Goal: Task Accomplishment & Management: Manage account settings

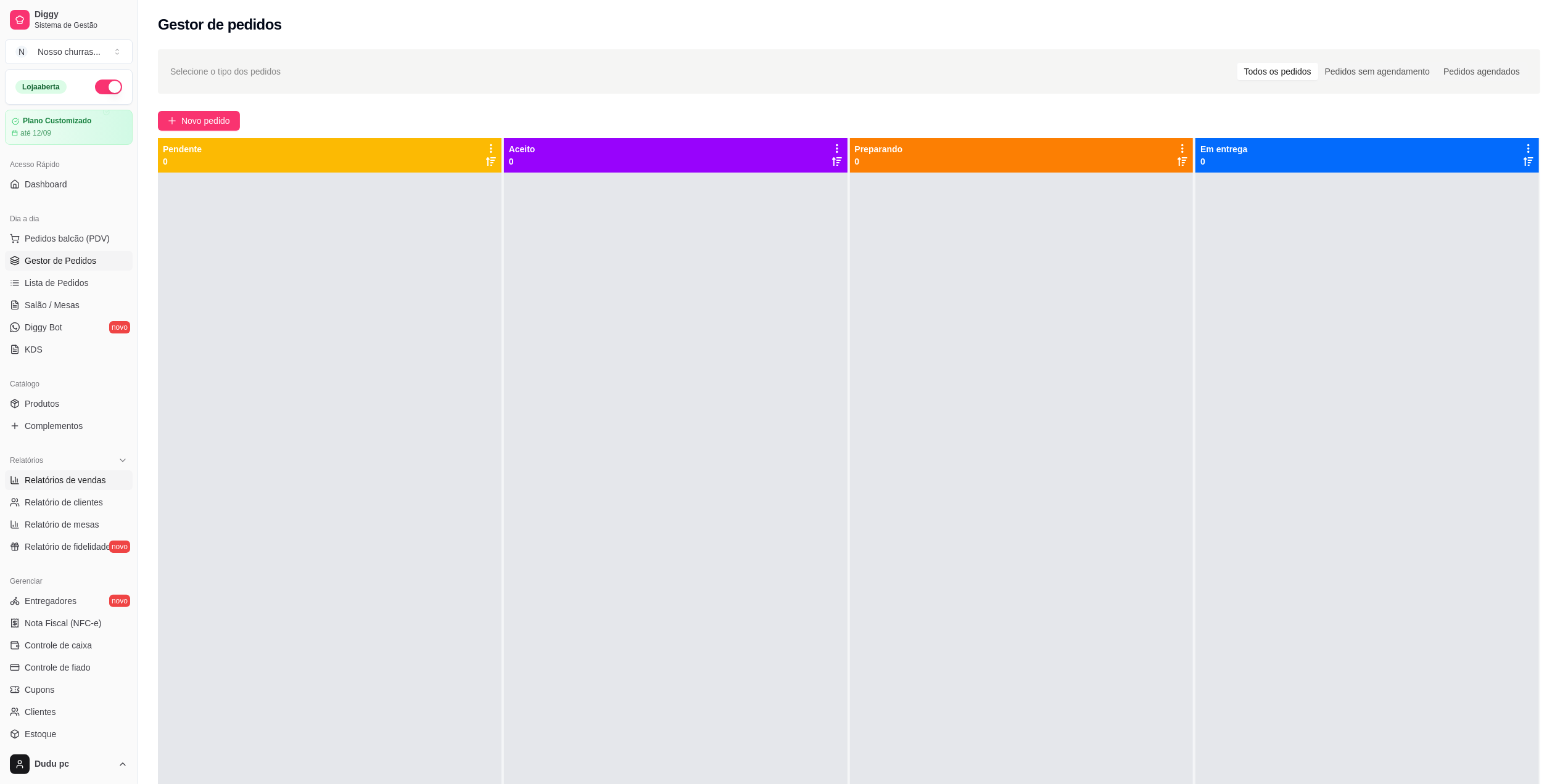
scroll to position [103, 0]
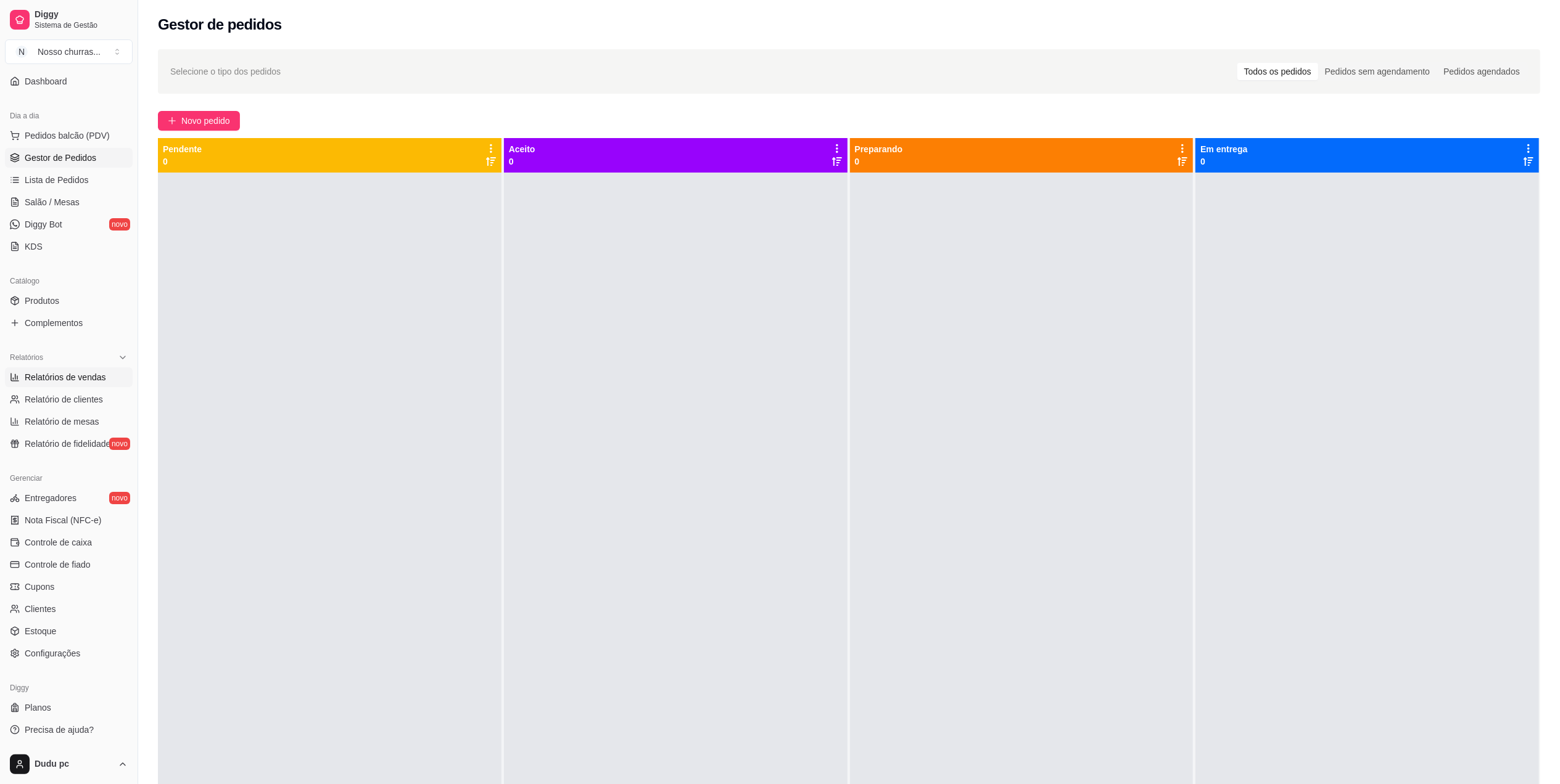
click at [67, 376] on span "Relatórios de vendas" at bounding box center [65, 378] width 81 height 12
select select "ALL"
select select "0"
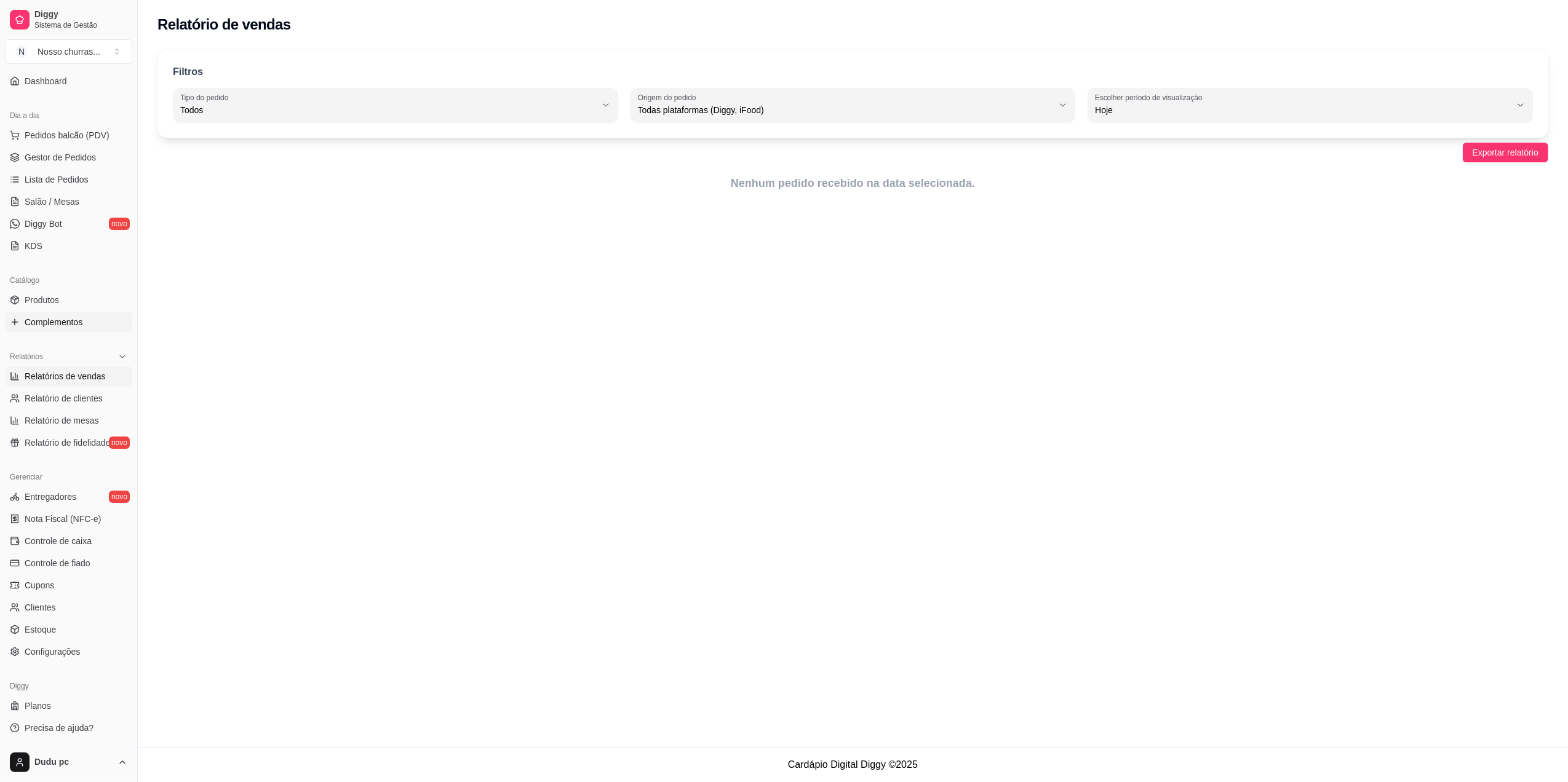
click at [75, 319] on span "Complementos" at bounding box center [53, 322] width 58 height 12
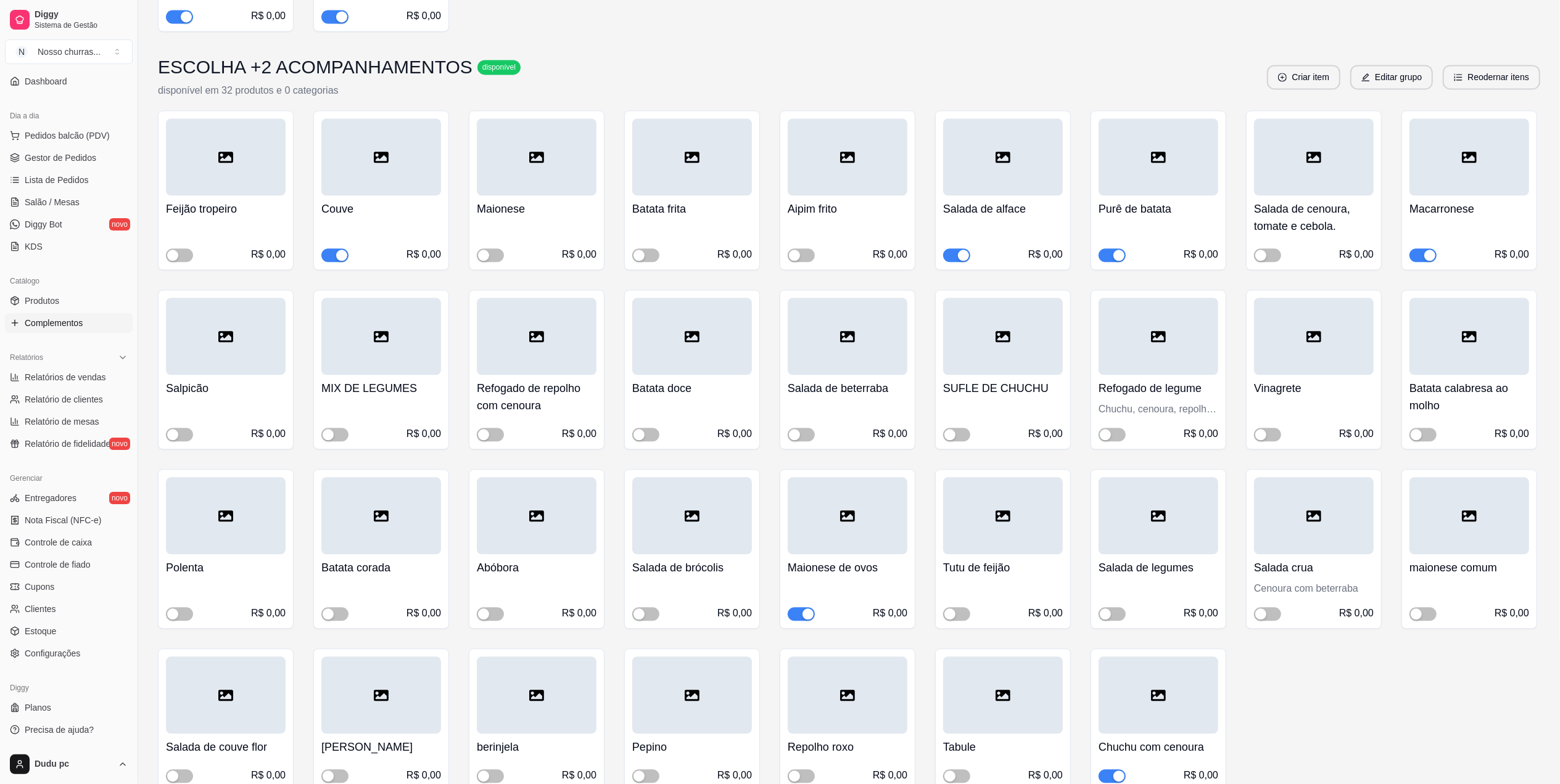
scroll to position [2800, 0]
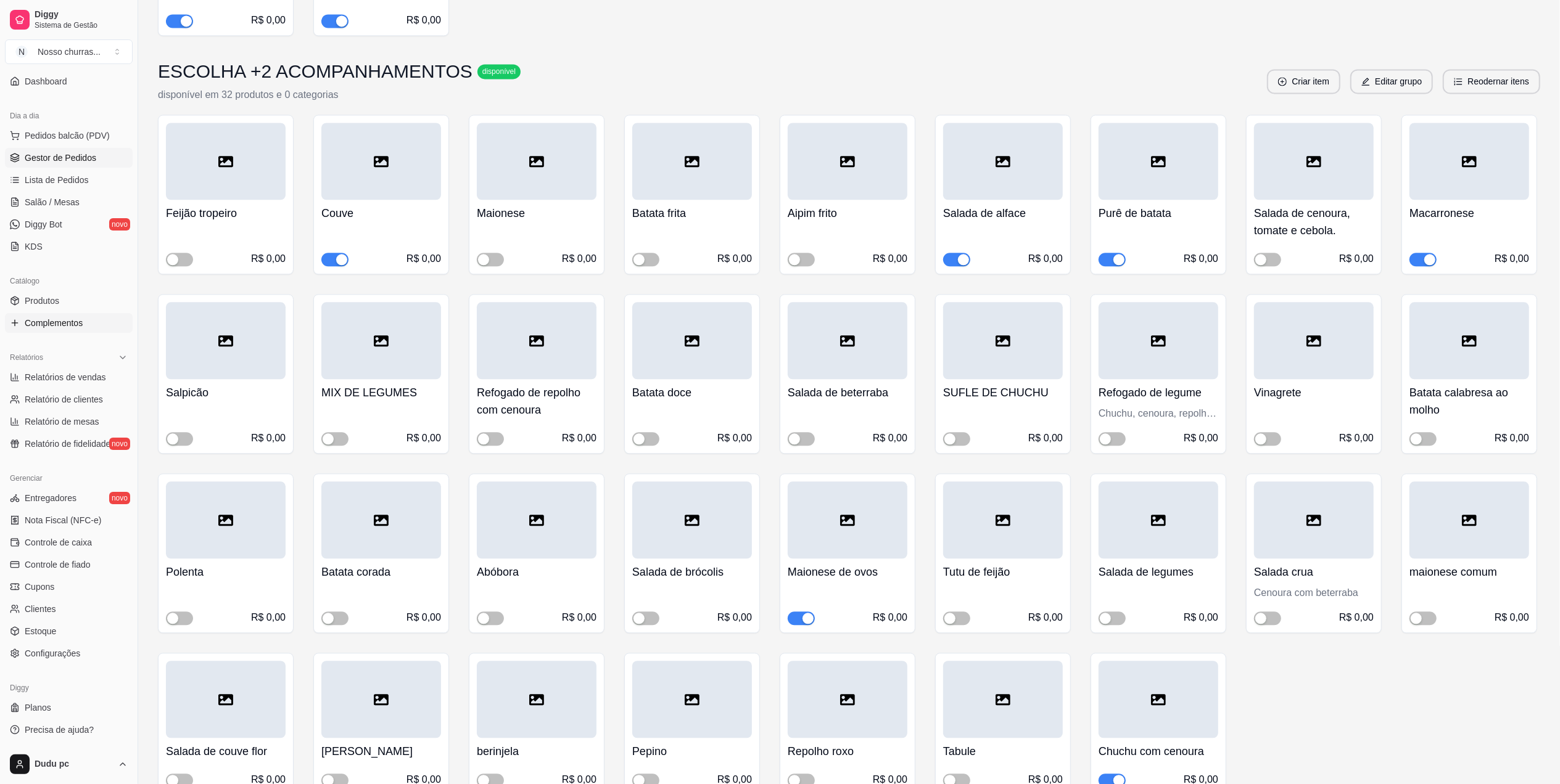
click at [90, 161] on span "Gestor de Pedidos" at bounding box center [60, 158] width 72 height 12
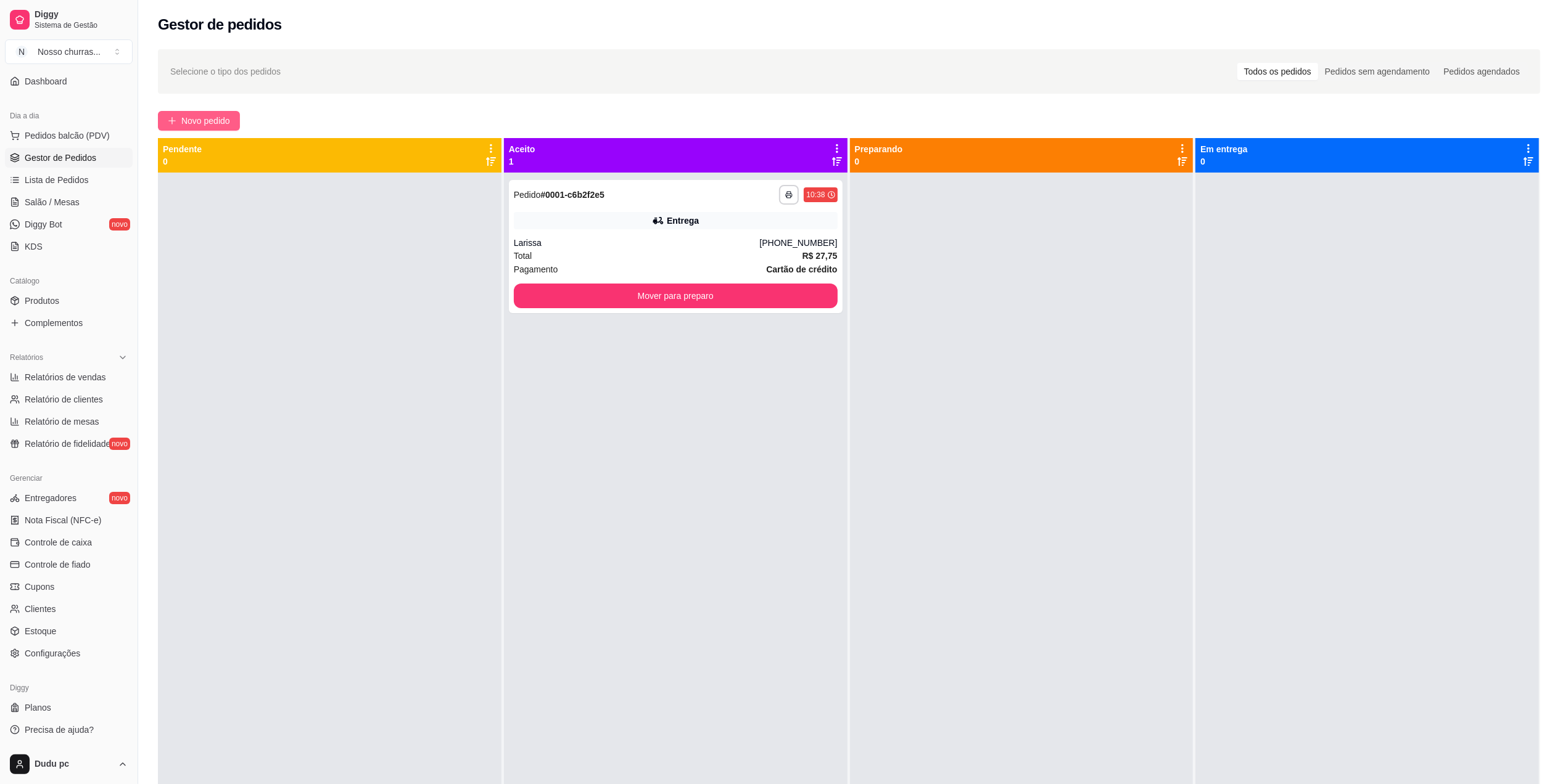
click at [201, 122] on span "Novo pedido" at bounding box center [205, 121] width 49 height 14
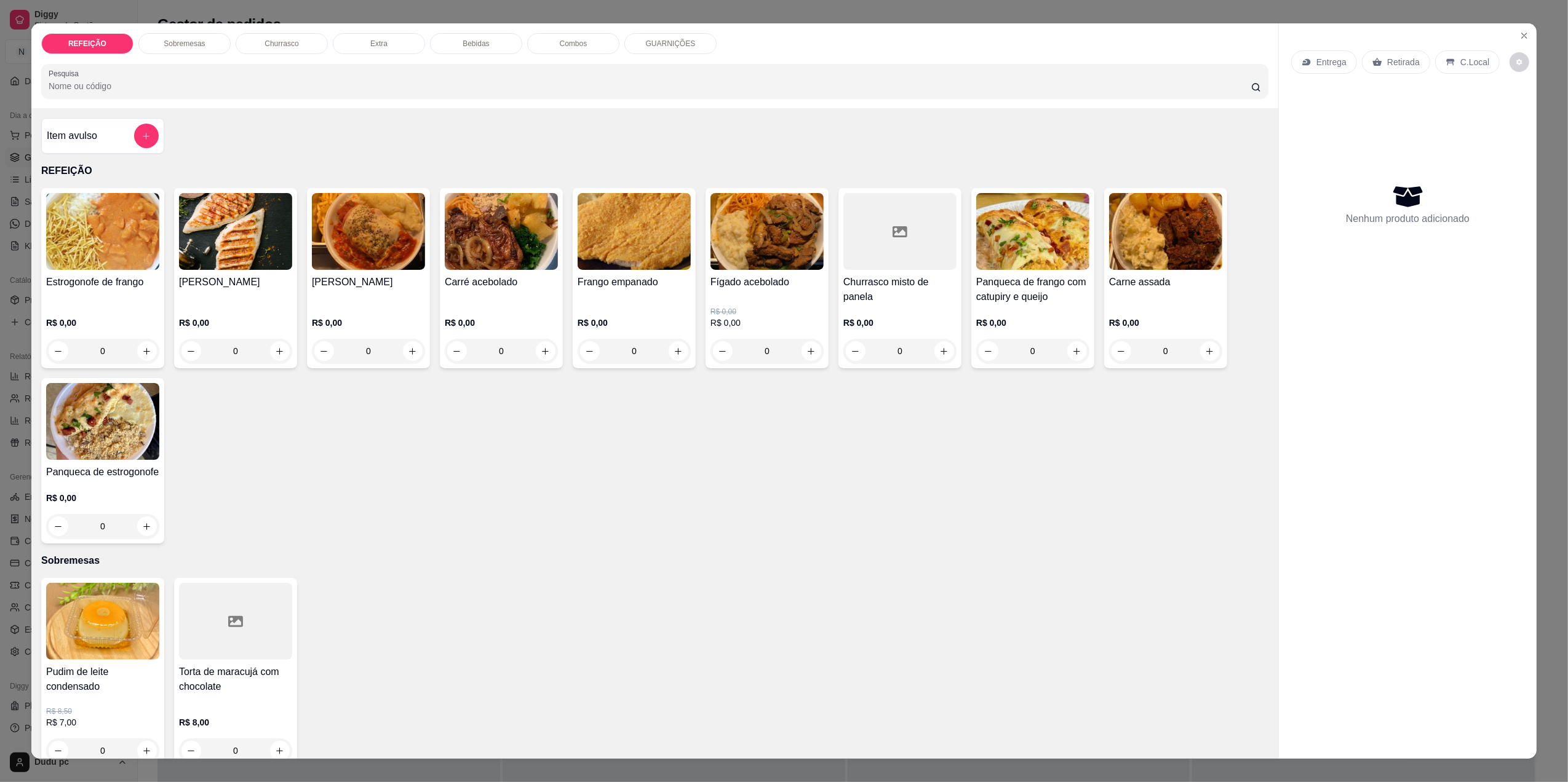
click at [674, 353] on div "0" at bounding box center [634, 351] width 113 height 25
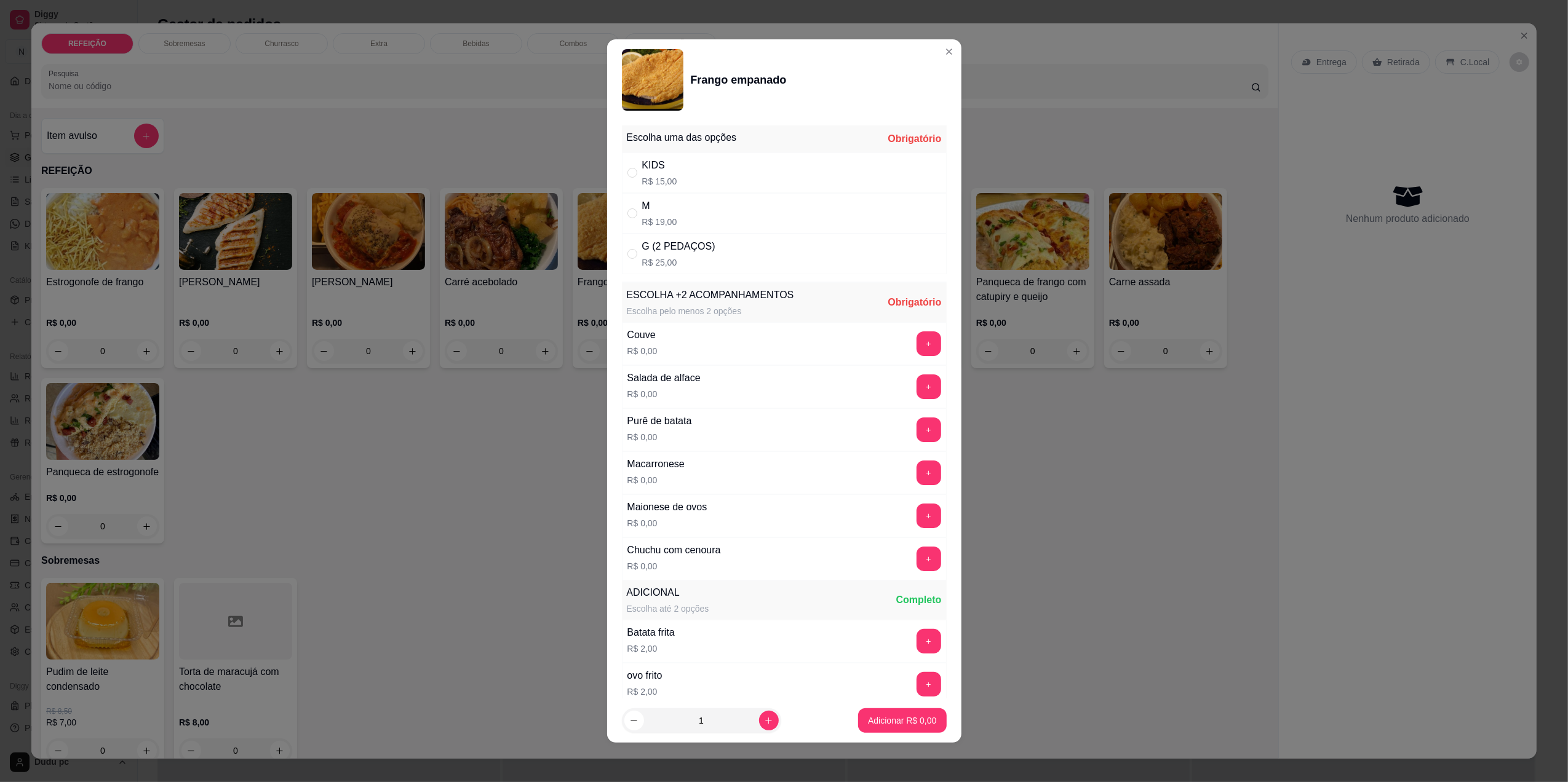
click at [666, 220] on p "R$ 19,00" at bounding box center [659, 222] width 35 height 12
radio input "true"
click at [917, 690] on button "+" at bounding box center [928, 684] width 24 height 24
click at [862, 689] on button "-" at bounding box center [874, 684] width 24 height 24
click at [917, 648] on button "+" at bounding box center [928, 641] width 24 height 24
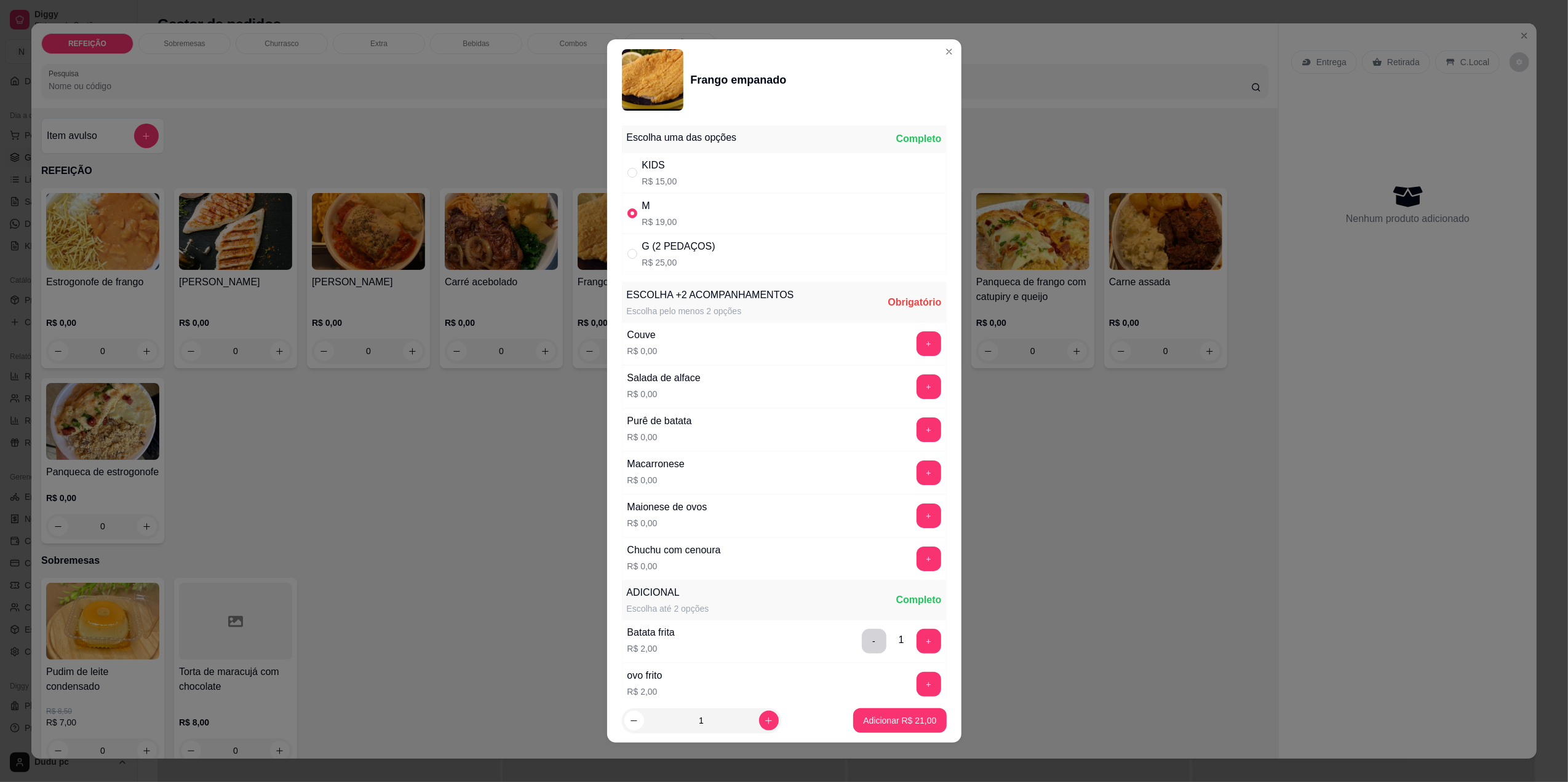
click at [898, 446] on div "Purê de batata R$ 0,00 +" at bounding box center [784, 429] width 325 height 43
click at [917, 431] on button "+" at bounding box center [928, 430] width 24 height 24
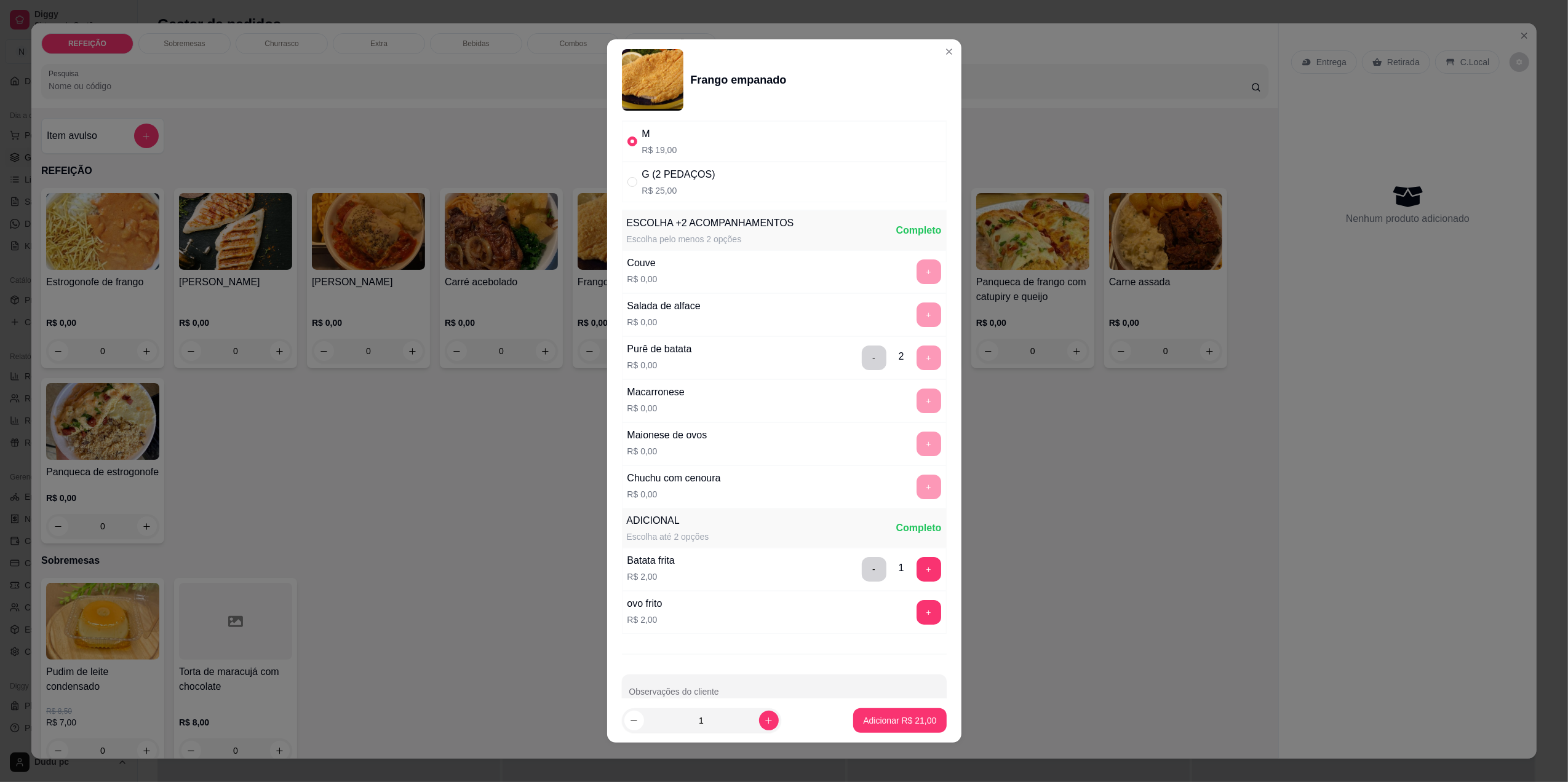
scroll to position [104, 0]
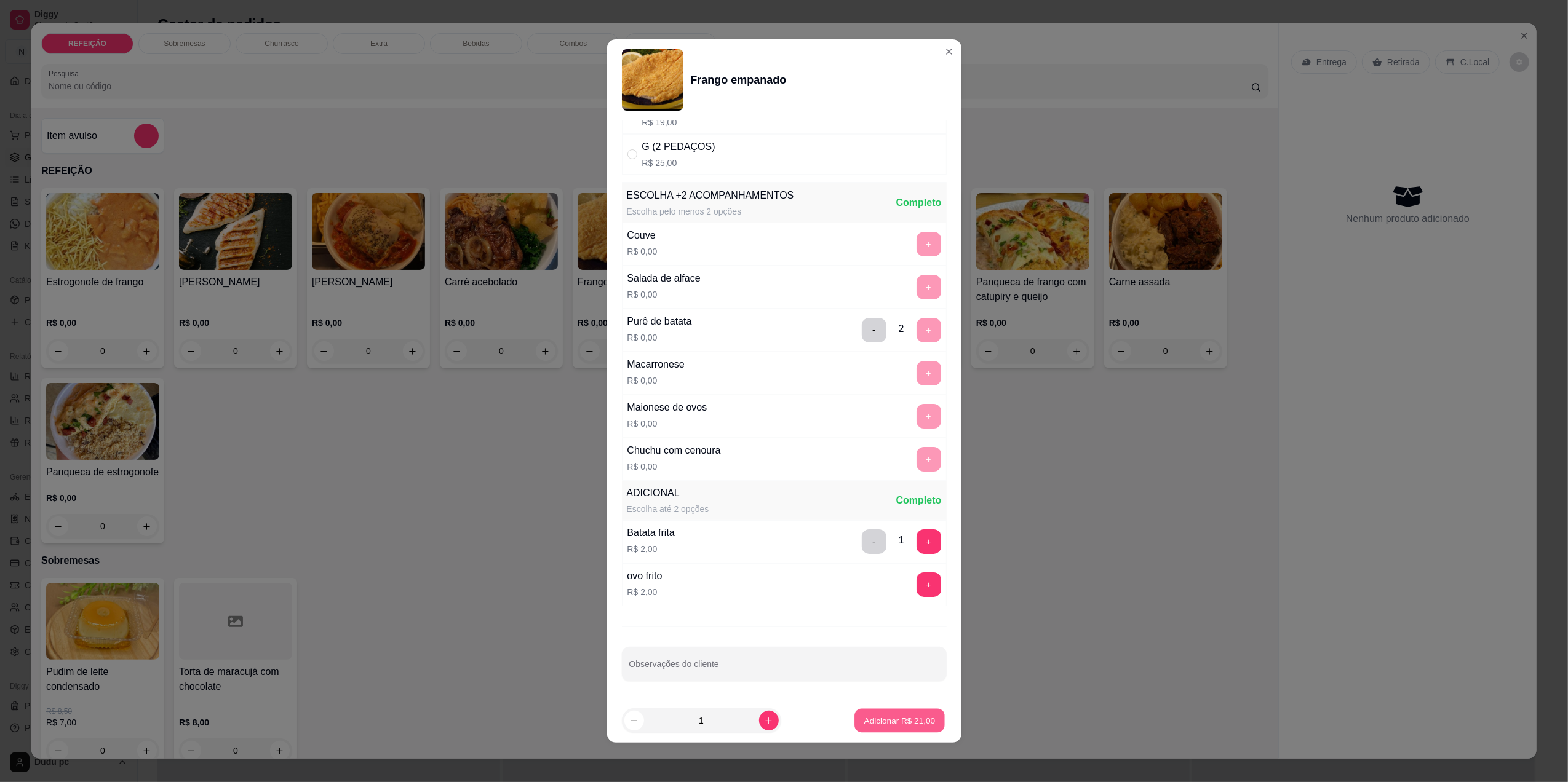
click at [892, 716] on p "Adicionar R$ 21,00" at bounding box center [900, 721] width 72 height 12
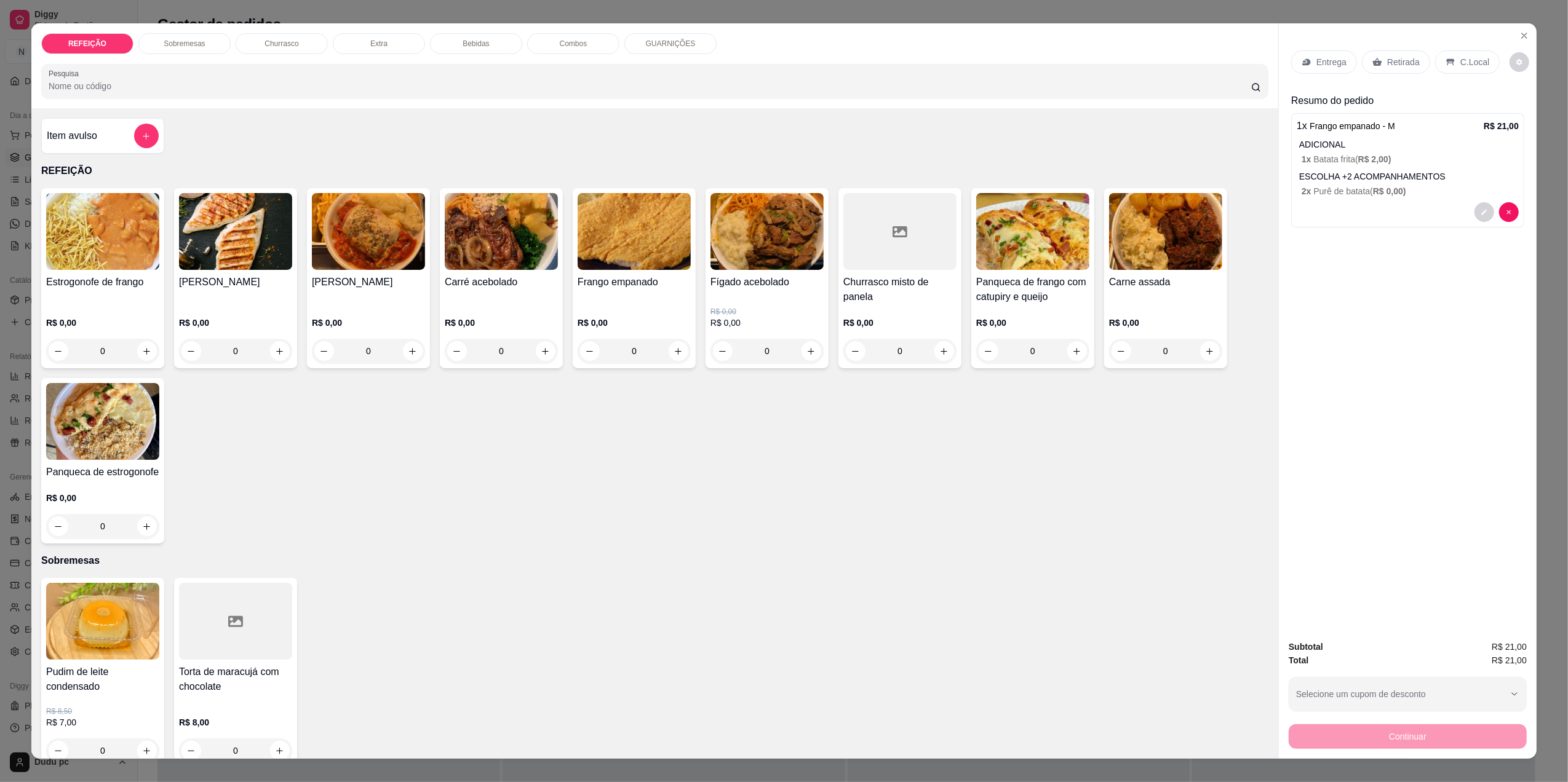
click at [603, 317] on p "R$ 0,00" at bounding box center [634, 323] width 113 height 12
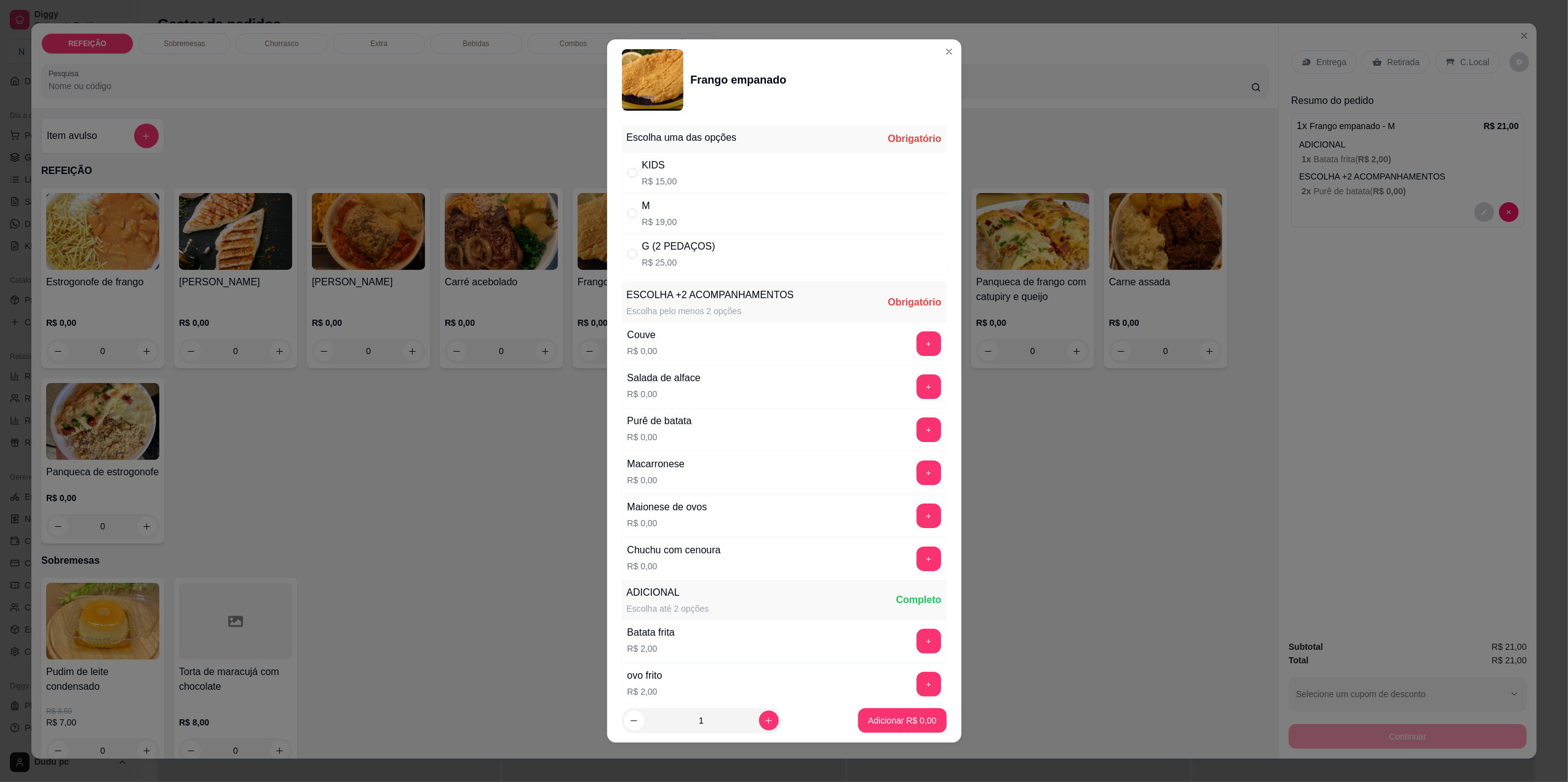
click at [768, 250] on div "G (2 PEDAÇOS) R$ 25,00" at bounding box center [784, 253] width 325 height 40
radio input "true"
click at [917, 654] on button "+" at bounding box center [928, 641] width 24 height 24
click at [917, 428] on button "+" at bounding box center [928, 430] width 24 height 24
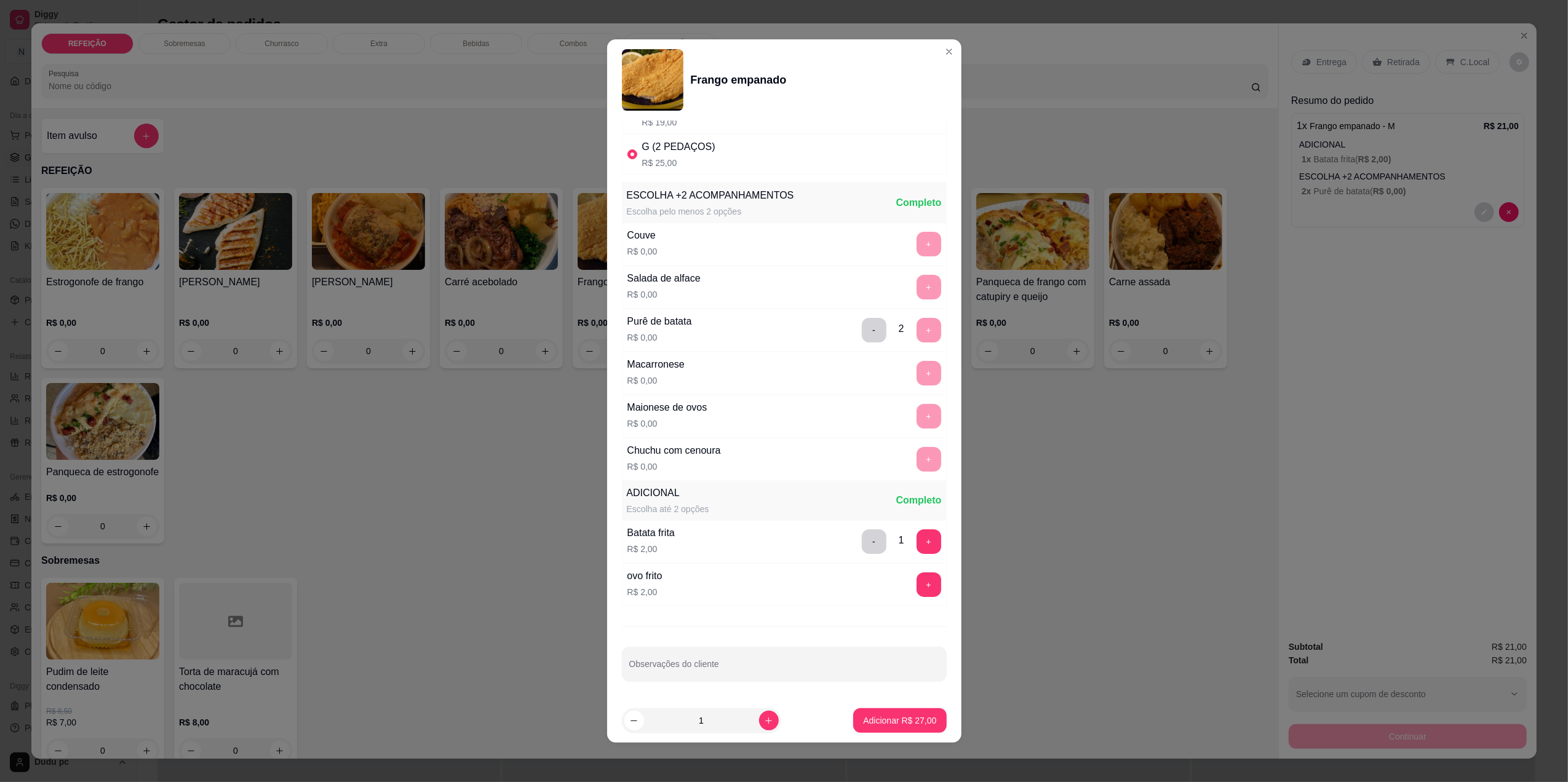
click at [894, 734] on footer "1 Adicionar R$ 27,00" at bounding box center [784, 721] width 354 height 44
click at [891, 721] on p "Adicionar R$ 27,00" at bounding box center [900, 721] width 72 height 12
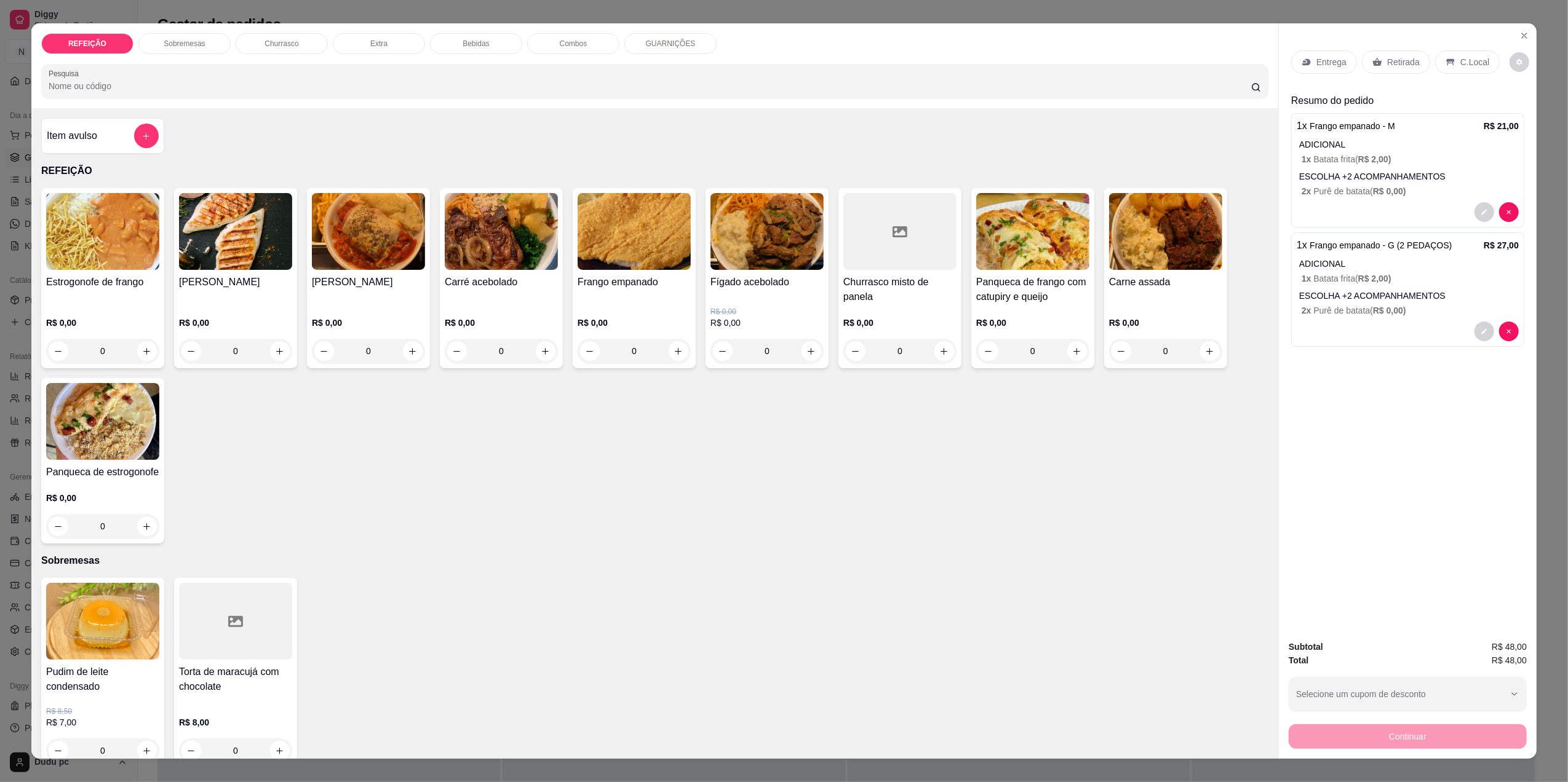
click at [1317, 67] on p "Entrega" at bounding box center [1332, 62] width 30 height 12
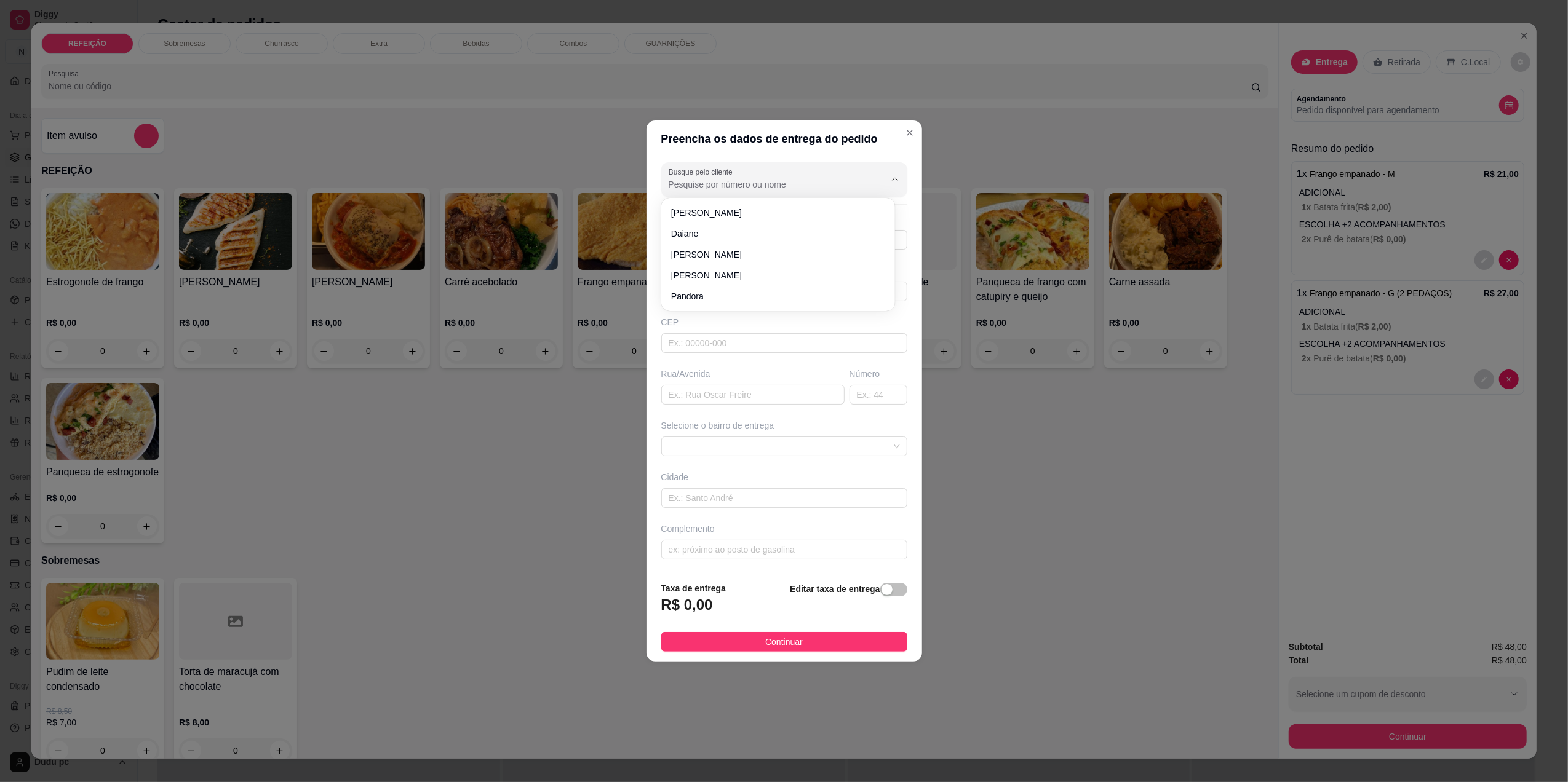
click at [793, 188] on input "Busque pelo cliente" at bounding box center [767, 184] width 197 height 12
type input "21972500173"
drag, startPoint x: 794, startPoint y: 190, endPoint x: 636, endPoint y: 217, distance: 160.3
click at [636, 217] on div "Preencha os dados de entrega do pedido Busque pelo cliente Número de contato No…" at bounding box center [784, 391] width 1568 height 782
drag, startPoint x: 636, startPoint y: 217, endPoint x: 758, endPoint y: 242, distance: 124.5
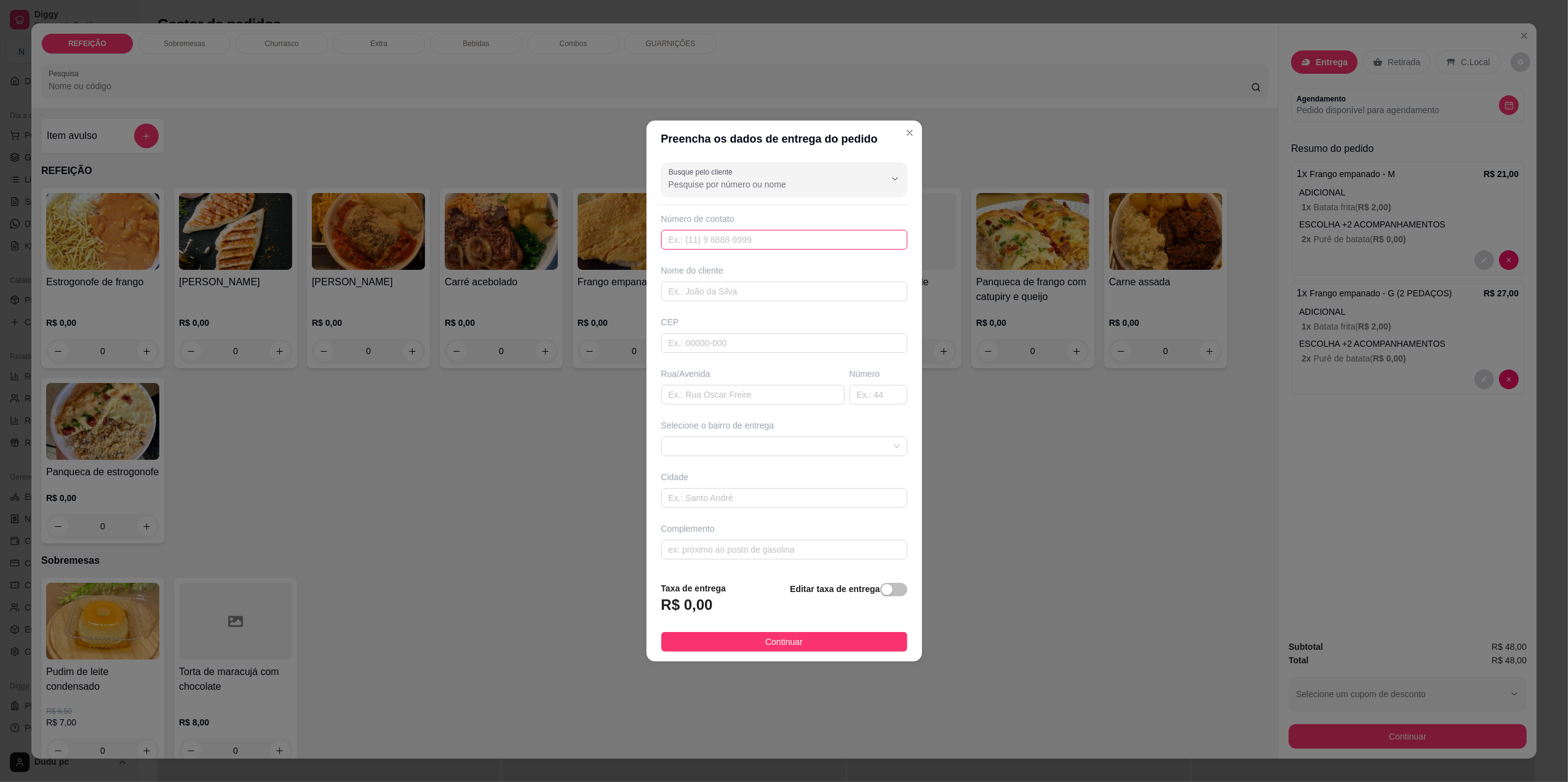
click at [758, 242] on input "text" at bounding box center [784, 240] width 246 height 20
type input "[PHONE_NUMBER]"
click at [764, 294] on input "text" at bounding box center [784, 291] width 246 height 20
type input "batata"
click at [781, 397] on input "text" at bounding box center [753, 394] width 184 height 20
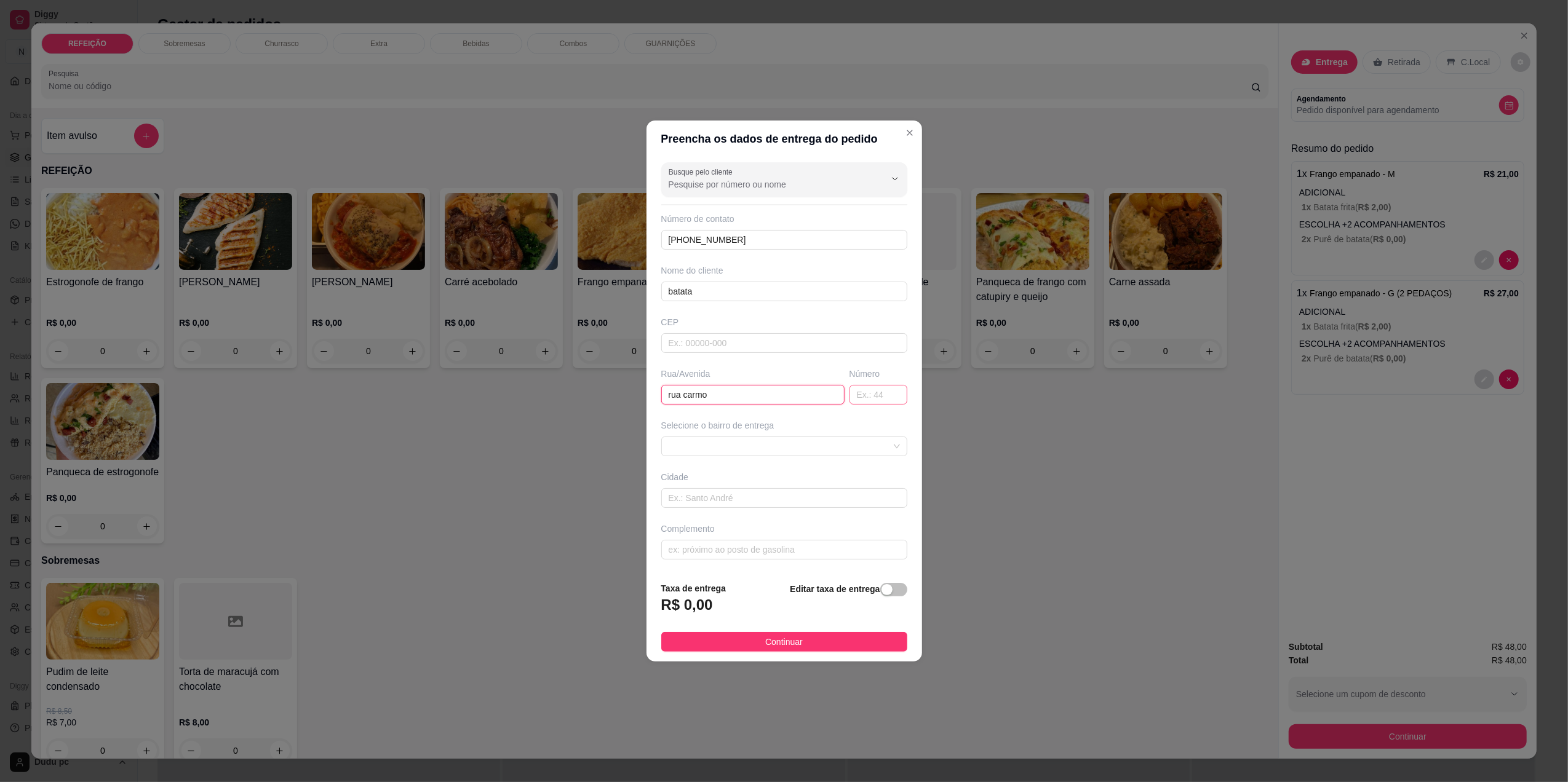
type input "rua carmo"
click at [865, 391] on input "text" at bounding box center [879, 394] width 58 height 20
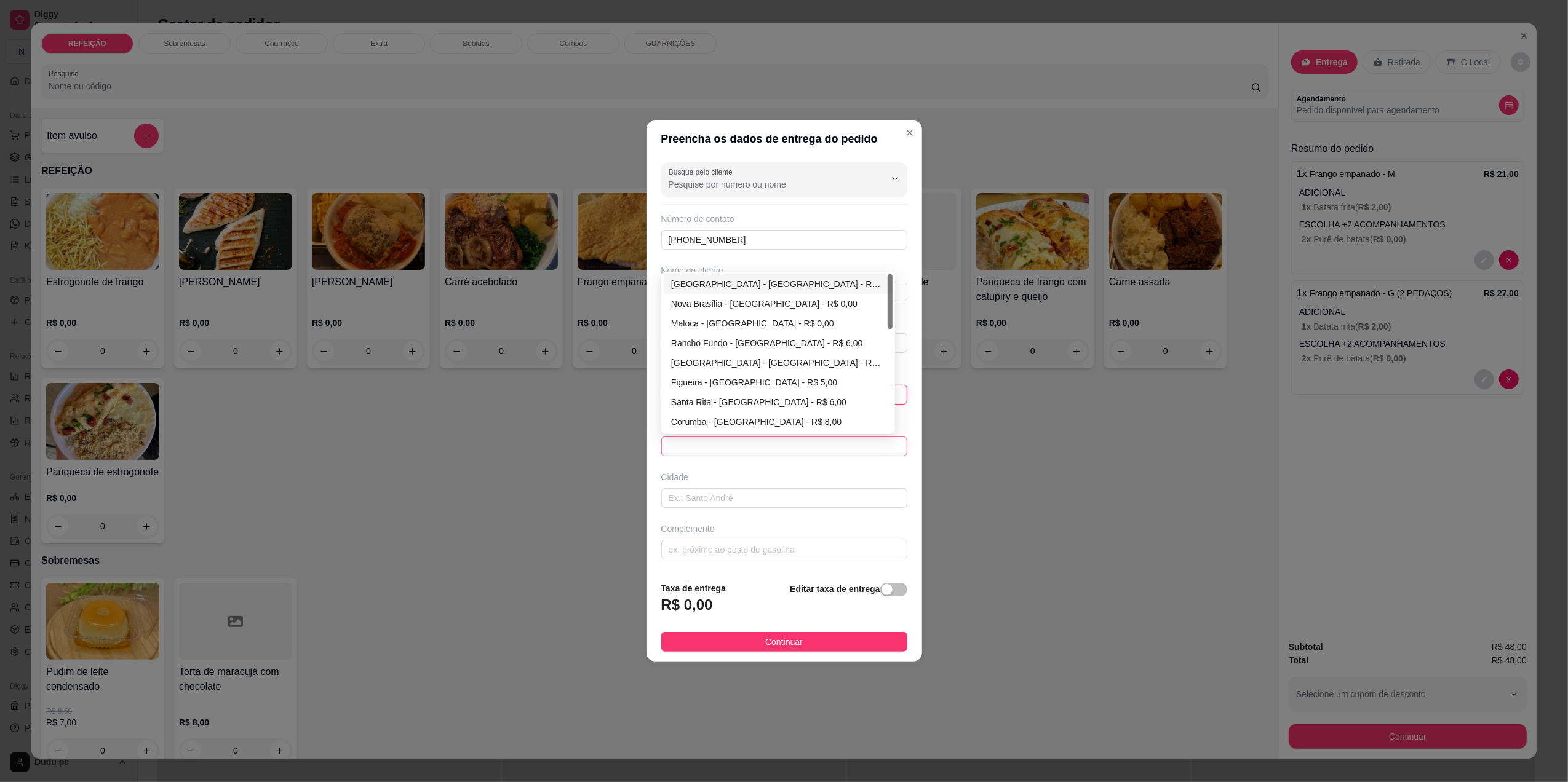
click at [867, 446] on span at bounding box center [784, 446] width 231 height 18
type input "51"
click at [781, 289] on div "[GEOGRAPHIC_DATA] - [GEOGRAPHIC_DATA] - R$ 0,00" at bounding box center [778, 284] width 214 height 14
type input "[GEOGRAPHIC_DATA]"
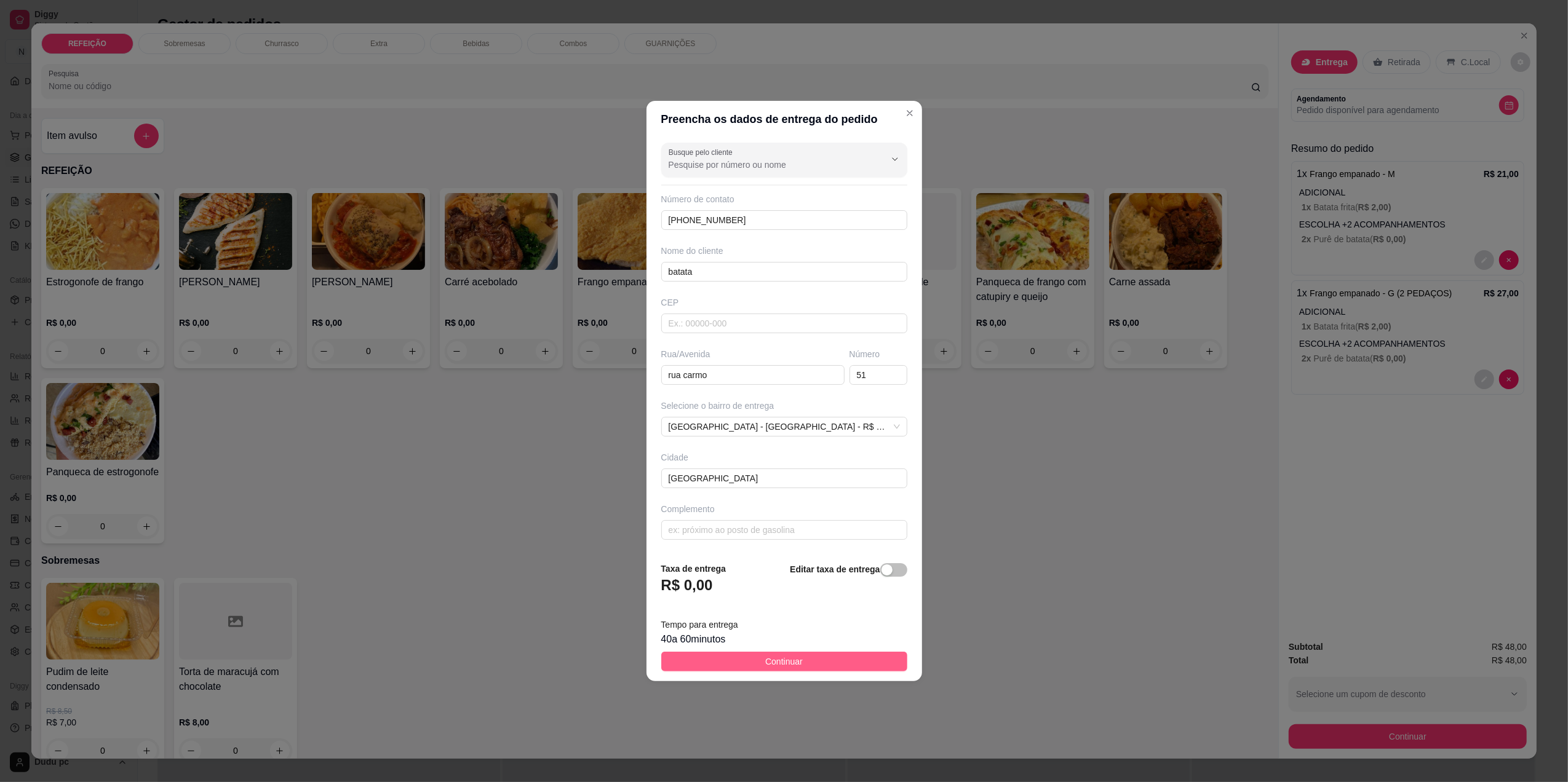
click at [793, 657] on span "Continuar" at bounding box center [784, 662] width 38 height 14
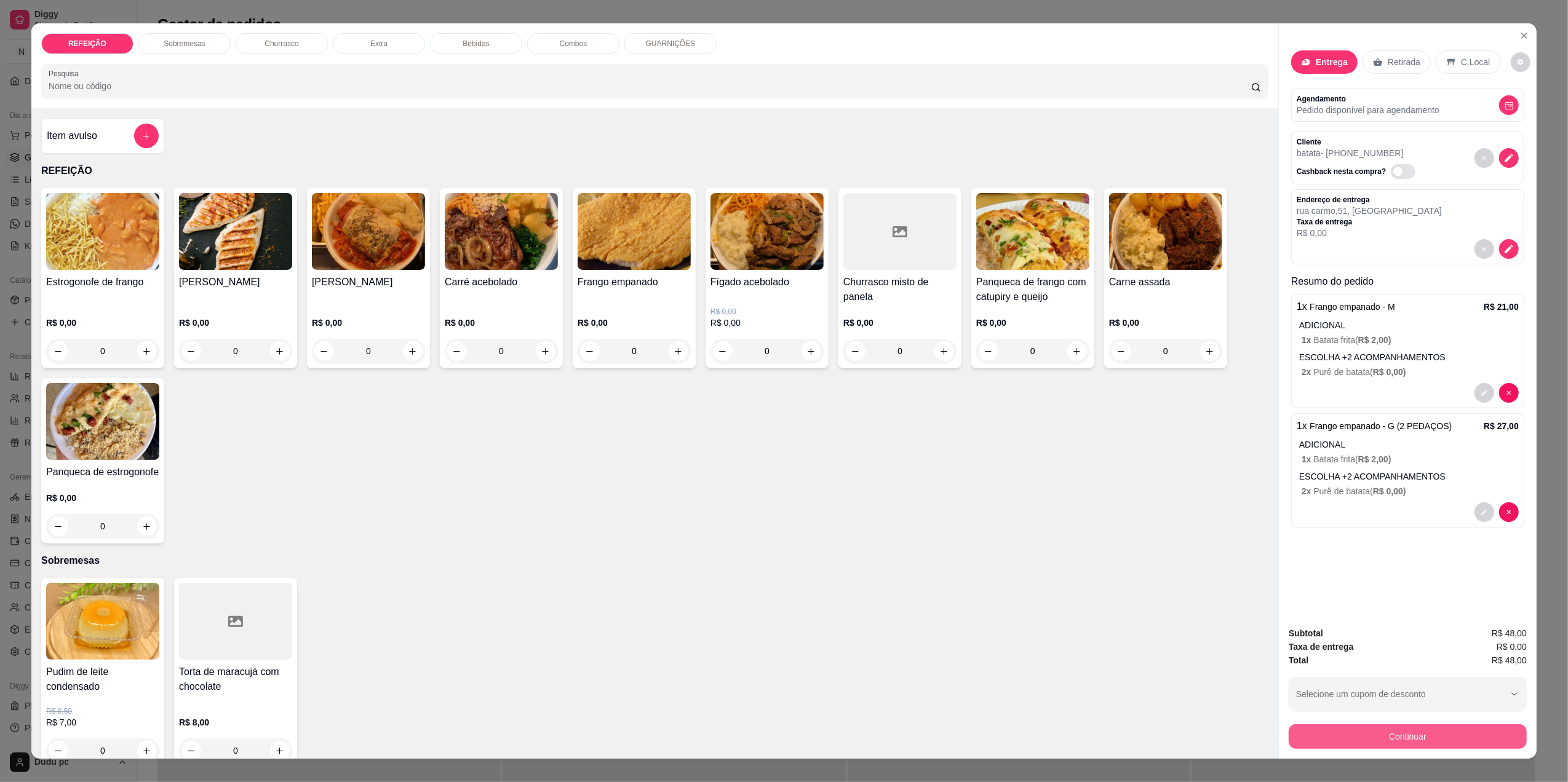
click at [1303, 732] on button "Continuar" at bounding box center [1408, 737] width 238 height 25
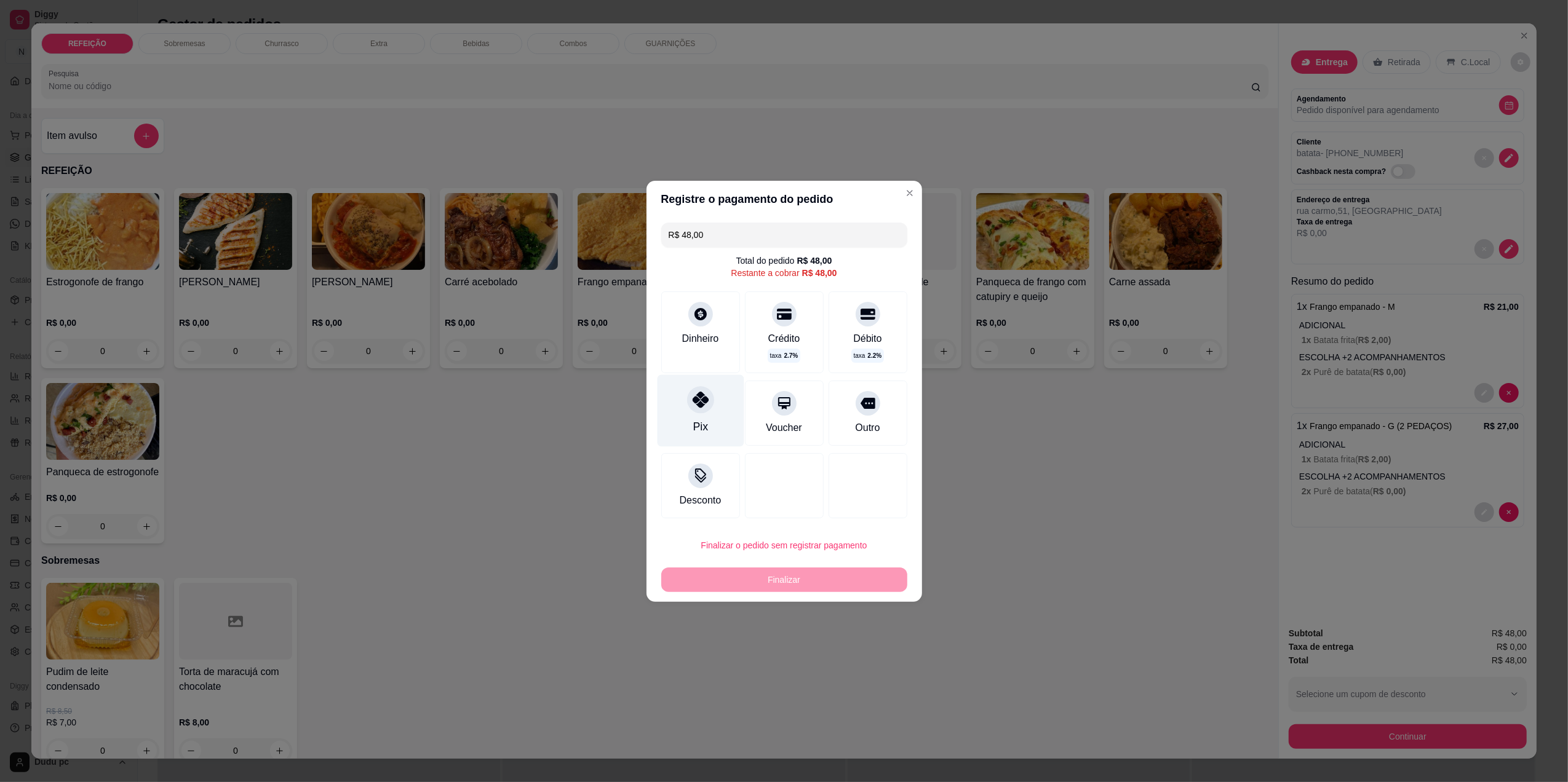
click at [707, 411] on div "Pix" at bounding box center [700, 410] width 87 height 72
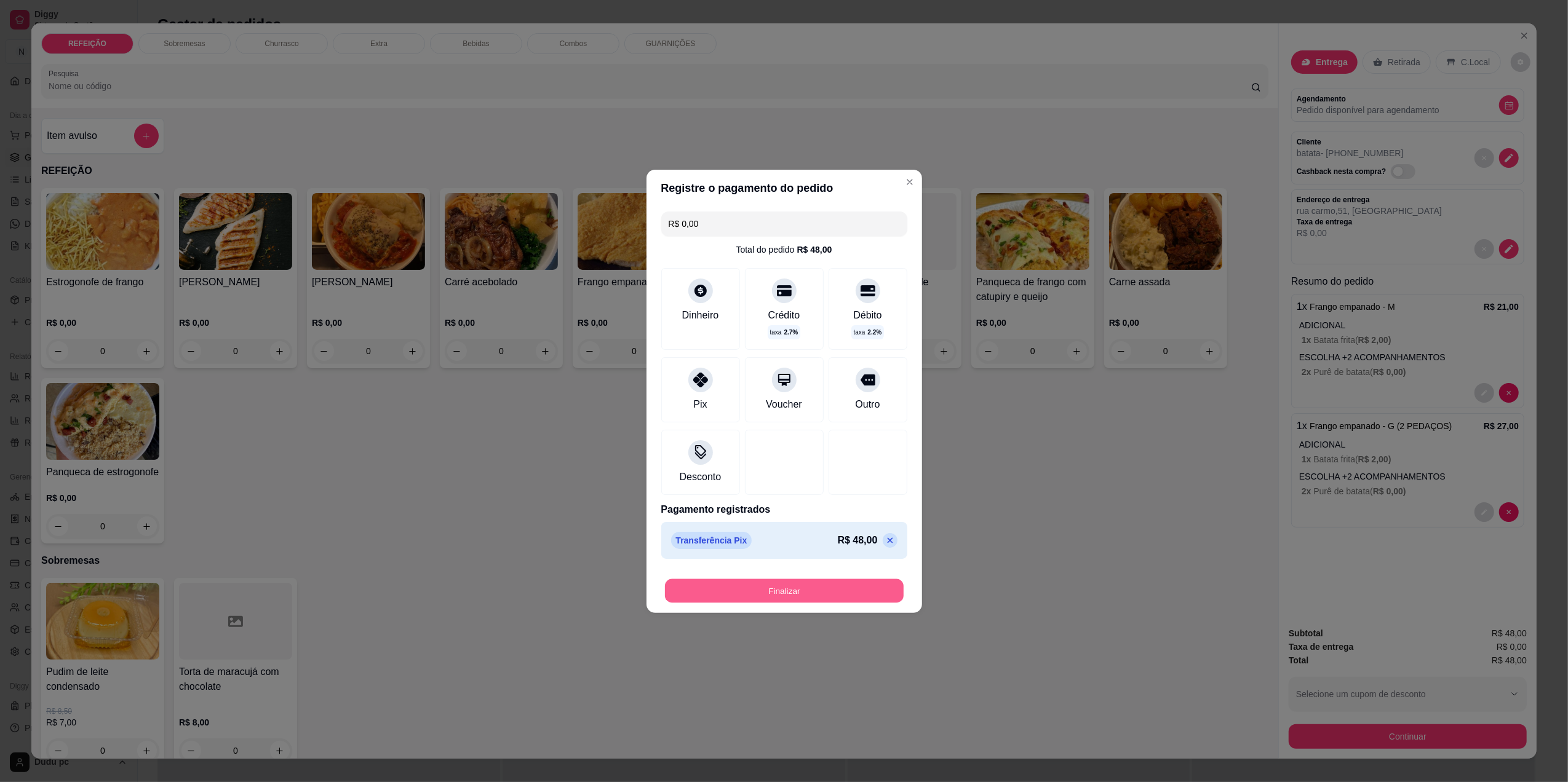
click at [771, 596] on button "Finalizar" at bounding box center [784, 590] width 239 height 24
type input "-R$ 48,00"
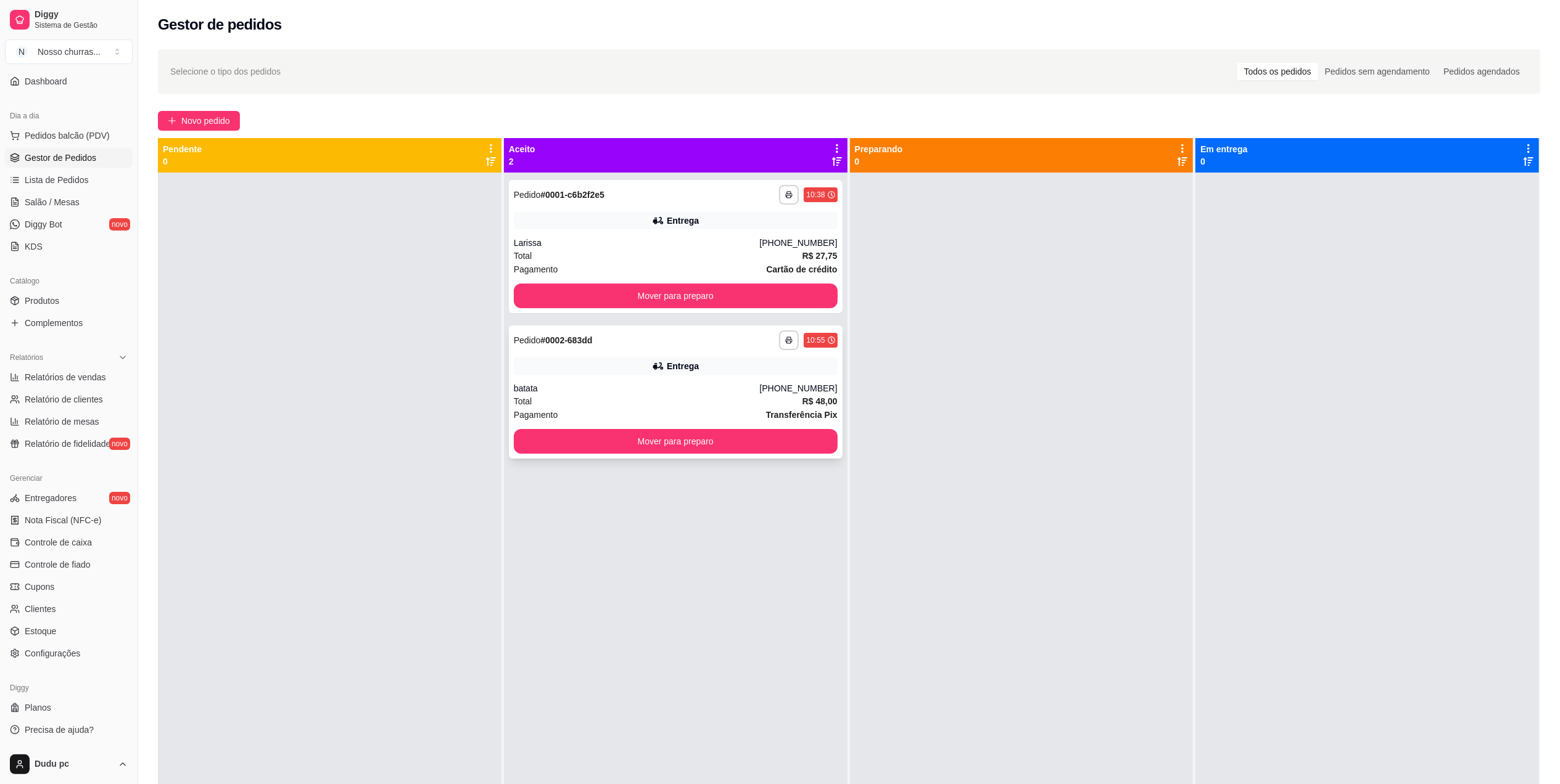
click at [745, 376] on div "**********" at bounding box center [676, 392] width 334 height 133
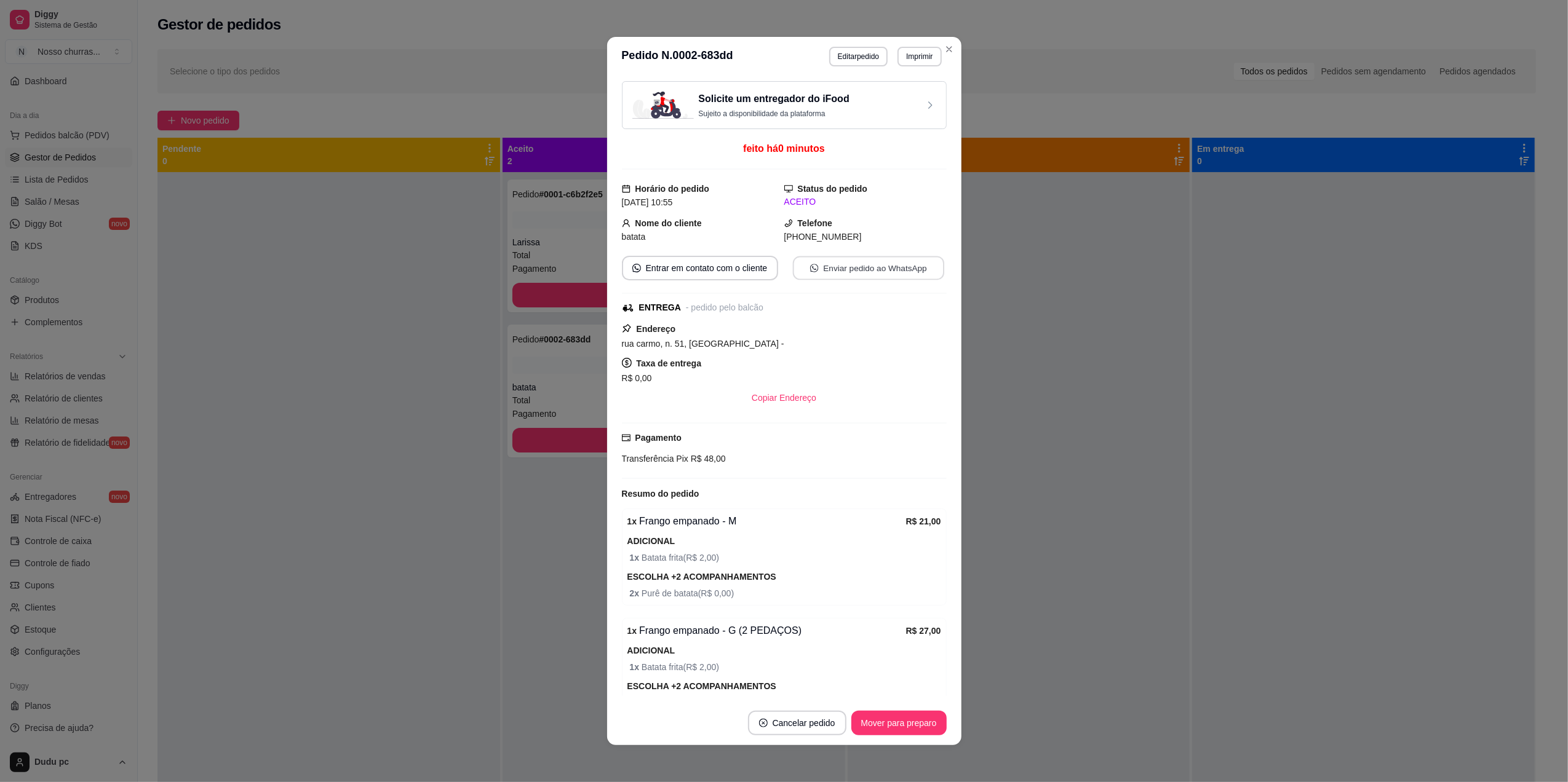
click at [844, 265] on button "Enviar pedido ao WhatsApp" at bounding box center [868, 268] width 152 height 24
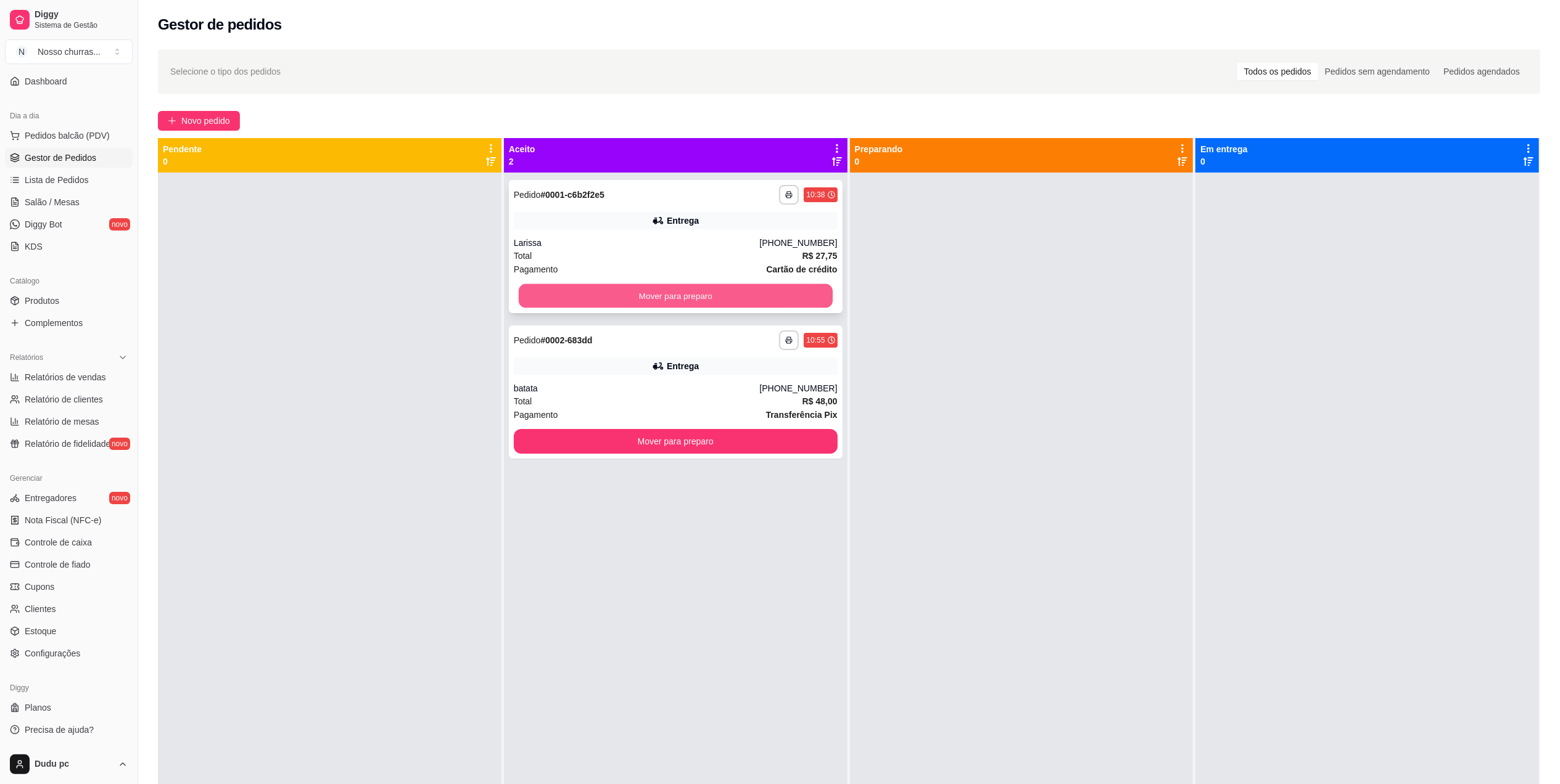
click at [535, 296] on button "Mover para preparo" at bounding box center [676, 296] width 314 height 24
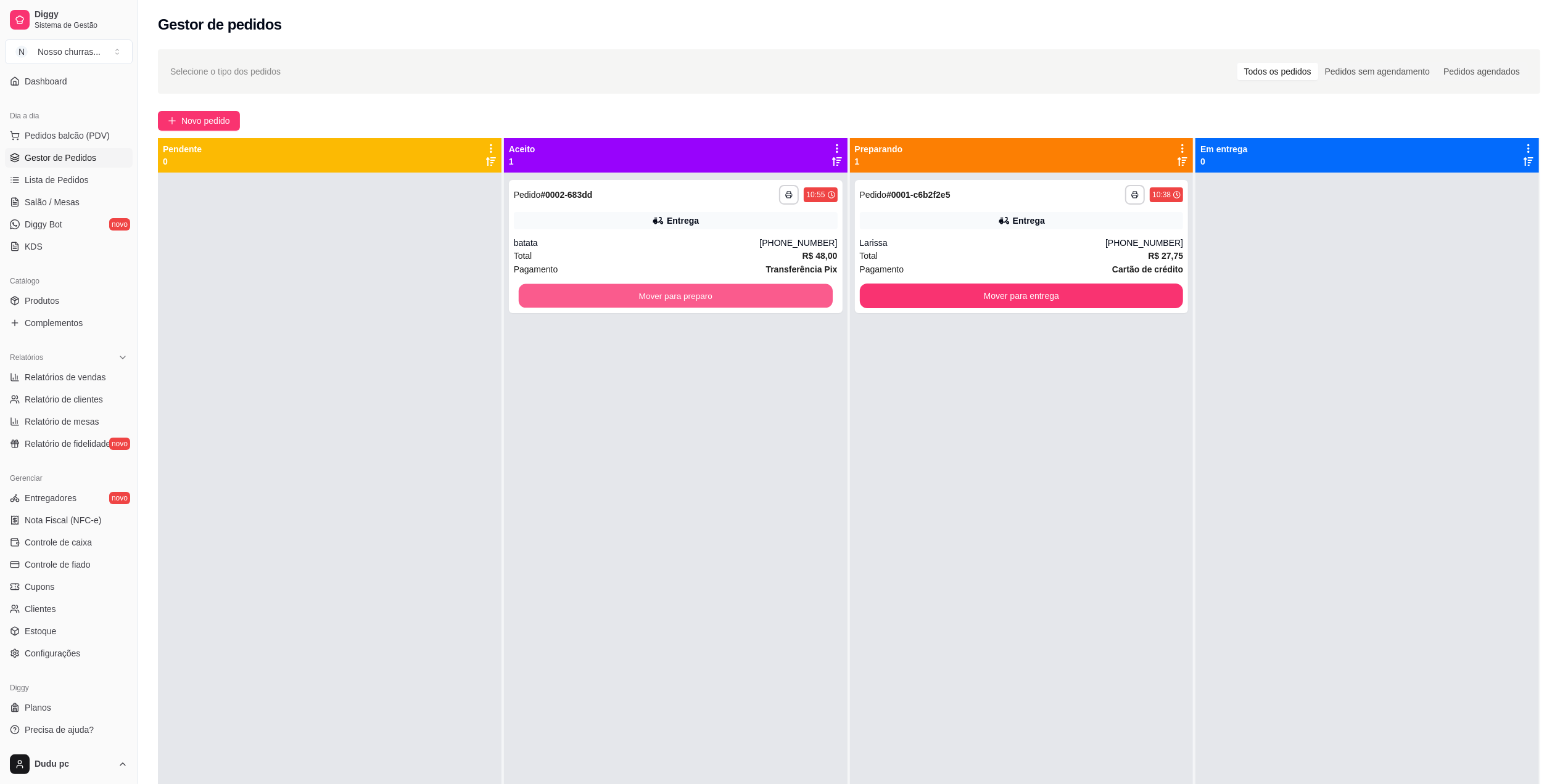
click at [535, 296] on button "Mover para preparo" at bounding box center [676, 296] width 314 height 24
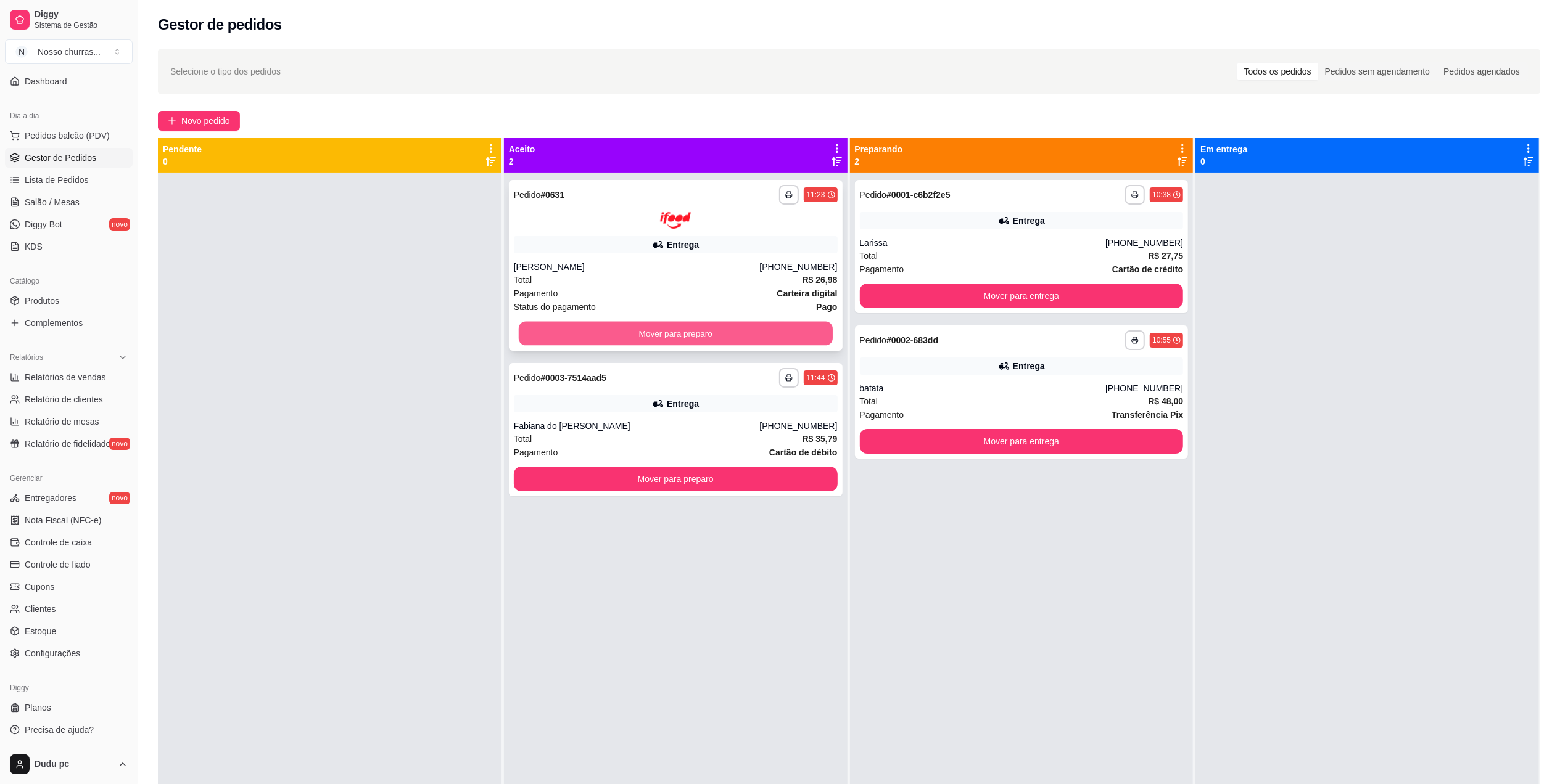
click at [658, 334] on button "Mover para preparo" at bounding box center [676, 333] width 314 height 24
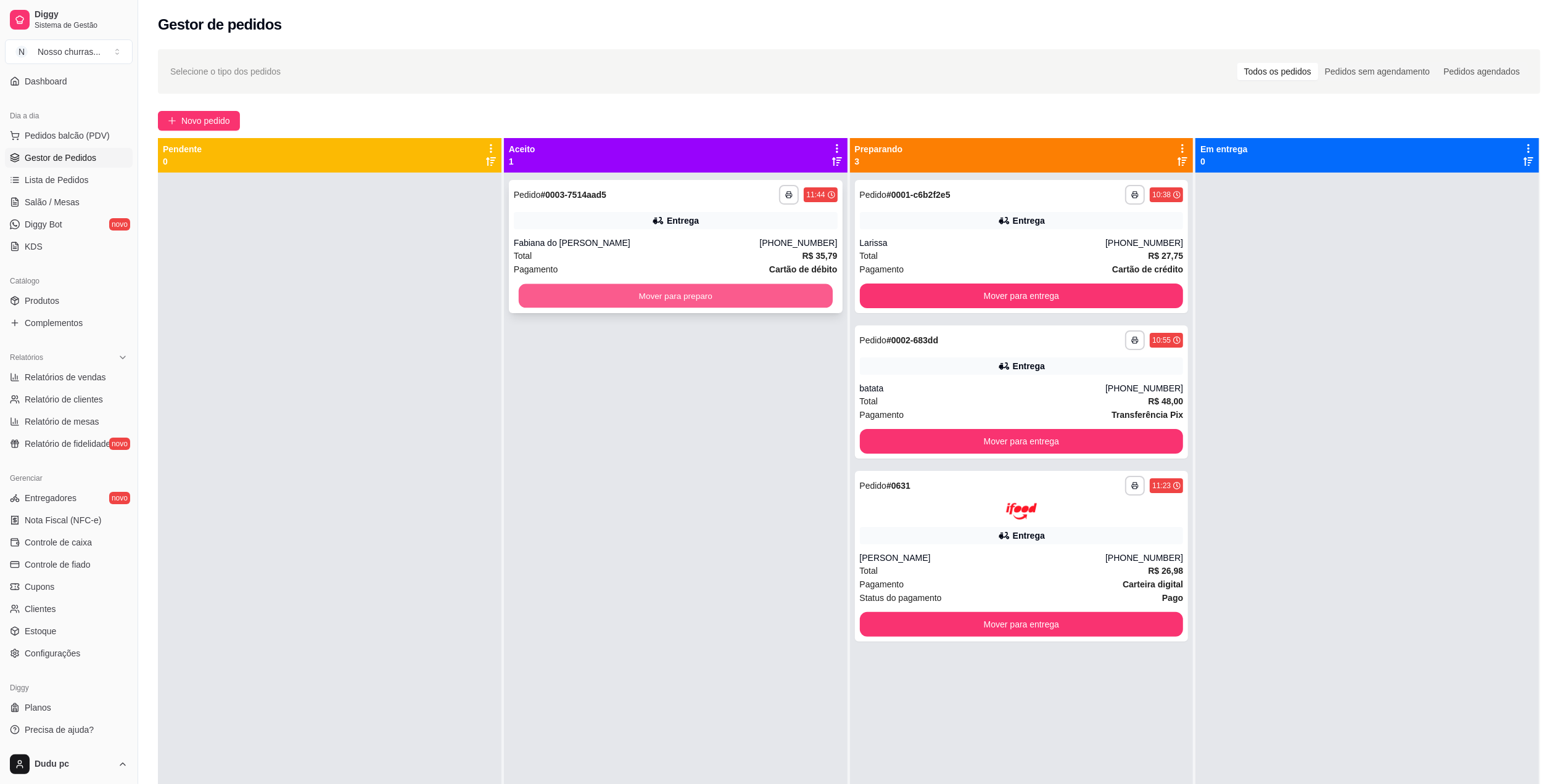
click at [658, 301] on button "Mover para preparo" at bounding box center [676, 296] width 314 height 24
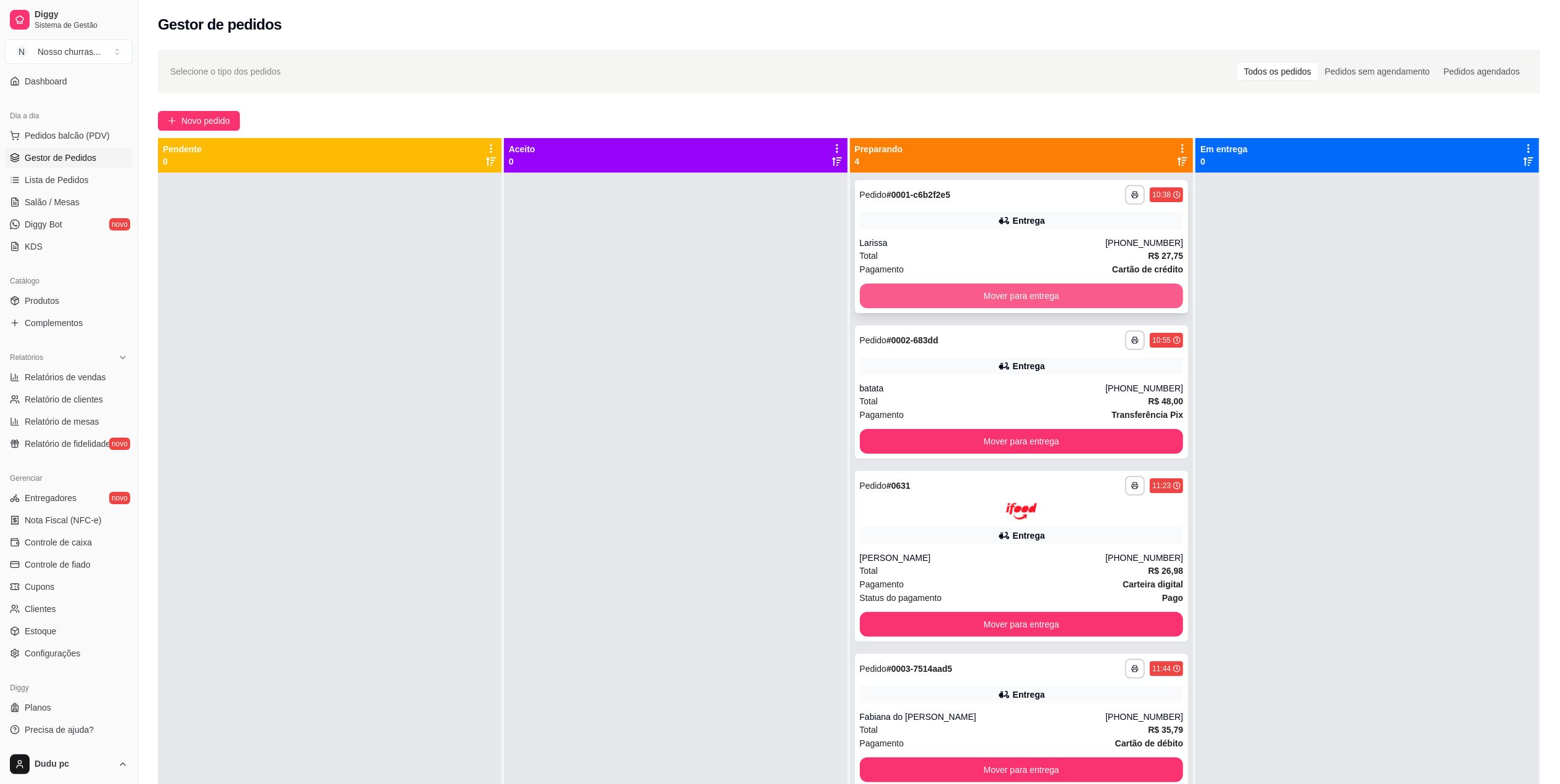
click at [1021, 302] on button "Mover para entrega" at bounding box center [1021, 296] width 324 height 25
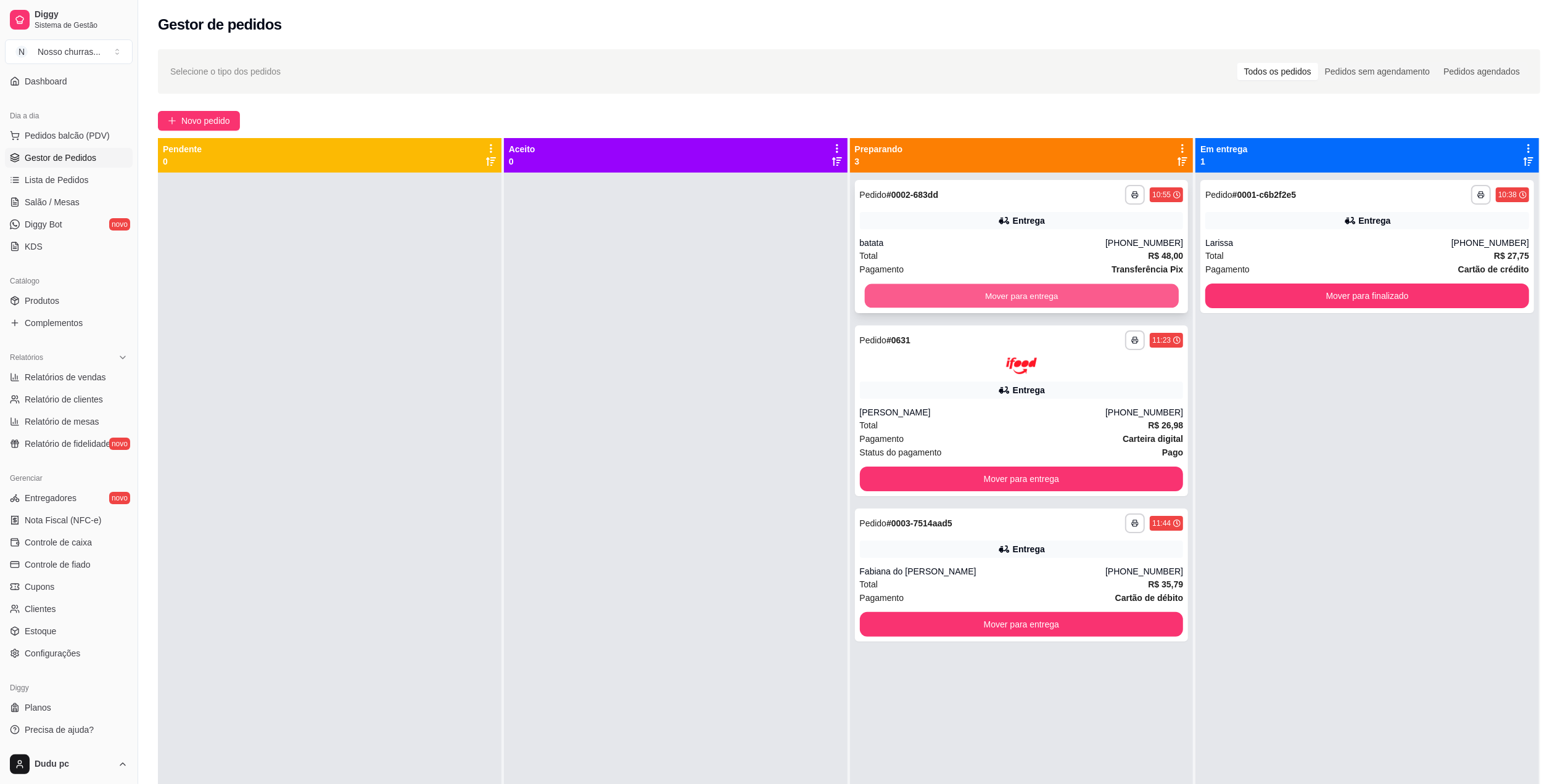
click at [1149, 291] on button "Mover para entrega" at bounding box center [1021, 296] width 314 height 24
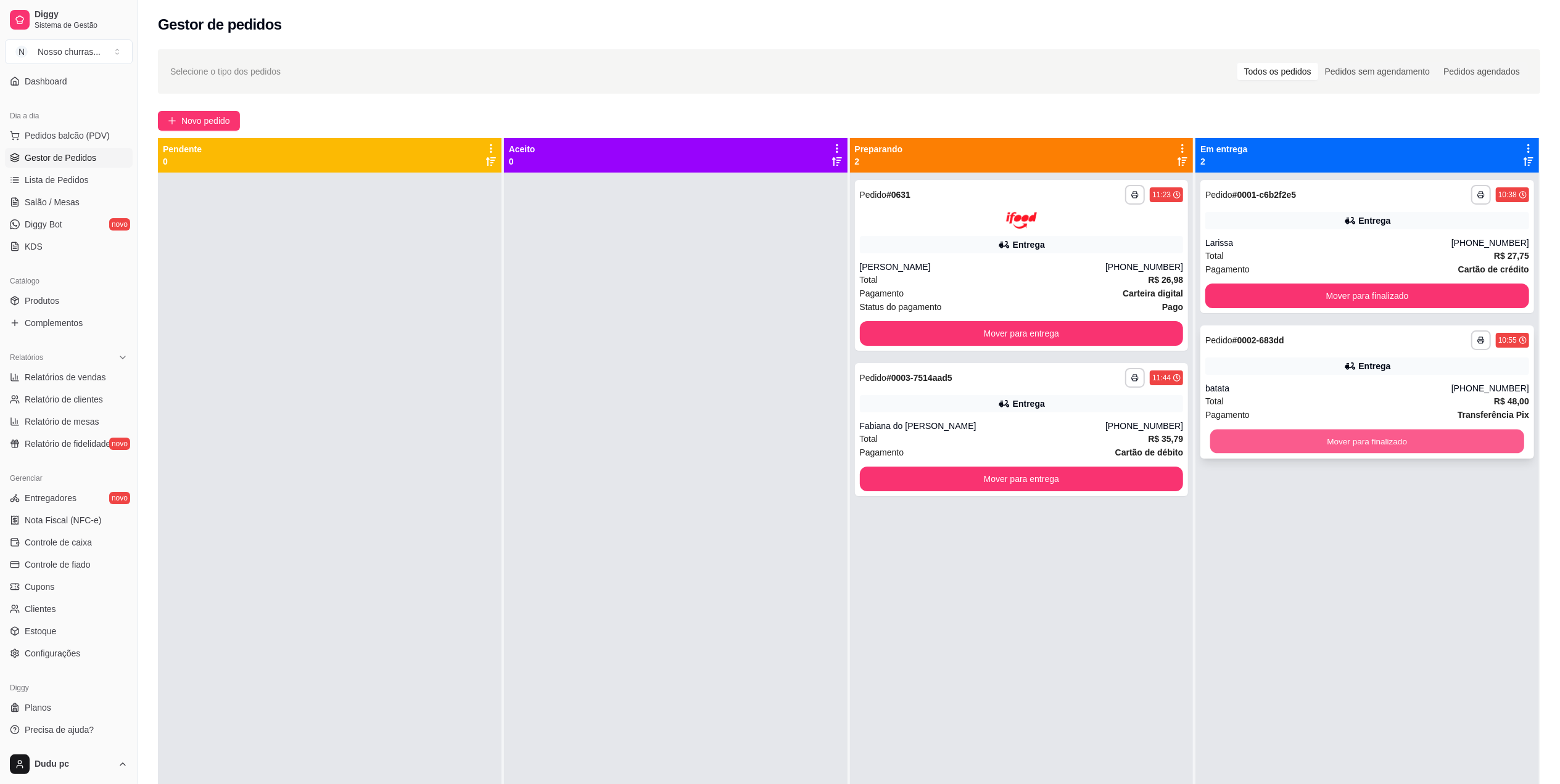
click at [1273, 440] on button "Mover para finalizado" at bounding box center [1367, 441] width 314 height 24
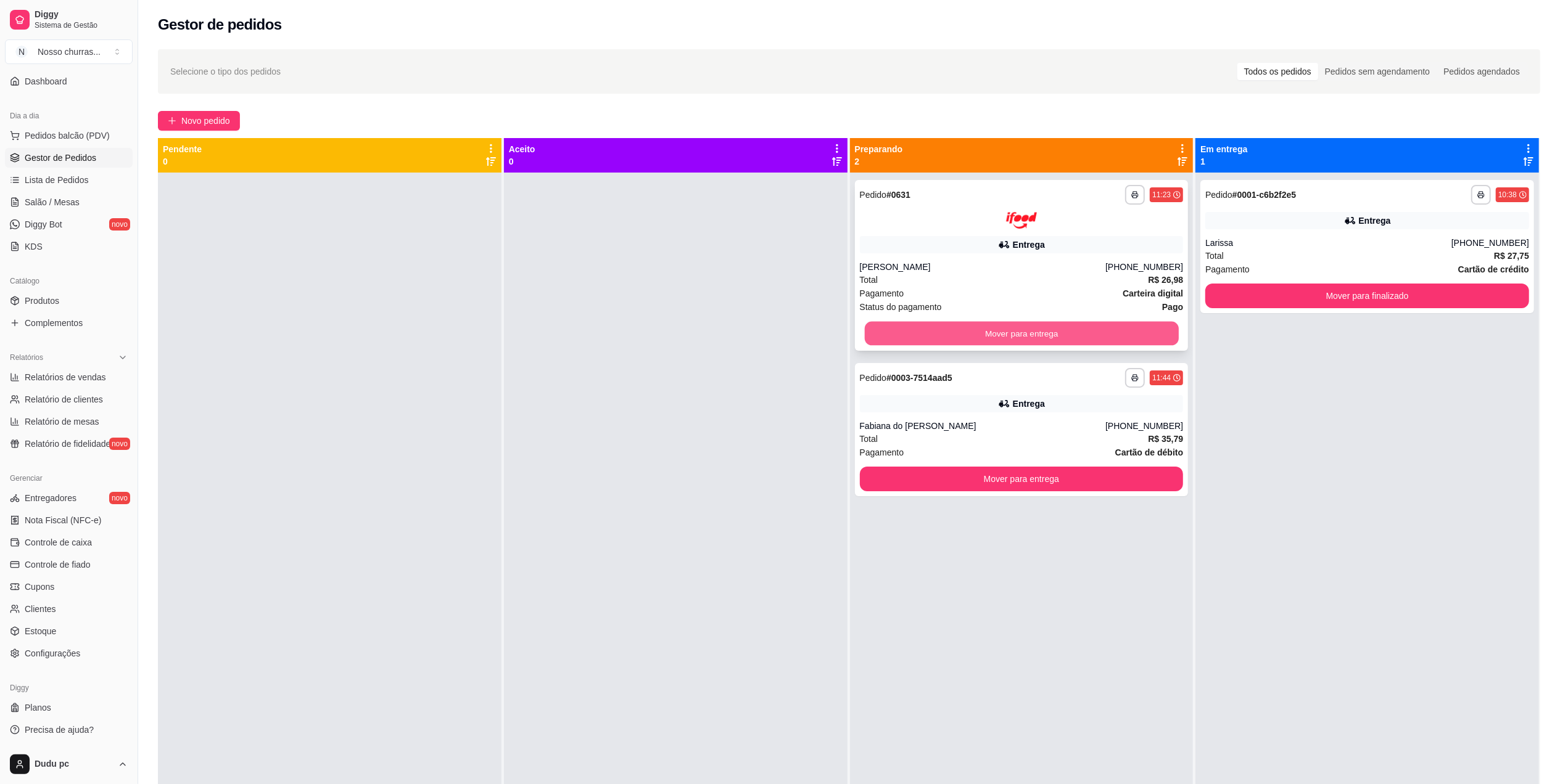
click at [1104, 328] on button "Mover para entrega" at bounding box center [1021, 333] width 314 height 24
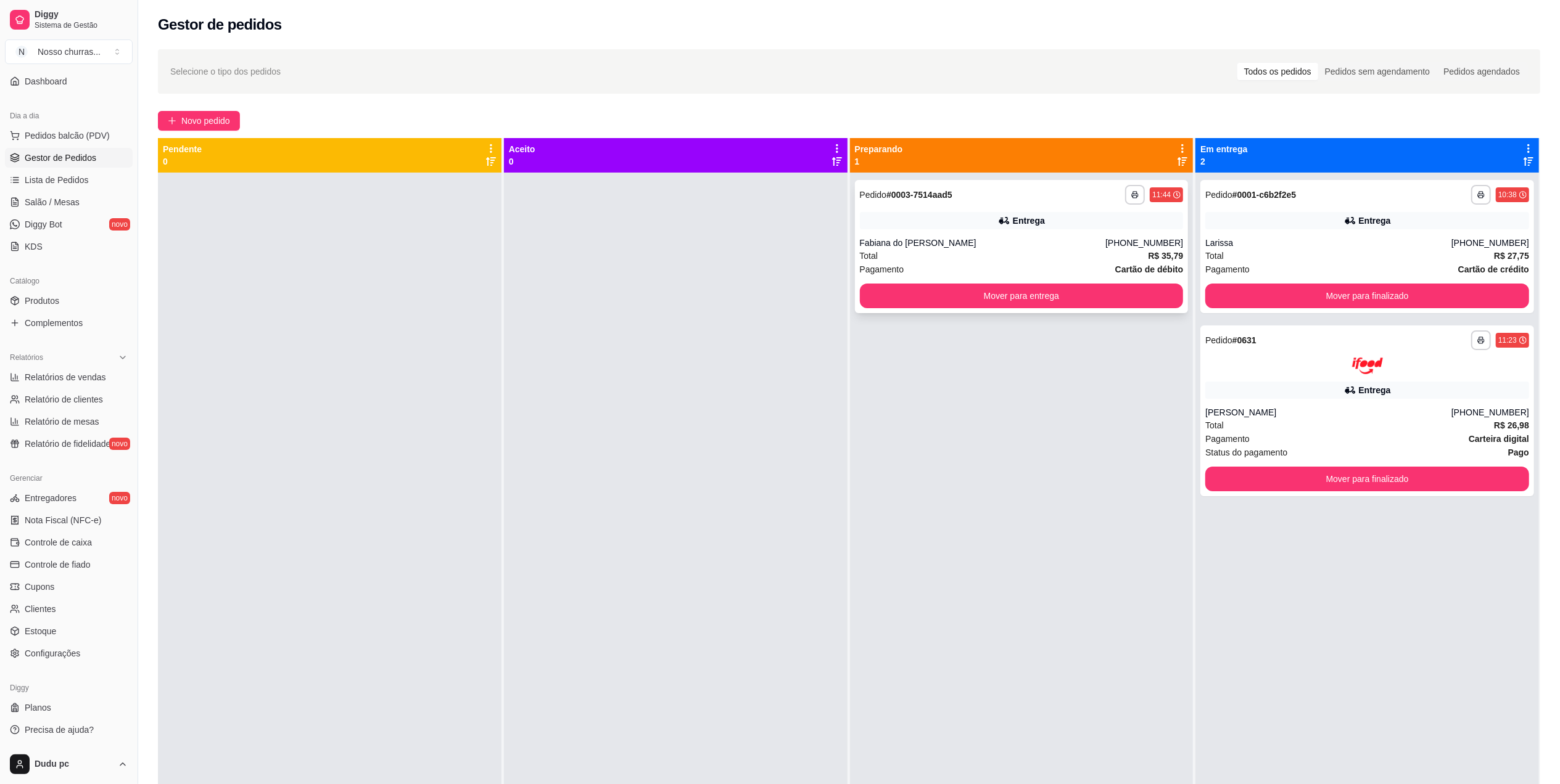
click at [1093, 232] on div "**********" at bounding box center [1022, 246] width 334 height 133
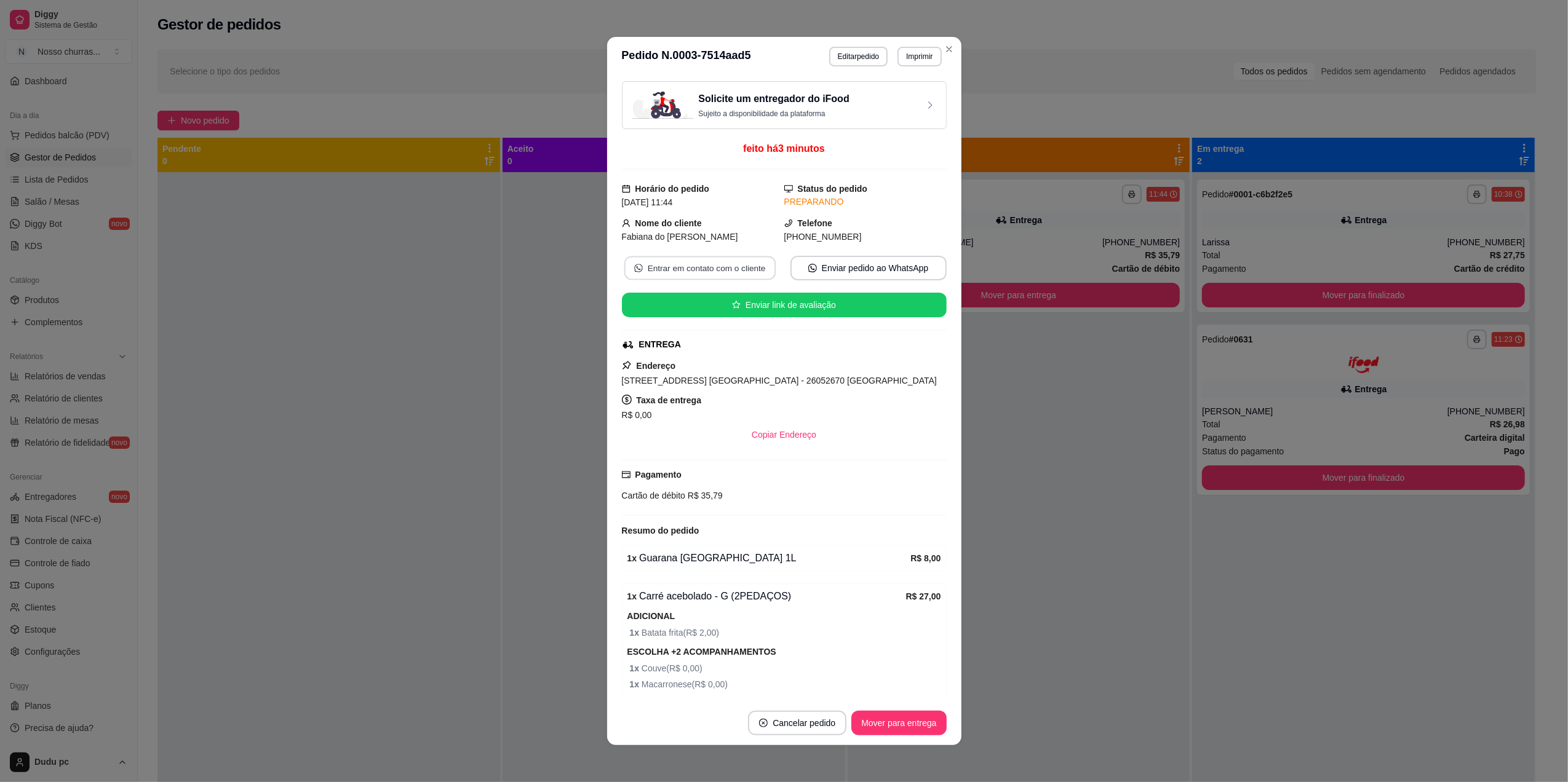
click at [714, 272] on button "Entrar em contato com o cliente" at bounding box center [700, 268] width 152 height 24
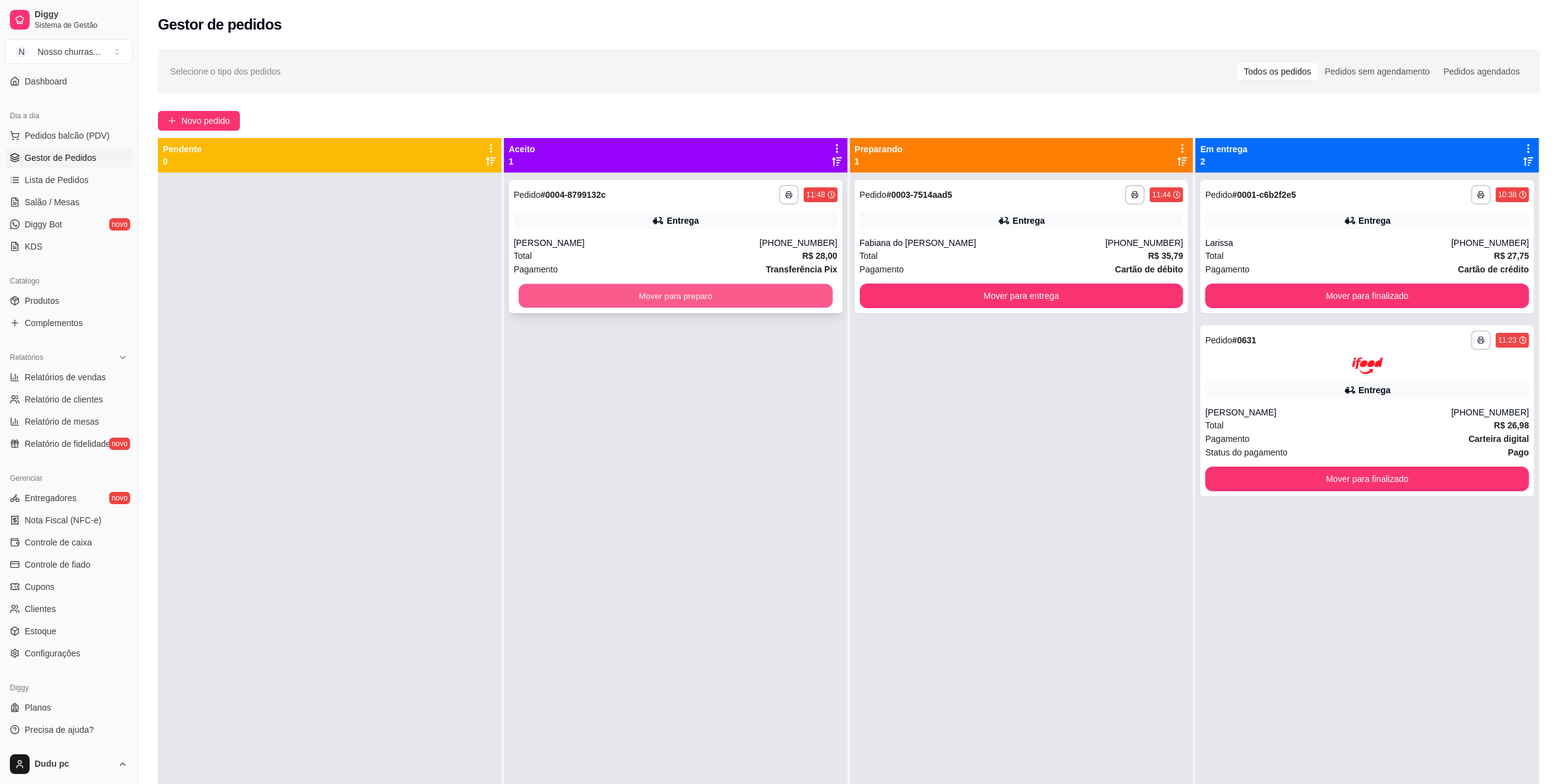
click at [546, 302] on button "Mover para preparo" at bounding box center [676, 296] width 314 height 24
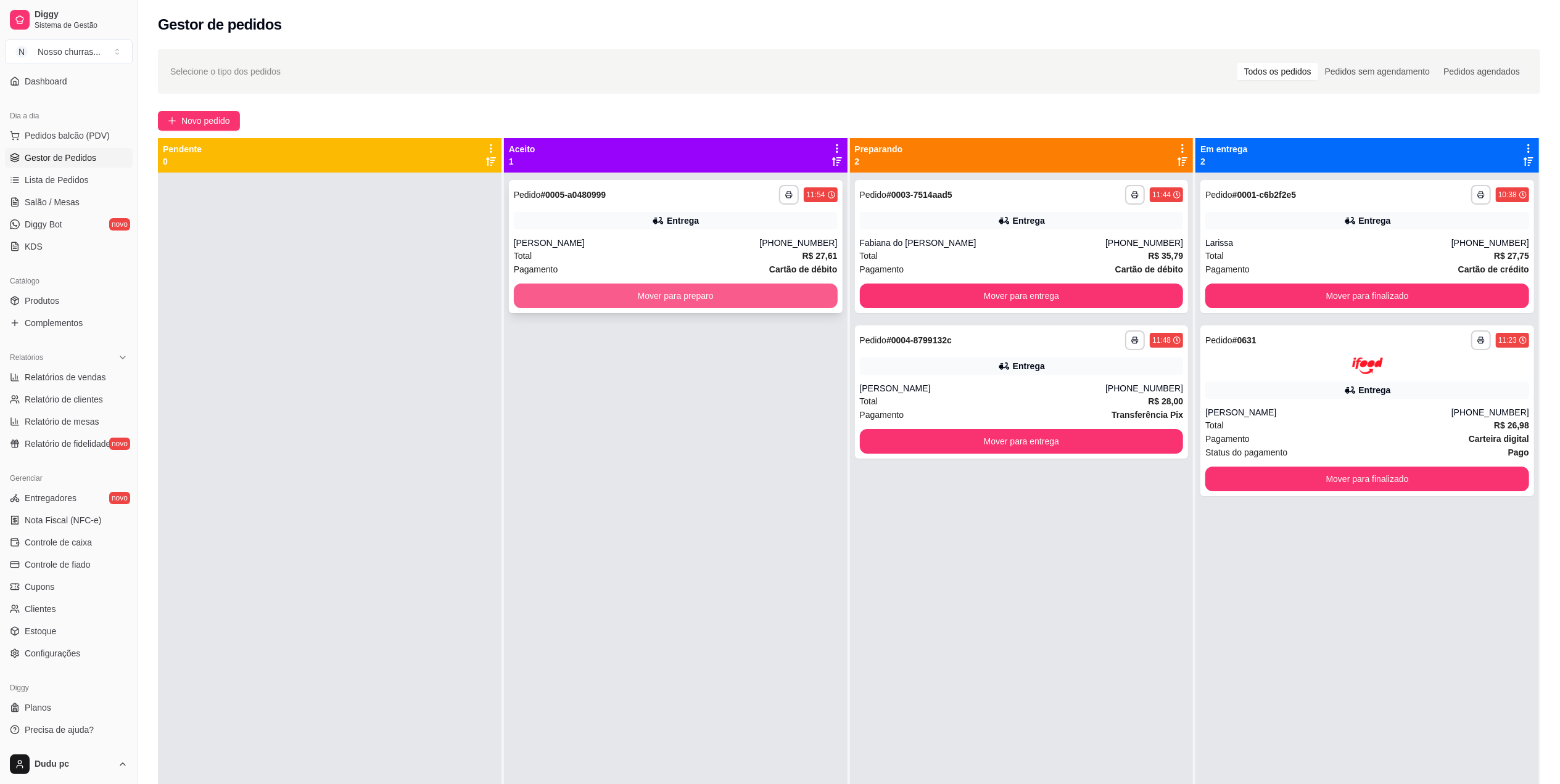
click at [784, 304] on button "Mover para preparo" at bounding box center [676, 296] width 324 height 25
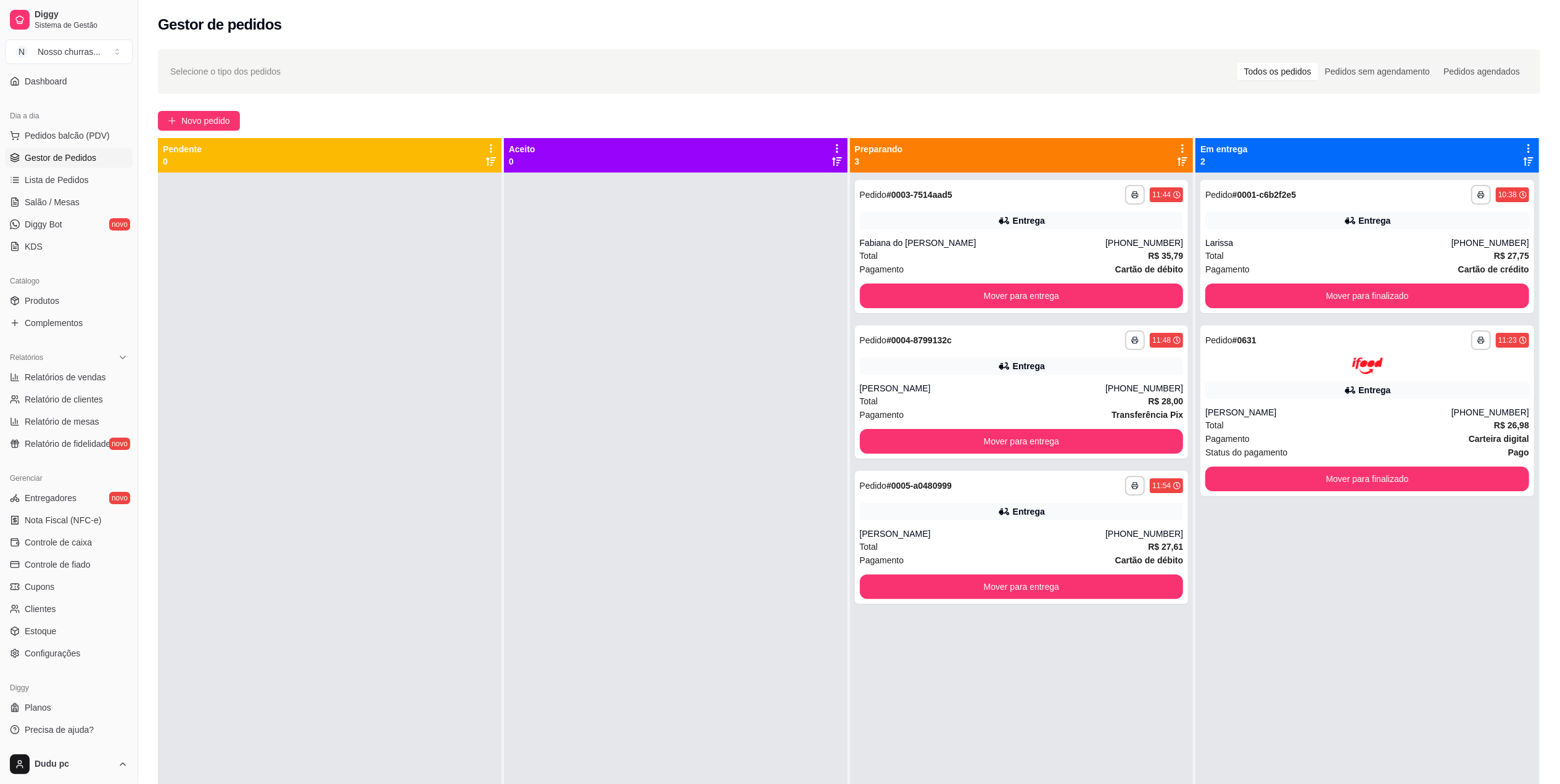
click at [707, 333] on div at bounding box center [676, 564] width 344 height 784
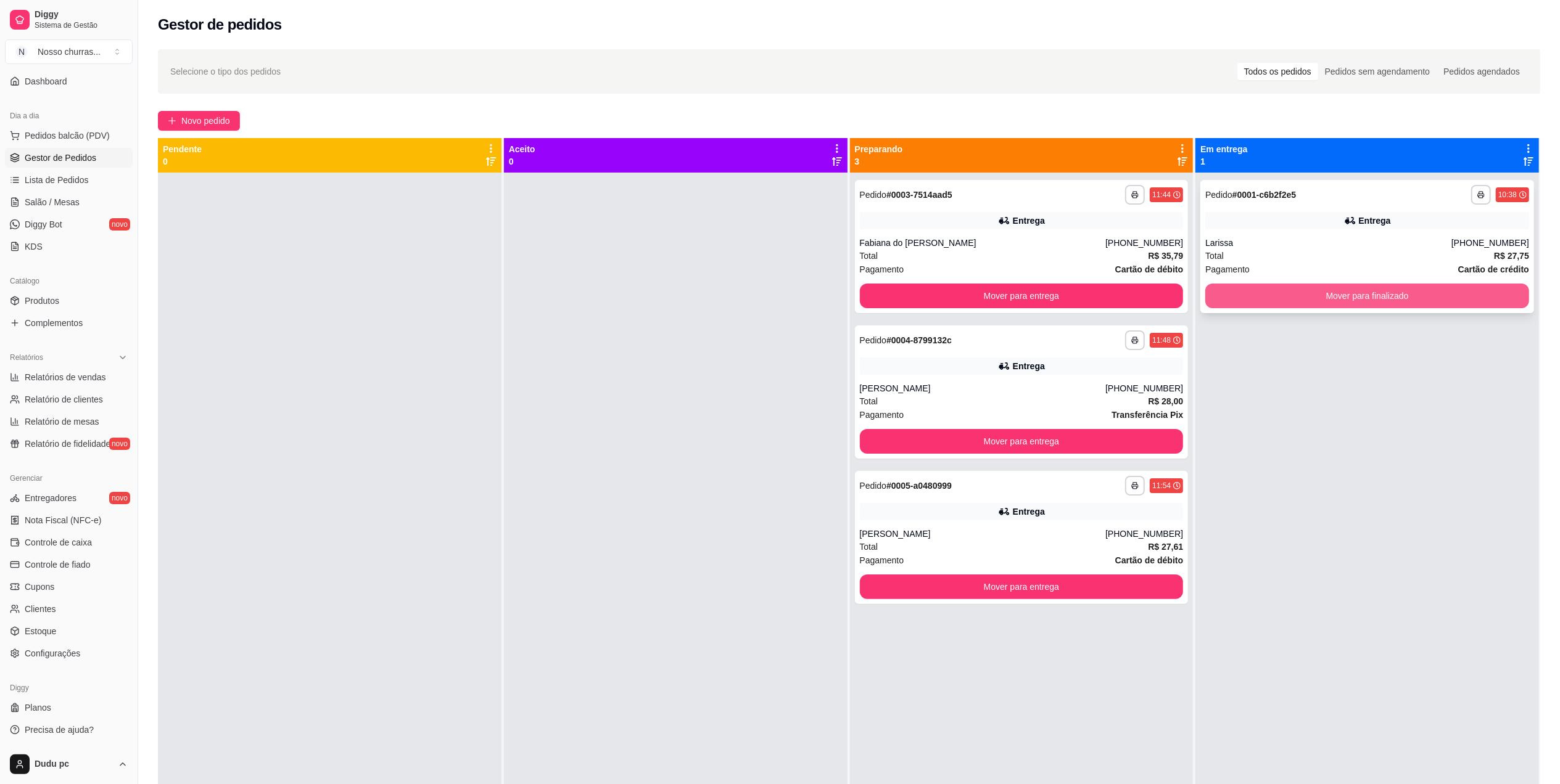
click at [1295, 296] on button "Mover para finalizado" at bounding box center [1367, 296] width 324 height 25
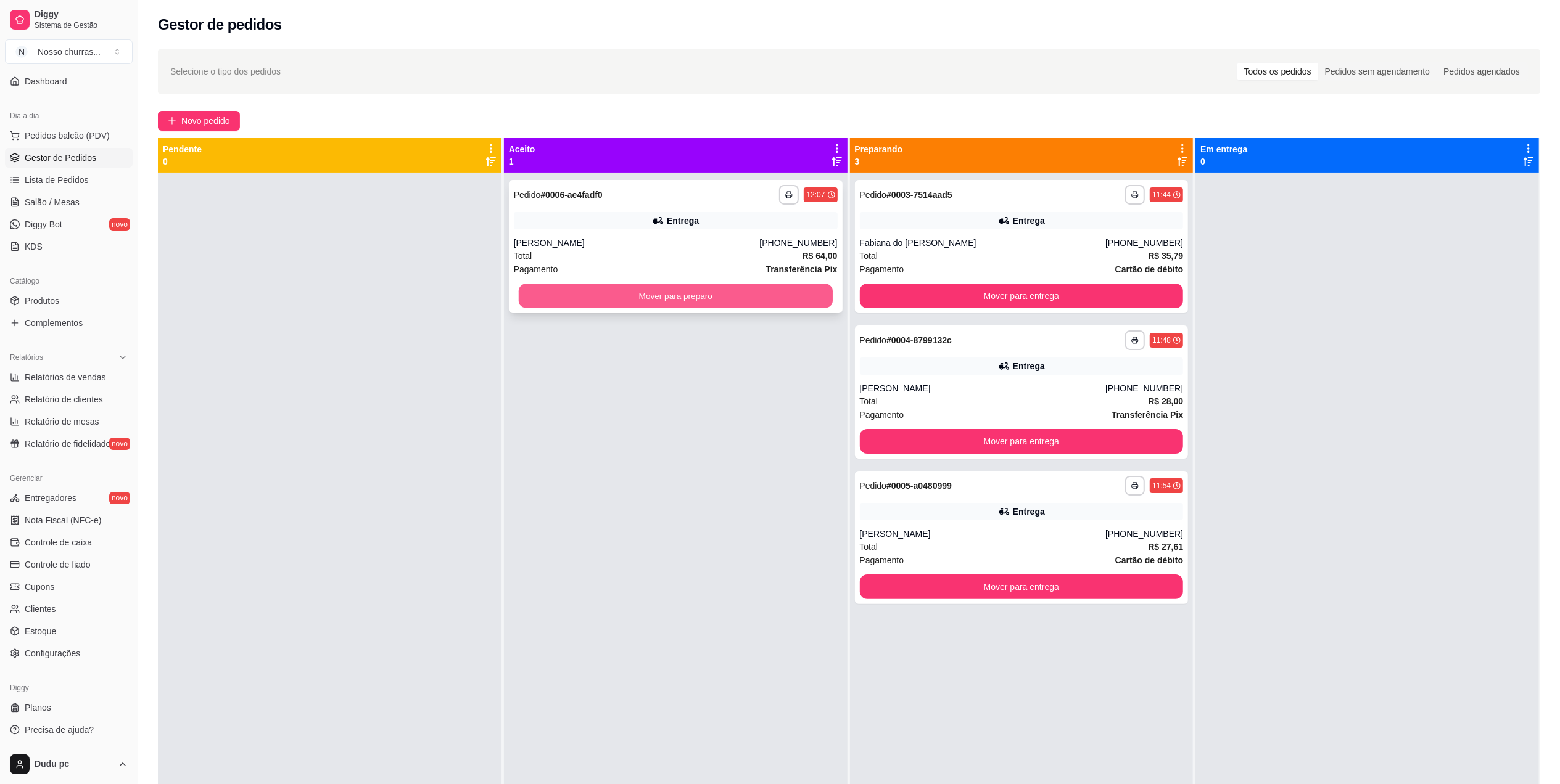
click at [805, 291] on button "Mover para preparo" at bounding box center [676, 296] width 314 height 24
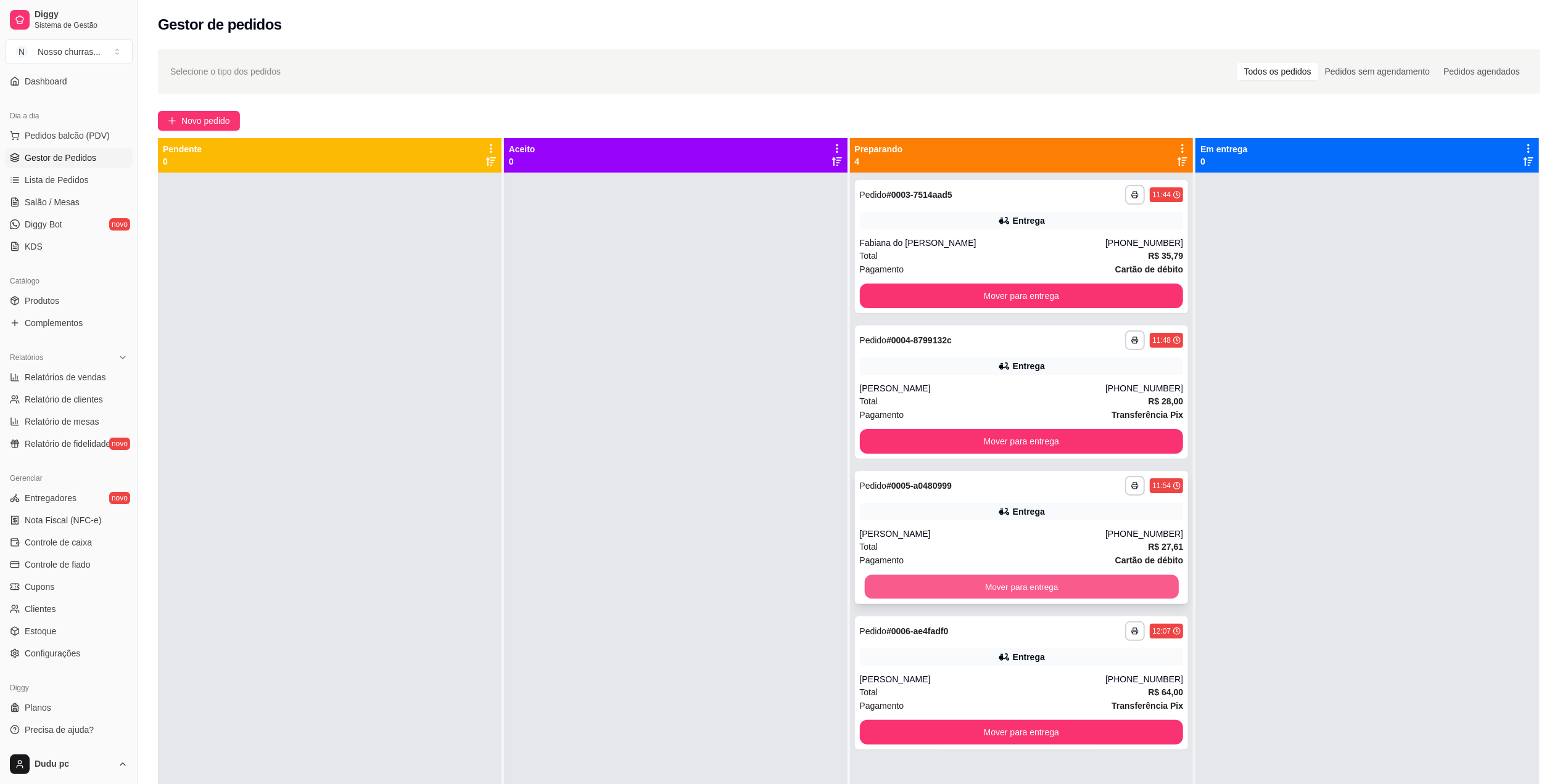
click at [949, 585] on button "Mover para entrega" at bounding box center [1021, 587] width 314 height 24
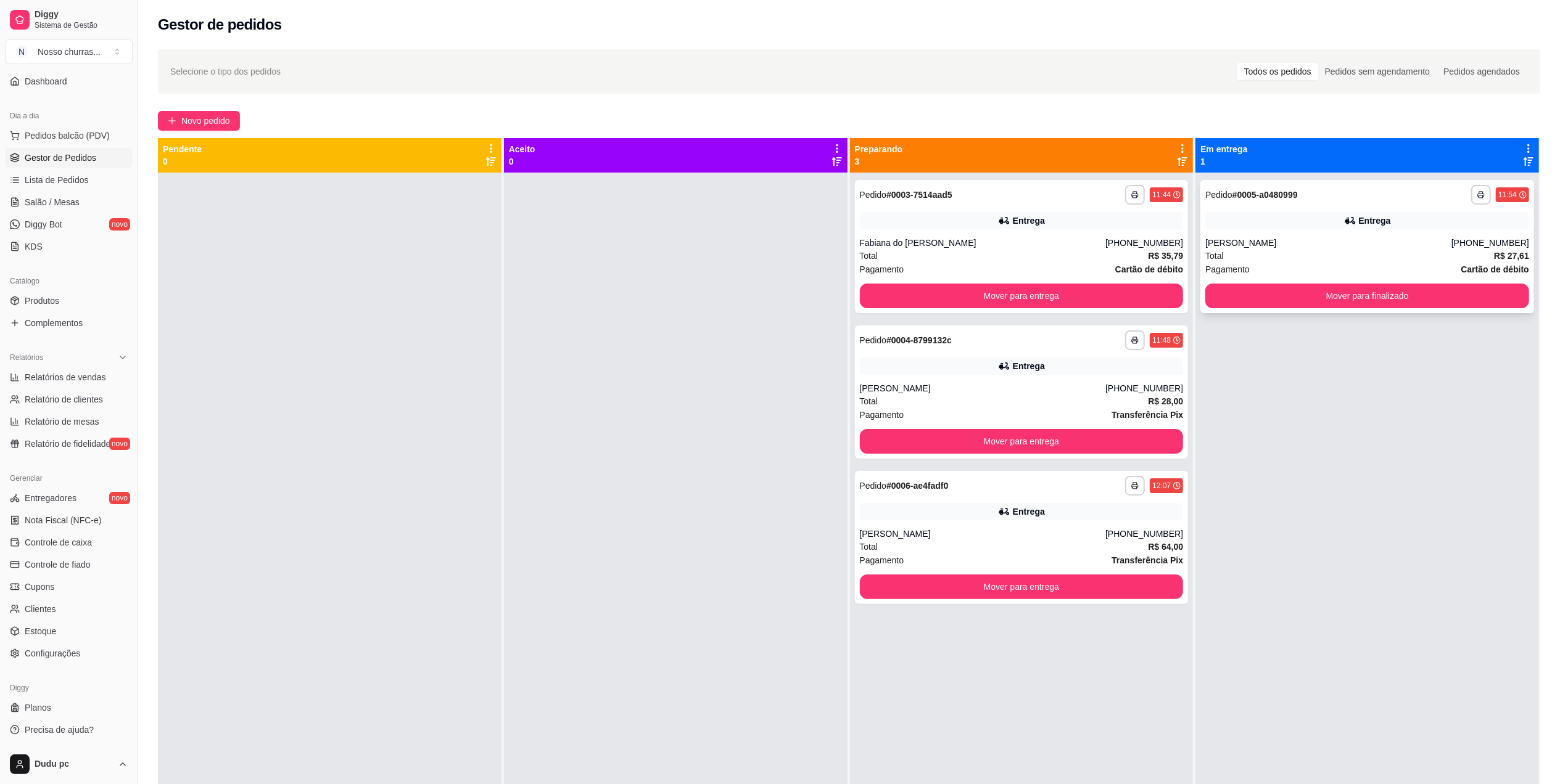
click at [1269, 238] on div "[PERSON_NAME]" at bounding box center [1329, 243] width 246 height 12
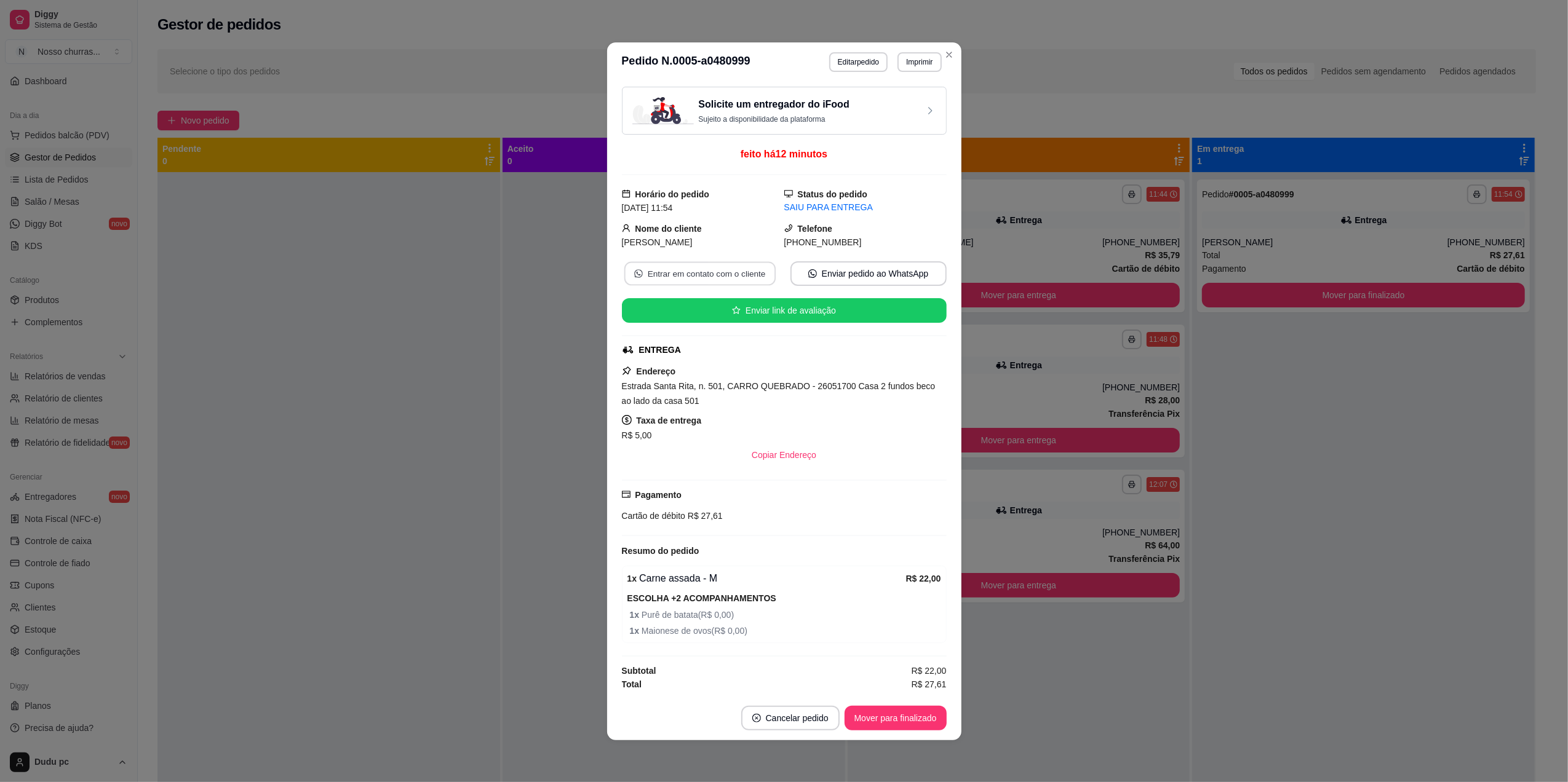
click at [711, 278] on button "Entrar em contato com o cliente" at bounding box center [700, 273] width 152 height 24
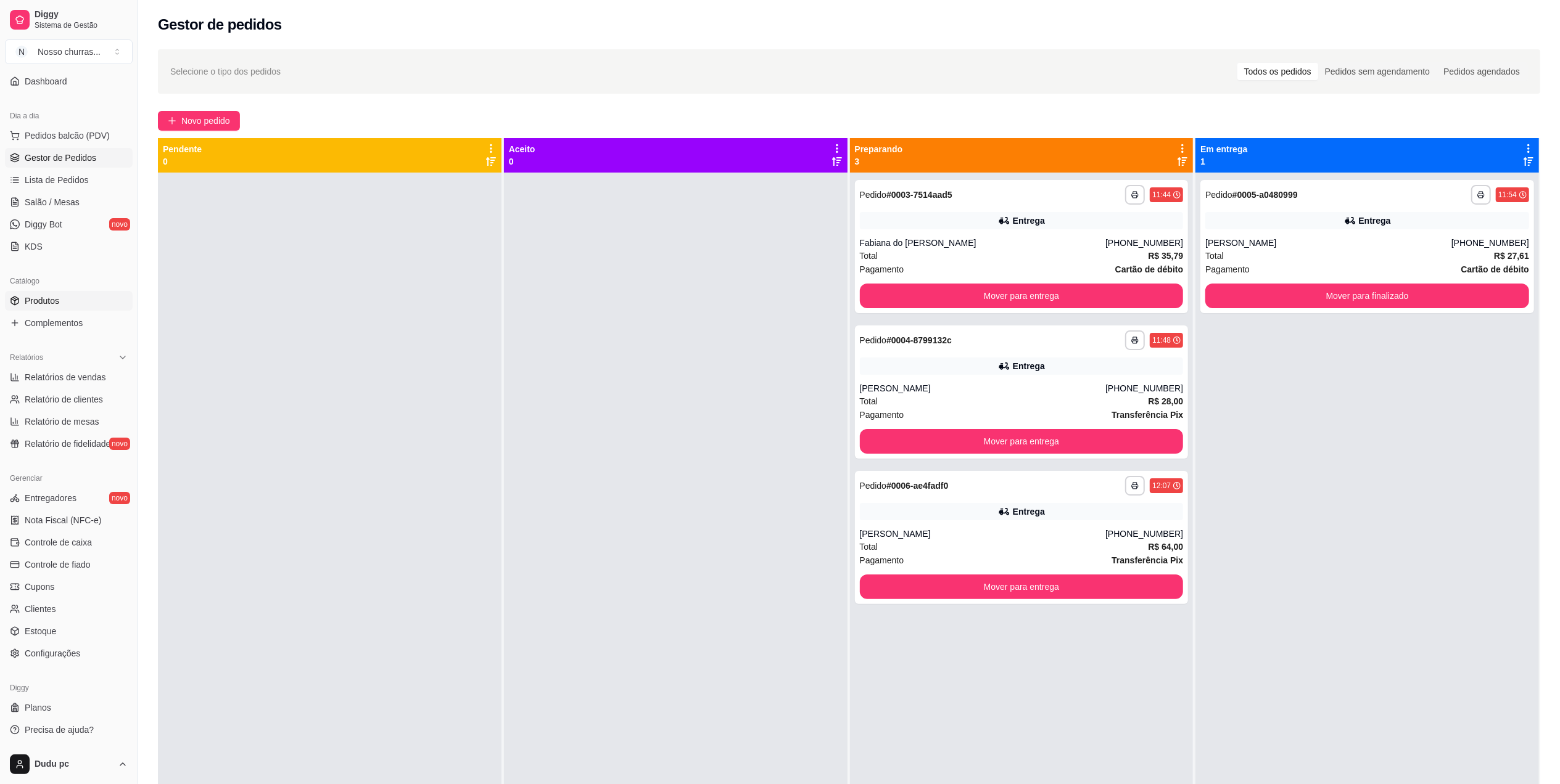
click at [62, 304] on link "Produtos" at bounding box center [68, 300] width 128 height 20
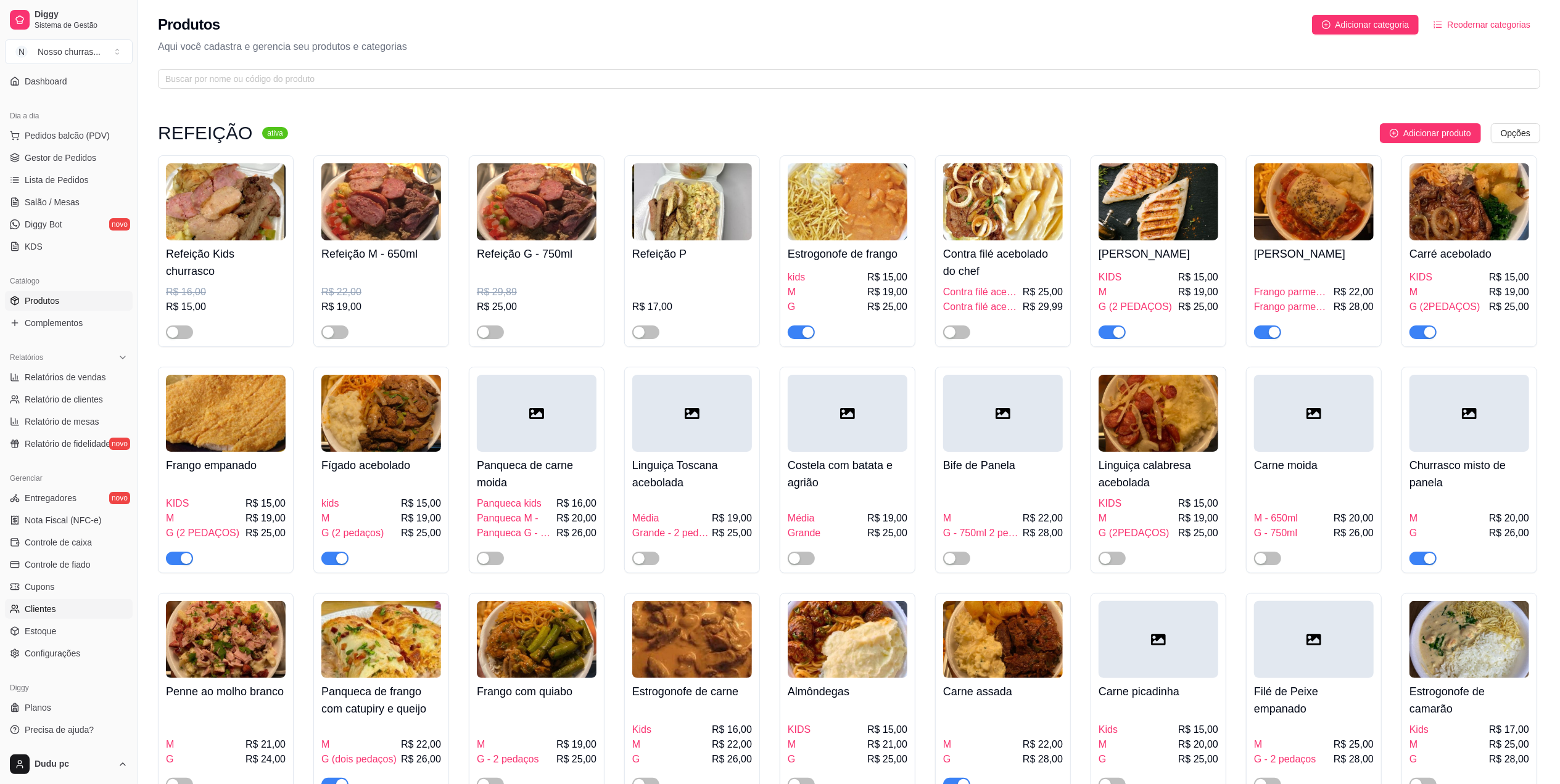
click at [68, 599] on link "Clientes" at bounding box center [68, 609] width 128 height 20
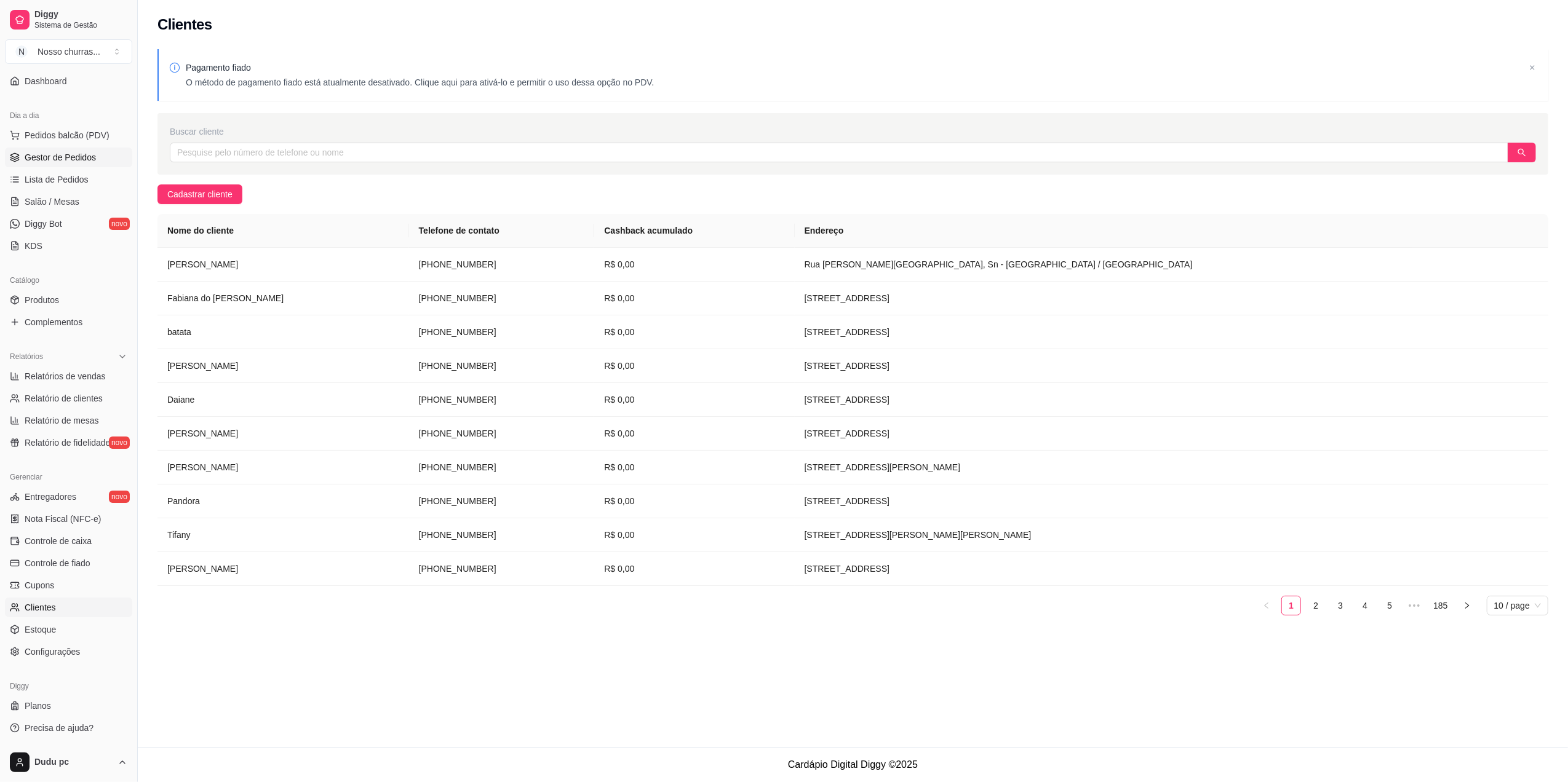
click at [75, 158] on span "Gestor de Pedidos" at bounding box center [60, 158] width 72 height 12
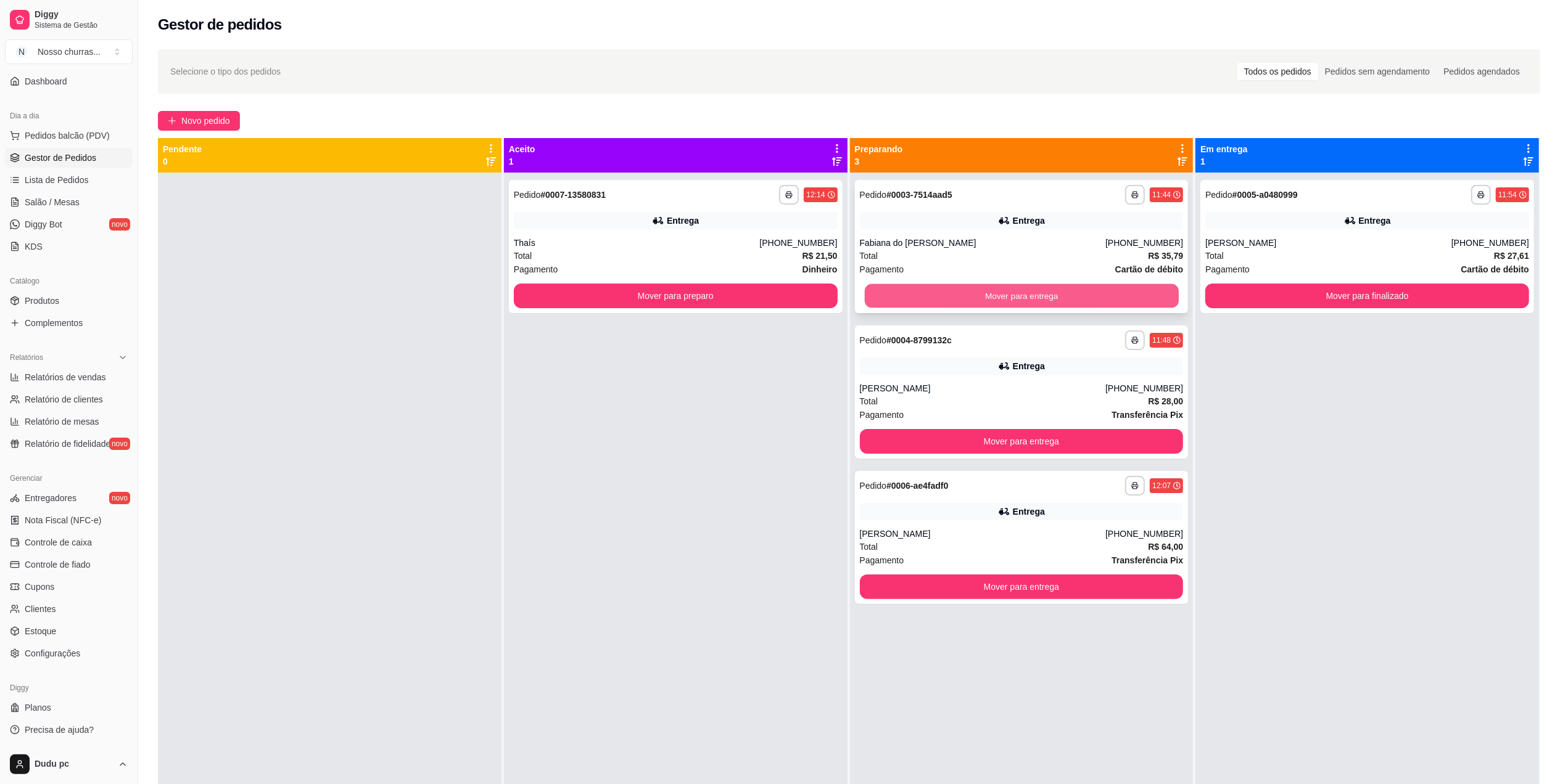
click at [943, 298] on button "Mover para entrega" at bounding box center [1021, 296] width 314 height 24
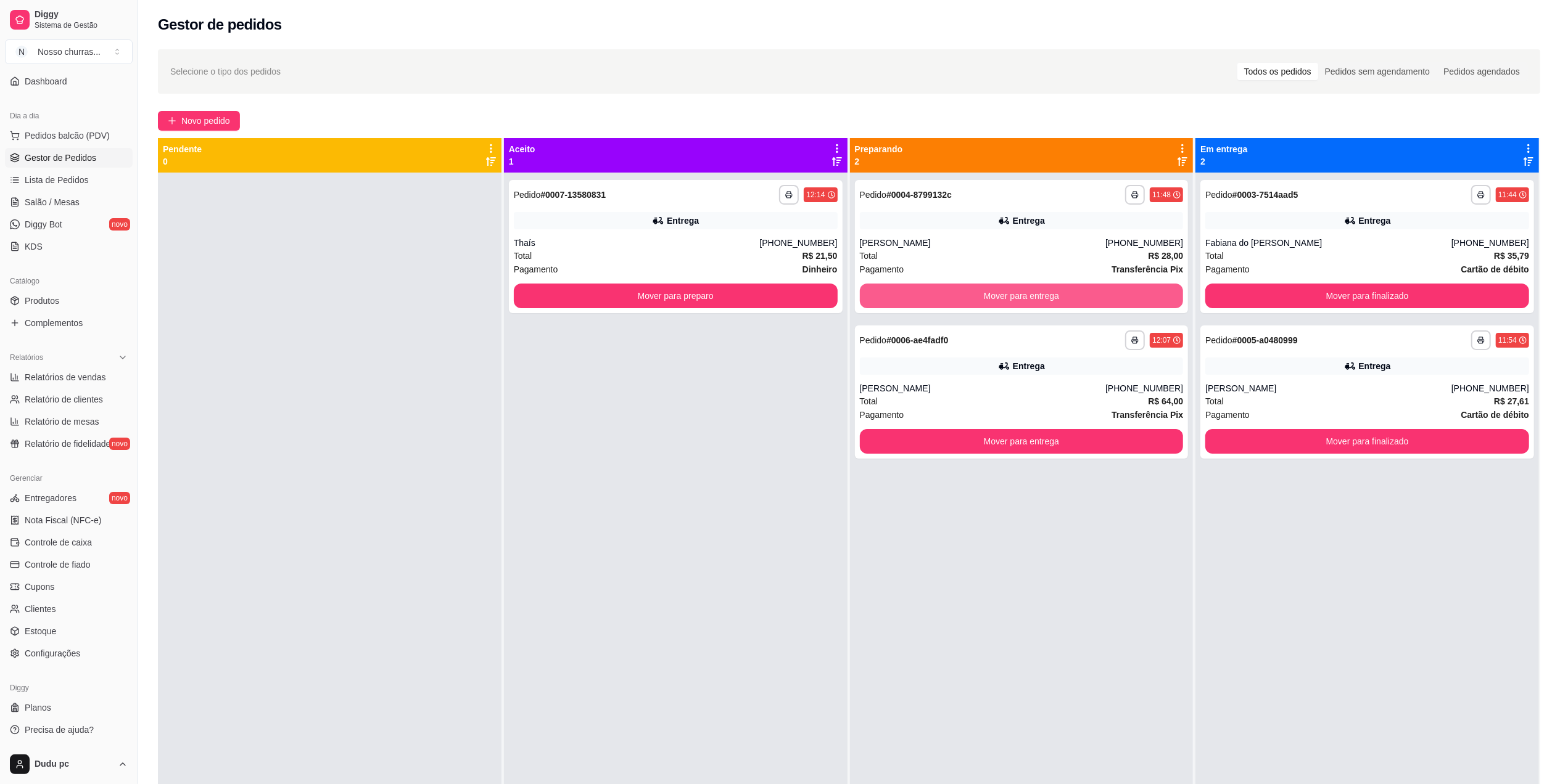
click at [943, 298] on button "Mover para entrega" at bounding box center [1021, 296] width 324 height 25
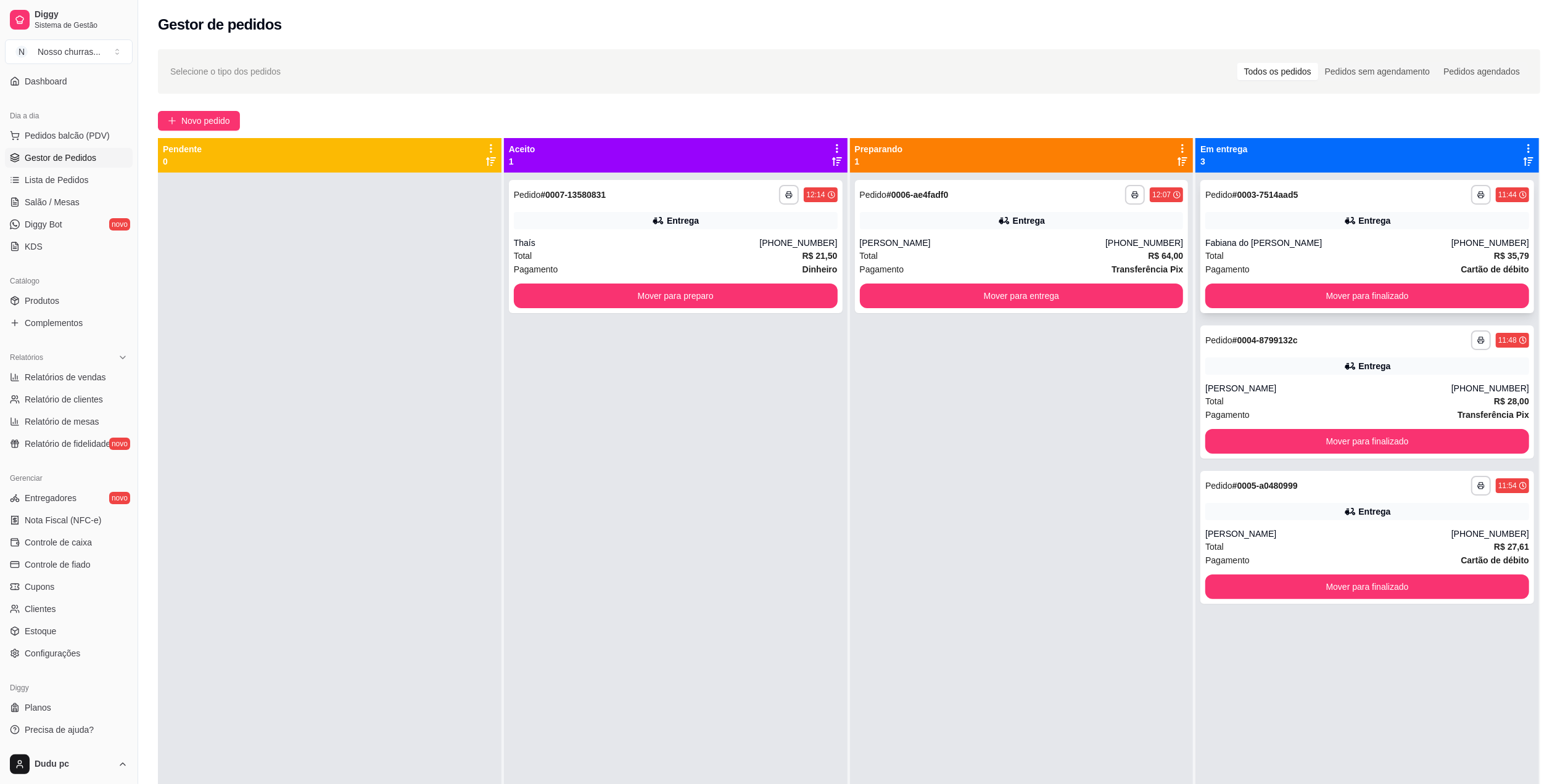
click at [1333, 247] on div "Fabiana do [PERSON_NAME]" at bounding box center [1329, 243] width 246 height 12
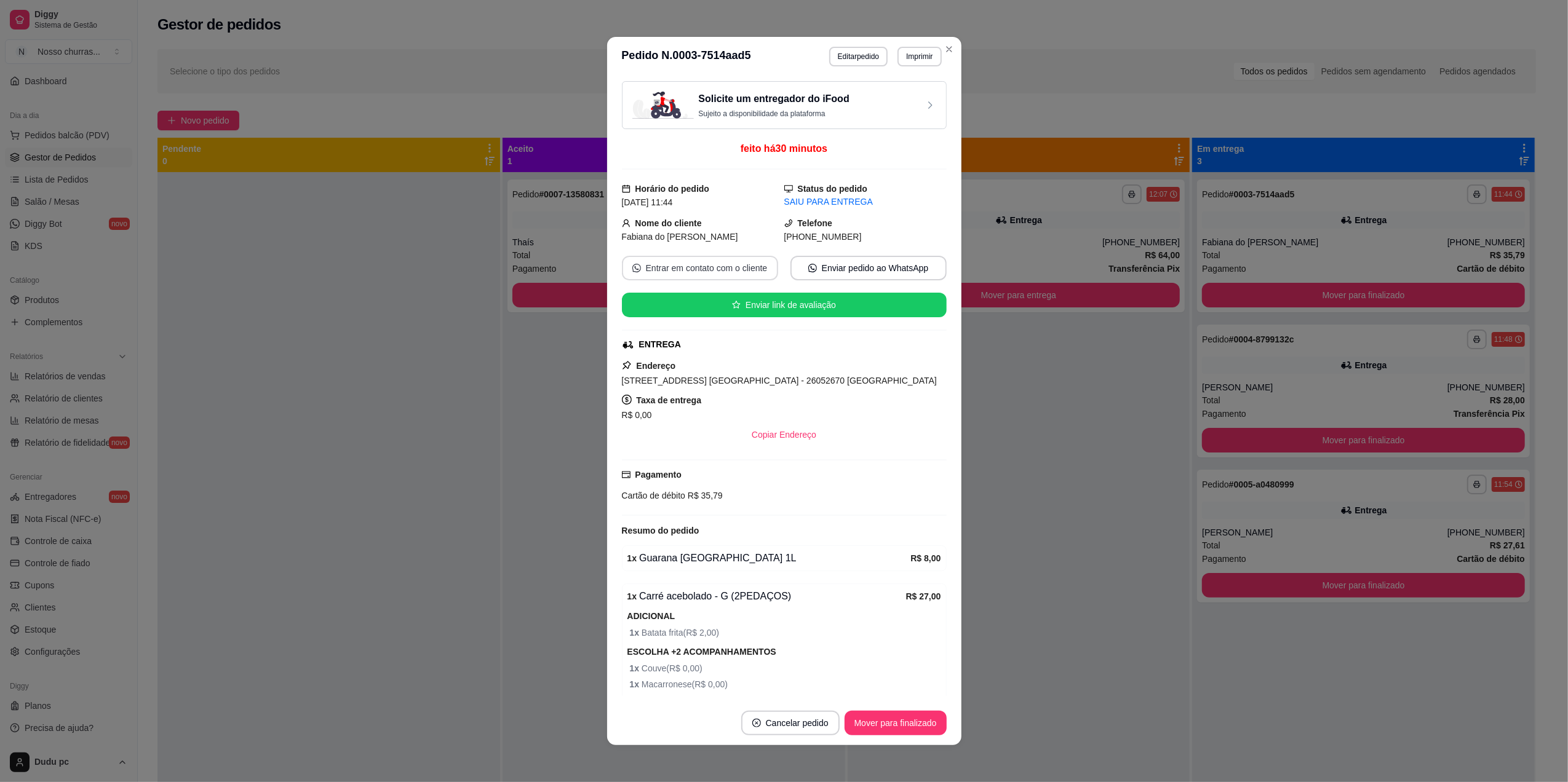
click at [733, 265] on button "Entrar em contato com o cliente" at bounding box center [700, 268] width 156 height 25
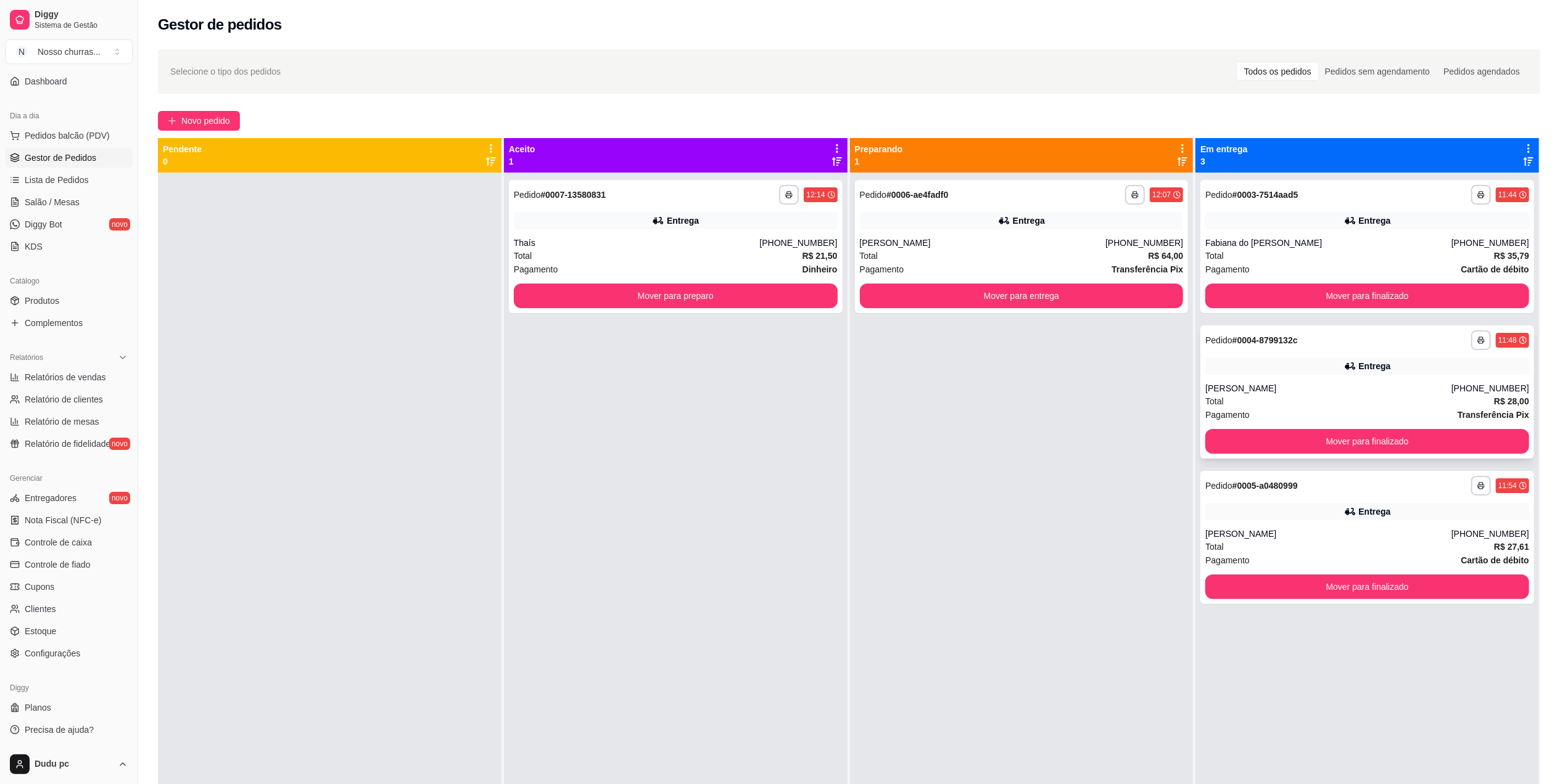
click at [1201, 381] on div "**********" at bounding box center [1368, 392] width 334 height 133
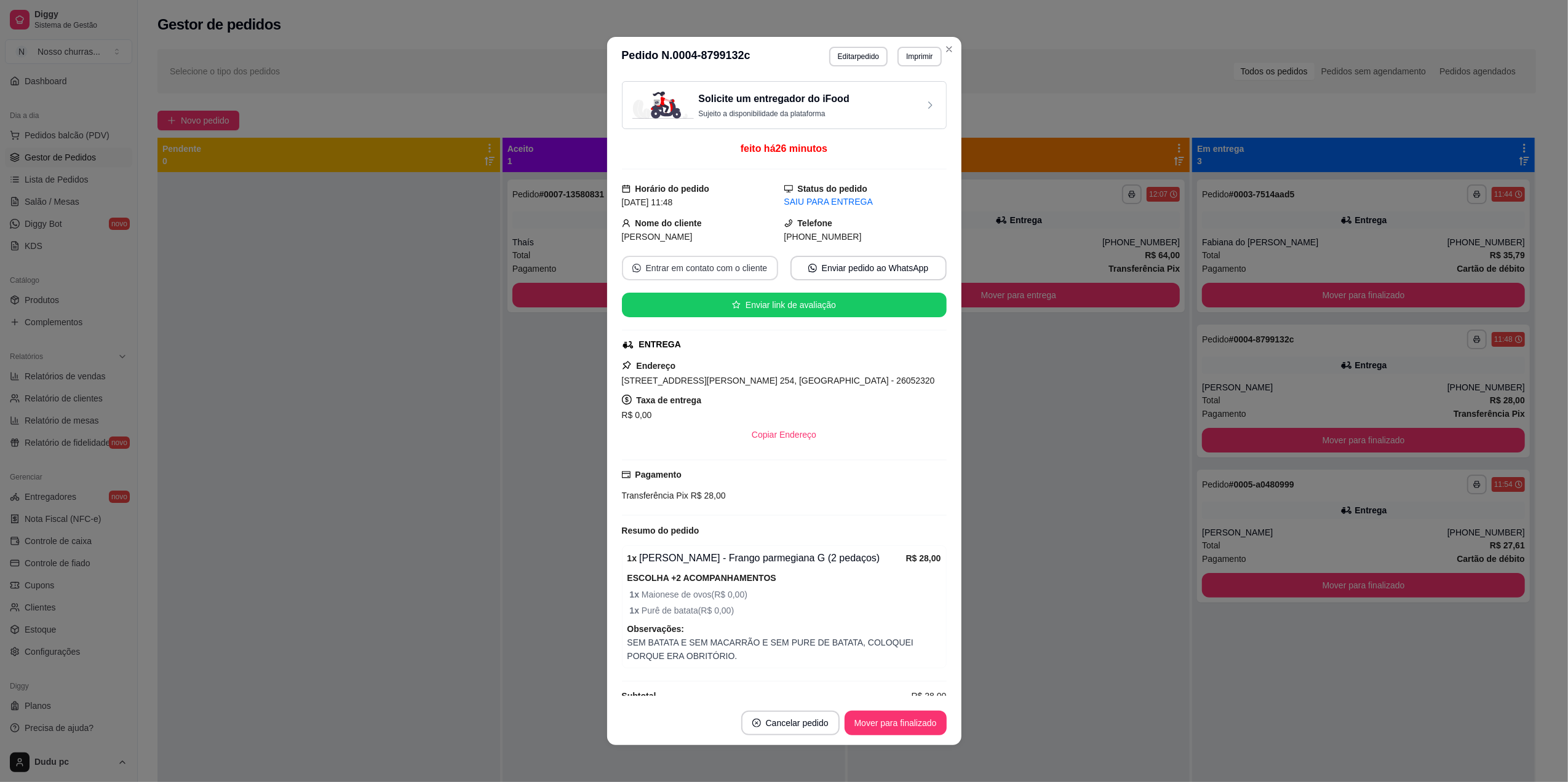
click at [702, 266] on button "Entrar em contato com o cliente" at bounding box center [700, 268] width 156 height 25
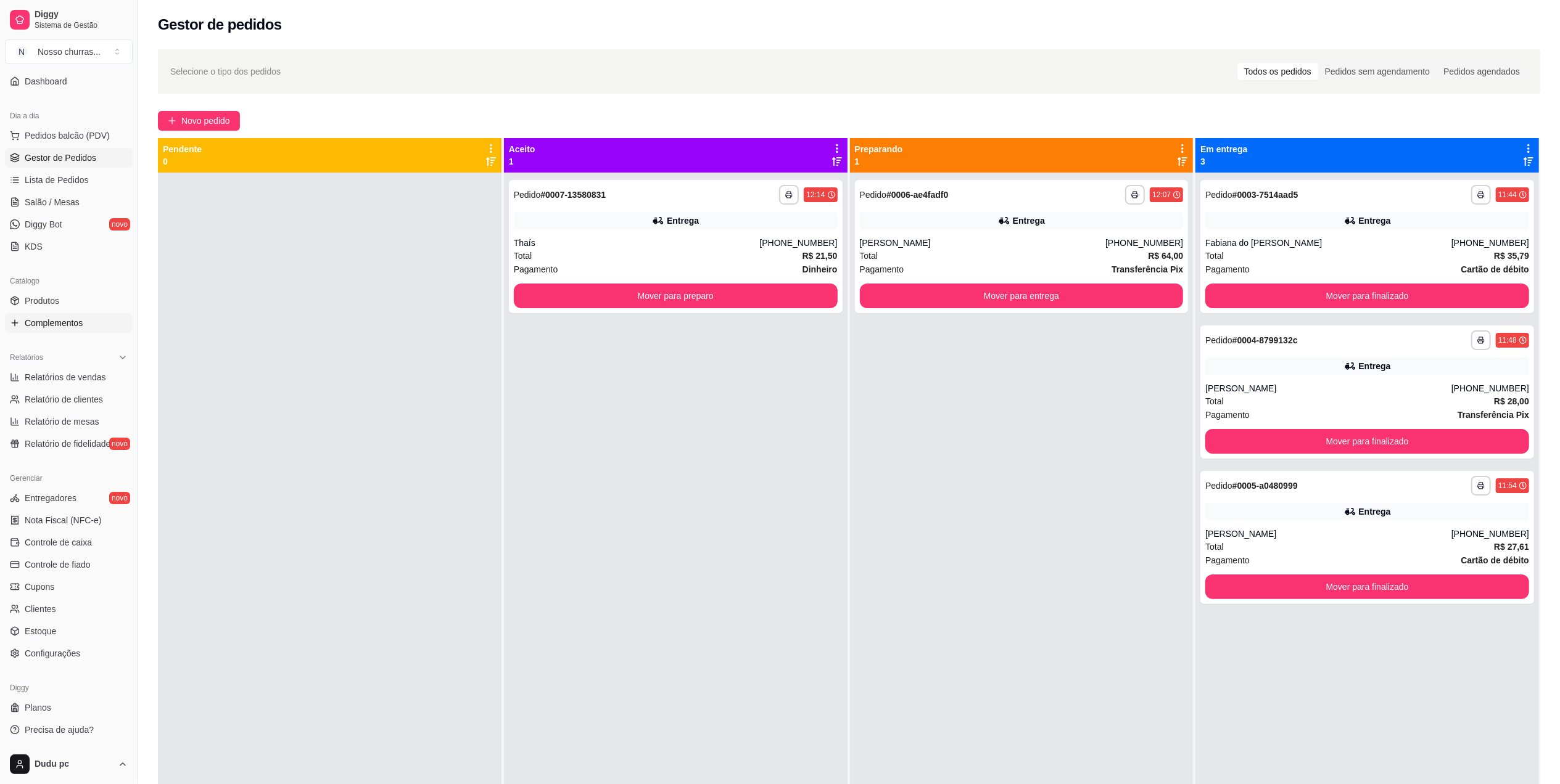
click at [8, 321] on link "Complementos" at bounding box center [68, 323] width 128 height 20
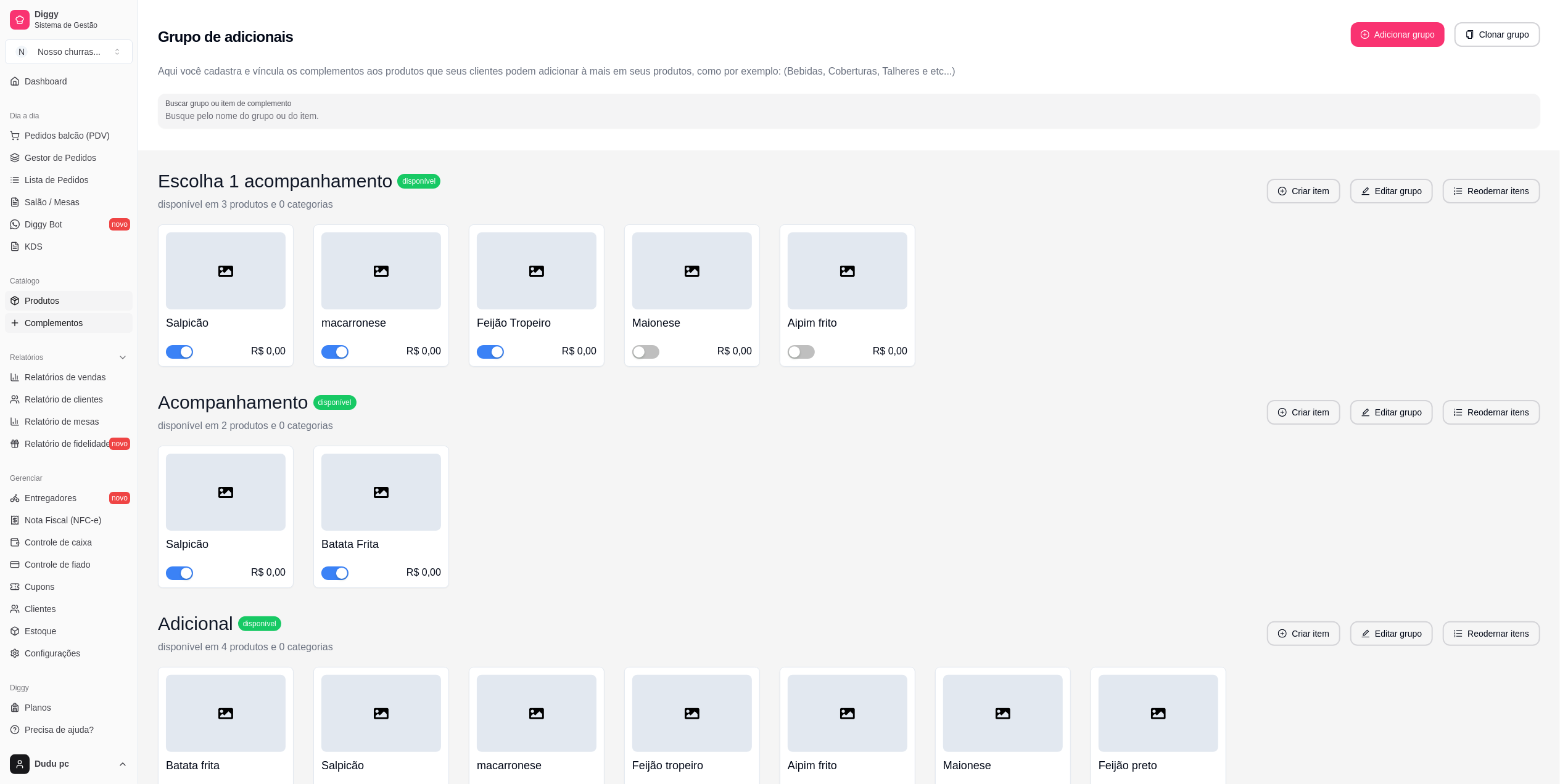
click at [57, 298] on span "Produtos" at bounding box center [42, 301] width 34 height 12
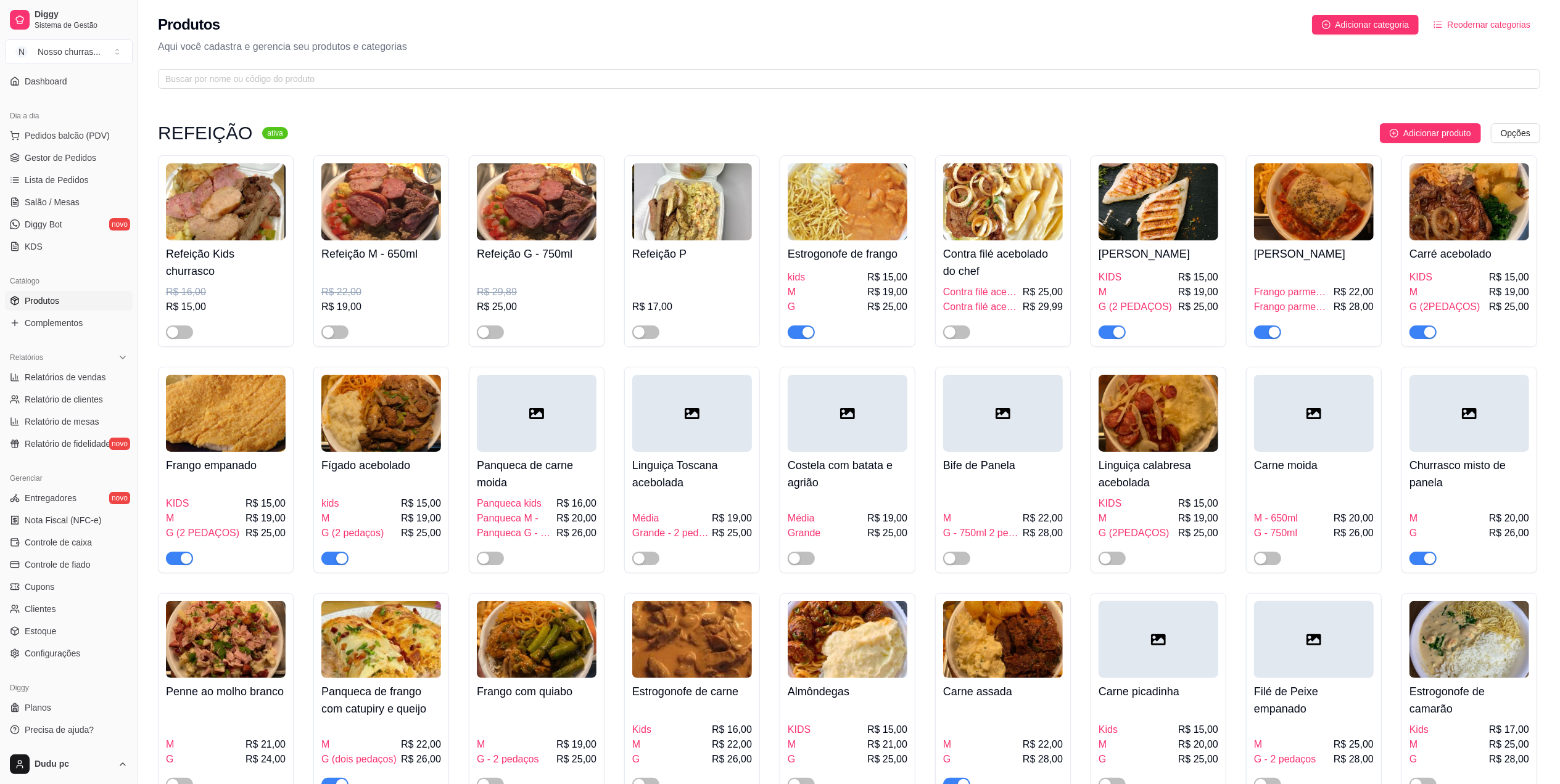
click at [342, 560] on div "button" at bounding box center [342, 558] width 11 height 11
click at [44, 159] on span "Gestor de Pedidos" at bounding box center [60, 158] width 72 height 12
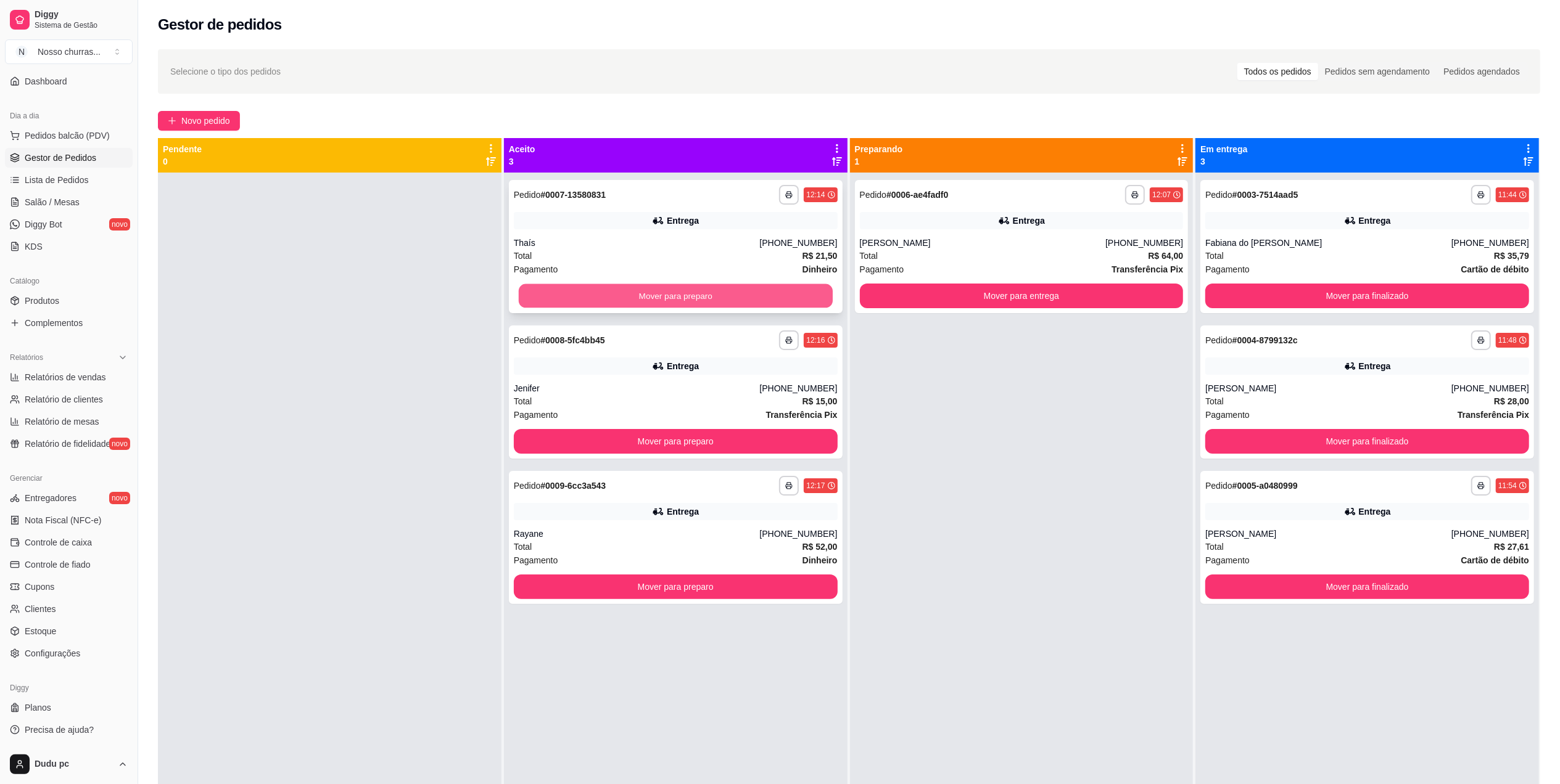
click at [584, 289] on button "Mover para preparo" at bounding box center [676, 296] width 314 height 24
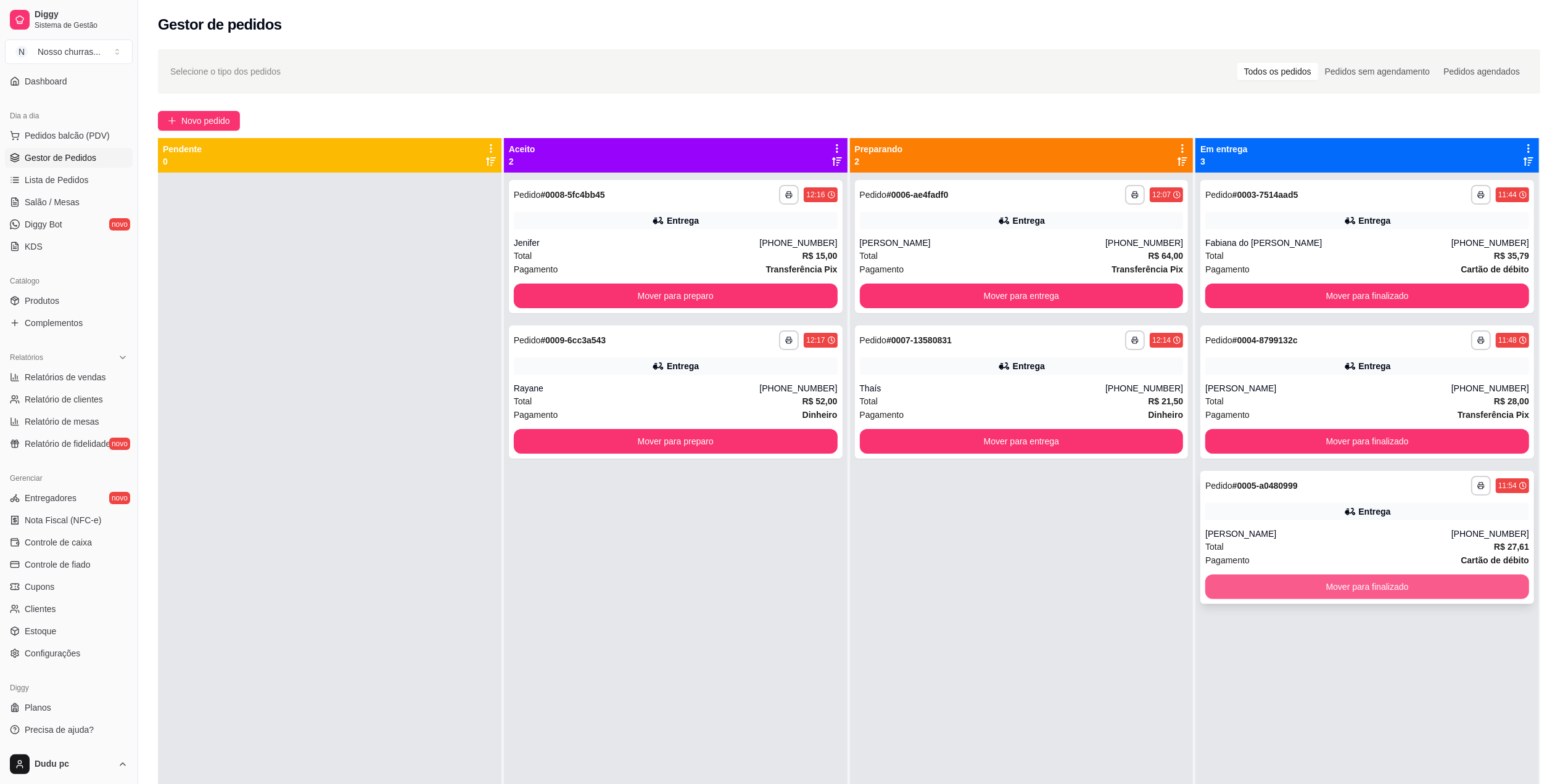
click at [1249, 584] on button "Mover para finalizado" at bounding box center [1367, 587] width 324 height 25
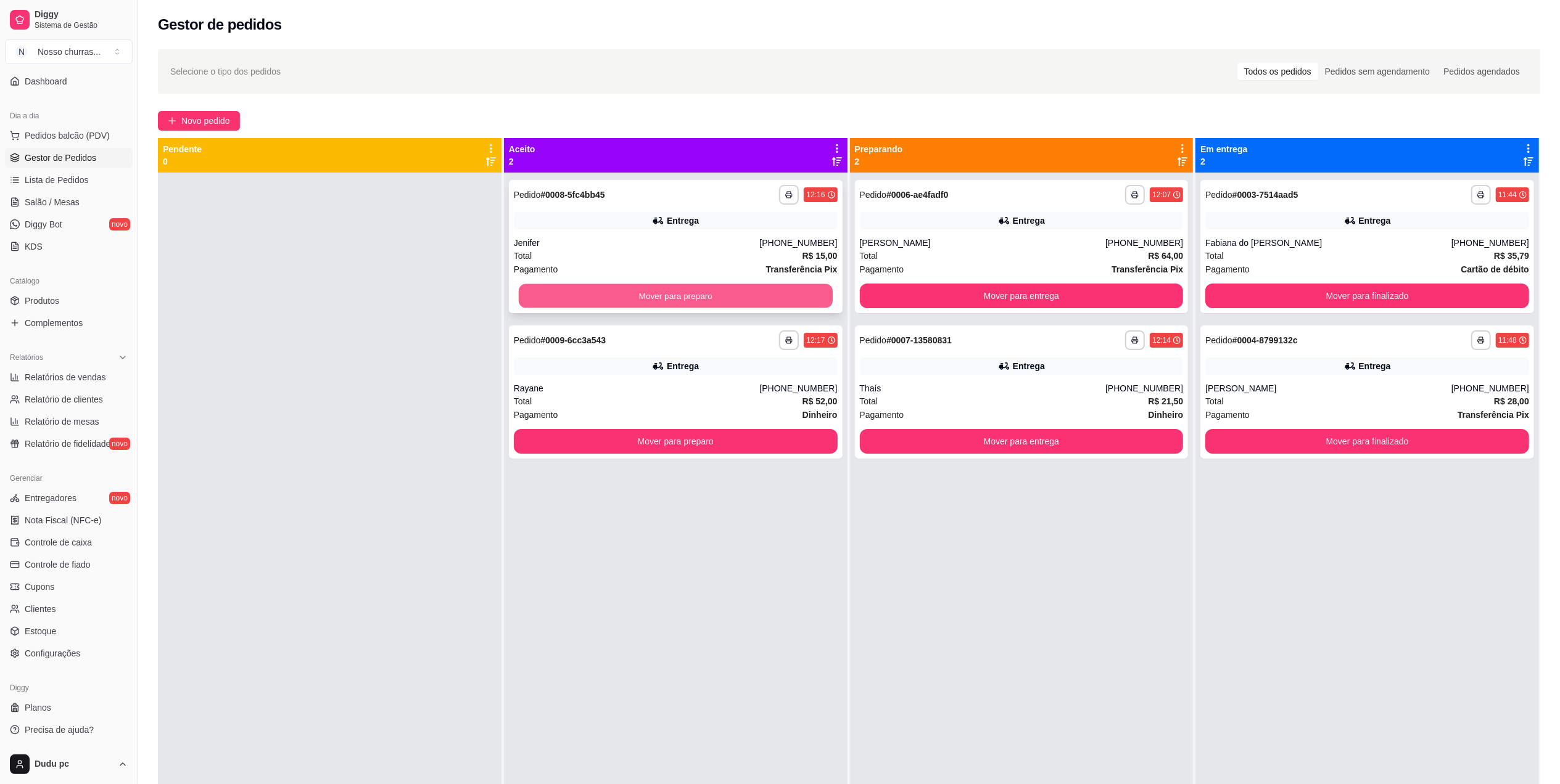
click at [743, 293] on button "Mover para preparo" at bounding box center [676, 296] width 314 height 24
click at [743, 293] on div "Mover para preparo" at bounding box center [676, 296] width 324 height 25
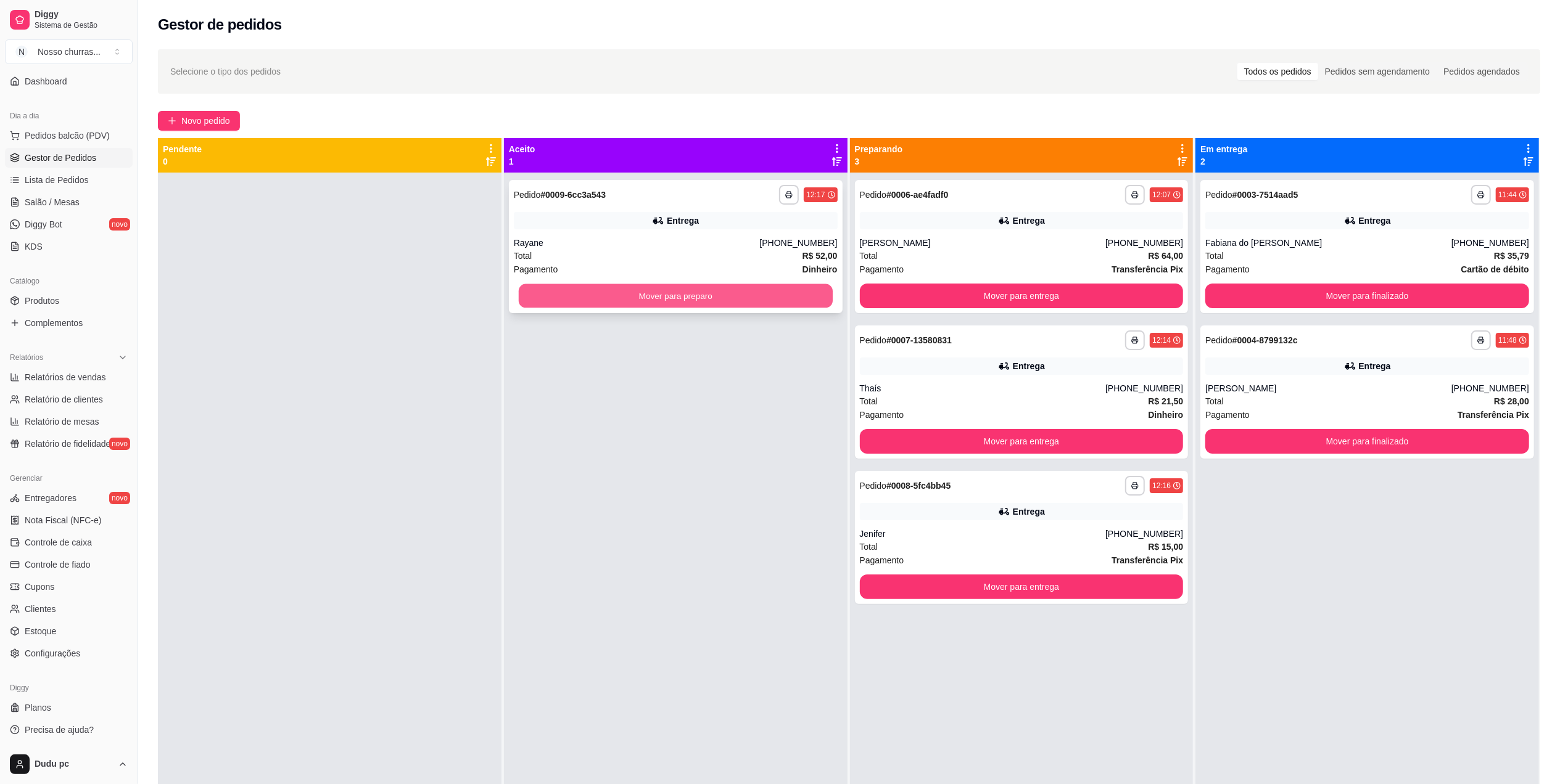
click at [561, 294] on button "Mover para preparo" at bounding box center [676, 296] width 314 height 24
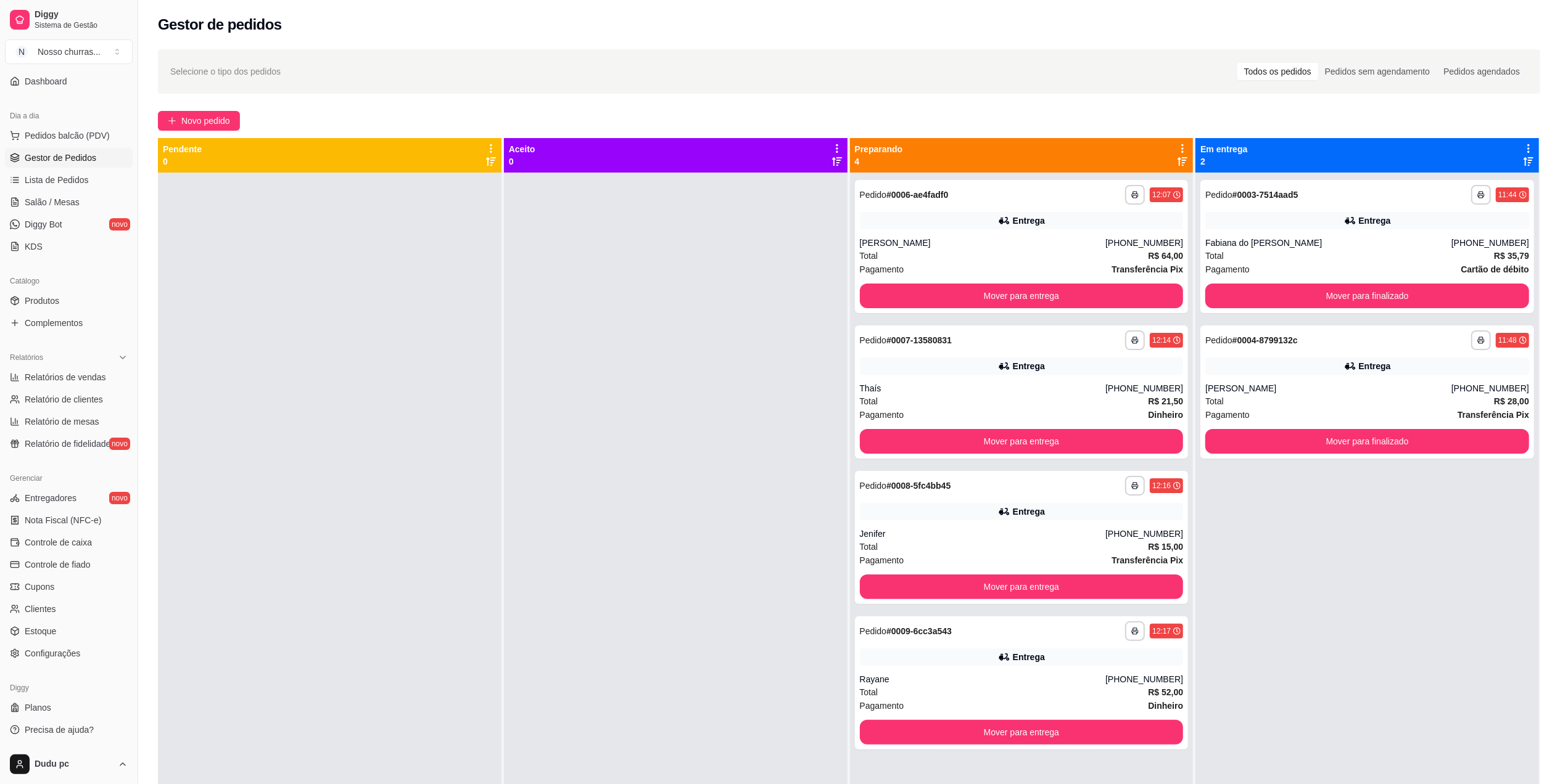
click at [561, 294] on div at bounding box center [676, 564] width 344 height 784
click at [216, 122] on span "Novo pedido" at bounding box center [205, 121] width 49 height 14
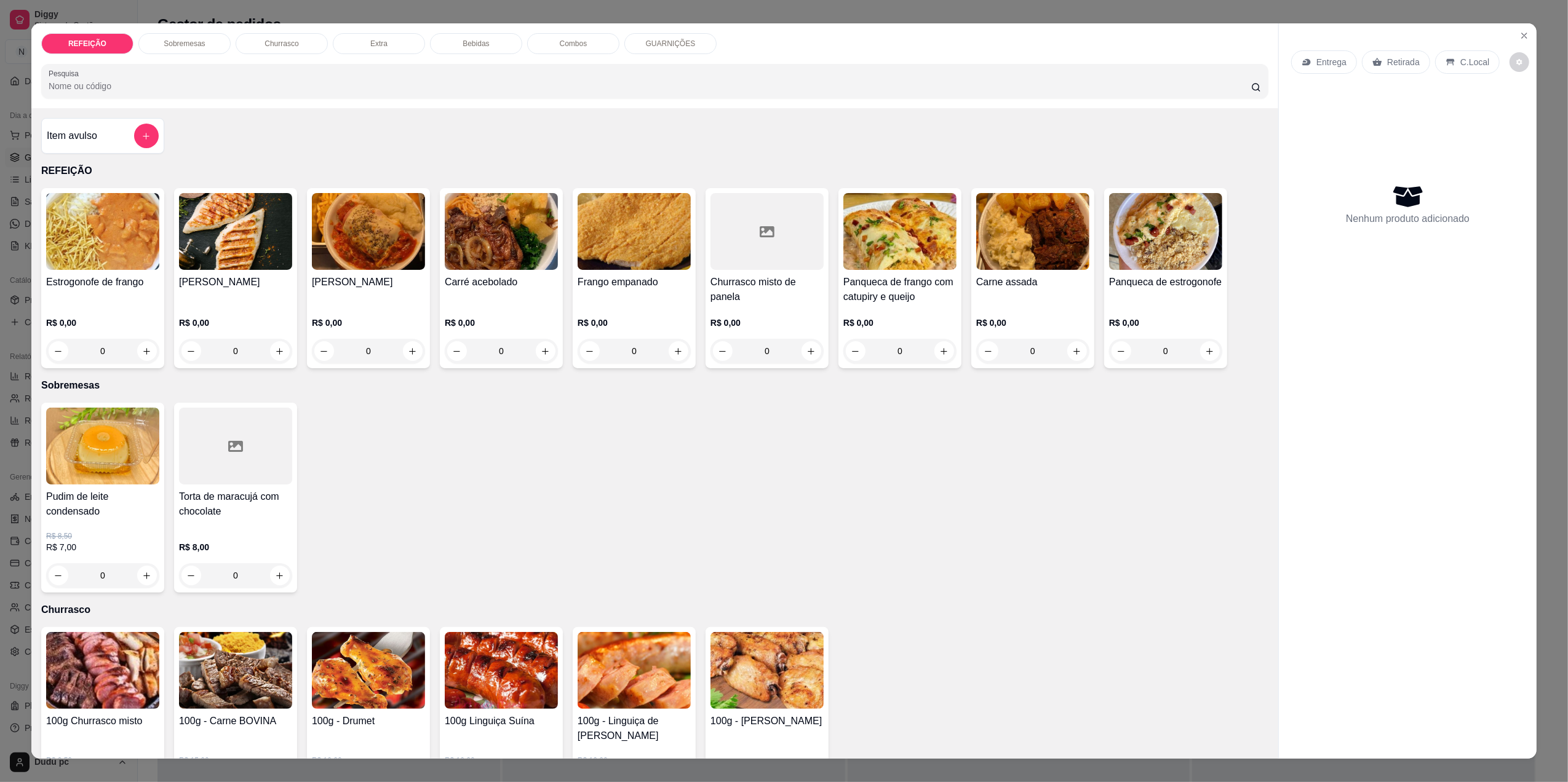
click at [941, 352] on div "0" at bounding box center [900, 351] width 113 height 25
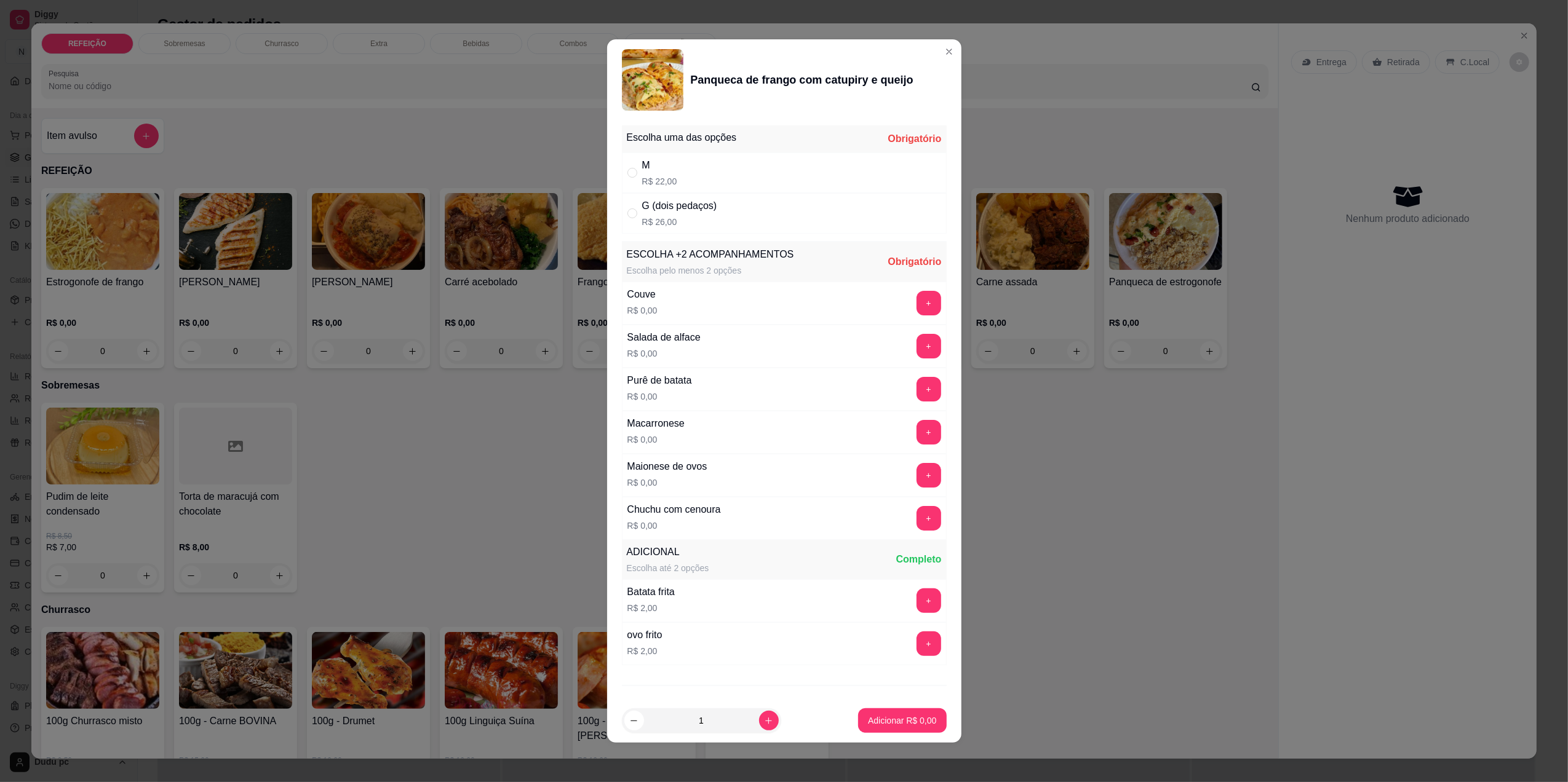
click at [702, 229] on div "G (dois pedaços) R$ 26,00" at bounding box center [784, 213] width 325 height 40
radio input "true"
click at [917, 401] on button "+" at bounding box center [928, 388] width 24 height 24
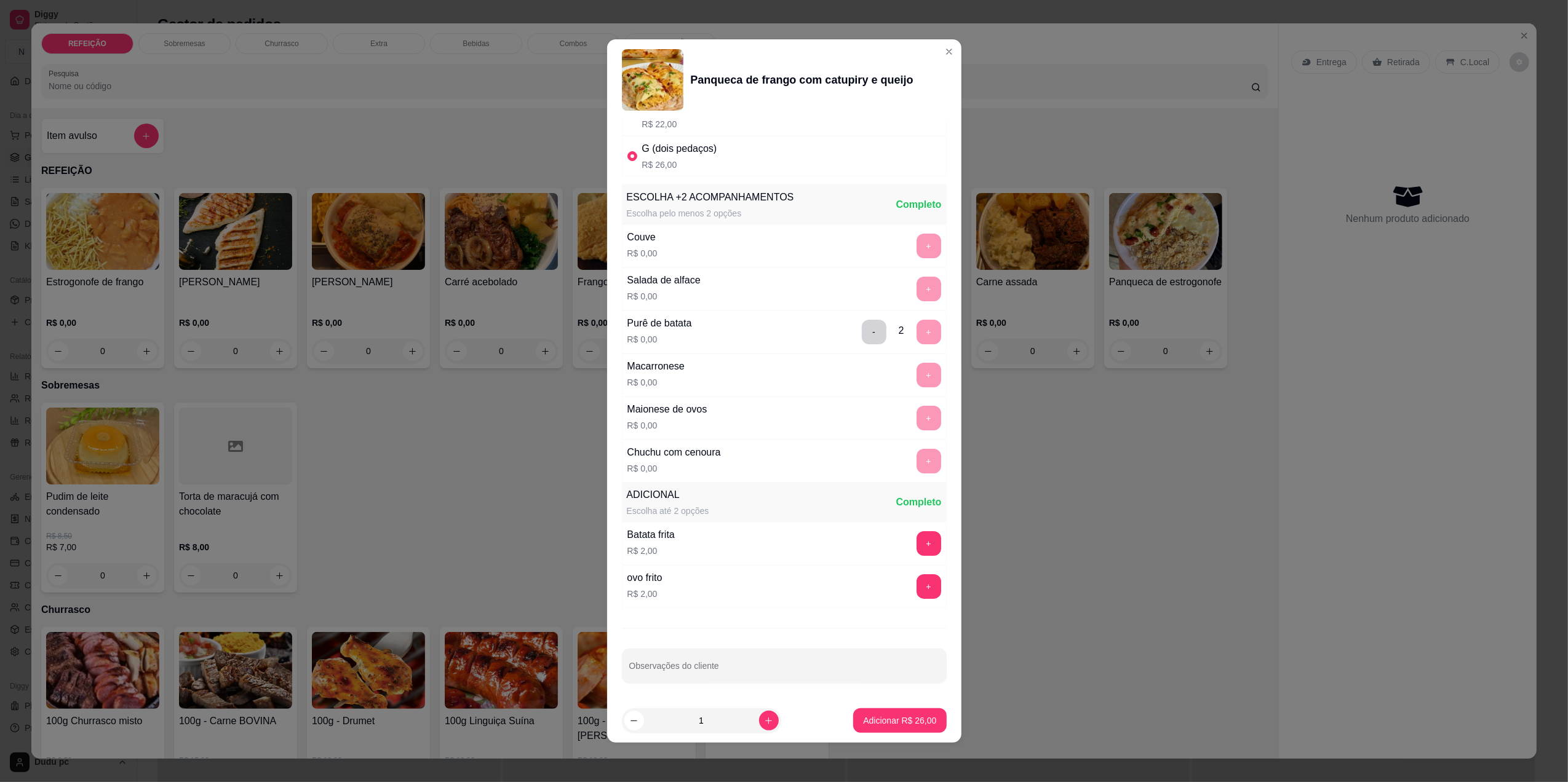
scroll to position [63, 0]
click at [862, 331] on button "-" at bounding box center [874, 330] width 24 height 24
click at [917, 323] on button "+" at bounding box center [928, 330] width 24 height 24
click at [862, 322] on button "-" at bounding box center [874, 330] width 24 height 24
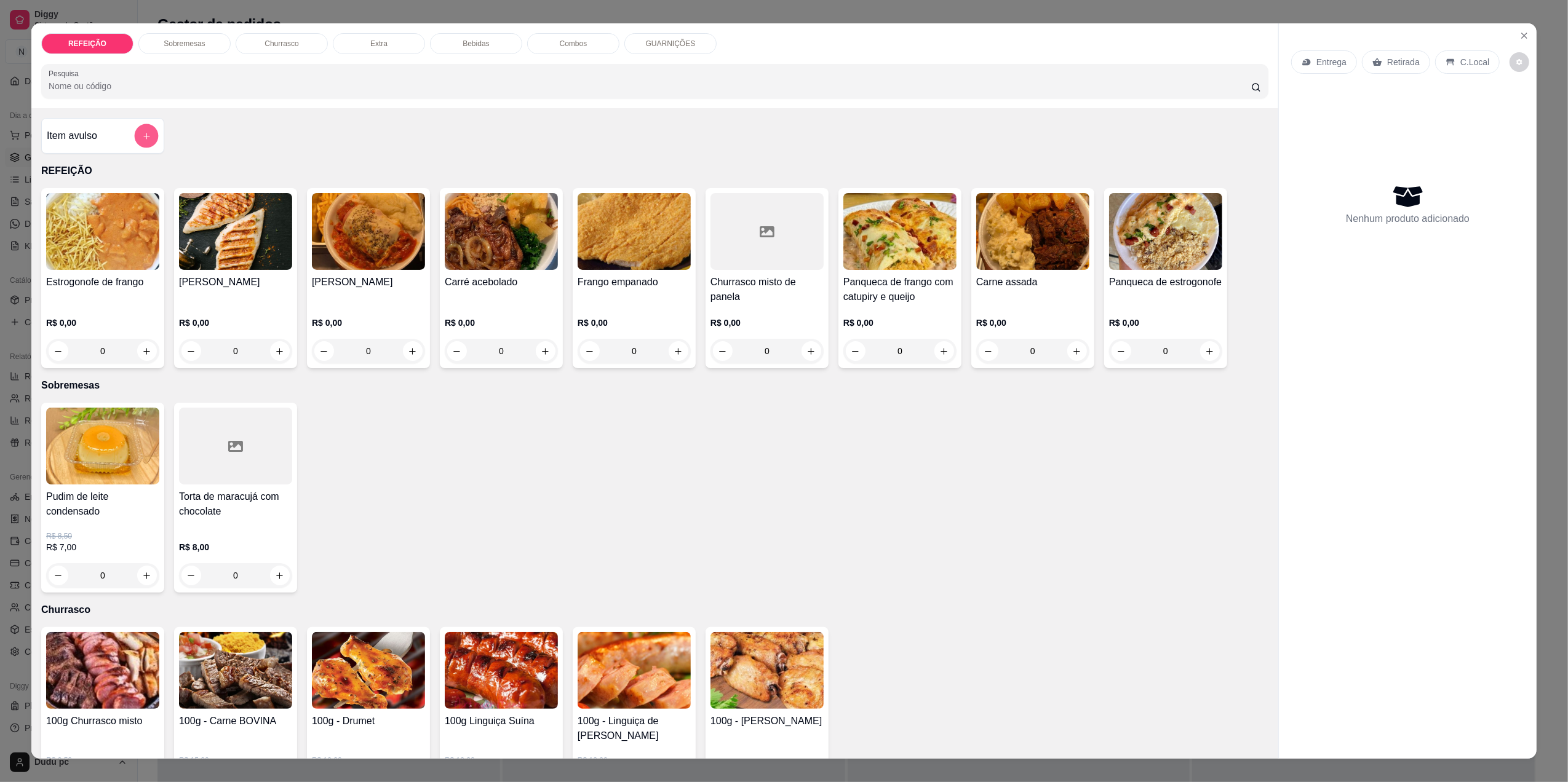
click at [145, 138] on button "add-separate-item" at bounding box center [146, 136] width 24 height 24
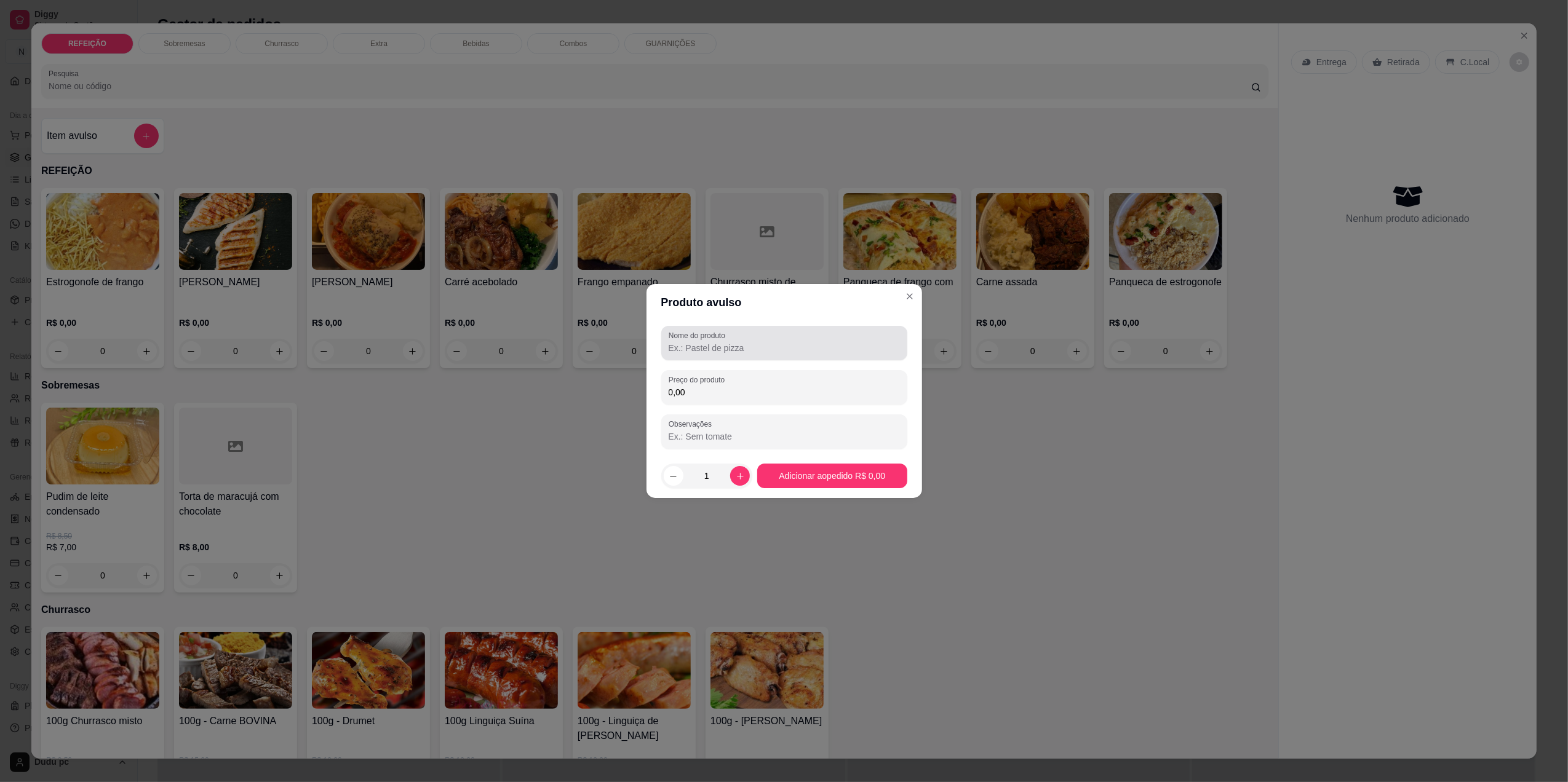
click at [773, 357] on div "Nome do produto" at bounding box center [784, 343] width 246 height 34
type input "Panqueca 1 pedaço"
click at [741, 389] on input "0,00" at bounding box center [784, 392] width 231 height 12
type input "20,00"
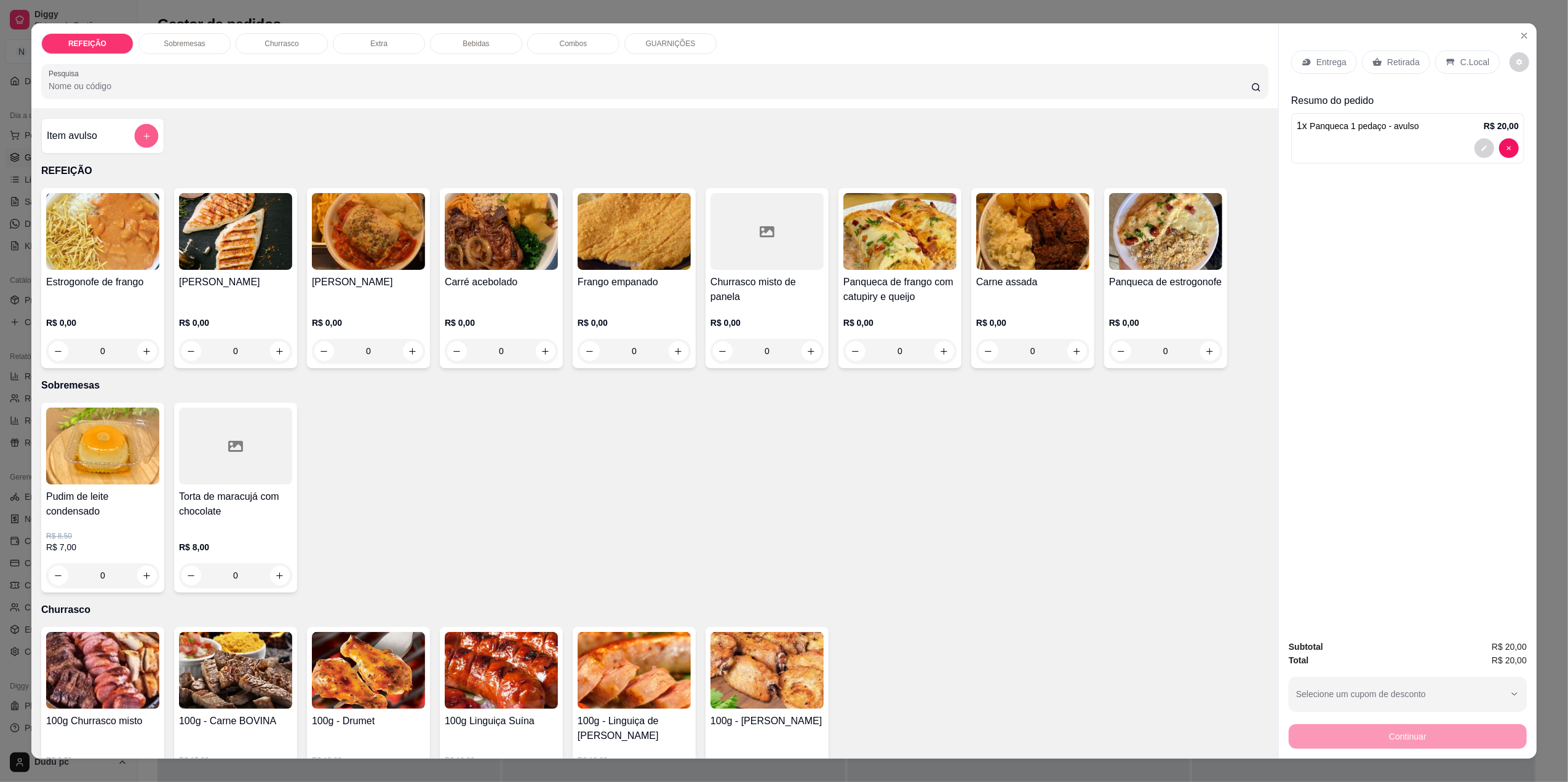
click at [134, 133] on button "add-separate-item" at bounding box center [146, 136] width 24 height 24
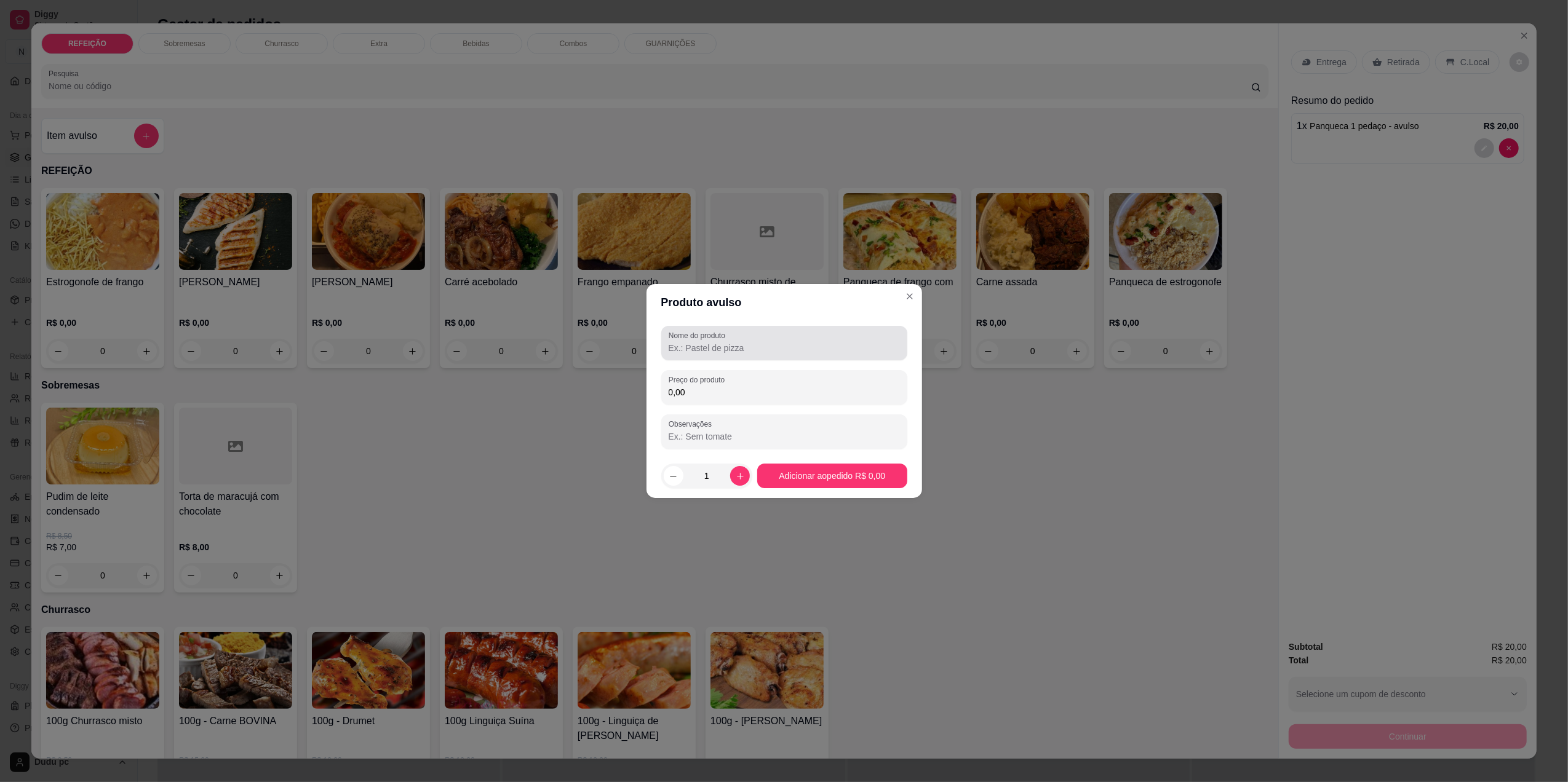
click at [681, 340] on label "Nome do produto" at bounding box center [699, 335] width 61 height 10
click at [681, 342] on input "Nome do produto" at bounding box center [784, 348] width 231 height 12
click at [681, 340] on label "Nome do produto" at bounding box center [699, 335] width 61 height 10
click at [681, 342] on input "Nome do produto" at bounding box center [784, 348] width 231 height 12
copy label "Nome"
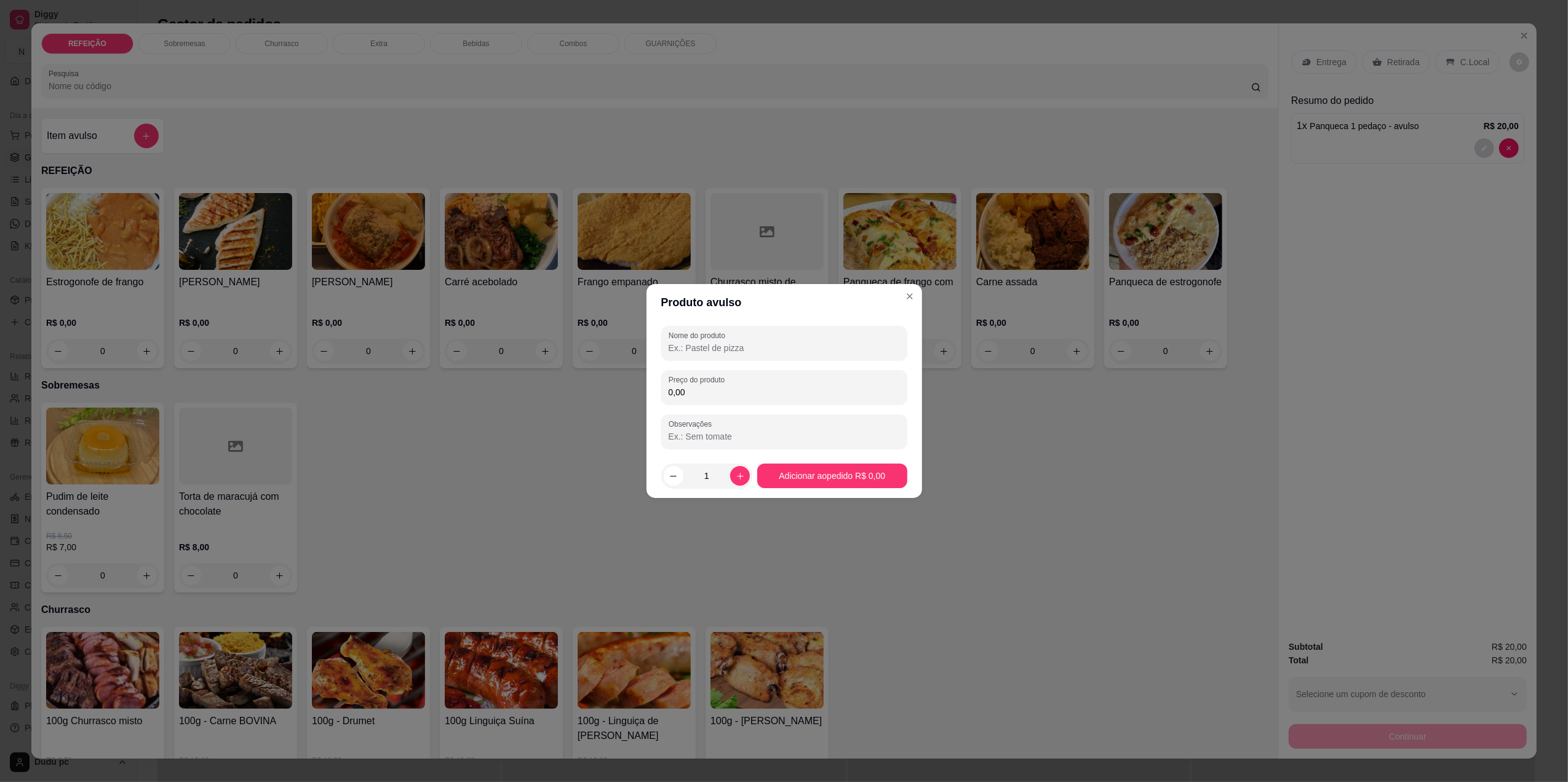
click at [681, 343] on input "Nome do produto" at bounding box center [784, 348] width 231 height 12
type input "panqueca 2 pedaços"
click at [688, 383] on label "Preço do produto" at bounding box center [699, 379] width 60 height 10
click at [688, 386] on input "0,00" at bounding box center [784, 392] width 231 height 12
click at [688, 383] on label "Preço do produto" at bounding box center [699, 379] width 60 height 10
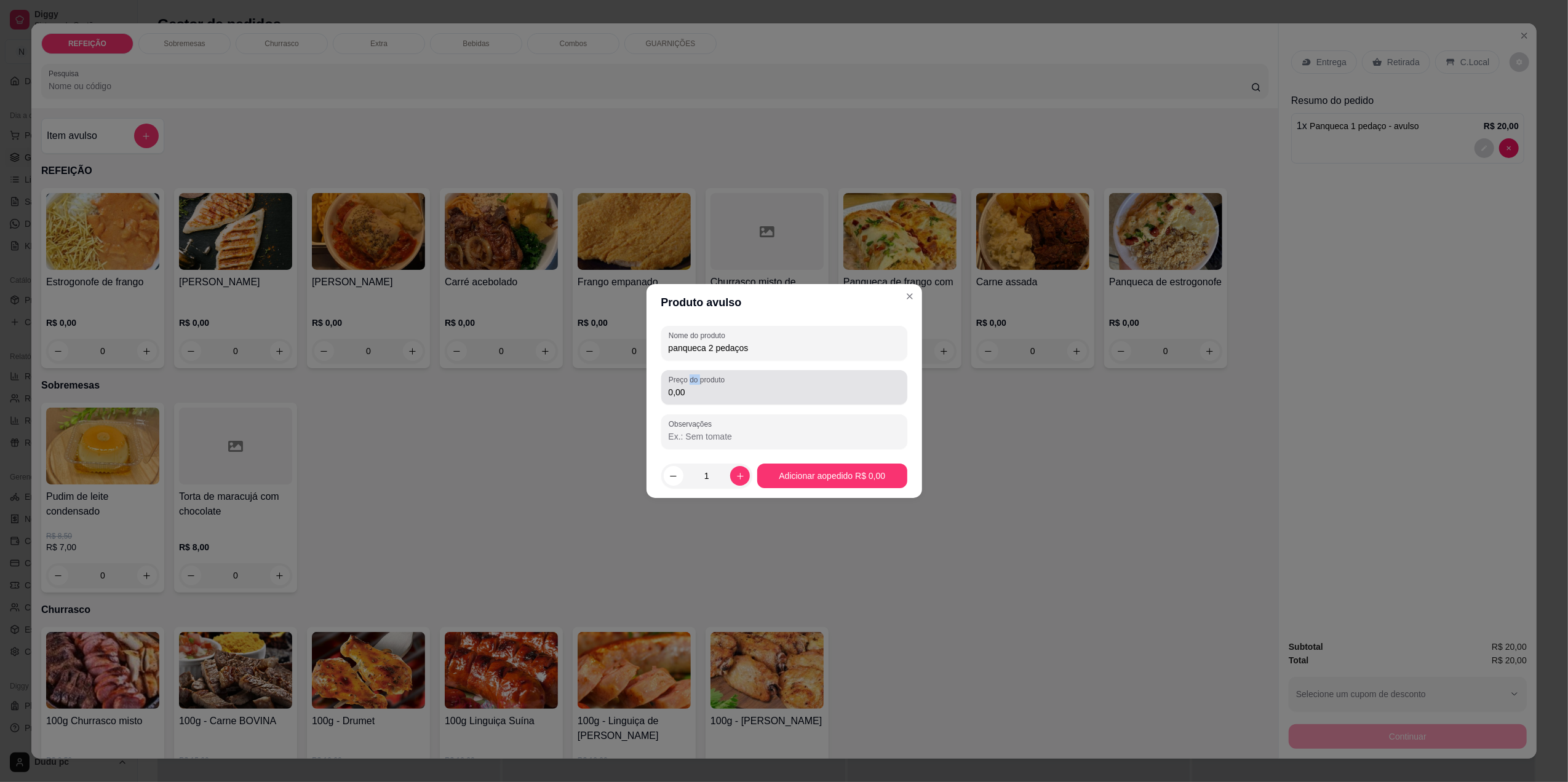
click at [688, 386] on input "0,00" at bounding box center [784, 392] width 231 height 12
drag, startPoint x: 688, startPoint y: 383, endPoint x: 684, endPoint y: 392, distance: 9.8
click at [684, 392] on input "0,00" at bounding box center [784, 392] width 231 height 12
type input "26,00"
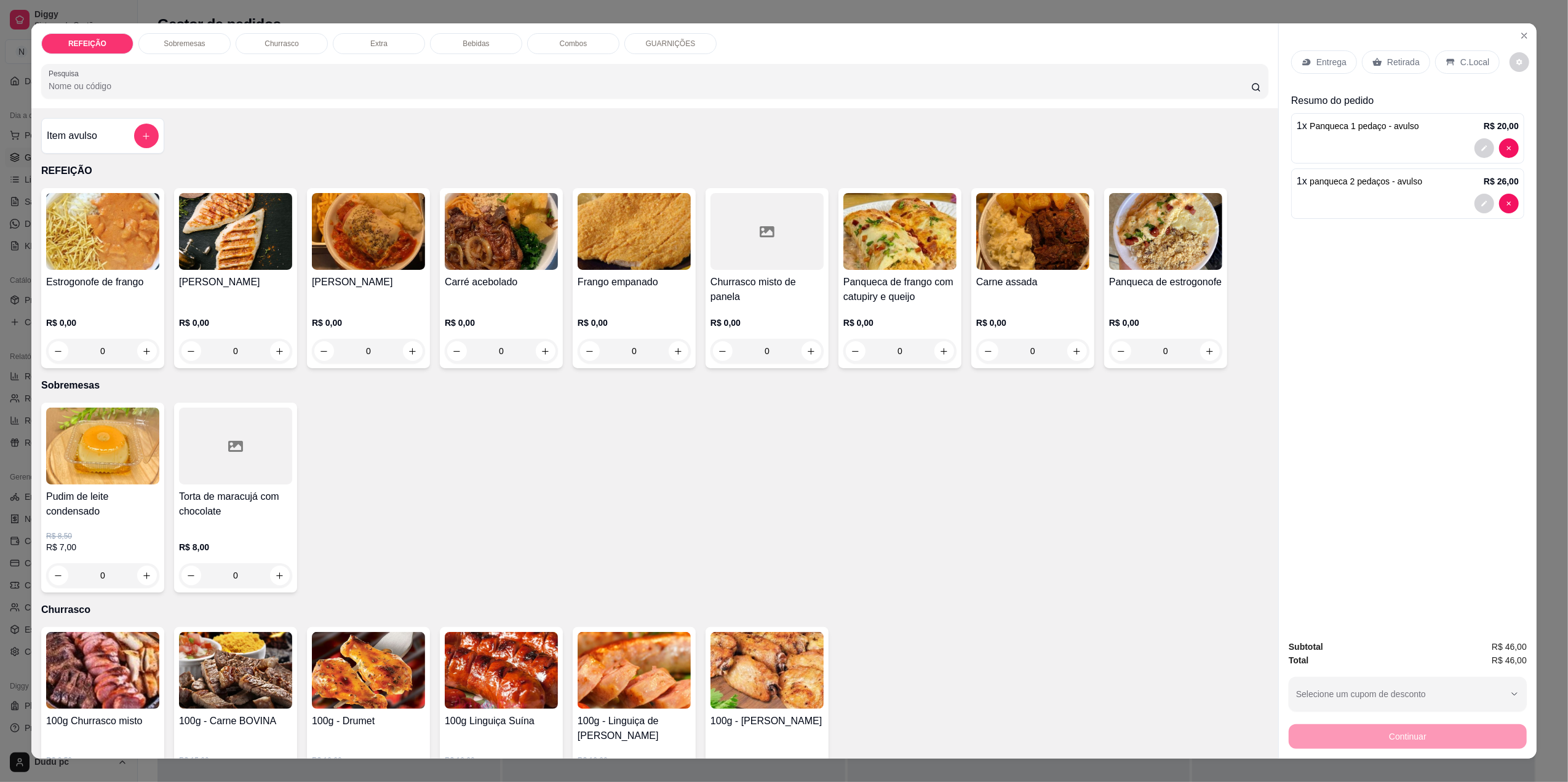
click at [402, 347] on div "0" at bounding box center [369, 351] width 113 height 25
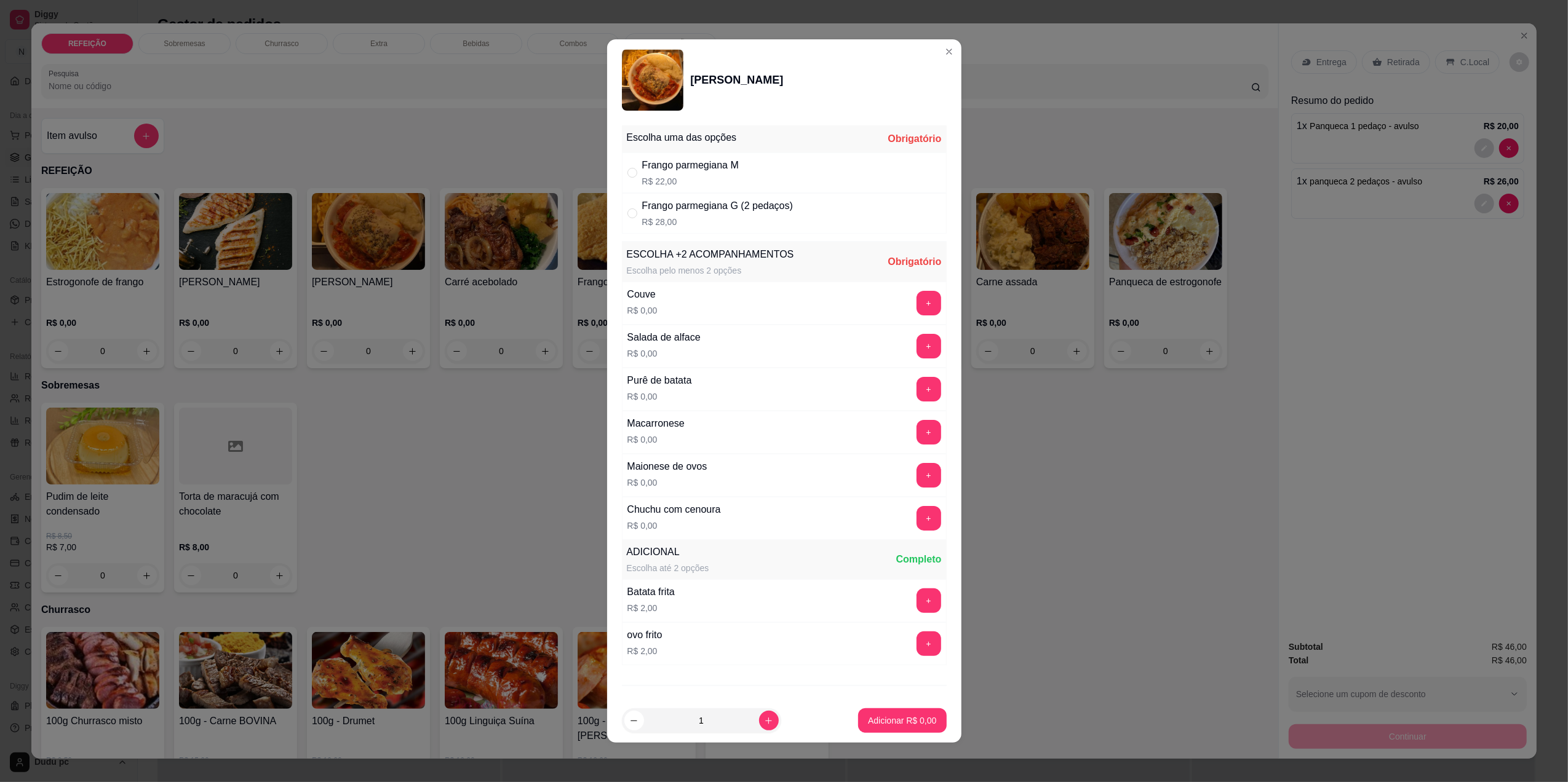
click at [806, 182] on div "Frango parmegiana M R$ 22,00" at bounding box center [784, 172] width 325 height 40
radio input "true"
click at [917, 386] on button "+" at bounding box center [928, 388] width 24 height 24
click at [917, 439] on button "+" at bounding box center [928, 432] width 24 height 24
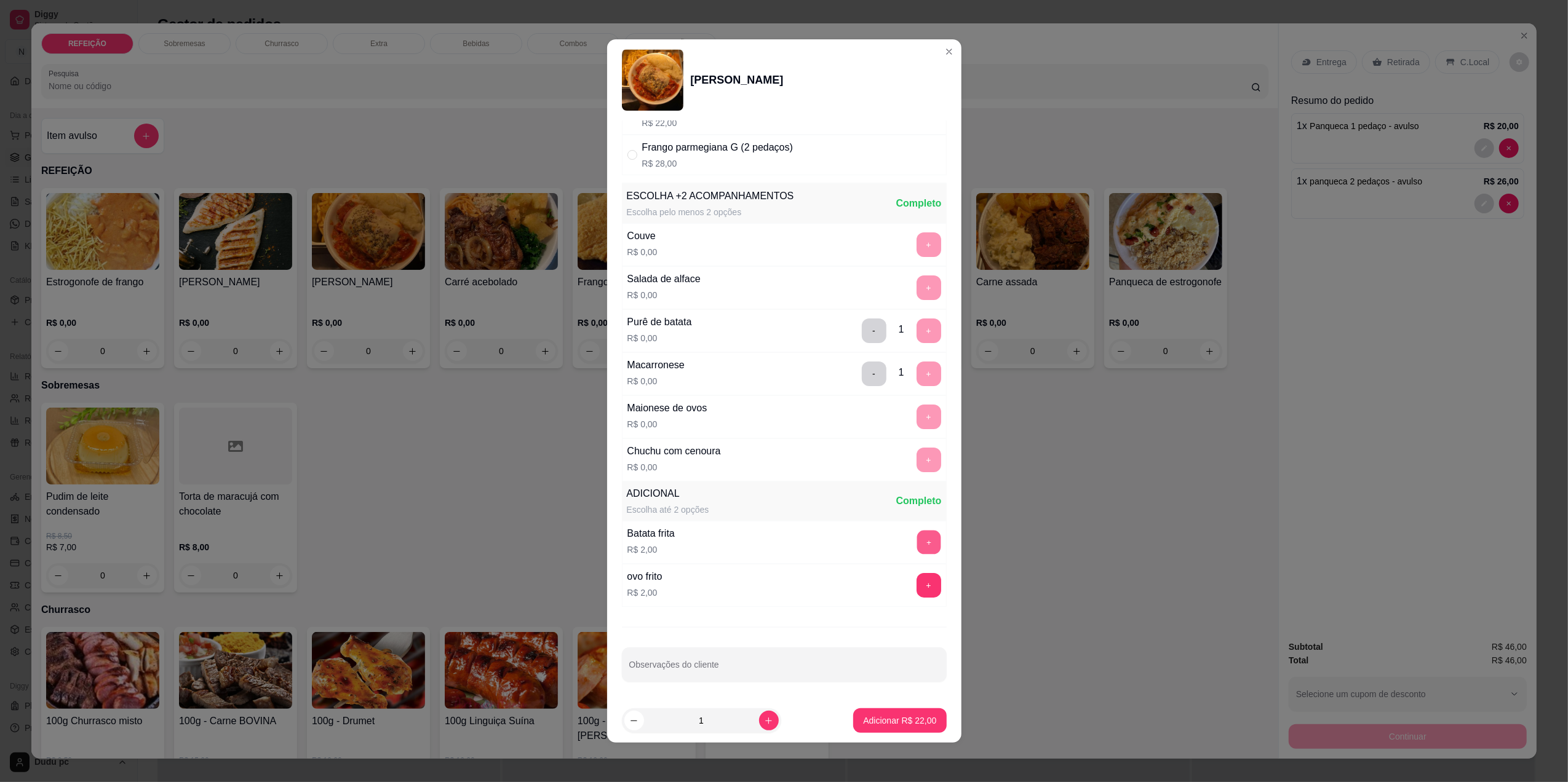
click at [917, 542] on button "+" at bounding box center [928, 542] width 24 height 24
click at [862, 541] on button "-" at bounding box center [874, 542] width 24 height 24
click at [791, 671] on input "Observações do cliente" at bounding box center [784, 669] width 310 height 12
type input "sem feijão, macarrão e farofa"
click at [874, 725] on p "Adicionar R$ 22,00" at bounding box center [900, 721] width 72 height 12
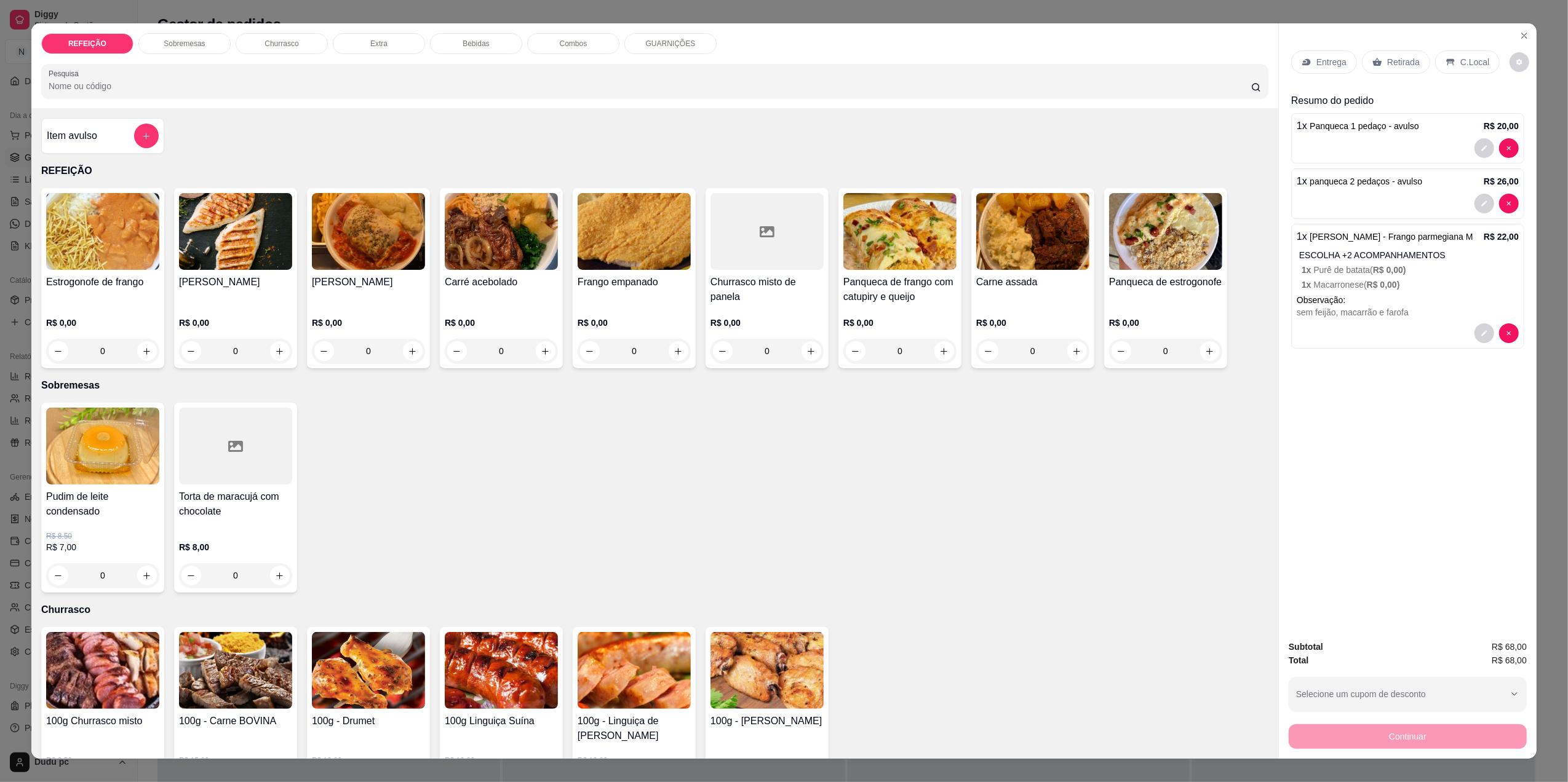
click at [1324, 54] on div "Entrega" at bounding box center [1324, 62] width 66 height 23
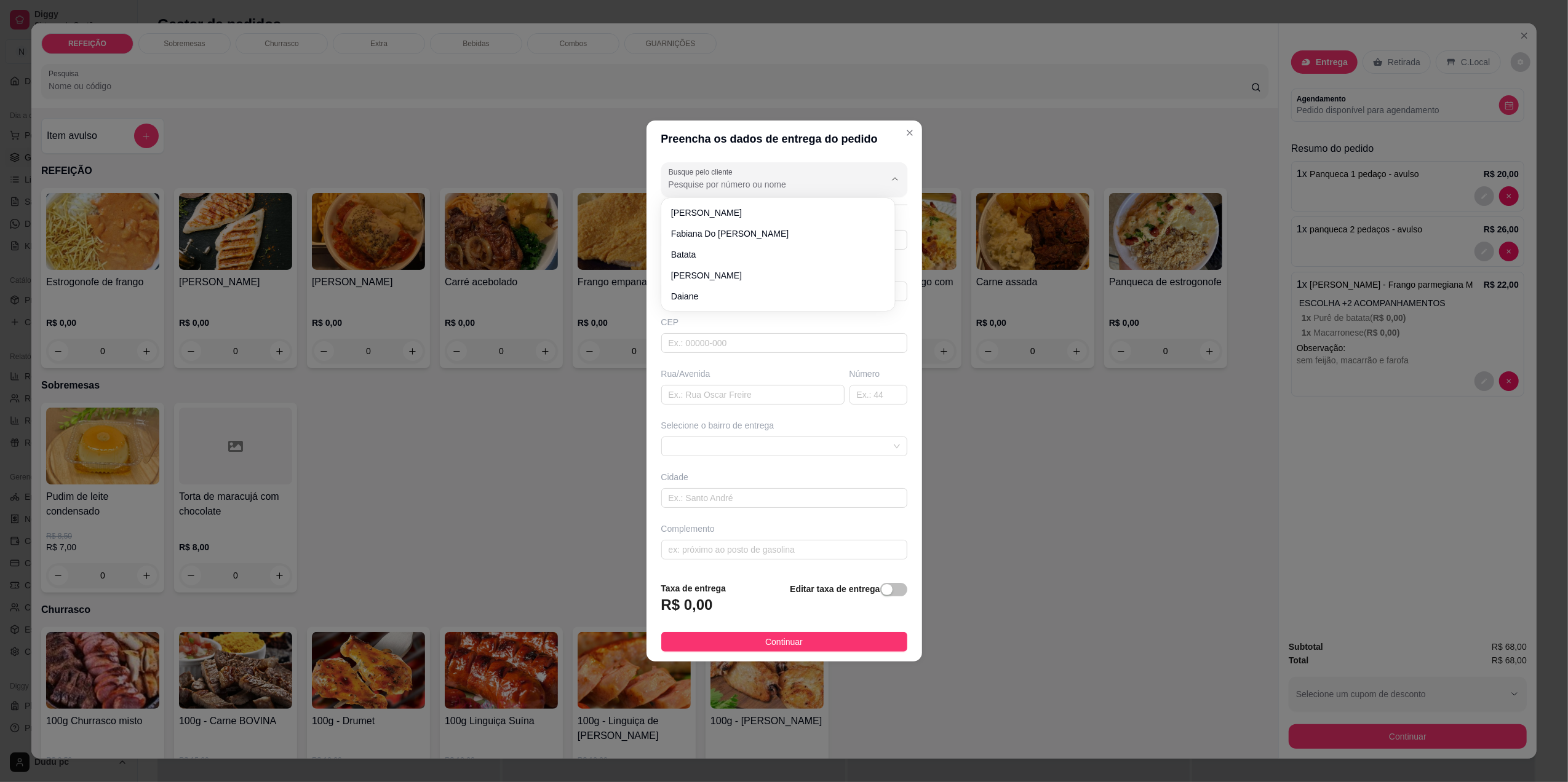
click at [795, 188] on input "Busque pelo cliente" at bounding box center [767, 184] width 197 height 12
click at [788, 217] on span "[PERSON_NAME]" at bounding box center [772, 213] width 202 height 12
type input "[PERSON_NAME]"
type input "21982376803"
type input "[PERSON_NAME]"
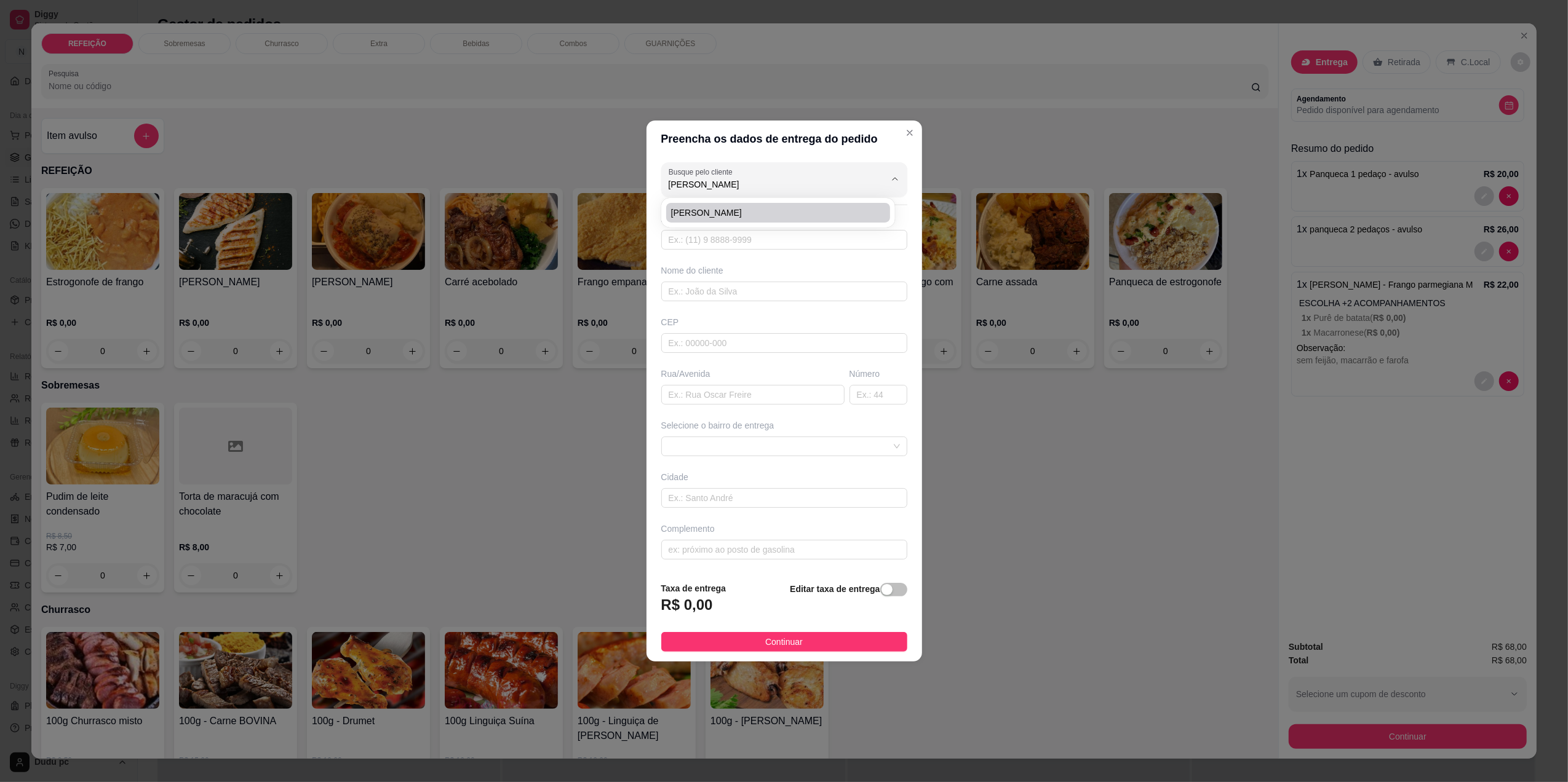
type input "26052050"
type input "Rua Coronel [PERSON_NAME]"
type input "1121"
type input "[GEOGRAPHIC_DATA]"
type input "Esquina da ração, enfrente ao posto de combustível Shell e ao Supermercados Ki …"
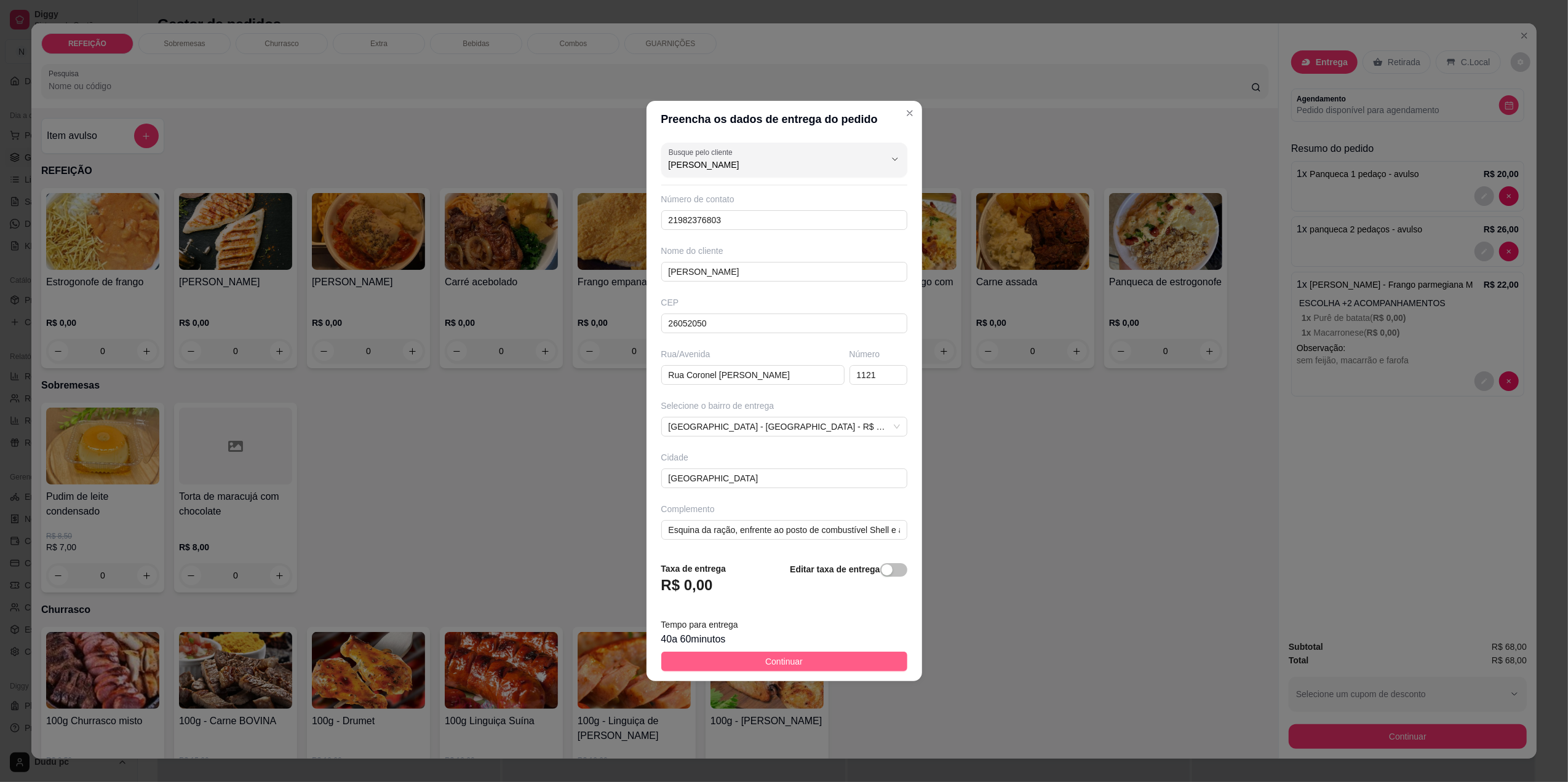
type input "[PERSON_NAME]"
click at [784, 658] on span "Continuar" at bounding box center [784, 662] width 38 height 14
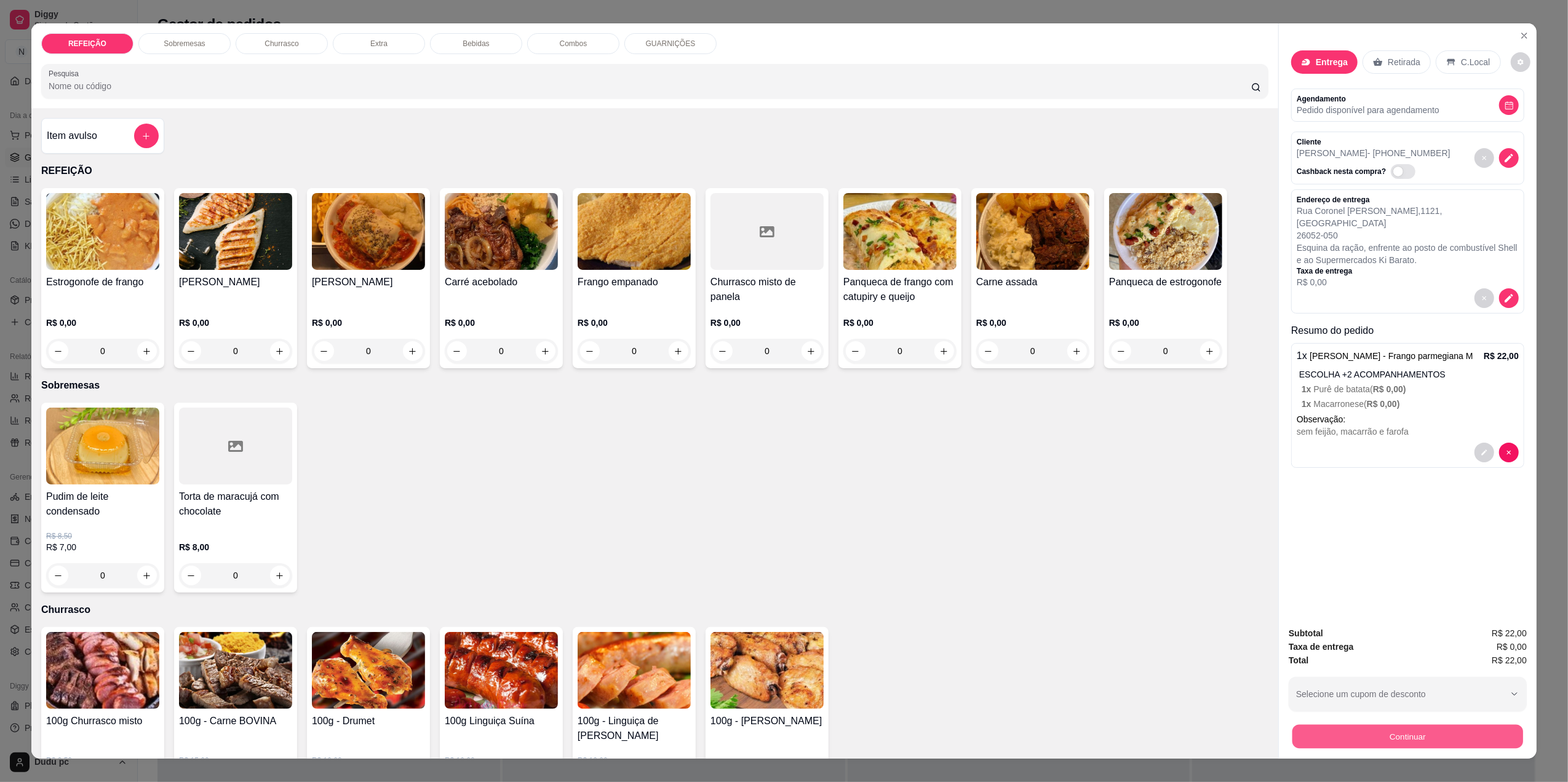
click at [1450, 736] on button "Continuar" at bounding box center [1408, 736] width 231 height 24
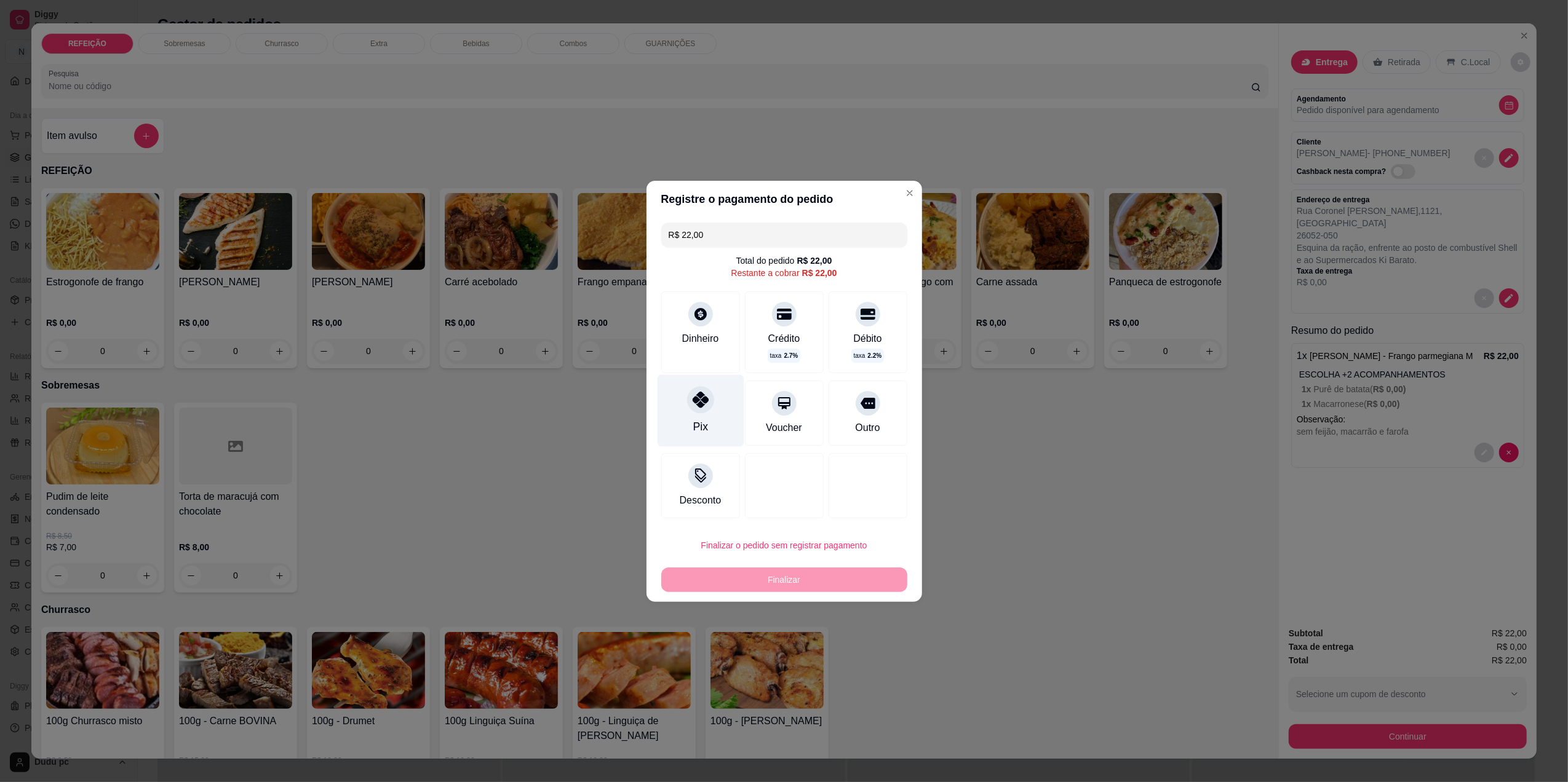
click at [701, 408] on div at bounding box center [701, 400] width 27 height 27
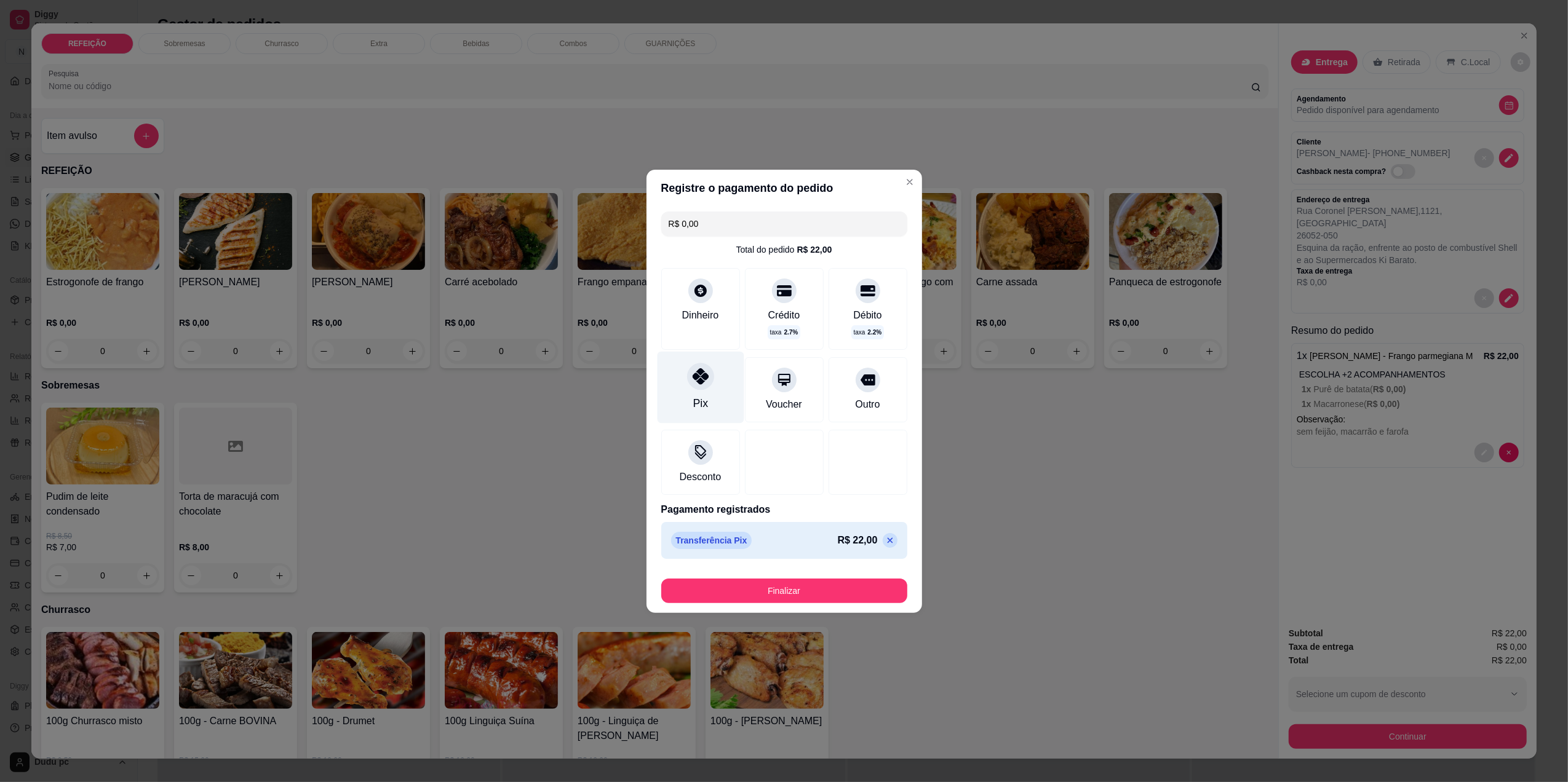
click at [682, 363] on div "Pix" at bounding box center [700, 387] width 87 height 72
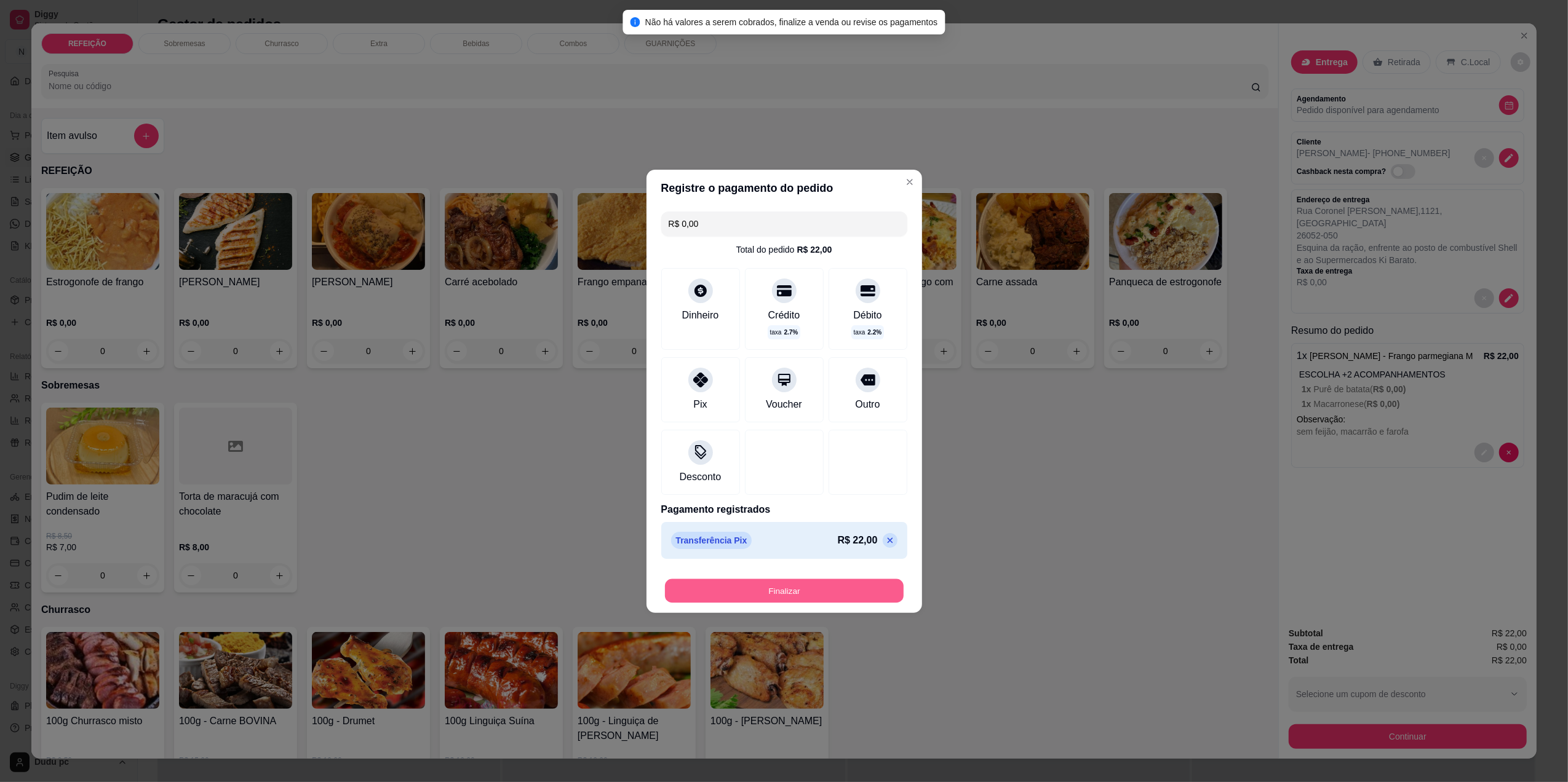
click at [733, 581] on button "Finalizar" at bounding box center [784, 590] width 239 height 24
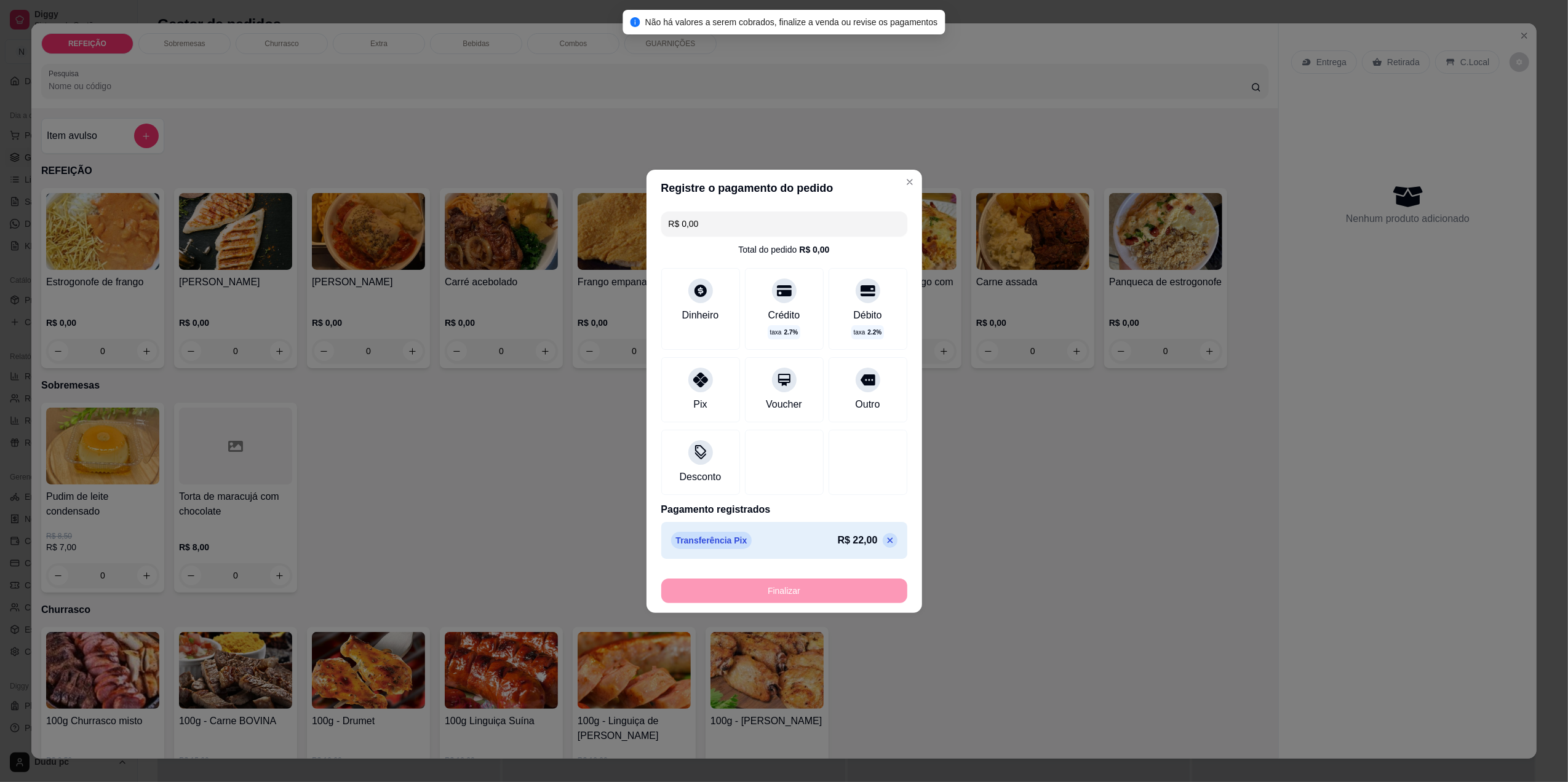
type input "-R$ 22,00"
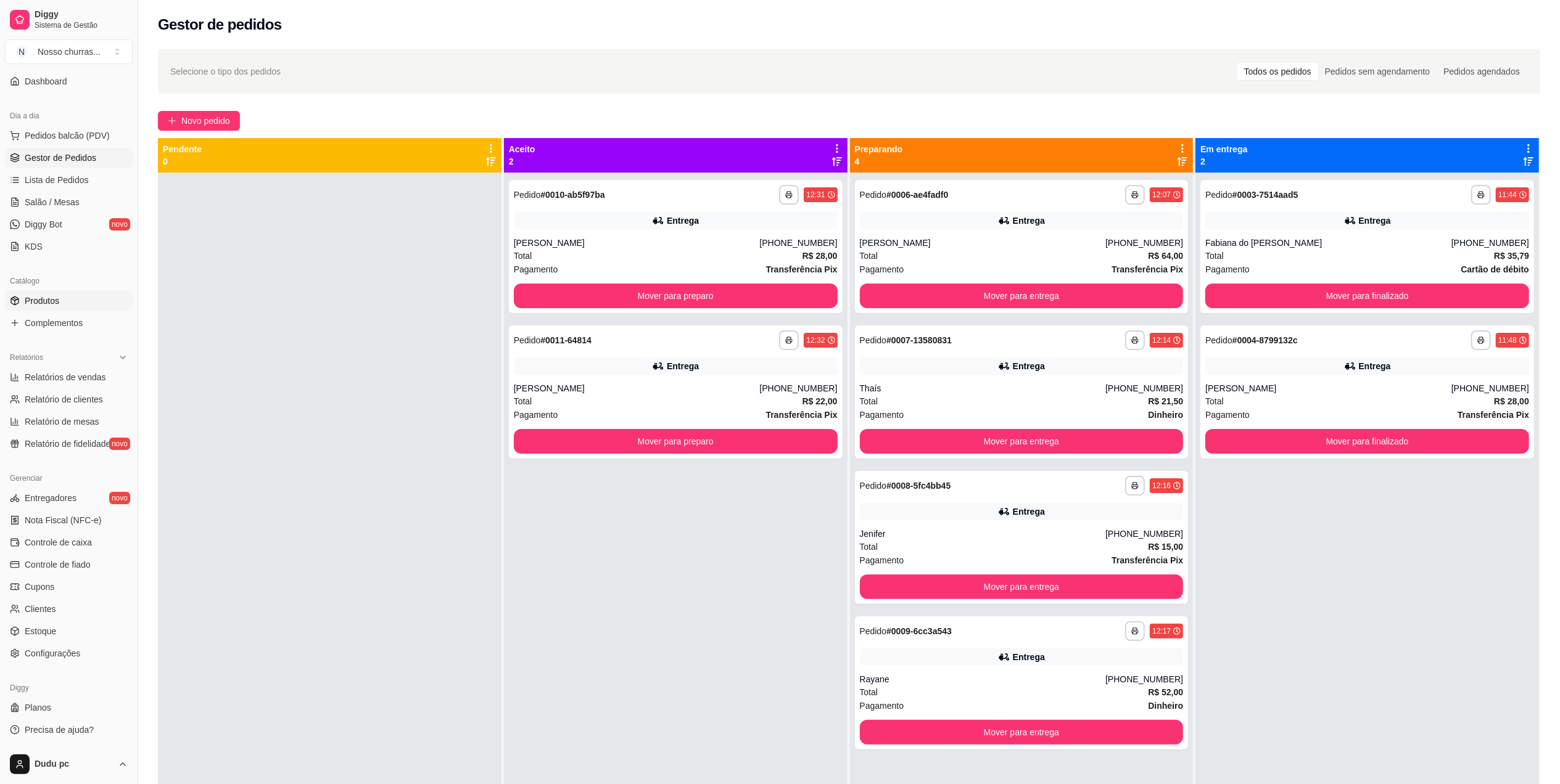
click at [74, 300] on link "Produtos" at bounding box center [68, 300] width 128 height 20
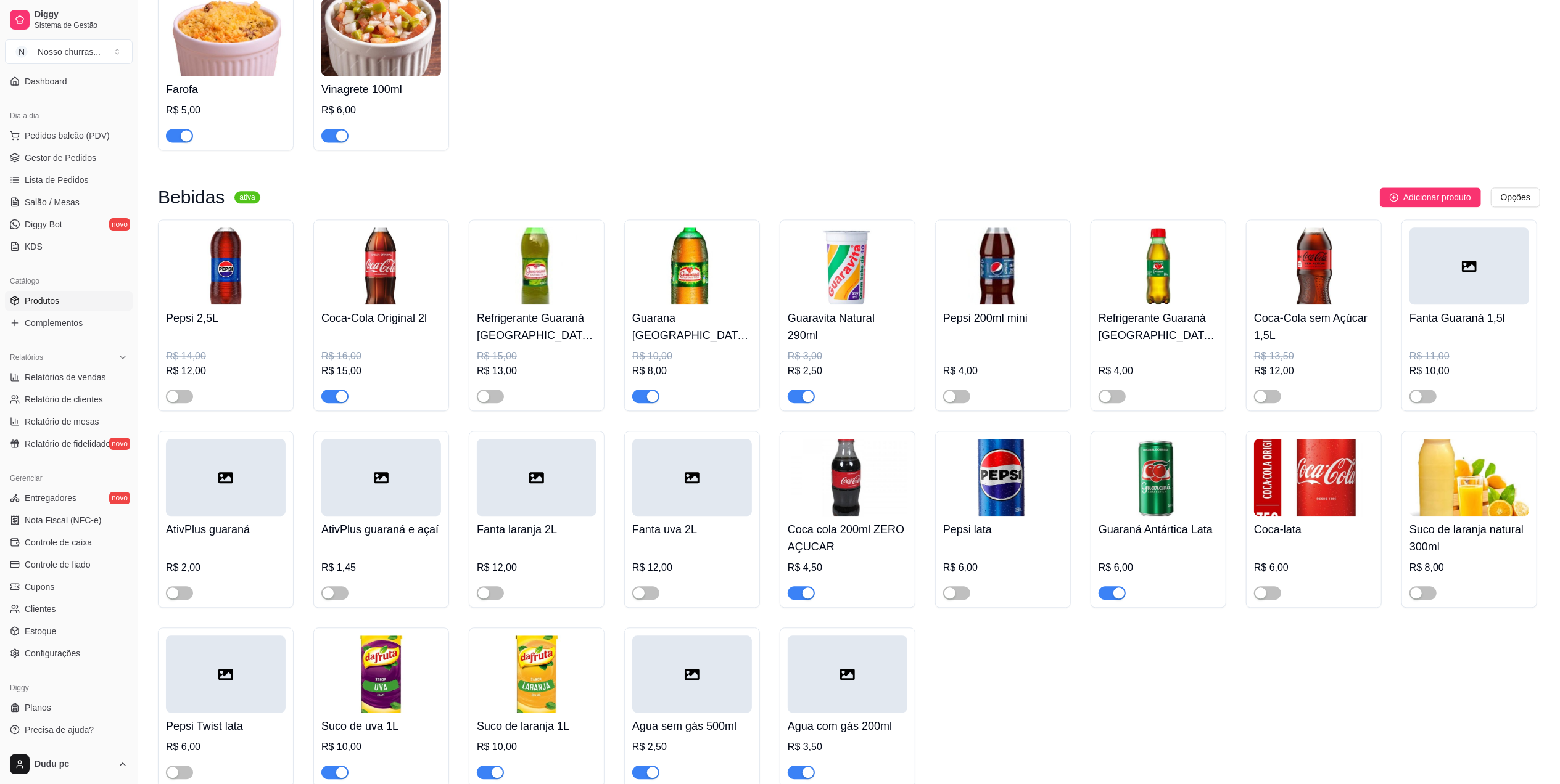
scroll to position [2795, 0]
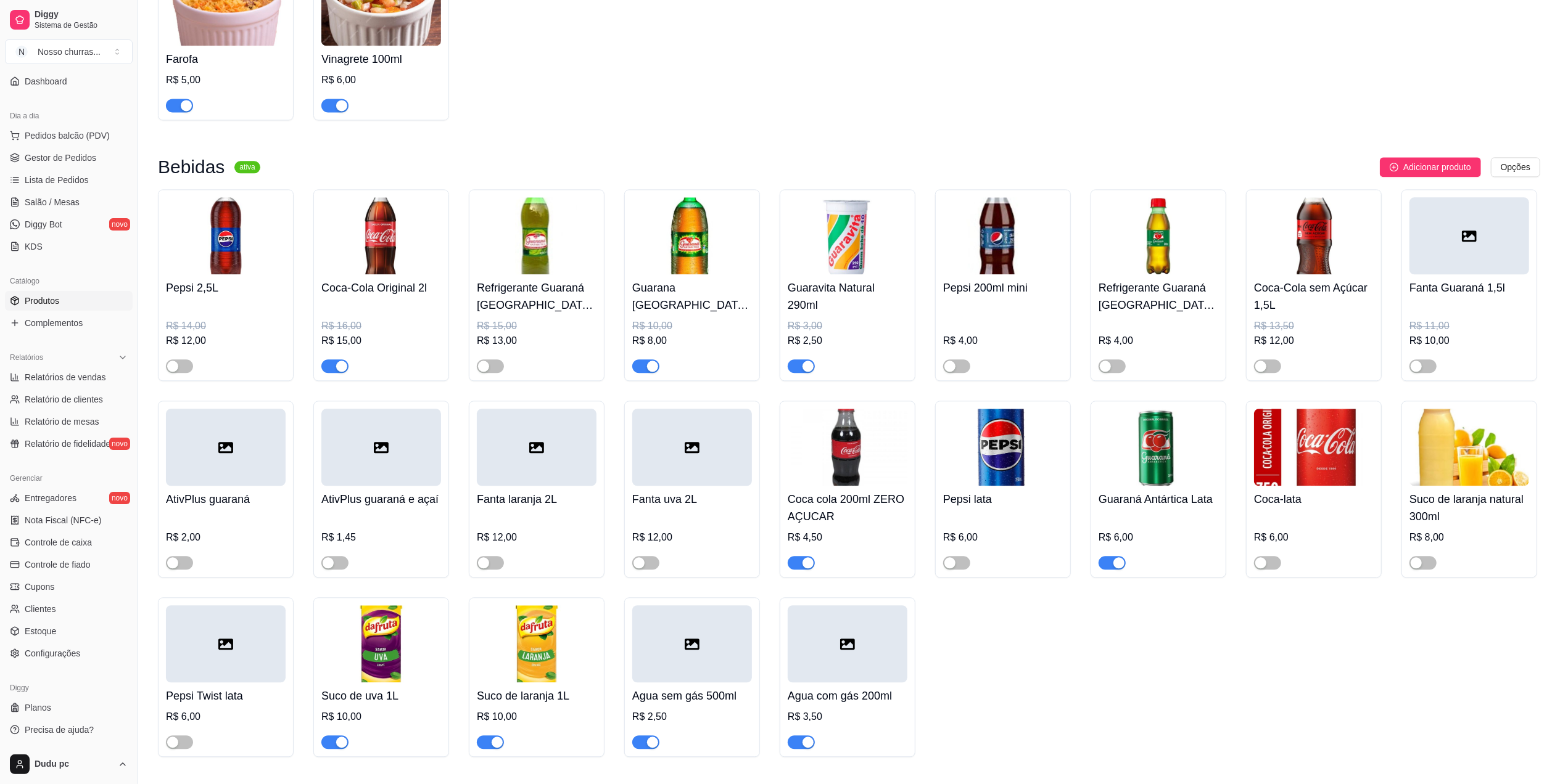
click at [652, 371] on div "button" at bounding box center [652, 366] width 11 height 11
click at [50, 322] on span "Complementos" at bounding box center [53, 323] width 58 height 12
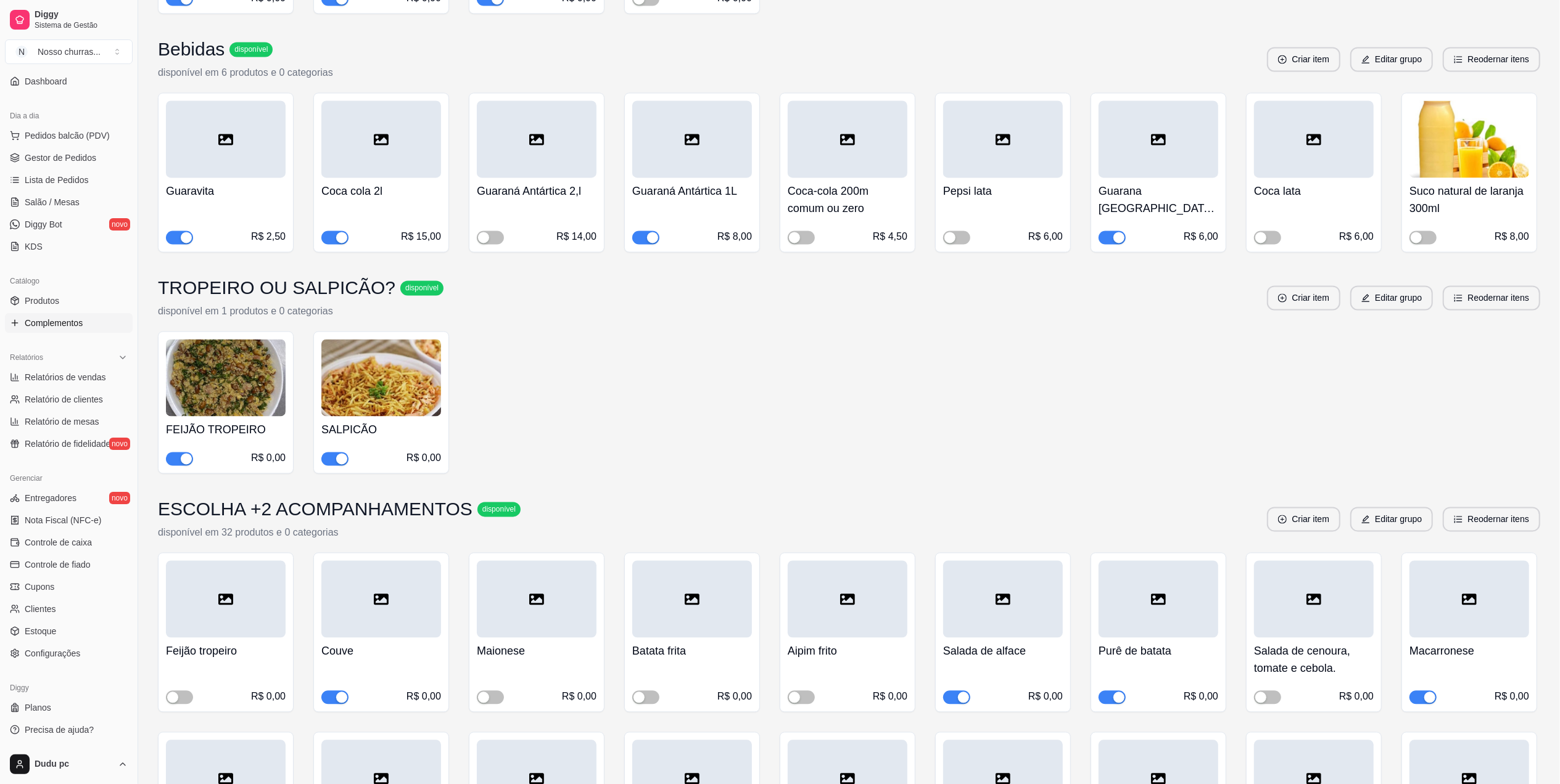
scroll to position [2433, 0]
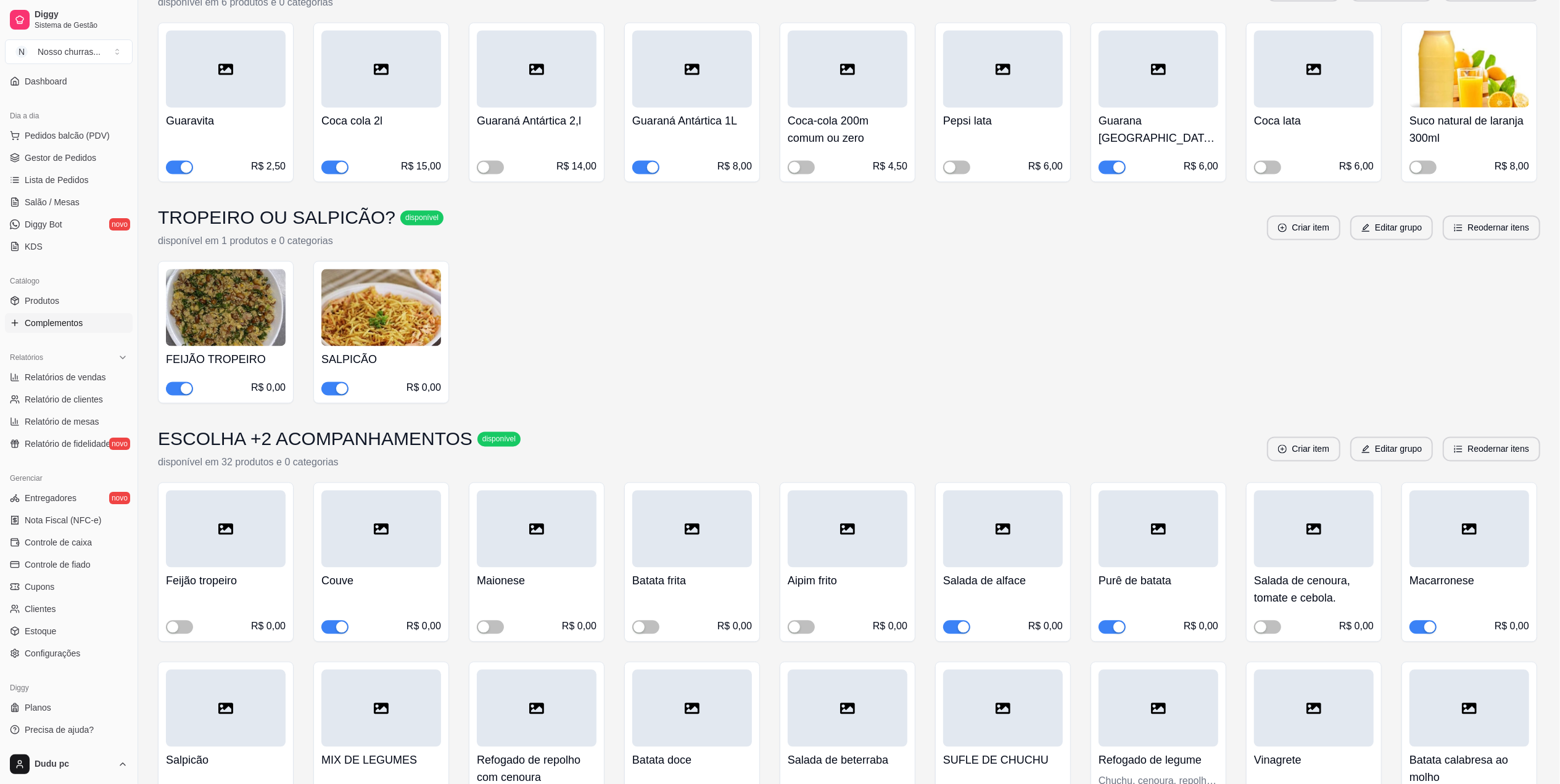
click at [654, 161] on div "button" at bounding box center [652, 167] width 11 height 11
click at [82, 159] on span "Gestor de Pedidos" at bounding box center [60, 158] width 72 height 12
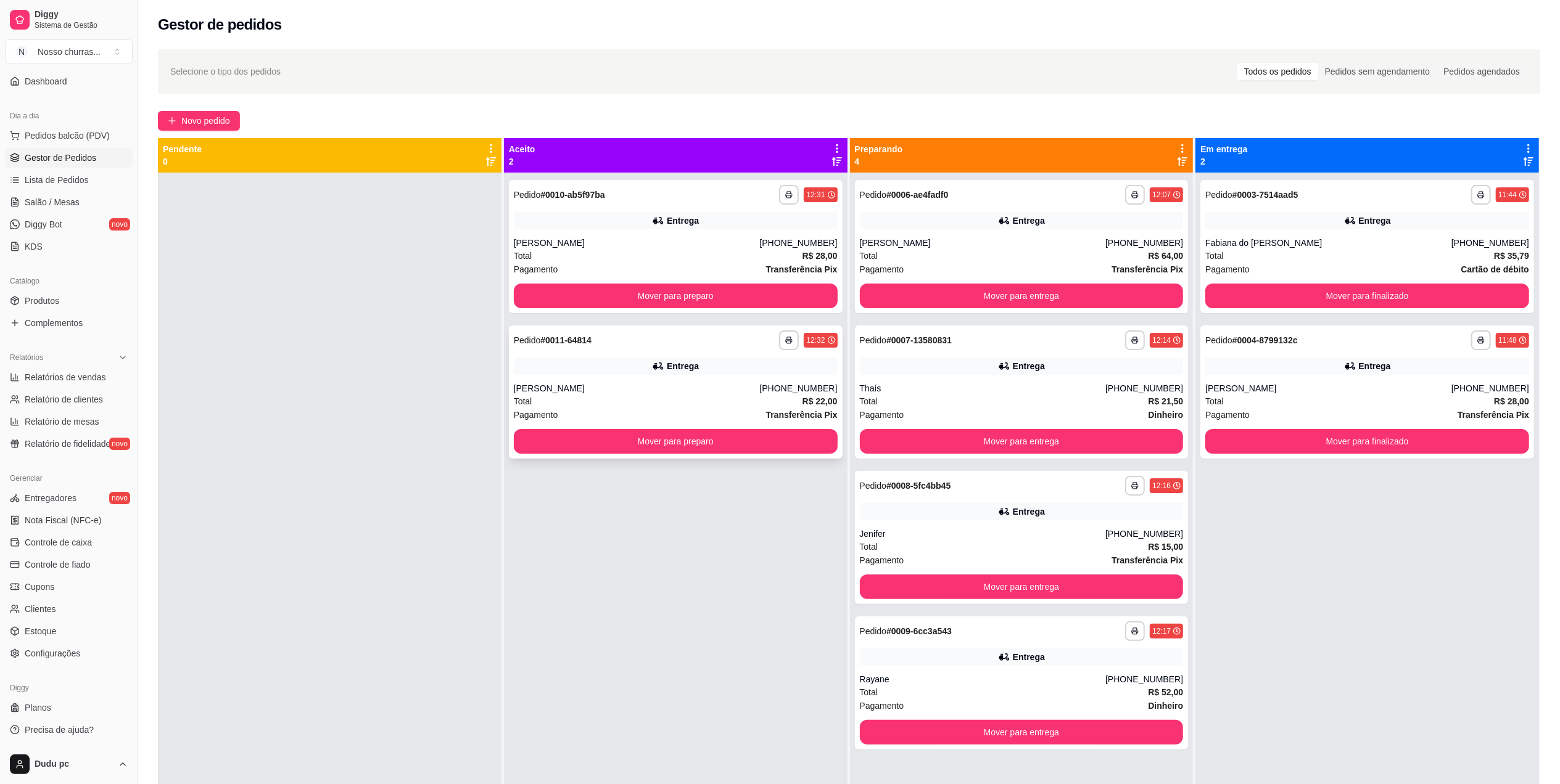
click at [649, 339] on div "**********" at bounding box center [676, 340] width 324 height 20
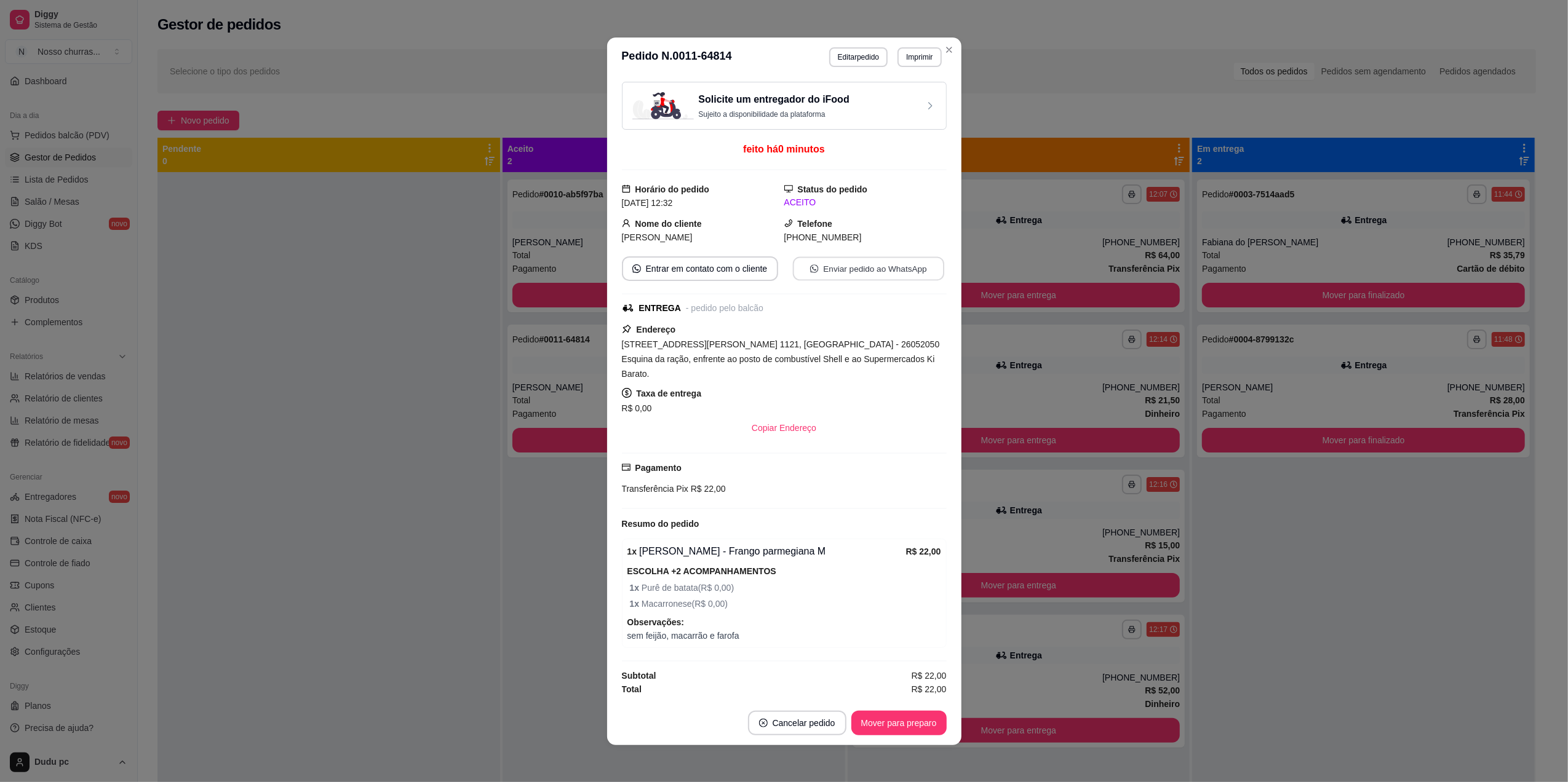
click at [836, 278] on button "Enviar pedido ao WhatsApp" at bounding box center [868, 268] width 152 height 24
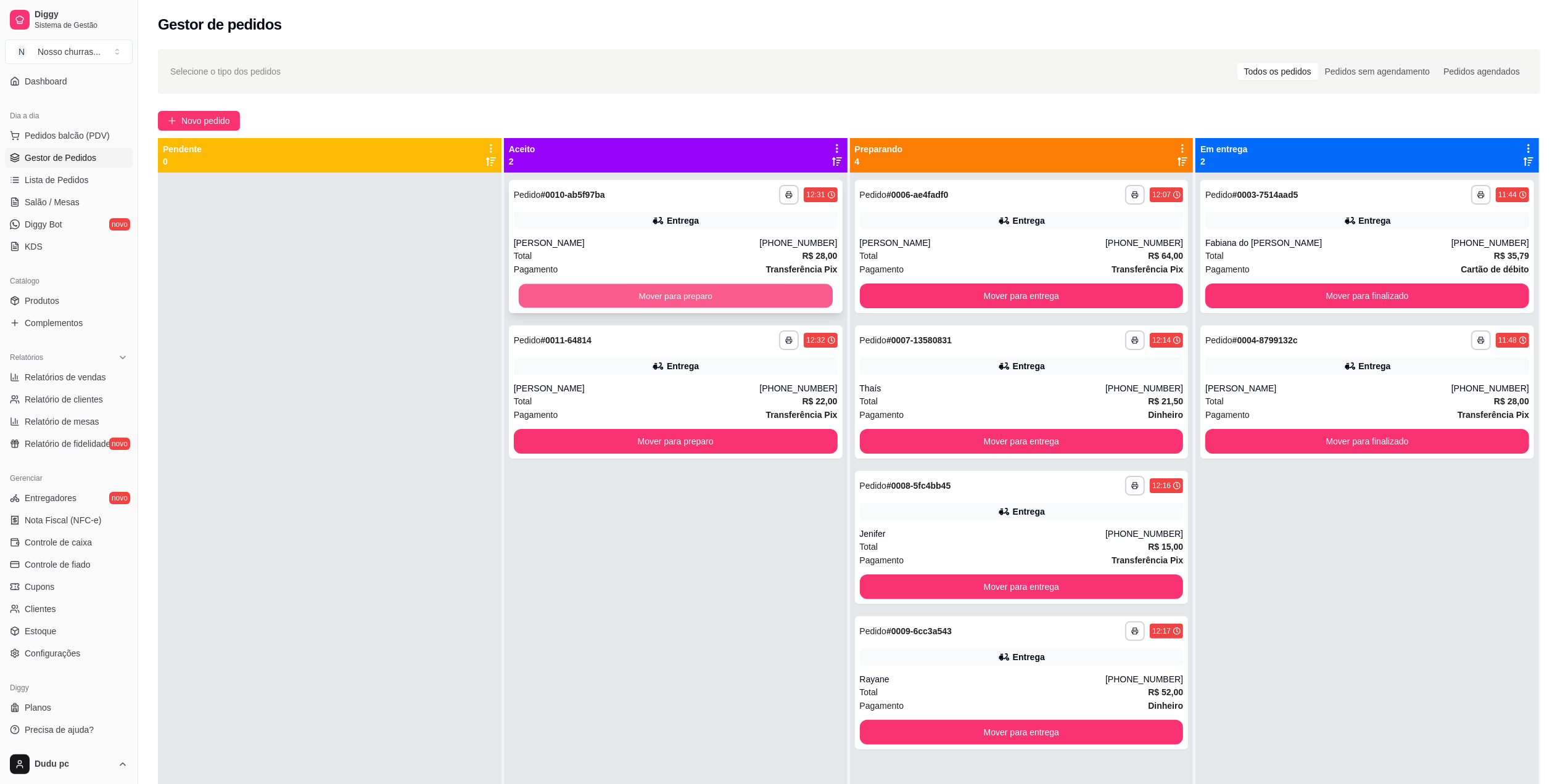
click at [644, 300] on button "Mover para preparo" at bounding box center [676, 296] width 314 height 24
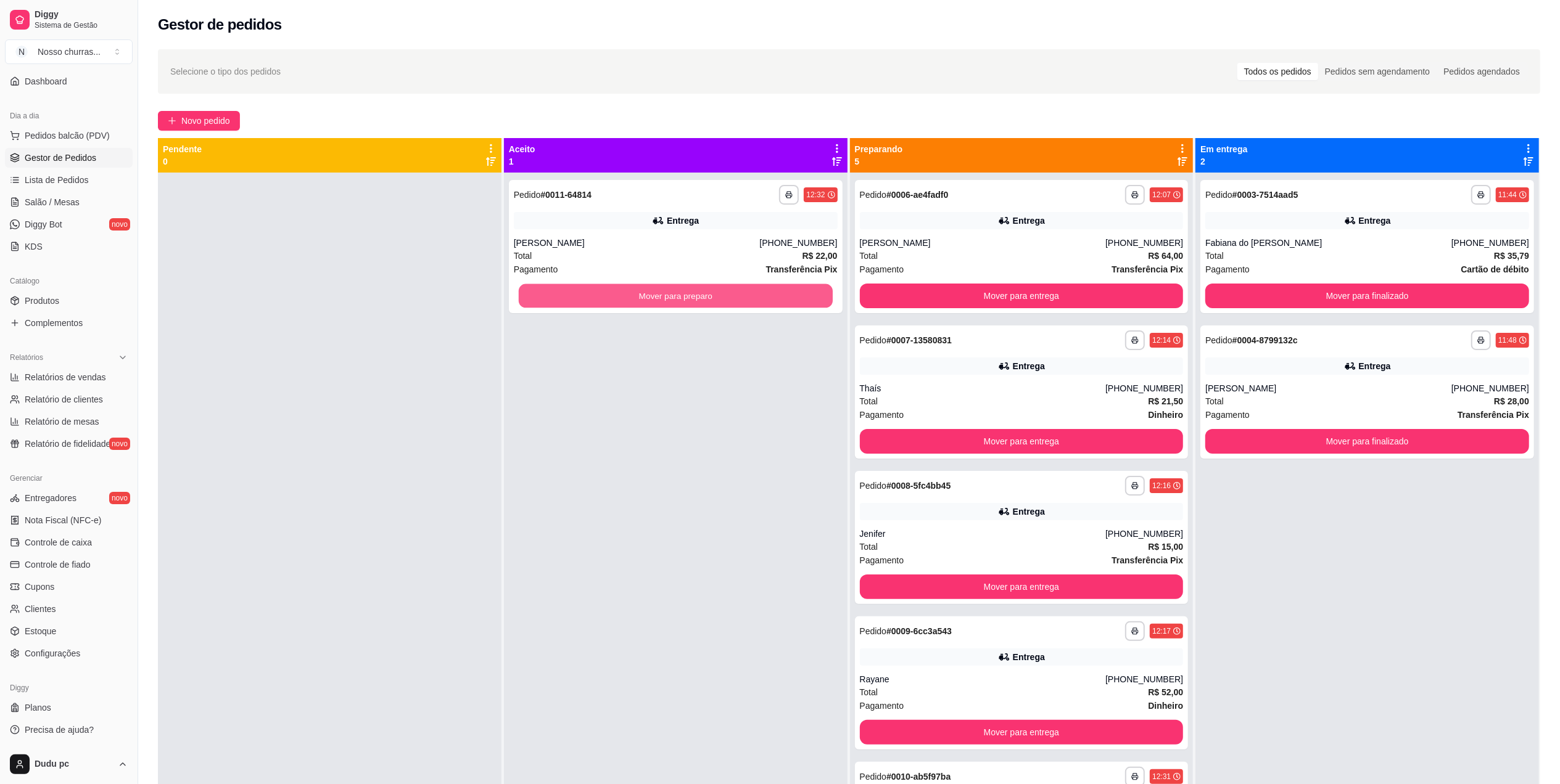
click at [644, 300] on button "Mover para preparo" at bounding box center [676, 296] width 314 height 24
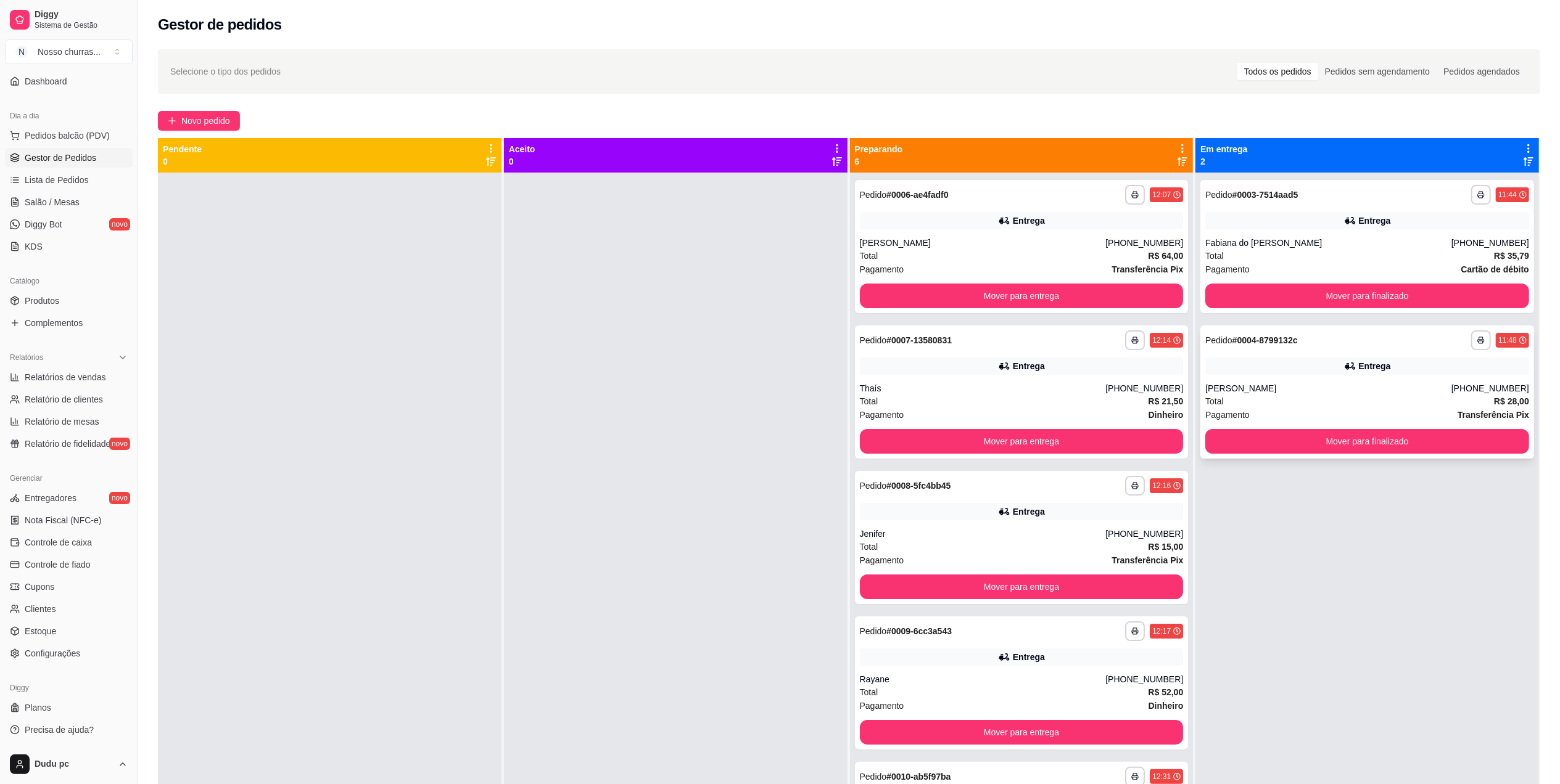
click at [1269, 388] on div "[PERSON_NAME]" at bounding box center [1329, 389] width 246 height 12
click at [1072, 301] on button "Mover para entrega" at bounding box center [1021, 296] width 314 height 24
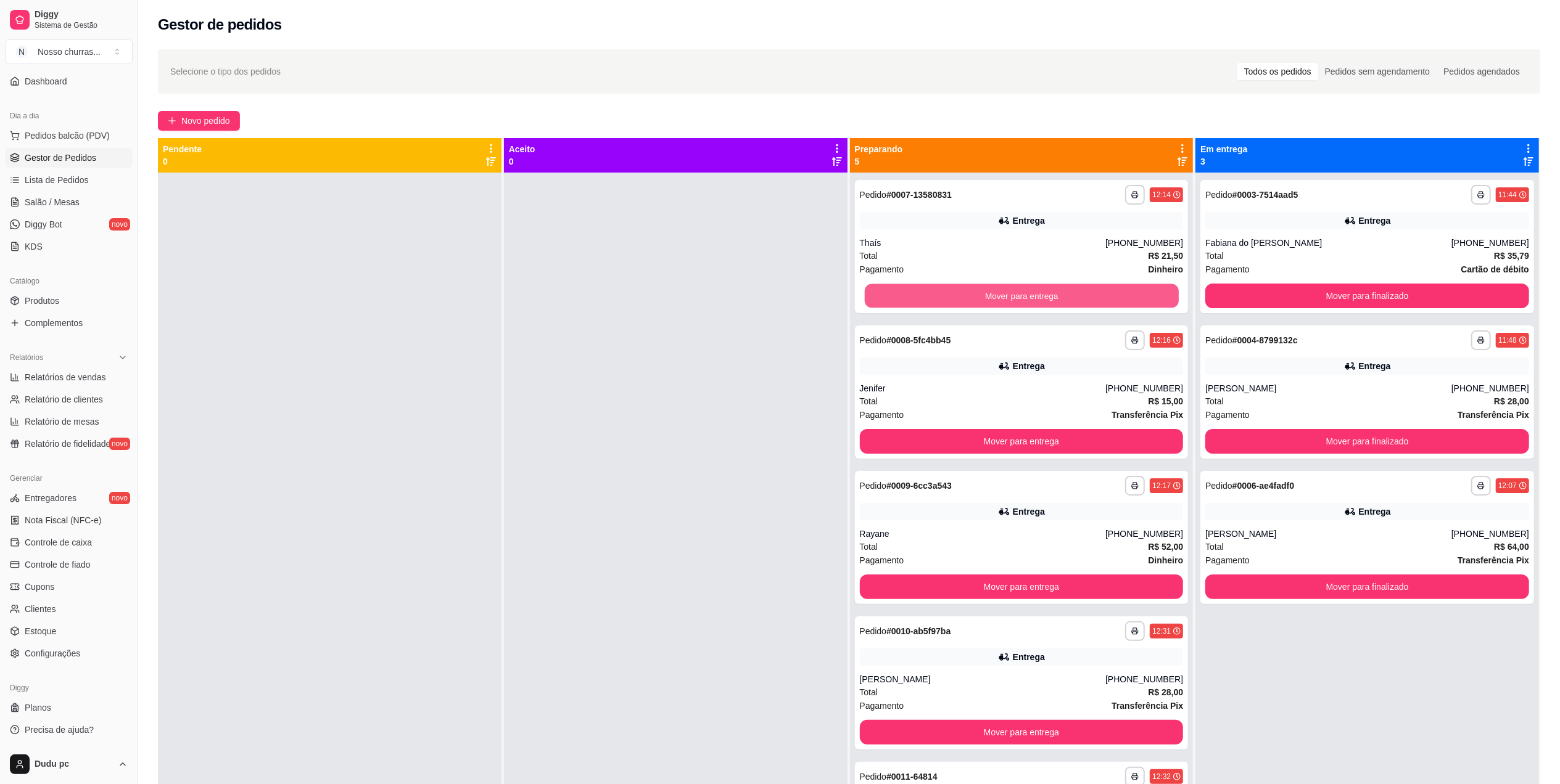
click at [1072, 301] on button "Mover para entrega" at bounding box center [1021, 296] width 314 height 24
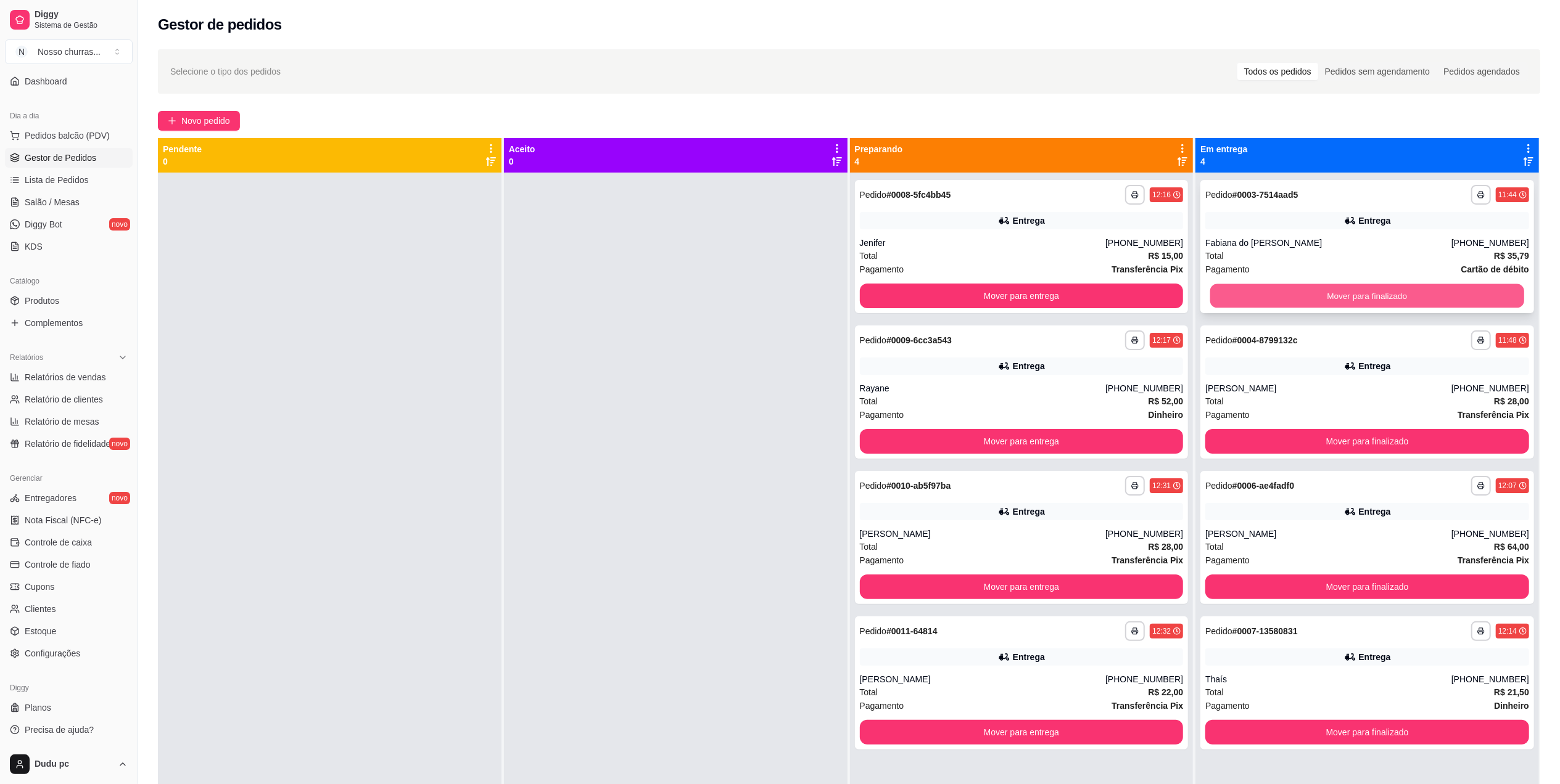
click at [1259, 300] on button "Mover para finalizado" at bounding box center [1367, 296] width 314 height 24
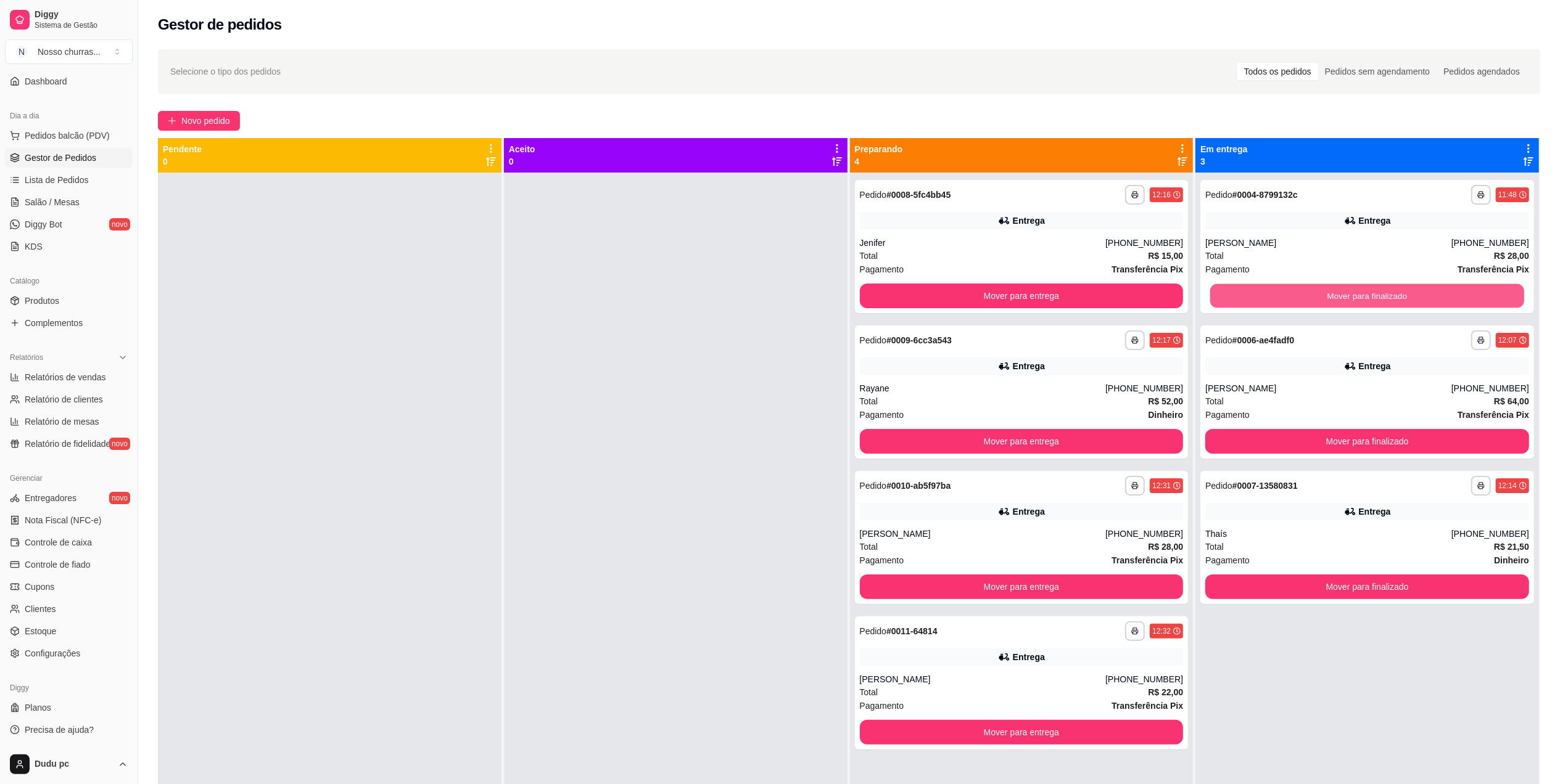
click at [1259, 300] on button "Mover para finalizado" at bounding box center [1367, 296] width 314 height 24
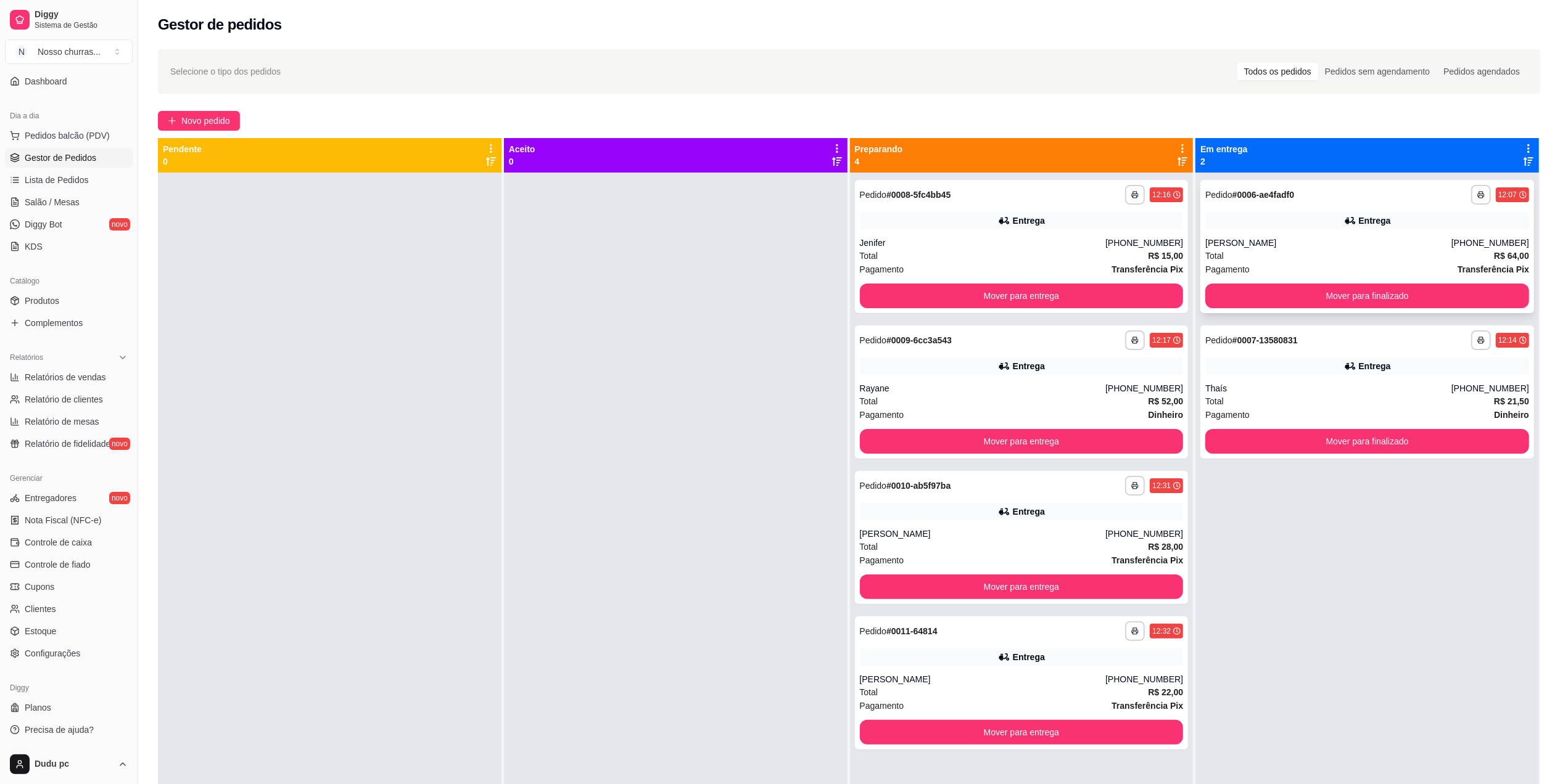
click at [1291, 250] on div "Total R$ 64,00" at bounding box center [1367, 256] width 324 height 14
click at [200, 124] on span "Novo pedido" at bounding box center [205, 121] width 49 height 14
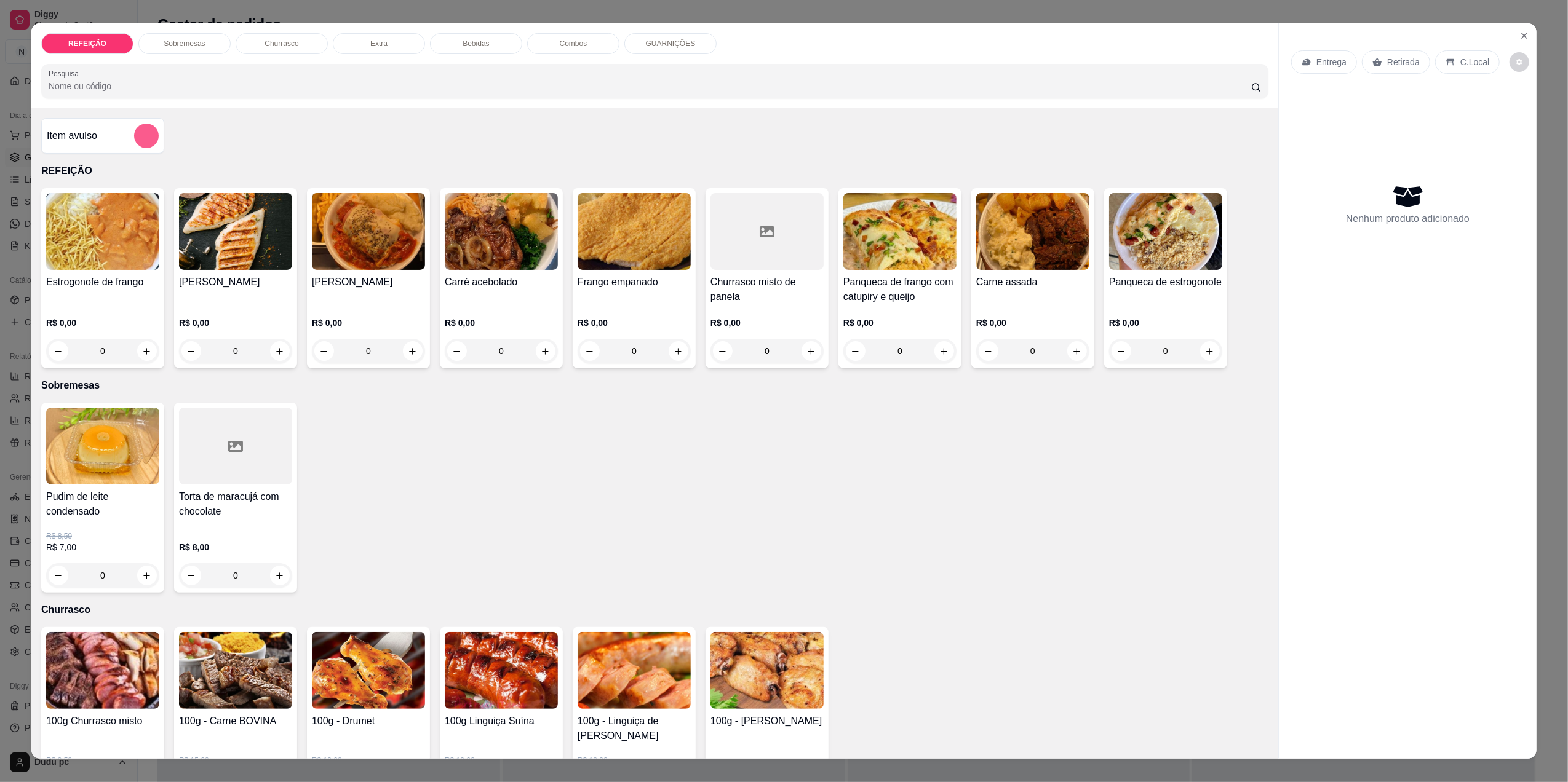
click at [144, 143] on button "add-separate-item" at bounding box center [146, 136] width 25 height 25
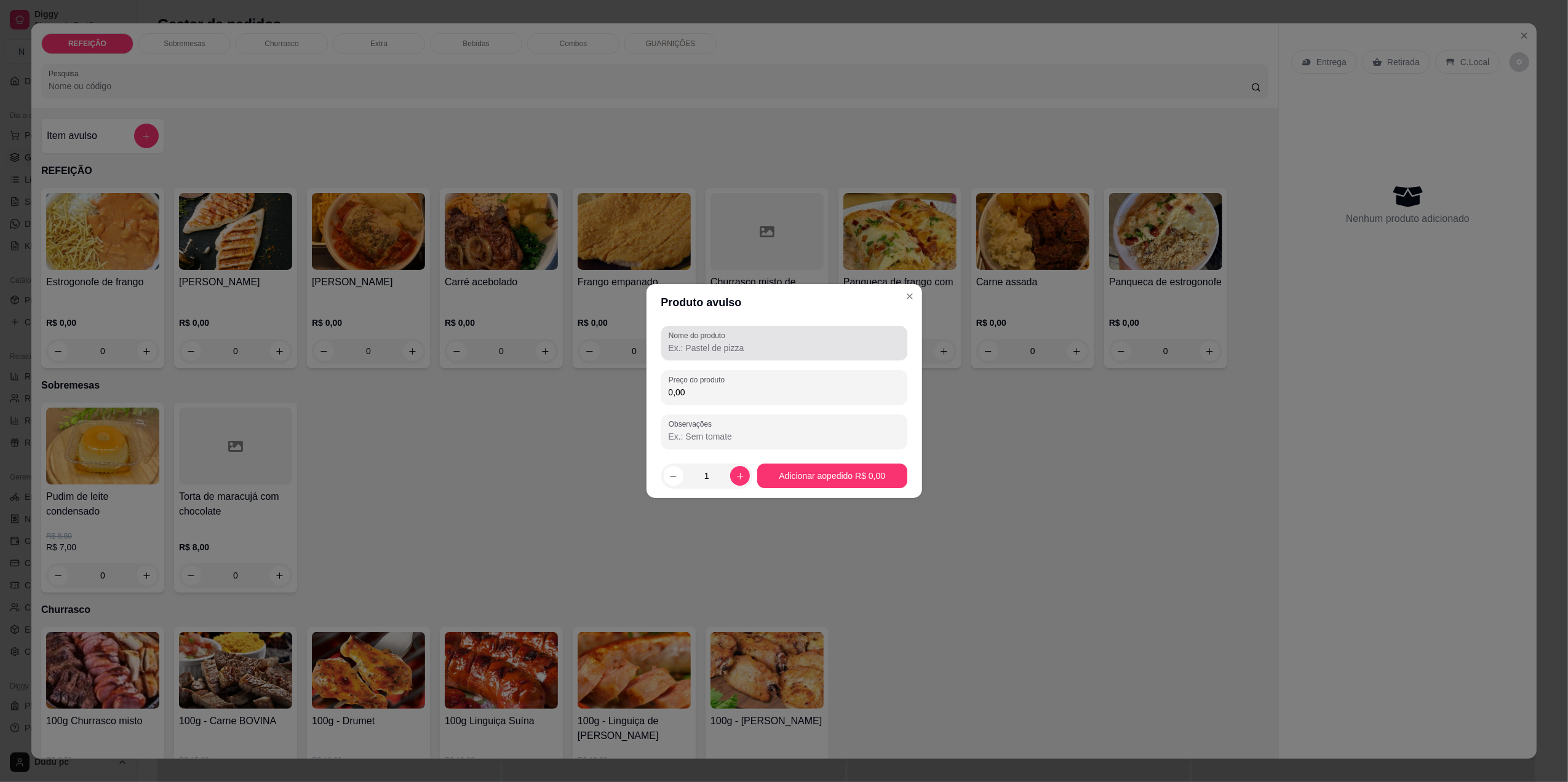
click at [782, 331] on div at bounding box center [784, 343] width 231 height 25
type input "panqueca 1 pedaço"
click at [741, 399] on div "0,00" at bounding box center [784, 388] width 231 height 25
type input "20,00"
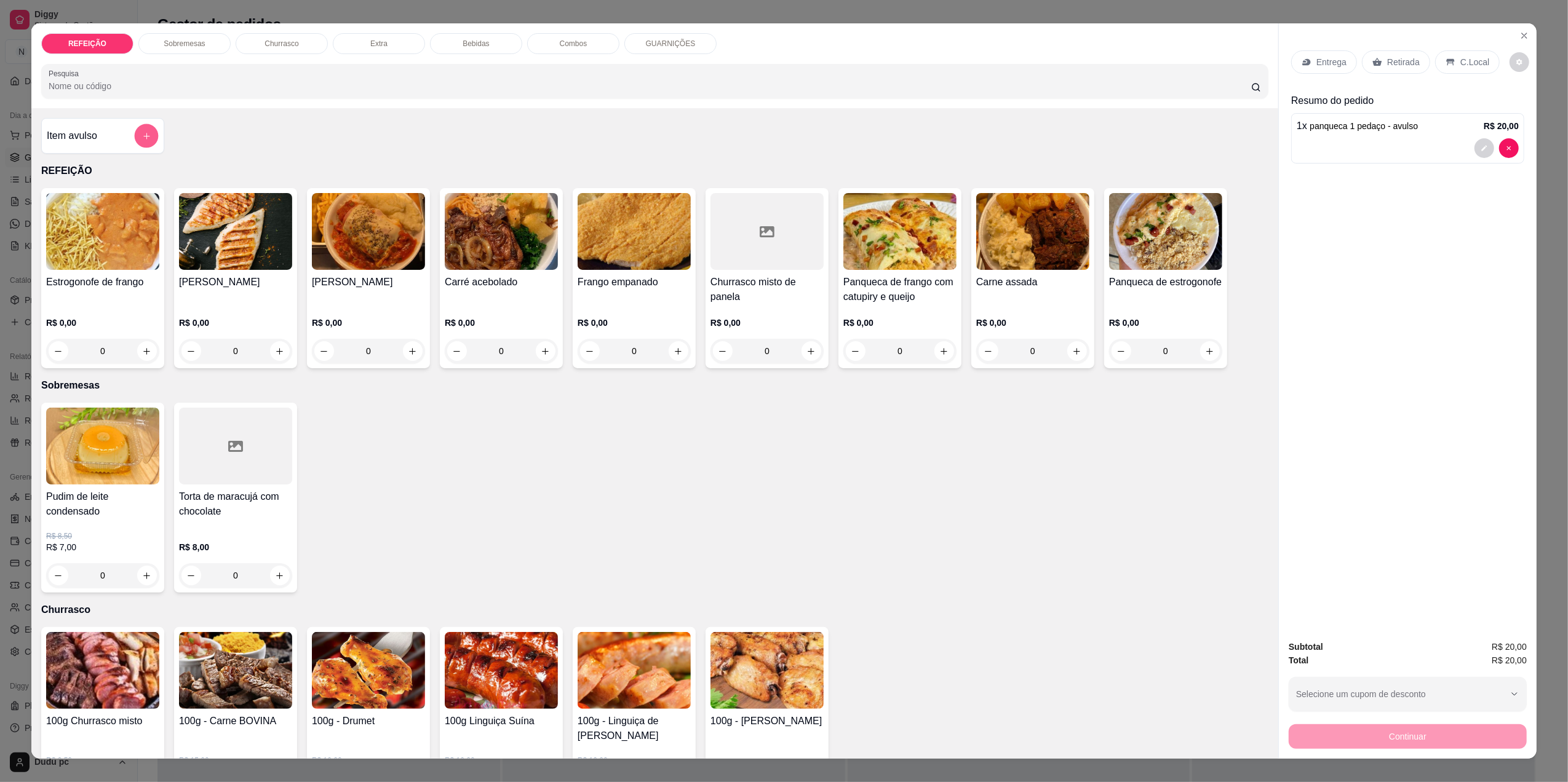
click at [142, 139] on icon "add-separate-item" at bounding box center [147, 136] width 10 height 10
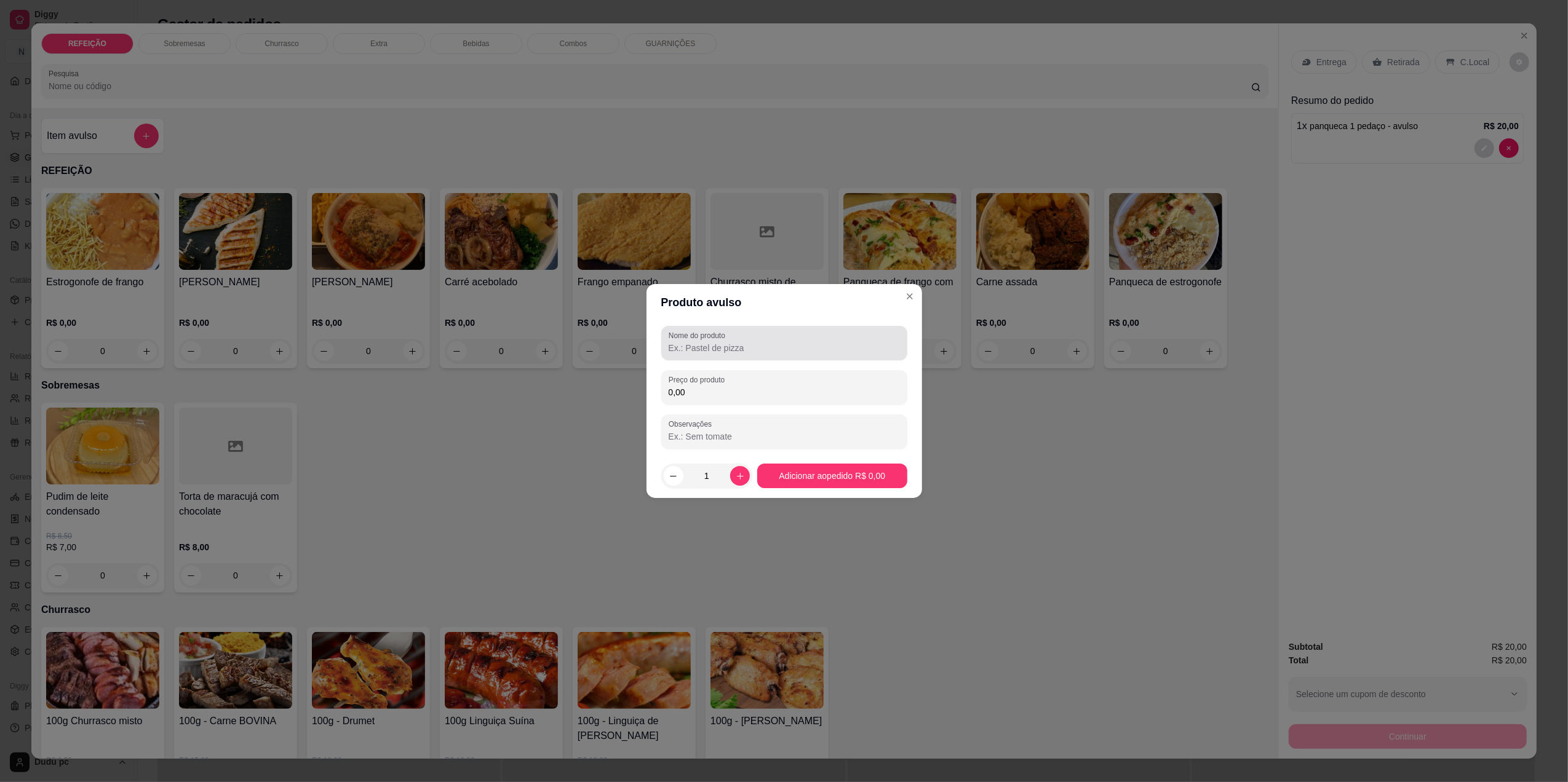
click at [786, 334] on div at bounding box center [784, 343] width 231 height 25
type input "Panqueca 2 pedaços"
click at [746, 389] on input "0,00" at bounding box center [784, 392] width 231 height 12
type input "26,00"
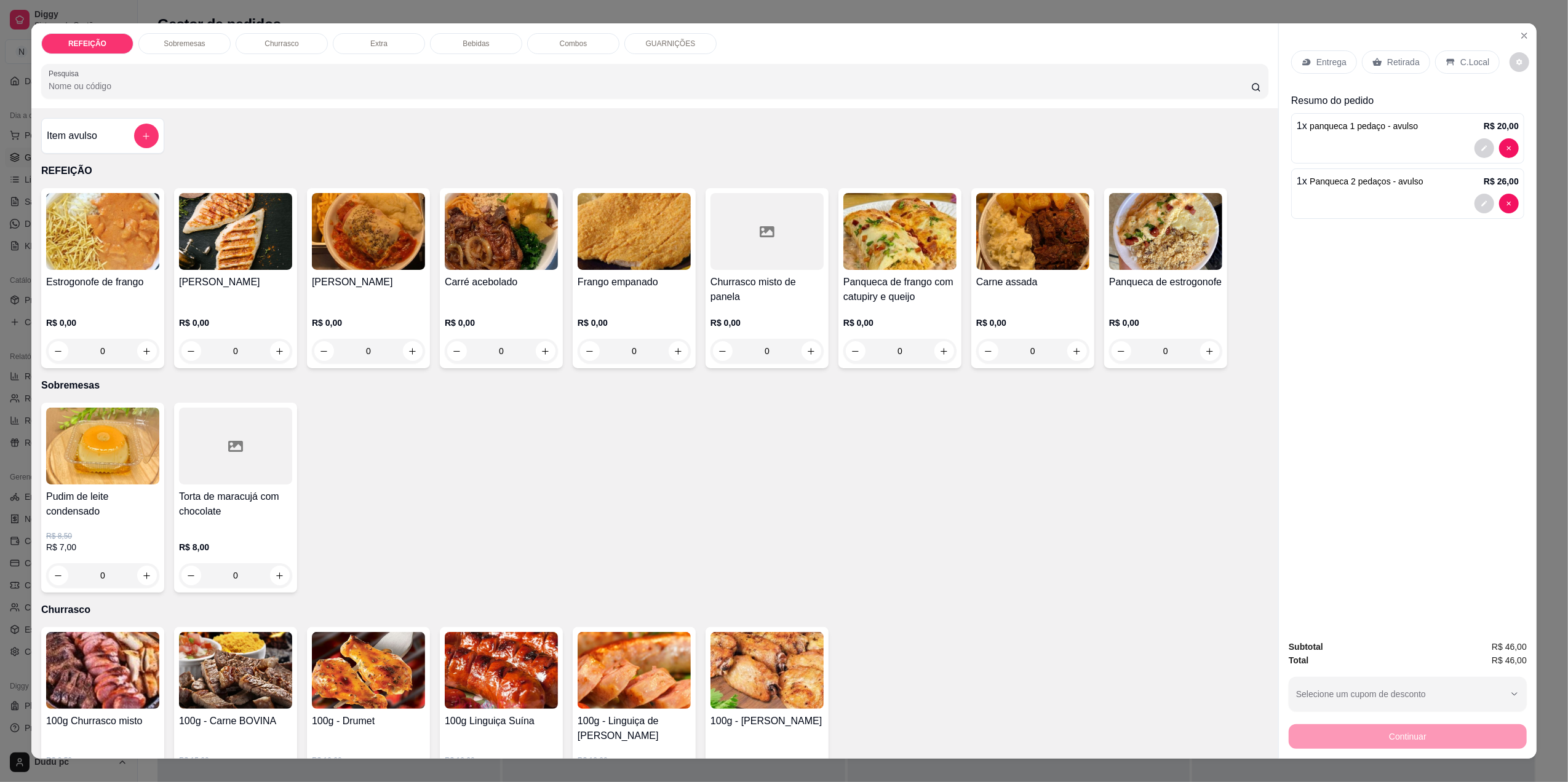
click at [495, 40] on div "Bebidas" at bounding box center [476, 44] width 92 height 21
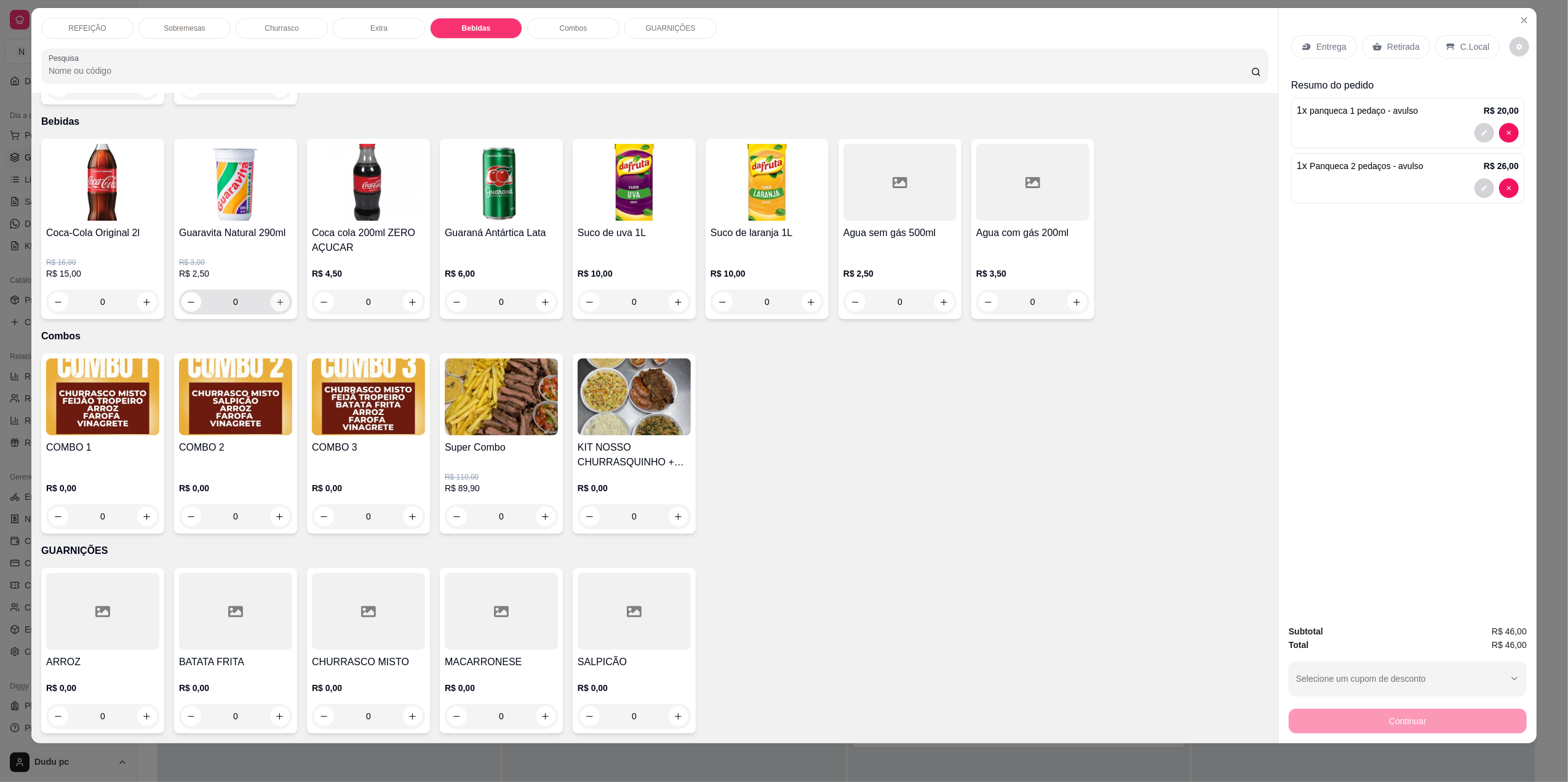
click at [277, 300] on icon "increase-product-quantity" at bounding box center [281, 302] width 10 height 10
type input "1"
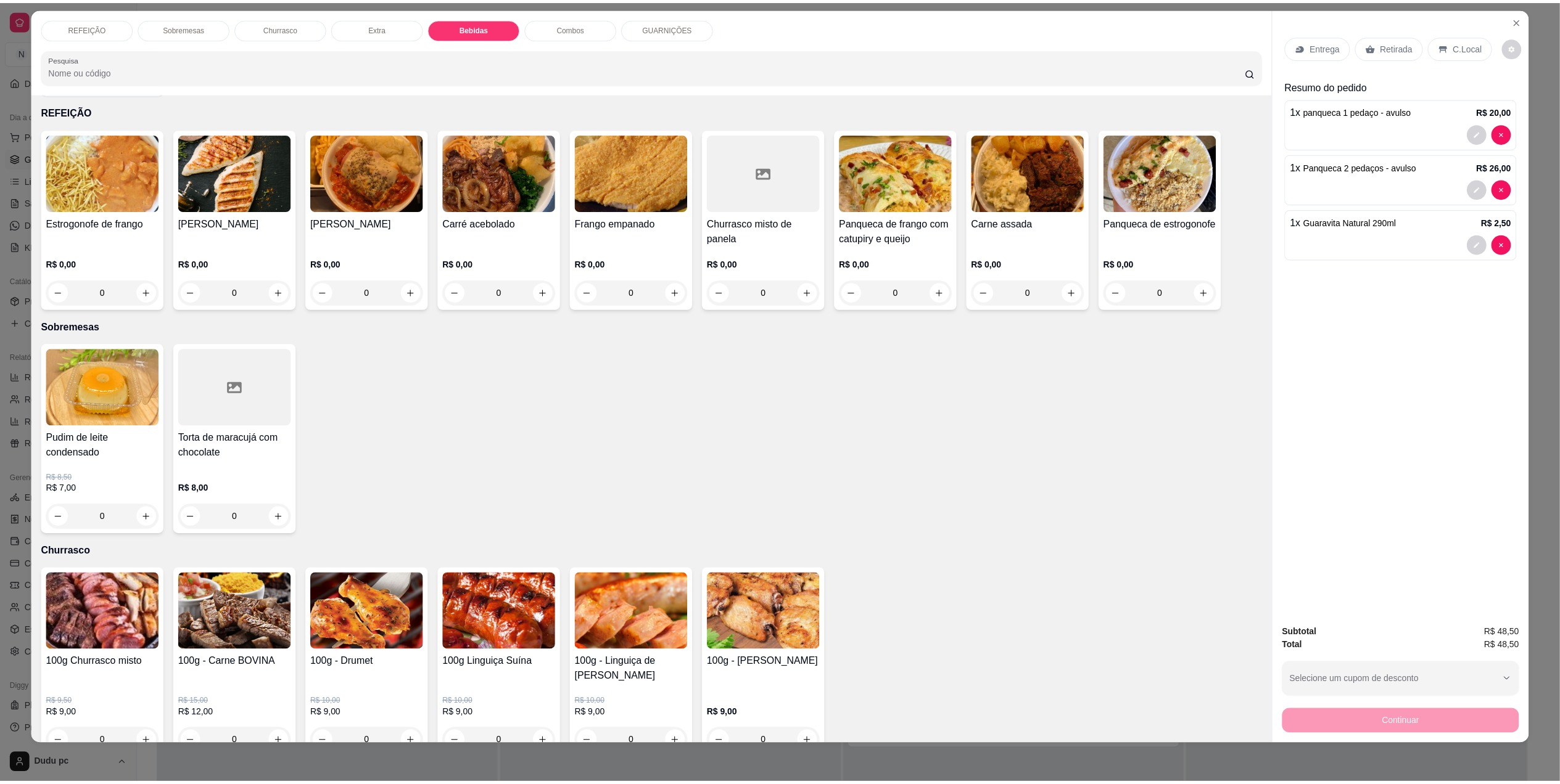
scroll to position [0, 0]
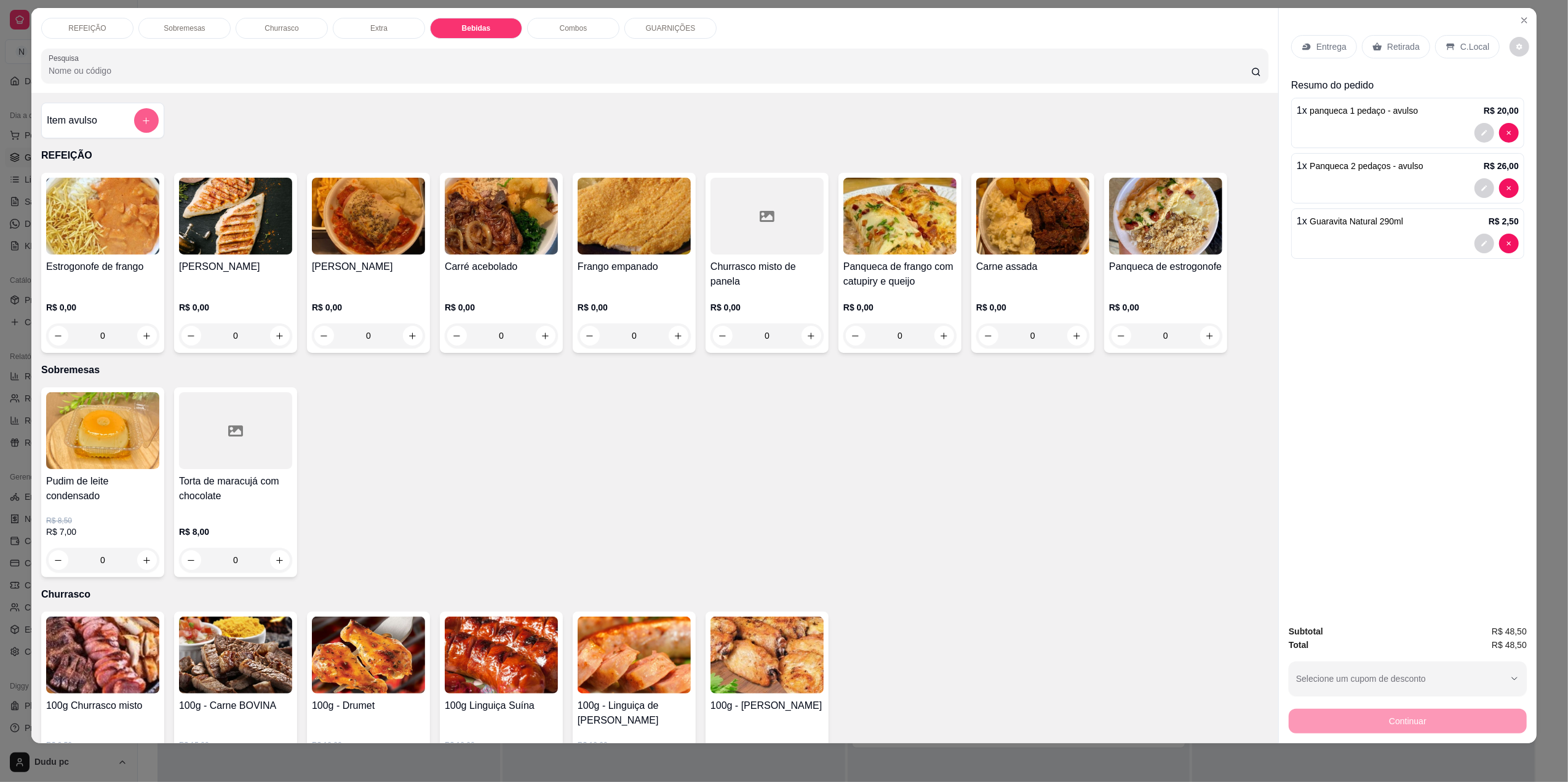
click at [134, 129] on button "add-separate-item" at bounding box center [146, 121] width 25 height 25
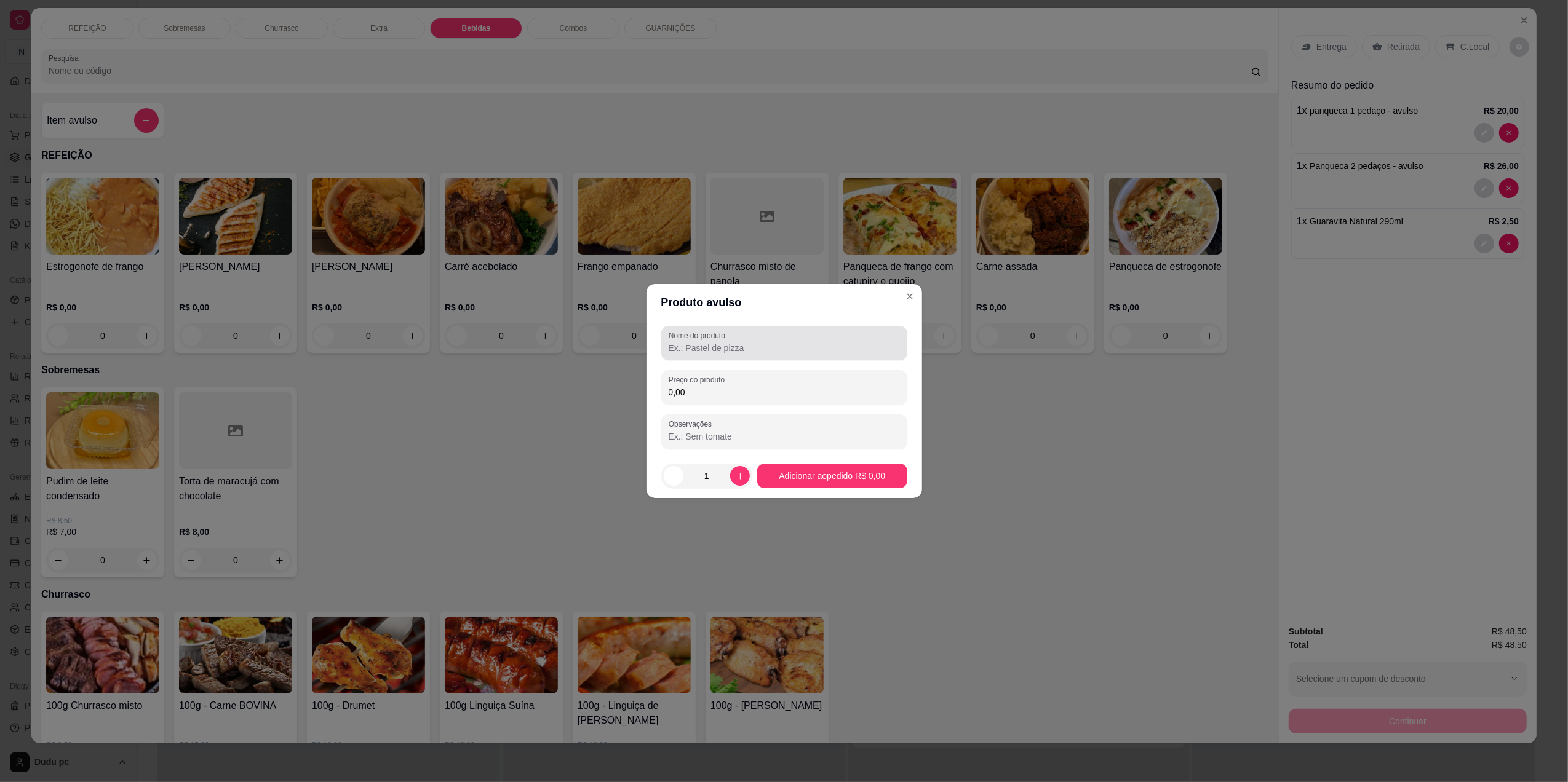
click at [784, 339] on div at bounding box center [784, 343] width 231 height 25
type input "Coca ks"
click at [780, 387] on input "0,00" at bounding box center [784, 392] width 231 height 12
type input "7,00"
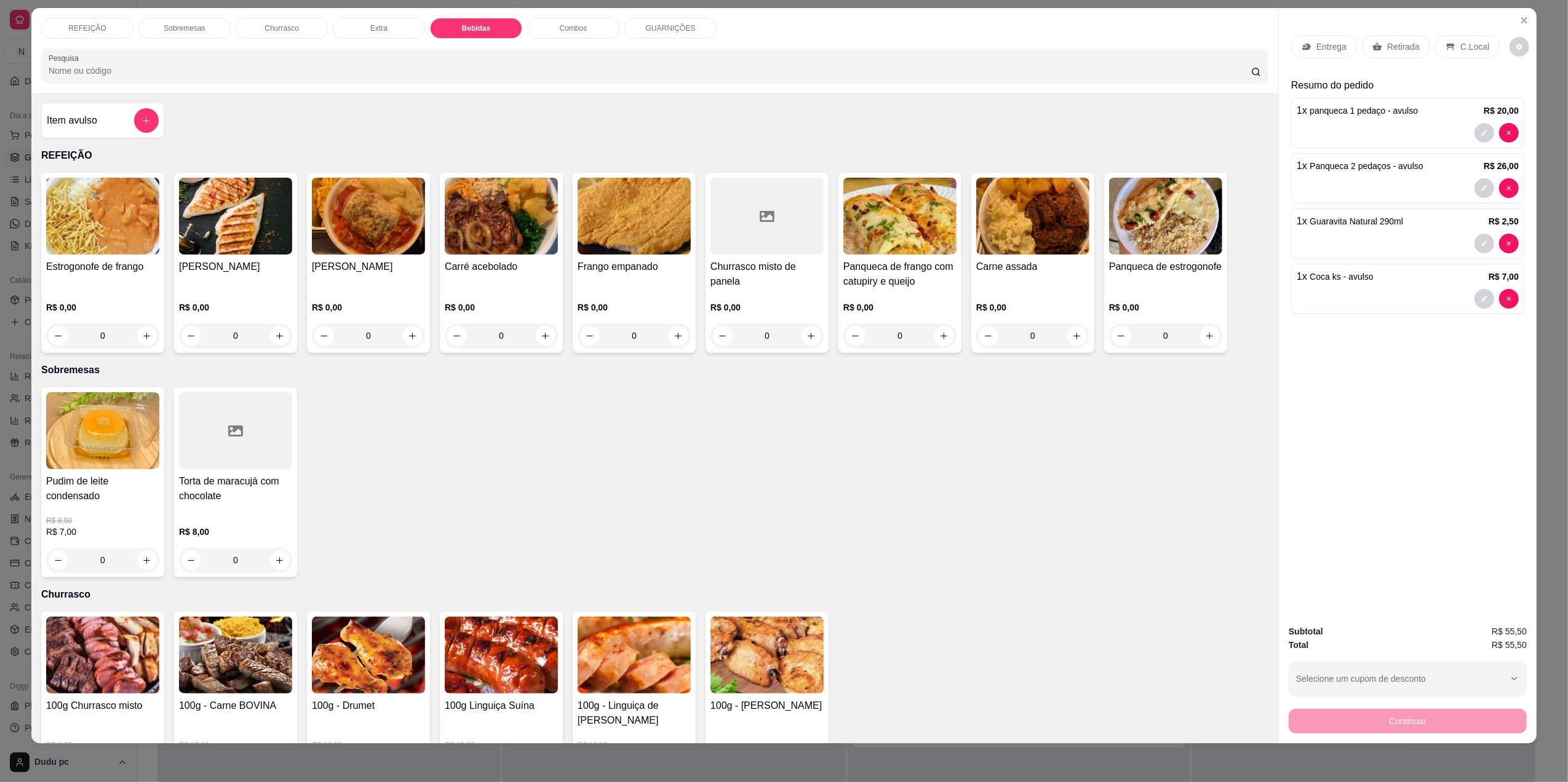
click at [1452, 45] on div "C.Local" at bounding box center [1467, 46] width 65 height 23
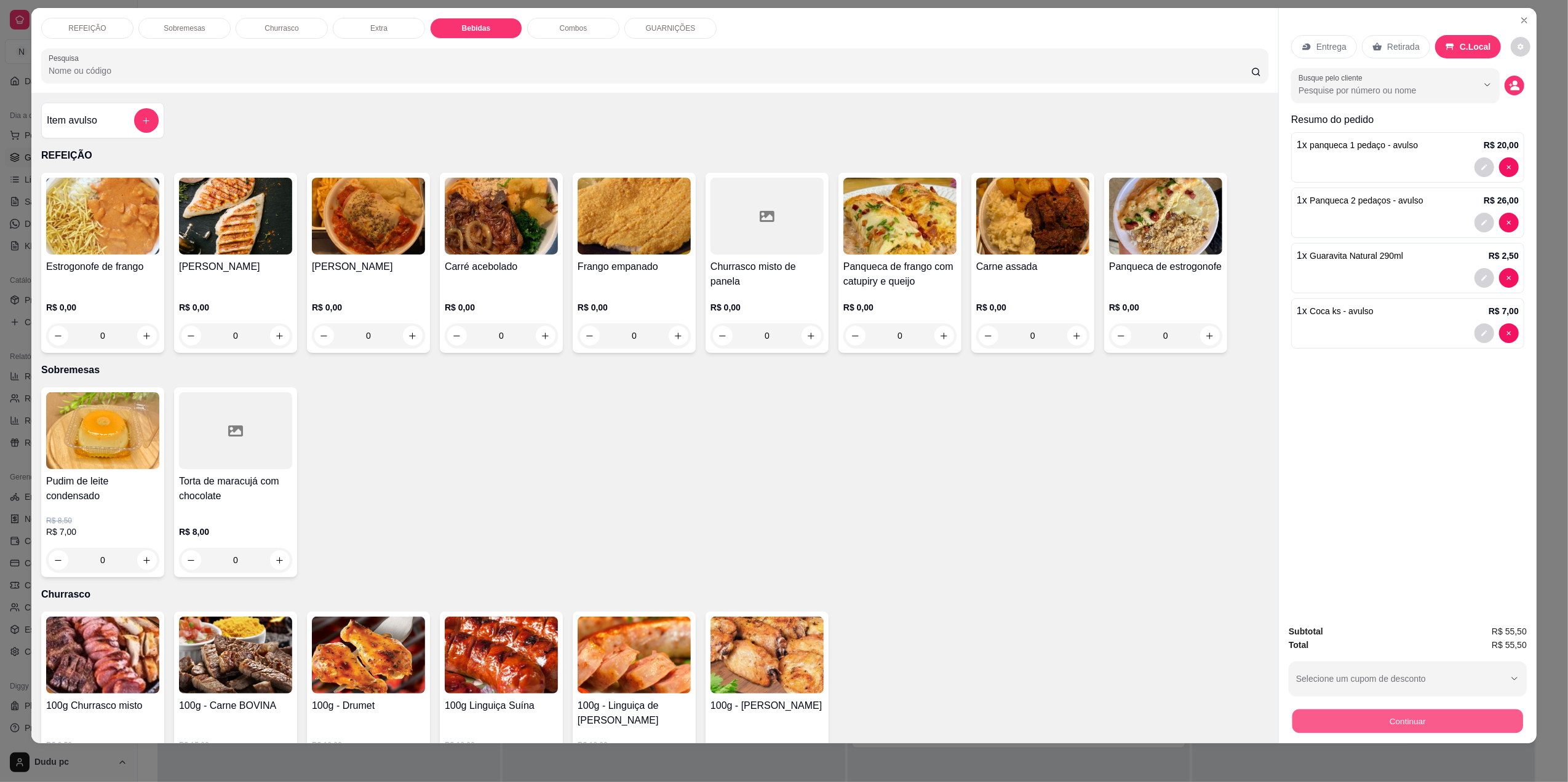
click at [1418, 717] on button "Continuar" at bounding box center [1408, 721] width 231 height 24
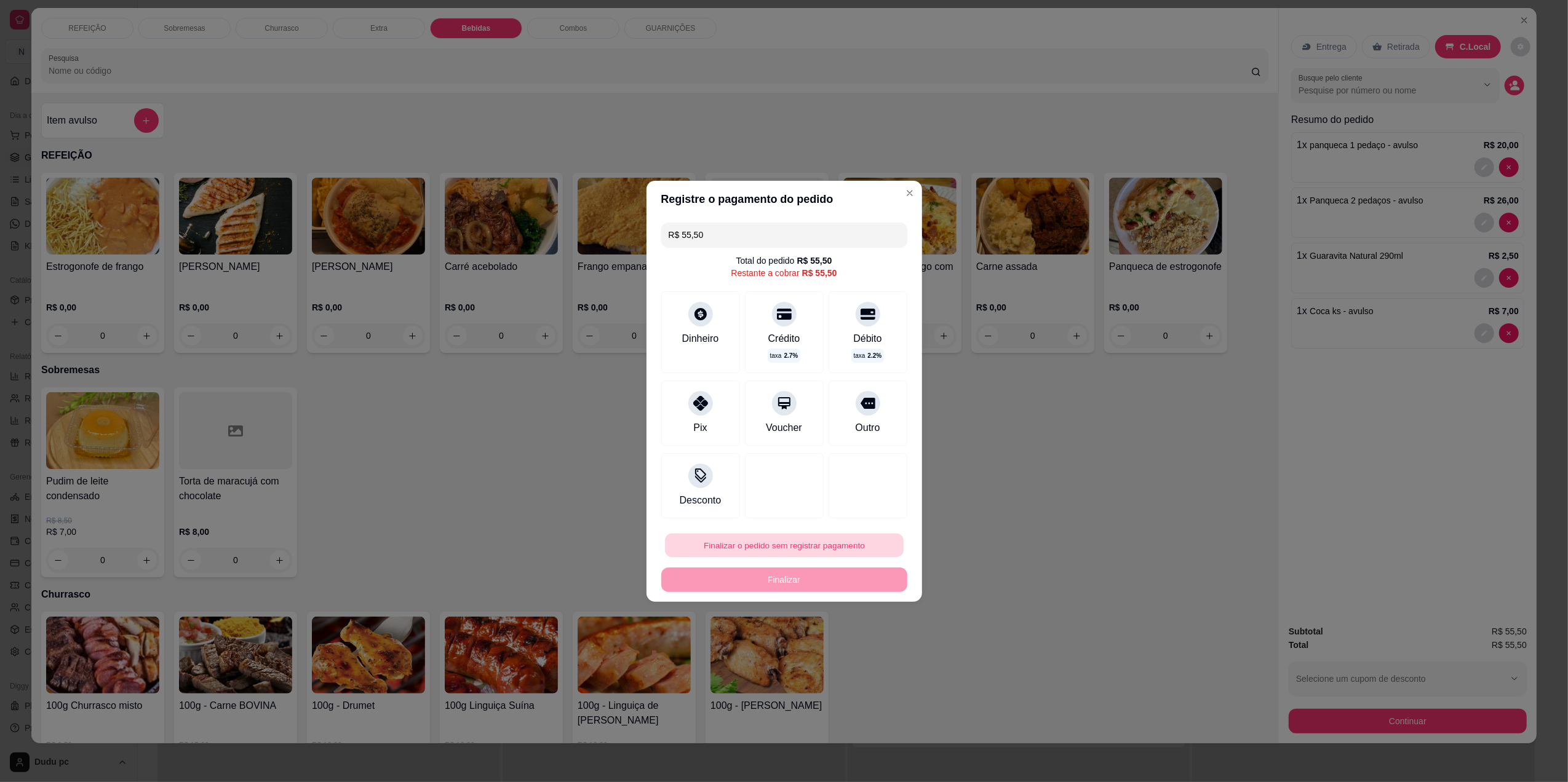
click at [719, 542] on button "Finalizar o pedido sem registrar pagamento" at bounding box center [784, 545] width 239 height 24
click at [855, 656] on button "Confirmar" at bounding box center [859, 647] width 44 height 18
type input "0"
type input "R$ 0,00"
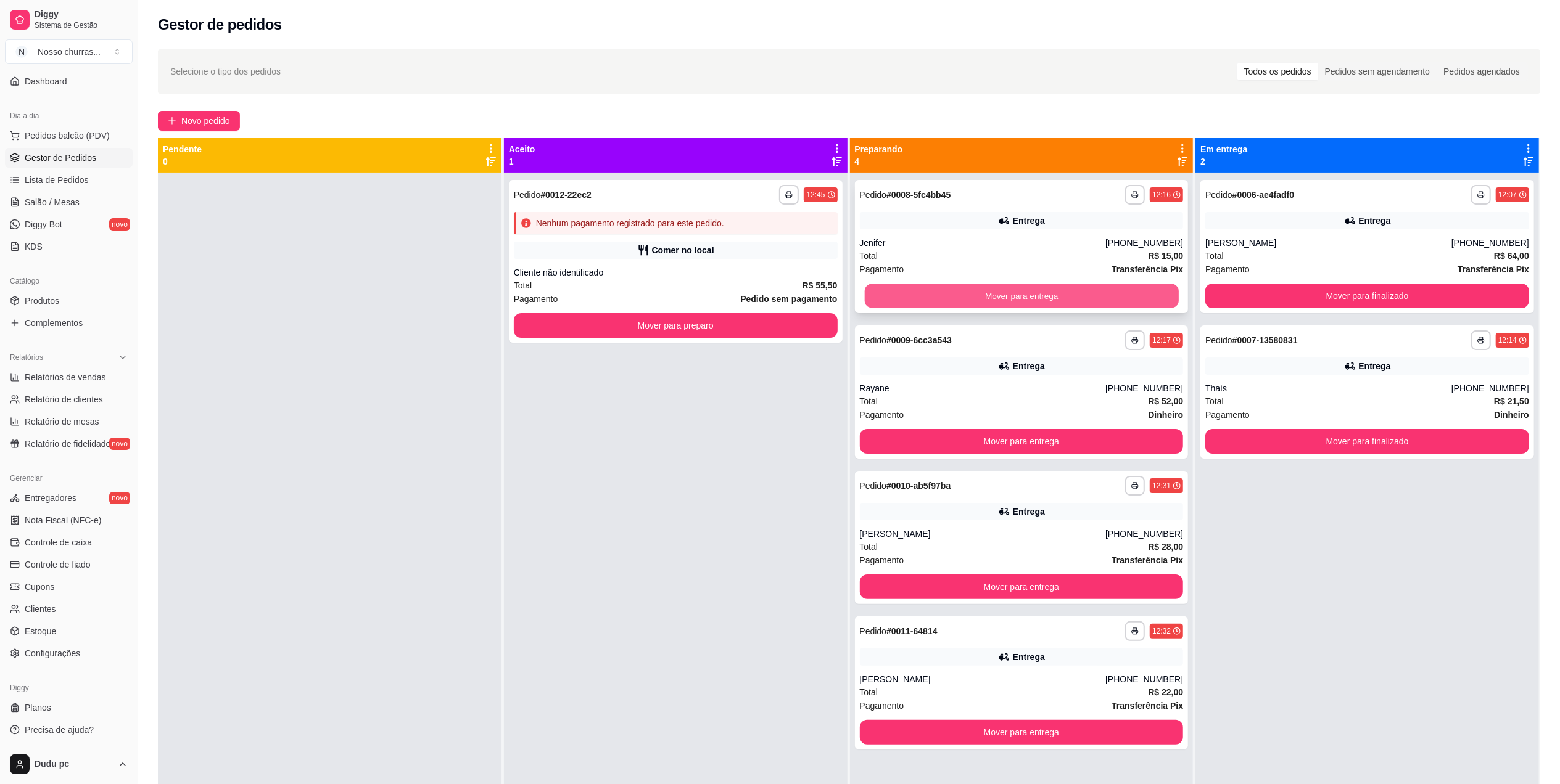
click at [953, 301] on button "Mover para entrega" at bounding box center [1021, 296] width 314 height 24
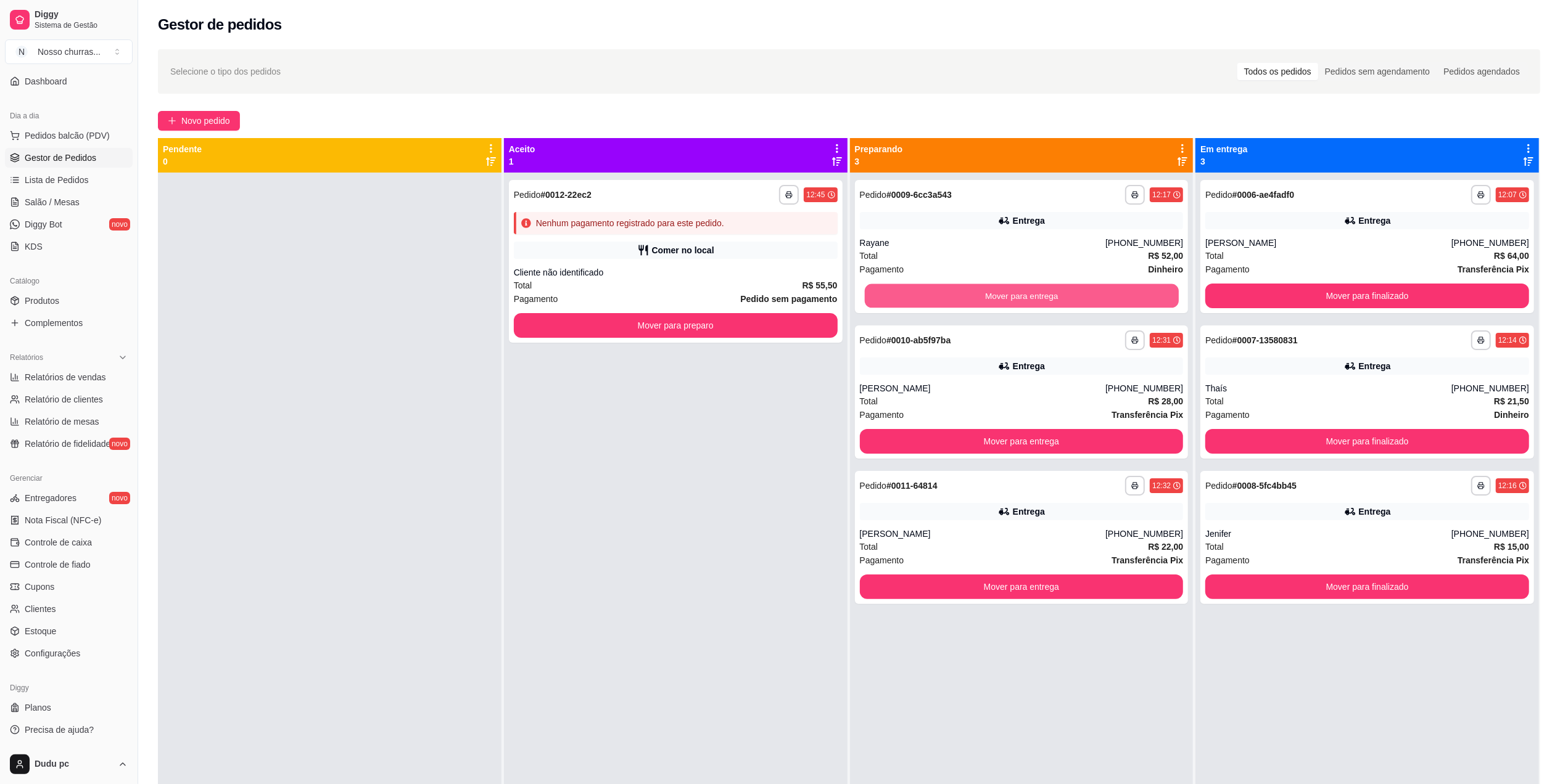
click at [953, 301] on button "Mover para entrega" at bounding box center [1021, 296] width 314 height 24
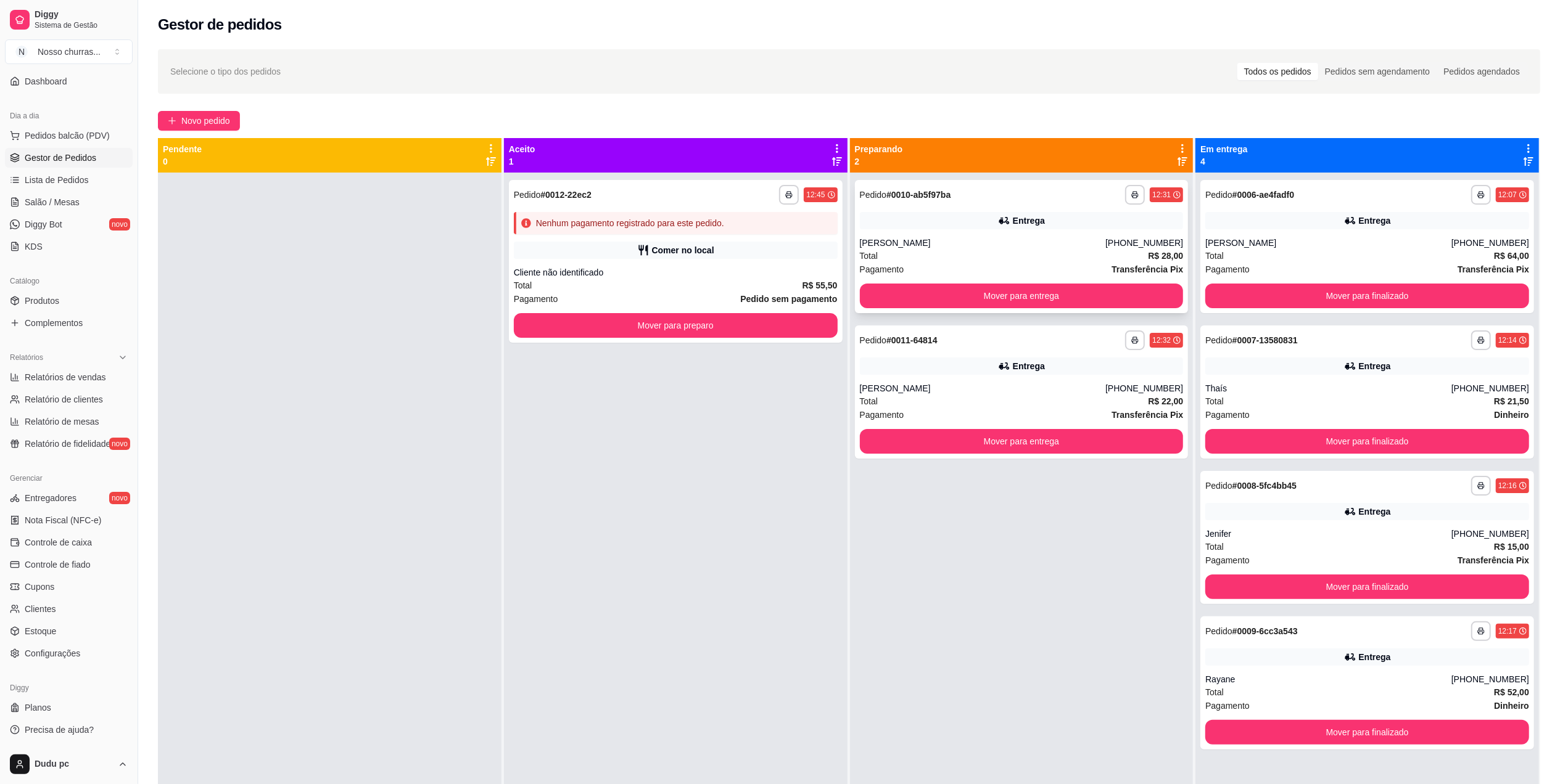
click at [938, 267] on div "Pagamento Transferência Pix" at bounding box center [1021, 270] width 324 height 14
click at [1306, 679] on div "Rayane" at bounding box center [1329, 679] width 246 height 12
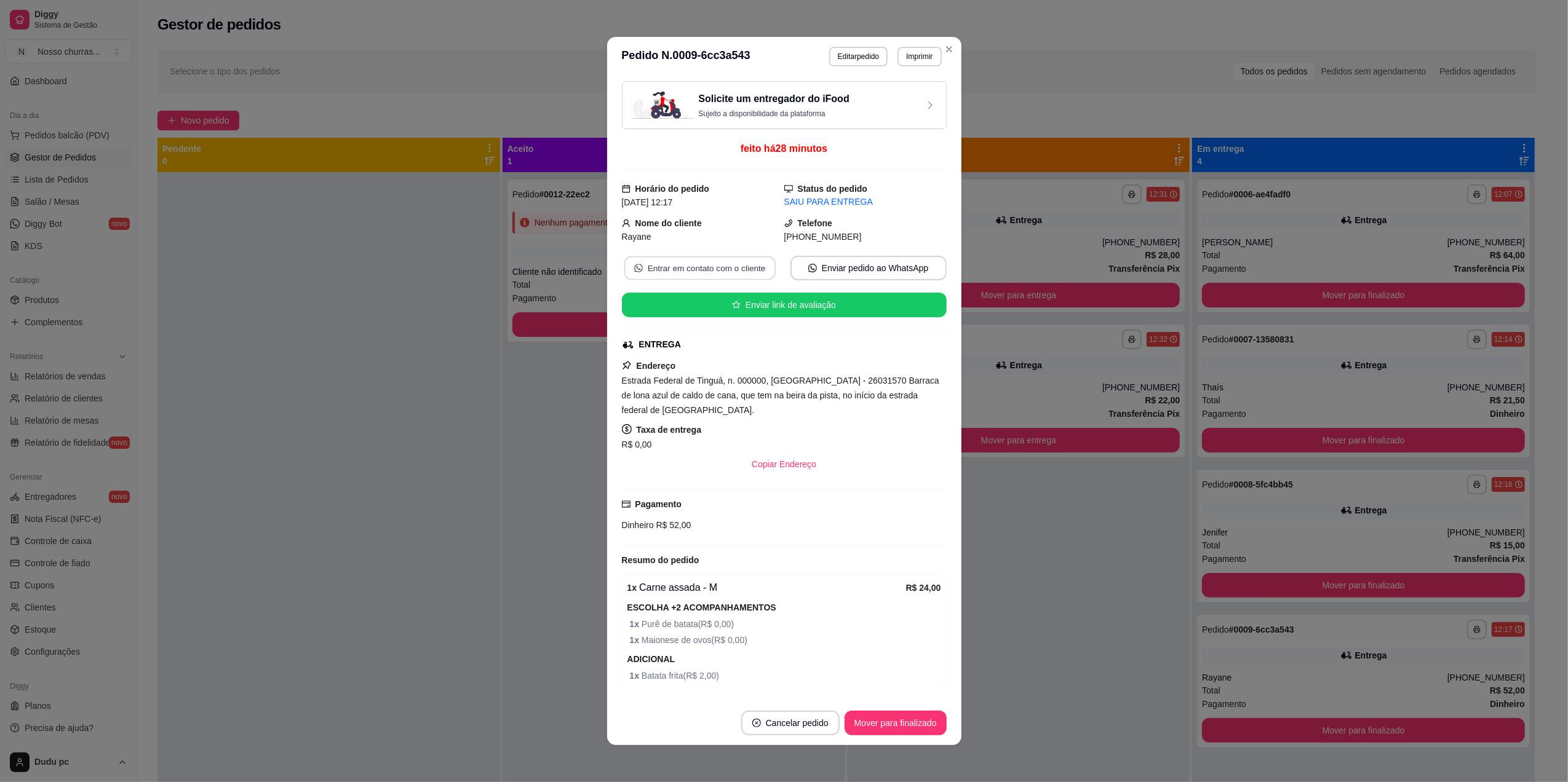
click at [701, 271] on button "Entrar em contato com o cliente" at bounding box center [700, 268] width 152 height 24
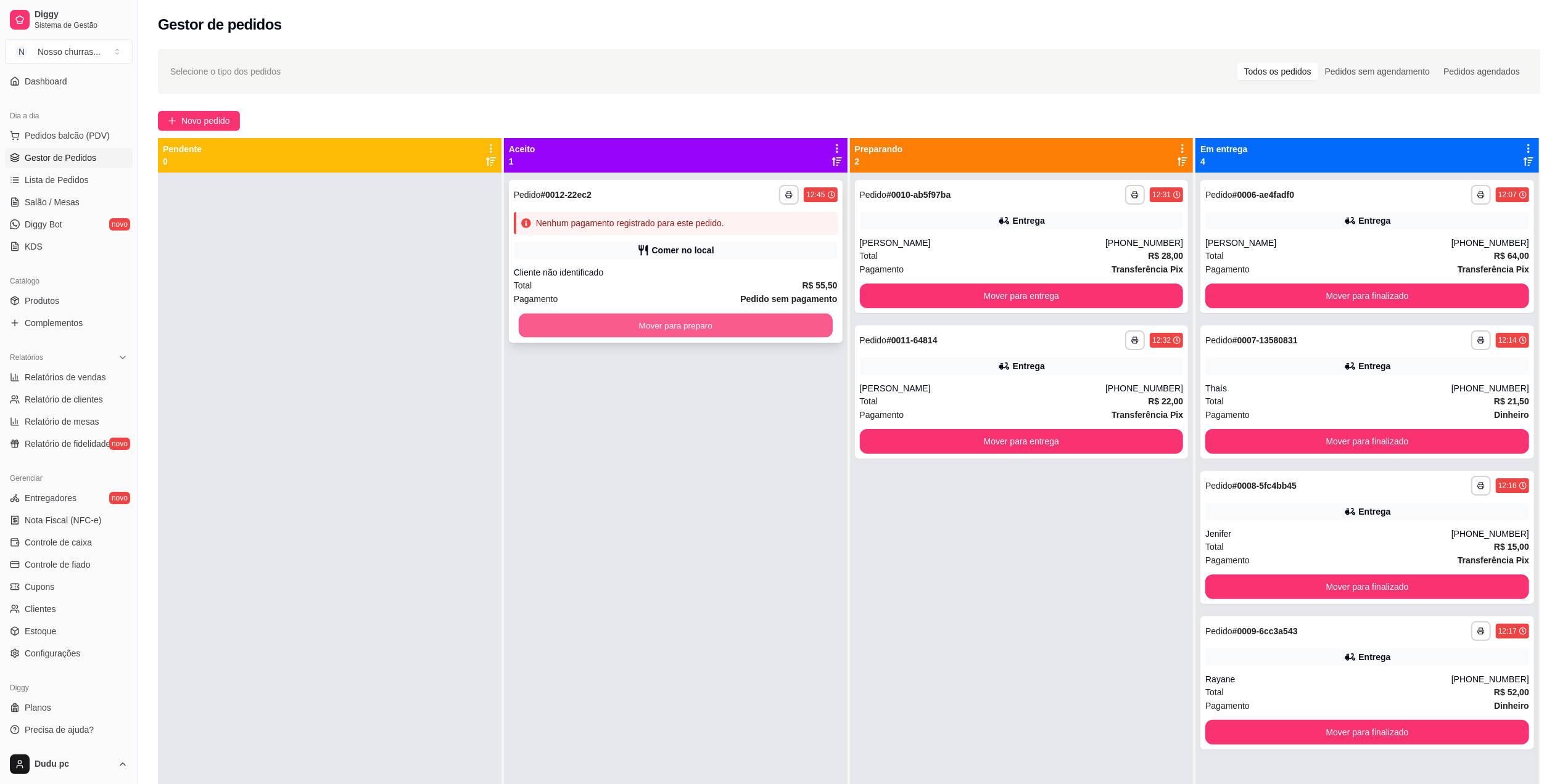
click at [791, 335] on button "Mover para preparo" at bounding box center [676, 326] width 314 height 24
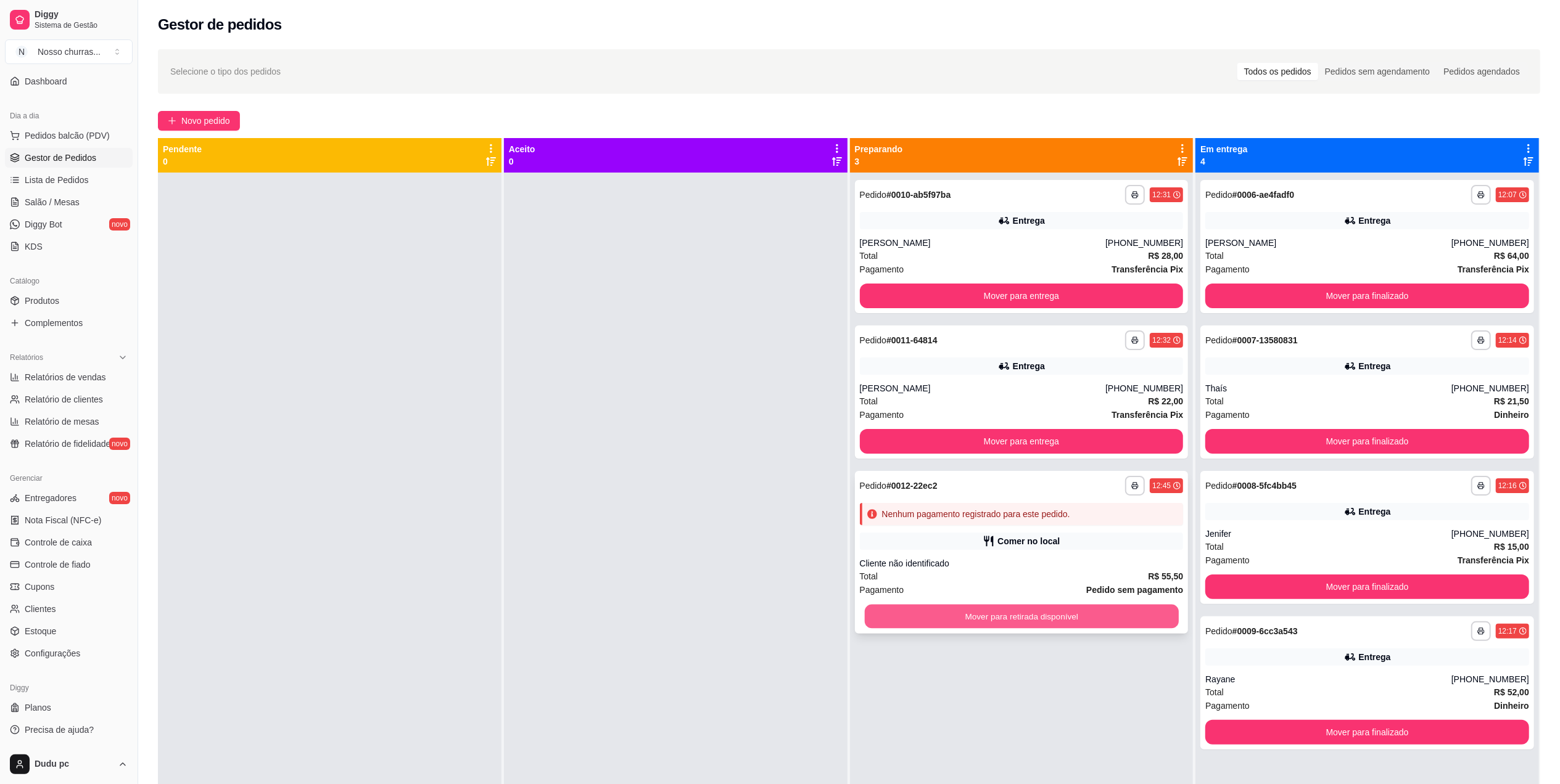
click at [985, 615] on button "Mover para retirada disponível" at bounding box center [1021, 616] width 314 height 24
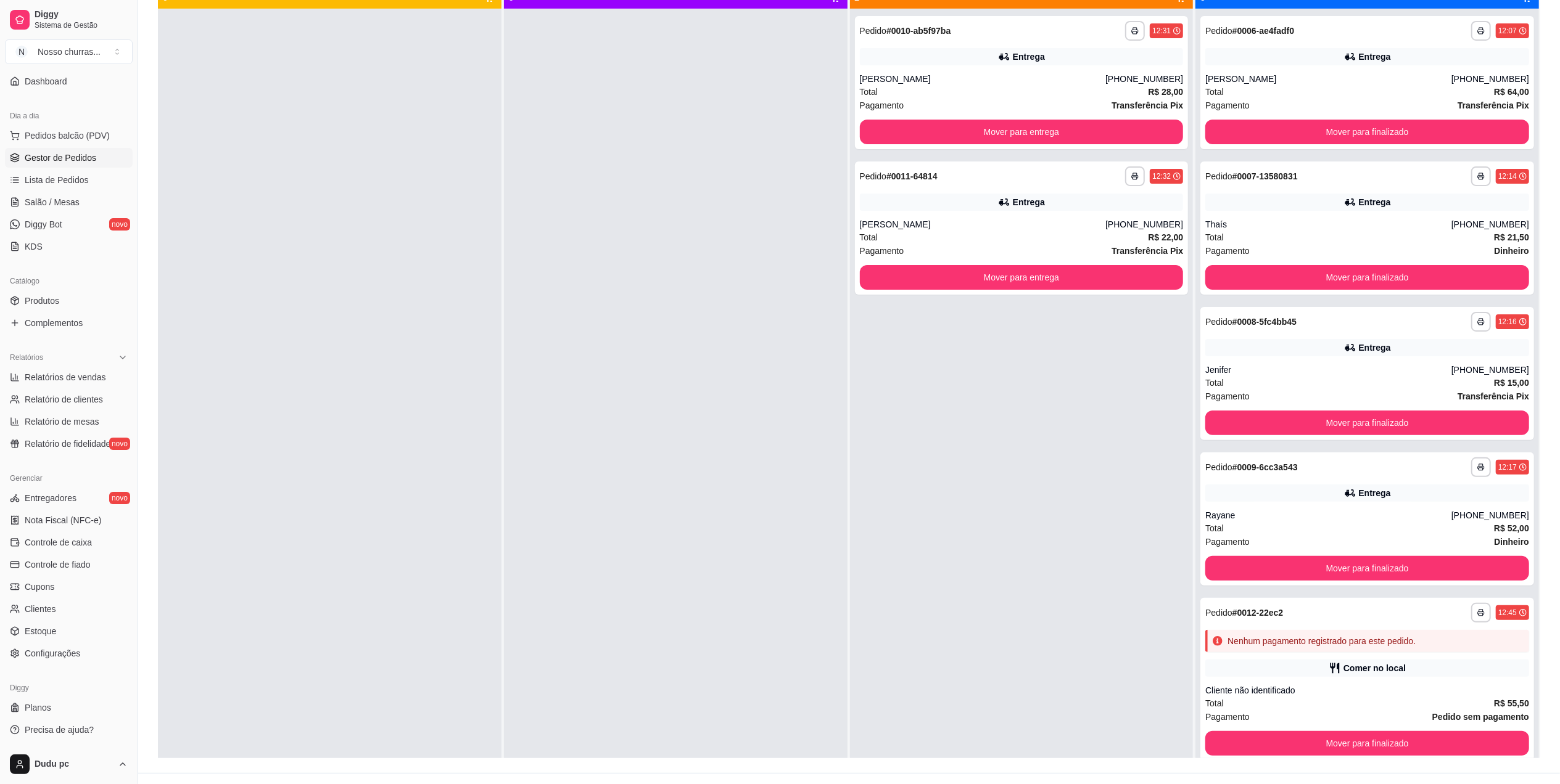
scroll to position [188, 0]
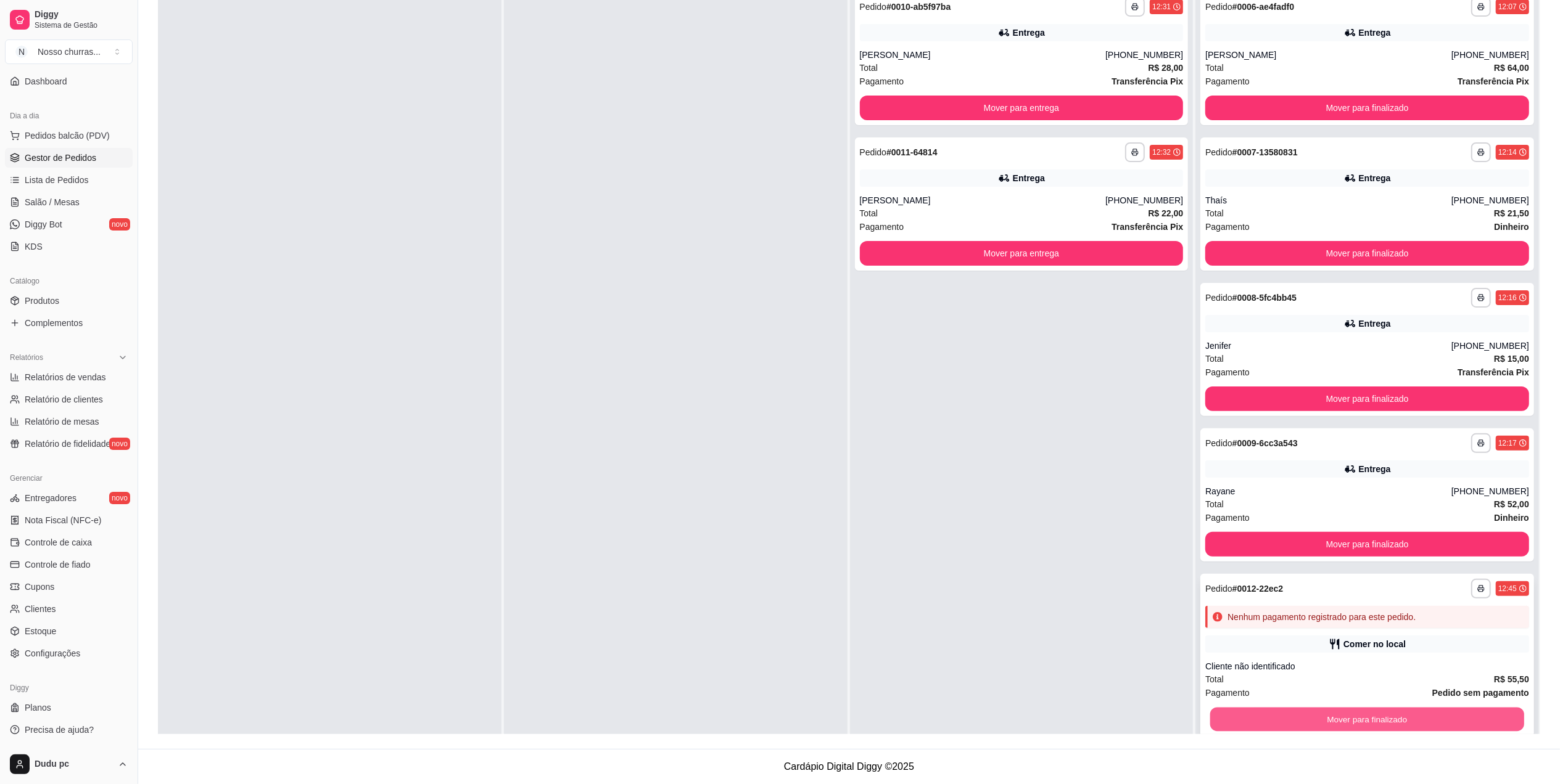
click at [1445, 730] on button "Mover para finalizado" at bounding box center [1367, 720] width 314 height 24
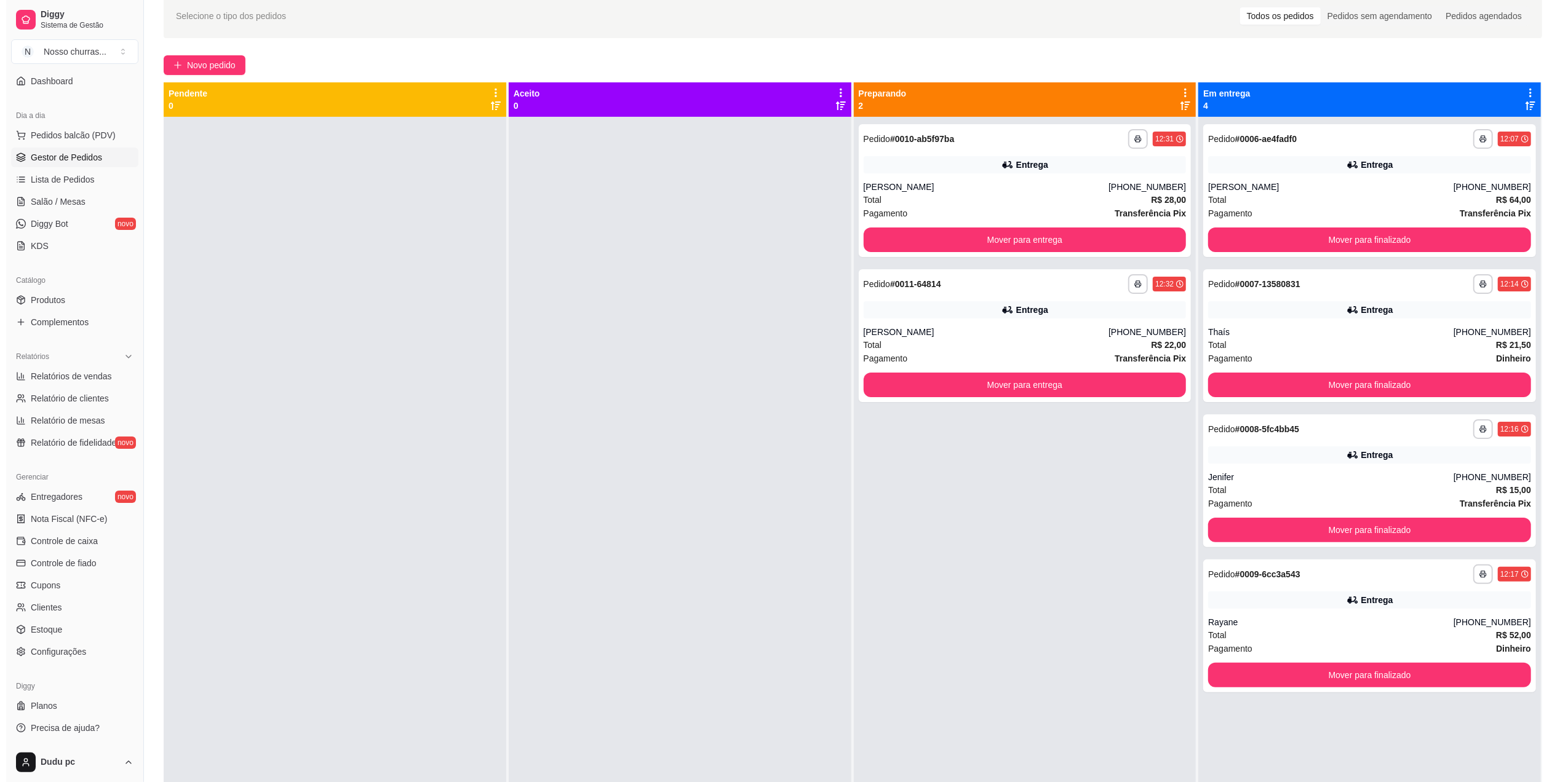
scroll to position [0, 0]
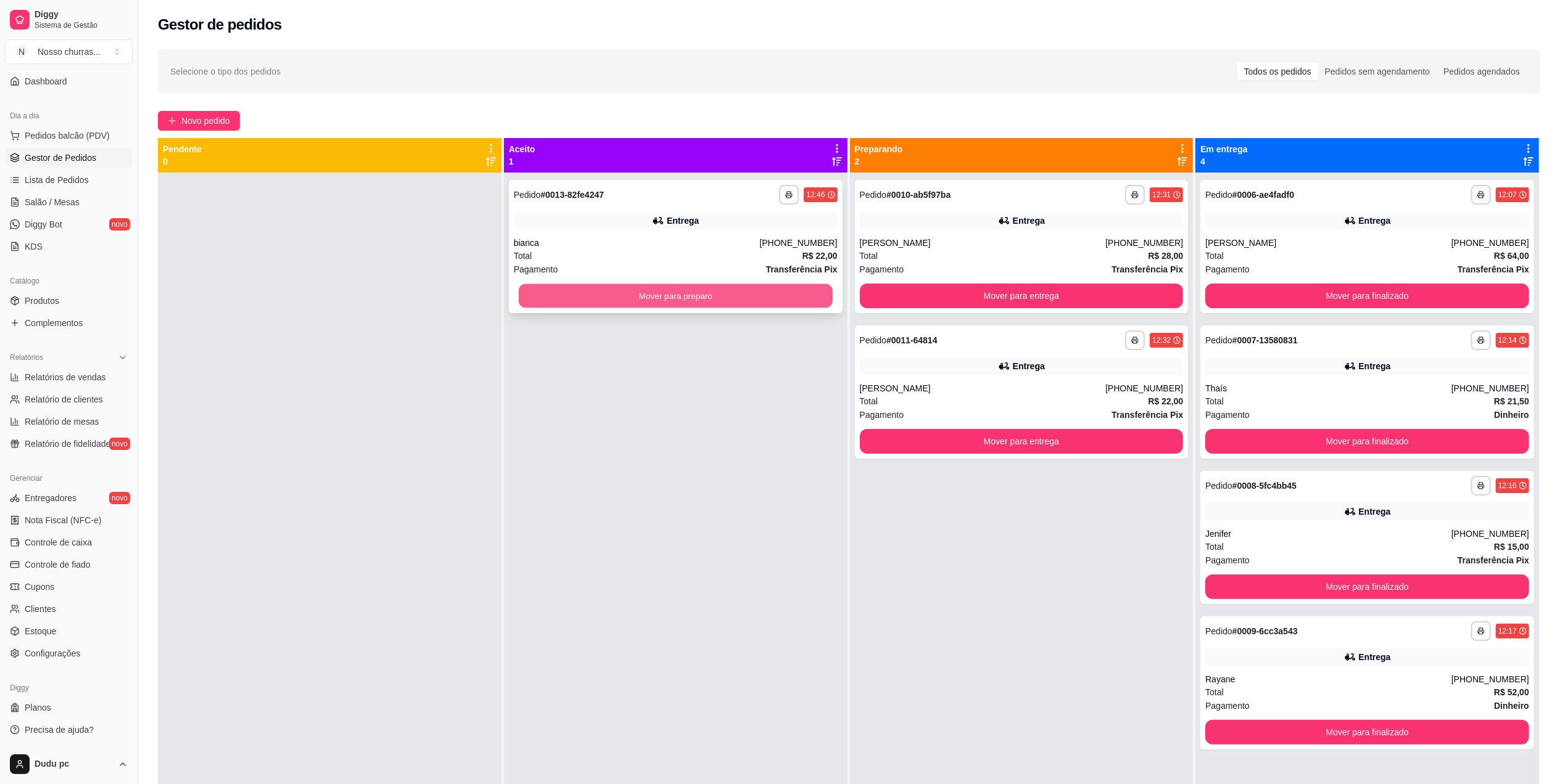
click at [702, 306] on button "Mover para preparo" at bounding box center [676, 296] width 314 height 24
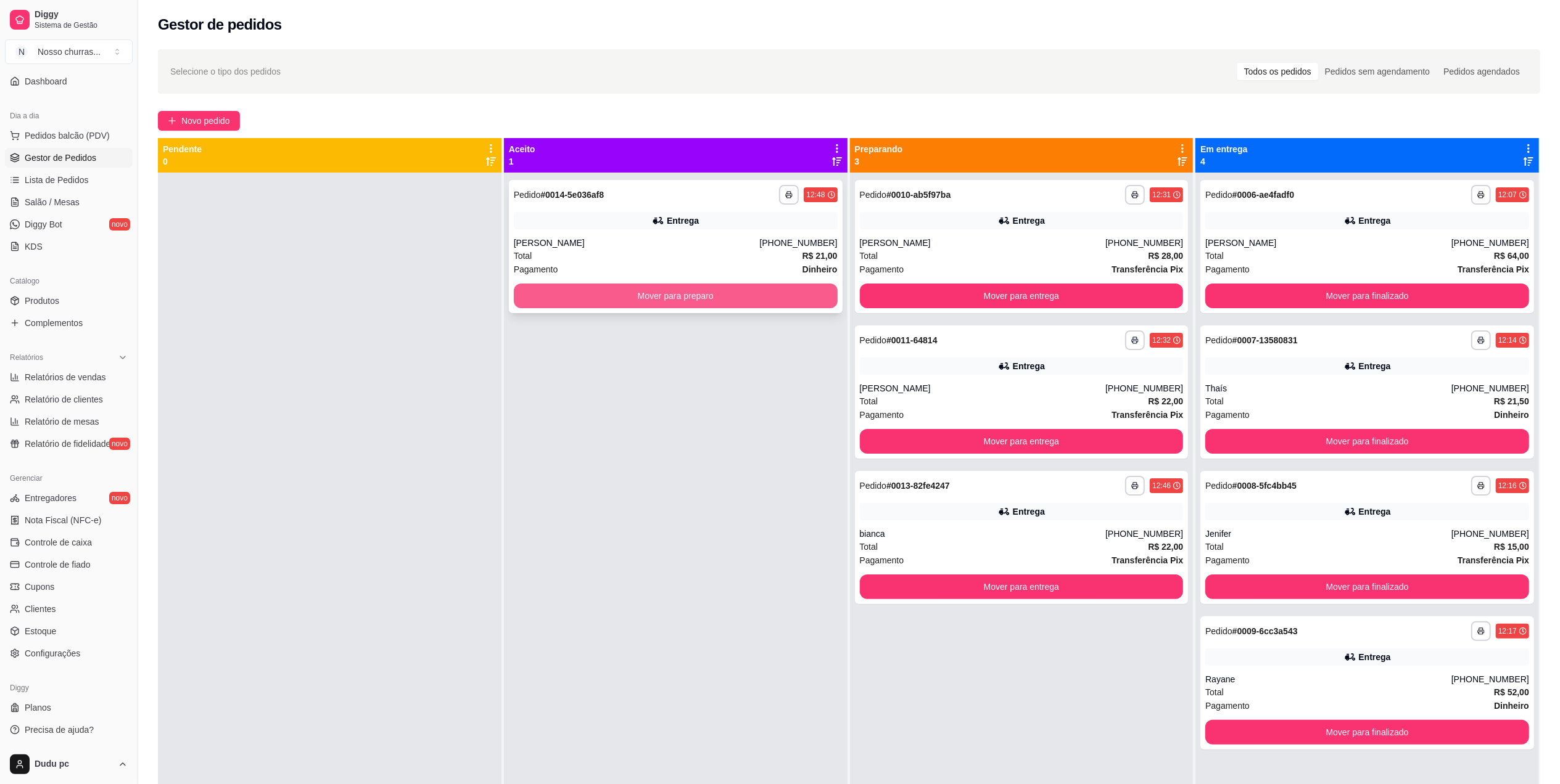
click at [630, 292] on button "Mover para preparo" at bounding box center [676, 296] width 324 height 25
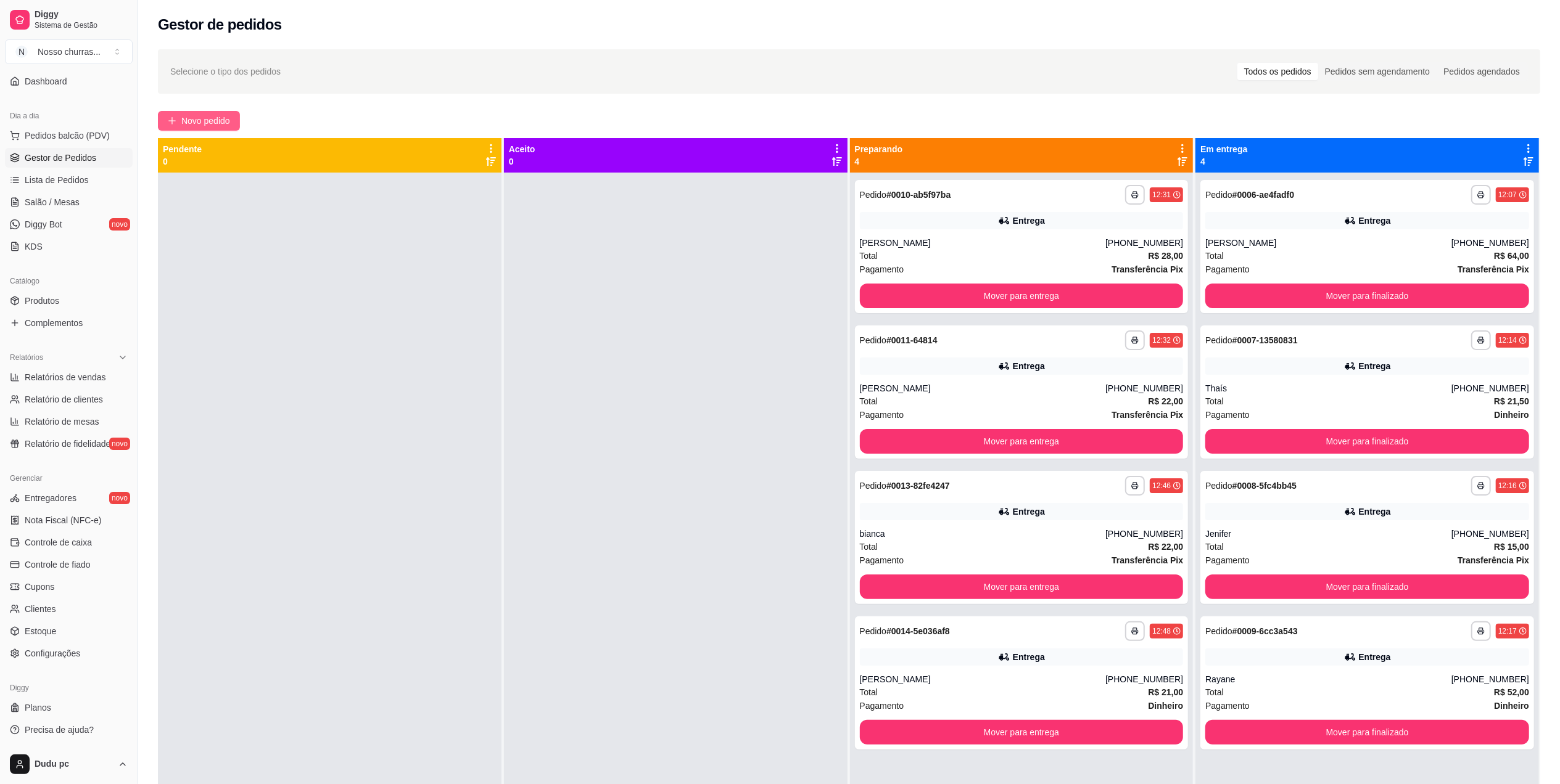
click at [201, 123] on span "Novo pedido" at bounding box center [205, 121] width 49 height 14
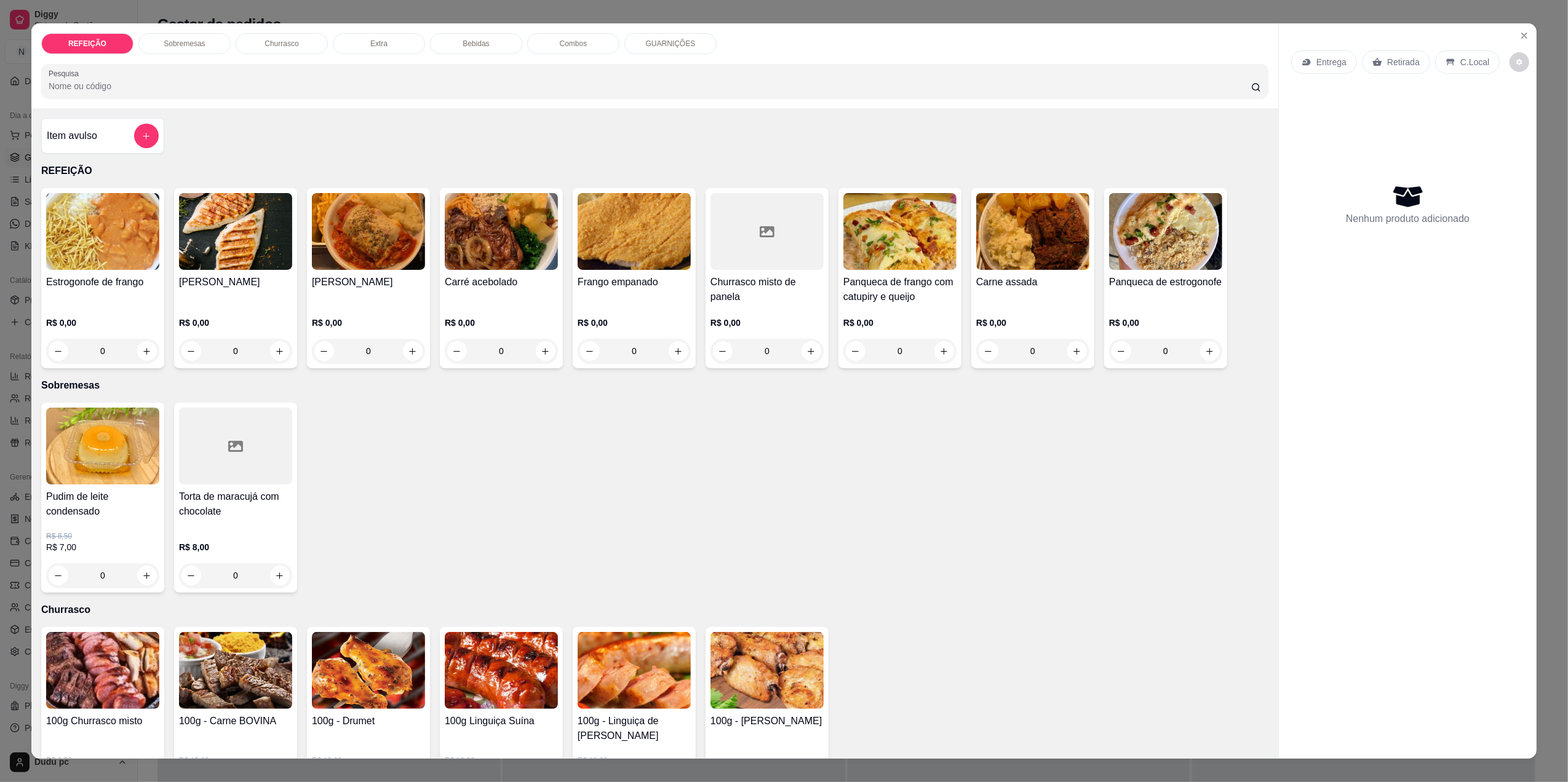
click at [1059, 347] on div "0" at bounding box center [1033, 351] width 113 height 25
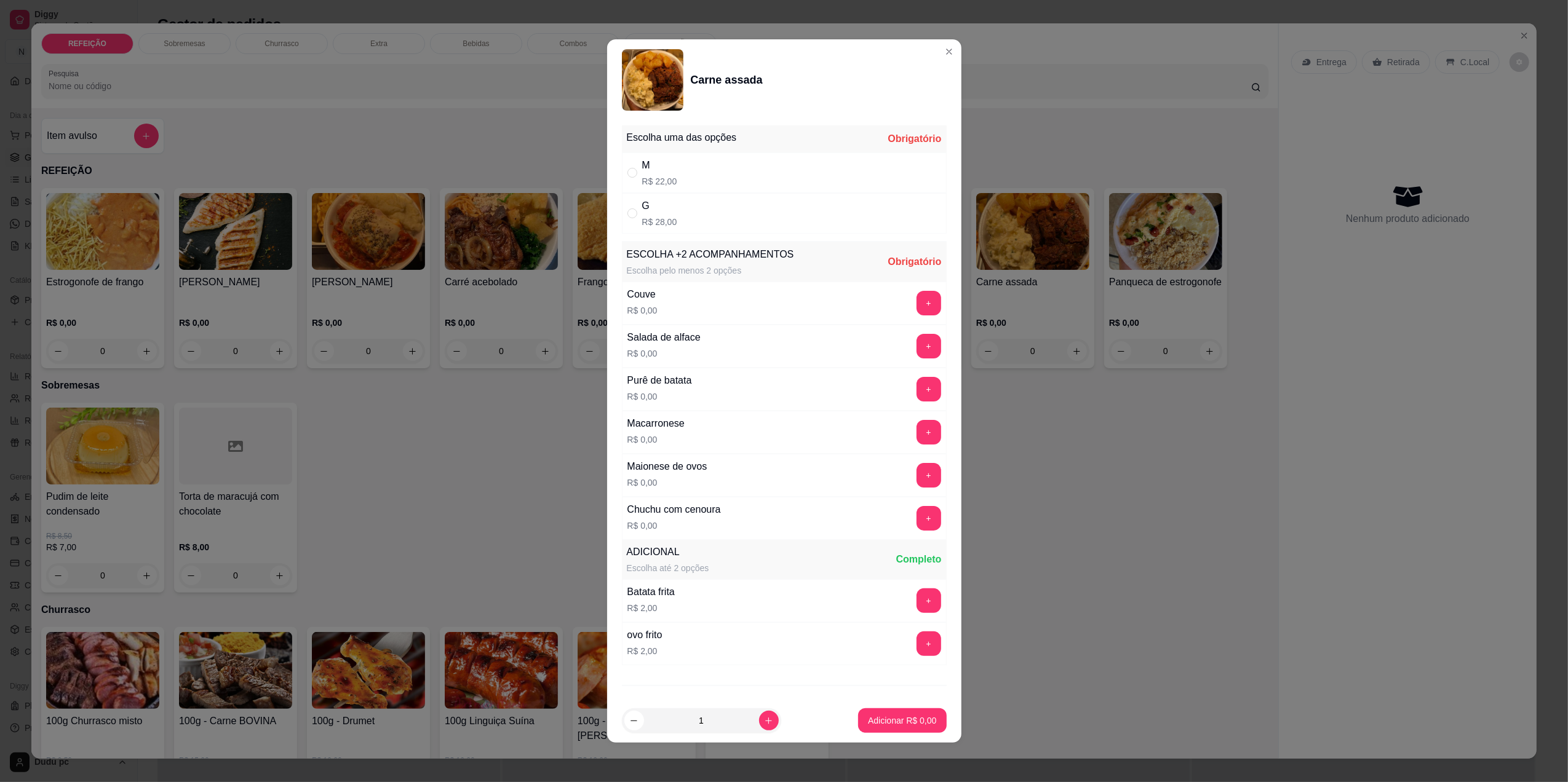
click at [788, 166] on div "M R$ 22,00" at bounding box center [784, 172] width 325 height 40
radio input "true"
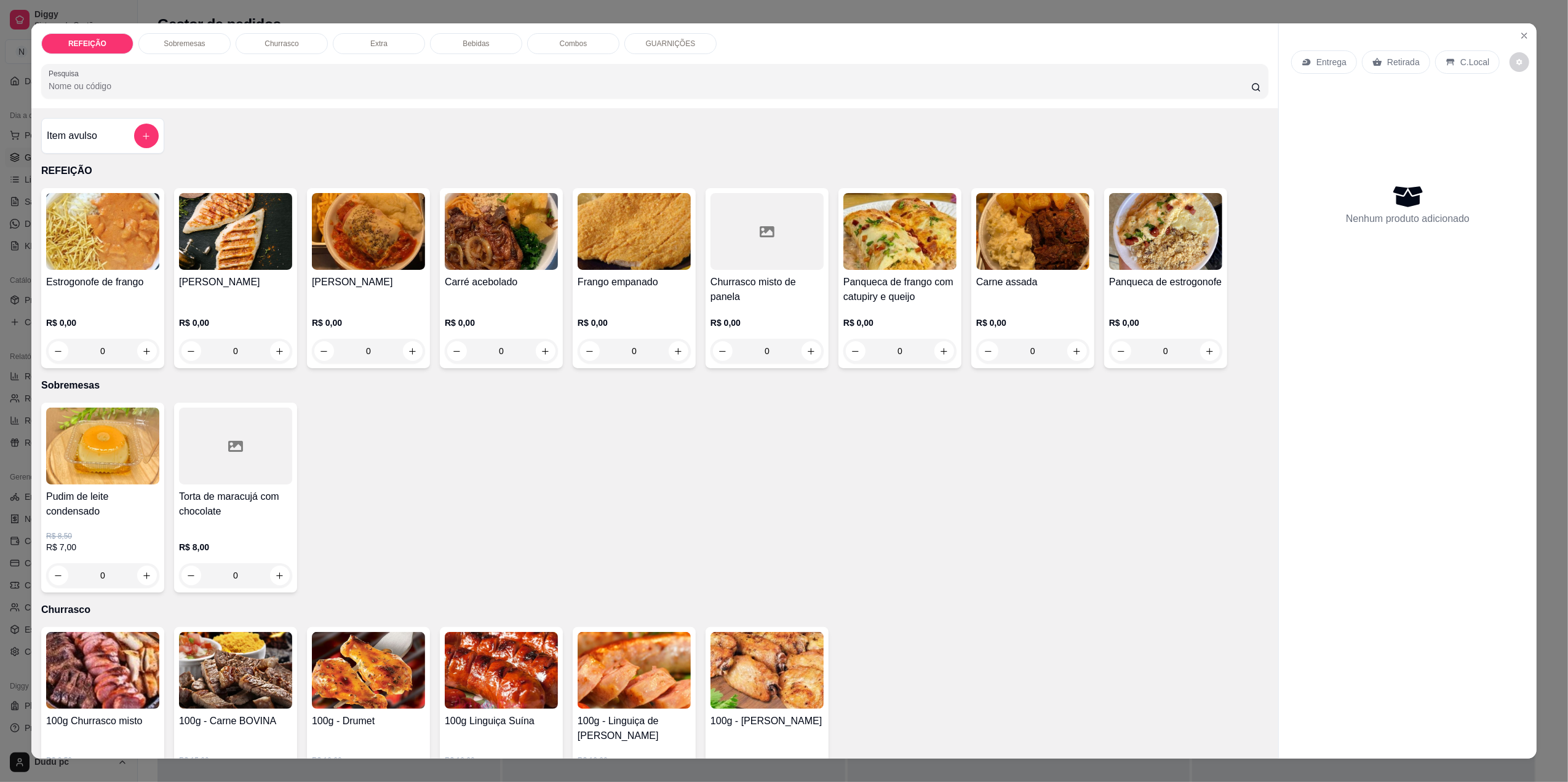
click at [1006, 261] on img at bounding box center [1033, 231] width 113 height 77
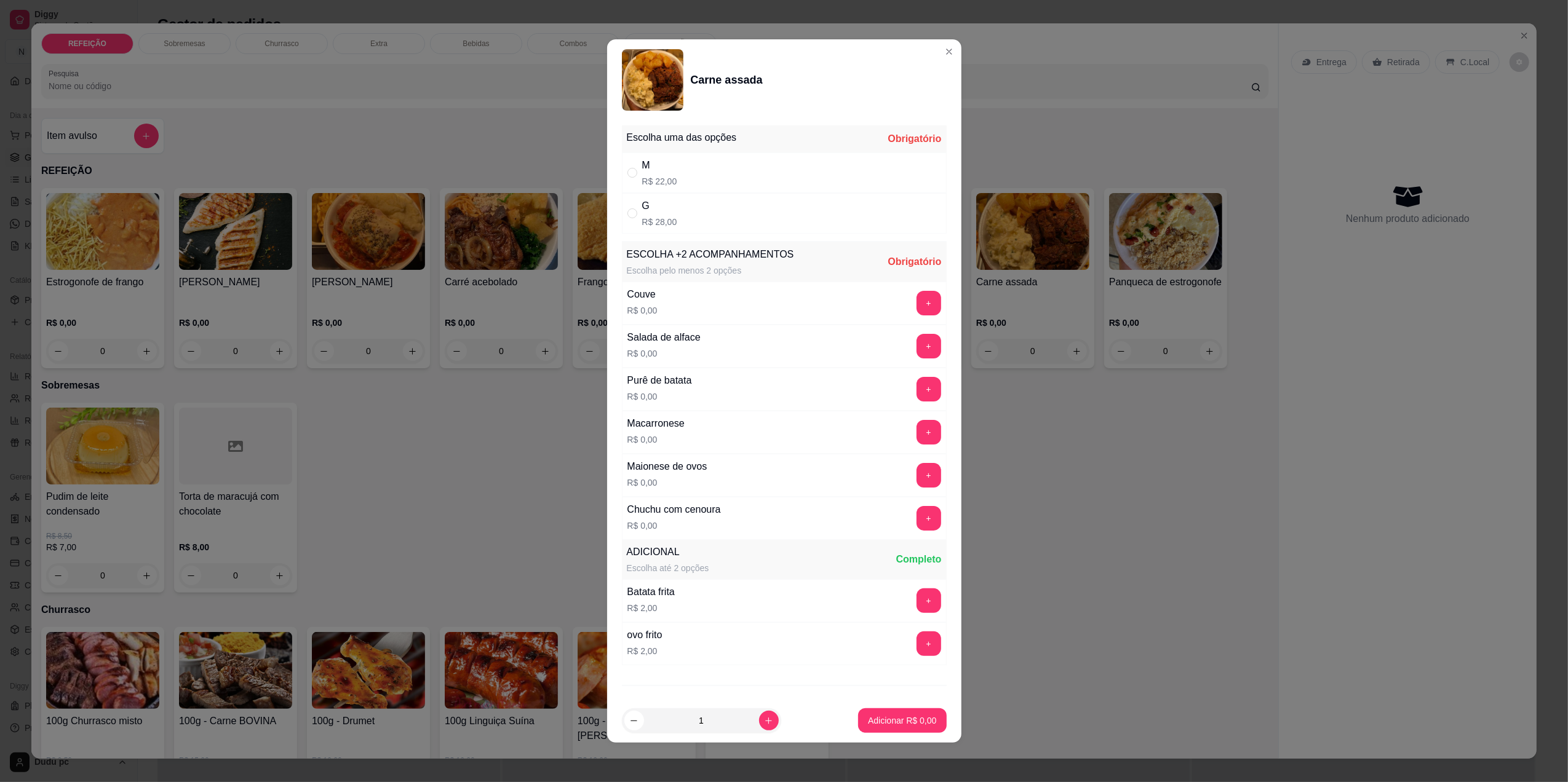
click at [851, 190] on div "M R$ 22,00" at bounding box center [784, 172] width 325 height 40
radio input "true"
click at [917, 343] on button "+" at bounding box center [929, 346] width 25 height 25
click at [917, 343] on button "+" at bounding box center [928, 345] width 24 height 24
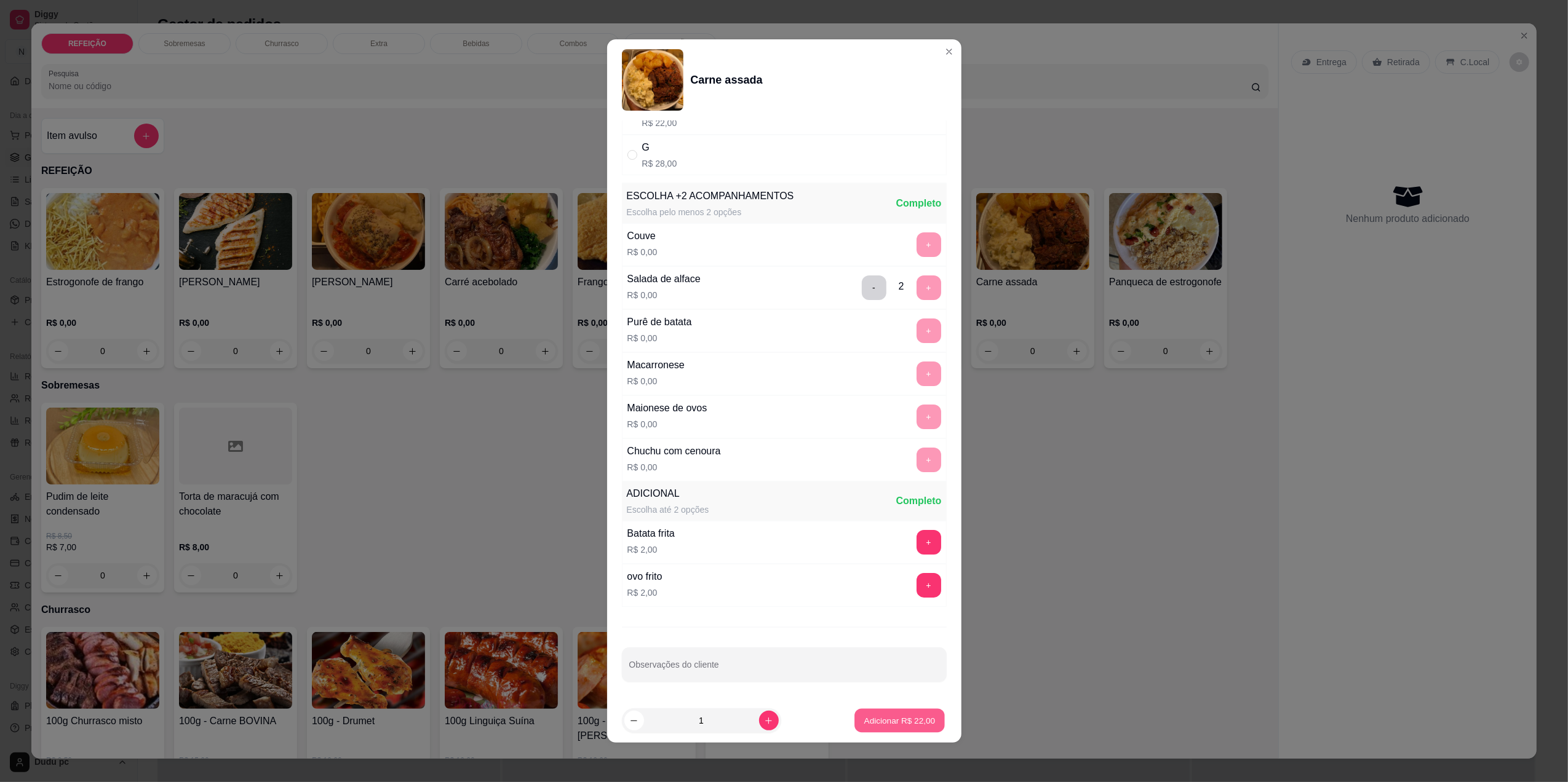
click at [889, 712] on button "Adicionar R$ 22,00" at bounding box center [900, 721] width 90 height 24
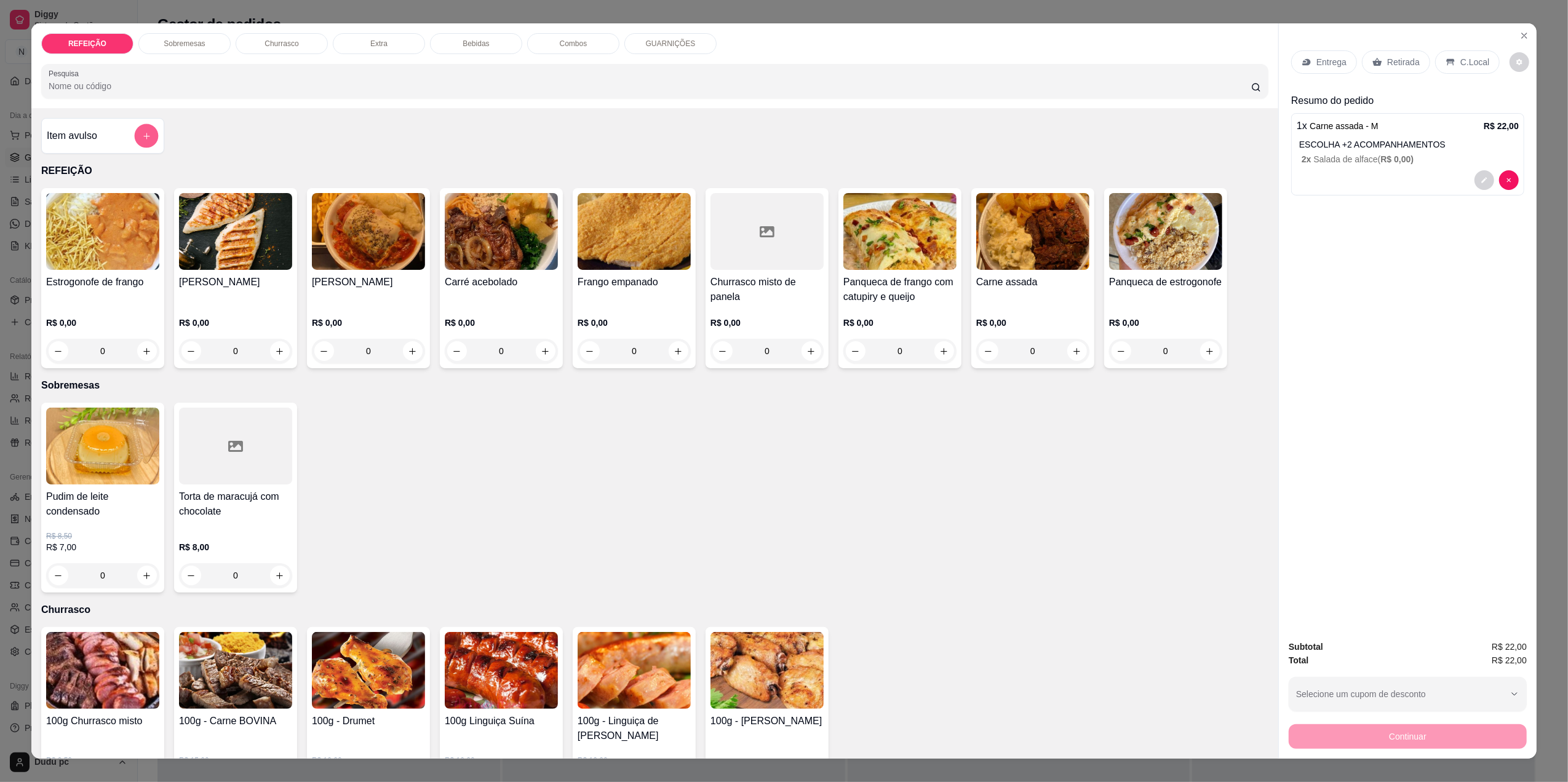
click at [144, 134] on icon "add-separate-item" at bounding box center [147, 136] width 10 height 10
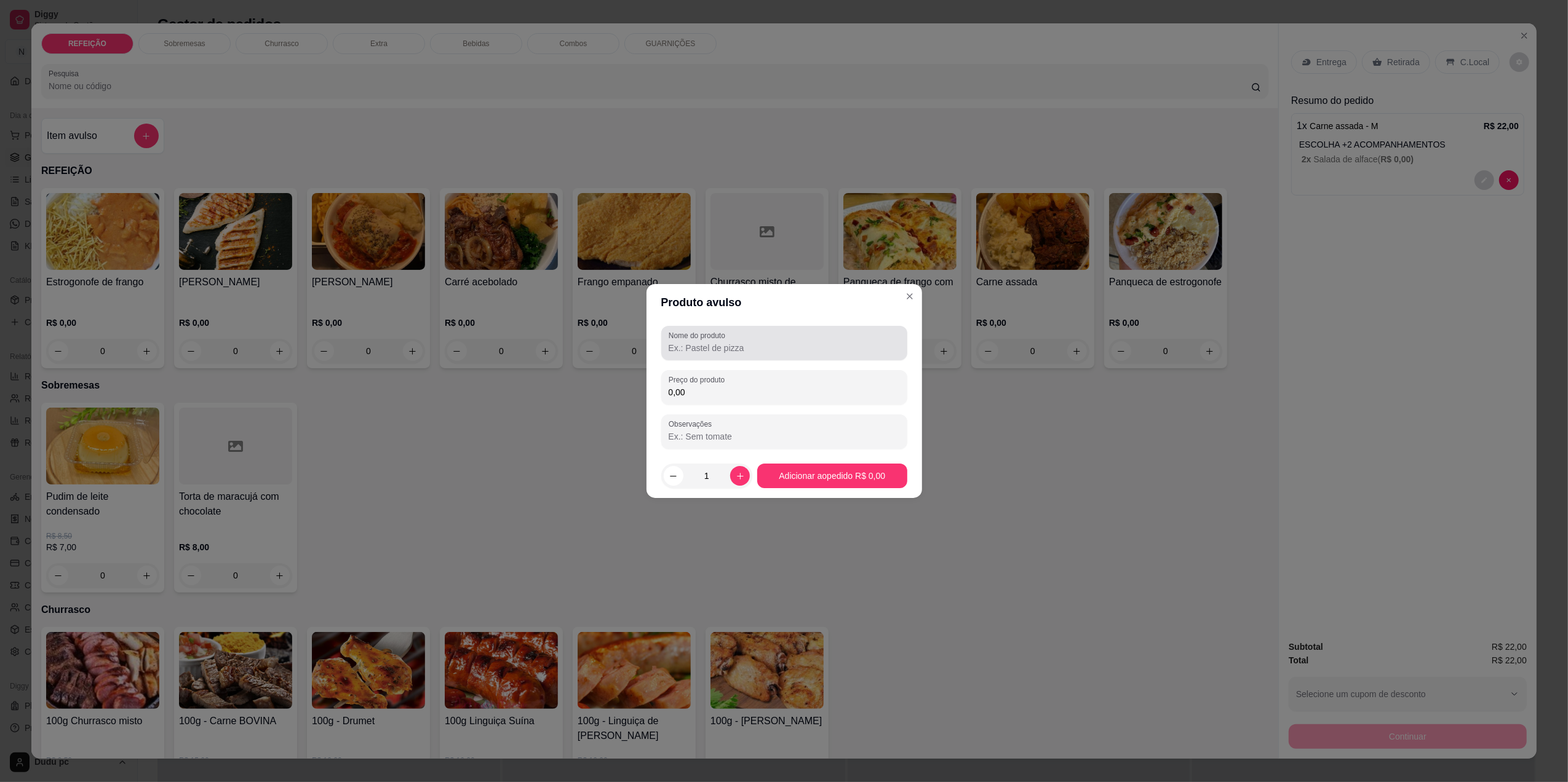
click at [725, 360] on div "Nome do produto" at bounding box center [784, 343] width 246 height 34
type input "coca ks"
click at [719, 391] on input "0,00" at bounding box center [784, 392] width 231 height 12
type input "7,00"
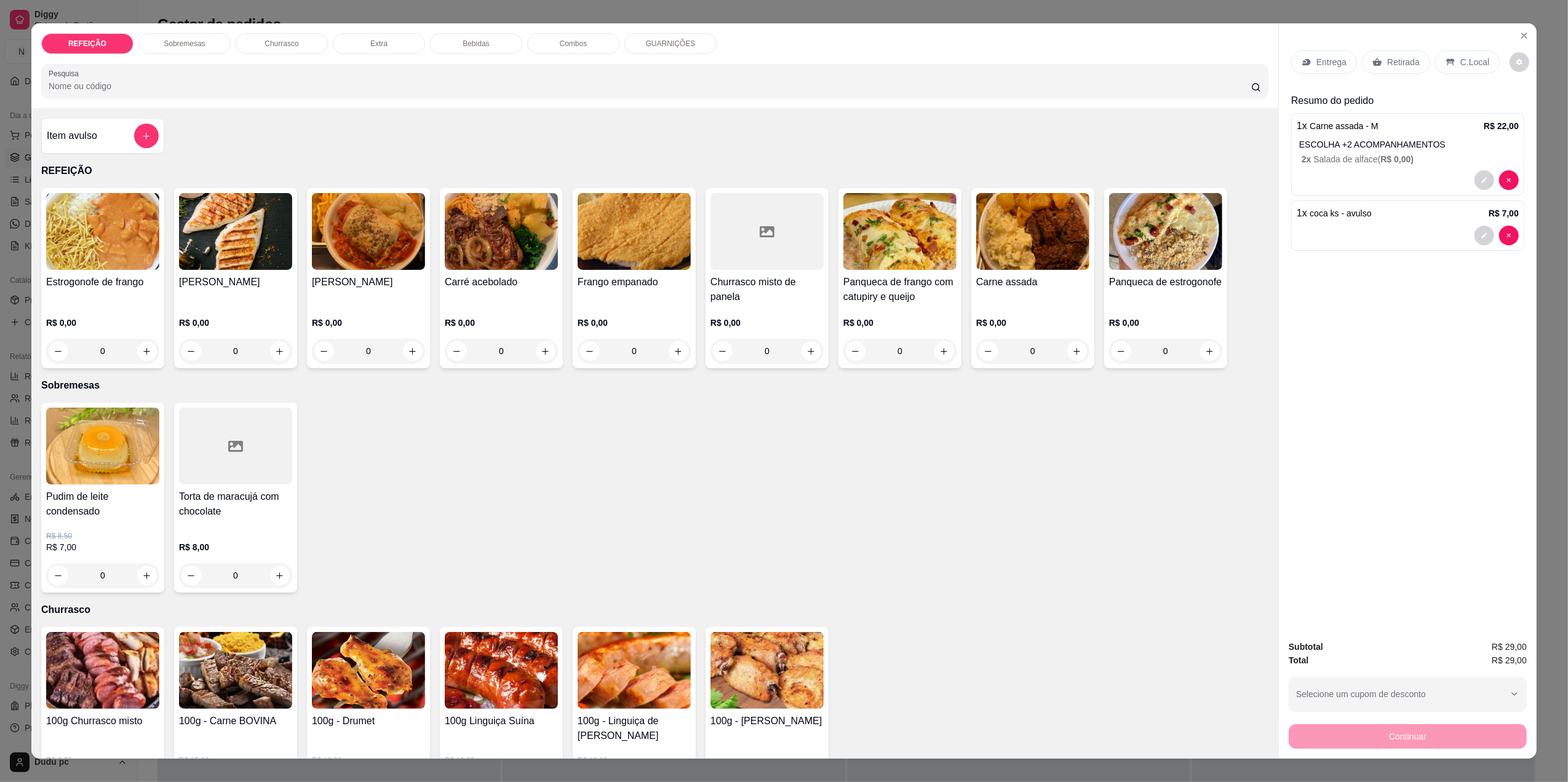
click at [1451, 70] on div "C.Local" at bounding box center [1467, 62] width 65 height 23
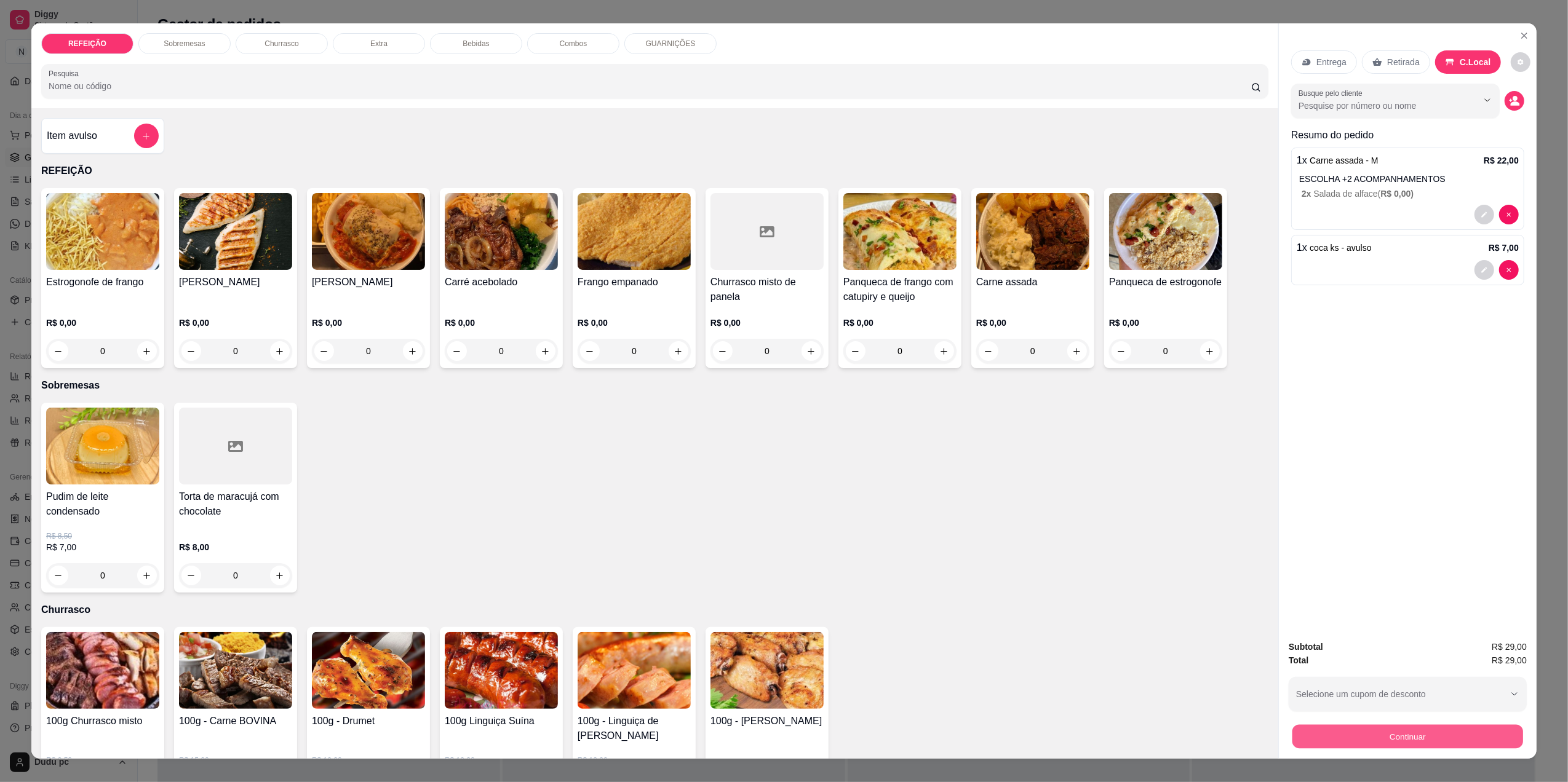
click at [1386, 743] on button "Continuar" at bounding box center [1408, 736] width 231 height 24
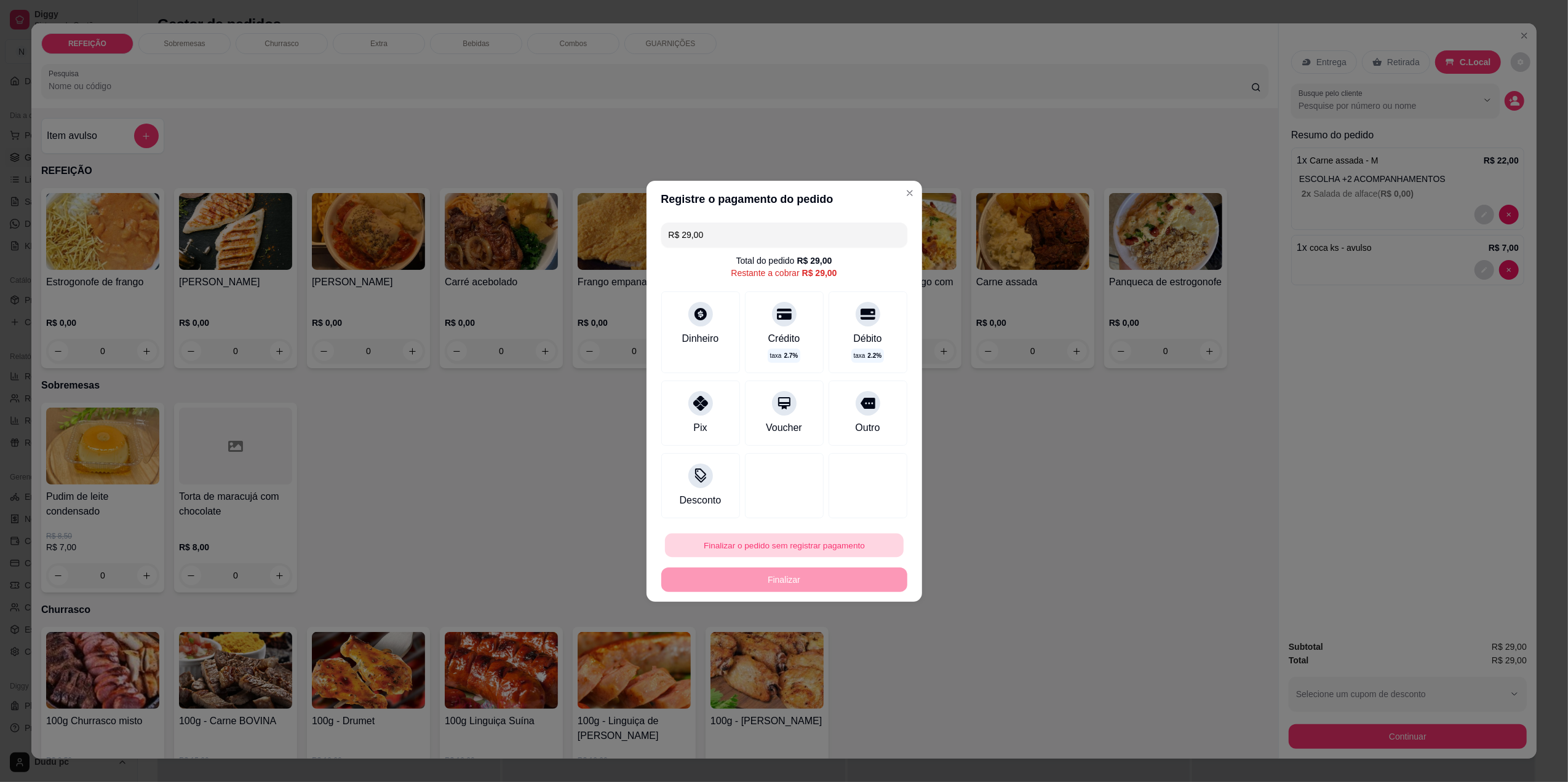
click at [844, 547] on button "Finalizar o pedido sem registrar pagamento" at bounding box center [784, 545] width 239 height 24
click at [850, 648] on button "Confirmar" at bounding box center [859, 646] width 44 height 18
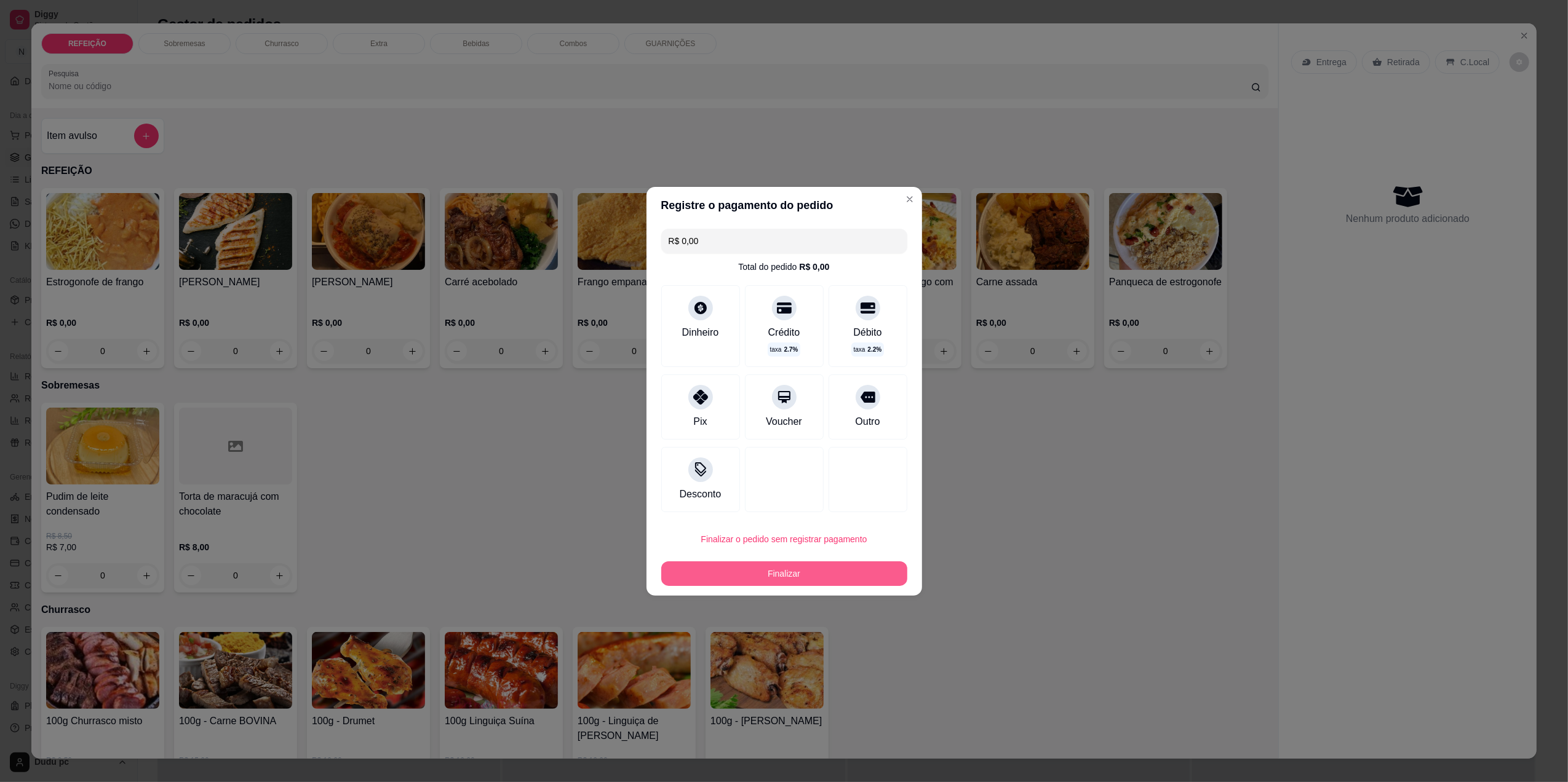
type input "R$ 0,00"
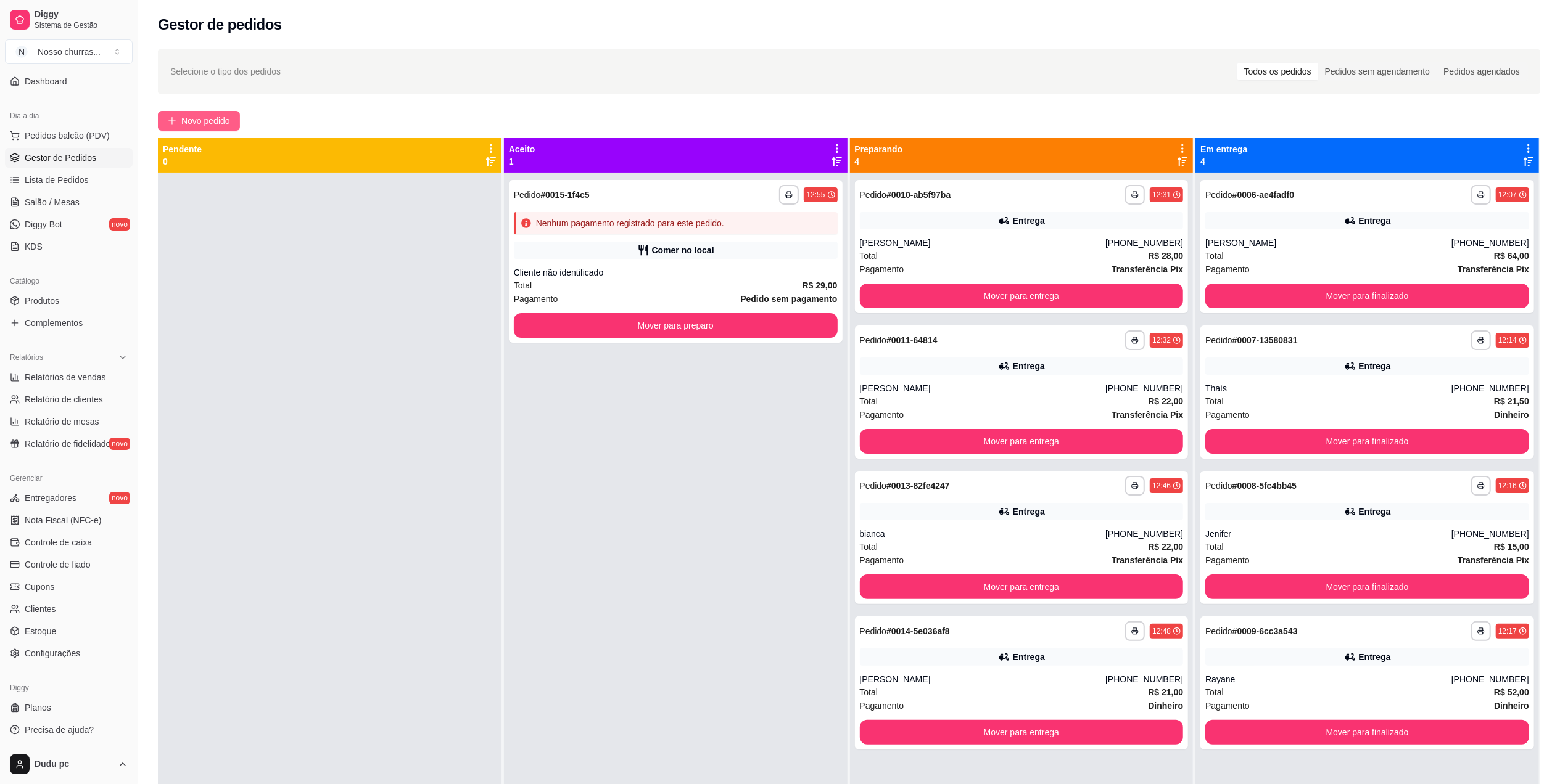
click at [220, 114] on button "Novo pedido" at bounding box center [199, 120] width 82 height 20
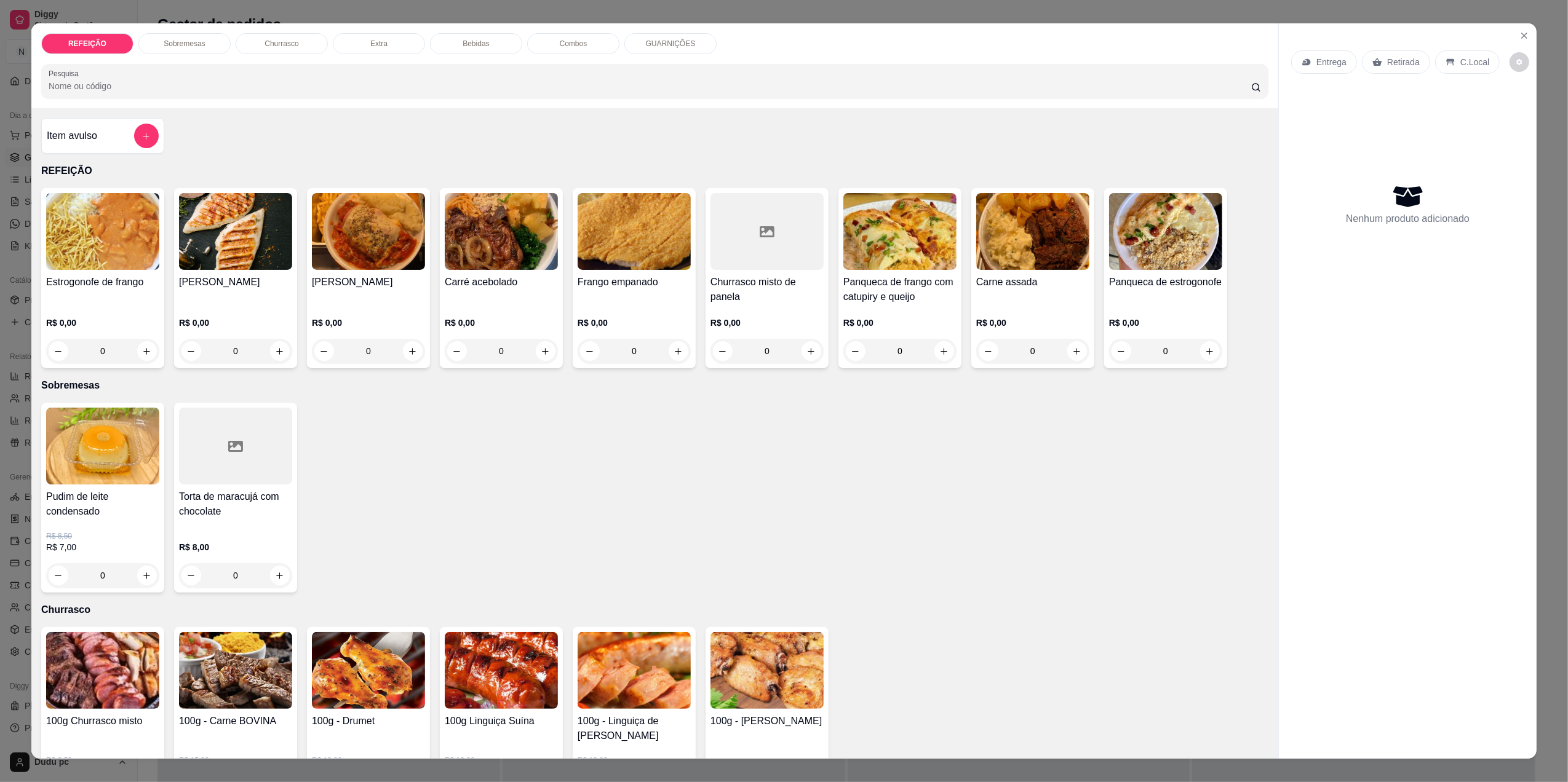
click at [672, 353] on div "0" at bounding box center [634, 351] width 113 height 25
click at [1078, 350] on div "0" at bounding box center [1033, 351] width 113 height 25
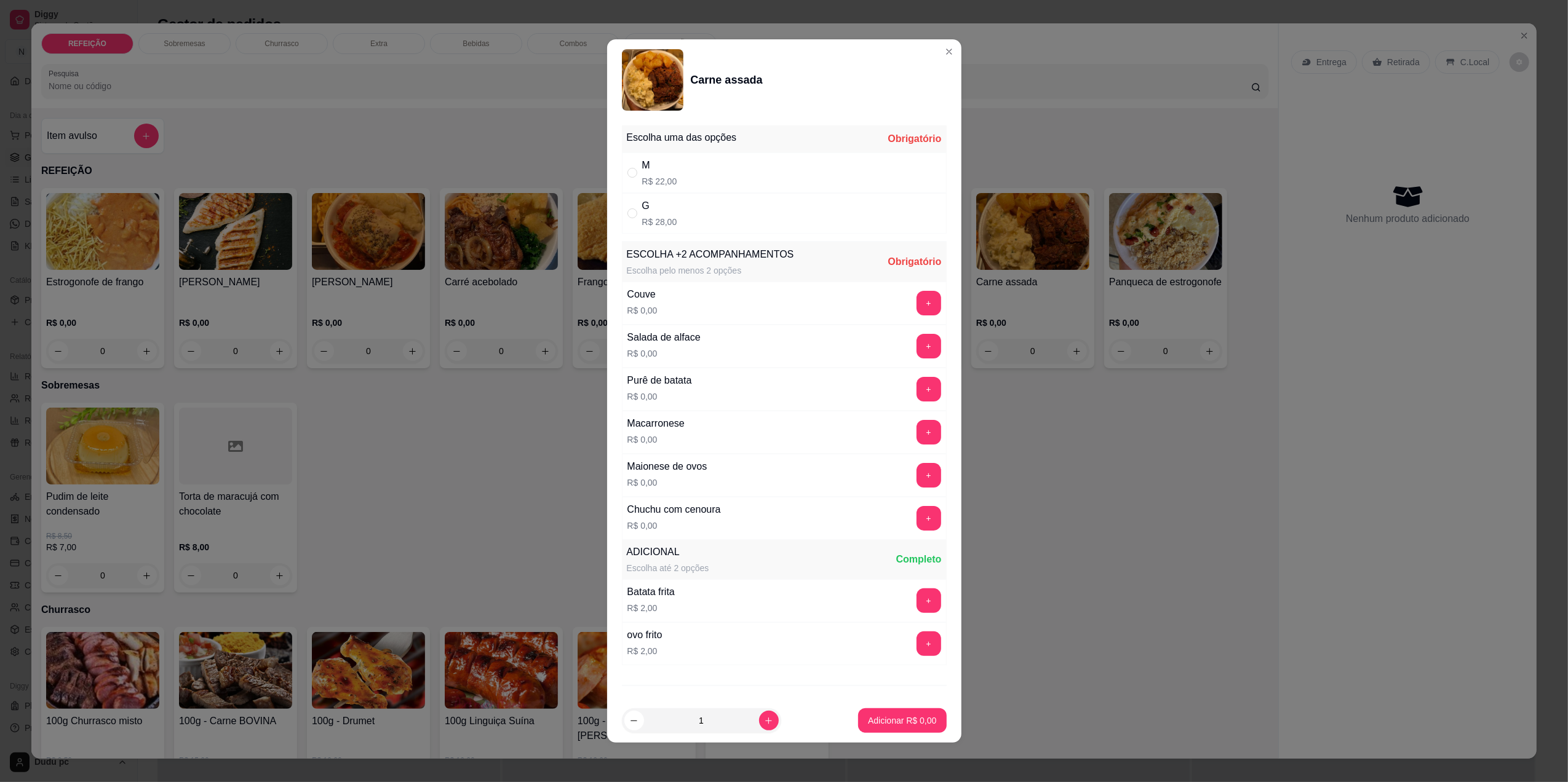
click at [685, 165] on div "M R$ 22,00" at bounding box center [784, 172] width 325 height 40
radio input "true"
click at [764, 717] on icon "increase-product-quantity" at bounding box center [769, 721] width 10 height 10
type input "2"
click at [917, 310] on button "+" at bounding box center [929, 303] width 25 height 25
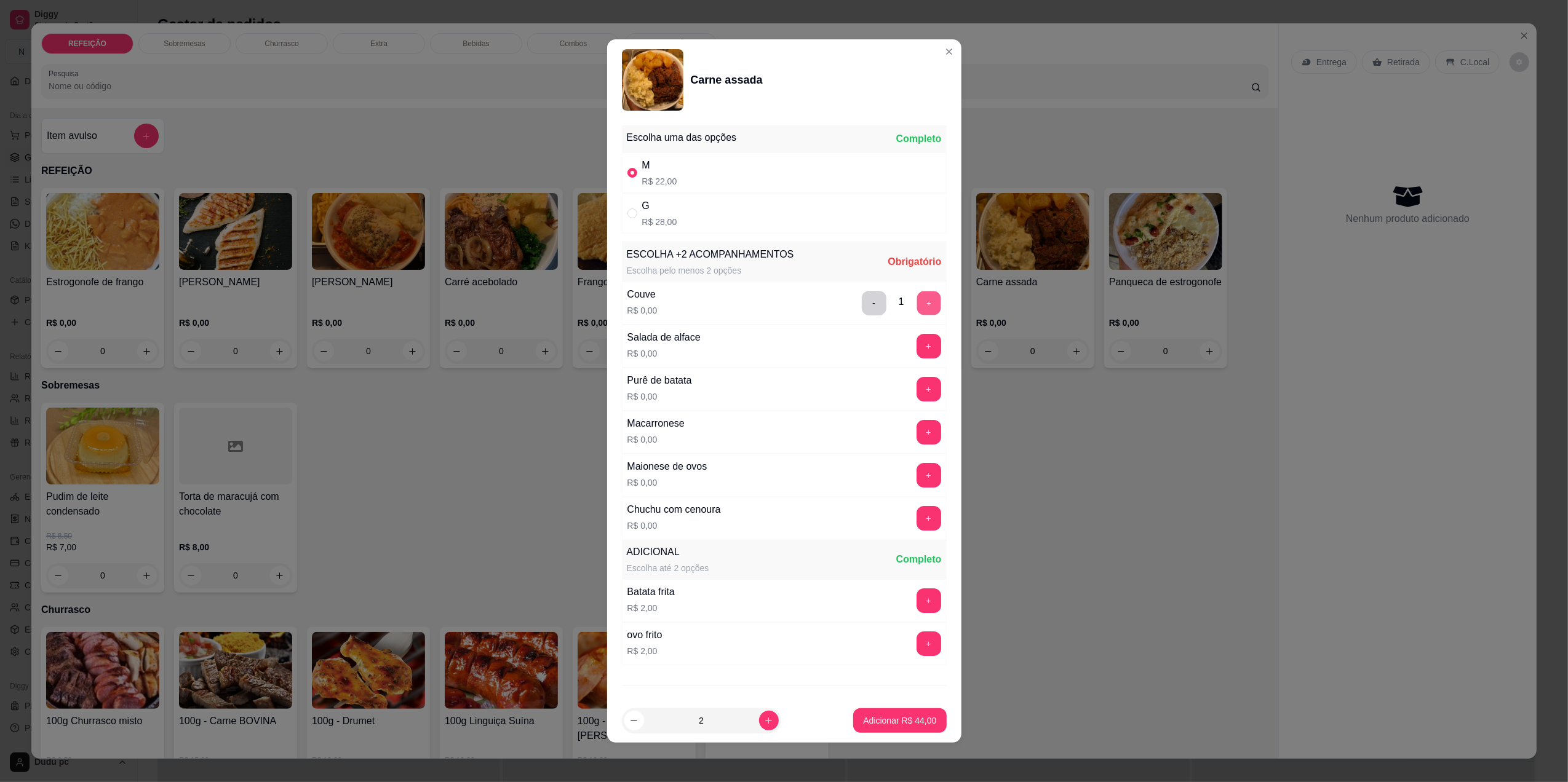
click at [917, 310] on button "+" at bounding box center [928, 302] width 24 height 24
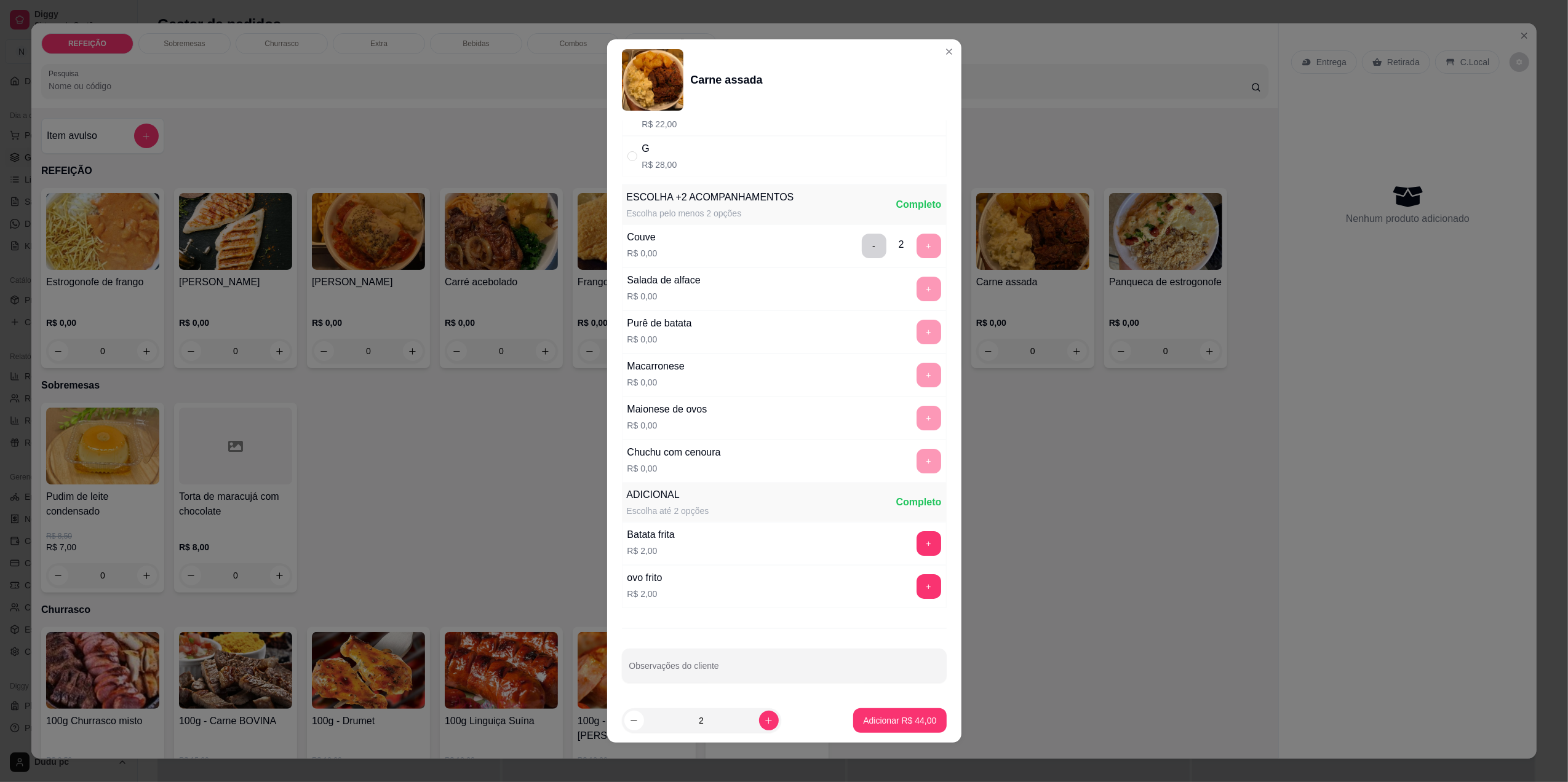
scroll to position [63, 0]
click at [881, 728] on button "Adicionar R$ 44,00" at bounding box center [900, 721] width 90 height 24
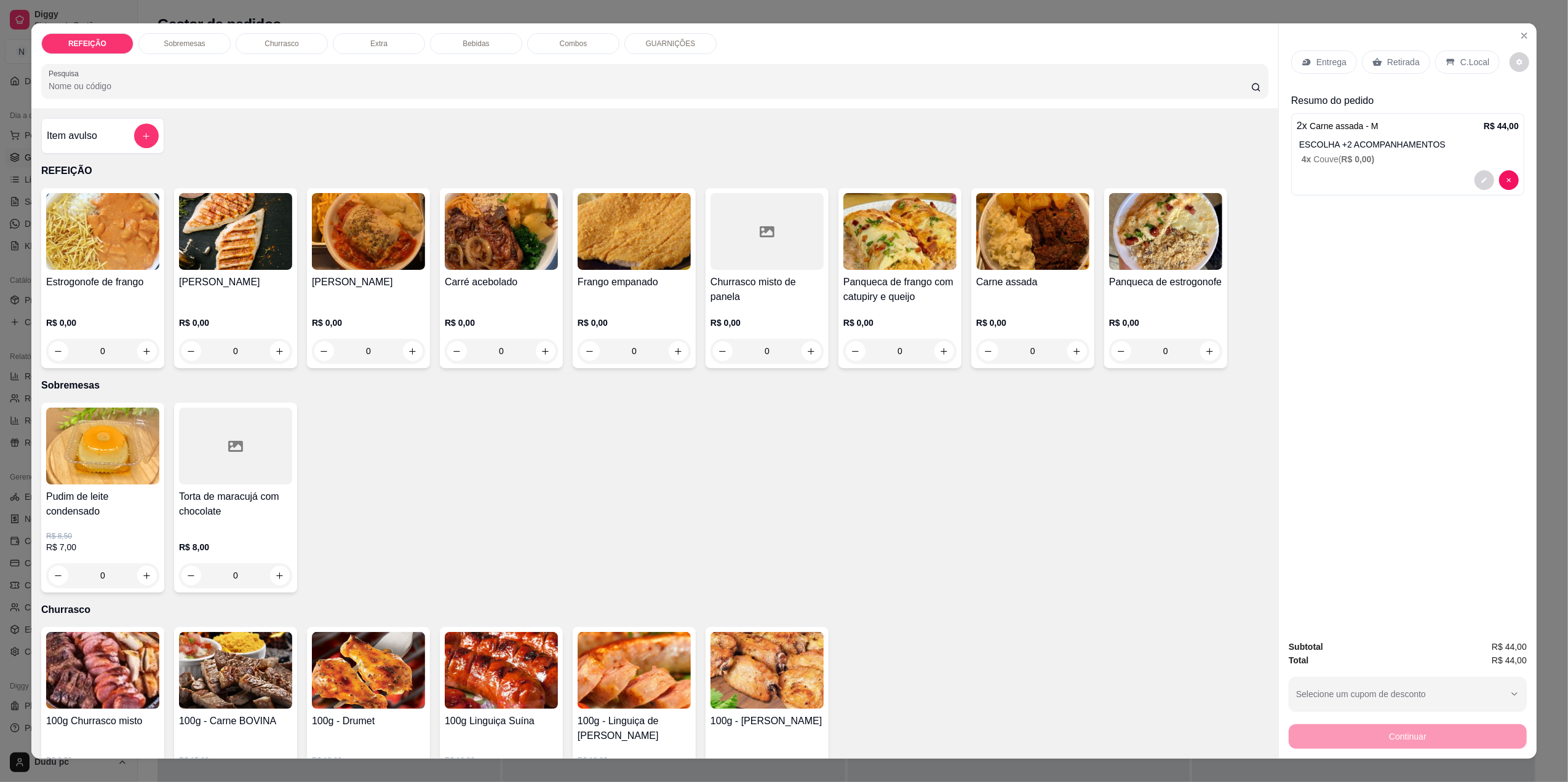
click at [464, 42] on p "Bebidas" at bounding box center [476, 44] width 27 height 10
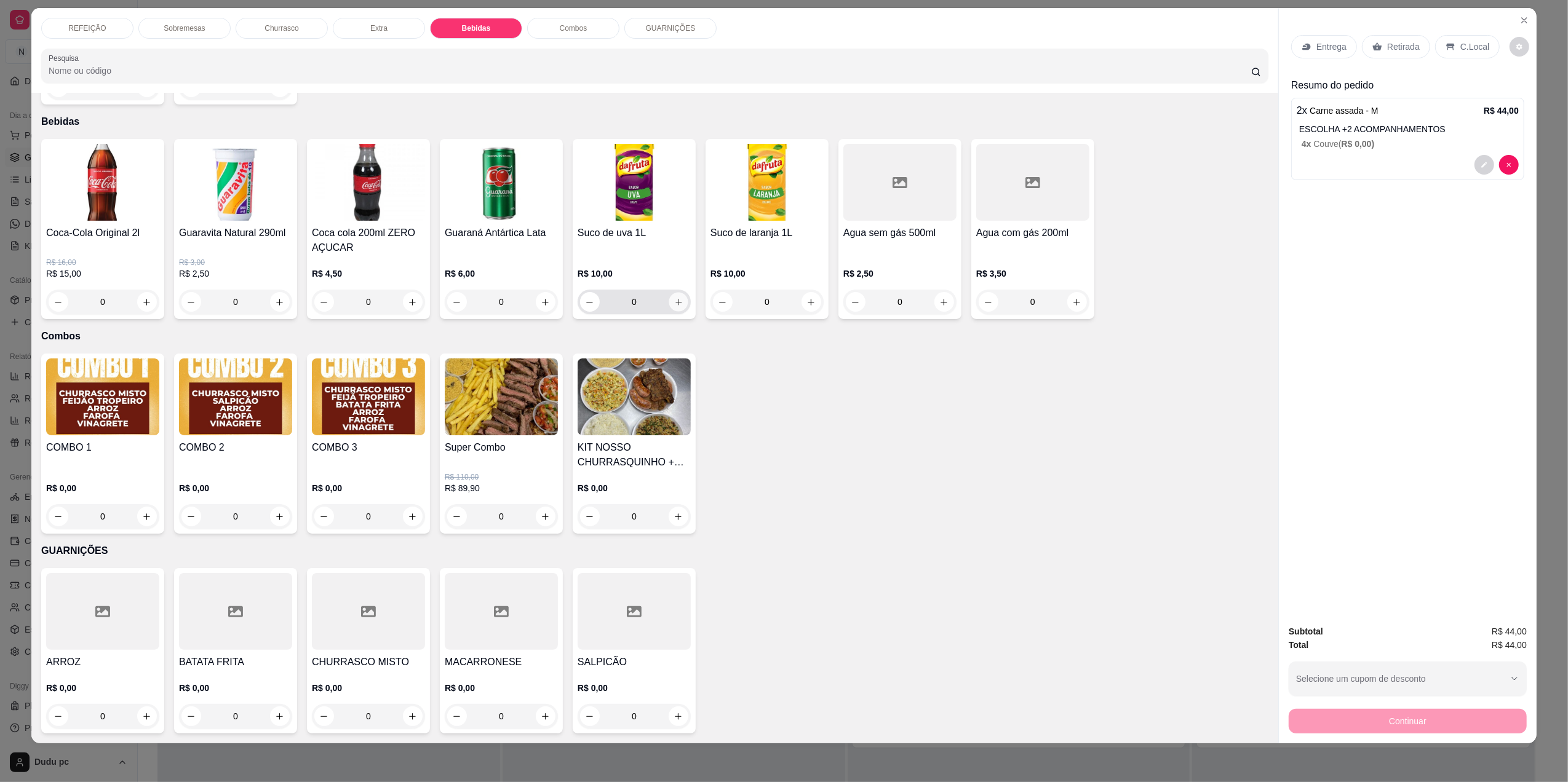
click at [674, 299] on icon "increase-product-quantity" at bounding box center [679, 302] width 10 height 10
click at [1460, 44] on p "C.Local" at bounding box center [1474, 46] width 29 height 12
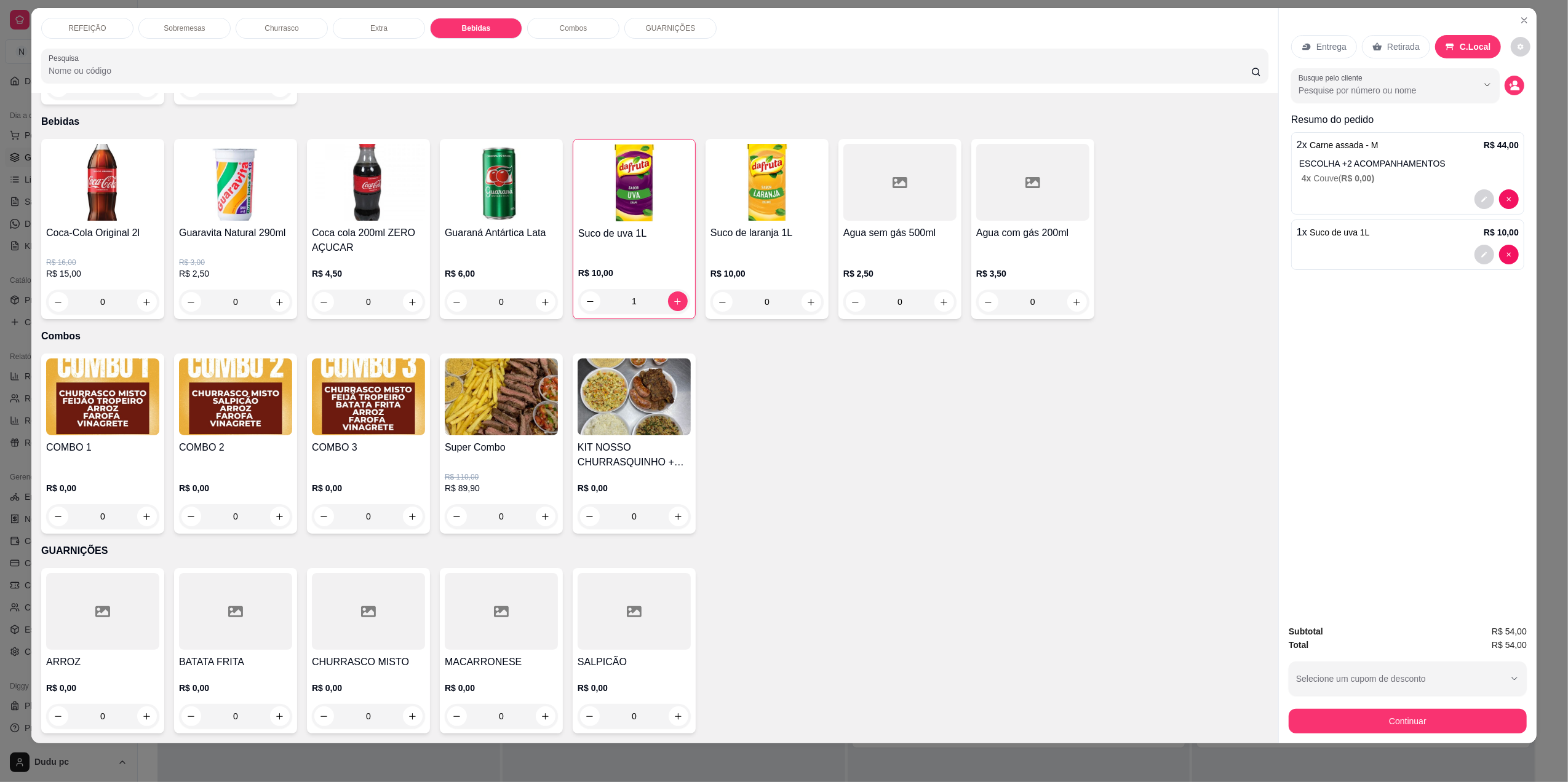
click at [1405, 729] on button "Continuar" at bounding box center [1408, 721] width 238 height 25
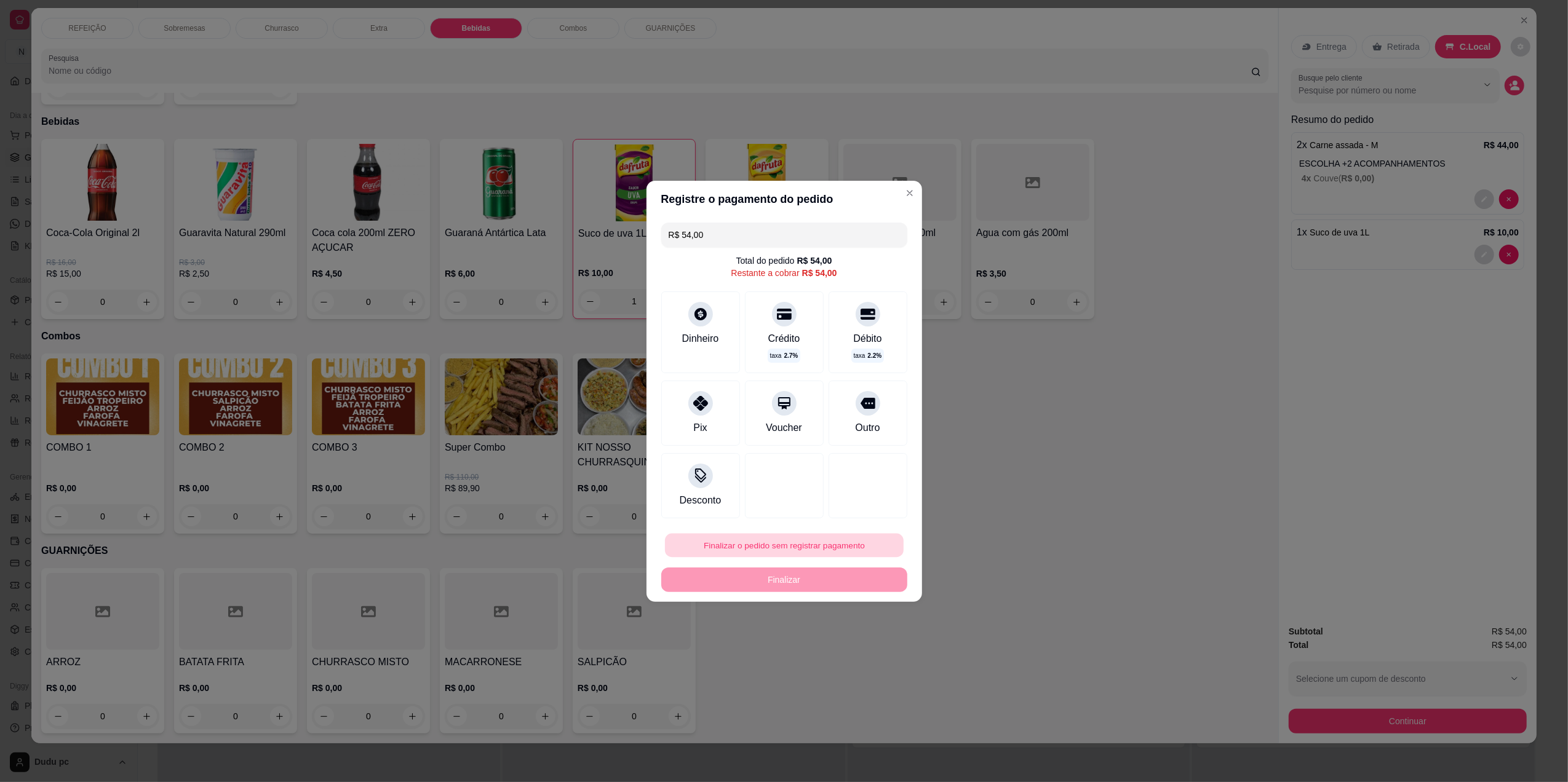
click at [738, 540] on button "Finalizar o pedido sem registrar pagamento" at bounding box center [784, 545] width 239 height 24
click at [872, 647] on button "Confirmar" at bounding box center [859, 646] width 44 height 18
type input "0"
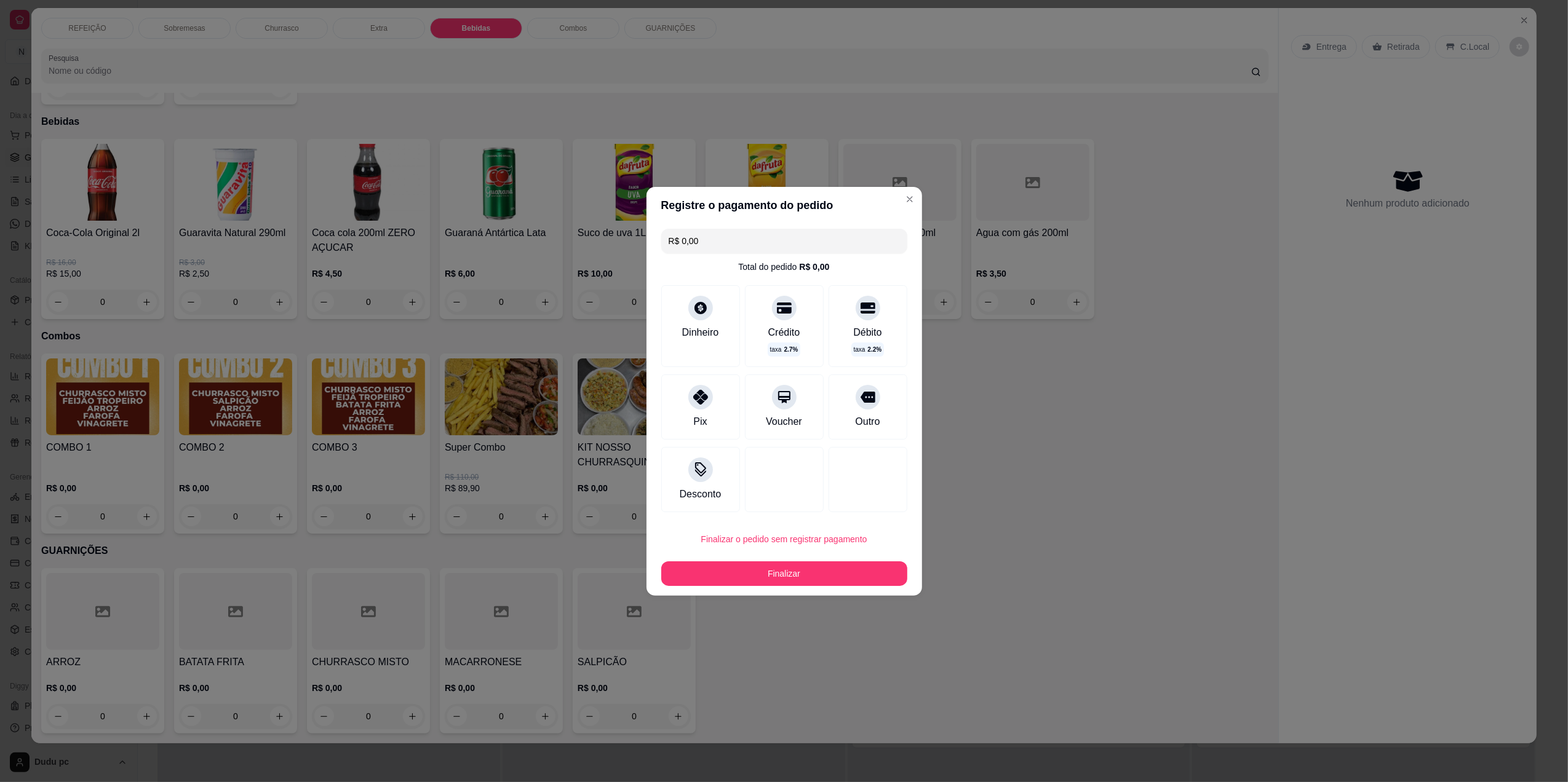
type input "R$ 0,00"
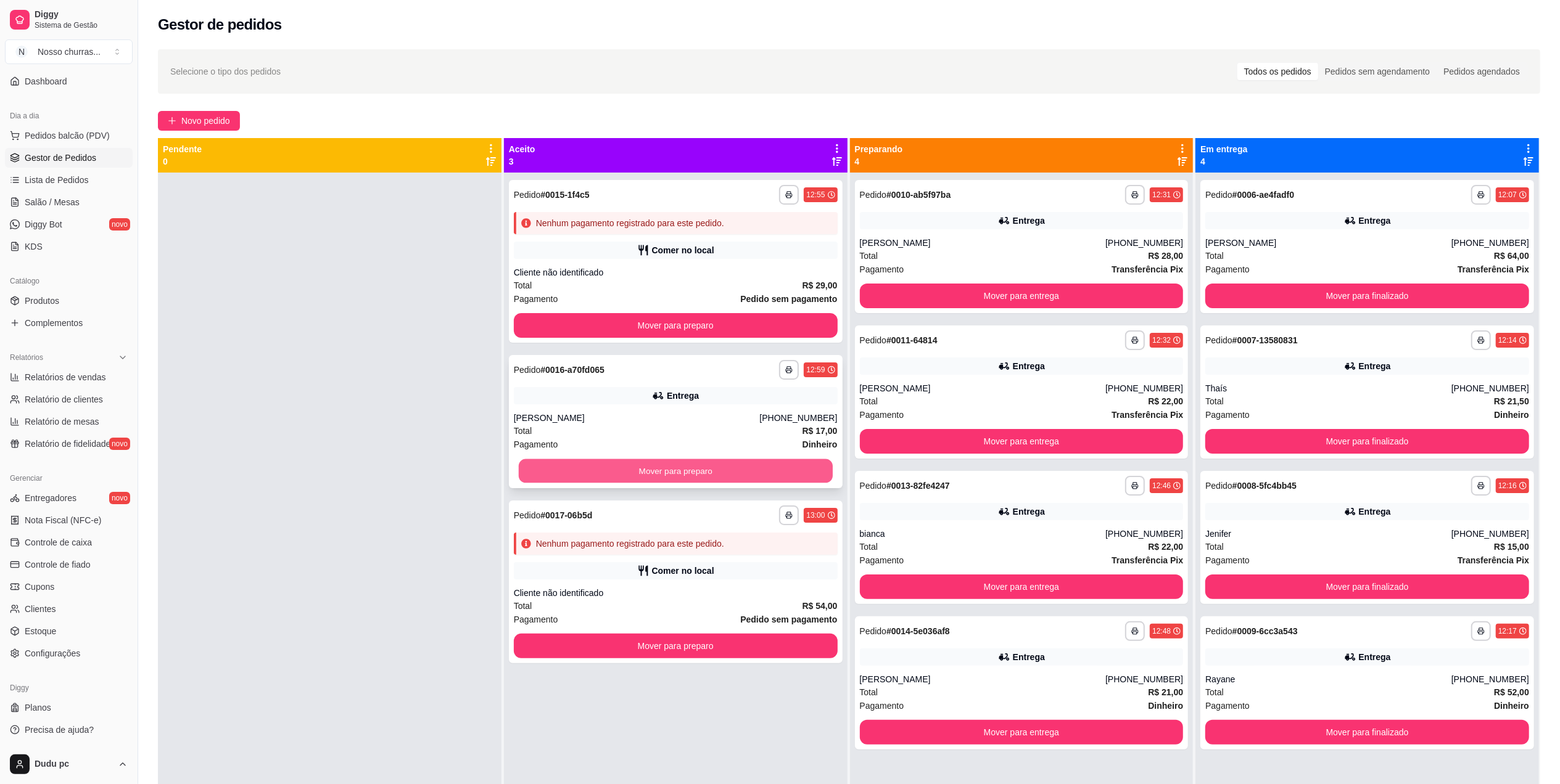
click at [583, 467] on button "Mover para preparo" at bounding box center [676, 471] width 314 height 24
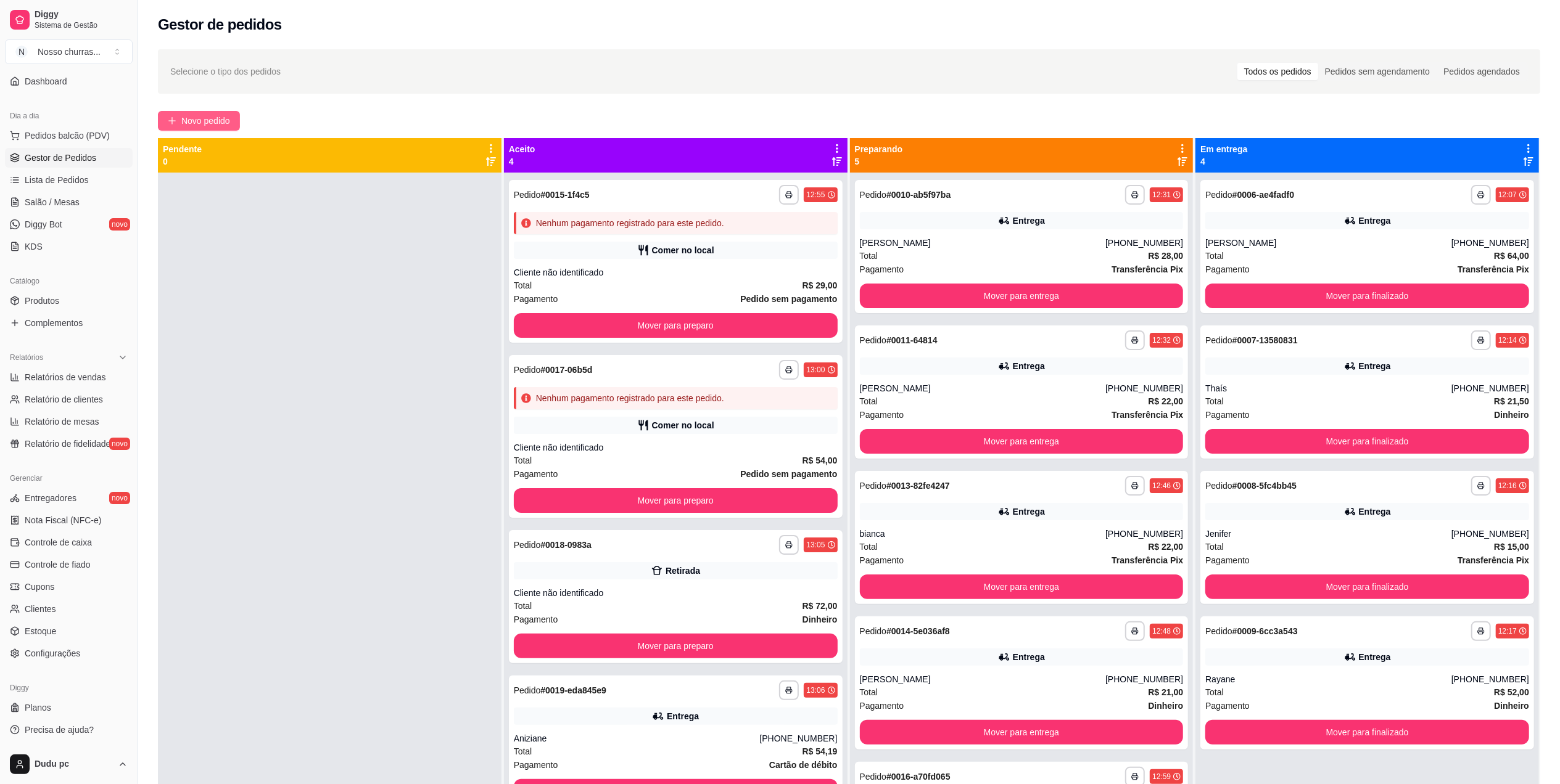
click at [185, 114] on span "Novo pedido" at bounding box center [205, 121] width 49 height 14
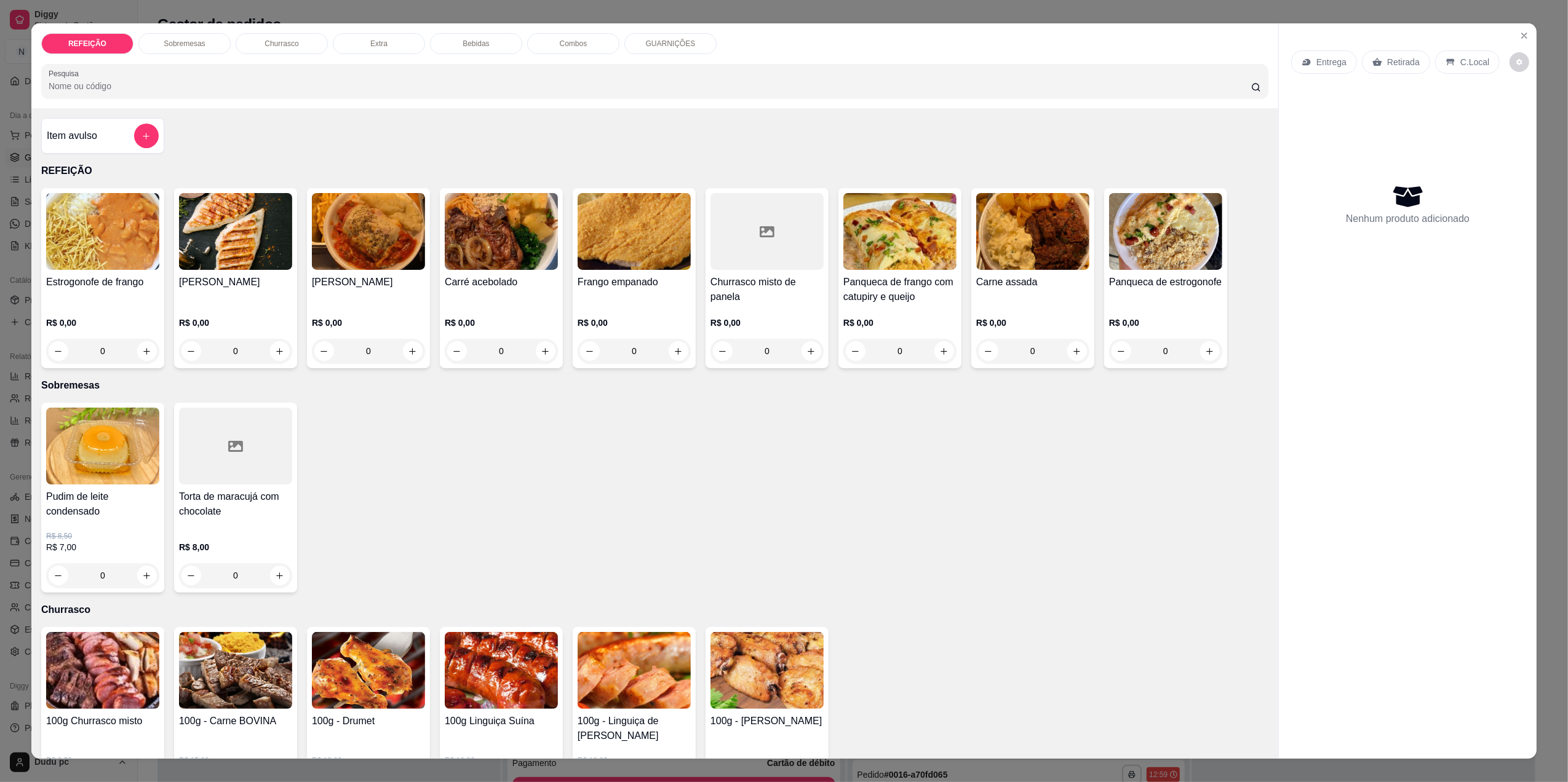
click at [538, 358] on div "0" at bounding box center [502, 351] width 113 height 25
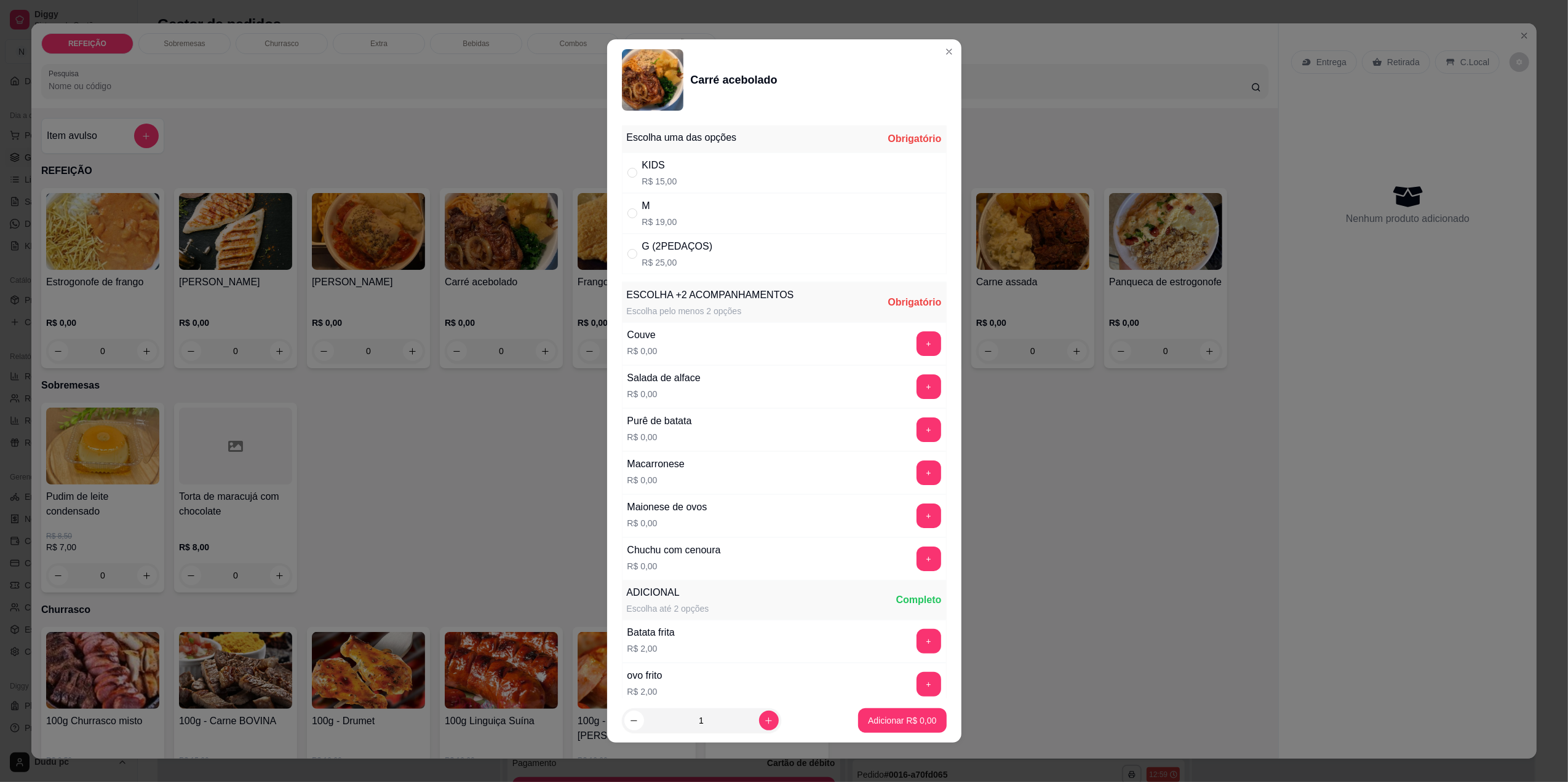
click at [667, 257] on p "R$ 25,00" at bounding box center [678, 263] width 71 height 12
radio input "true"
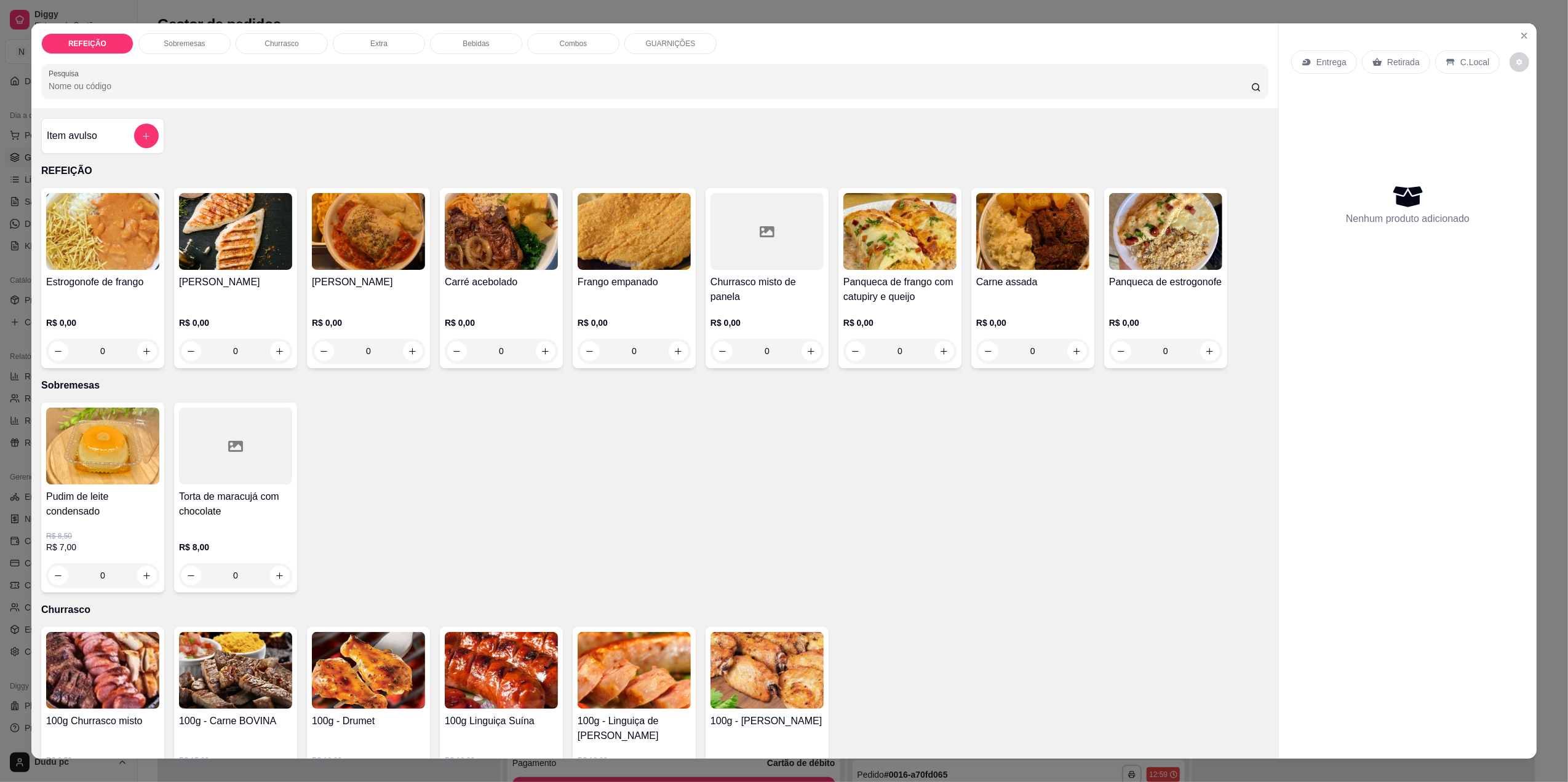
click at [998, 273] on div "Carne assada R$ 0,00 0" at bounding box center [1033, 278] width 123 height 180
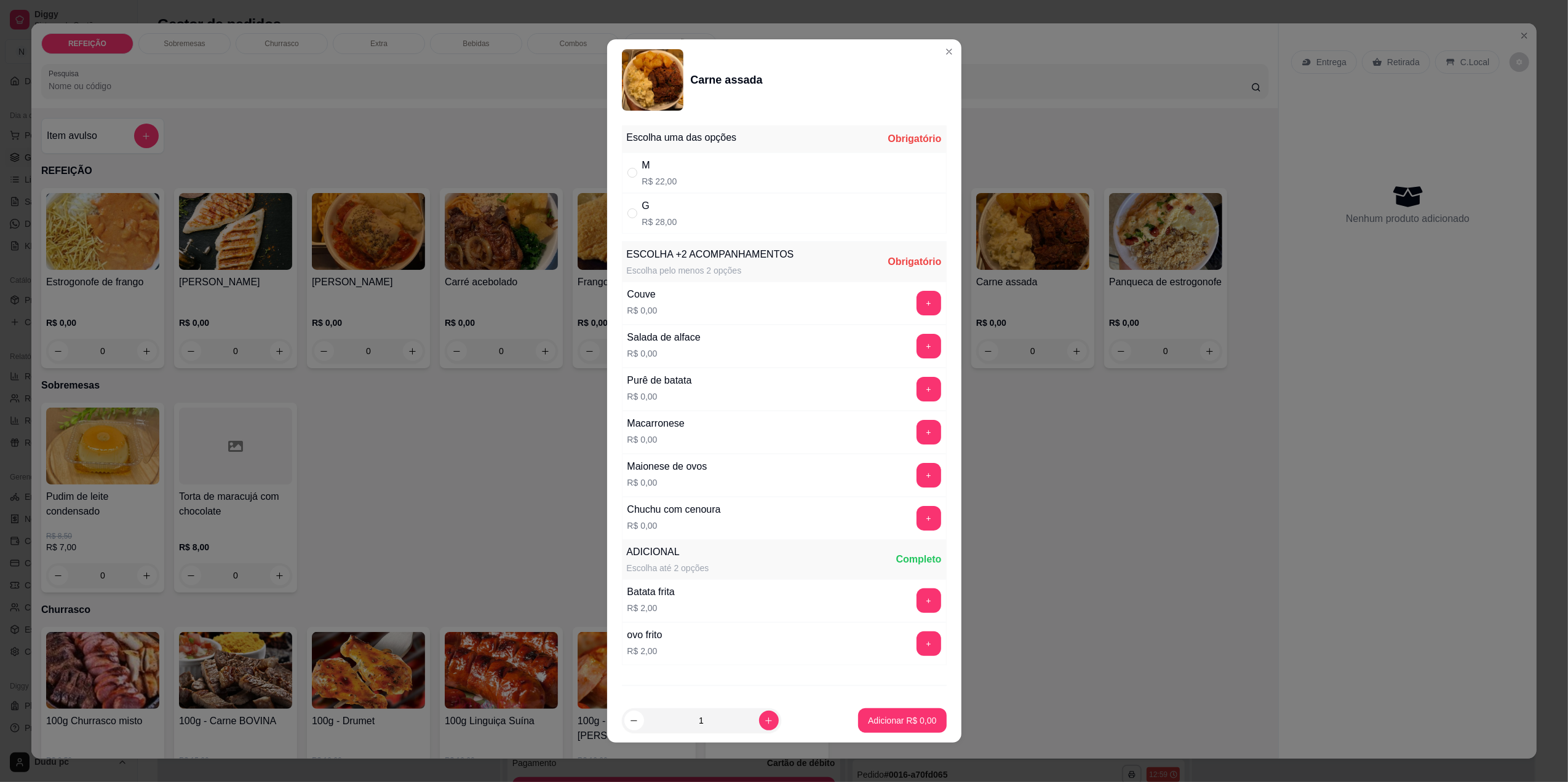
click at [668, 205] on div "G" at bounding box center [659, 206] width 35 height 15
radio input "true"
click at [917, 603] on button "+" at bounding box center [928, 600] width 24 height 24
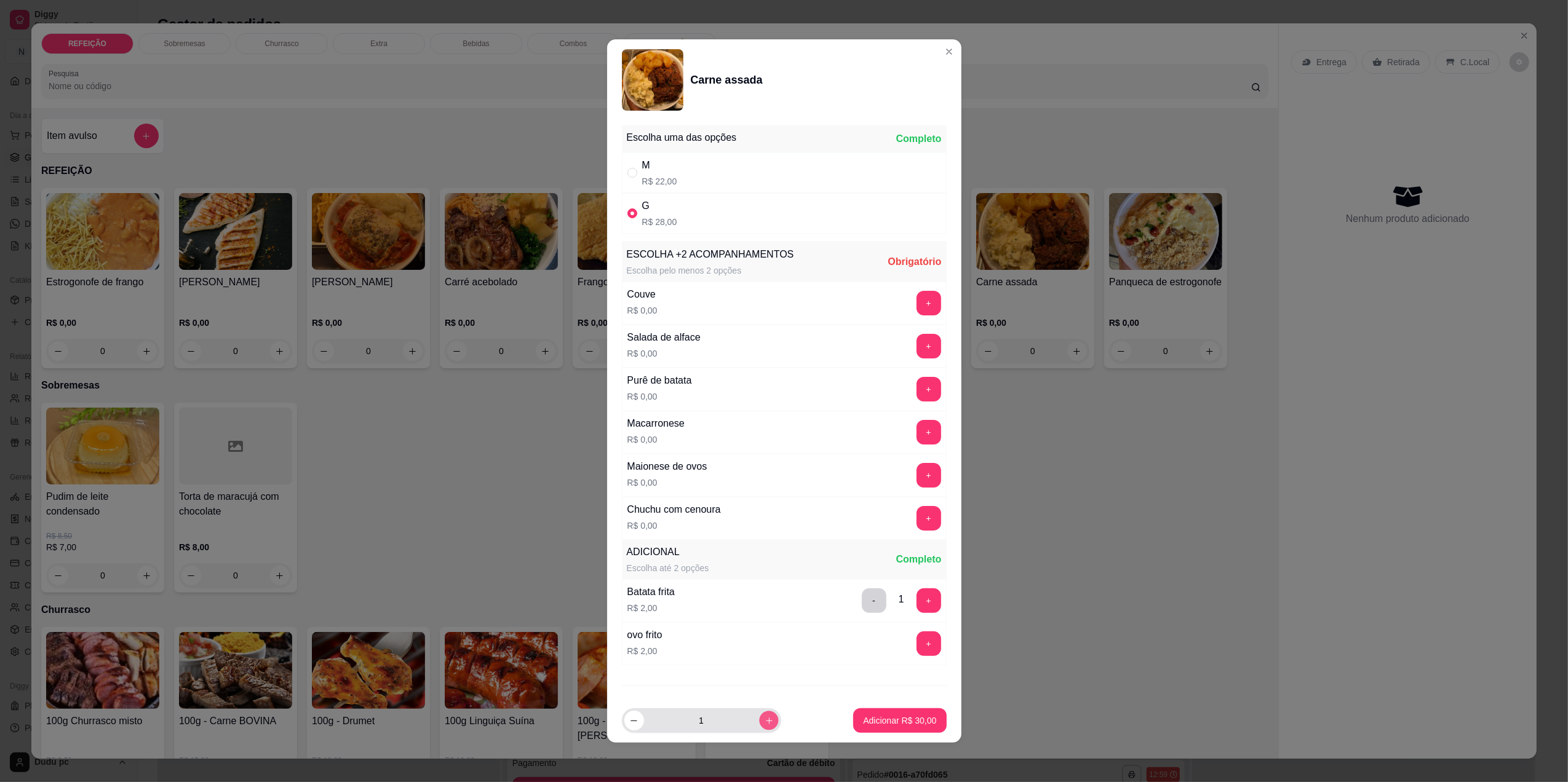
click at [762, 725] on button "increase-product-quantity" at bounding box center [769, 721] width 19 height 19
type input "2"
click at [917, 311] on button "+" at bounding box center [929, 303] width 25 height 25
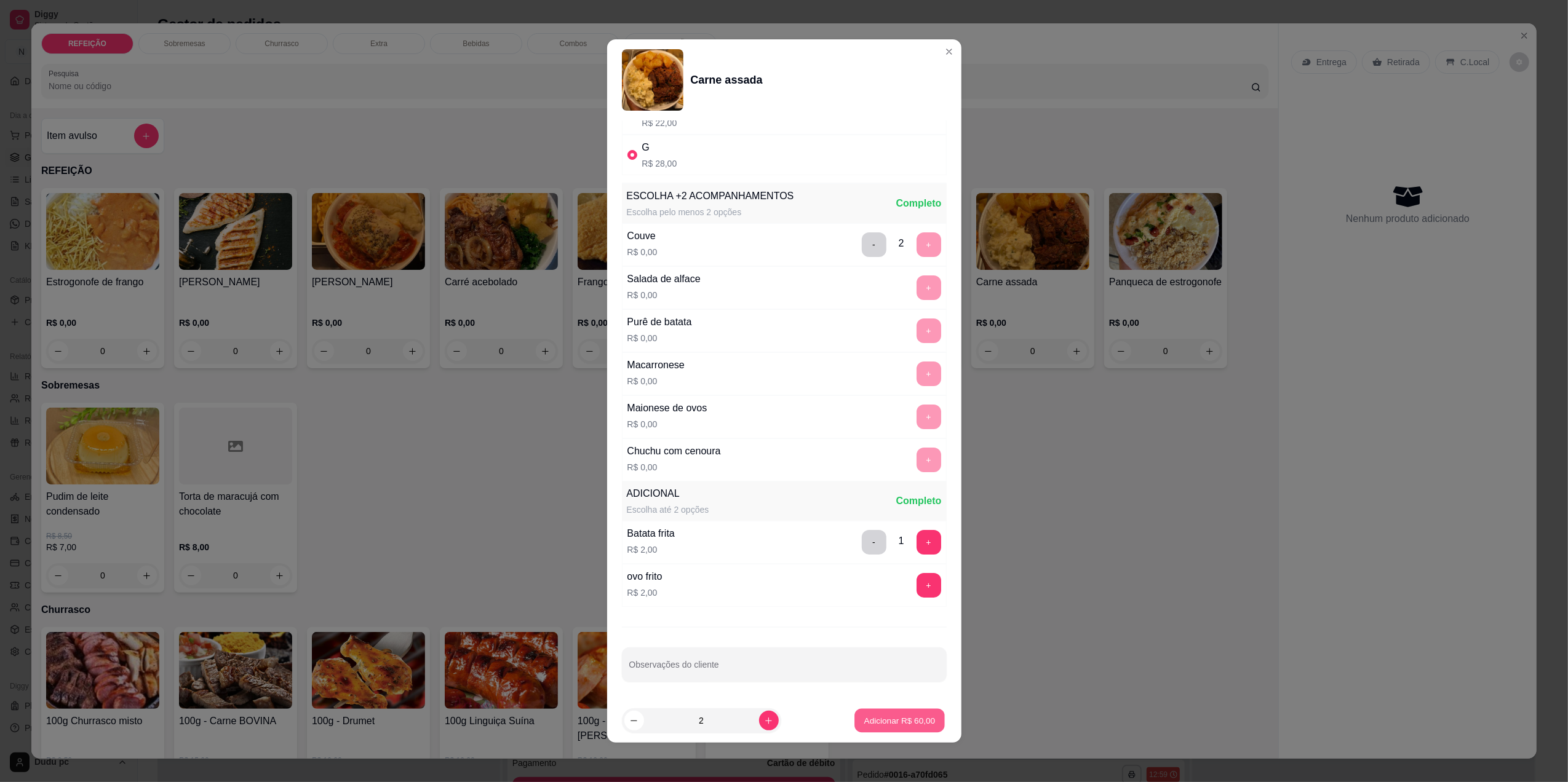
click at [894, 716] on p "Adicionar R$ 60,00" at bounding box center [900, 721] width 72 height 12
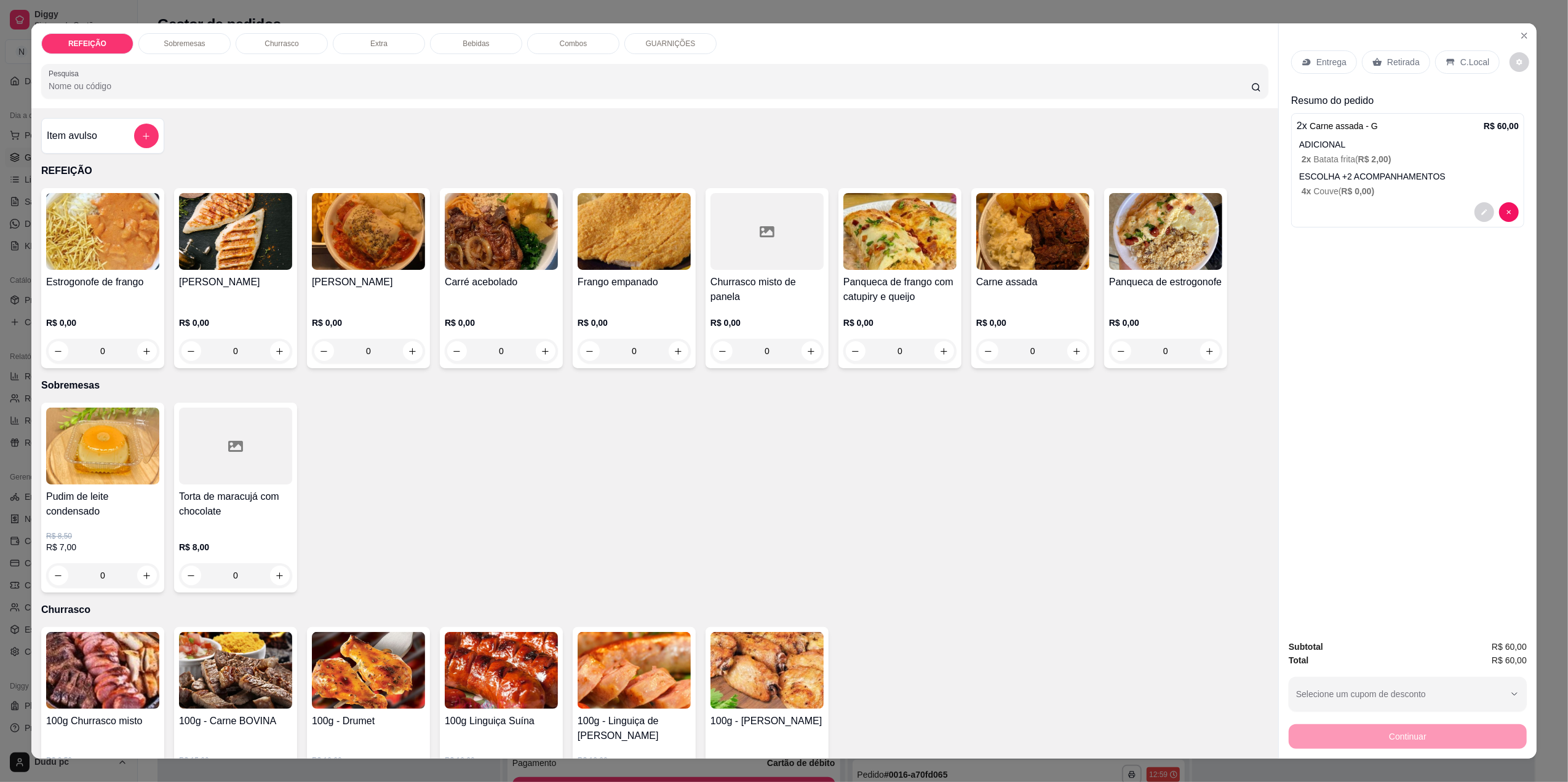
click at [1317, 59] on p "Entrega" at bounding box center [1332, 62] width 30 height 12
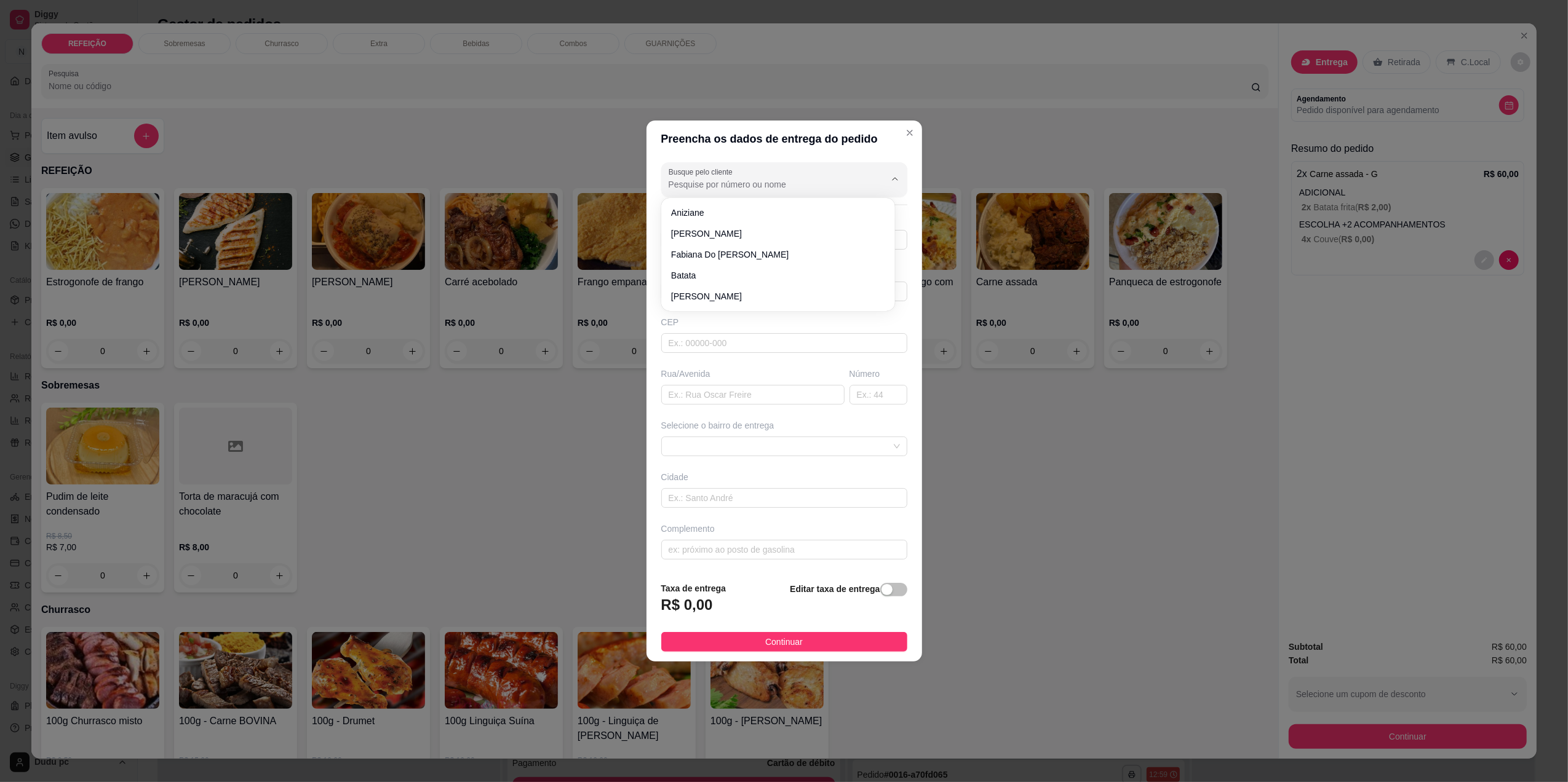
click at [793, 187] on input "Busque pelo cliente" at bounding box center [767, 184] width 197 height 12
click at [793, 205] on li "[PERSON_NAME]" at bounding box center [778, 212] width 224 height 20
type input "[PERSON_NAME]"
type input "21981333767"
type input "[PERSON_NAME]"
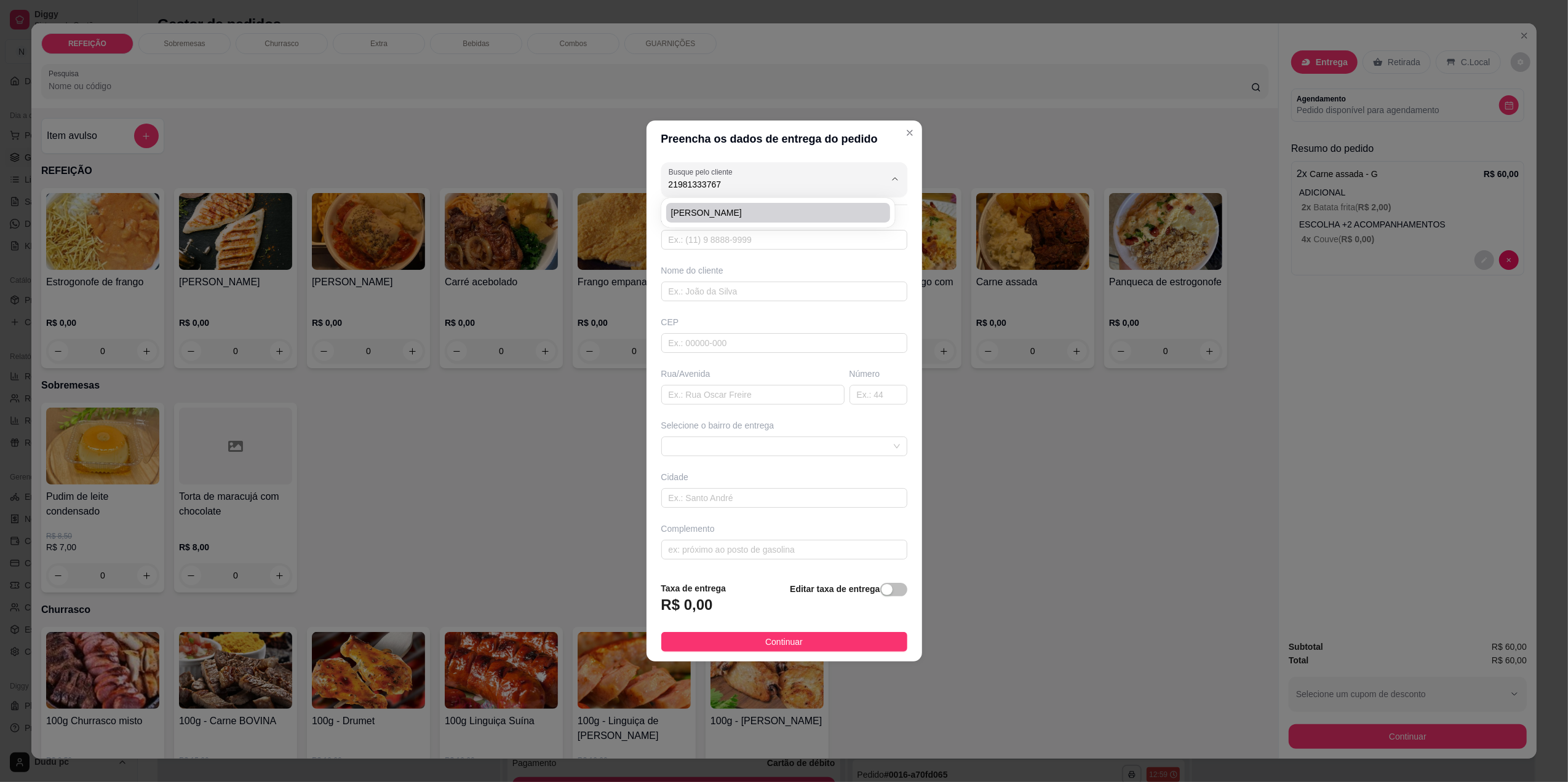
type input "26070401"
type input "Estrada [GEOGRAPHIC_DATA]"
type input "453"
type input "[GEOGRAPHIC_DATA]"
type input "Casa 1"
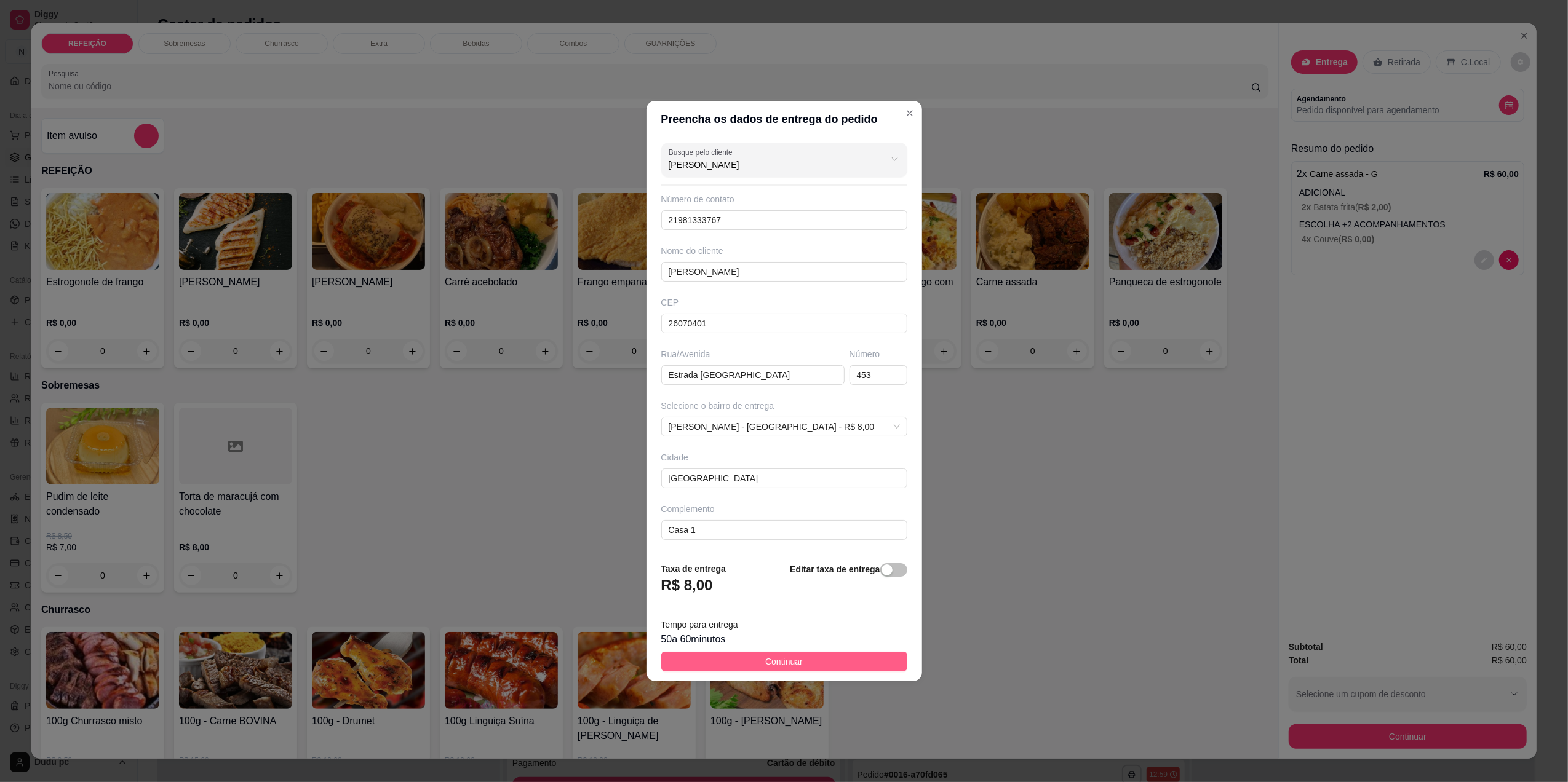
type input "[PERSON_NAME]"
click at [767, 655] on button "Continuar" at bounding box center [784, 661] width 246 height 20
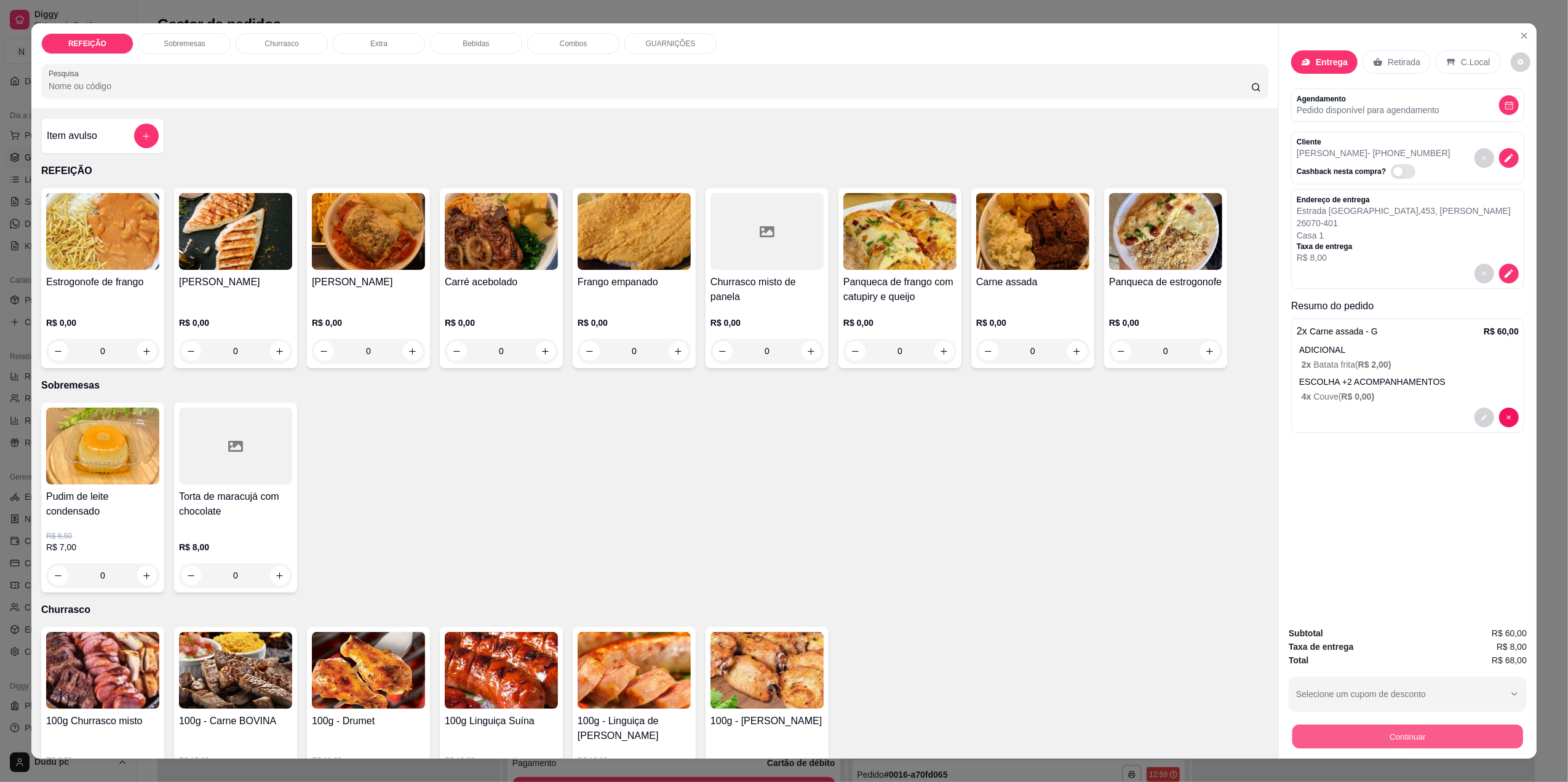
click at [1313, 733] on button "Continuar" at bounding box center [1408, 736] width 231 height 24
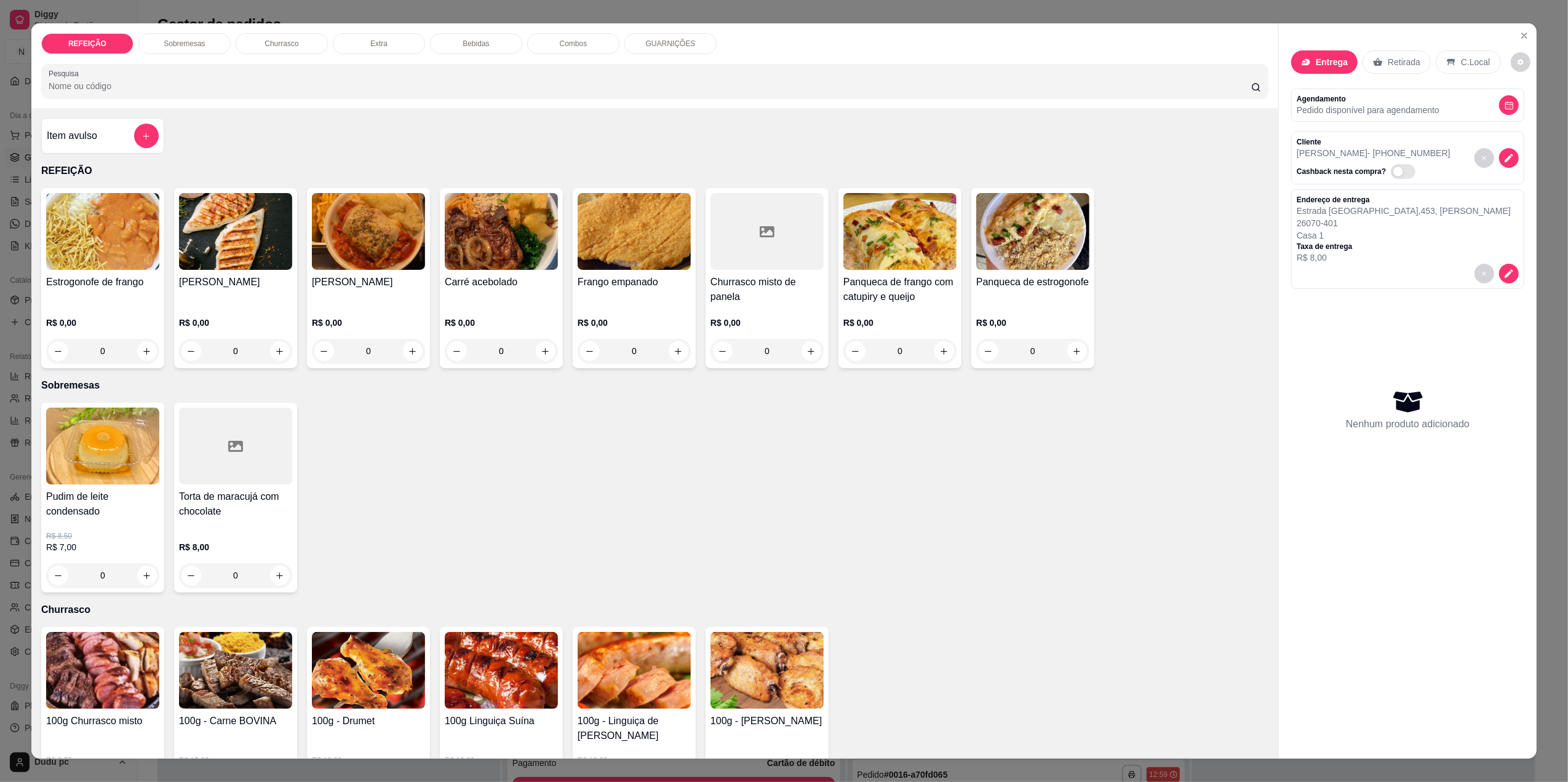
click at [543, 356] on div "0" at bounding box center [502, 351] width 113 height 25
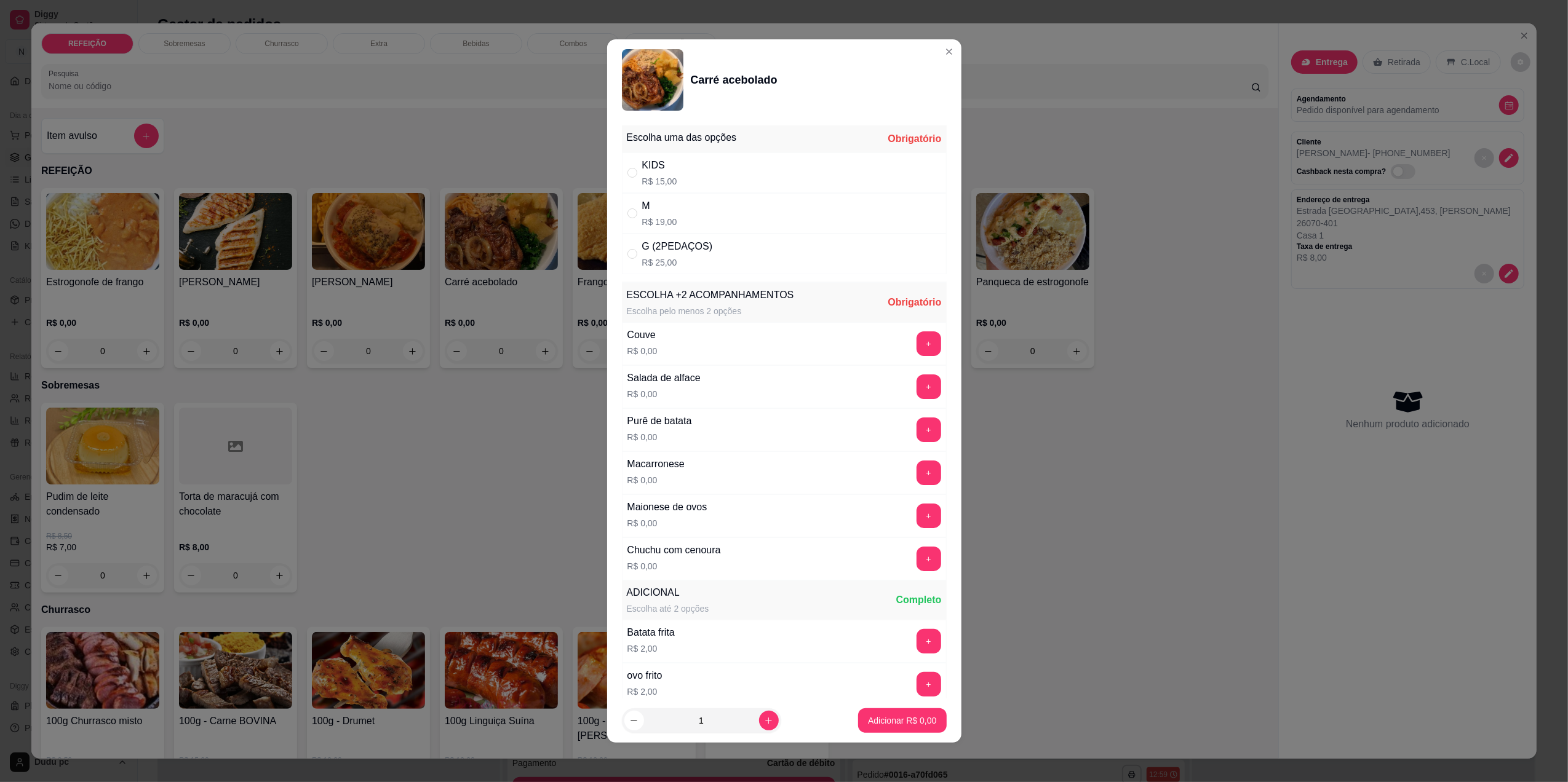
click at [761, 252] on div "G (2PEDAÇOS) R$ 25,00" at bounding box center [784, 253] width 325 height 40
radio input "true"
click at [917, 351] on button "+" at bounding box center [929, 344] width 25 height 25
click at [917, 642] on button "+" at bounding box center [929, 641] width 25 height 25
click at [759, 719] on button "increase-product-quantity" at bounding box center [769, 721] width 20 height 20
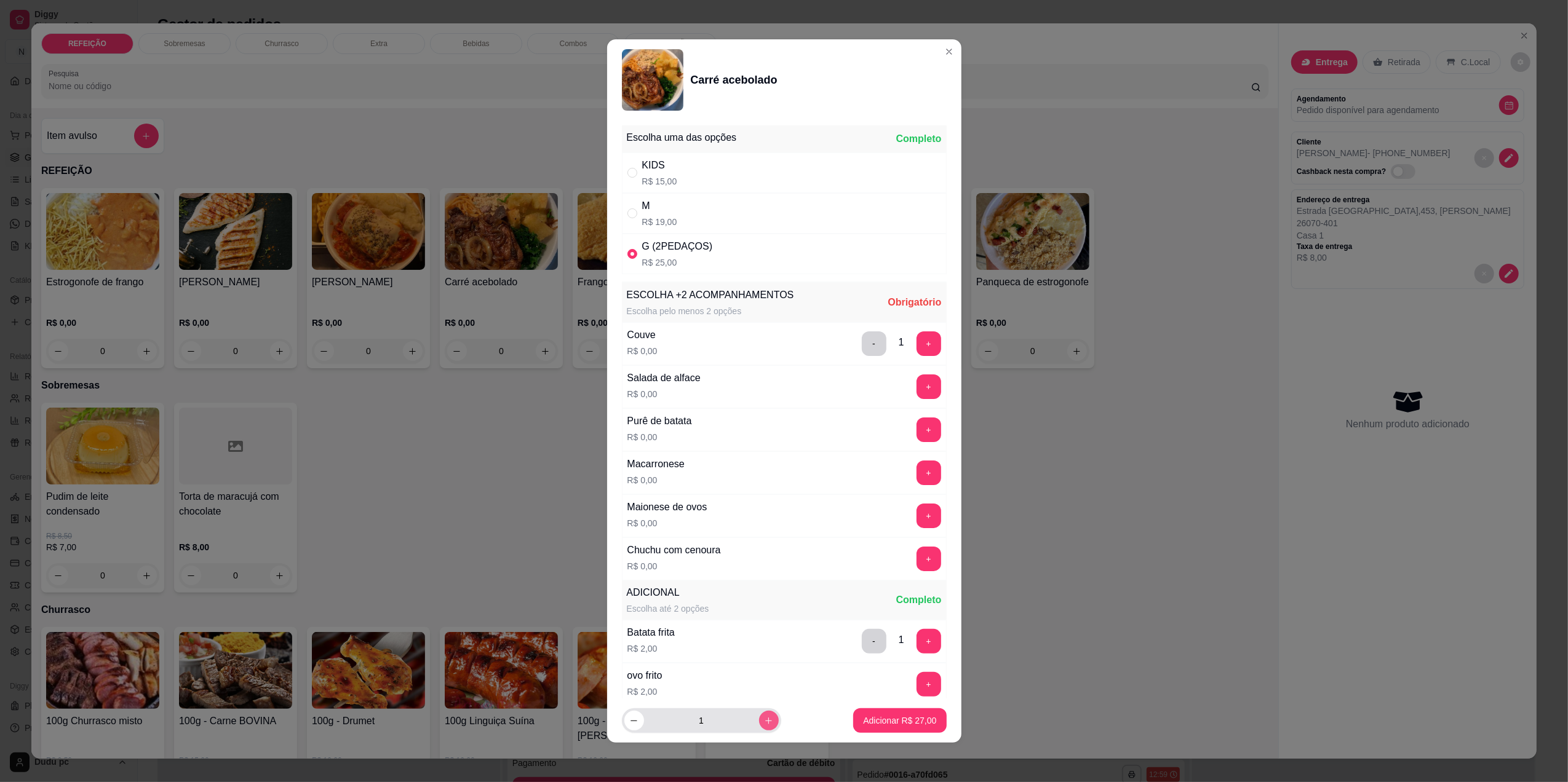
type input "2"
click at [917, 355] on button "+" at bounding box center [929, 344] width 25 height 25
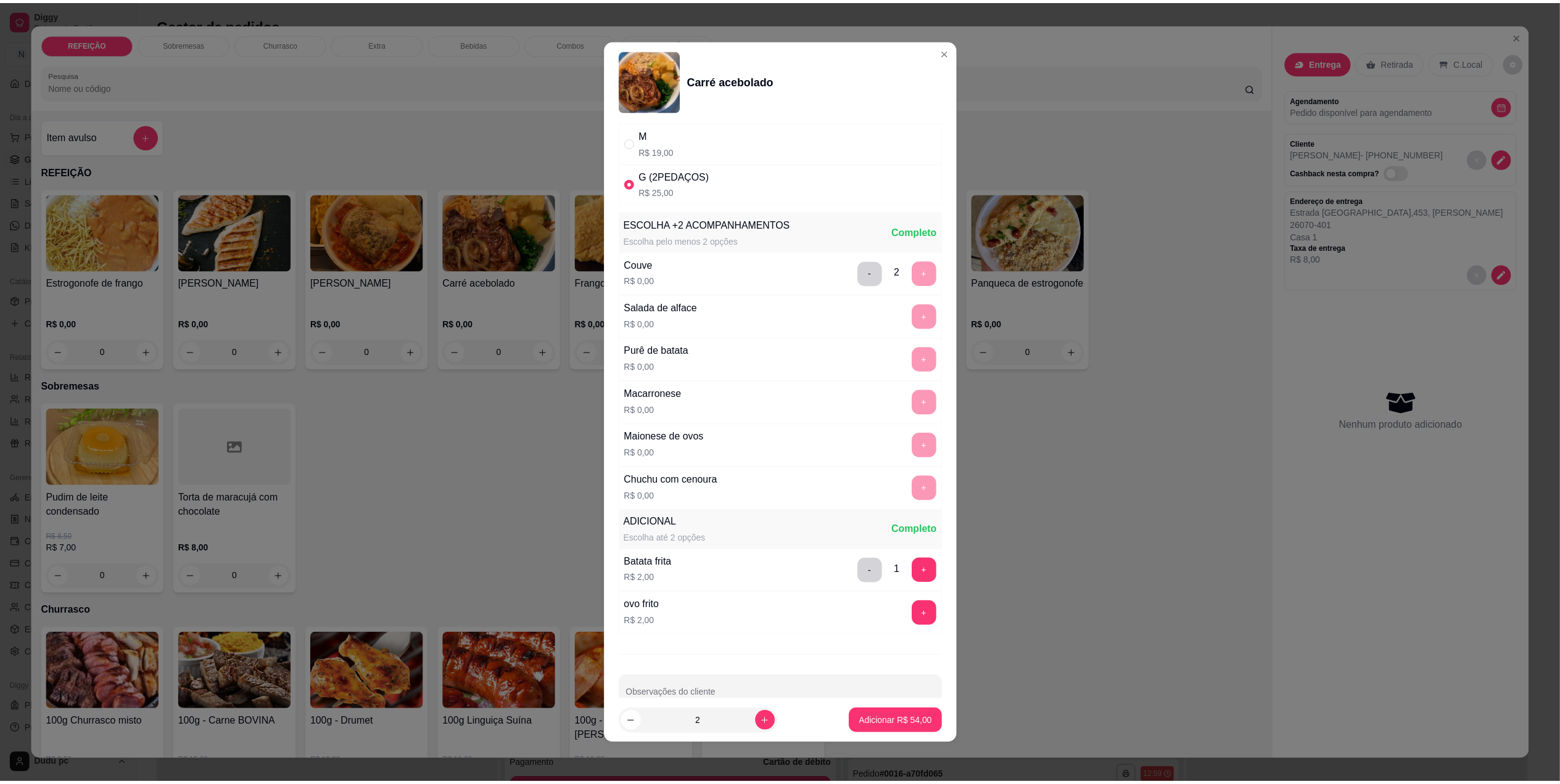
scroll to position [104, 0]
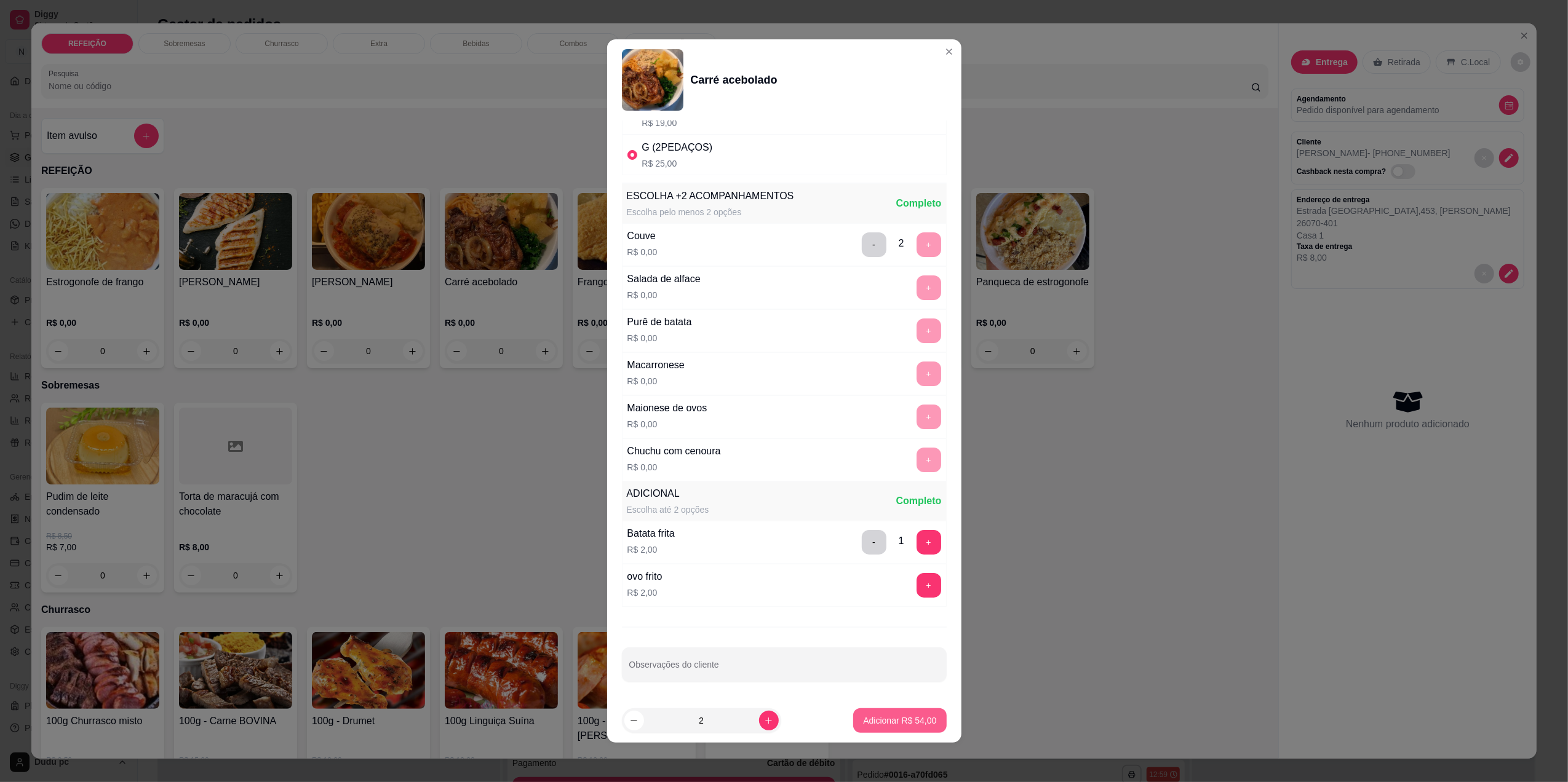
click at [900, 726] on p "Adicionar R$ 54,00" at bounding box center [899, 721] width 73 height 12
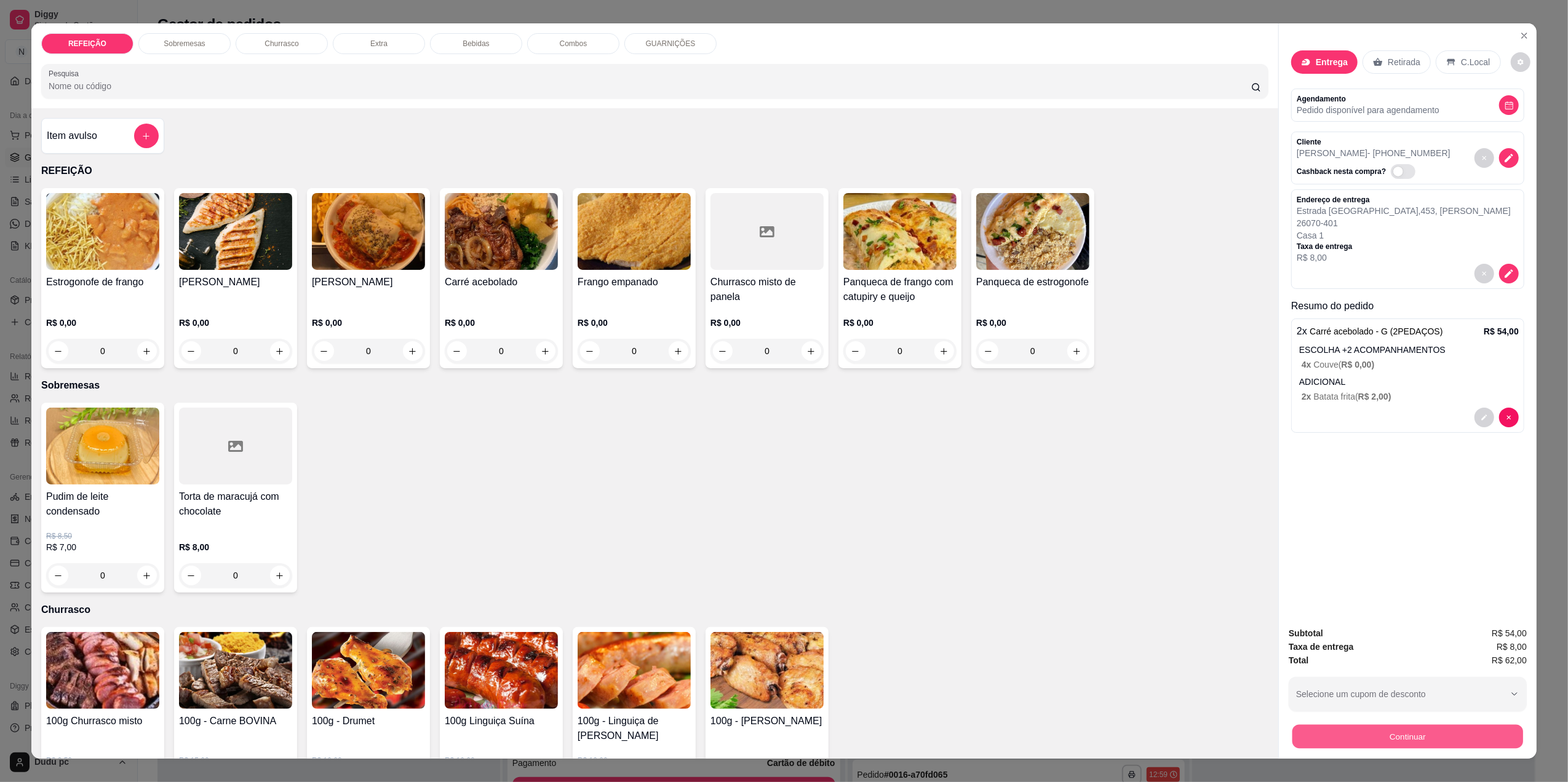
click at [1415, 734] on button "Continuar" at bounding box center [1408, 736] width 231 height 24
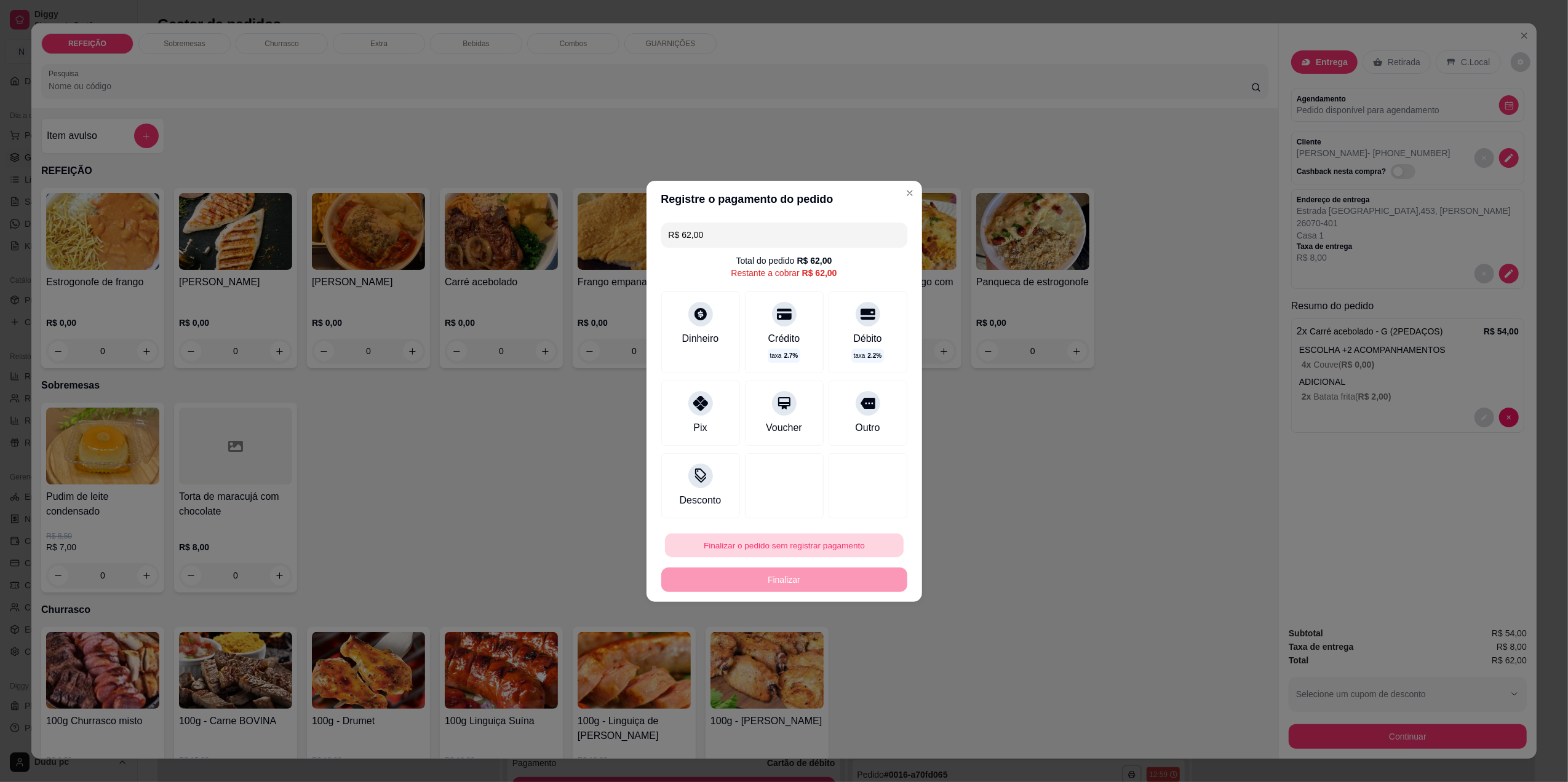
click at [752, 544] on button "Finalizar o pedido sem registrar pagamento" at bounding box center [784, 545] width 239 height 24
click at [855, 653] on button "Confirmar" at bounding box center [859, 646] width 44 height 18
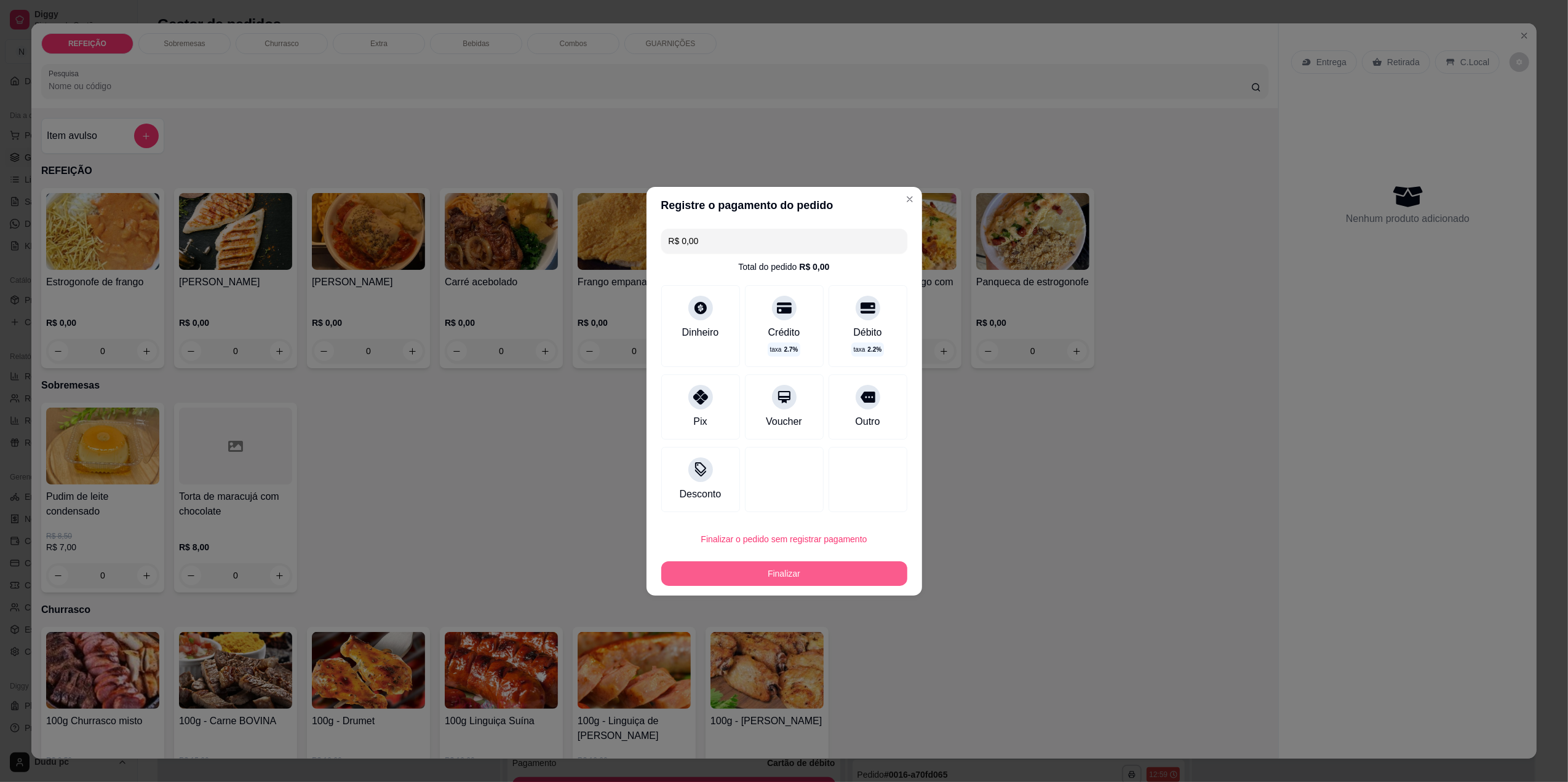
type input "R$ 0,00"
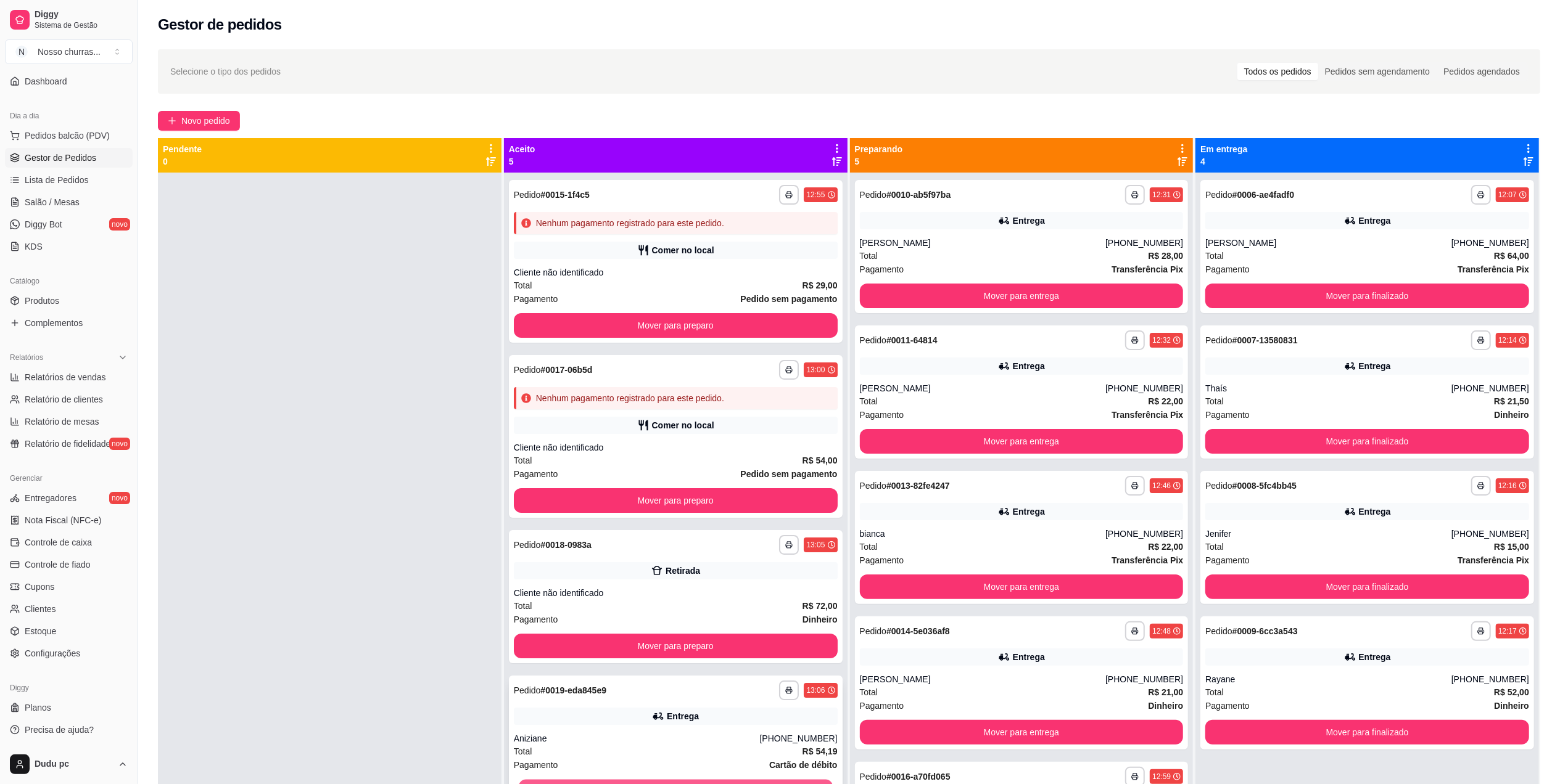
click at [698, 783] on button "Mover para preparo" at bounding box center [676, 792] width 314 height 24
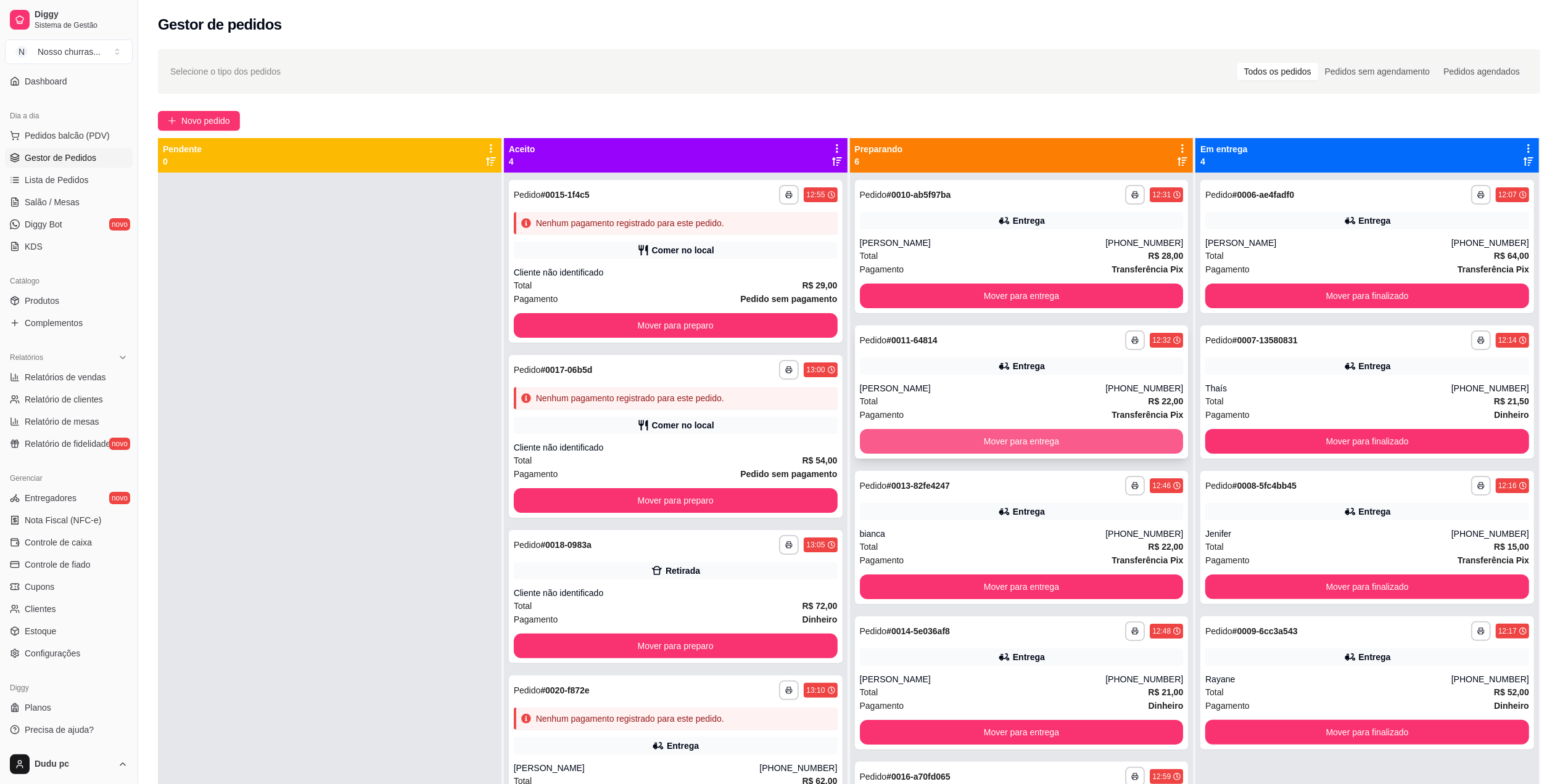
click at [977, 443] on button "Mover para entrega" at bounding box center [1021, 441] width 324 height 25
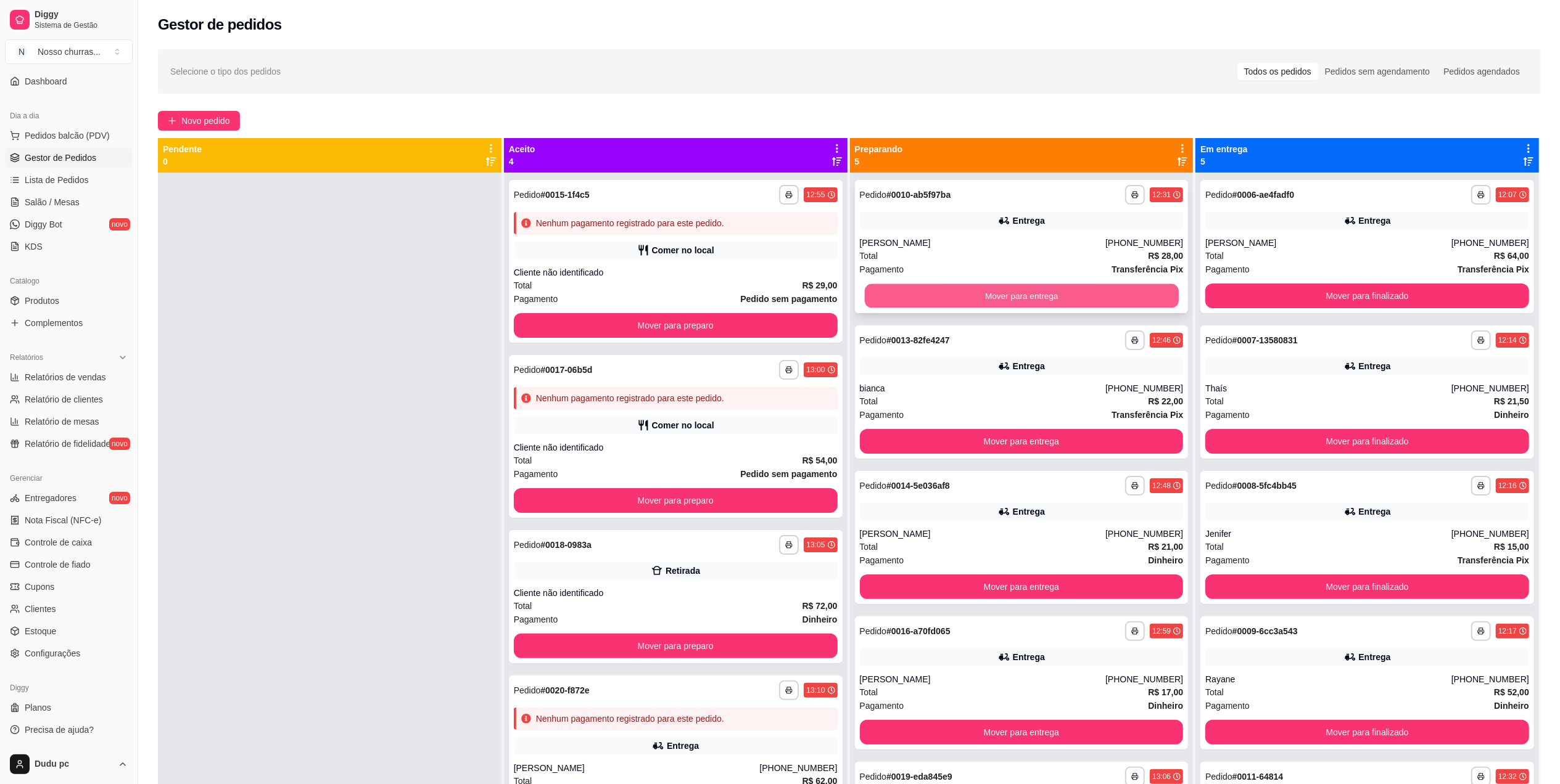
click at [980, 286] on button "Mover para entrega" at bounding box center [1021, 296] width 314 height 24
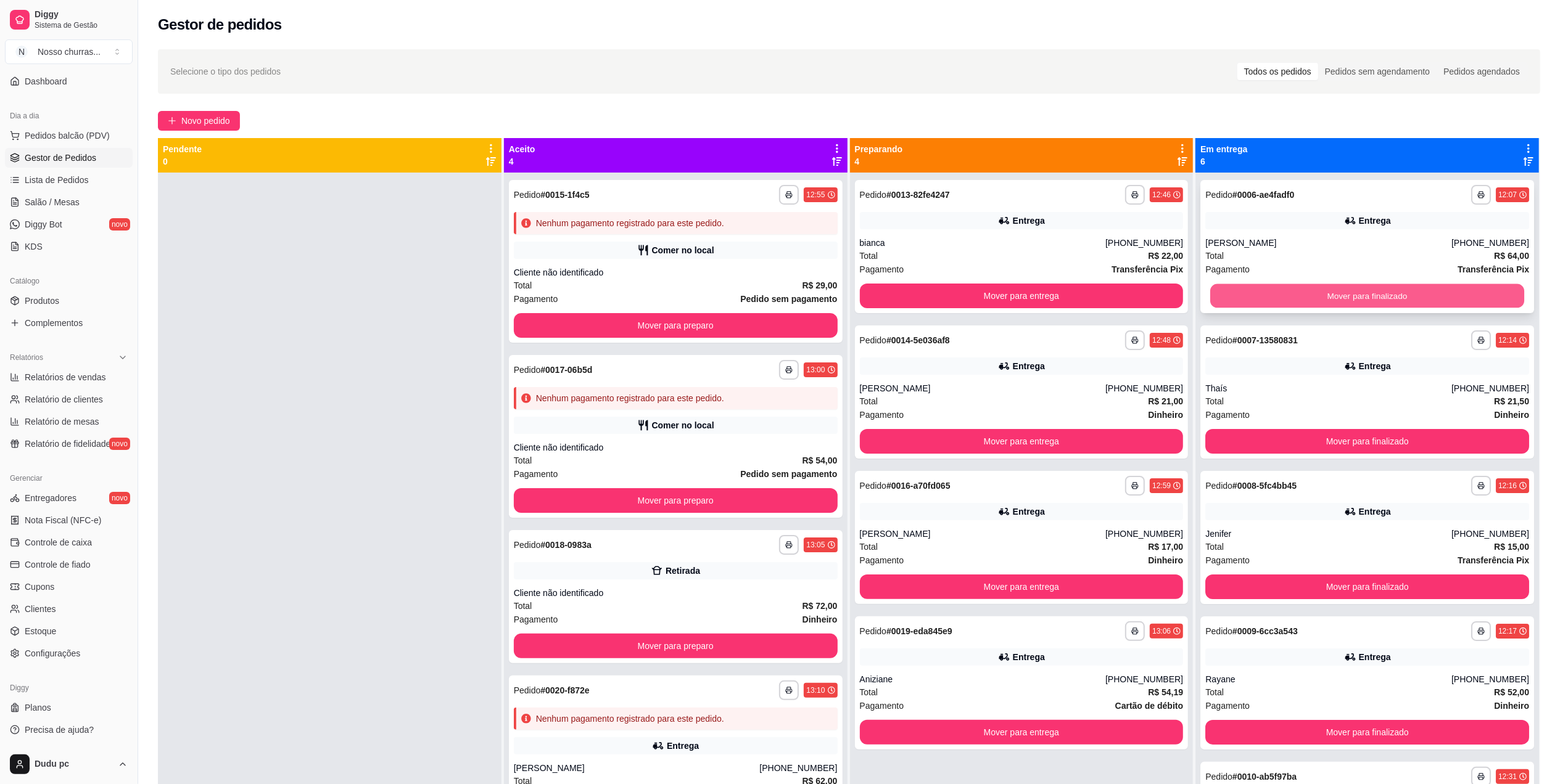
click at [1225, 296] on button "Mover para finalizado" at bounding box center [1367, 296] width 314 height 24
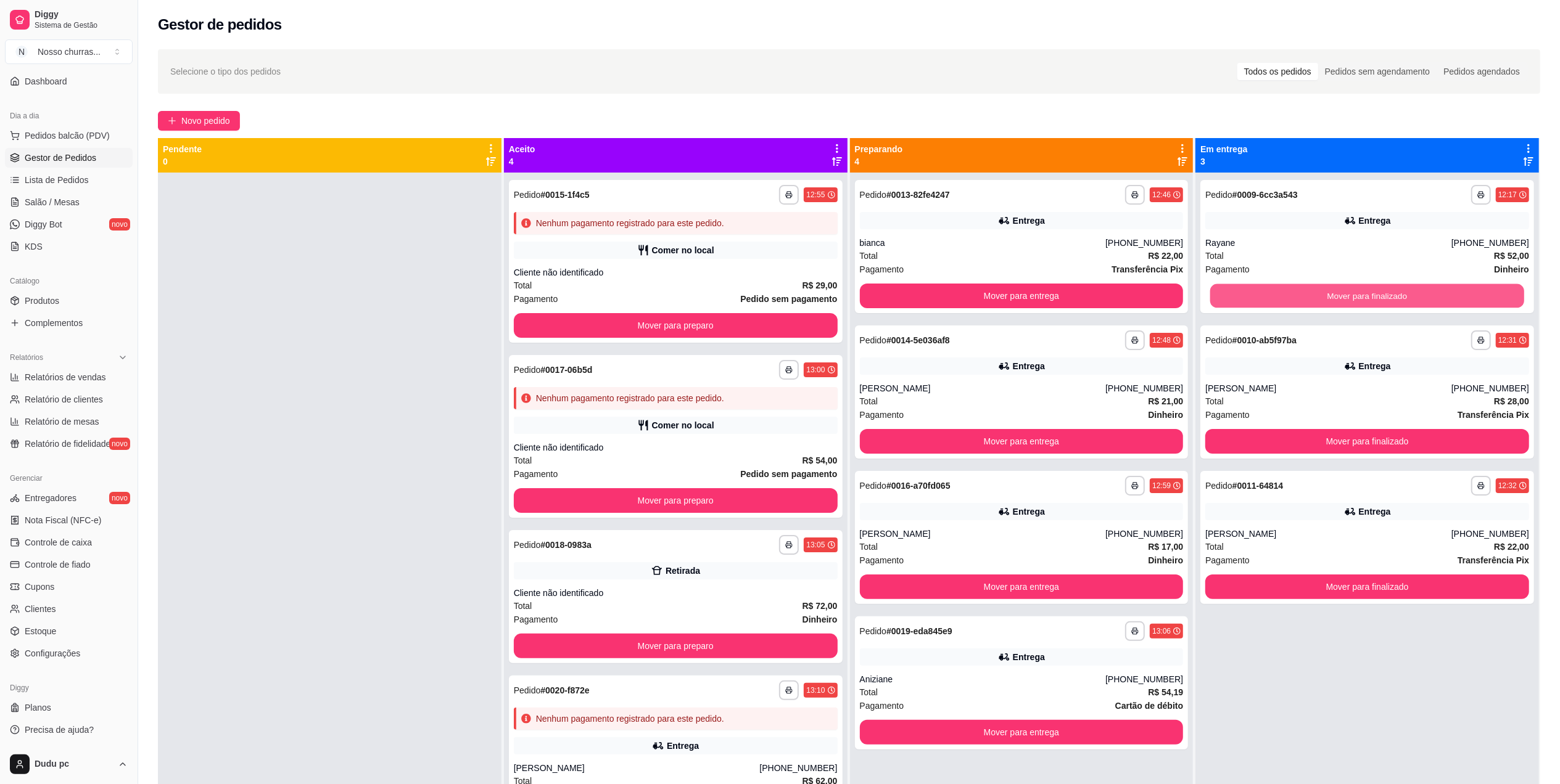
click at [1225, 296] on button "Mover para finalizado" at bounding box center [1367, 296] width 314 height 24
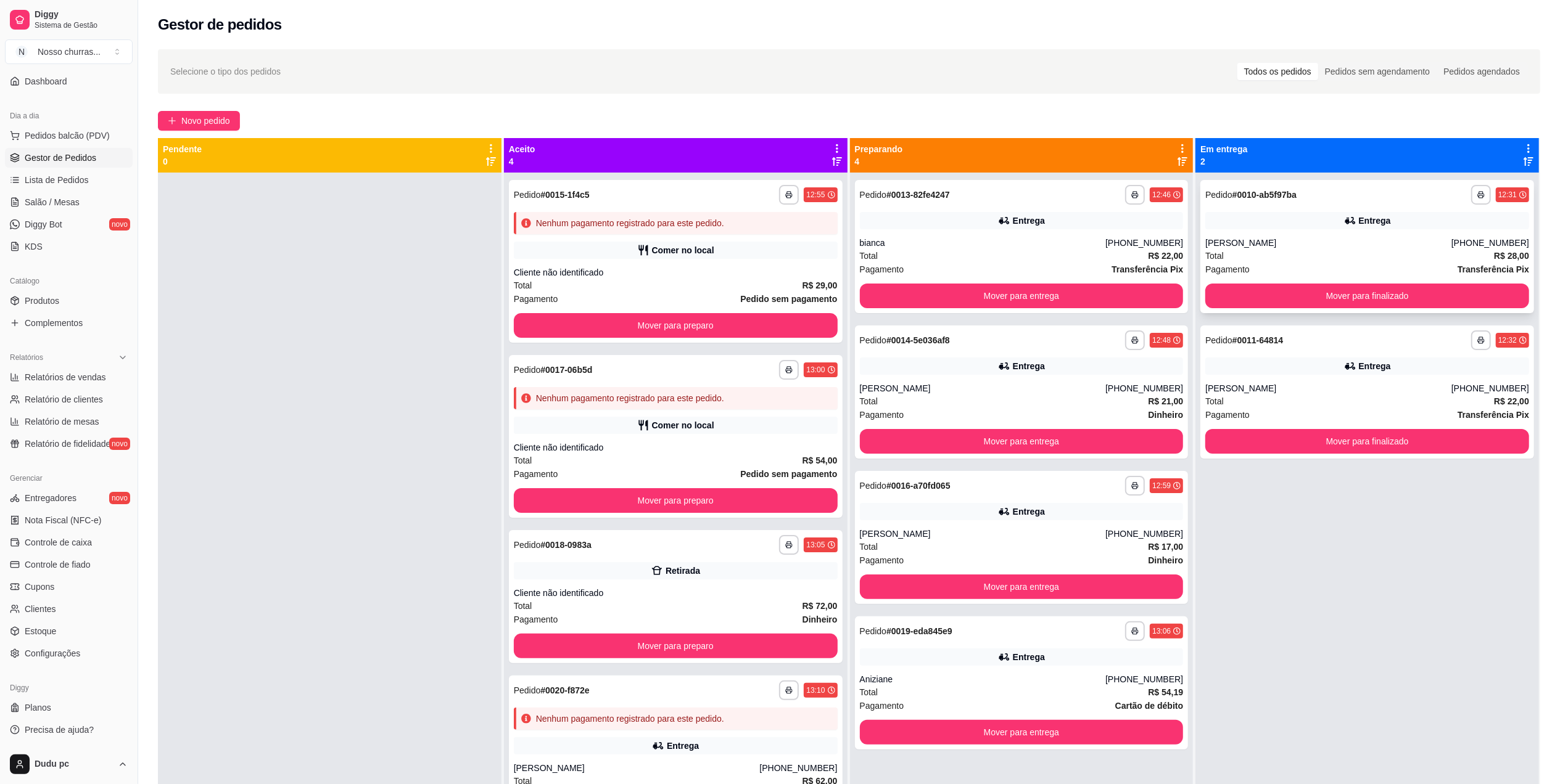
click at [1239, 223] on div "Entrega" at bounding box center [1367, 220] width 324 height 17
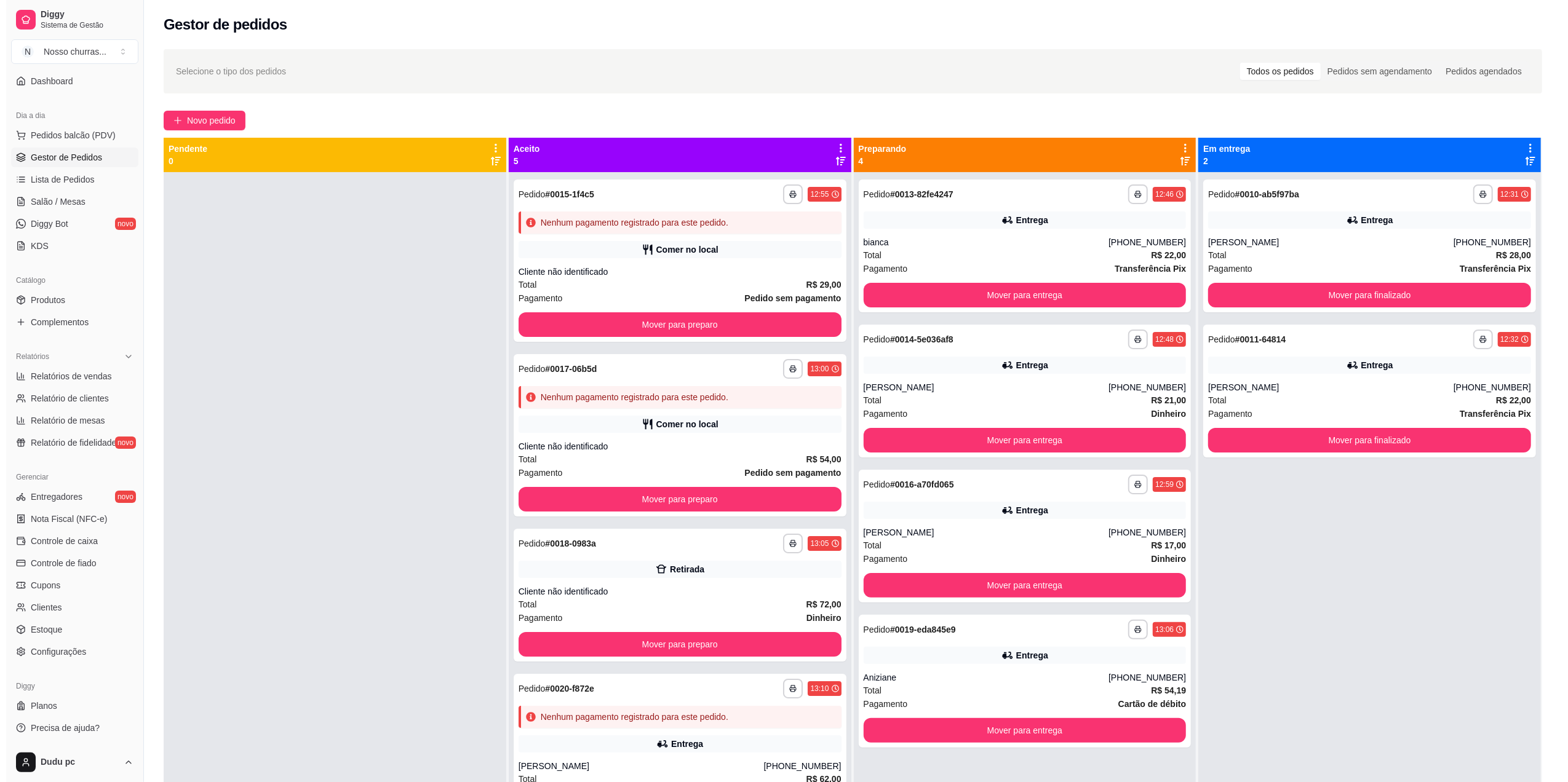
scroll to position [58, 0]
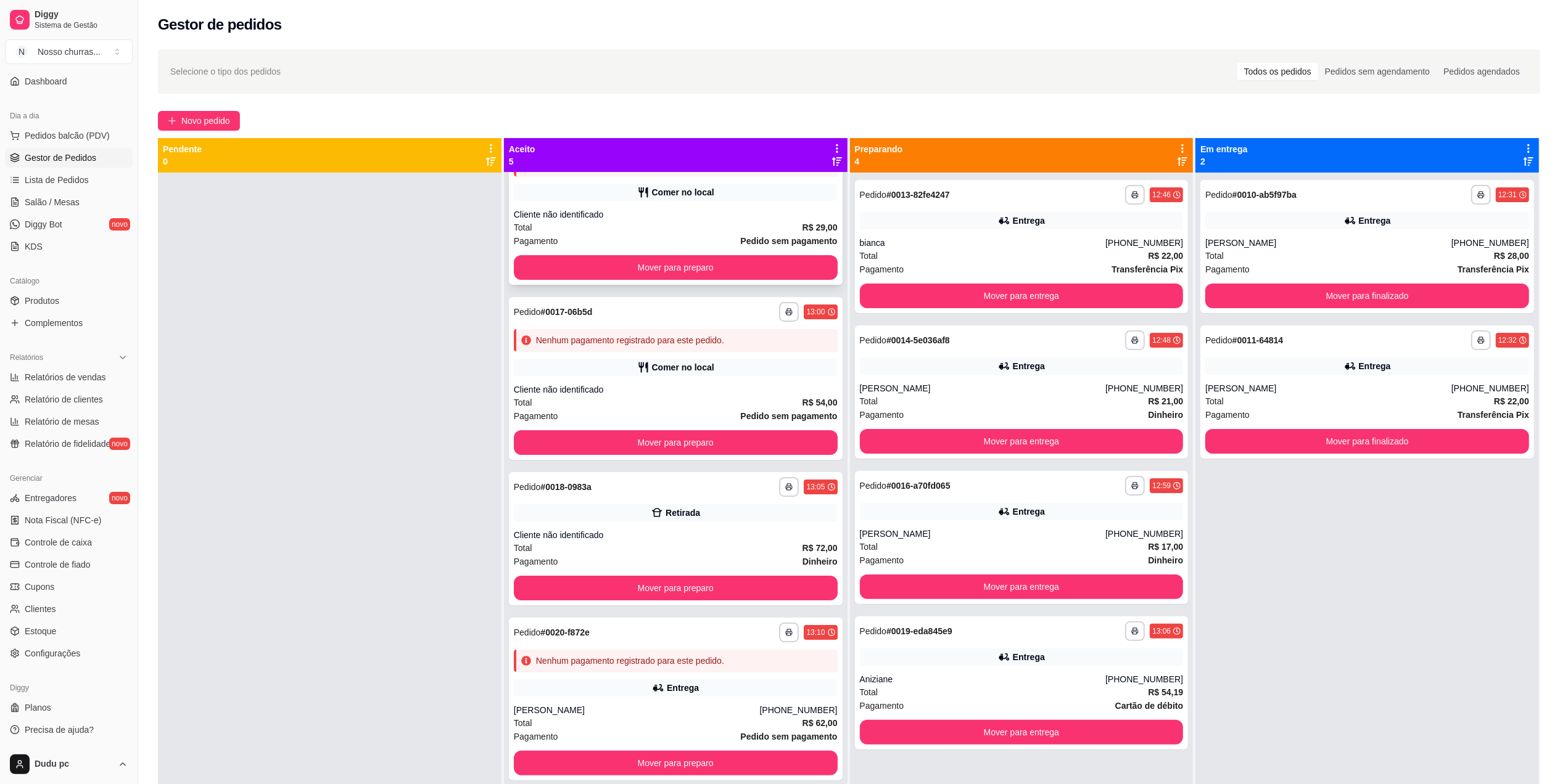
click at [765, 215] on div "Cliente não identificado" at bounding box center [676, 215] width 324 height 12
click at [559, 232] on div "Total R$ 29,00" at bounding box center [676, 228] width 324 height 14
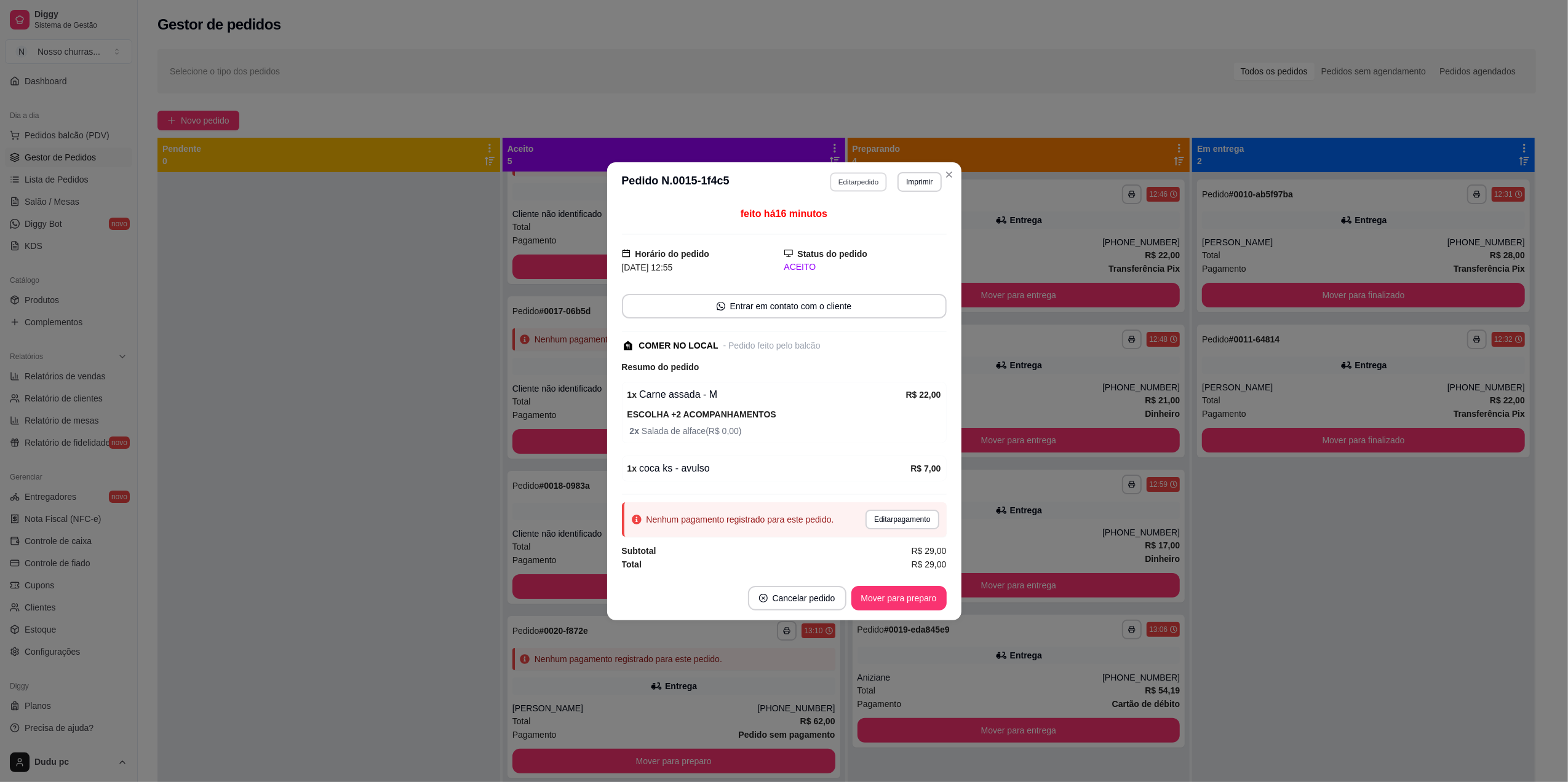
click at [869, 188] on button "Editar pedido" at bounding box center [859, 182] width 57 height 19
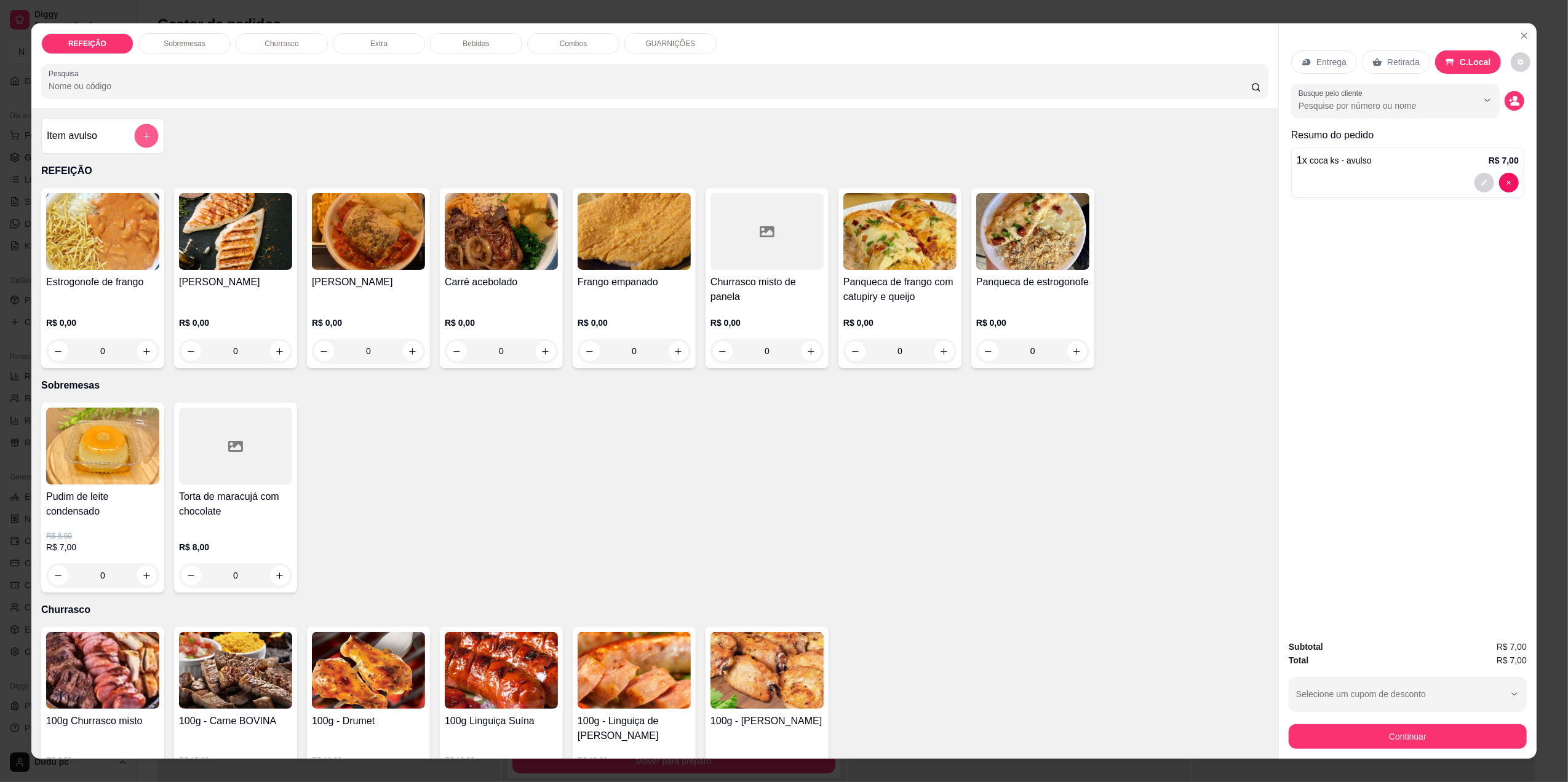
click at [141, 141] on button "add-separate-item" at bounding box center [146, 136] width 24 height 24
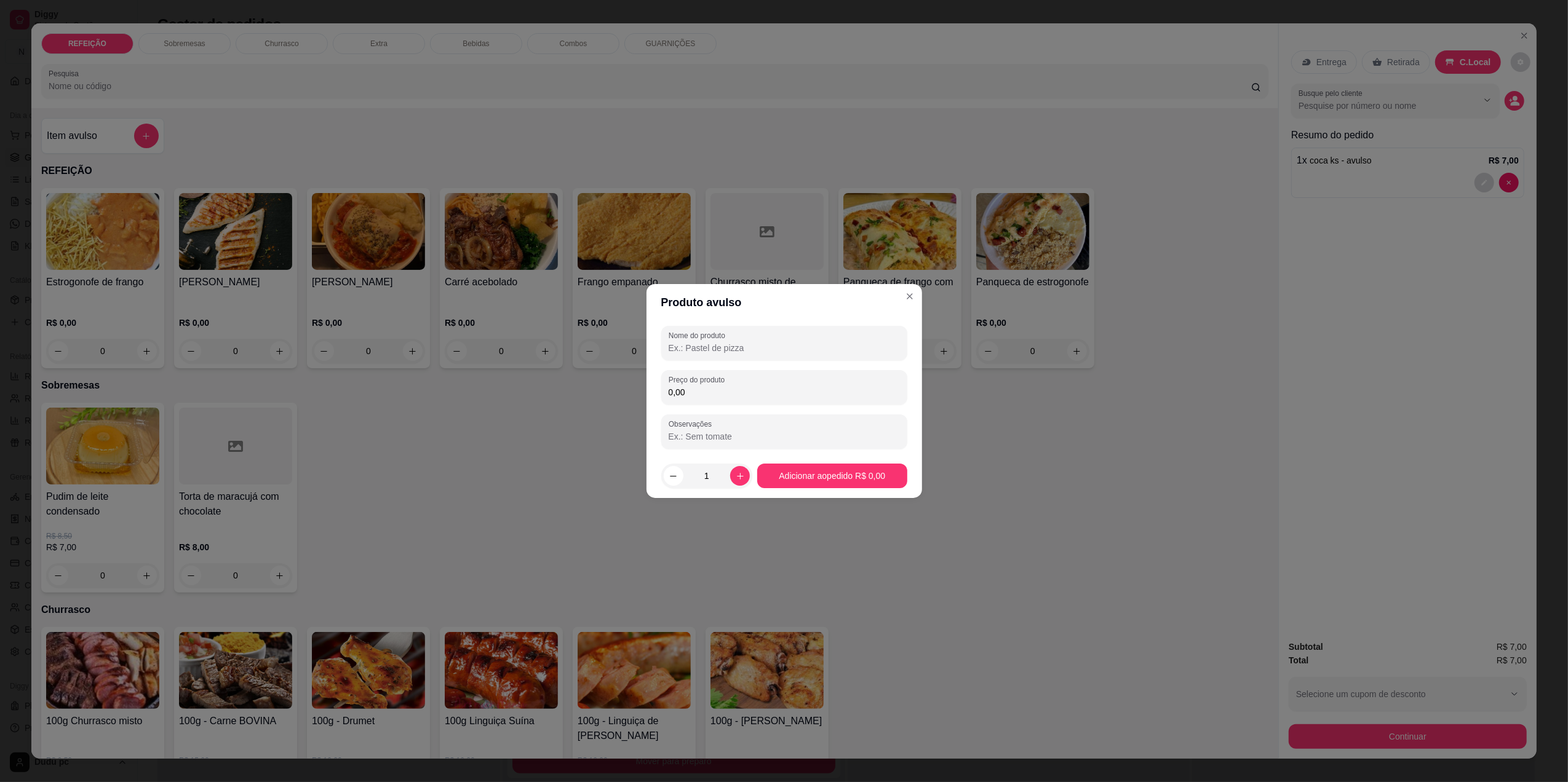
click at [742, 377] on div "0,00" at bounding box center [784, 388] width 231 height 25
type input "25,00"
click at [719, 338] on label "Nome do produto" at bounding box center [699, 335] width 61 height 10
click at [719, 342] on input "Nome do produto" at bounding box center [784, 348] width 231 height 12
type input "carne assada"
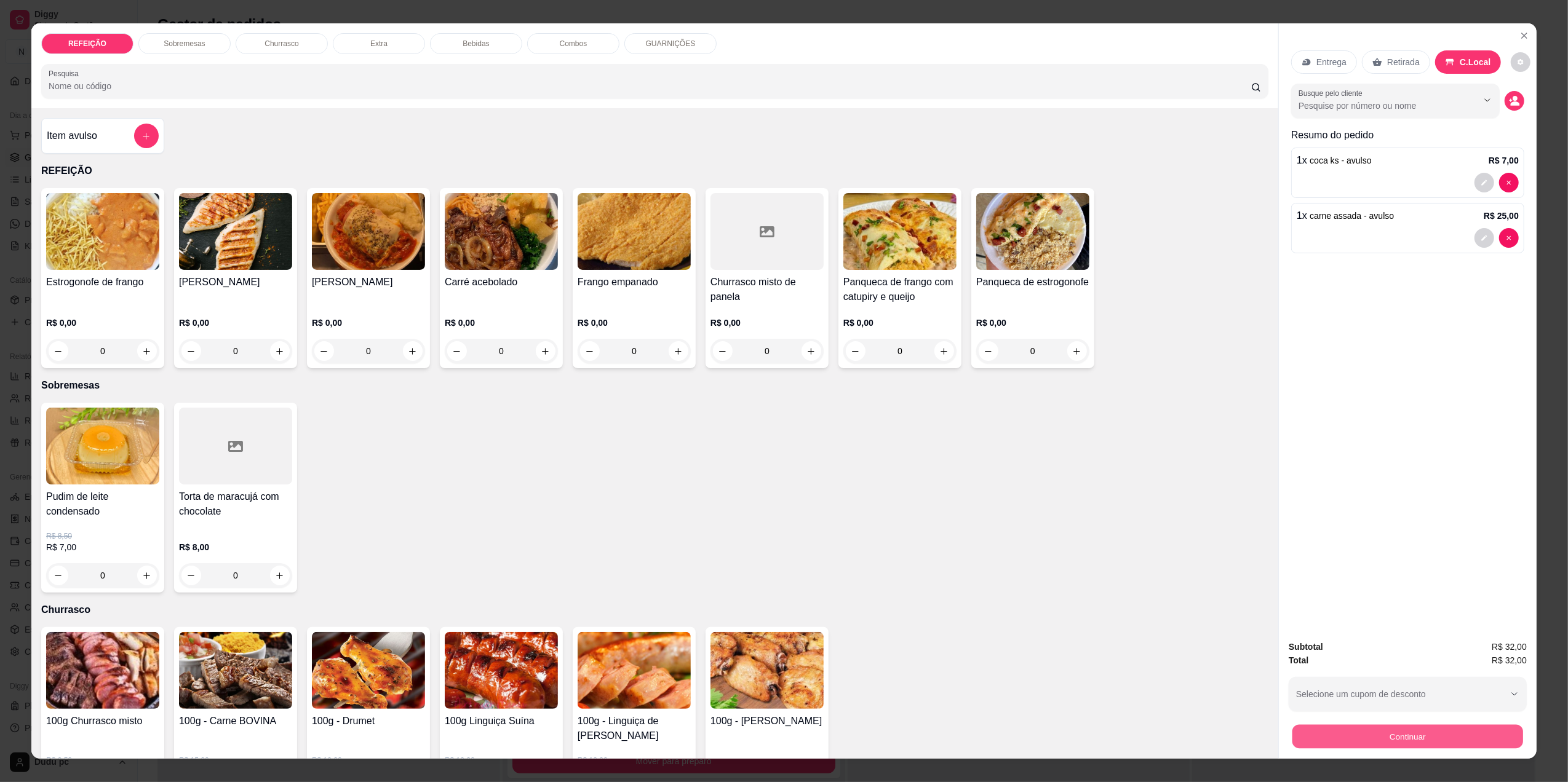
click at [1328, 726] on button "Continuar" at bounding box center [1408, 736] width 231 height 24
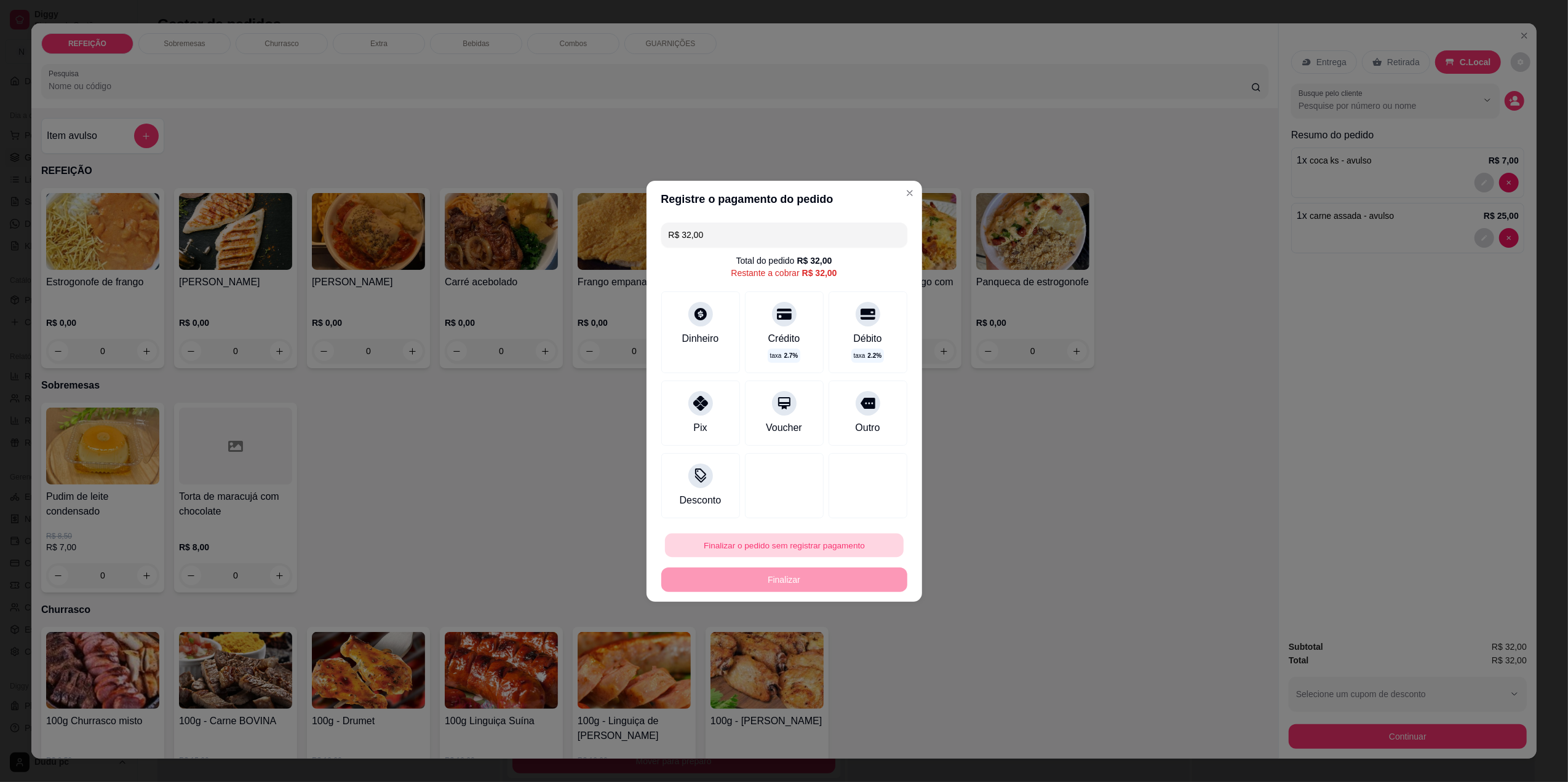
click at [839, 551] on button "Finalizar o pedido sem registrar pagamento" at bounding box center [784, 545] width 239 height 24
click at [868, 643] on button "Confirmar" at bounding box center [859, 646] width 44 height 18
type input "R$ 0,00"
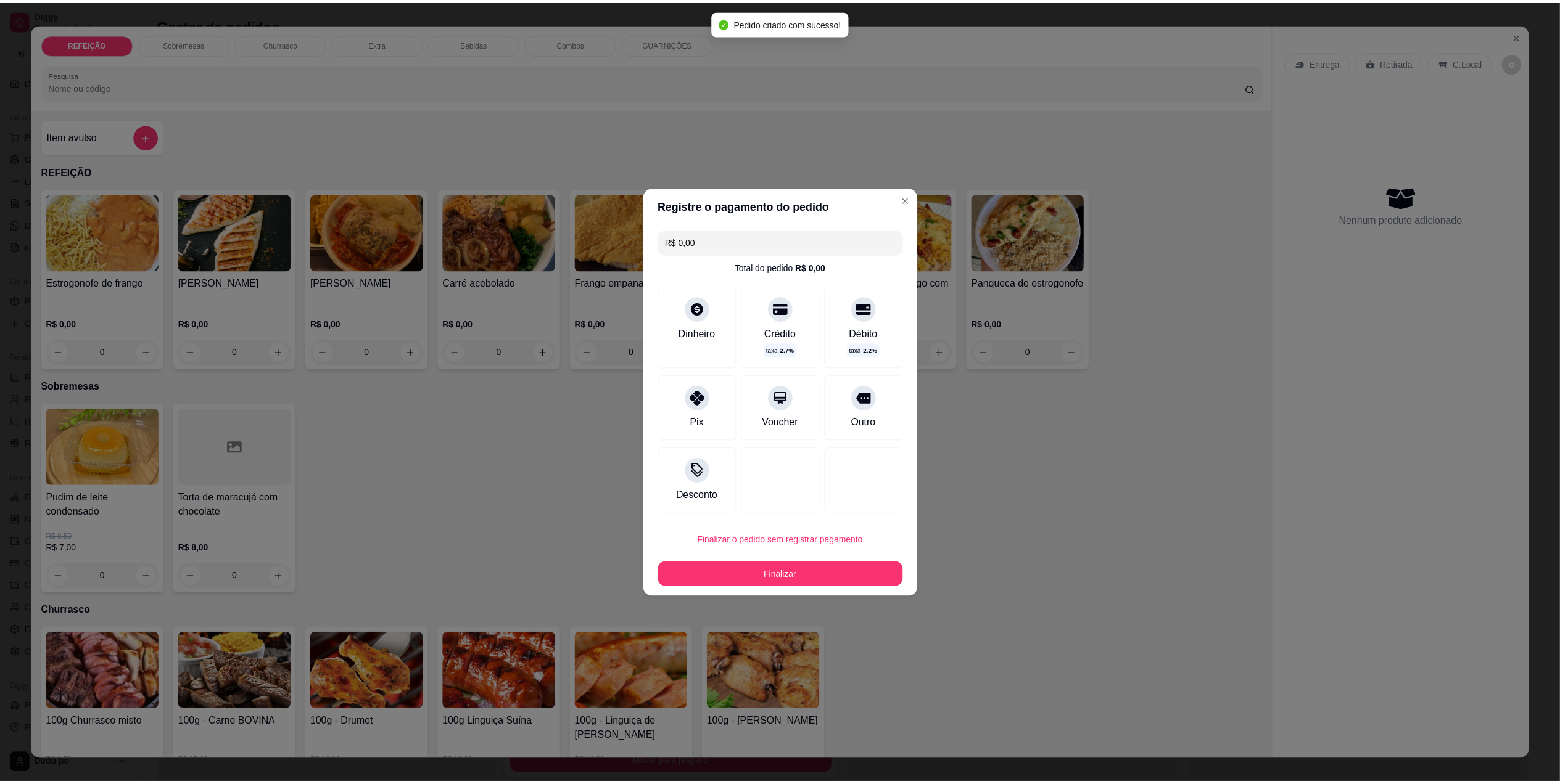
scroll to position [0, 0]
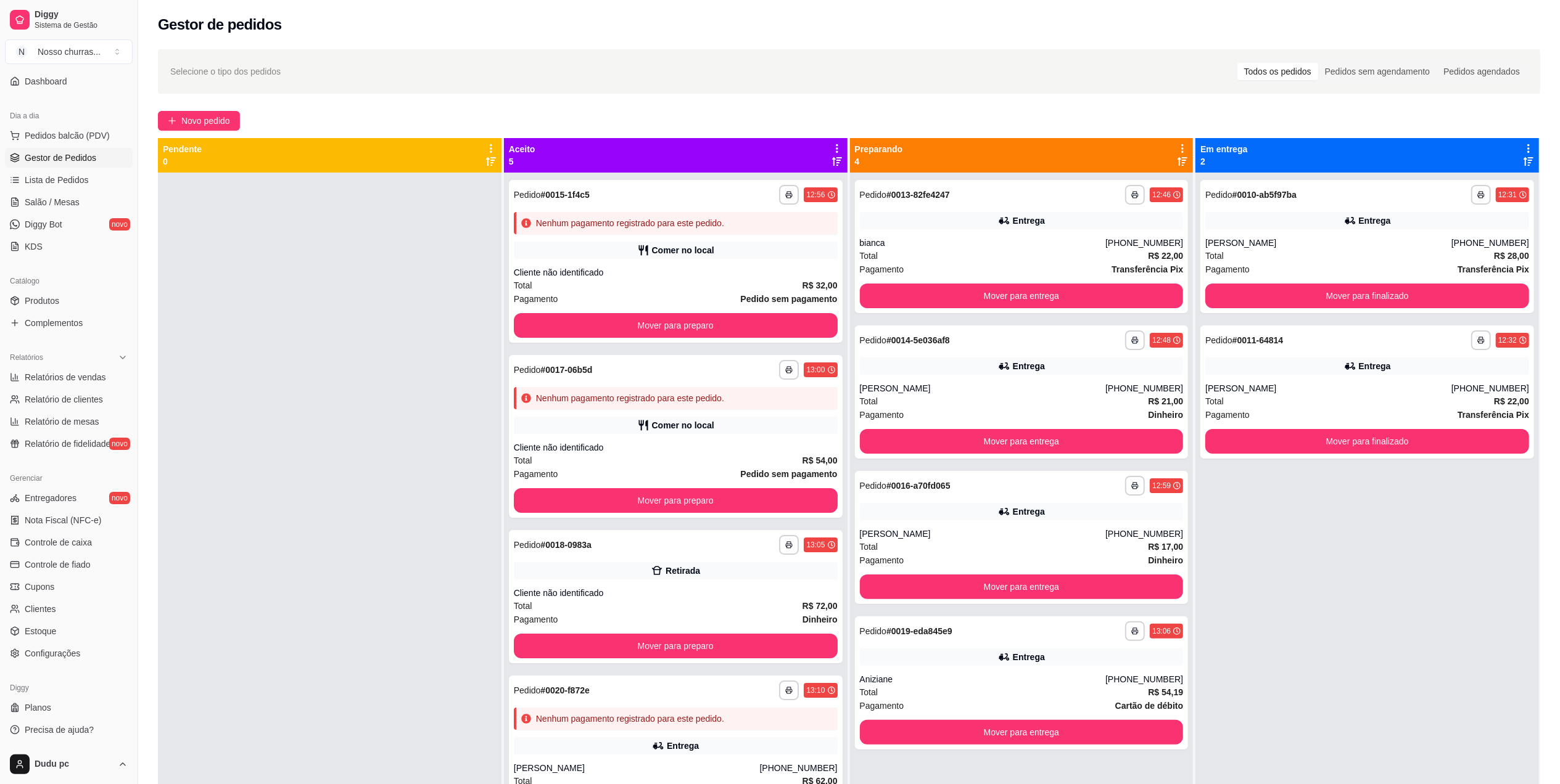
click at [353, 526] on div at bounding box center [330, 564] width 344 height 784
click at [589, 638] on button "Mover para preparo" at bounding box center [676, 646] width 324 height 25
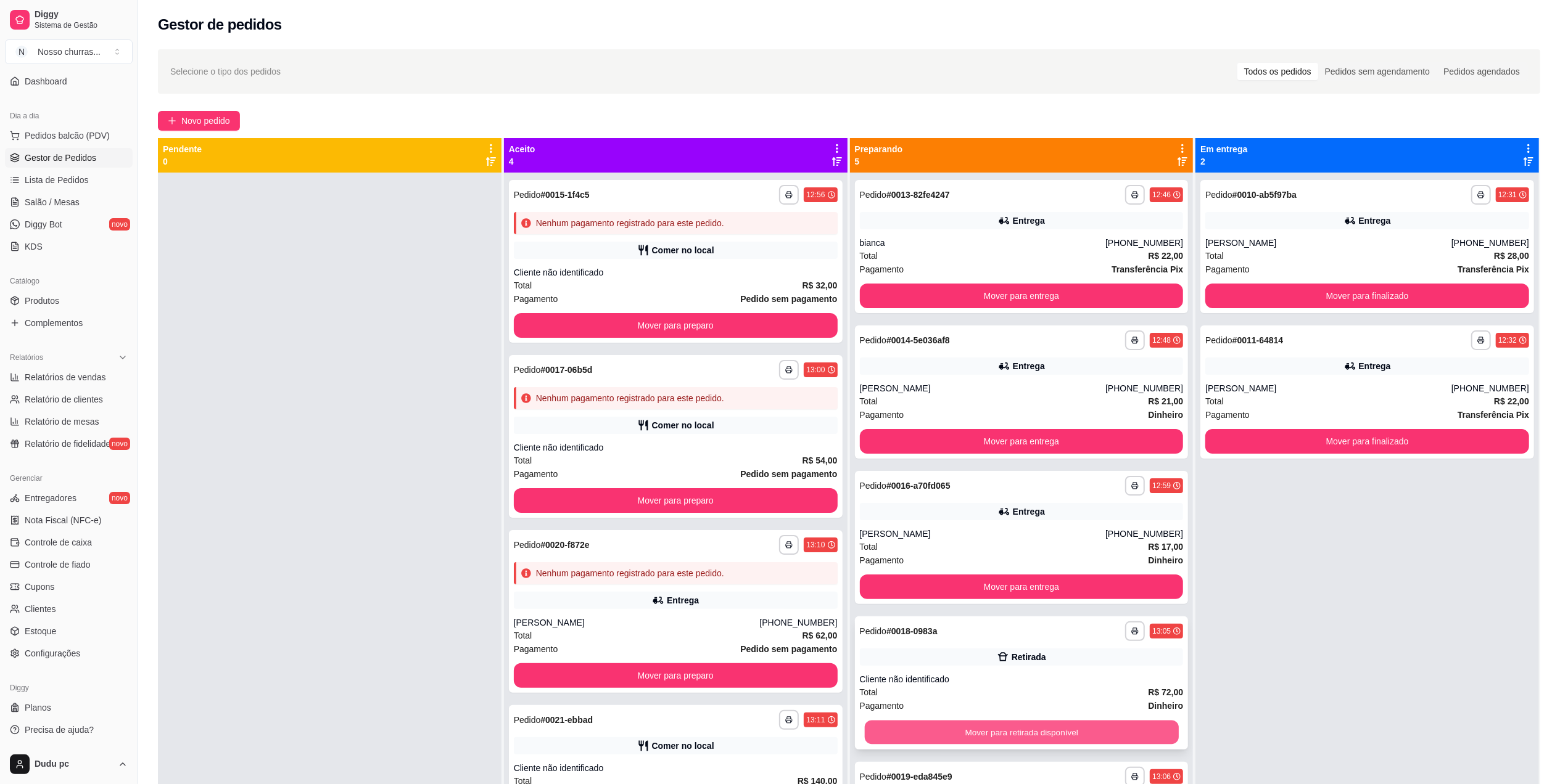
click at [1066, 730] on button "Mover para retirada disponível" at bounding box center [1021, 732] width 314 height 24
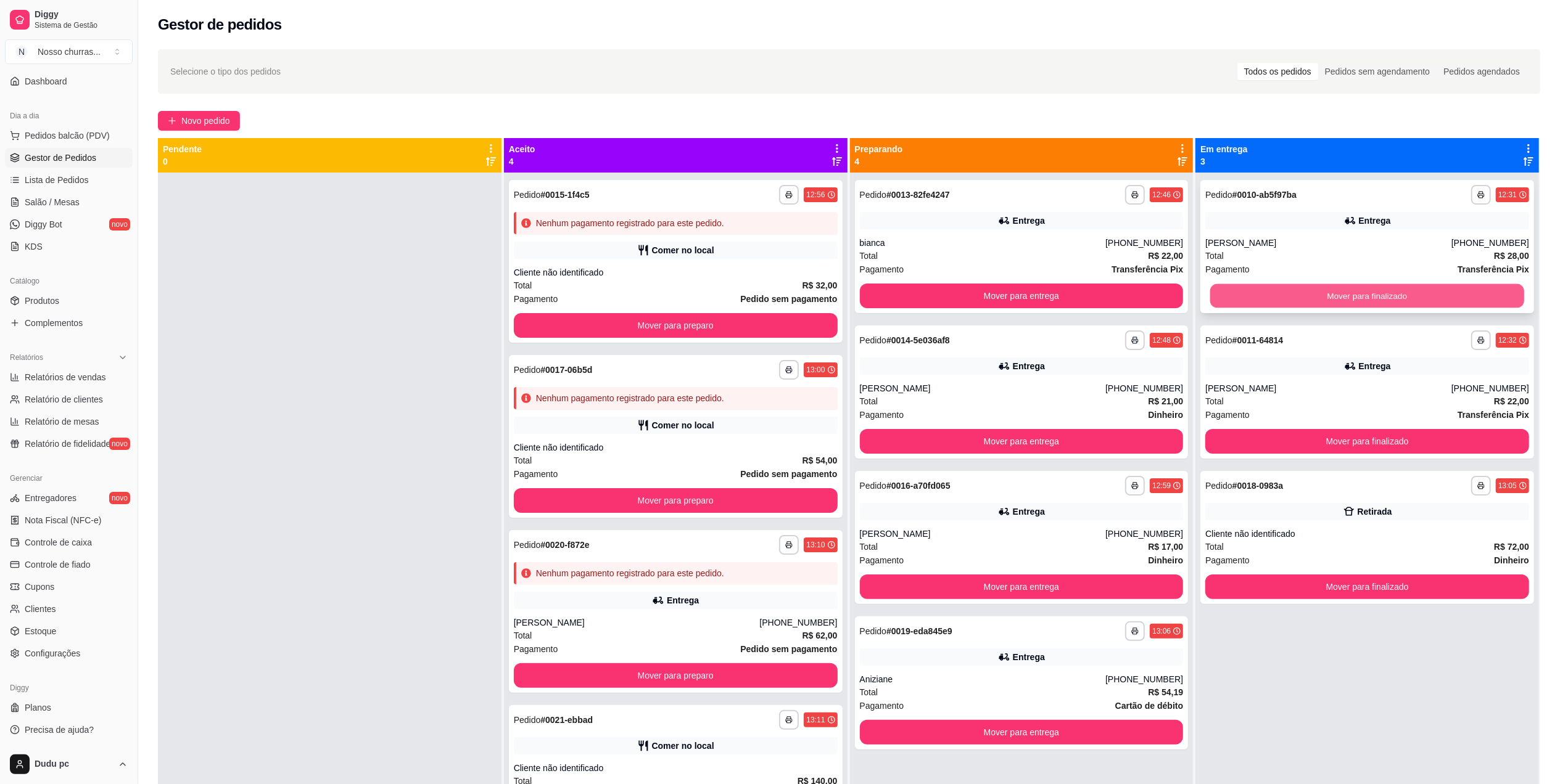
click at [1446, 291] on button "Mover para finalizado" at bounding box center [1367, 296] width 314 height 24
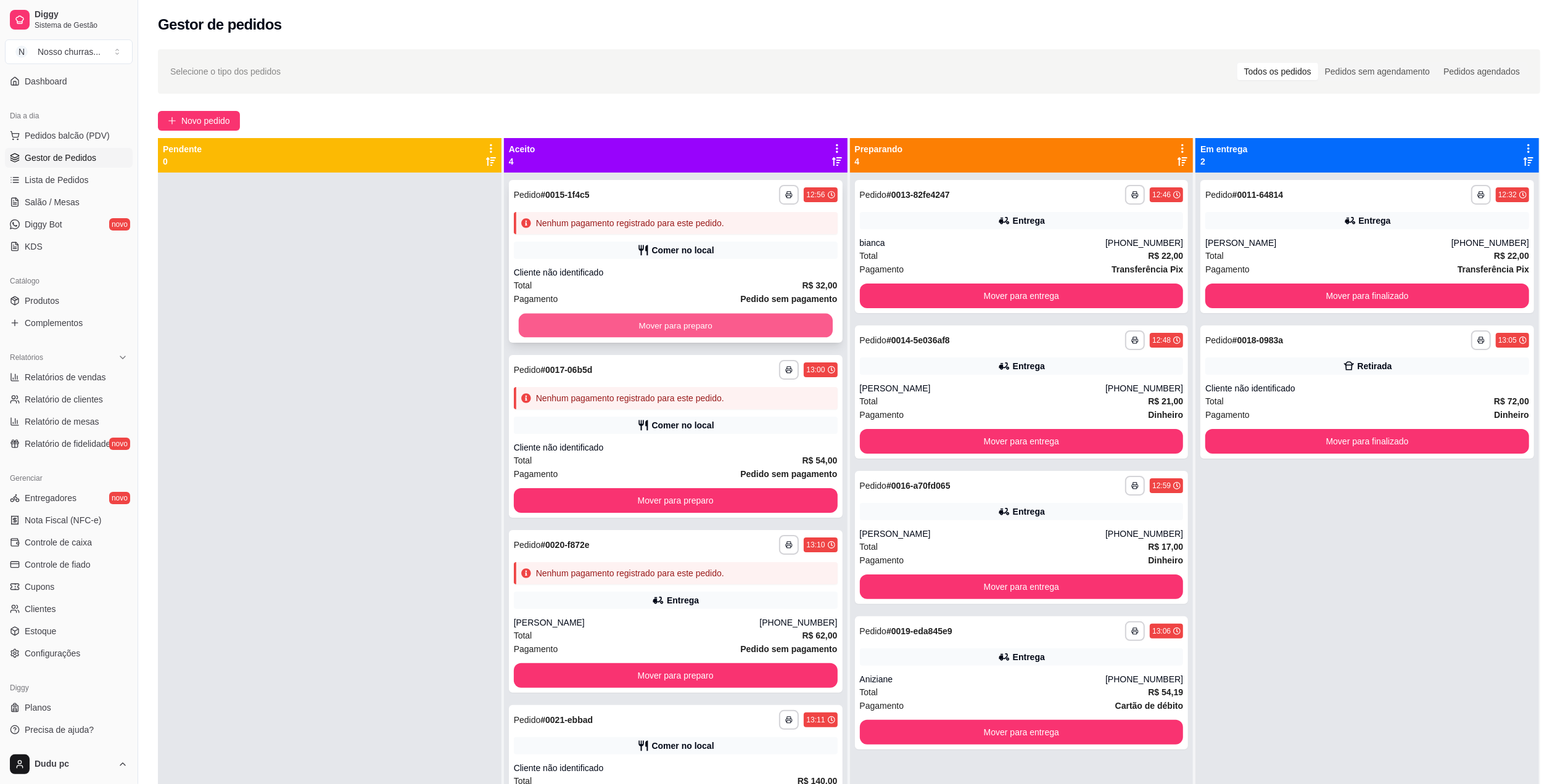
click at [727, 326] on button "Mover para preparo" at bounding box center [676, 326] width 314 height 24
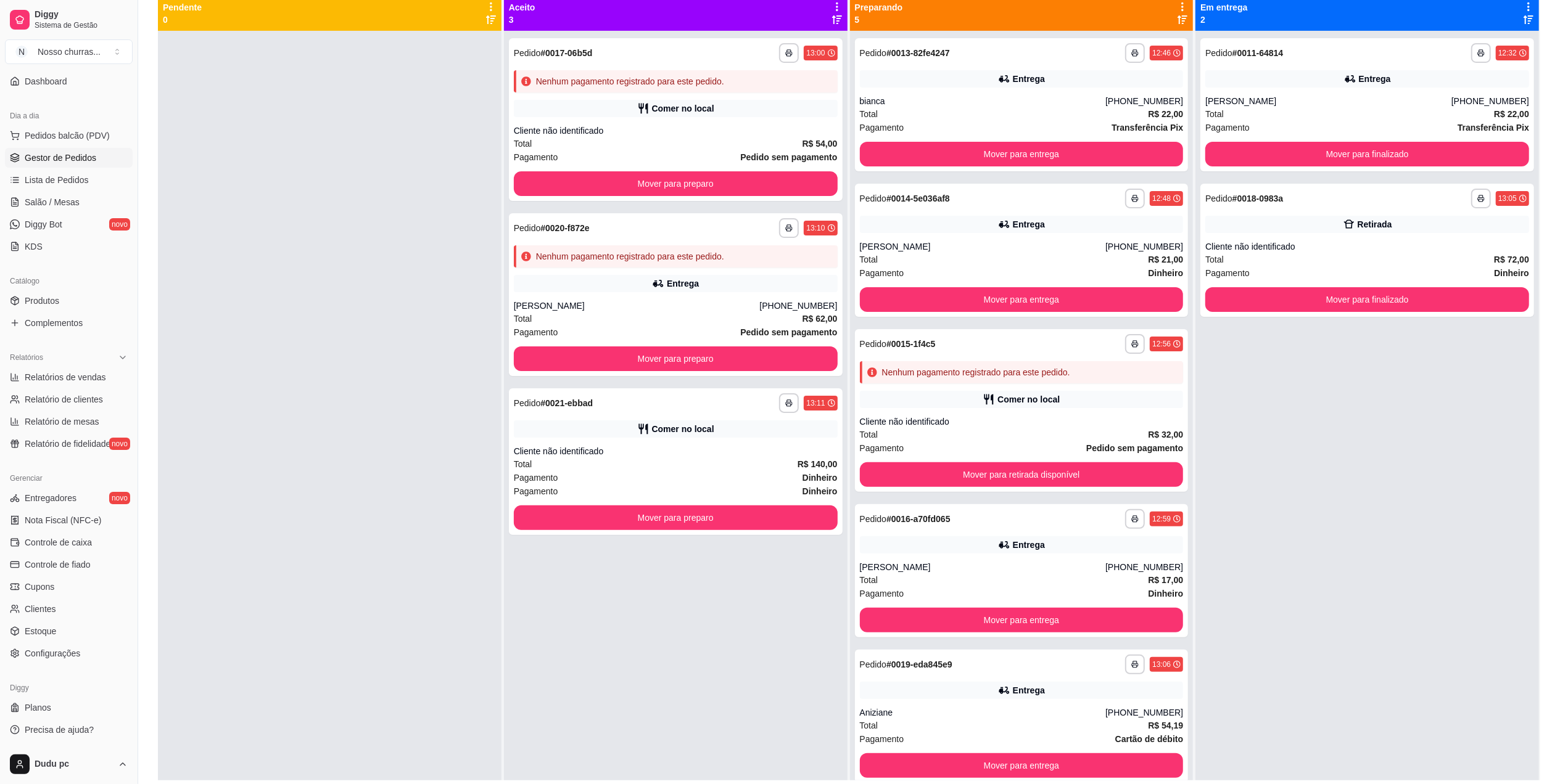
scroll to position [146, 0]
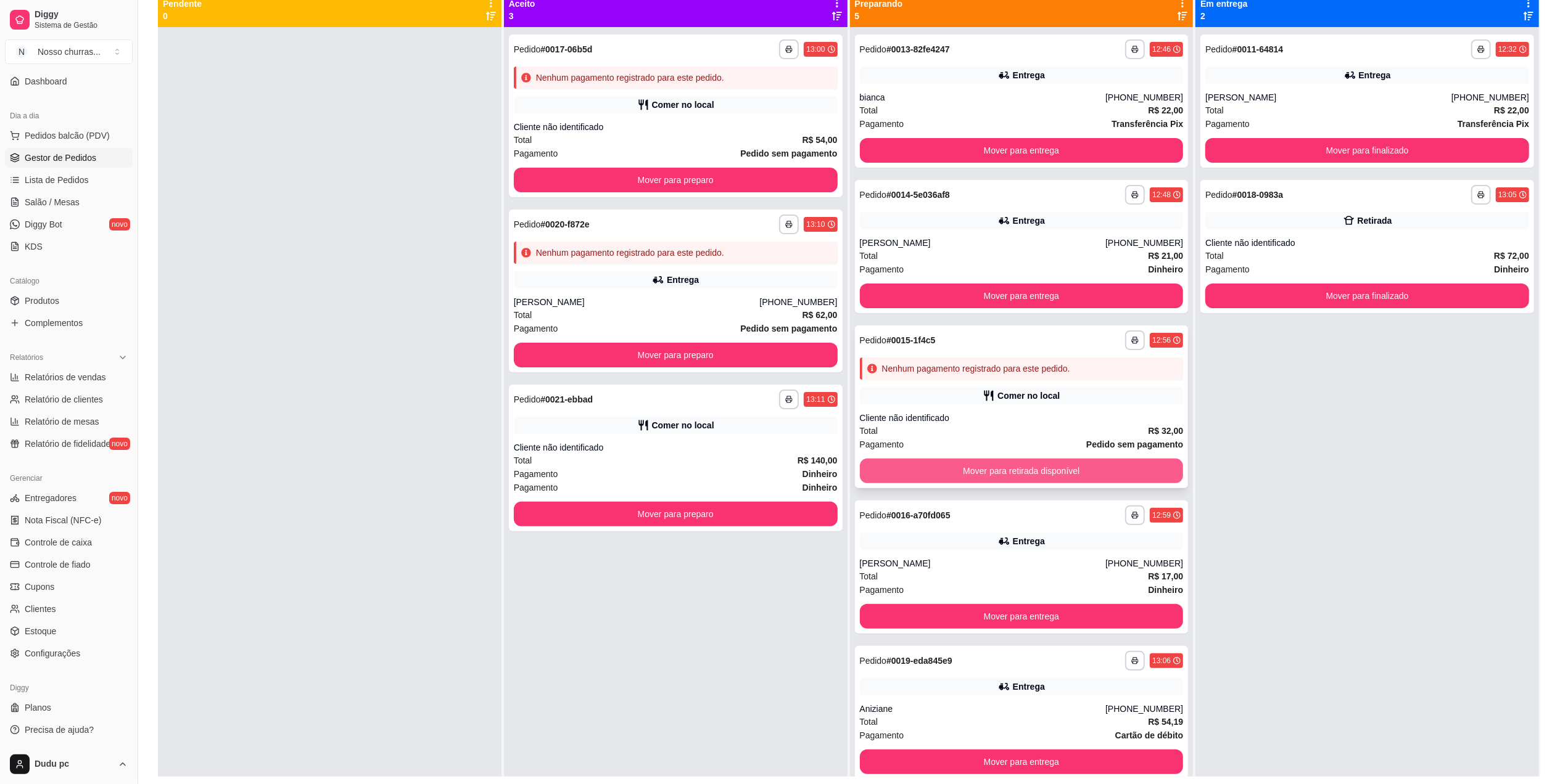
click at [1090, 470] on button "Mover para retirada disponível" at bounding box center [1021, 471] width 324 height 25
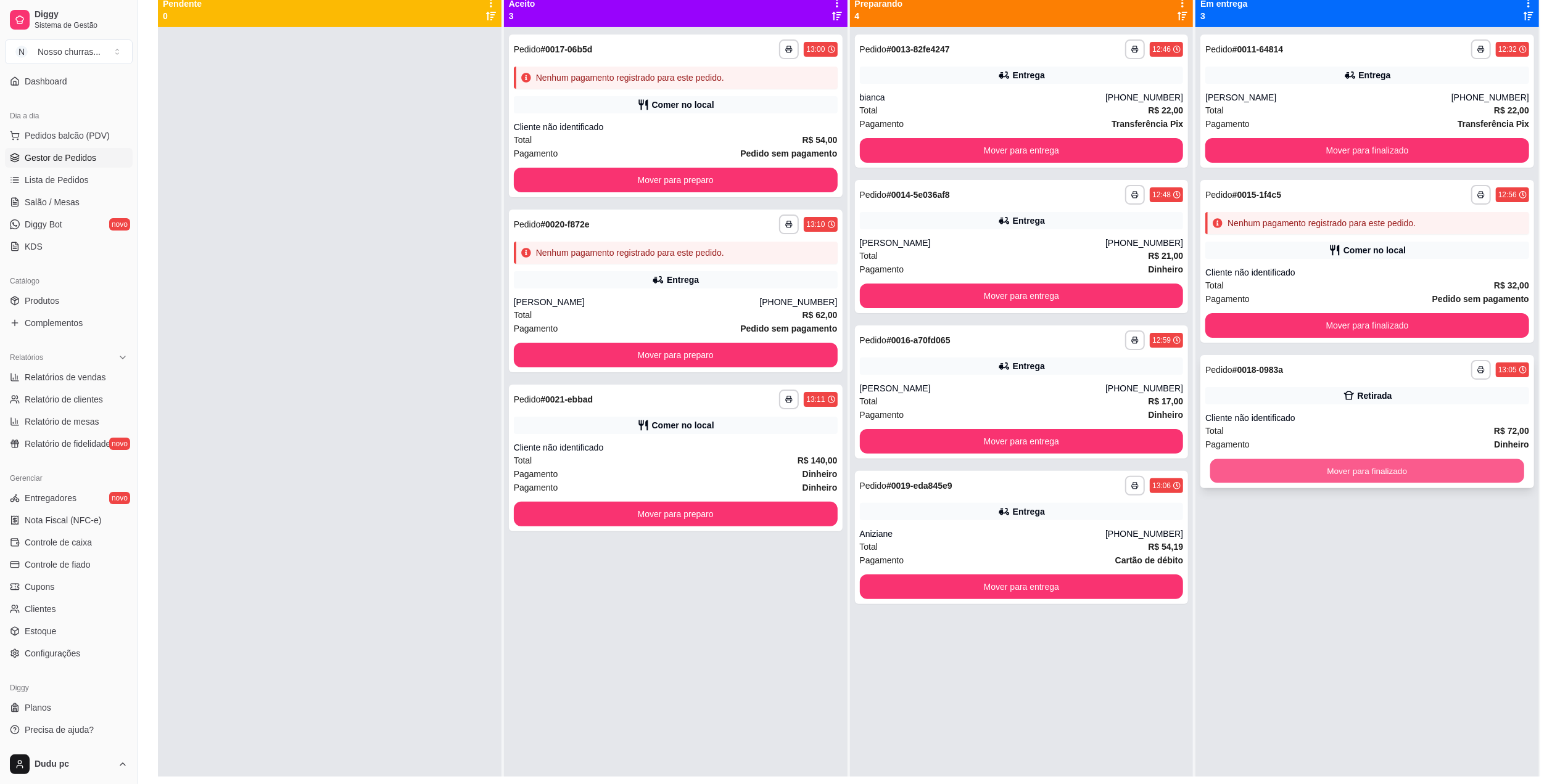
click at [1318, 473] on button "Mover para finalizado" at bounding box center [1367, 471] width 314 height 24
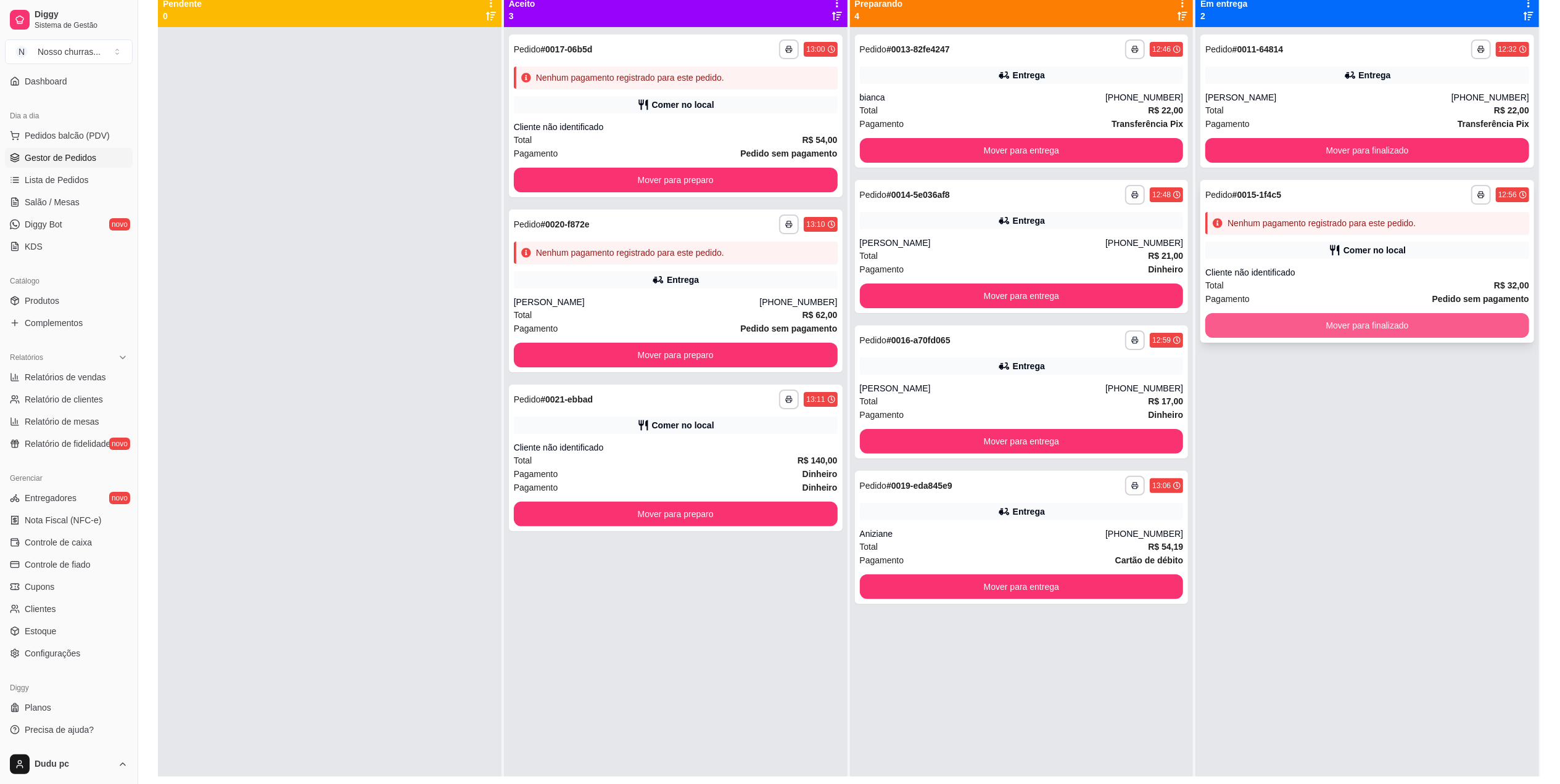
click at [1351, 326] on button "Mover para finalizado" at bounding box center [1367, 326] width 324 height 25
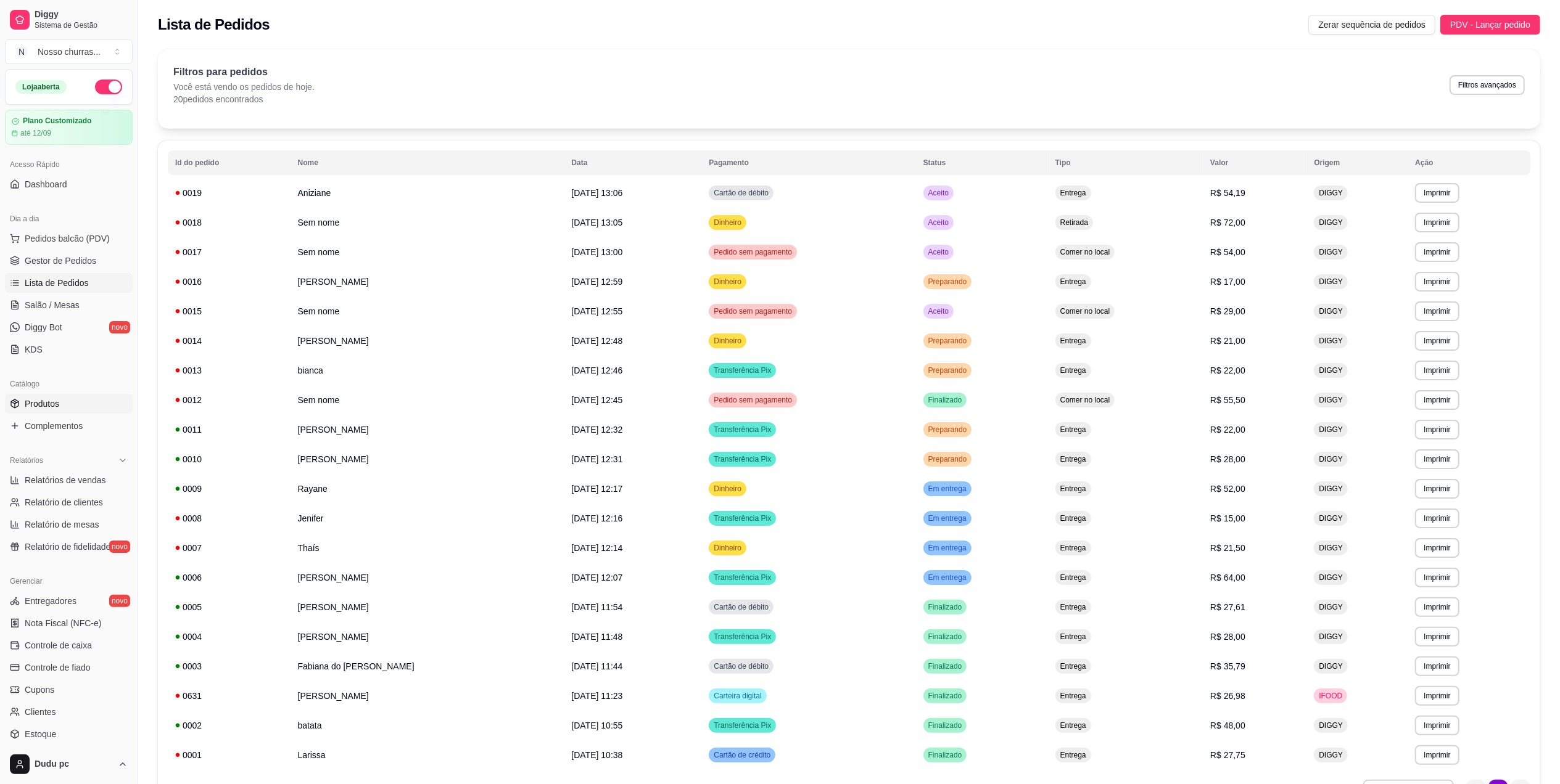
click at [55, 400] on span "Produtos" at bounding box center [42, 404] width 34 height 12
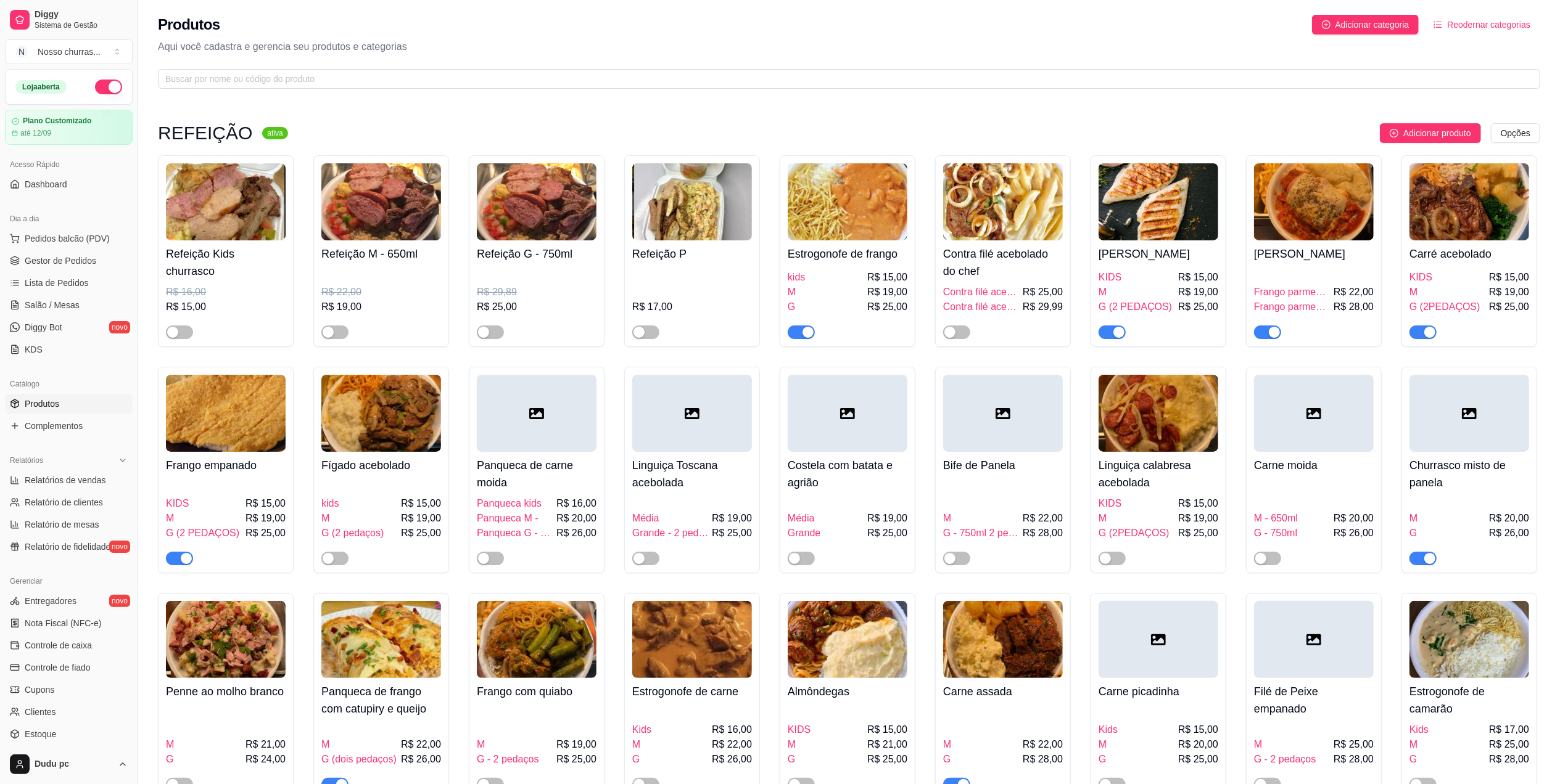
click at [955, 783] on span "button" at bounding box center [957, 785] width 27 height 14
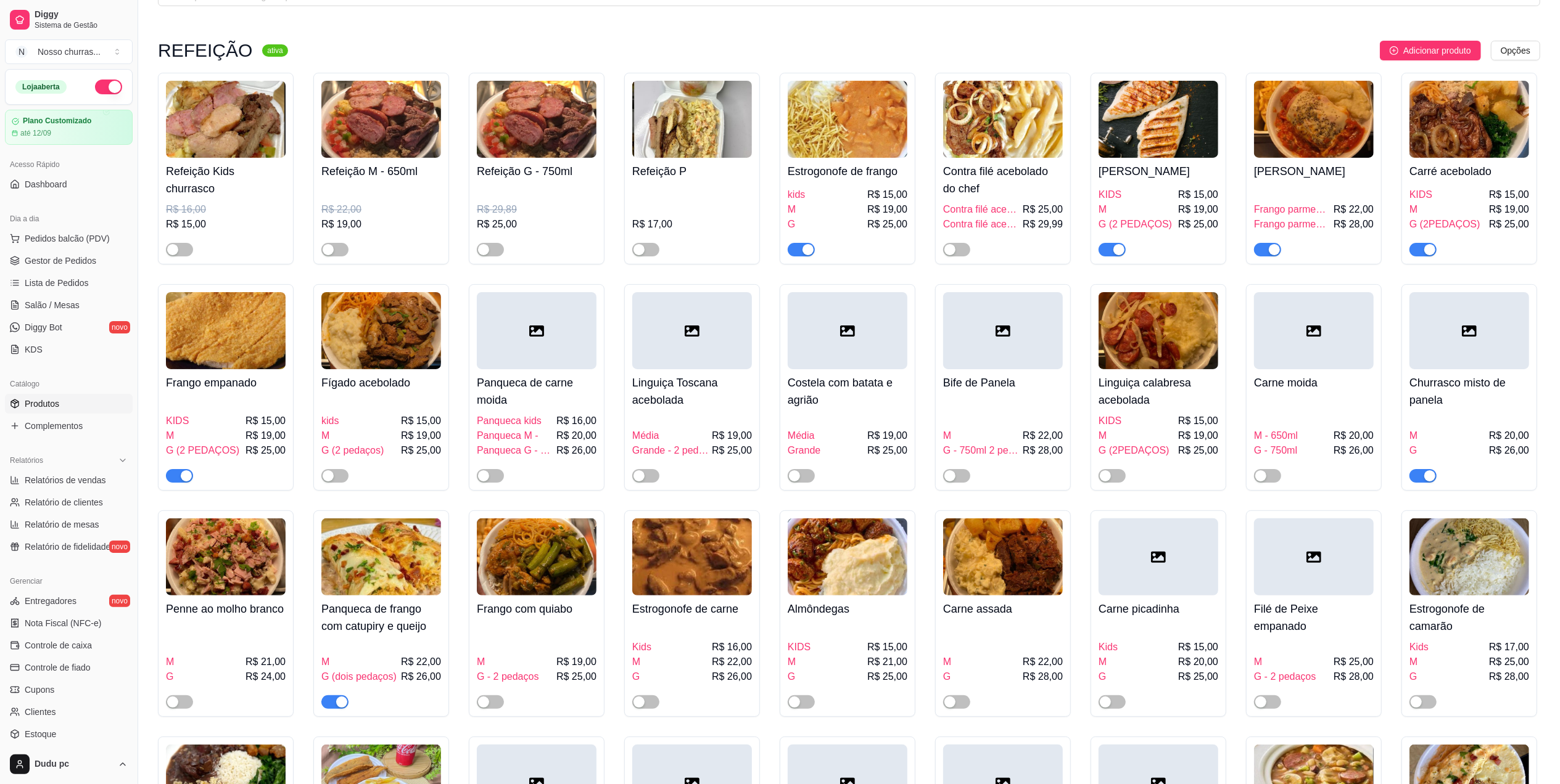
scroll to position [99, 0]
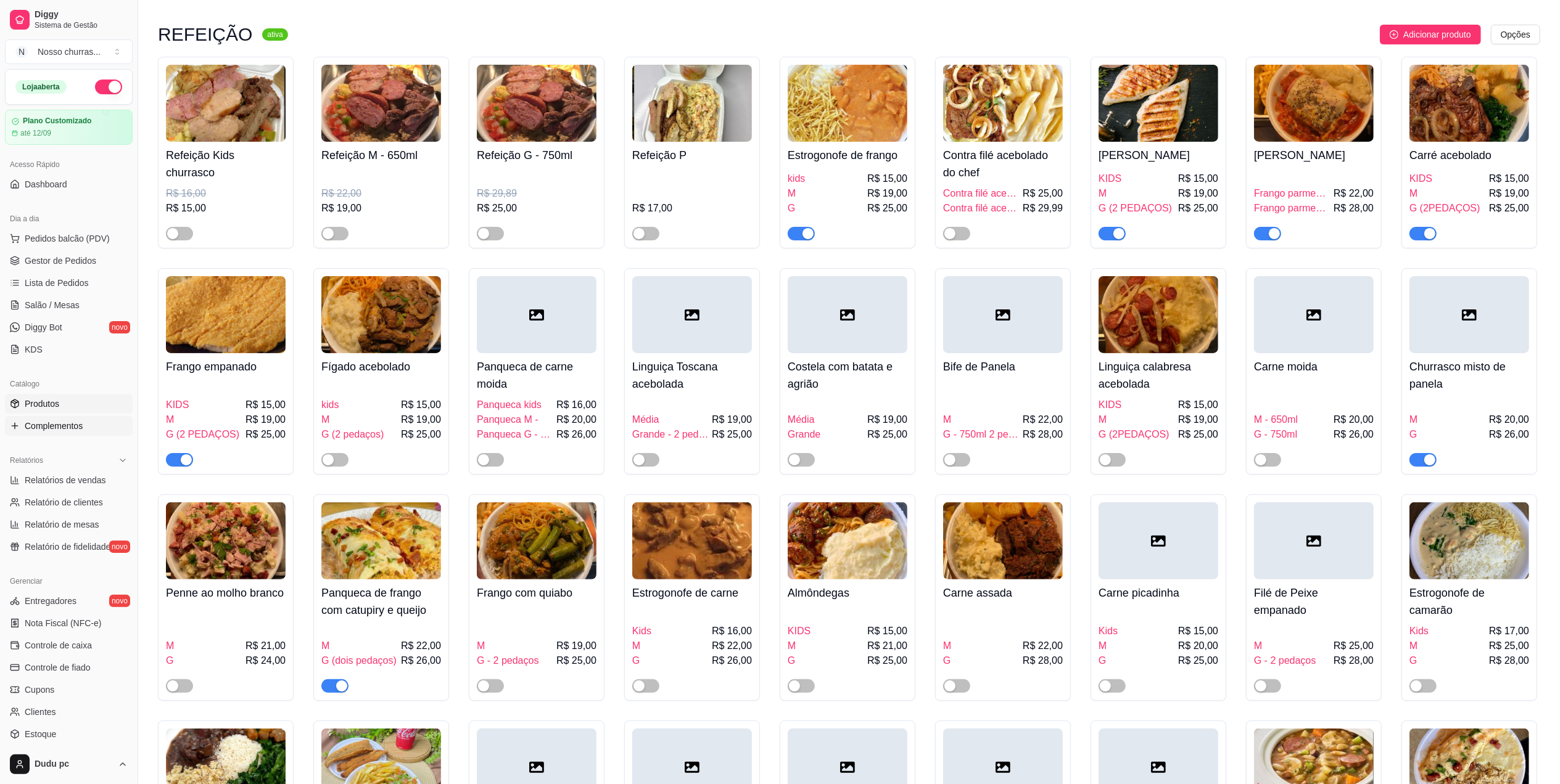
click at [105, 429] on link "Complementos" at bounding box center [68, 426] width 128 height 20
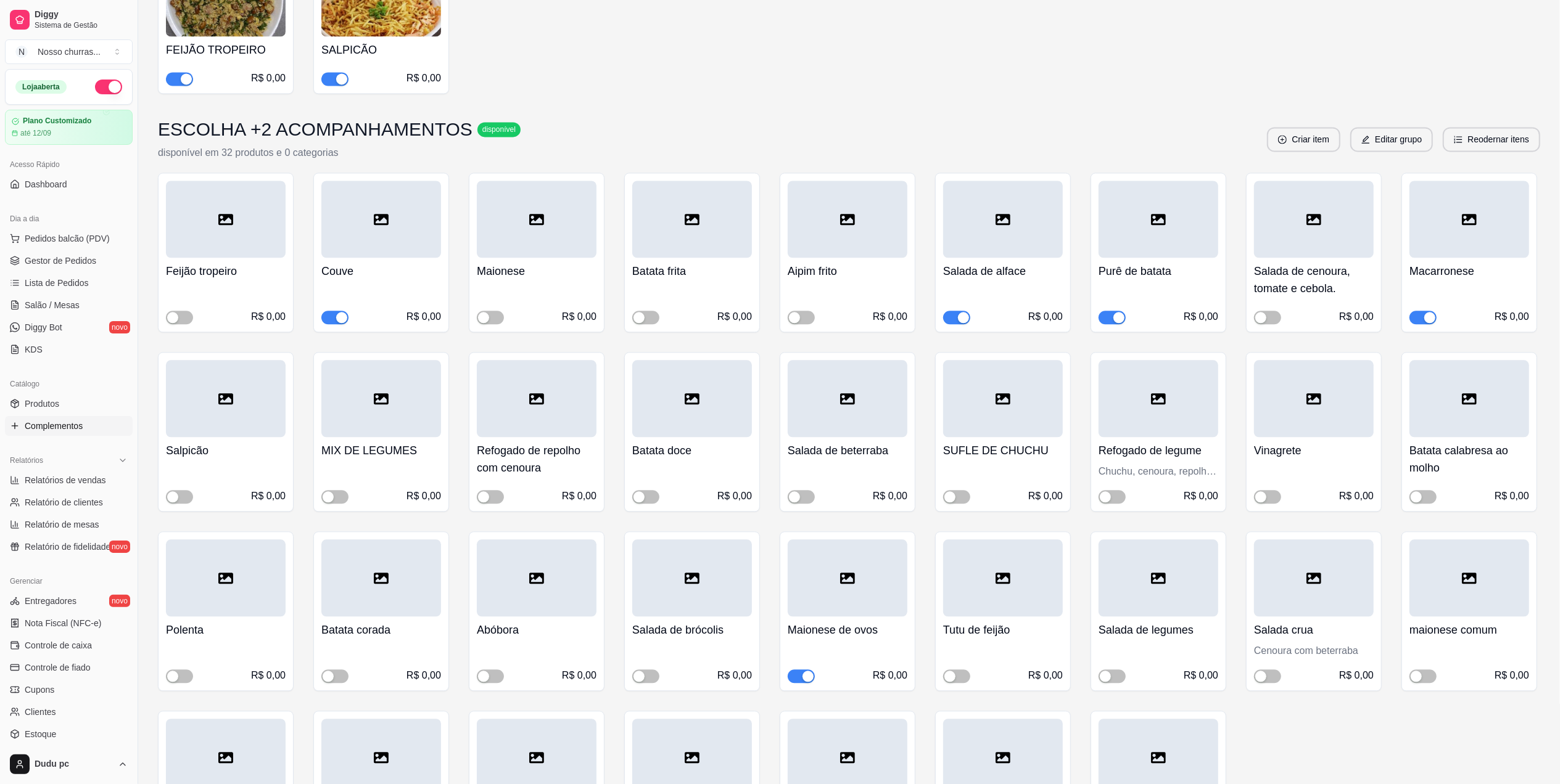
scroll to position [3098, 0]
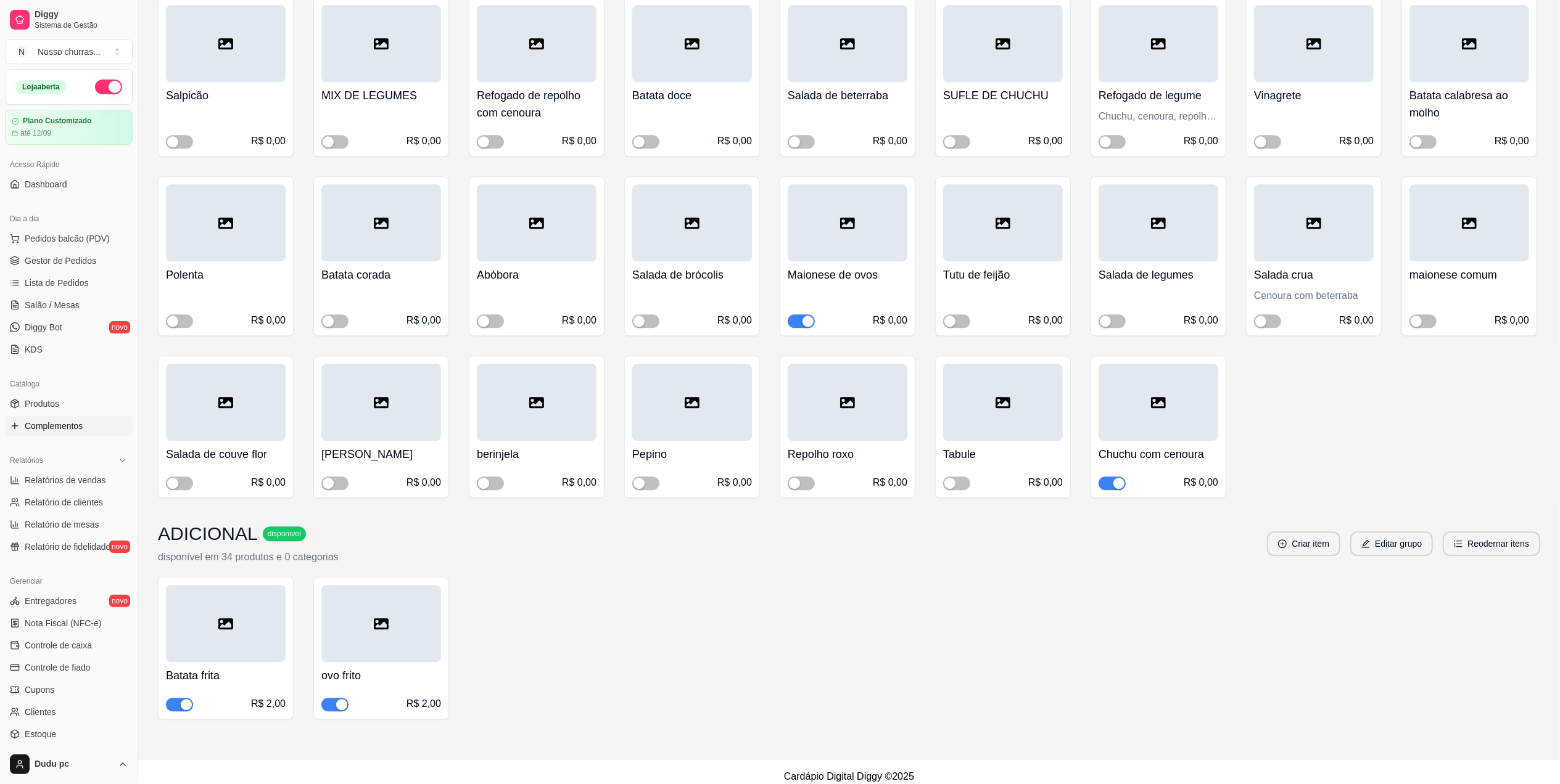
click at [801, 315] on button "button" at bounding box center [802, 322] width 27 height 14
click at [81, 267] on span "Gestor de Pedidos" at bounding box center [60, 261] width 72 height 12
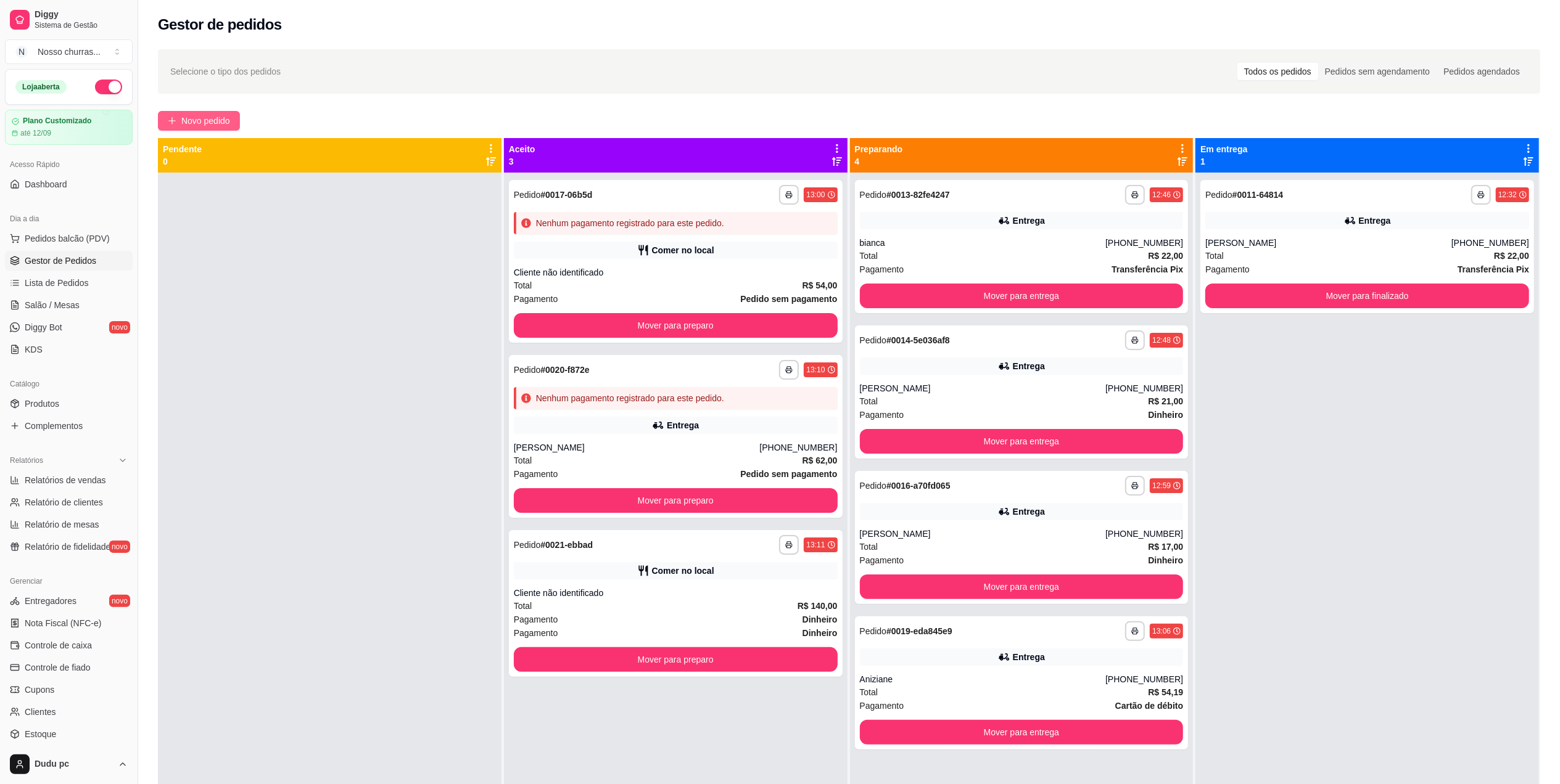
click at [192, 120] on span "Novo pedido" at bounding box center [205, 121] width 49 height 14
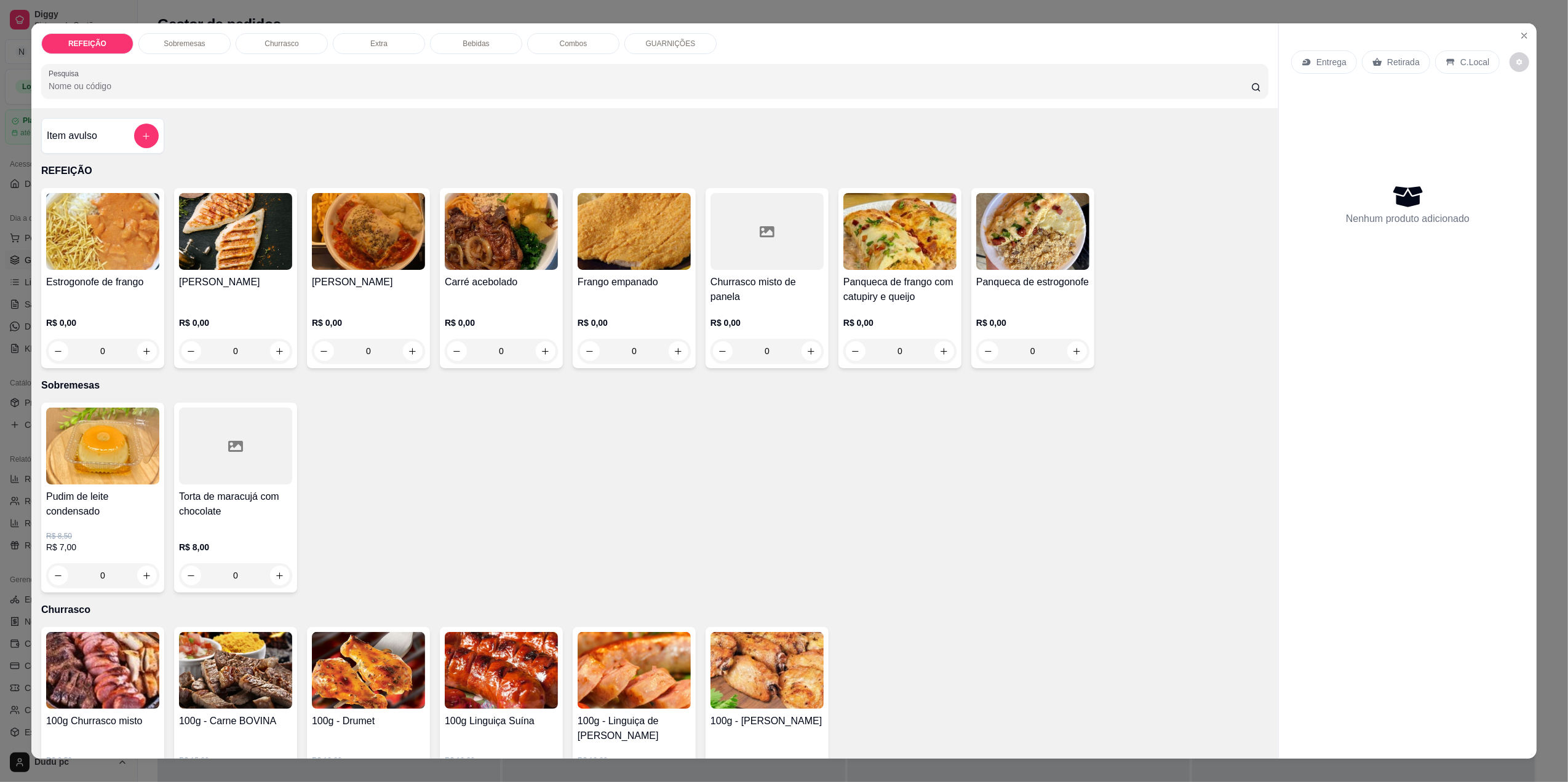
click at [165, 43] on p "Sobremesas" at bounding box center [184, 44] width 41 height 10
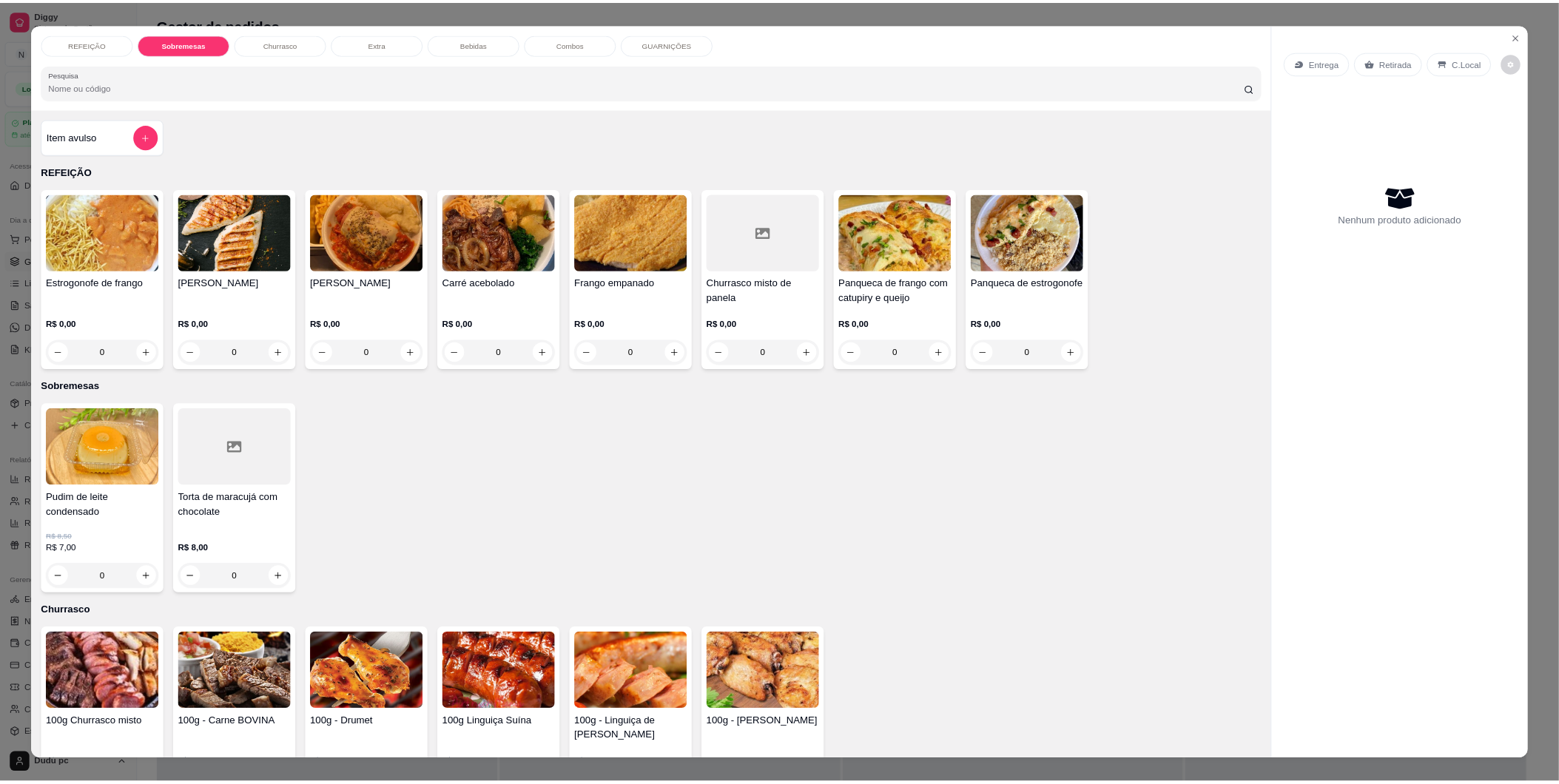
scroll to position [19, 0]
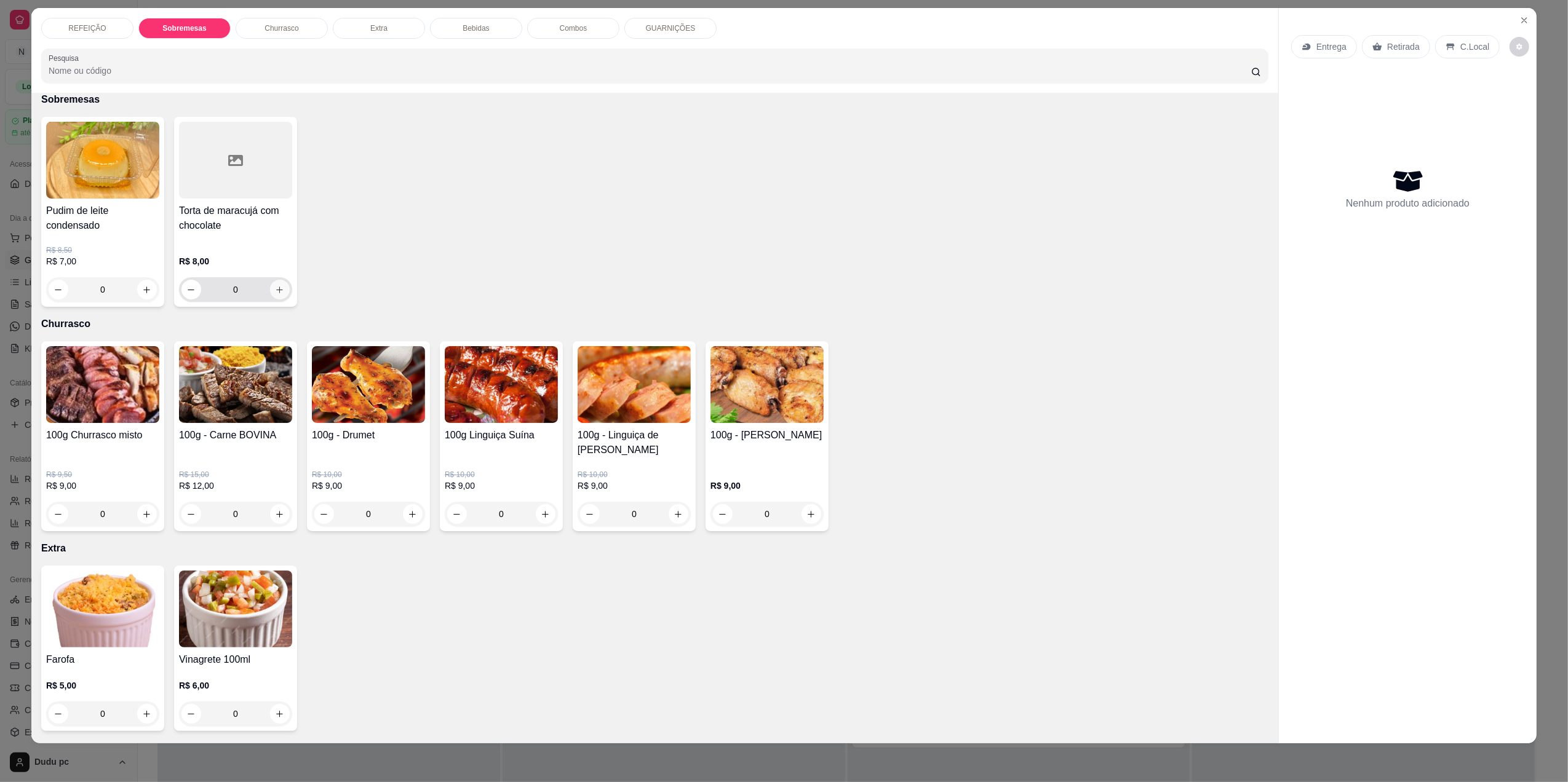
click at [275, 289] on icon "increase-product-quantity" at bounding box center [280, 290] width 10 height 10
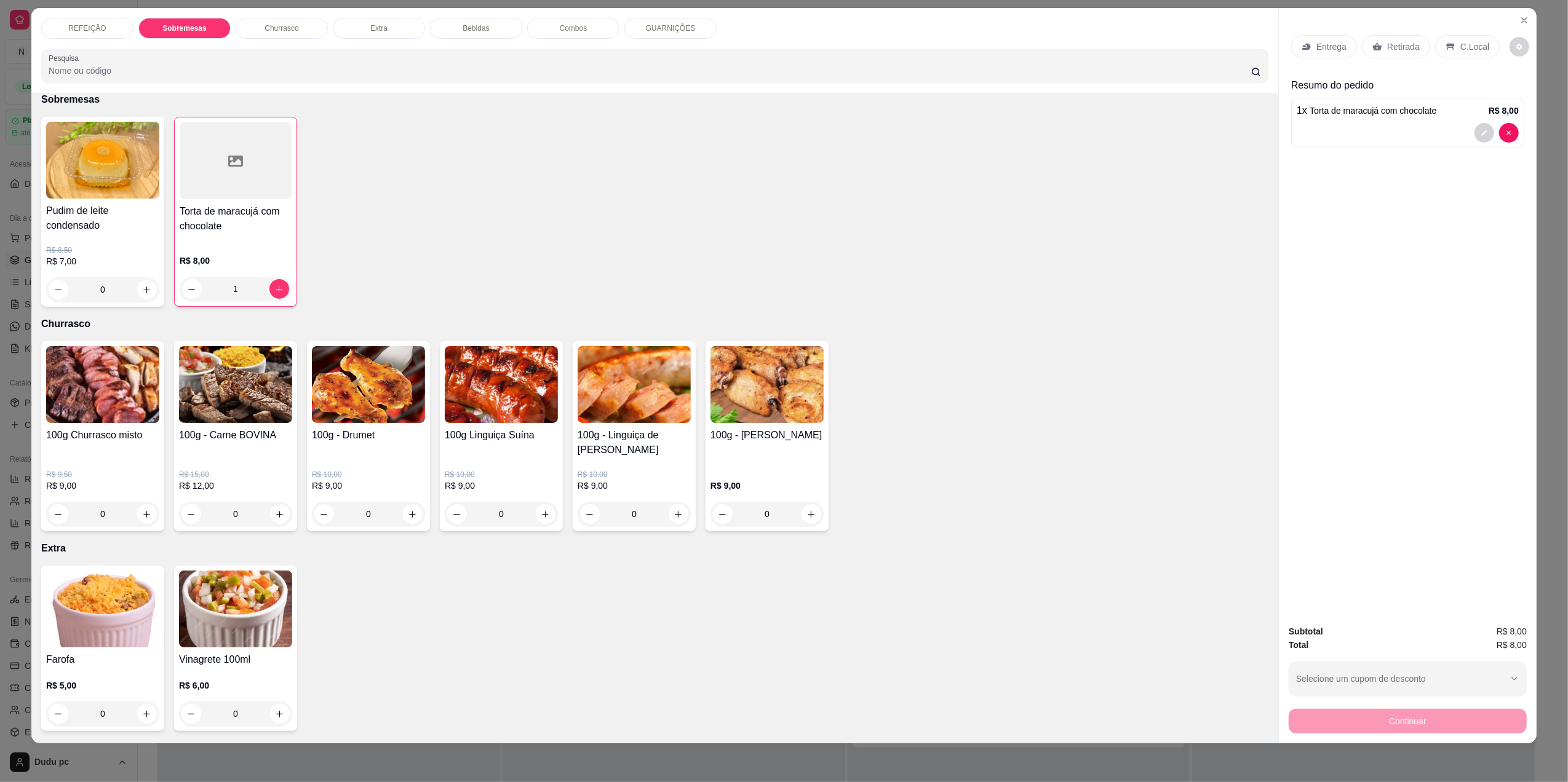
click at [1403, 42] on p "Retirada" at bounding box center [1403, 46] width 33 height 12
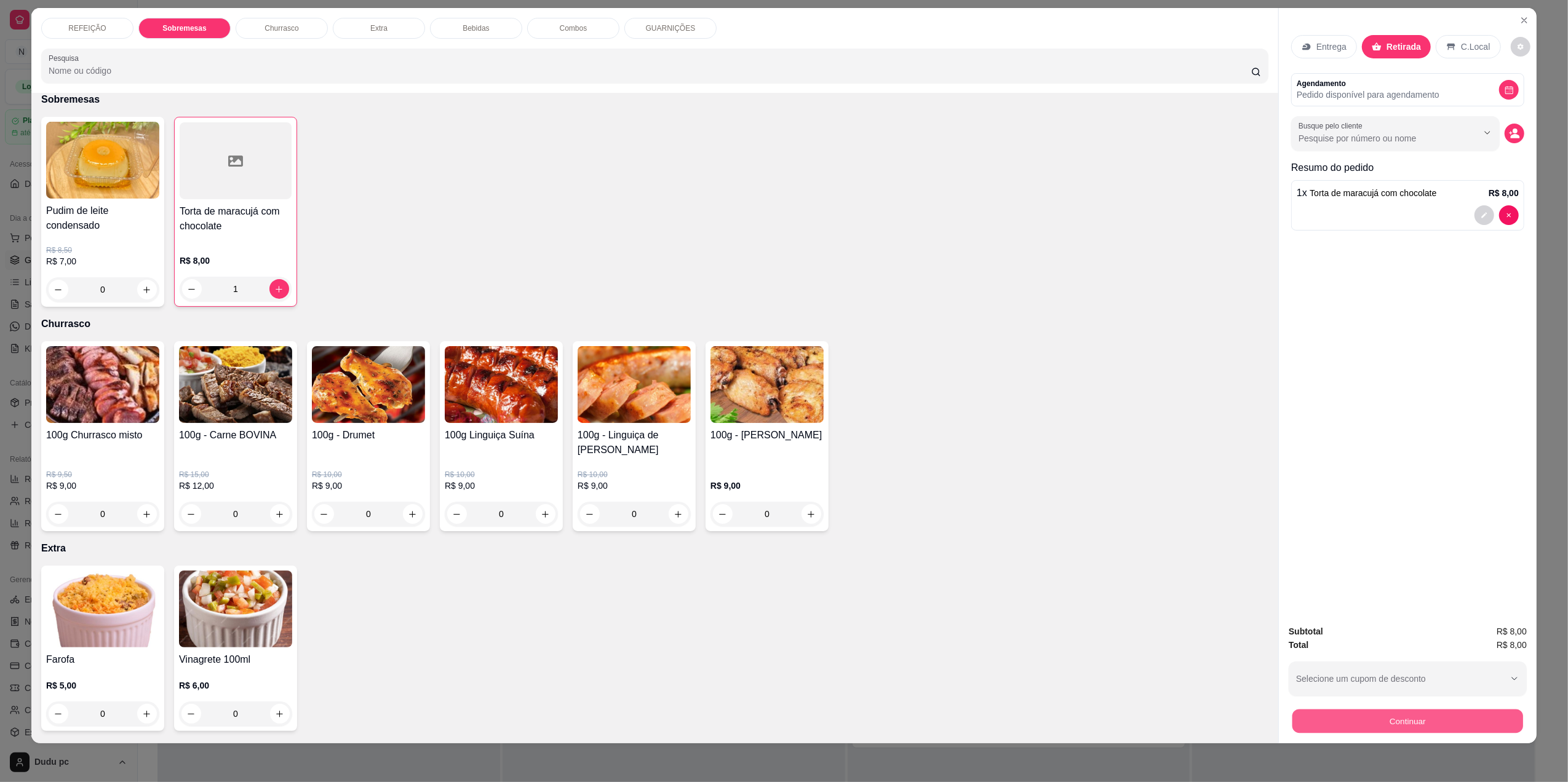
click at [1344, 716] on button "Continuar" at bounding box center [1408, 721] width 231 height 24
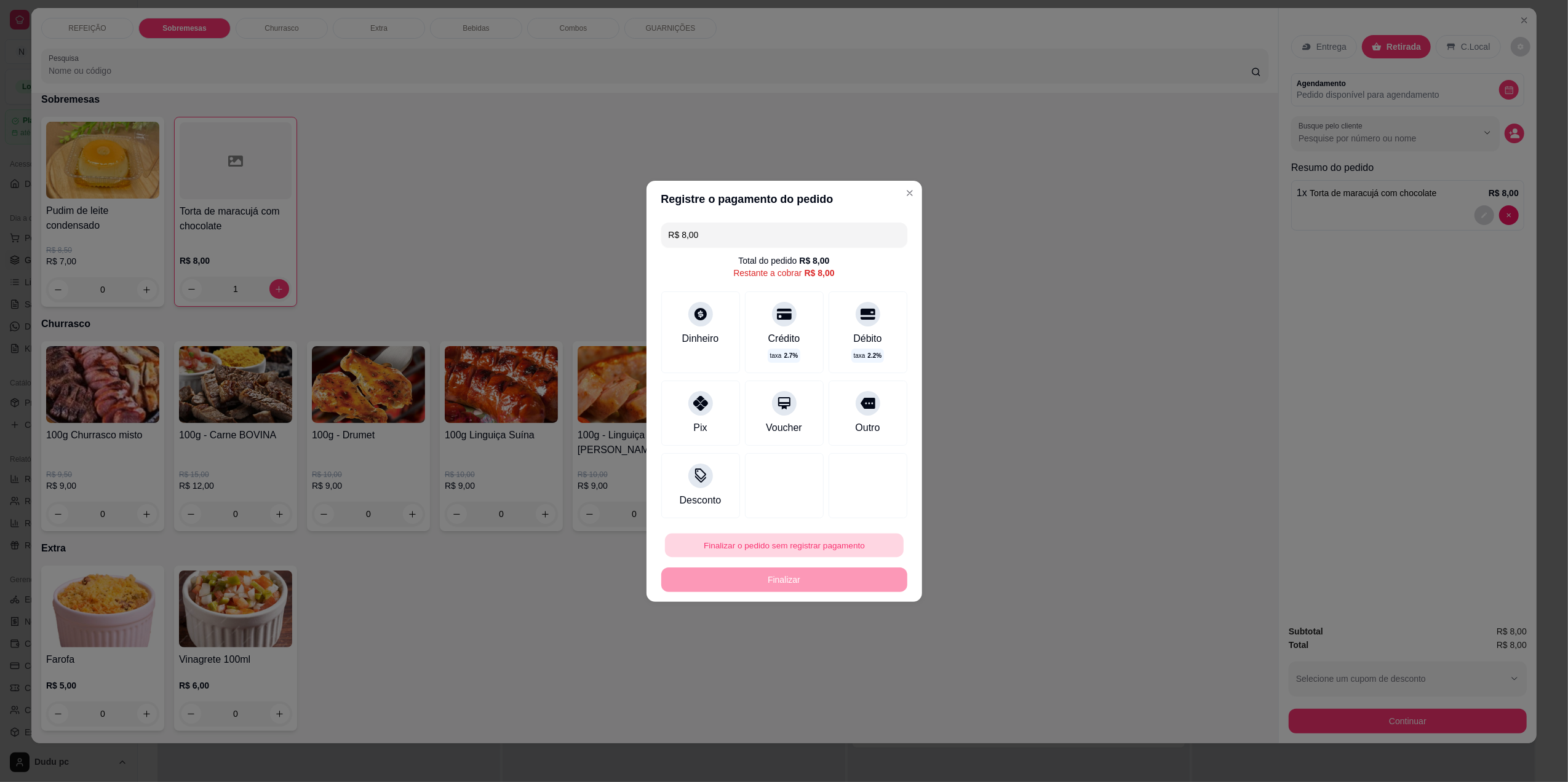
click at [785, 546] on button "Finalizar o pedido sem registrar pagamento" at bounding box center [784, 545] width 239 height 24
click at [849, 646] on button "Confirmar" at bounding box center [859, 646] width 44 height 18
type input "0"
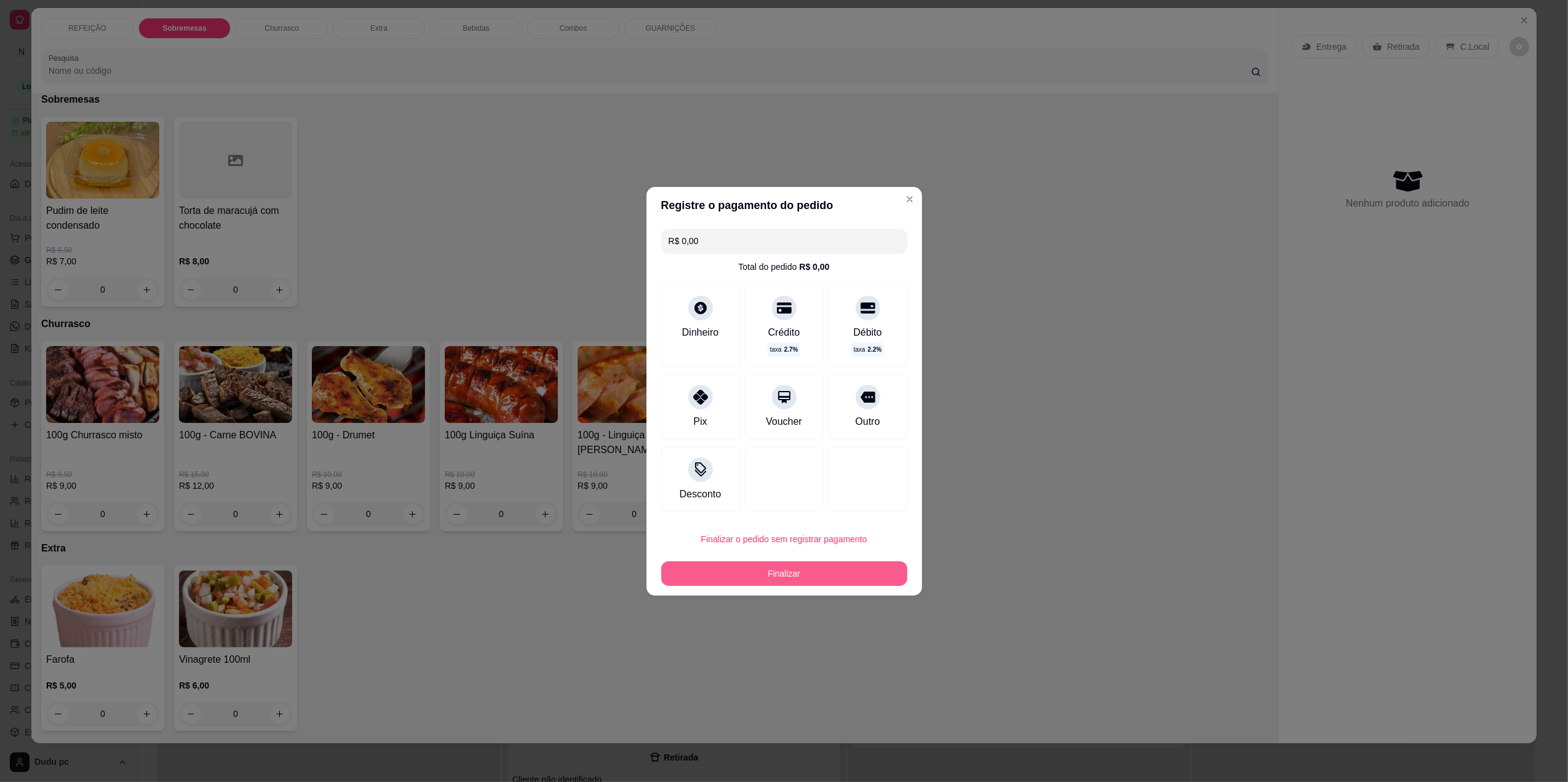
type input "R$ 0,00"
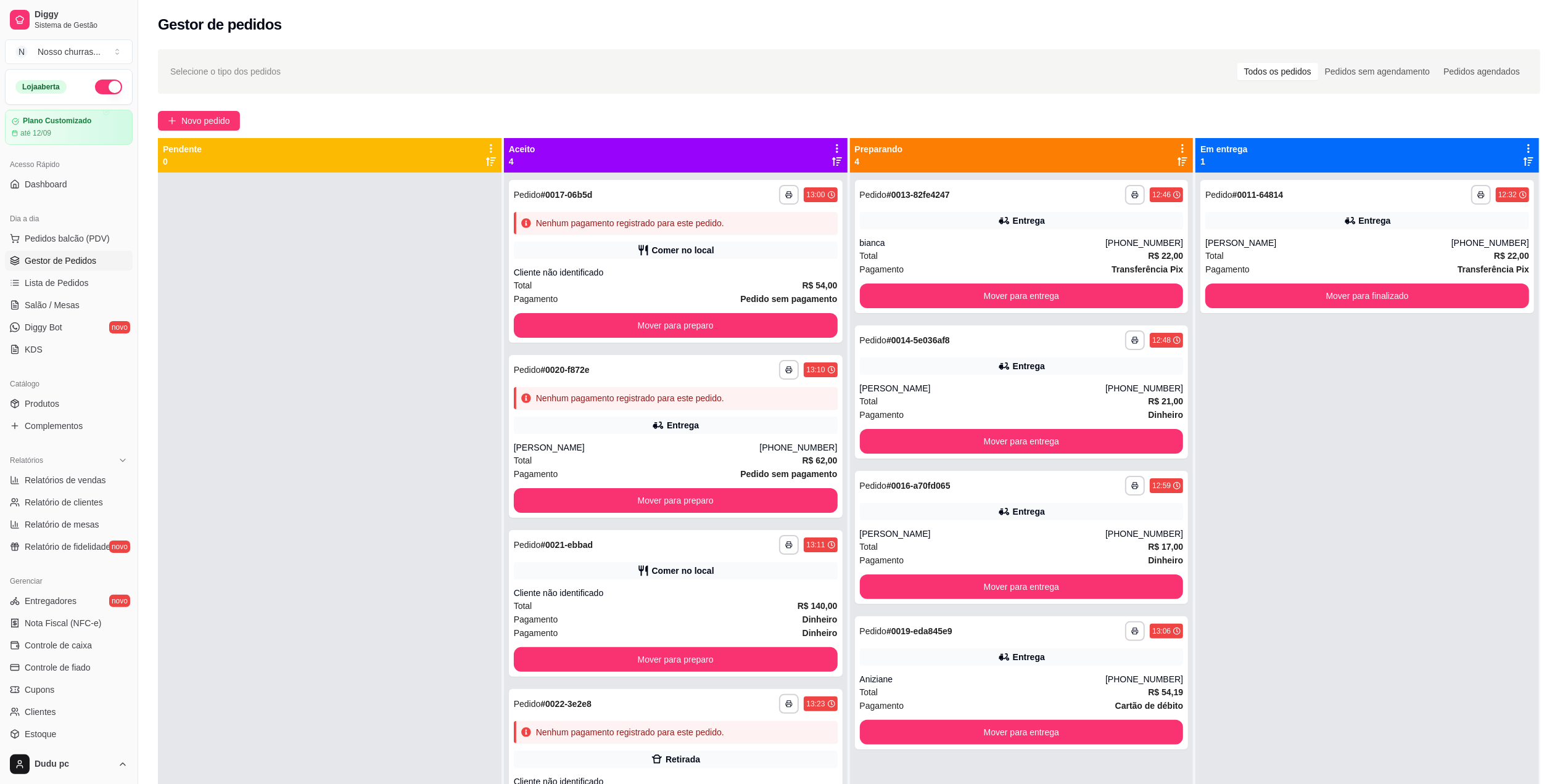
click at [833, 582] on div "**********" at bounding box center [676, 603] width 334 height 146
click at [569, 721] on div "Nenhum pagamento registrado para este pedido." at bounding box center [676, 732] width 324 height 22
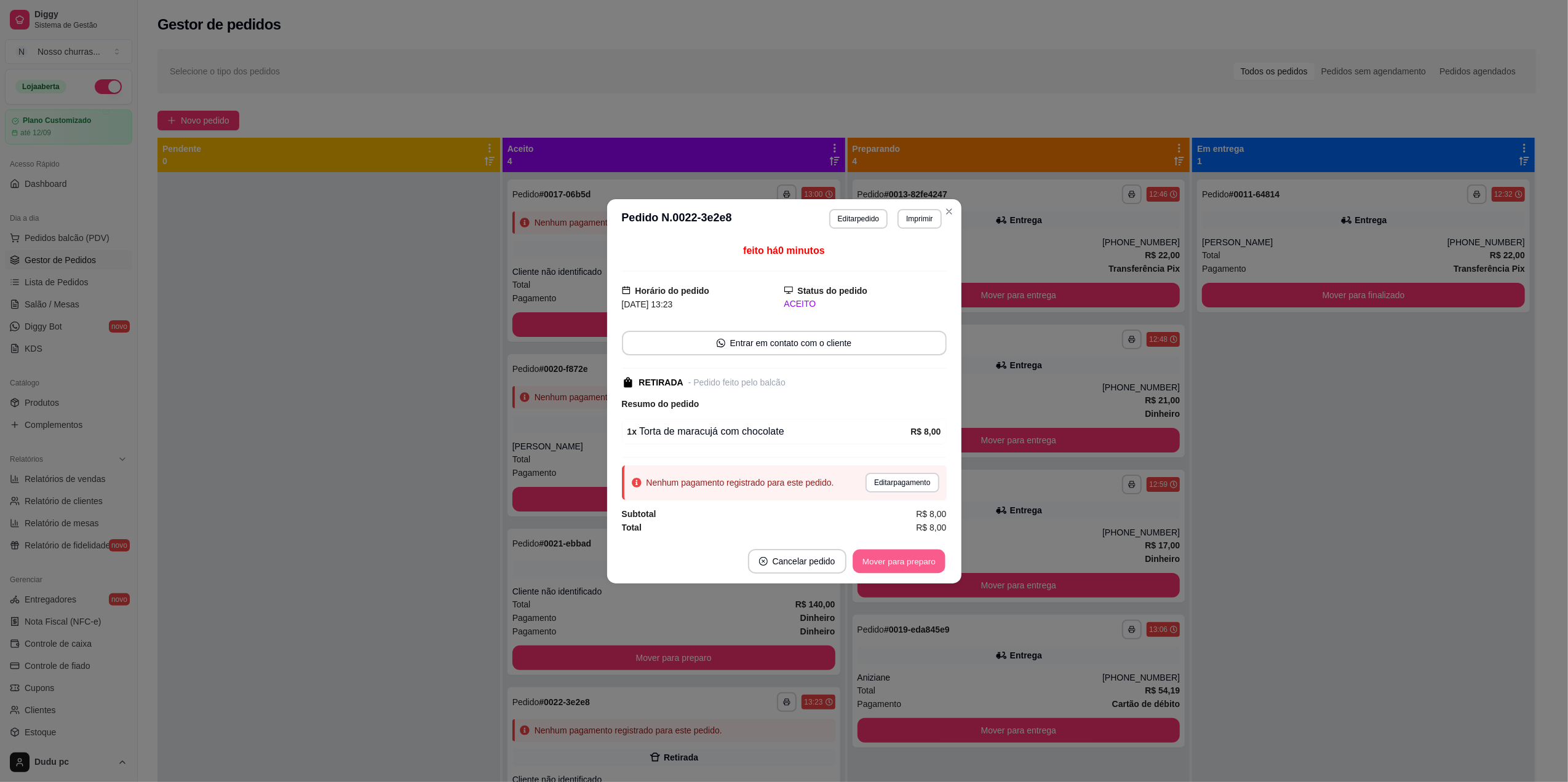
click at [918, 563] on button "Mover para preparo" at bounding box center [898, 561] width 92 height 24
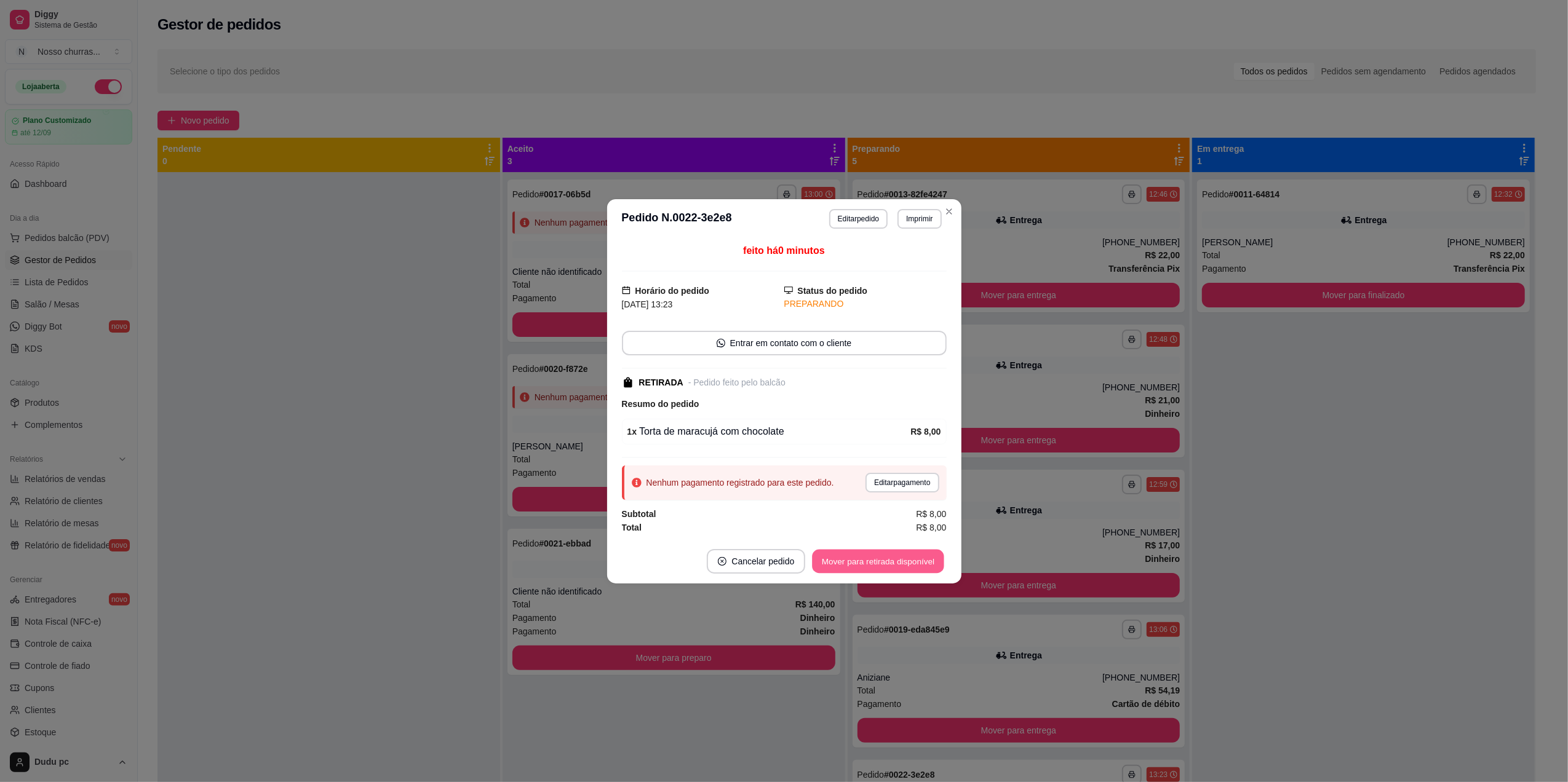
click at [918, 563] on button "Mover para retirada disponível" at bounding box center [878, 561] width 132 height 24
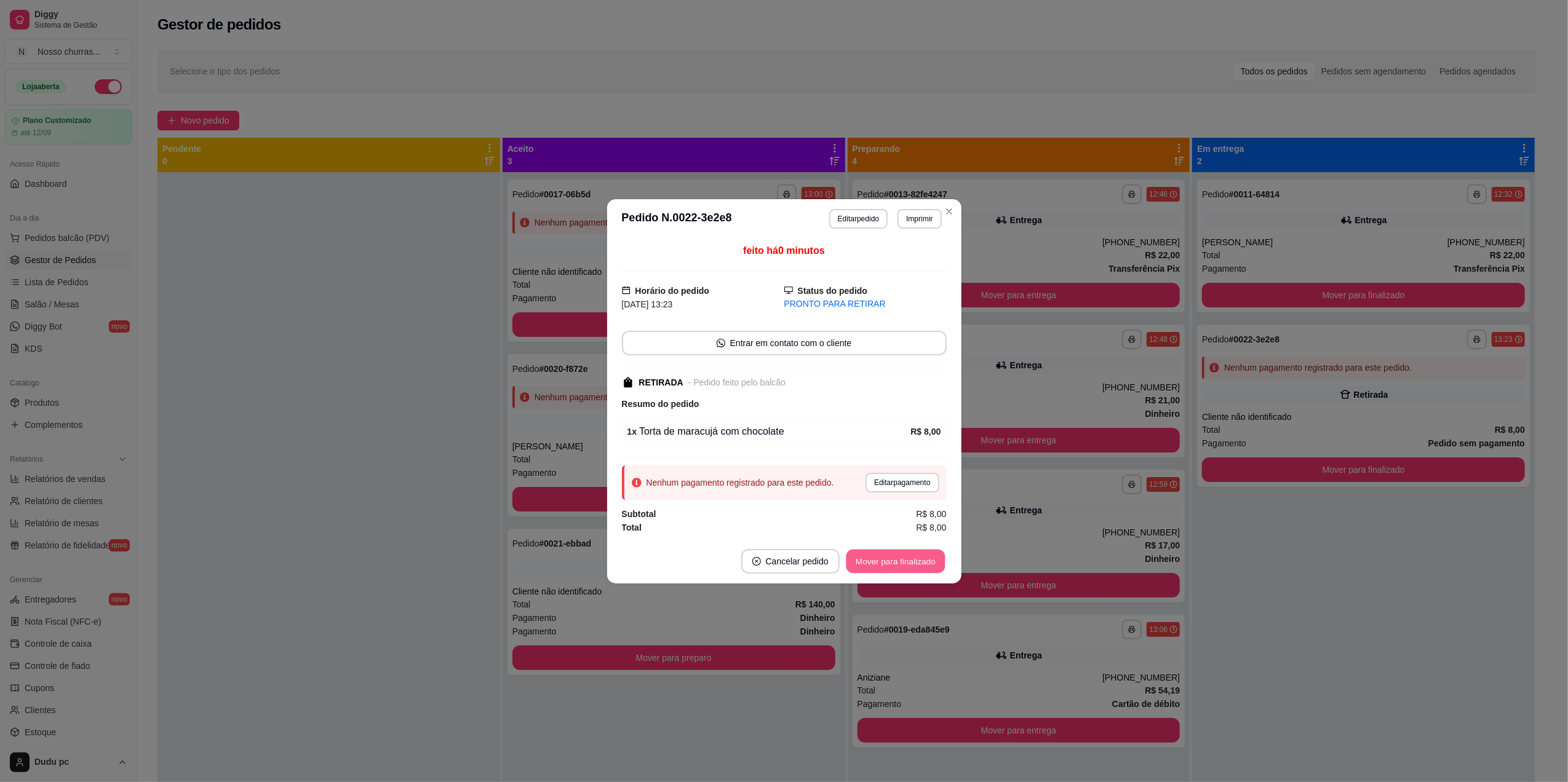
click at [918, 563] on button "Mover para finalizado" at bounding box center [895, 561] width 99 height 24
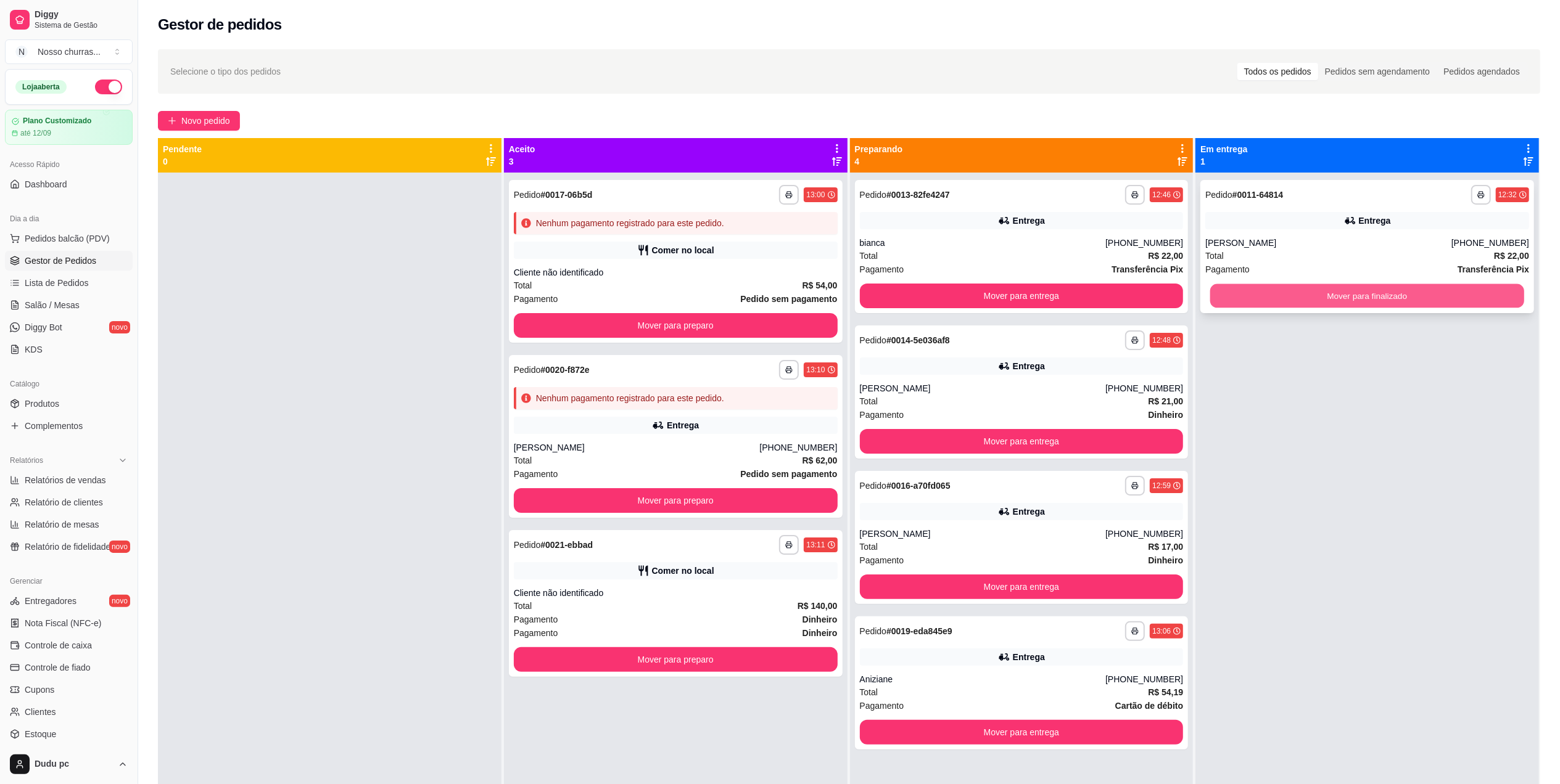
click at [1294, 297] on button "Mover para finalizado" at bounding box center [1367, 296] width 314 height 24
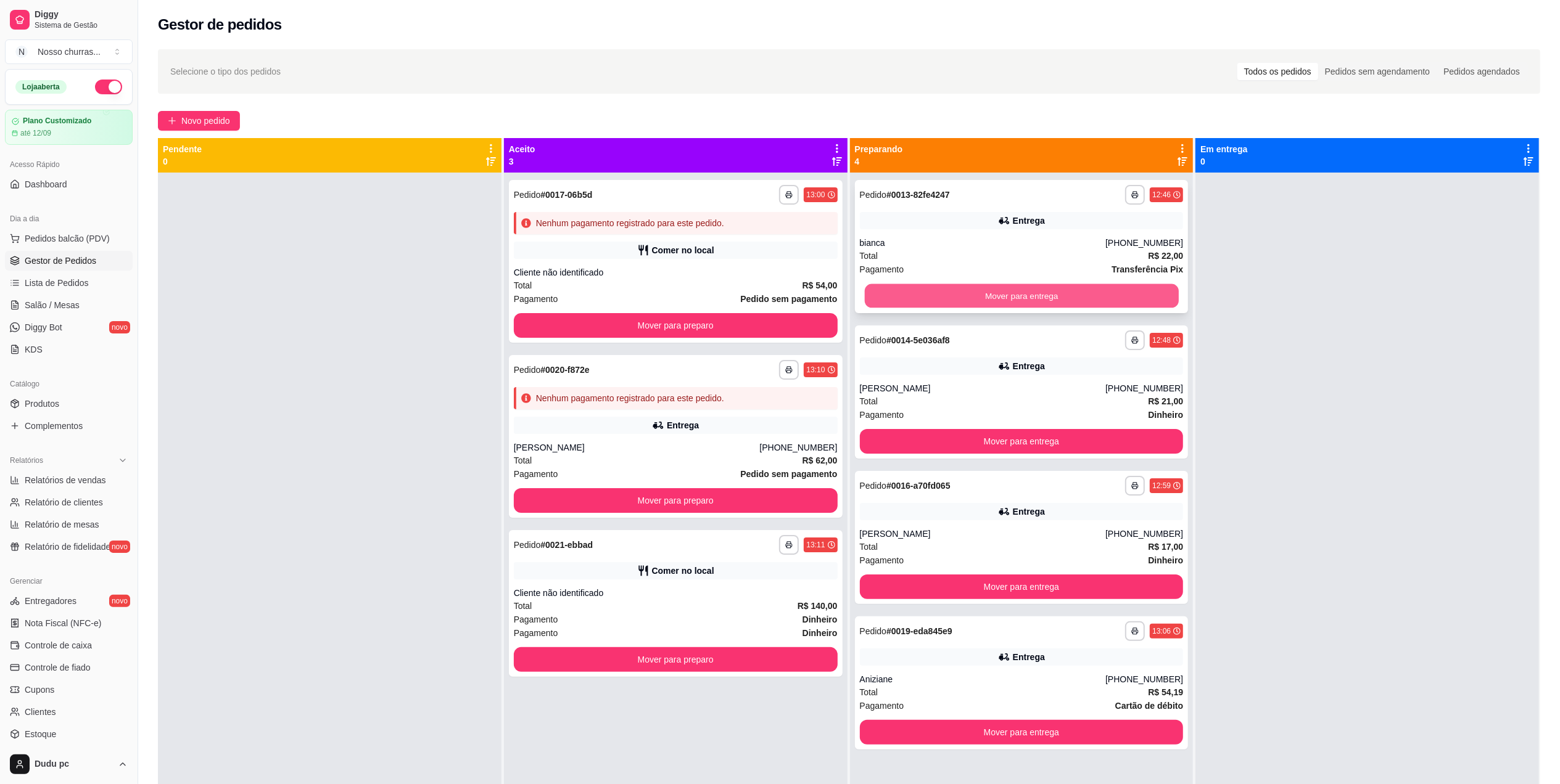
click at [1151, 294] on button "Mover para entrega" at bounding box center [1021, 296] width 314 height 24
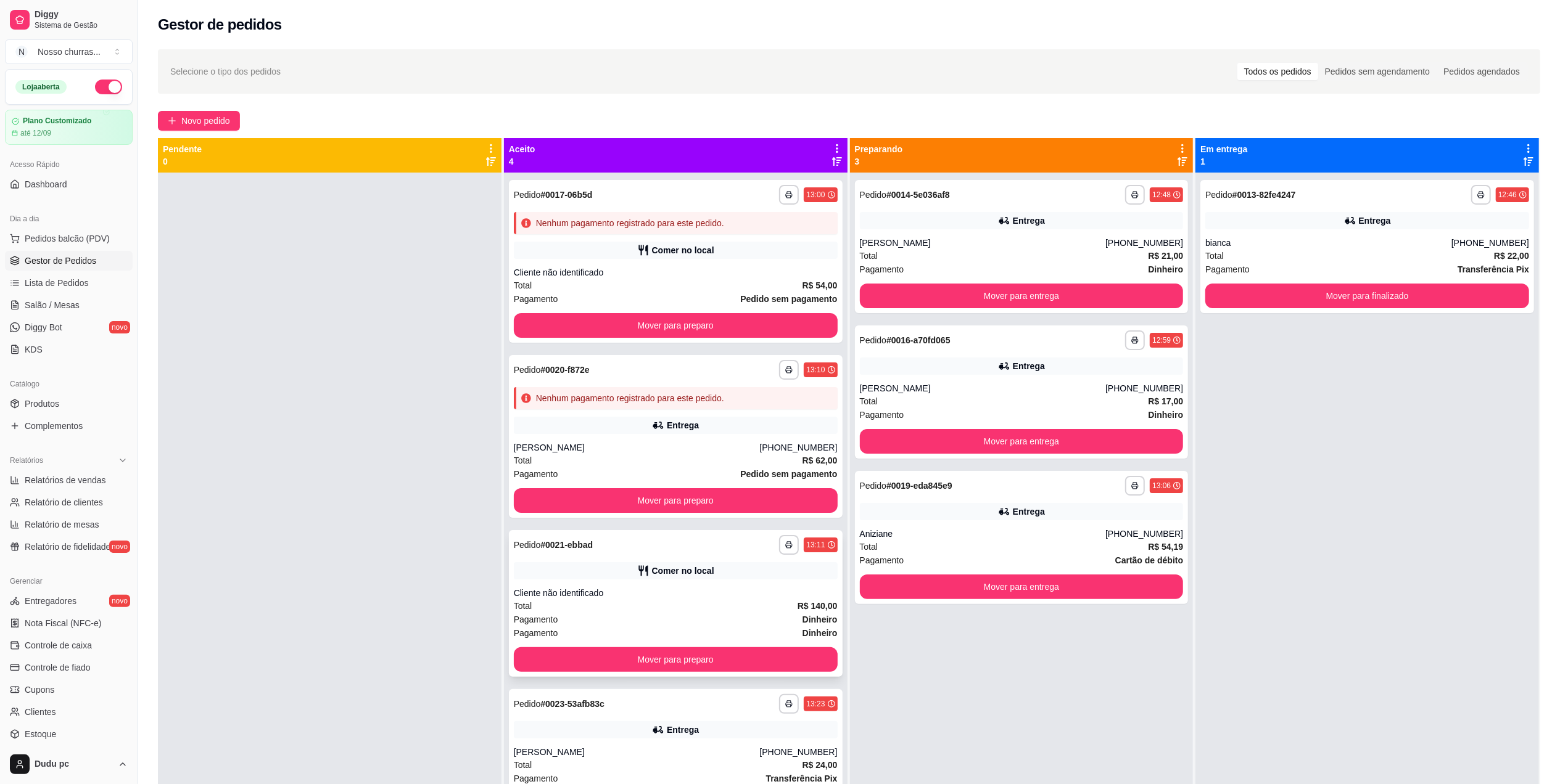
click at [687, 594] on div "Cliente não identificado" at bounding box center [676, 593] width 324 height 12
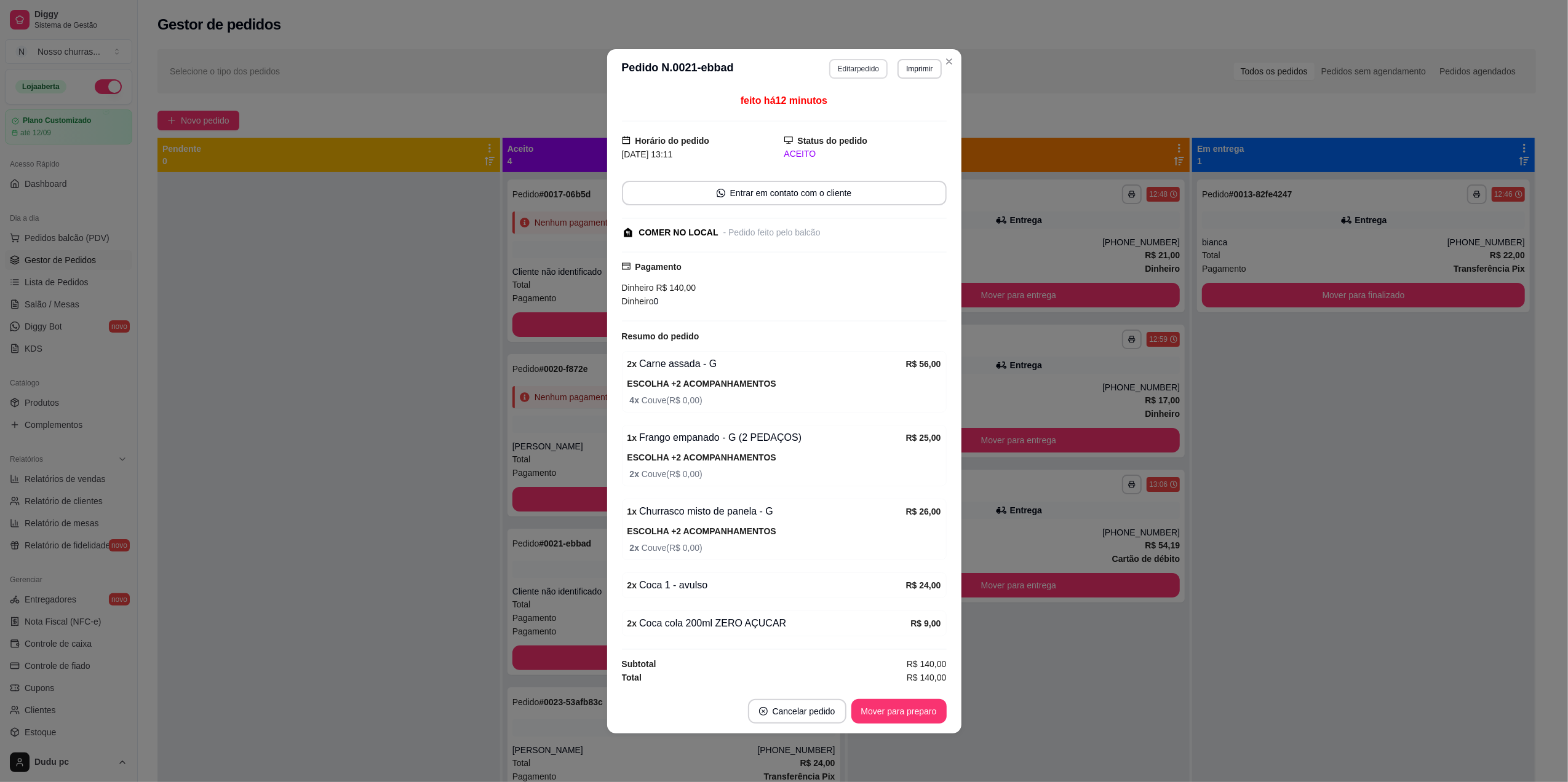
click at [861, 59] on button "Editar pedido" at bounding box center [859, 69] width 59 height 20
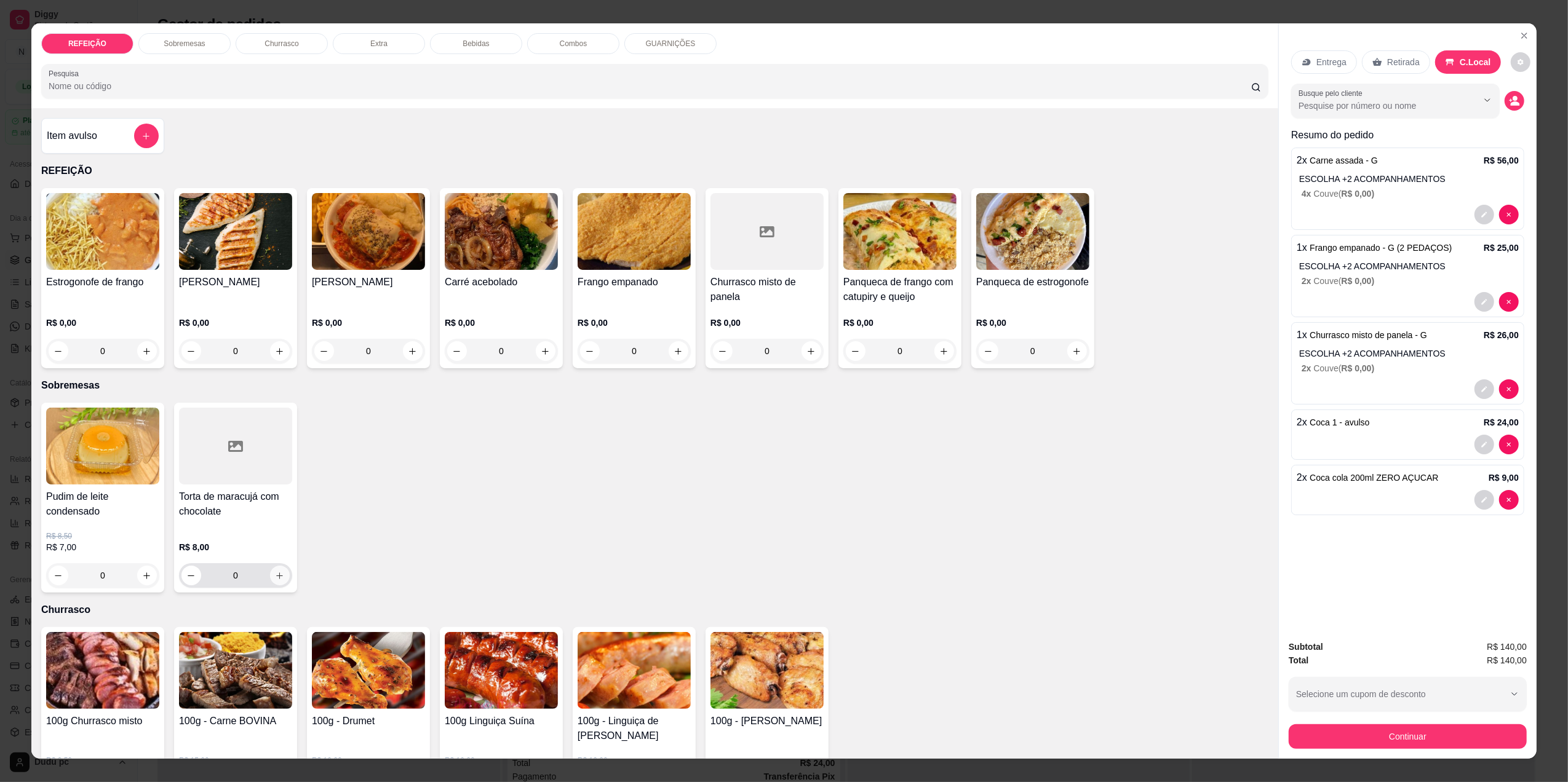
click at [275, 575] on icon "increase-product-quantity" at bounding box center [280, 576] width 10 height 10
click at [1384, 729] on button "Continuar" at bounding box center [1408, 736] width 231 height 24
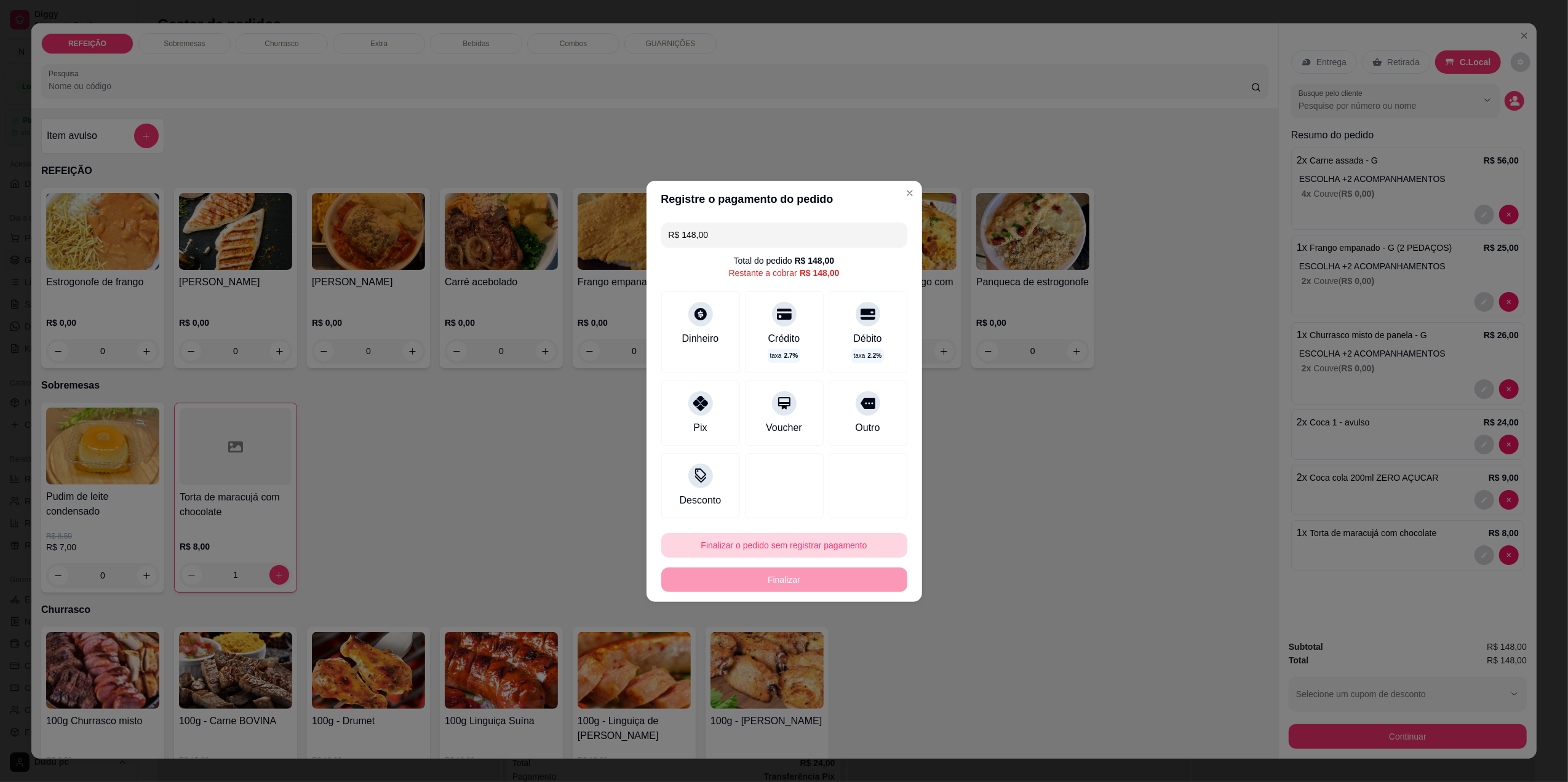
click at [758, 541] on button "Finalizar o pedido sem registrar pagamento" at bounding box center [784, 545] width 246 height 25
click at [867, 653] on button "Confirmar" at bounding box center [859, 646] width 44 height 18
type input "0"
type input "R$ 0,00"
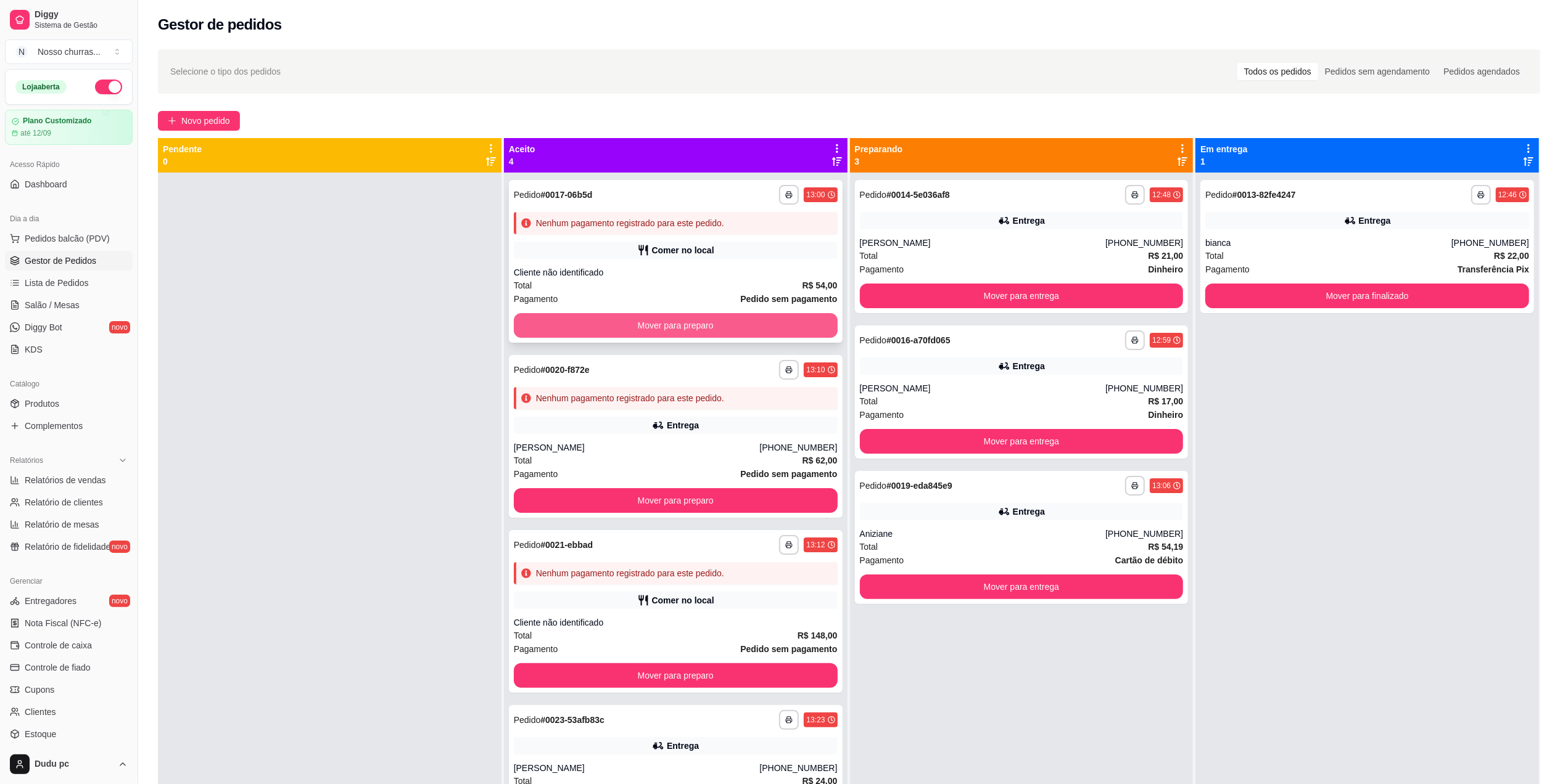
click at [652, 324] on button "Mover para preparo" at bounding box center [676, 326] width 324 height 25
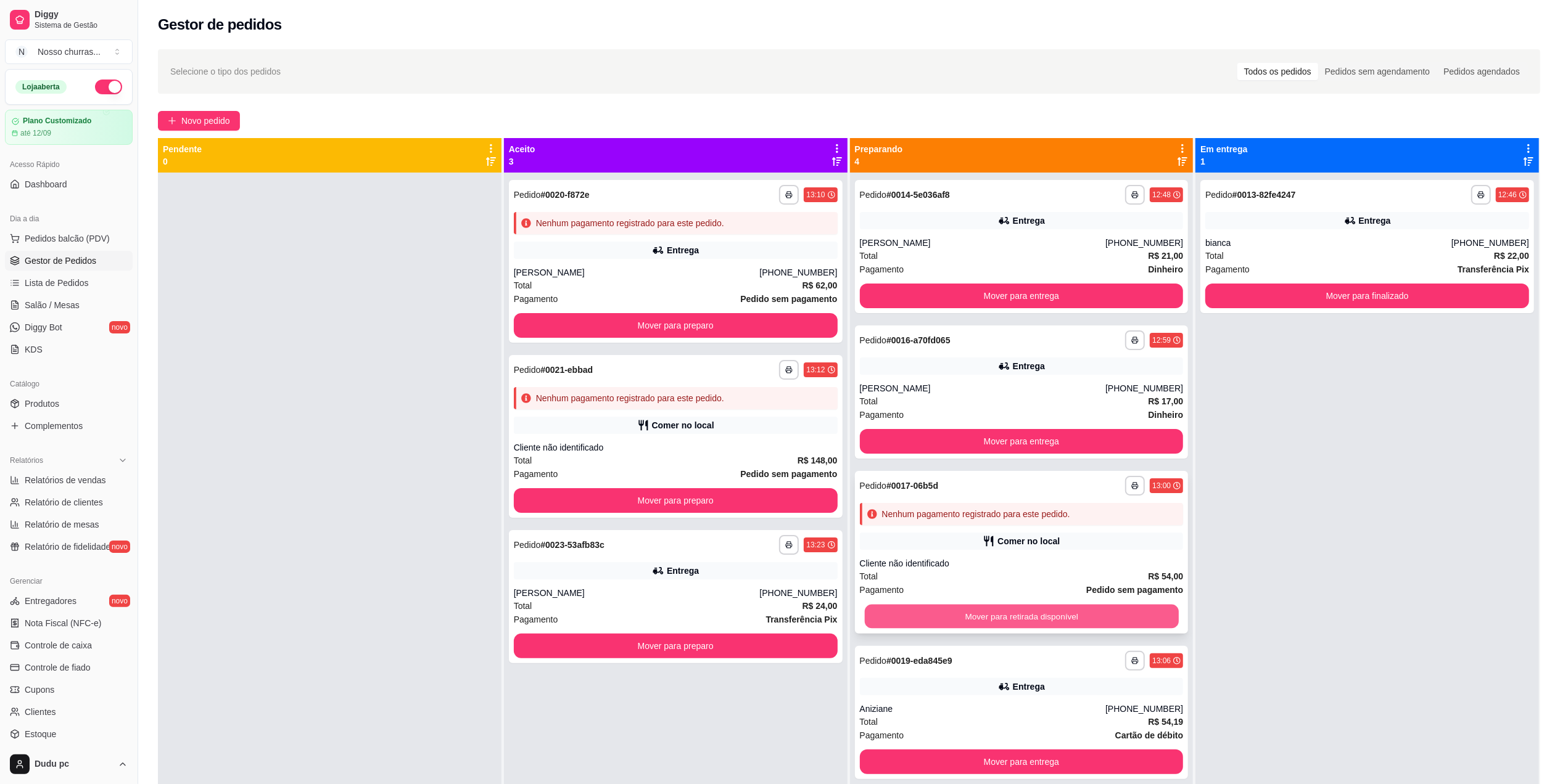
click at [1047, 618] on button "Mover para retirada disponível" at bounding box center [1021, 616] width 314 height 24
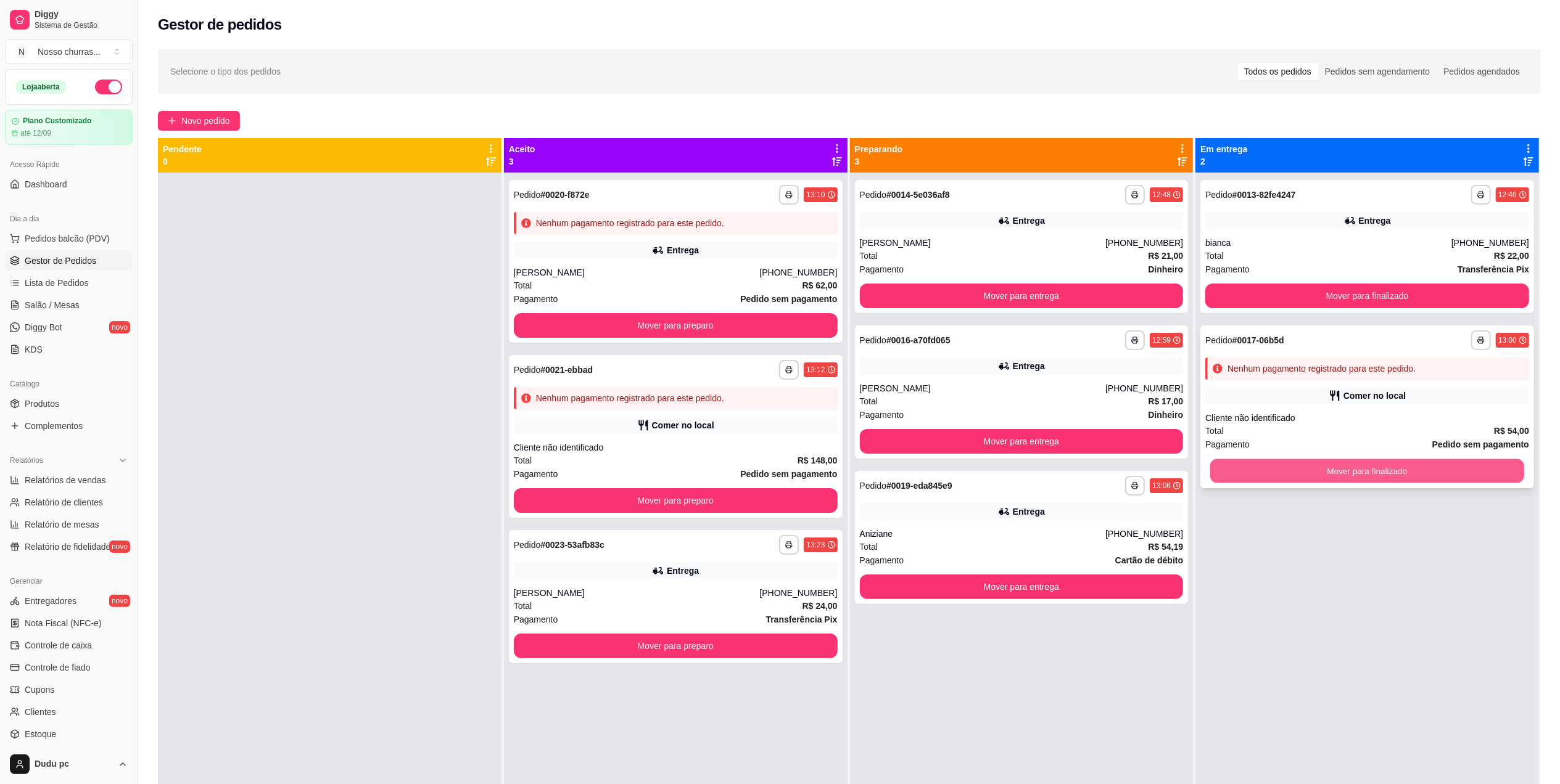
click at [1320, 470] on button "Mover para finalizado" at bounding box center [1367, 471] width 314 height 24
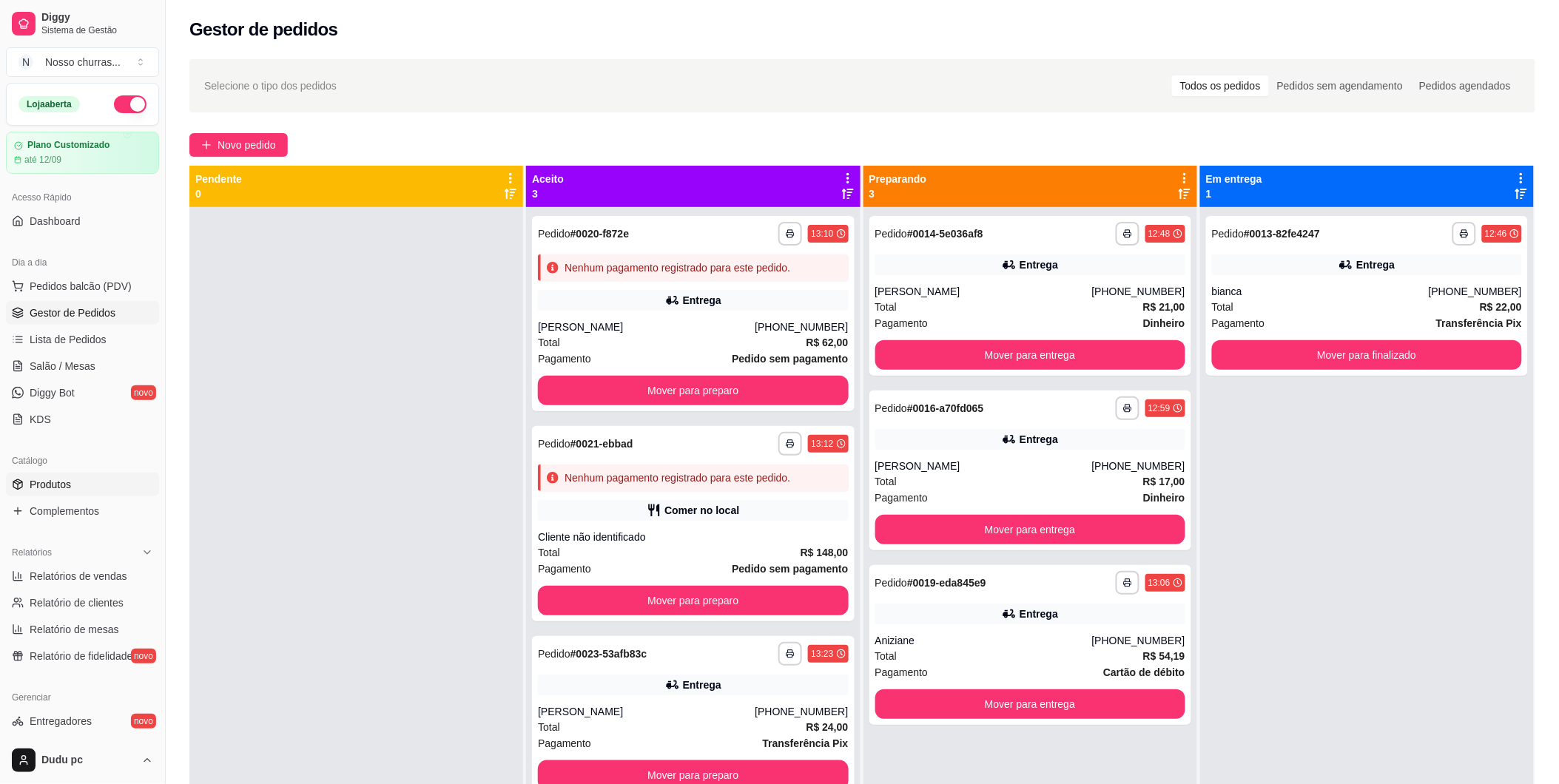
click at [66, 494] on link "Produtos" at bounding box center [82, 484] width 154 height 24
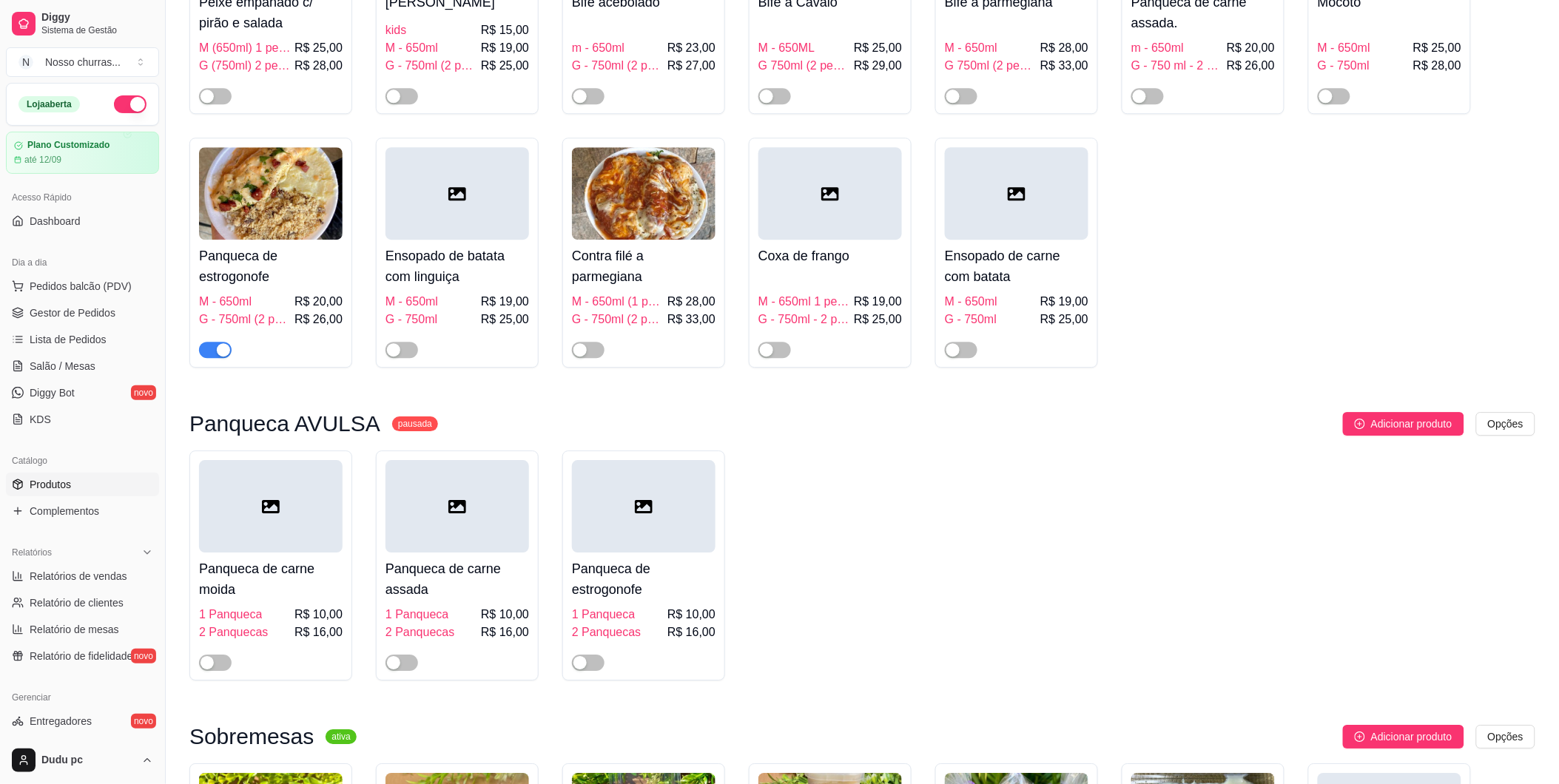
scroll to position [2056, 0]
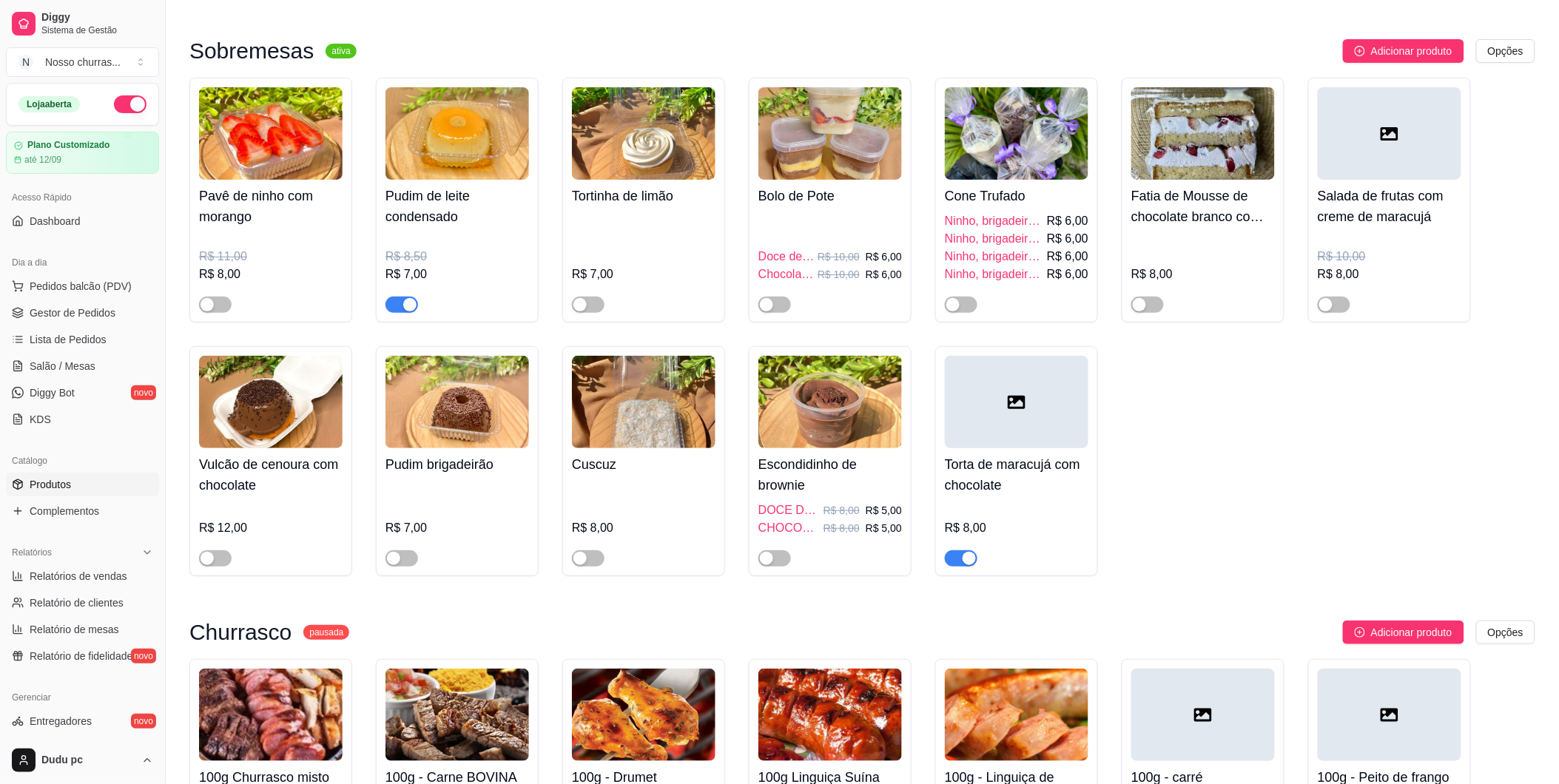
click at [965, 566] on span "button" at bounding box center [961, 558] width 33 height 16
click at [107, 319] on span "Gestor de Pedidos" at bounding box center [72, 313] width 86 height 15
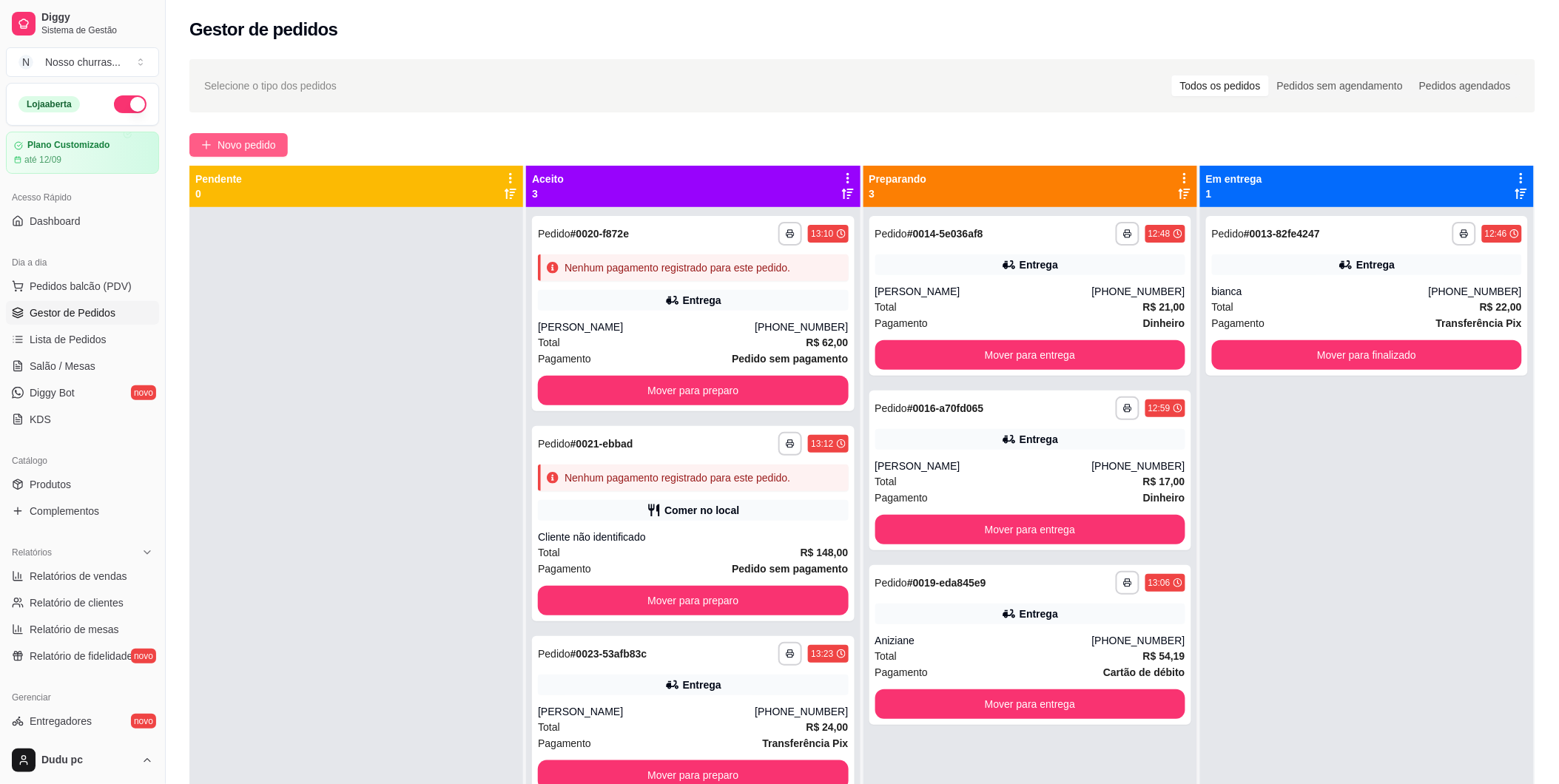
click at [234, 144] on span "Novo pedido" at bounding box center [246, 145] width 58 height 16
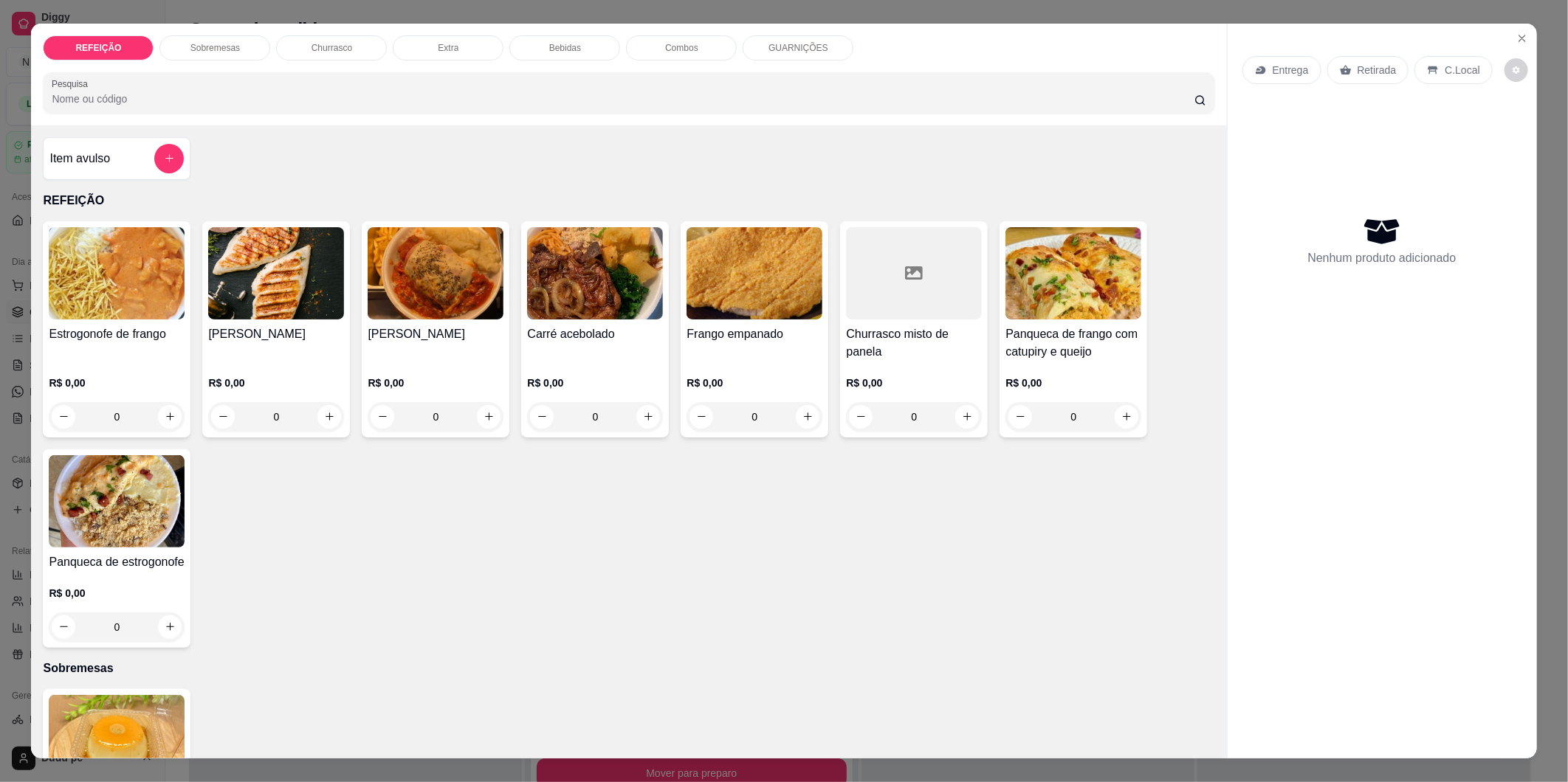
click at [323, 405] on div "0" at bounding box center [276, 417] width 136 height 29
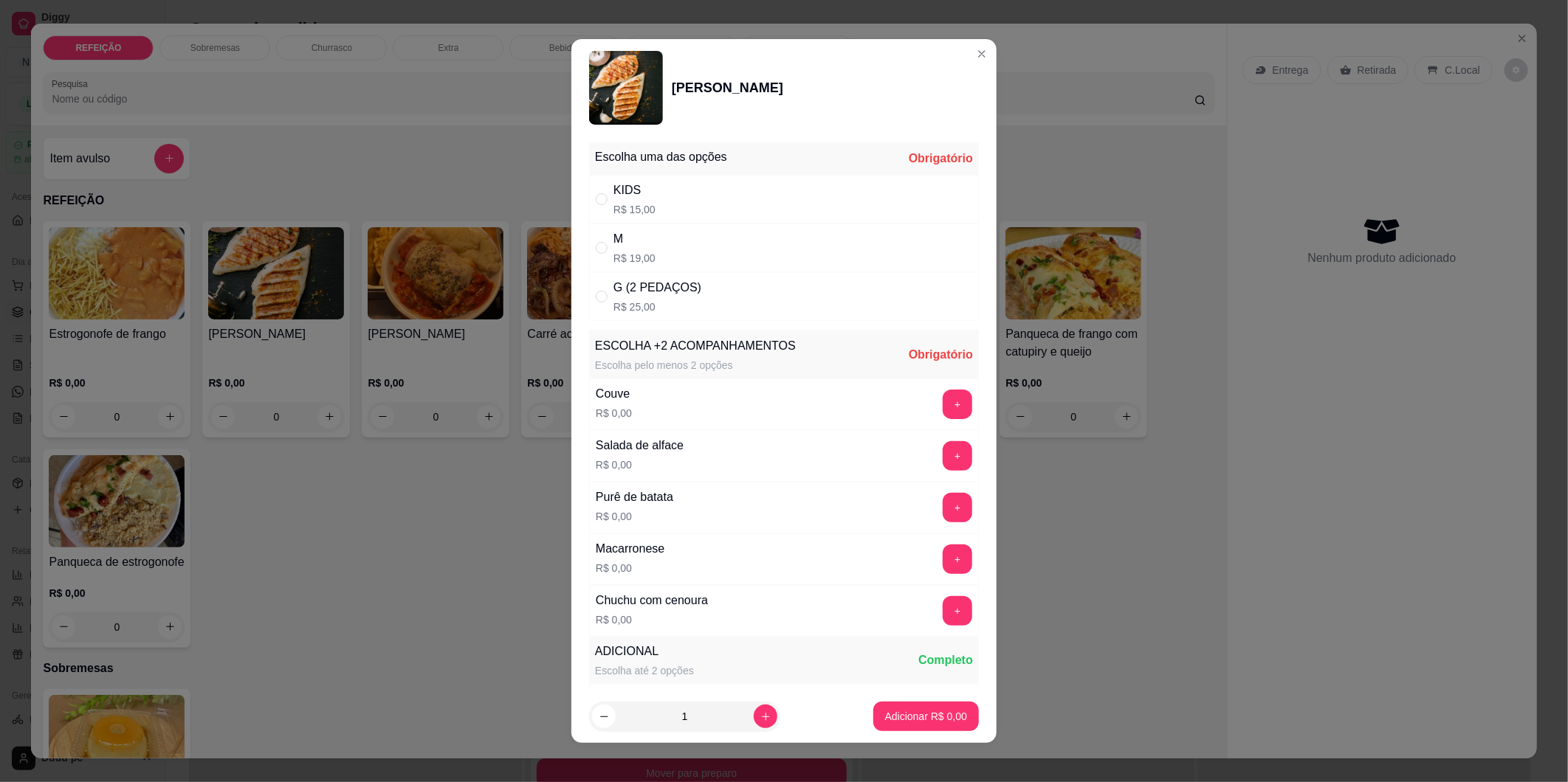
click at [657, 237] on div "M R$ 19,00" at bounding box center [784, 247] width 390 height 48
radio input "true"
click at [944, 463] on button "+" at bounding box center [958, 456] width 29 height 29
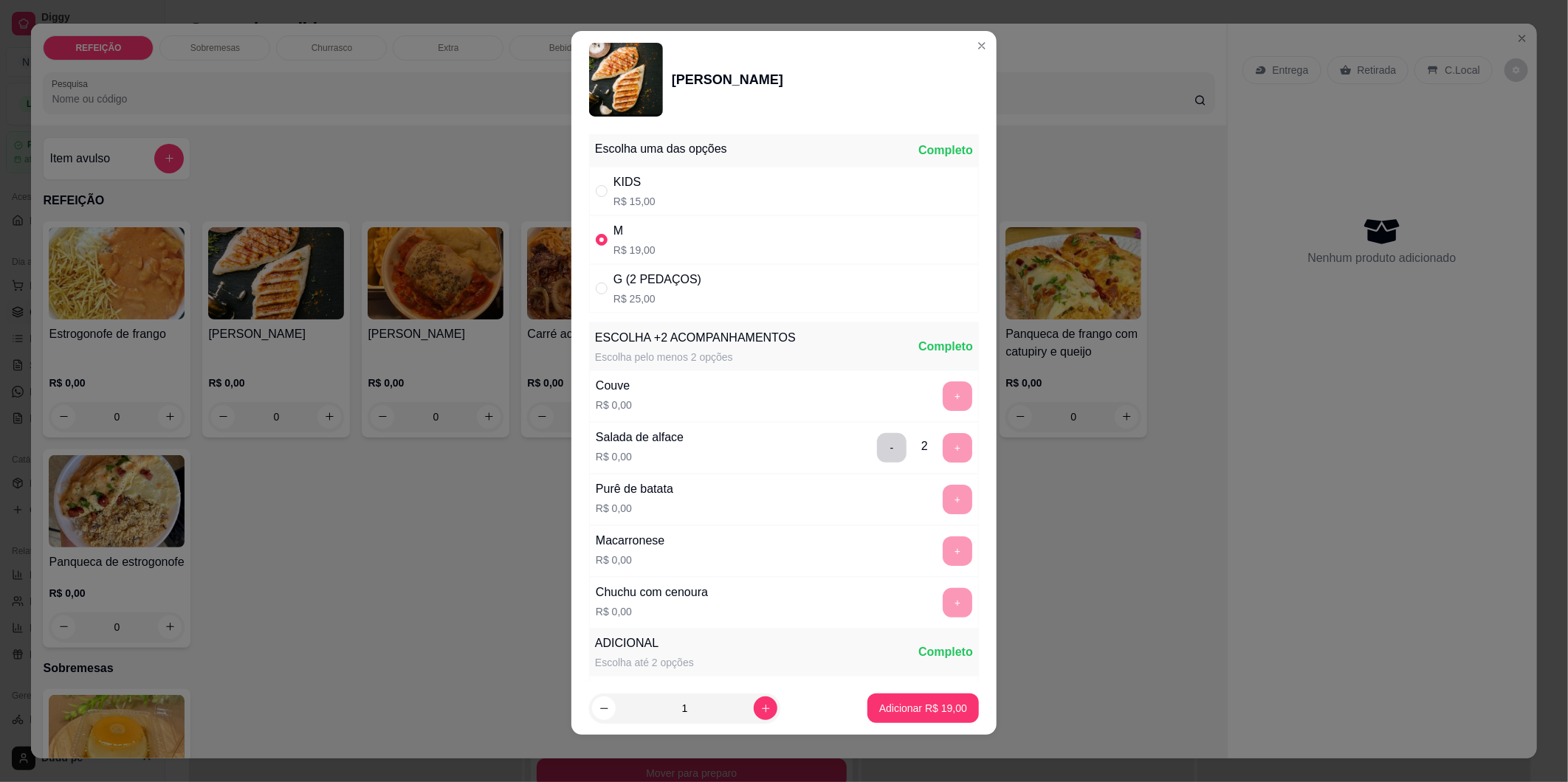
scroll to position [209, 0]
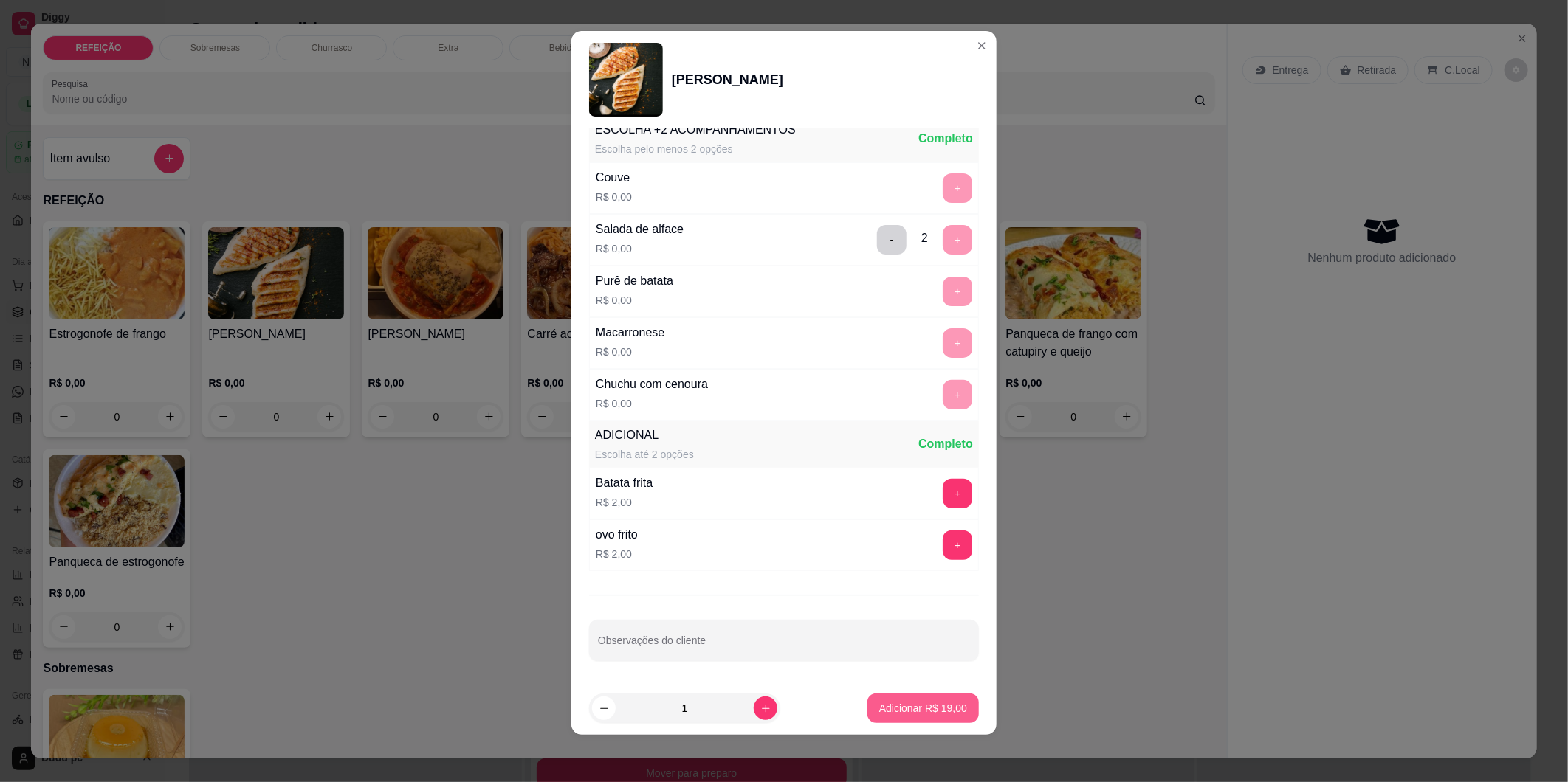
click at [908, 716] on button "Adicionar R$ 19,00" at bounding box center [923, 708] width 111 height 29
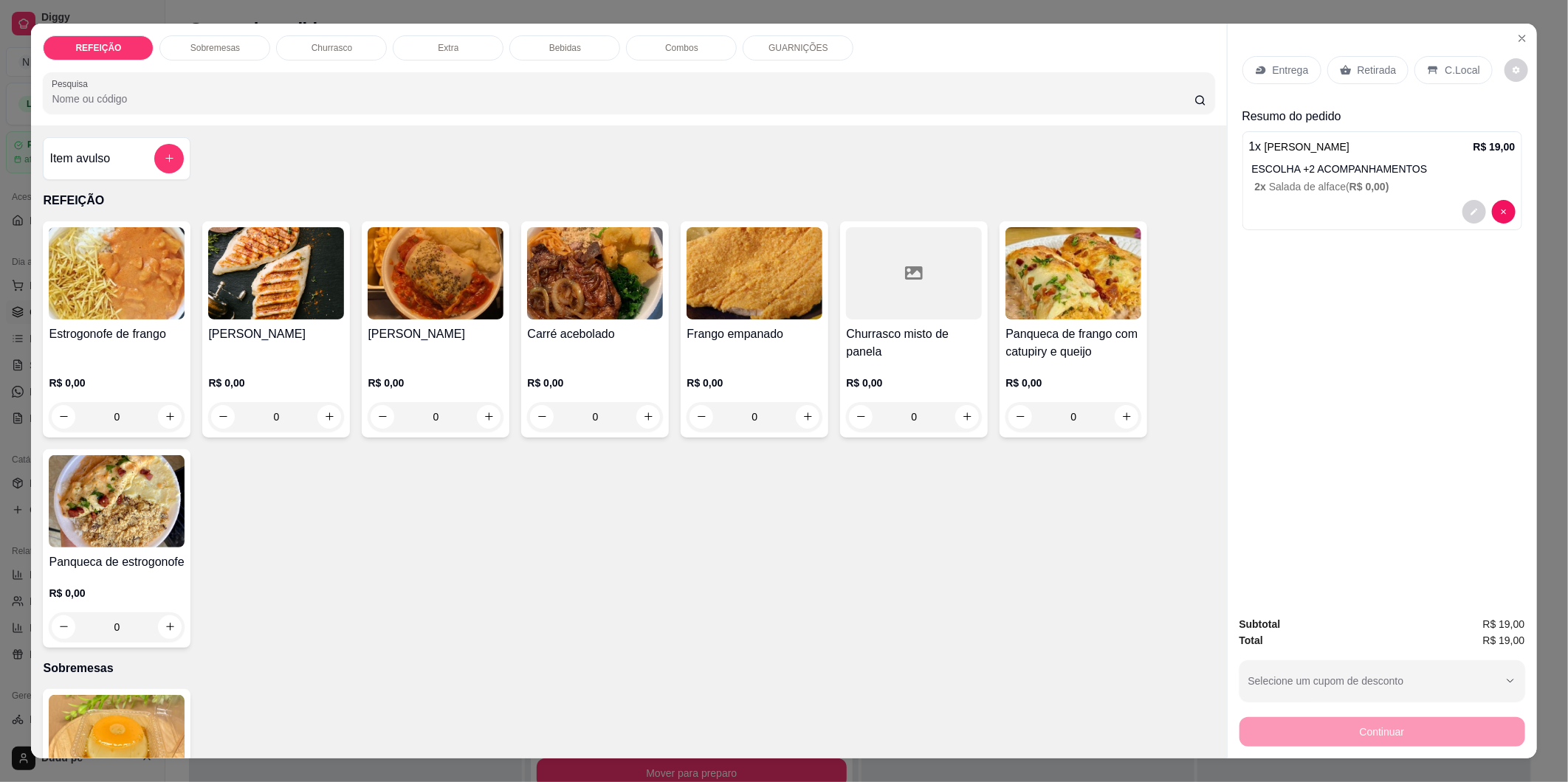
click at [569, 42] on p "Bebidas" at bounding box center [564, 47] width 32 height 11
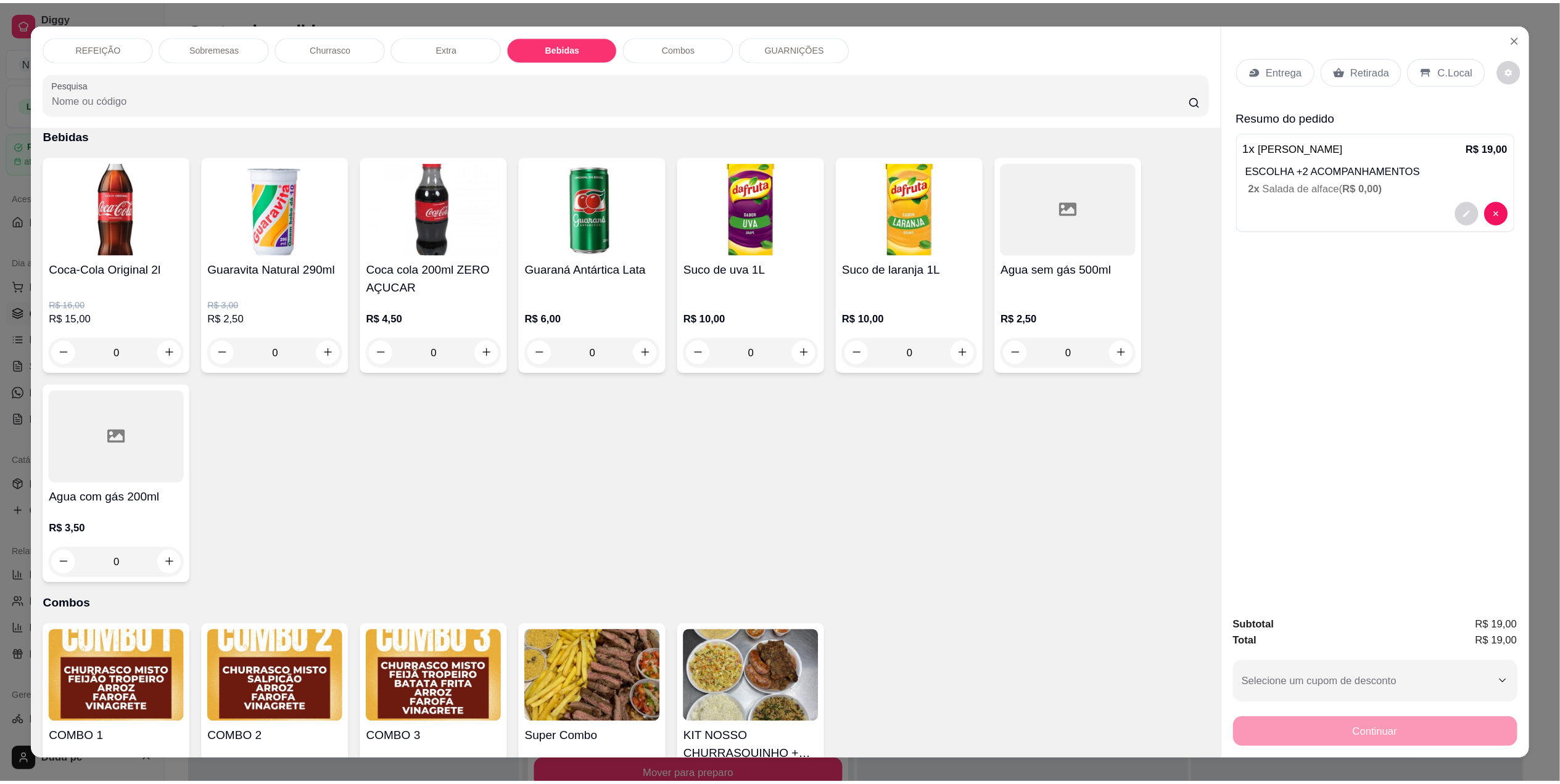
scroll to position [20, 0]
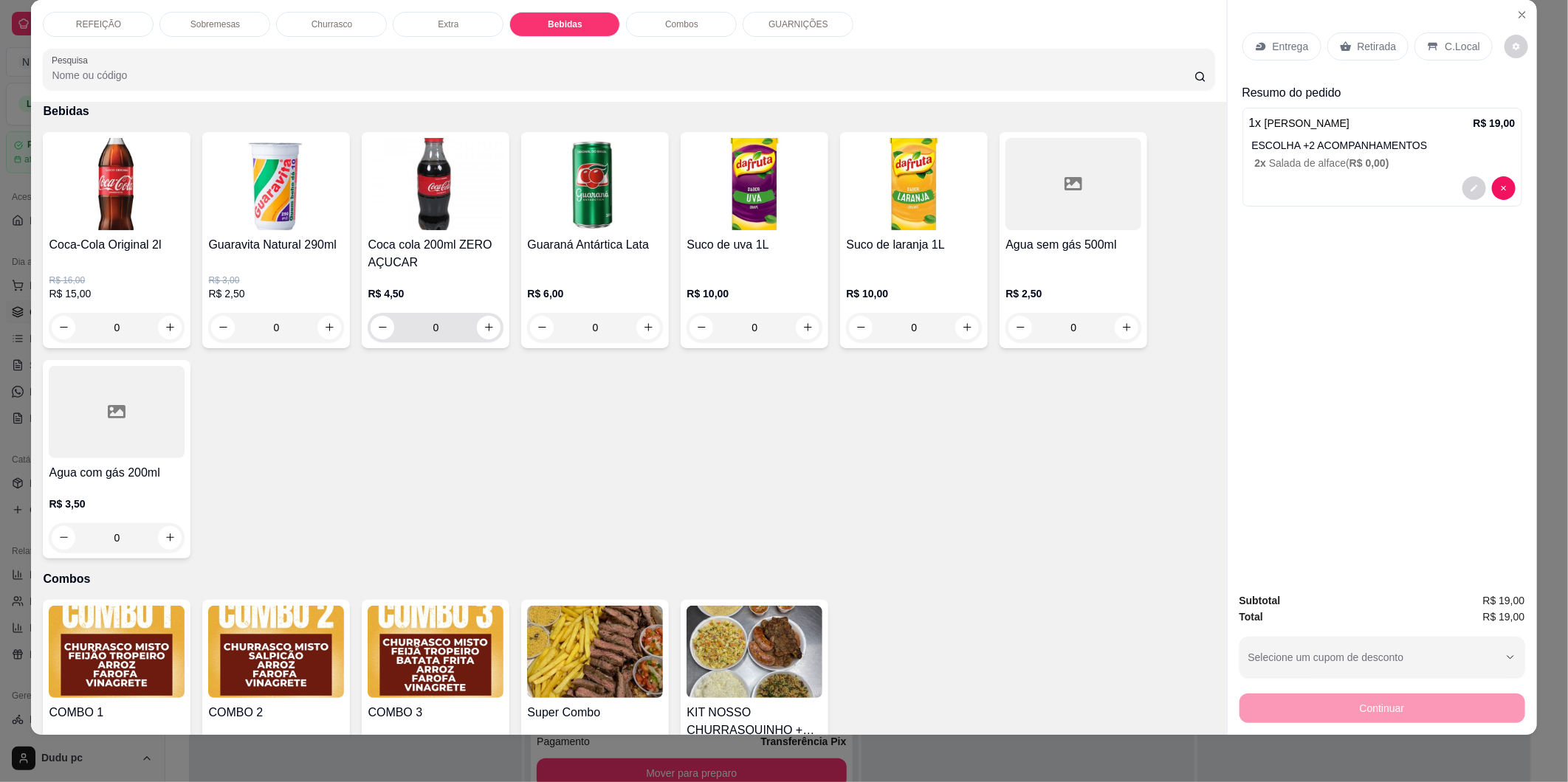
click at [496, 327] on div "0" at bounding box center [436, 328] width 136 height 29
click at [486, 325] on icon "increase-product-quantity" at bounding box center [489, 328] width 11 height 11
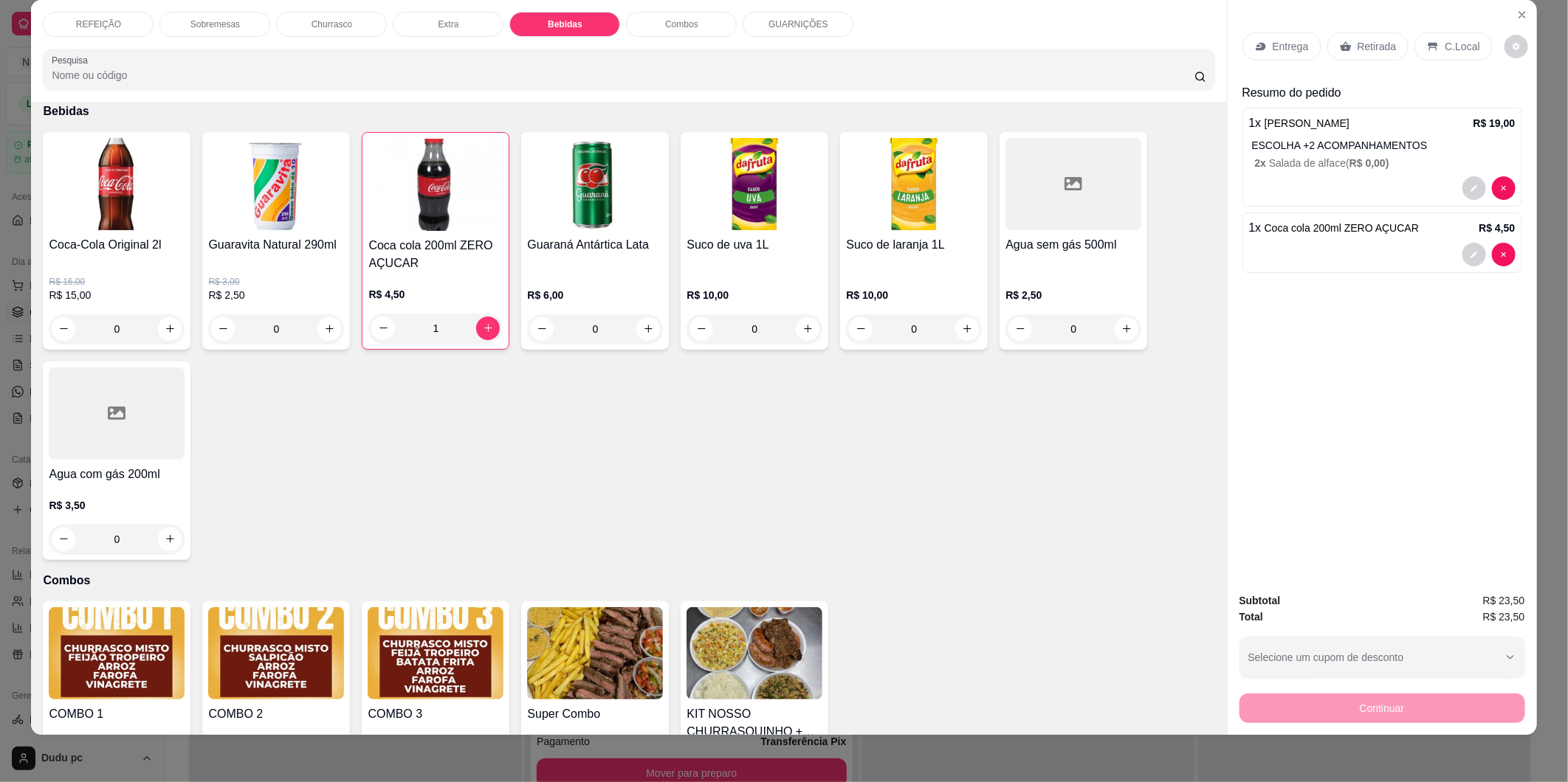
click at [1461, 52] on p "C.Local" at bounding box center [1462, 47] width 34 height 15
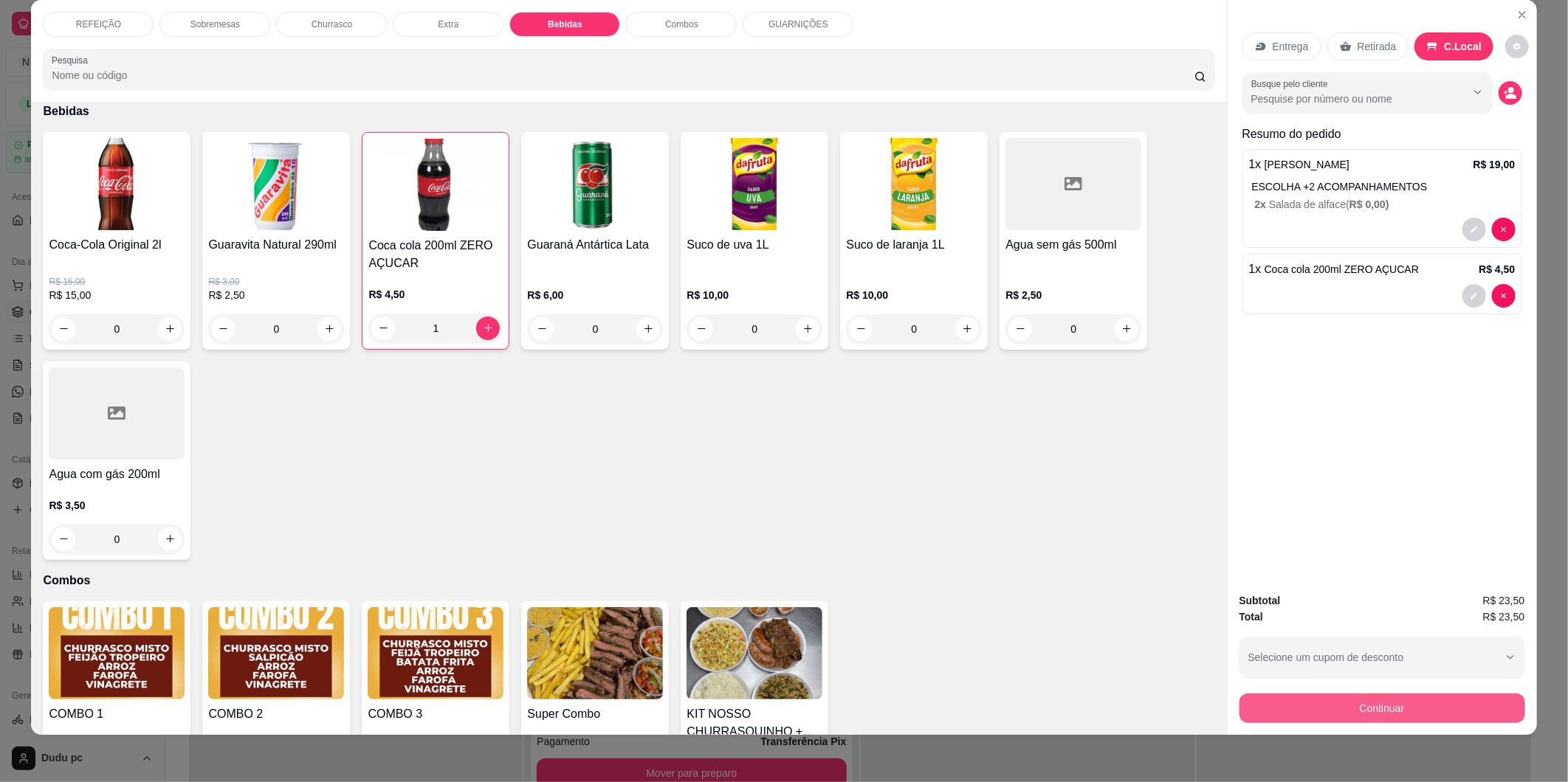
click at [1336, 706] on button "Continuar" at bounding box center [1382, 708] width 286 height 29
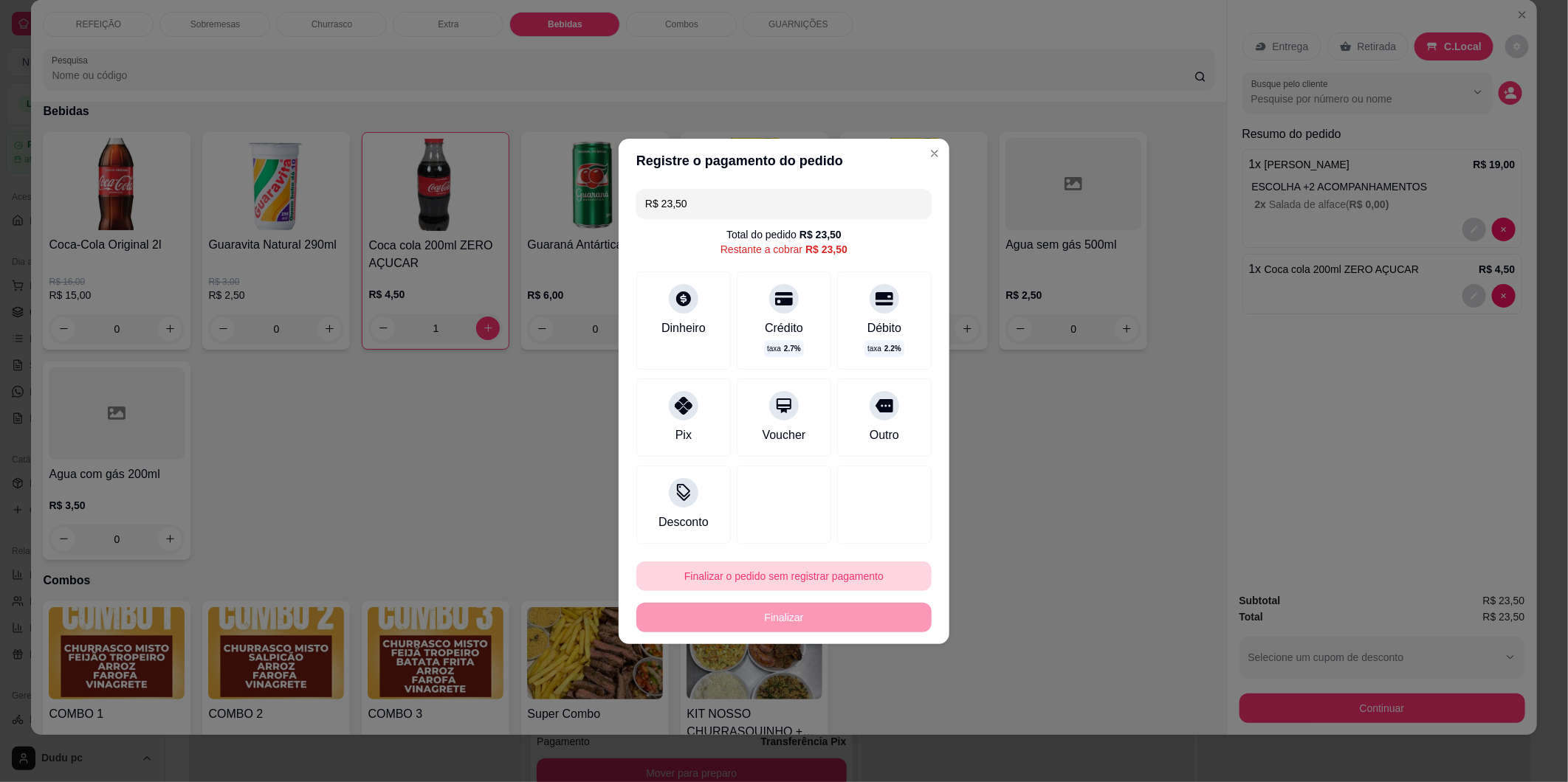
click at [701, 576] on button "Finalizar o pedido sem registrar pagamento" at bounding box center [784, 576] width 295 height 29
click at [880, 707] on button "Confirmar" at bounding box center [877, 698] width 55 height 23
type input "0"
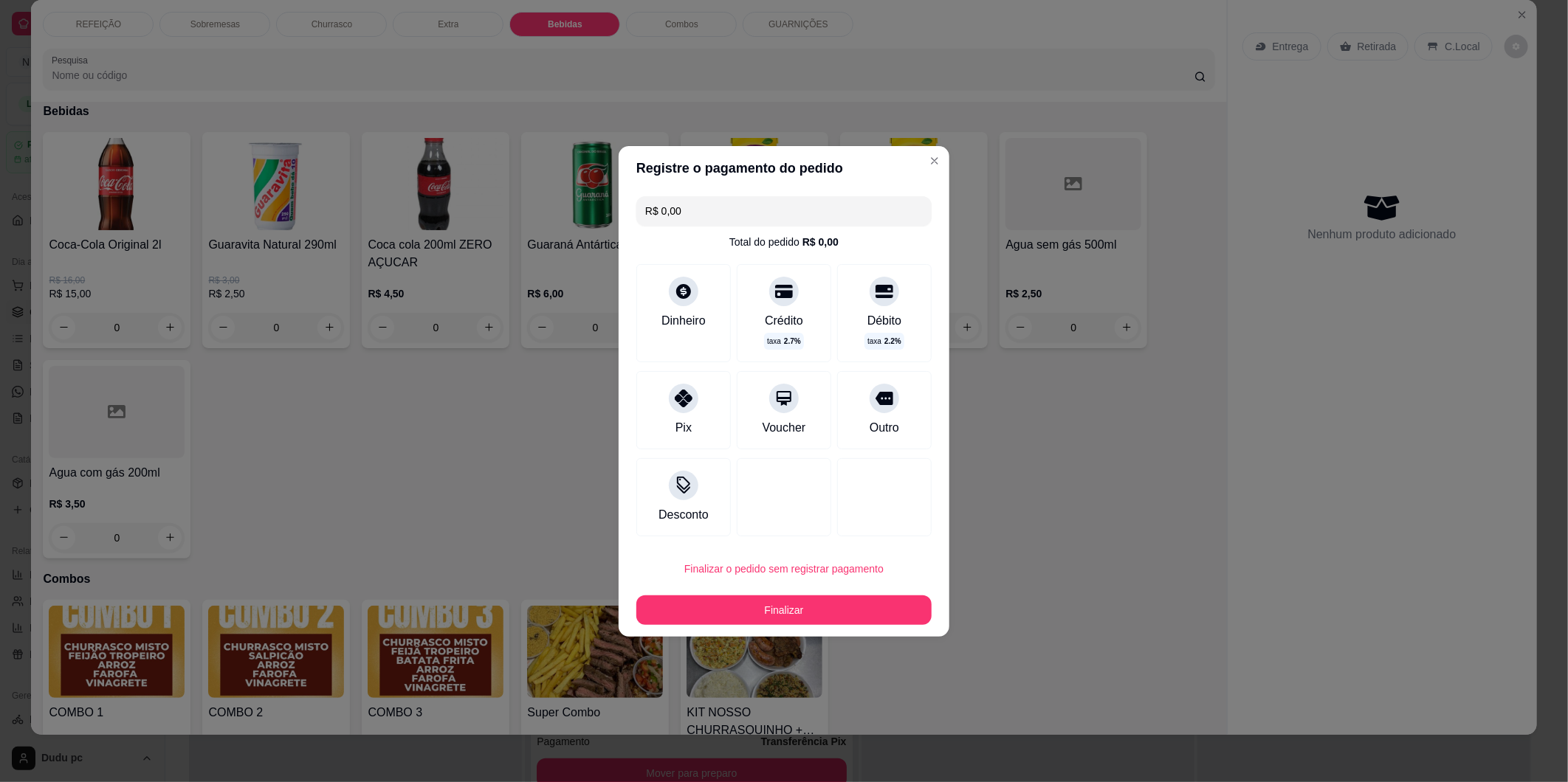
type input "R$ 0,00"
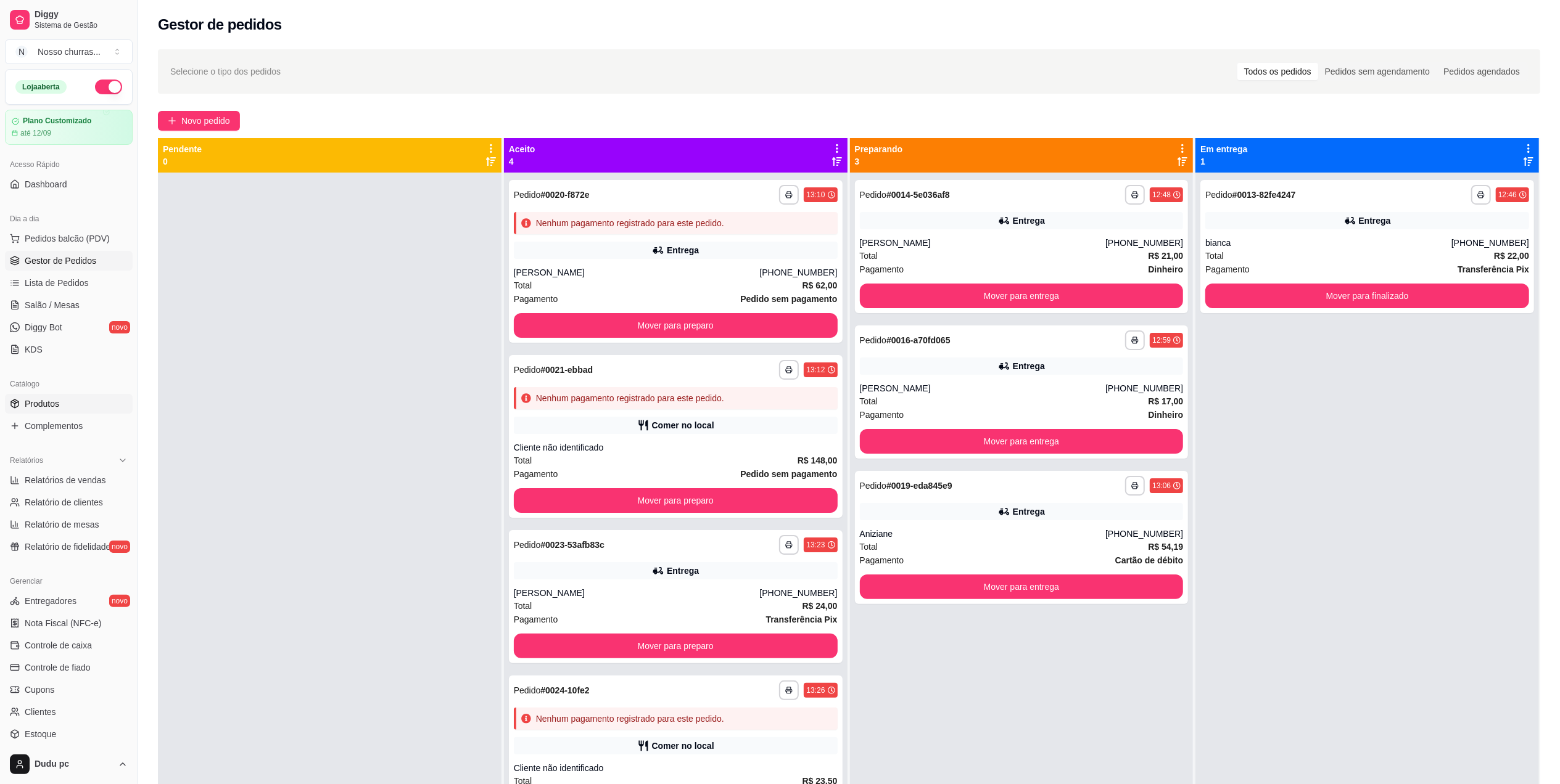
click at [86, 413] on link "Produtos" at bounding box center [68, 404] width 128 height 20
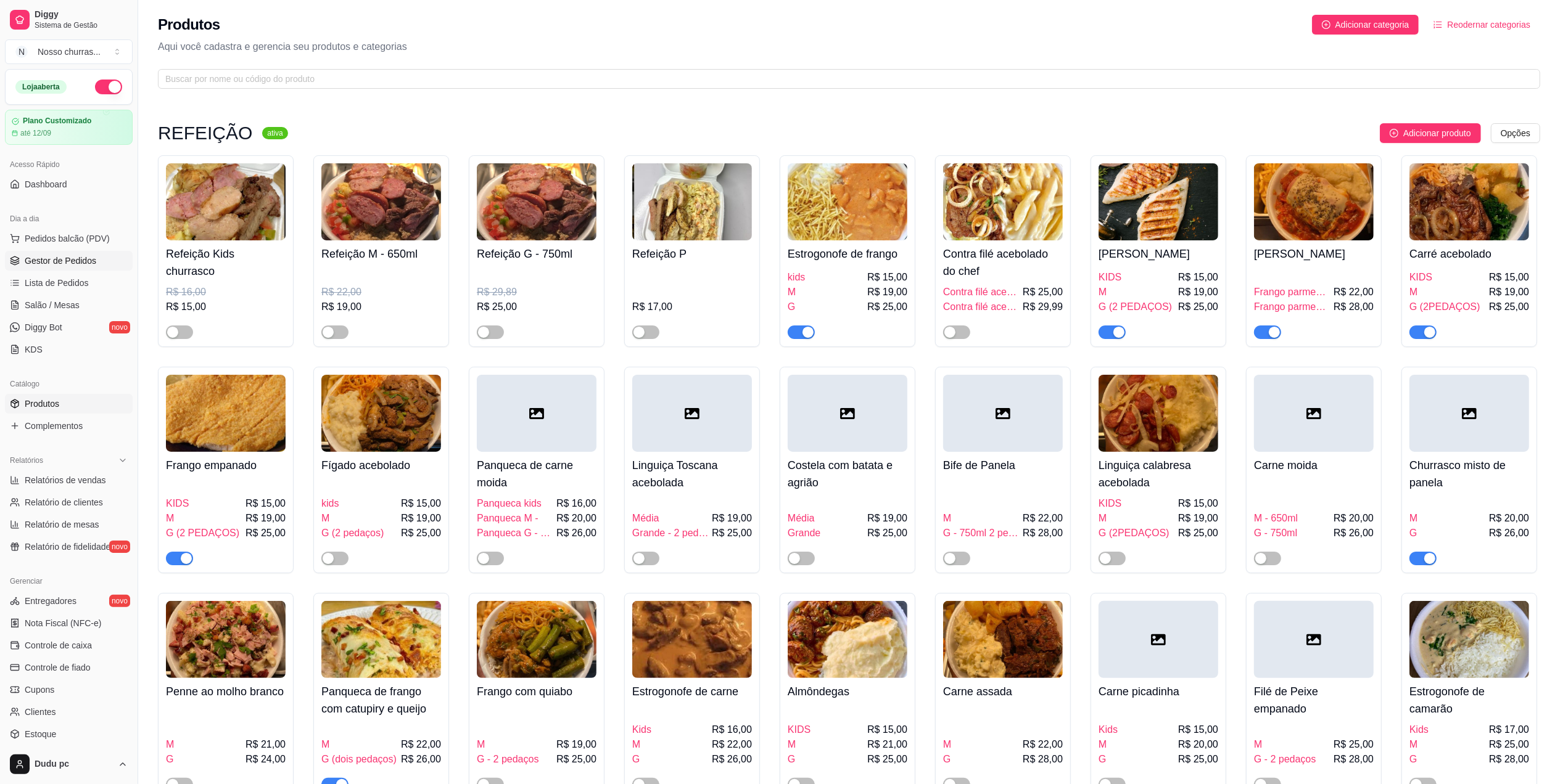
click at [58, 263] on span "Gestor de Pedidos" at bounding box center [60, 261] width 72 height 12
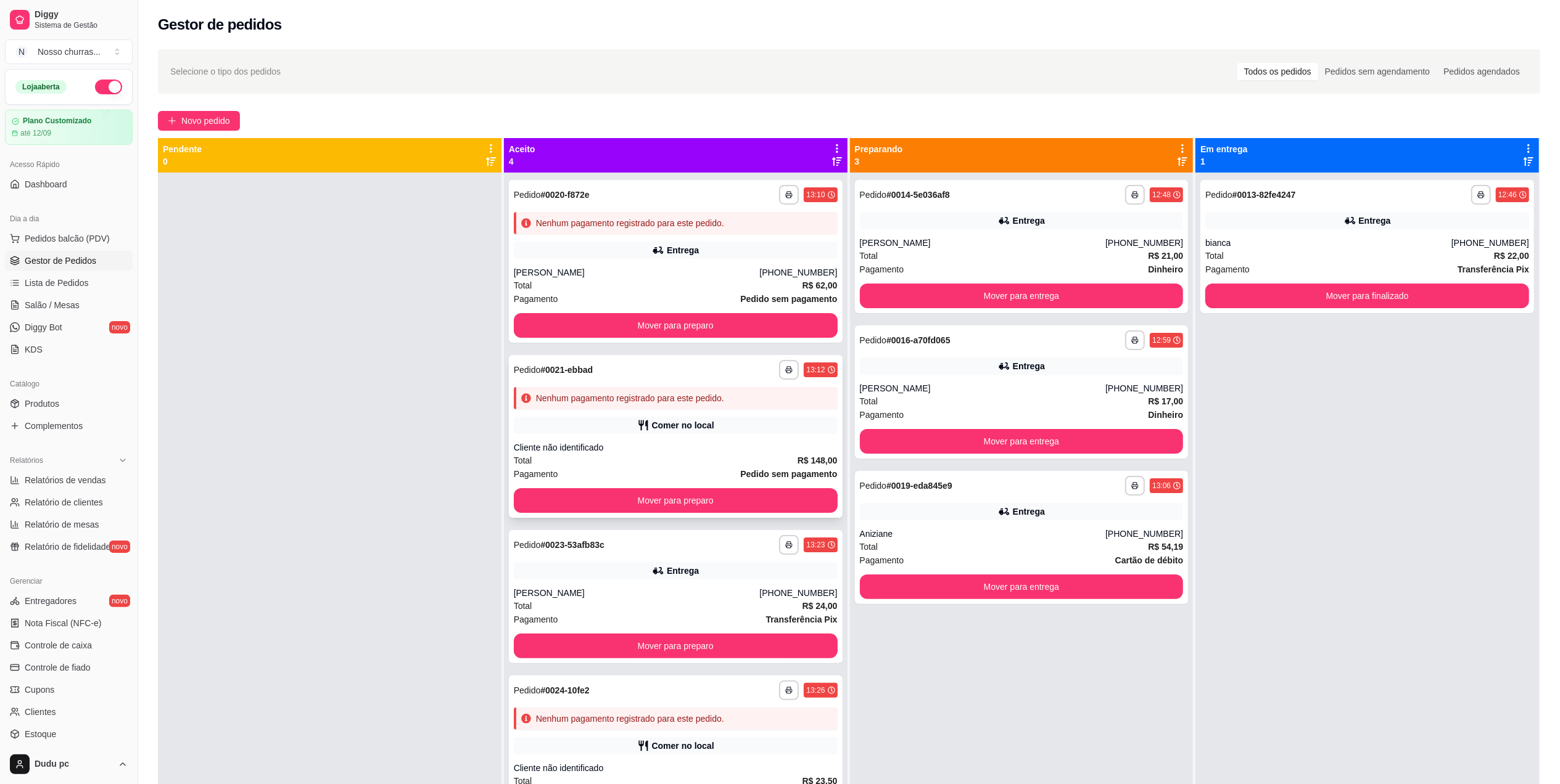
click at [644, 415] on div "**********" at bounding box center [676, 436] width 334 height 163
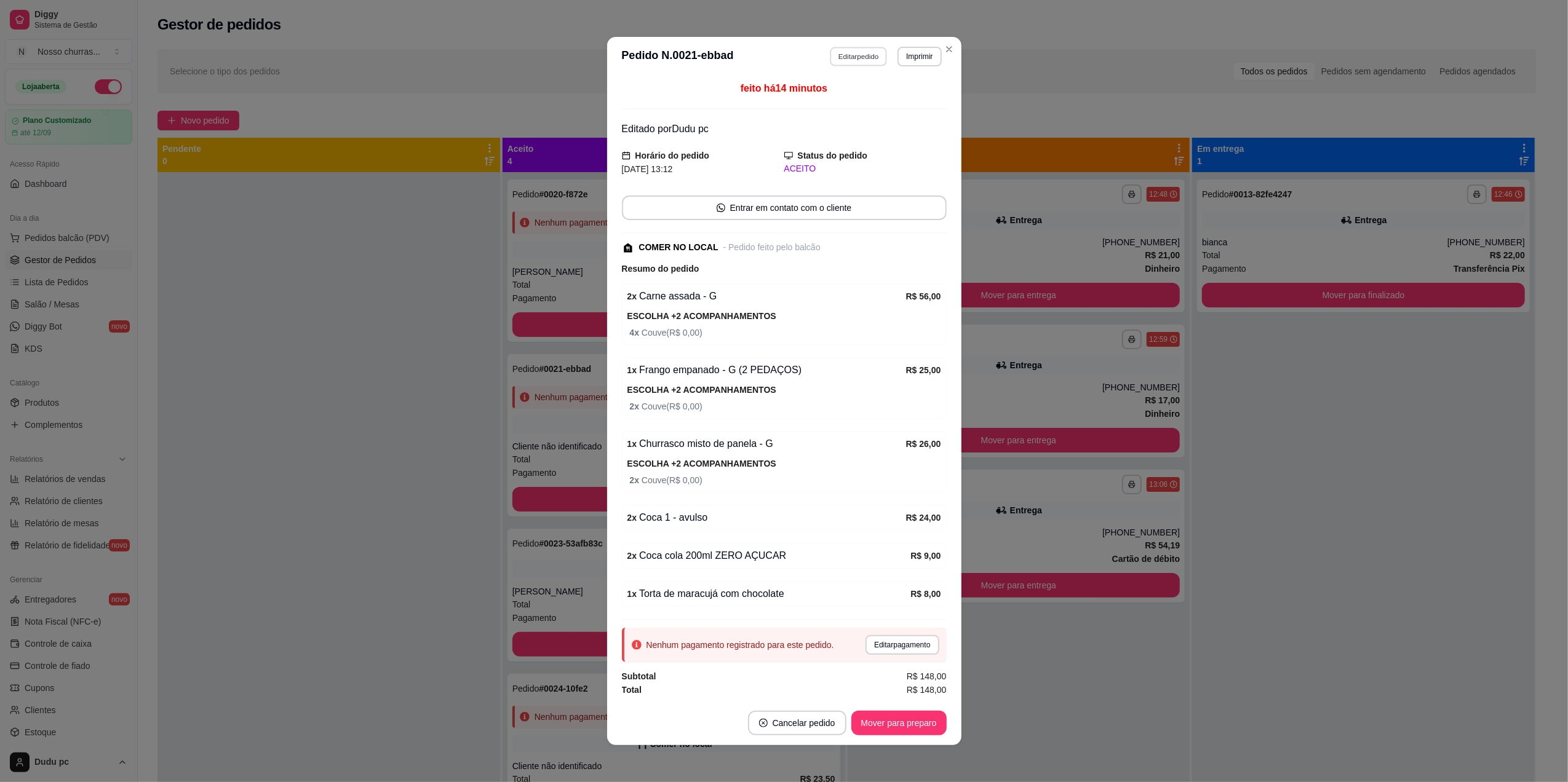
click at [856, 48] on button "Editar pedido" at bounding box center [859, 56] width 57 height 19
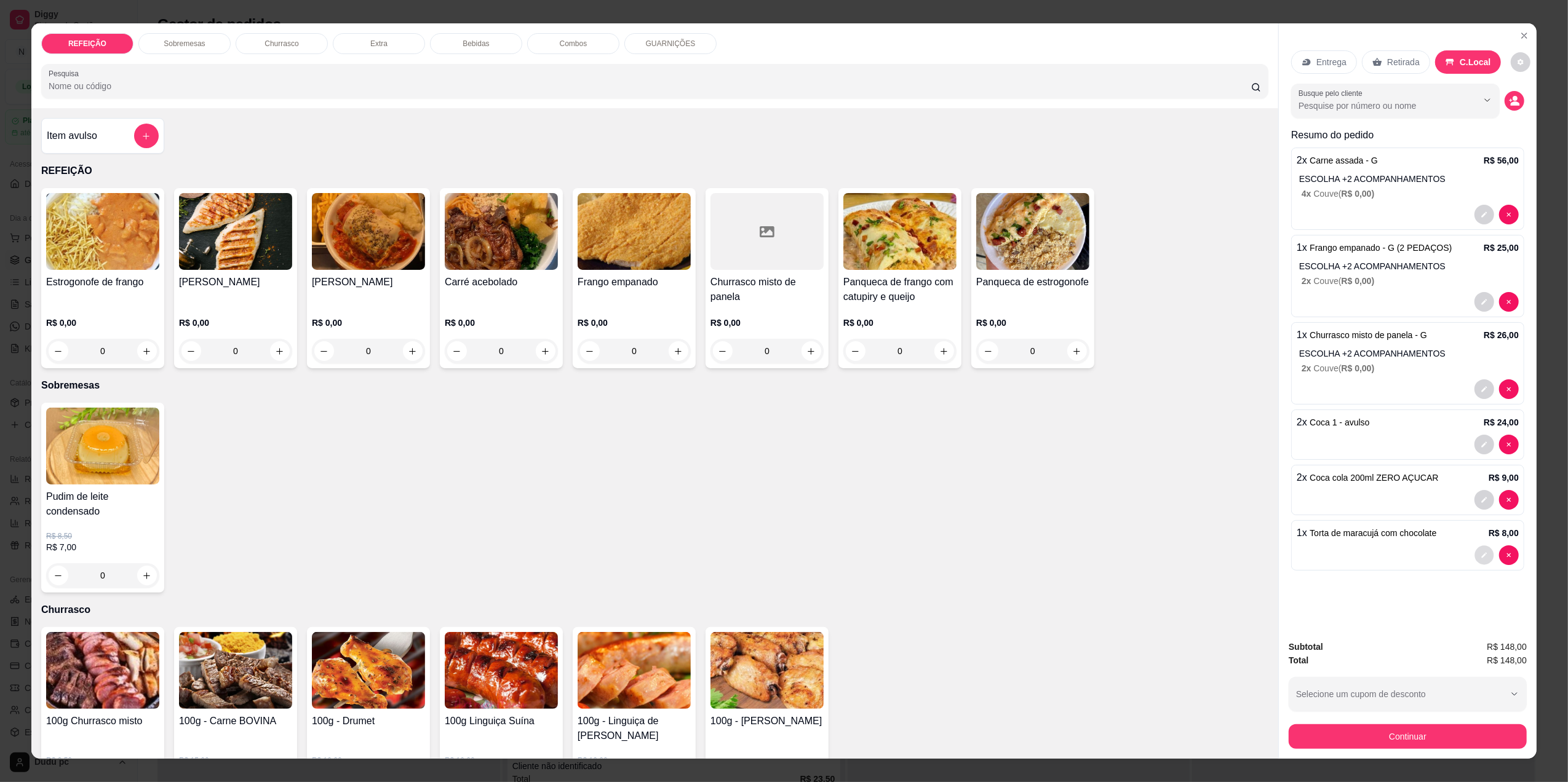
click at [1474, 551] on button "decrease-product-quantity" at bounding box center [1484, 555] width 19 height 19
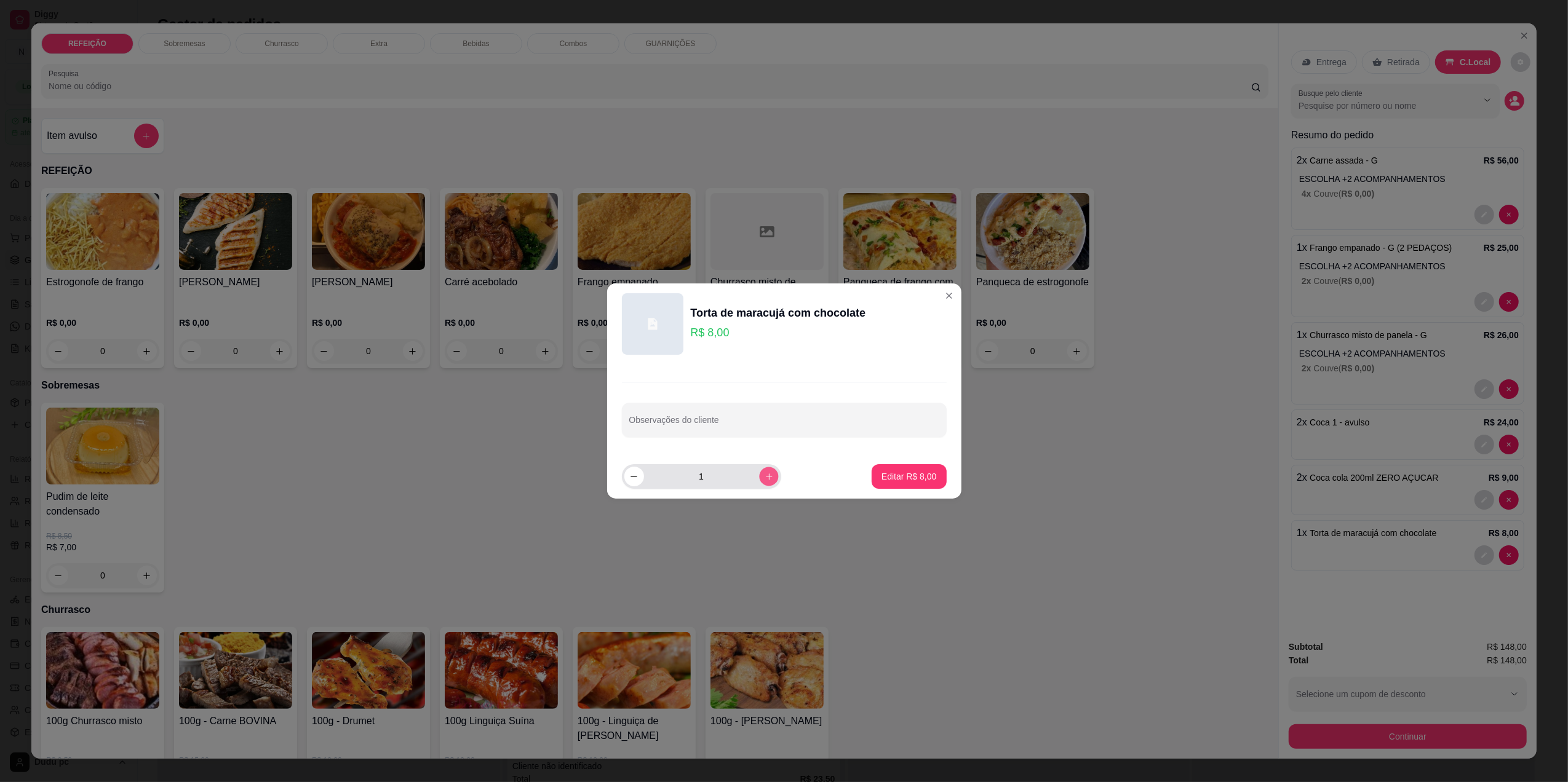
click at [759, 485] on button "increase-product-quantity" at bounding box center [769, 476] width 19 height 19
type input "3"
click at [874, 486] on button "Editar R$ 24,00" at bounding box center [907, 476] width 79 height 25
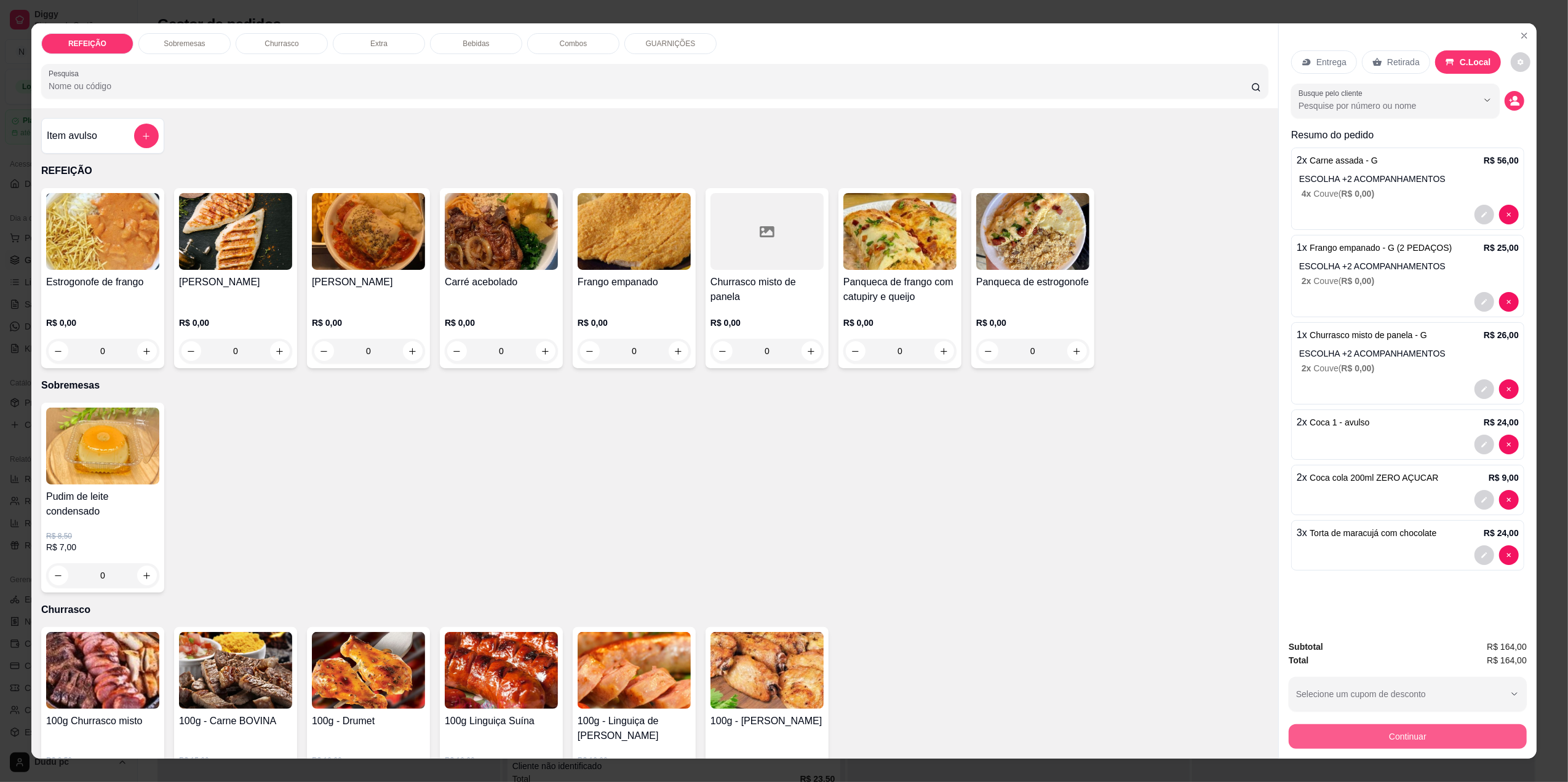
click at [1385, 741] on button "Continuar" at bounding box center [1408, 737] width 238 height 25
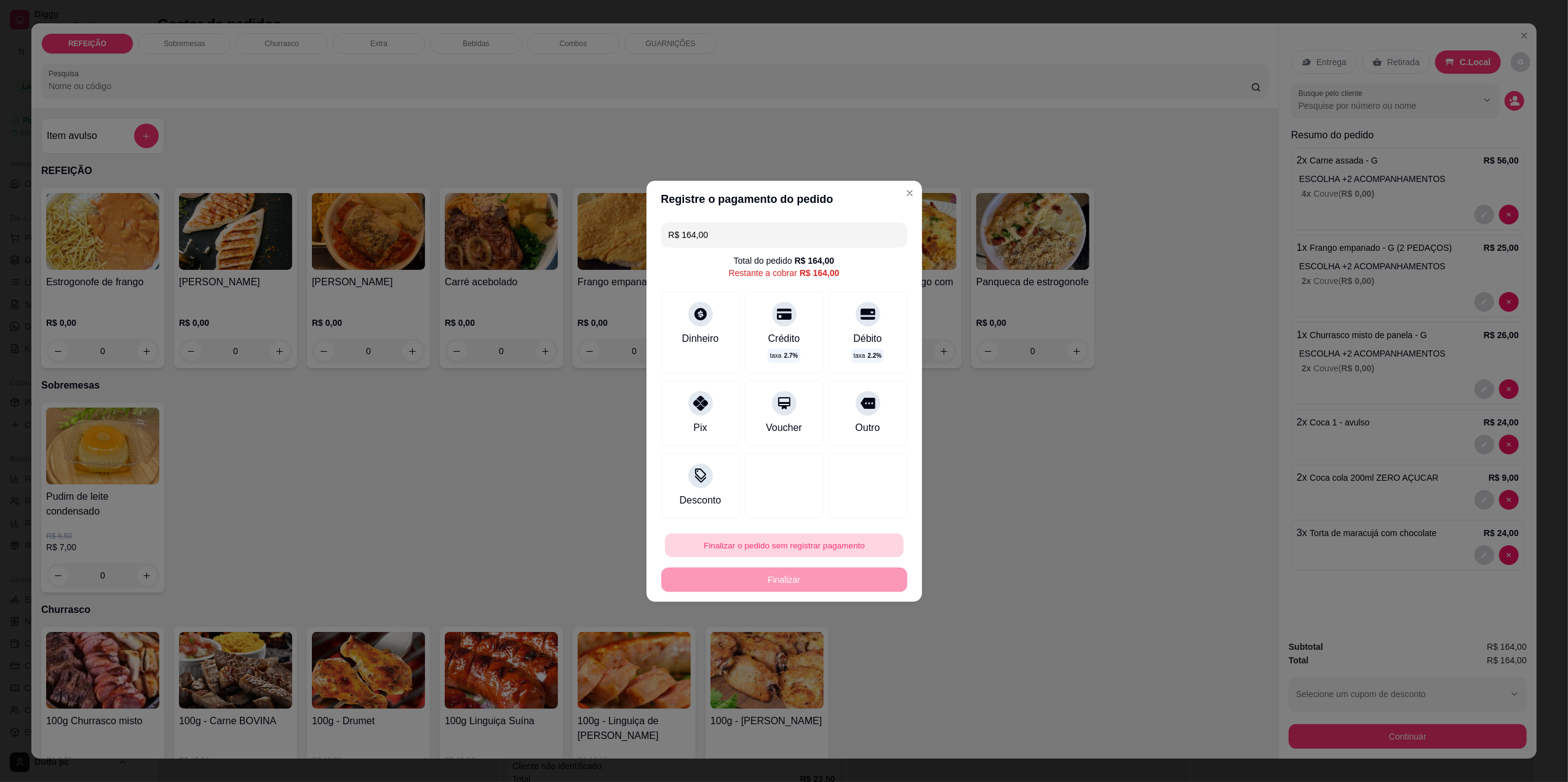
click at [803, 547] on button "Finalizar o pedido sem registrar pagamento" at bounding box center [784, 545] width 239 height 24
click at [852, 652] on button "Confirmar" at bounding box center [859, 646] width 44 height 18
type input "0"
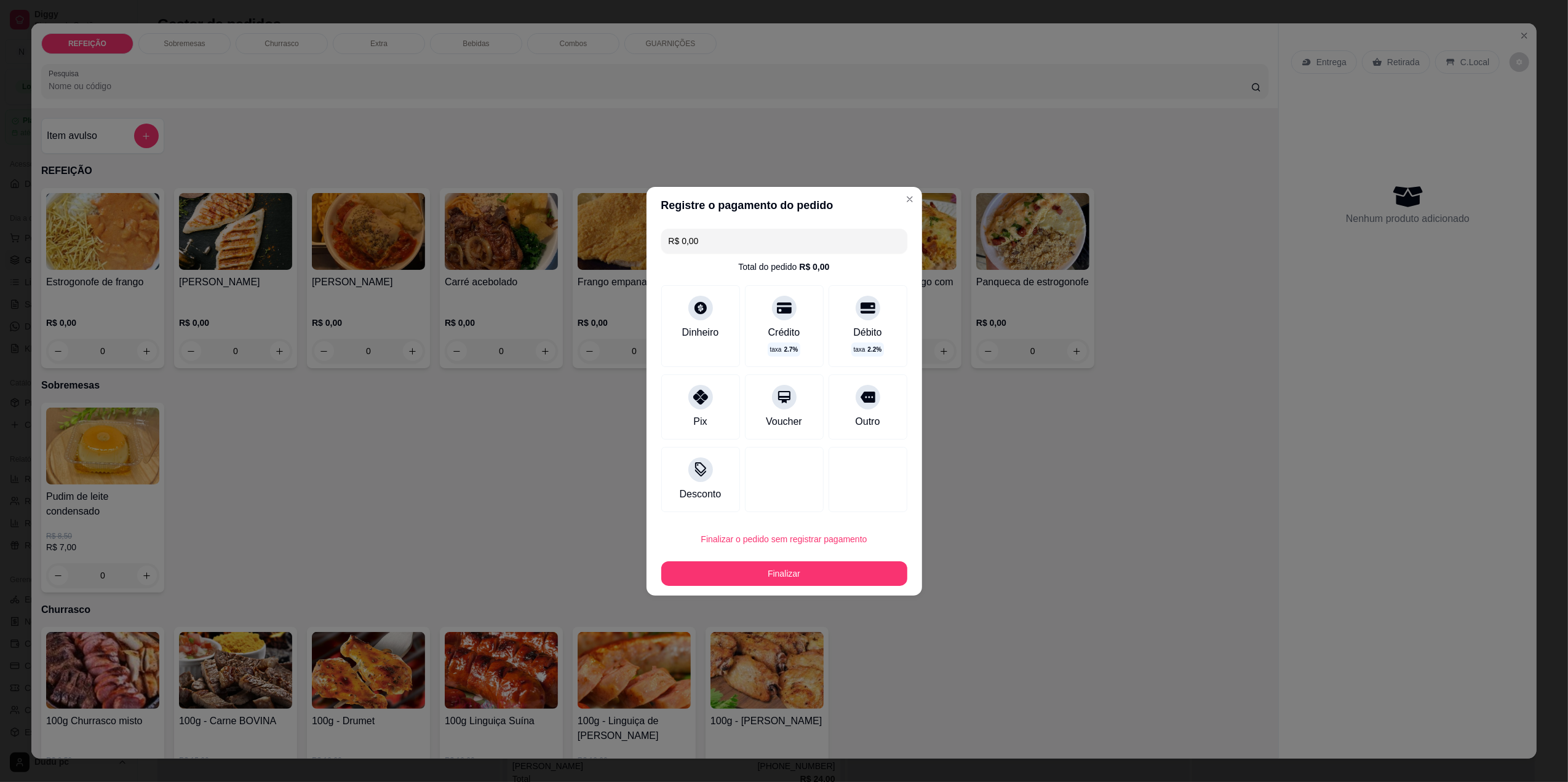
type input "R$ 0,00"
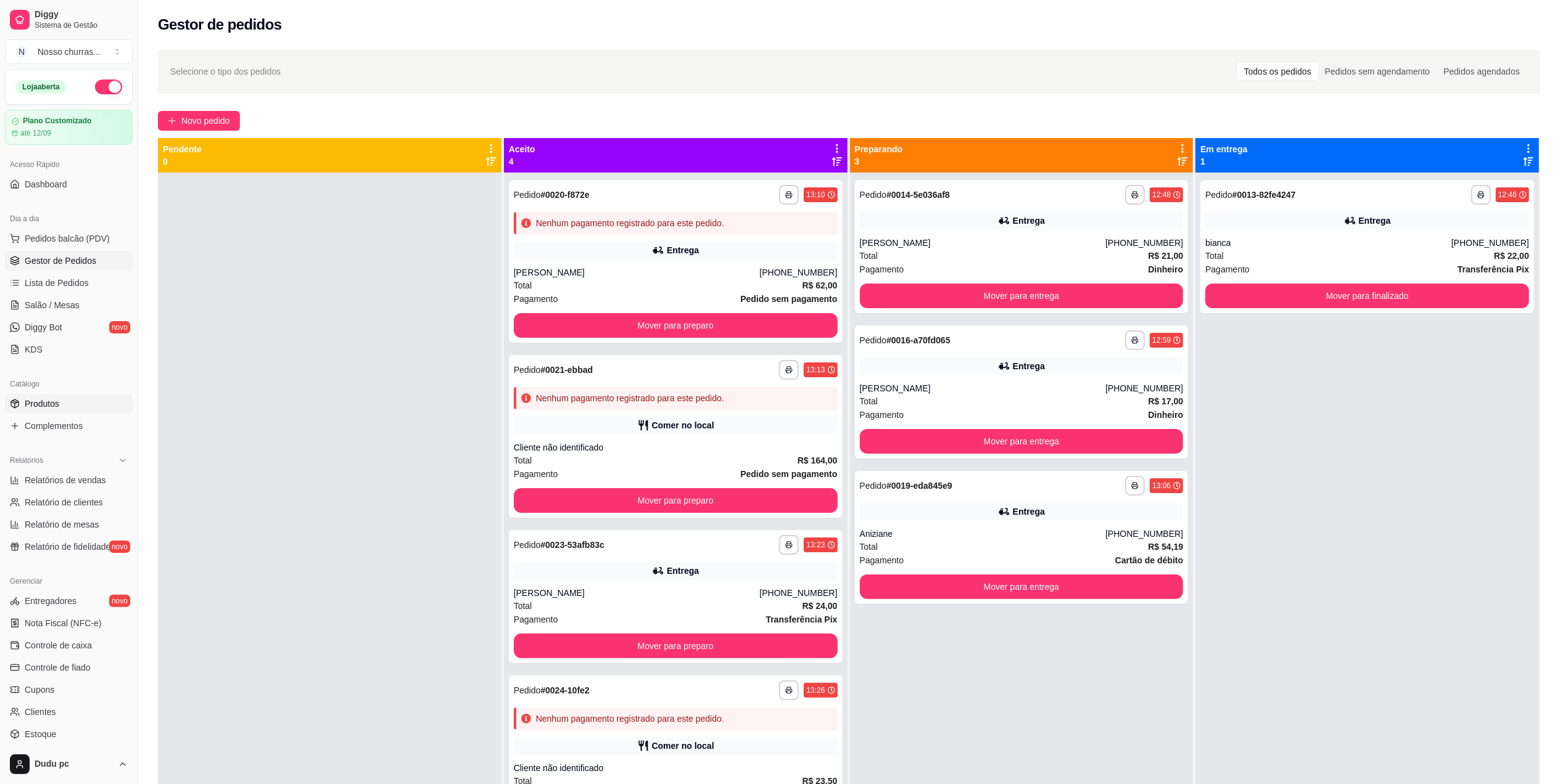
click at [29, 410] on span "Produtos" at bounding box center [42, 404] width 34 height 12
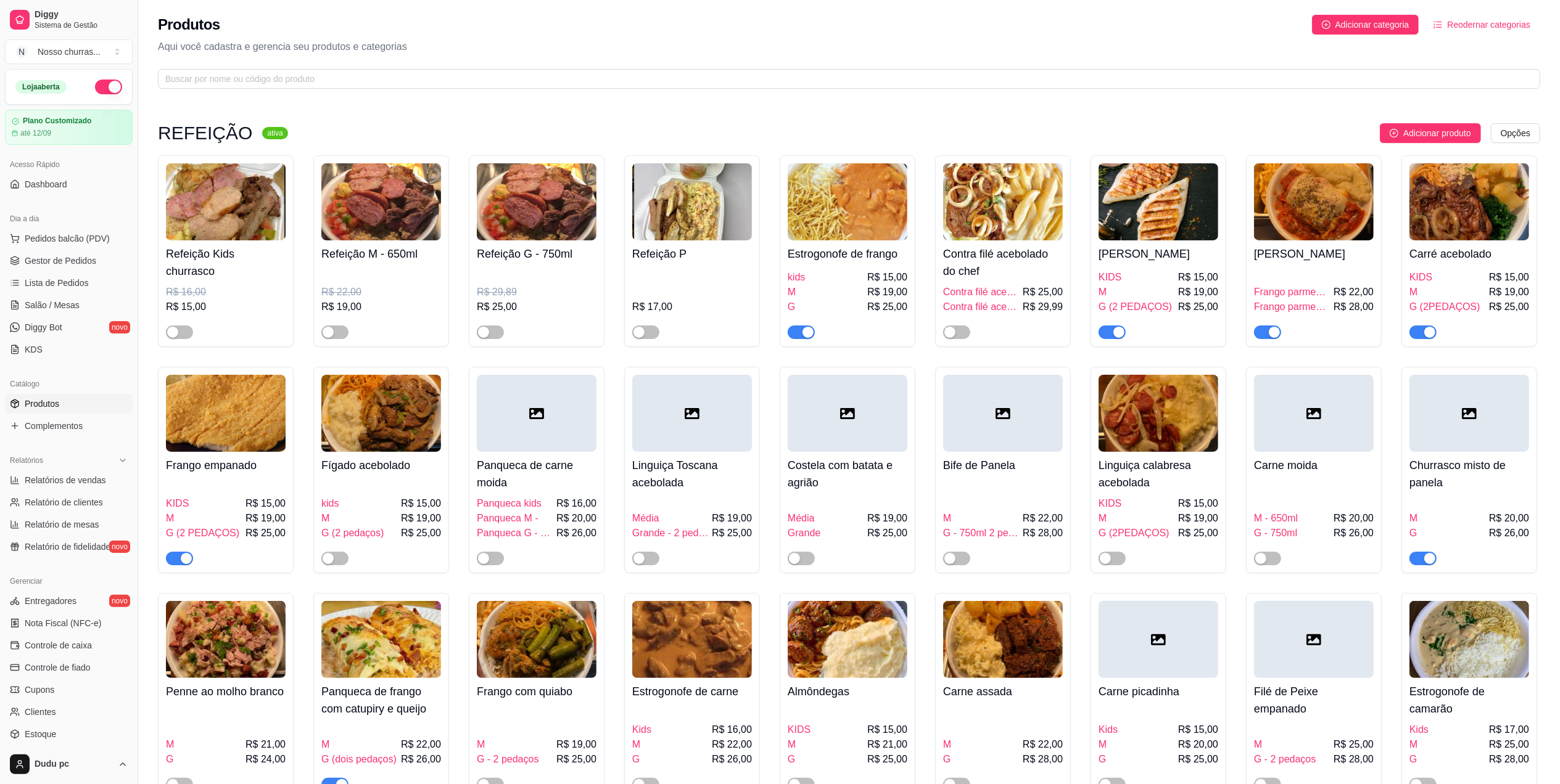
click at [1422, 565] on span "button" at bounding box center [1423, 559] width 27 height 14
click at [55, 254] on link "Gestor de Pedidos" at bounding box center [68, 261] width 128 height 20
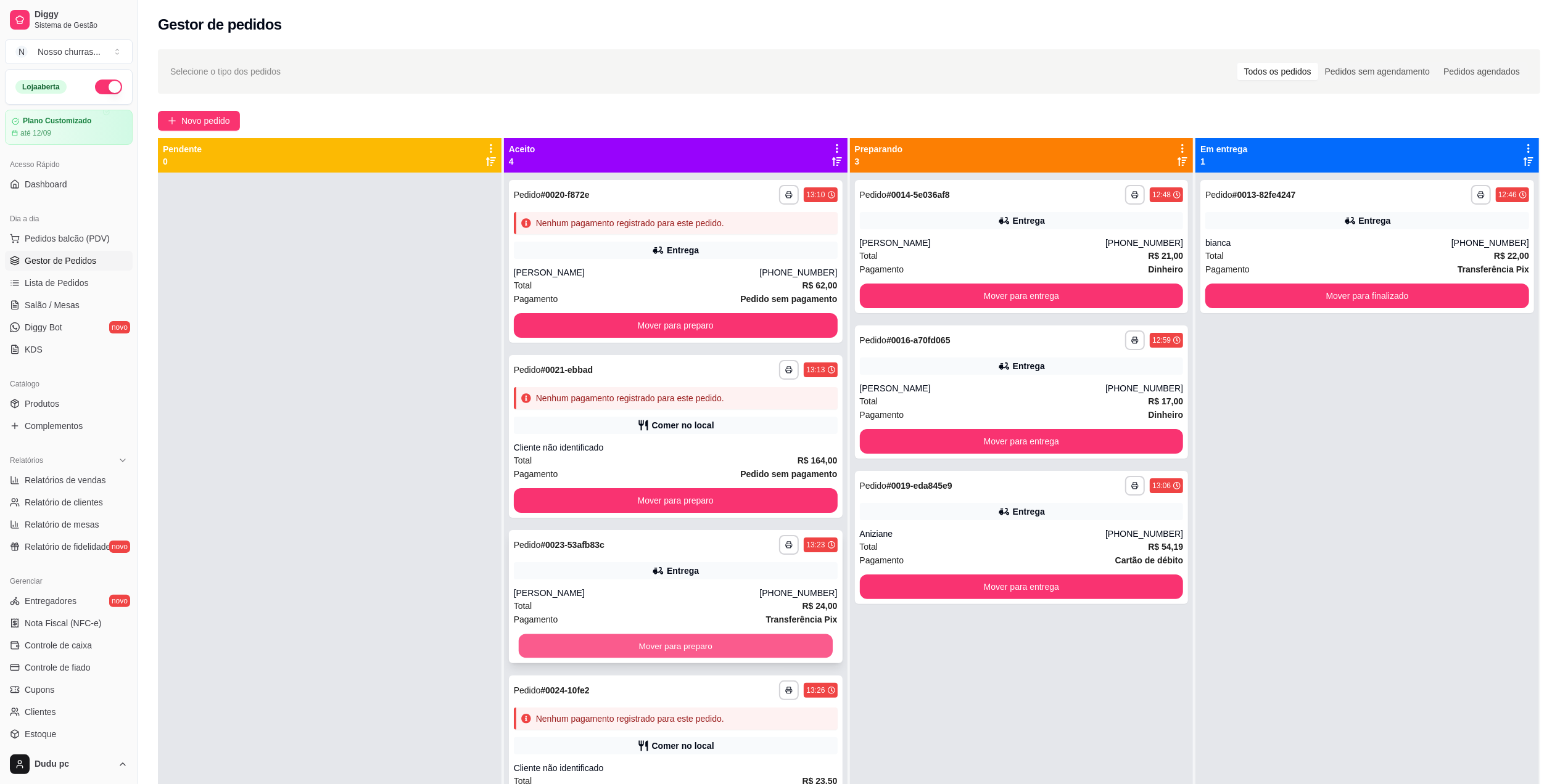
click at [590, 646] on button "Mover para preparo" at bounding box center [676, 646] width 314 height 24
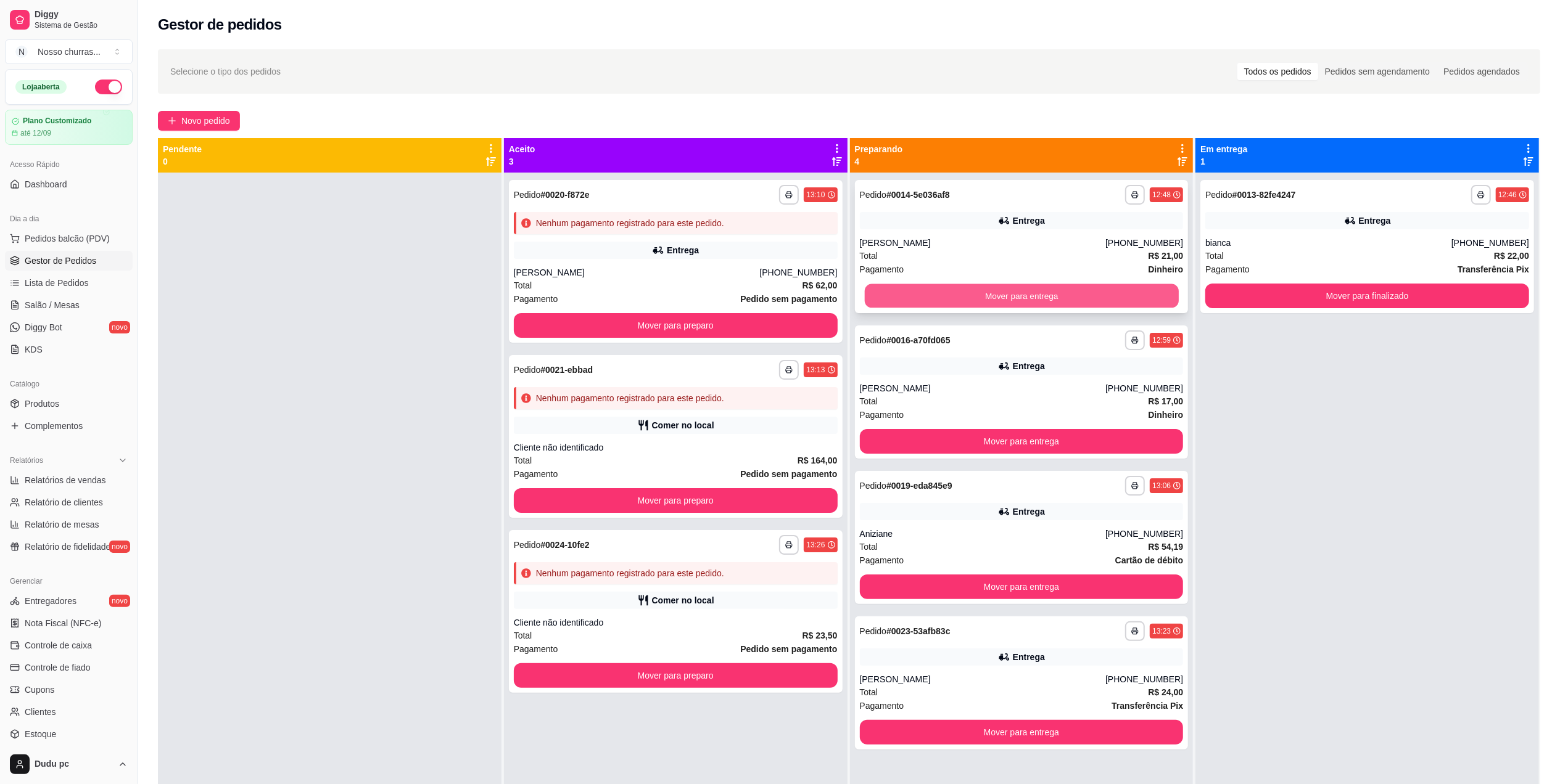
click at [1034, 293] on button "Mover para entrega" at bounding box center [1021, 296] width 314 height 24
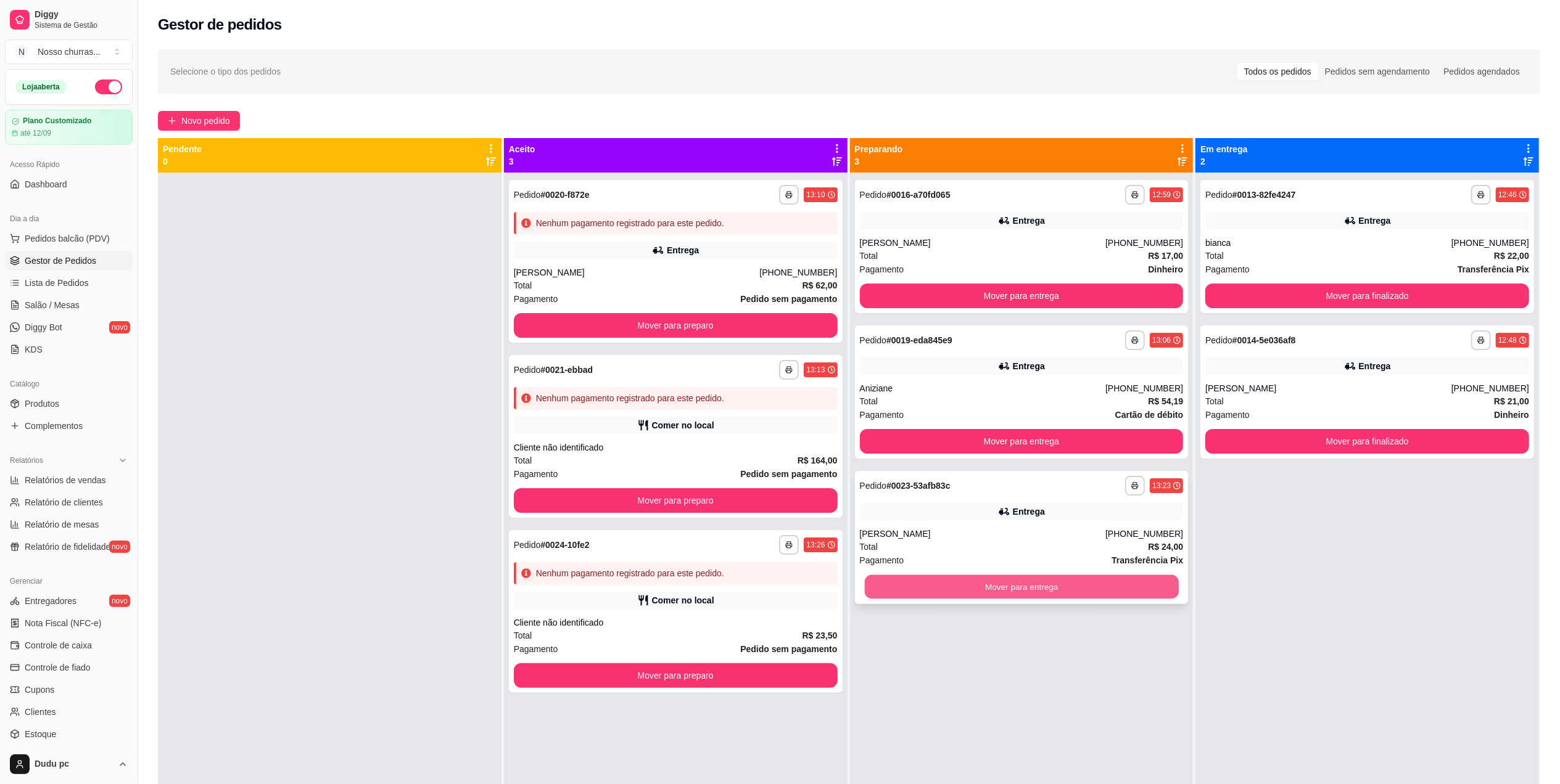
click at [969, 595] on button "Mover para entrega" at bounding box center [1021, 587] width 314 height 24
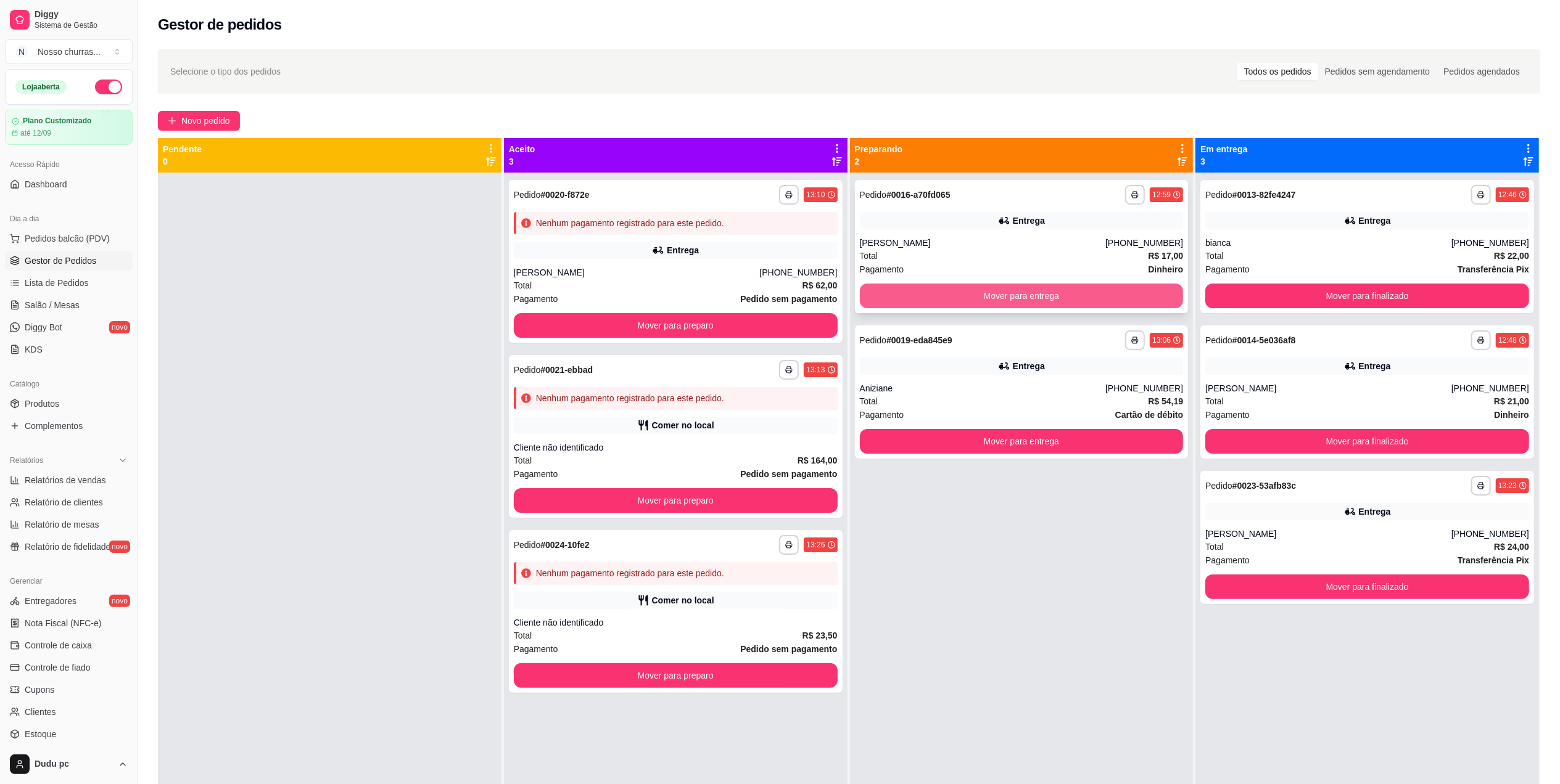
click at [956, 287] on button "Mover para entrega" at bounding box center [1021, 296] width 324 height 25
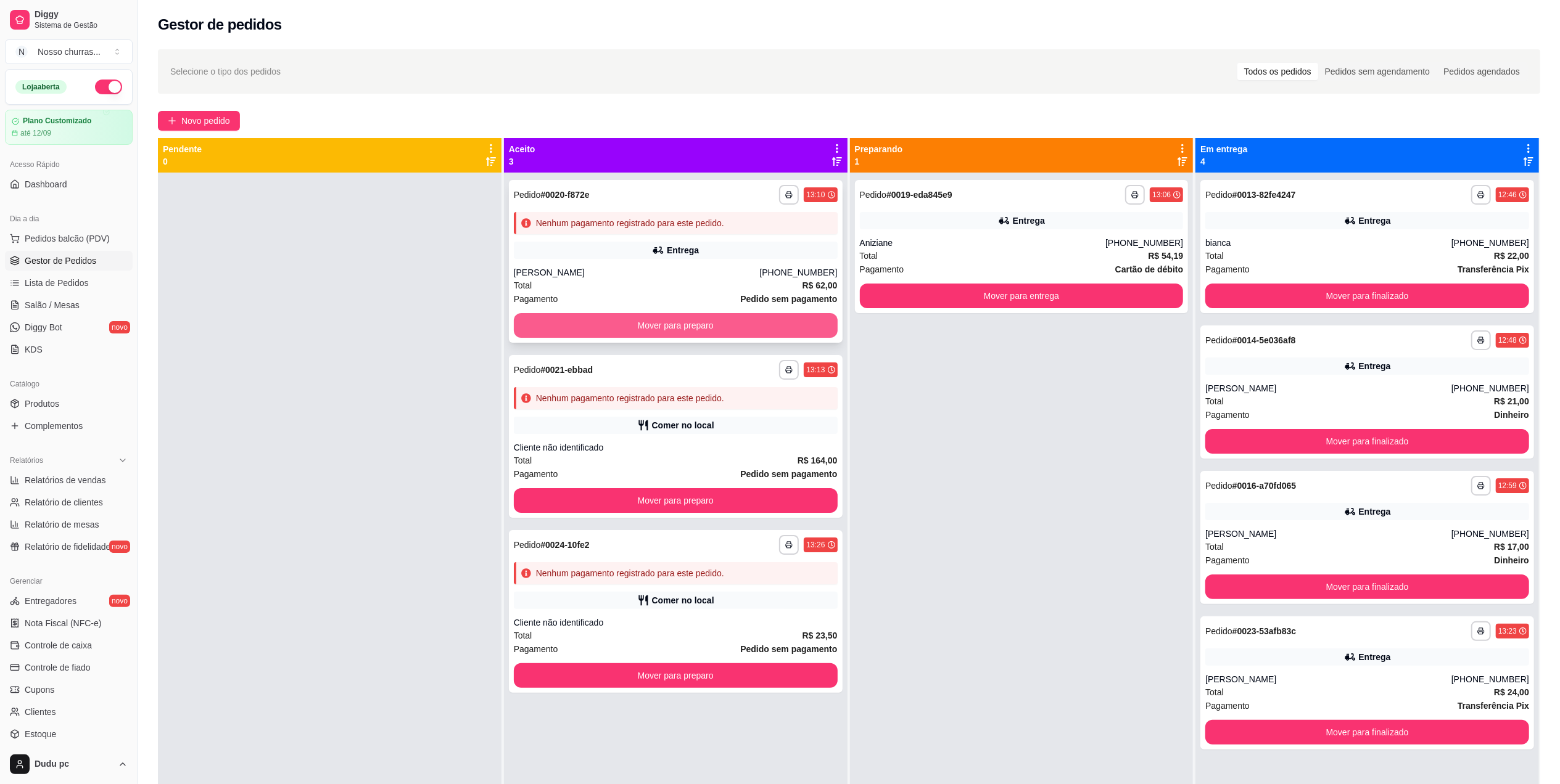
click at [806, 329] on button "Mover para preparo" at bounding box center [676, 326] width 324 height 25
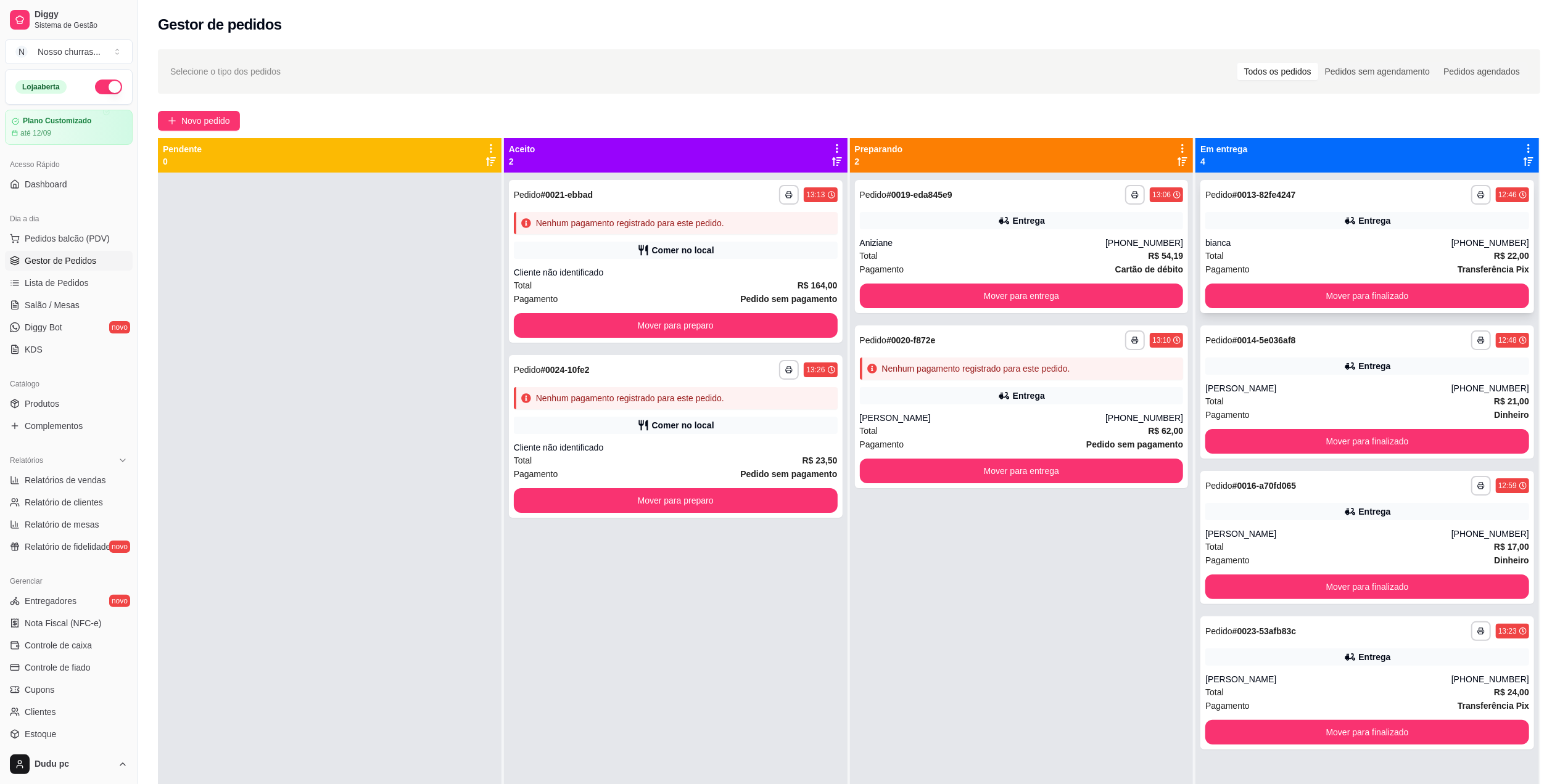
click at [1245, 224] on div "Entrega" at bounding box center [1367, 220] width 324 height 17
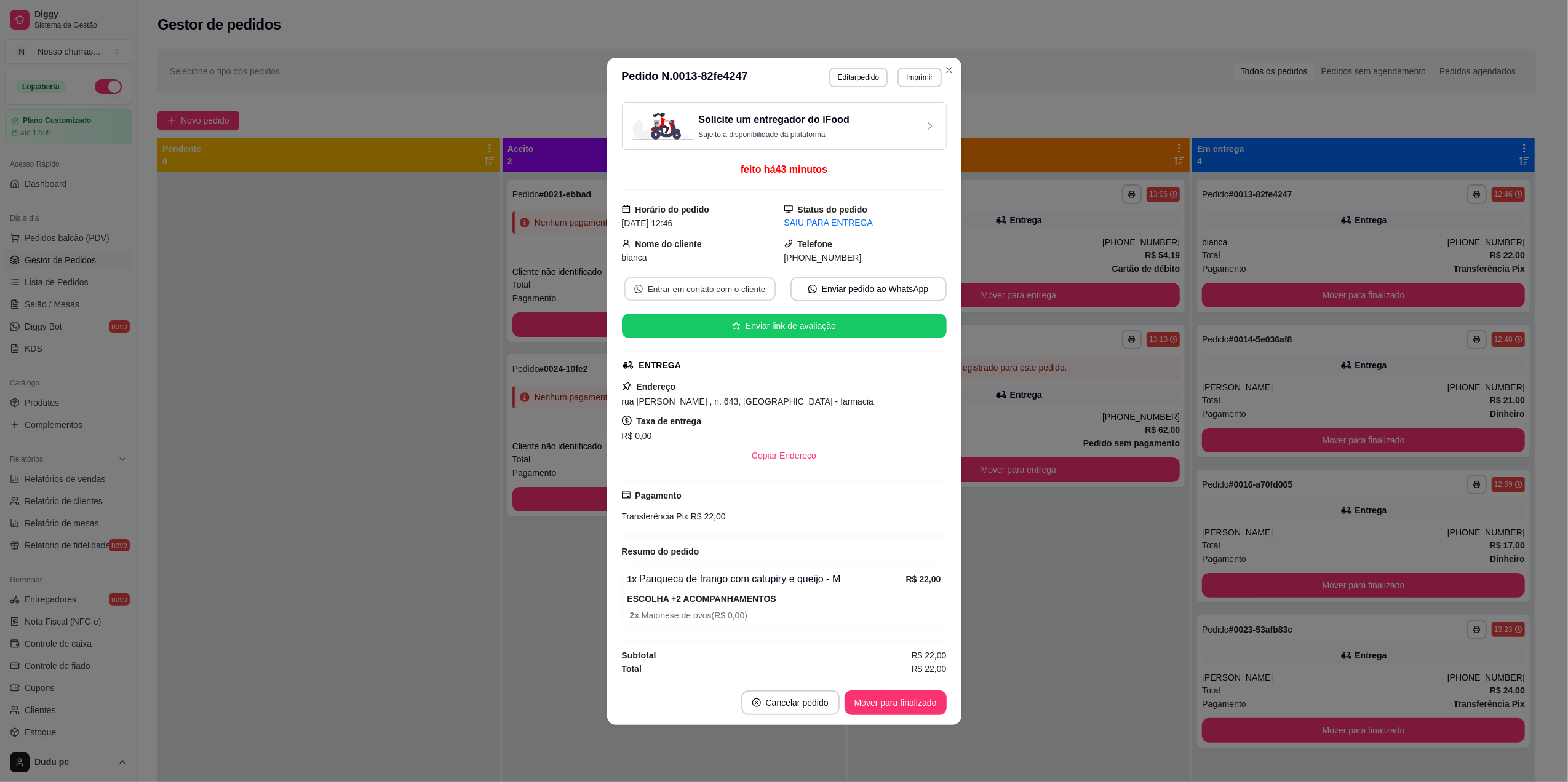
click at [748, 281] on button "Entrar em contato com o cliente" at bounding box center [700, 289] width 152 height 24
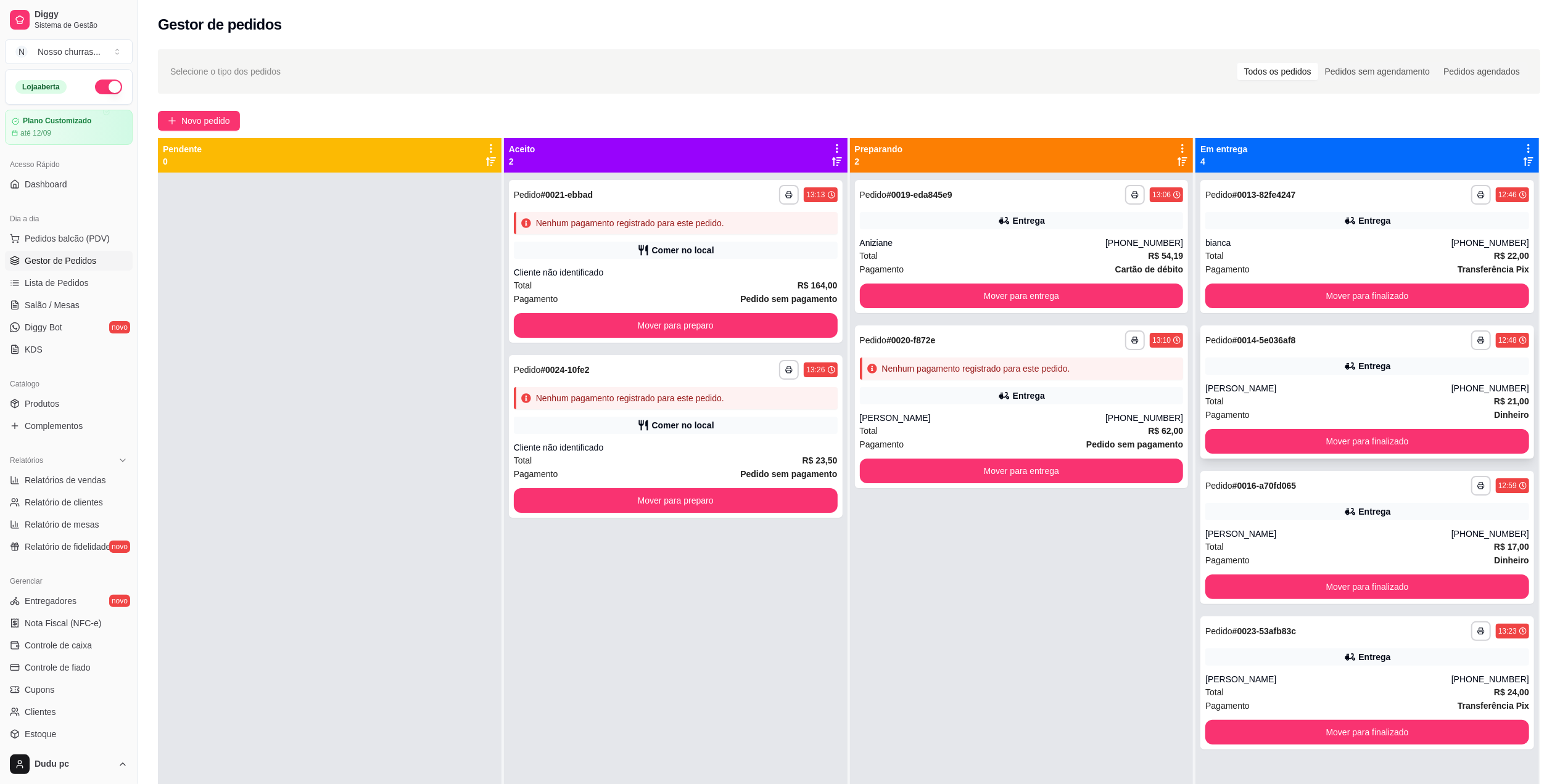
click at [1272, 392] on div "[PERSON_NAME]" at bounding box center [1329, 389] width 246 height 12
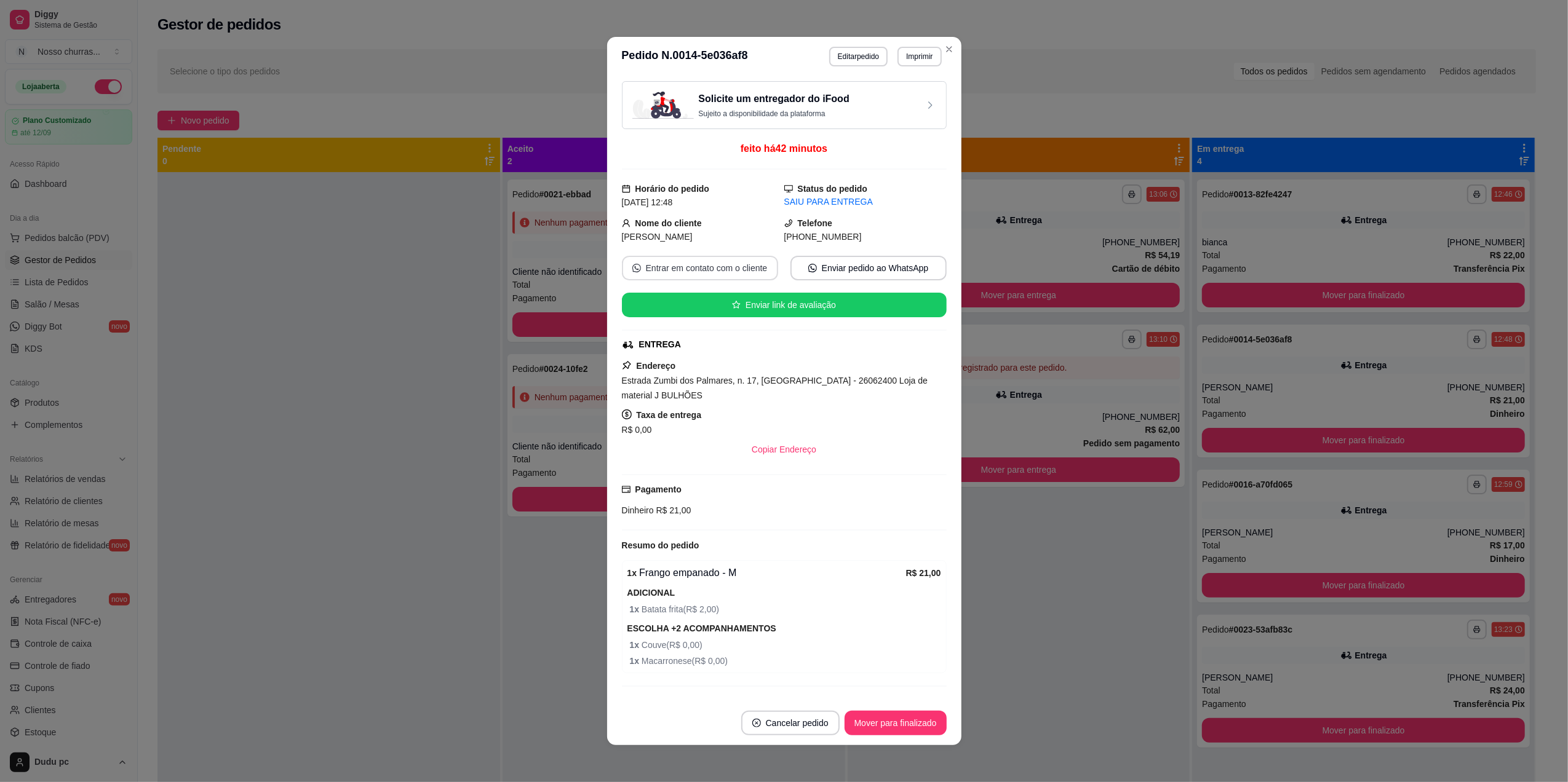
click at [698, 266] on button "Entrar em contato com o cliente" at bounding box center [700, 268] width 156 height 25
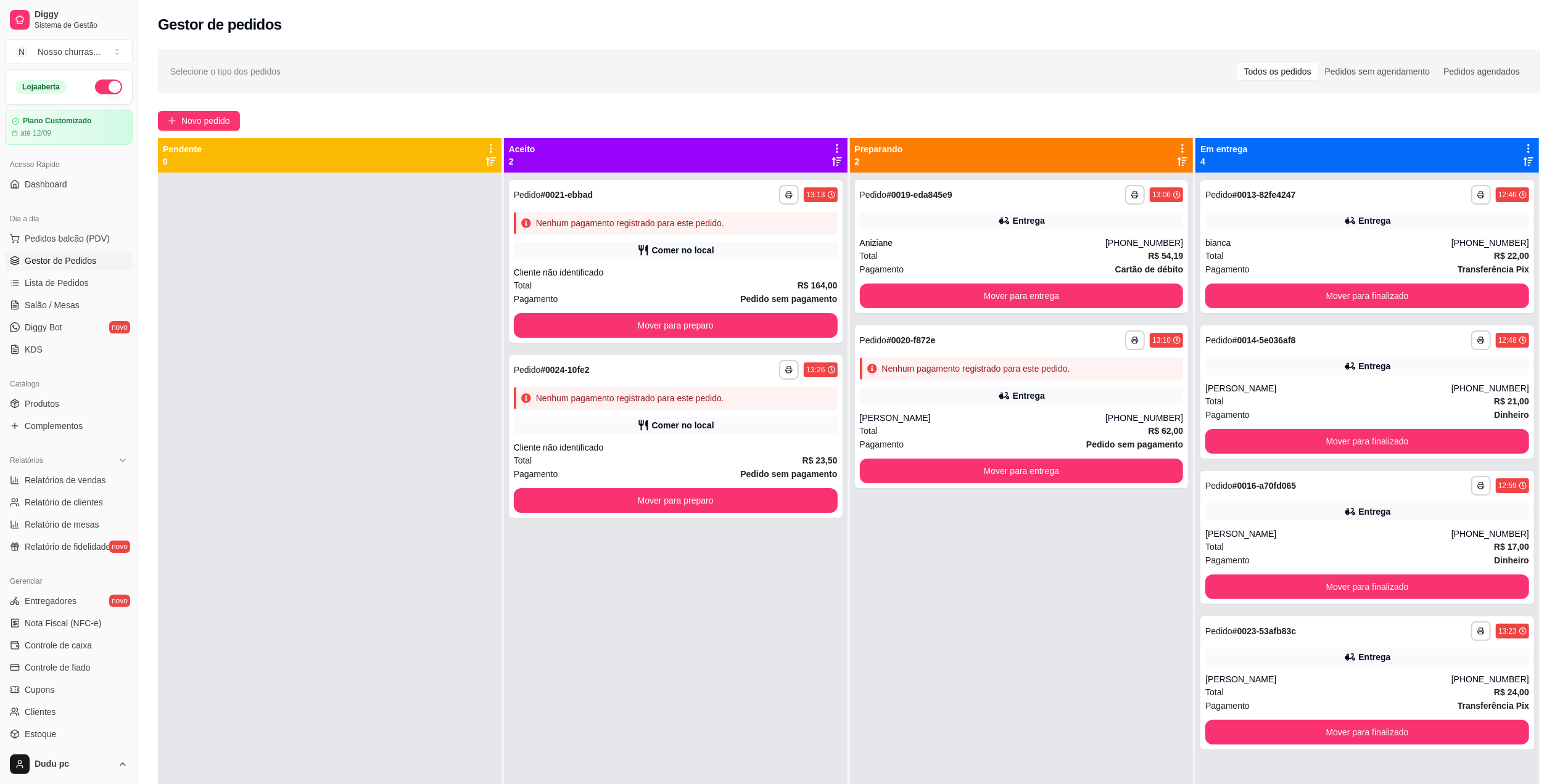
click at [1271, 691] on div "Total R$ 24,00" at bounding box center [1367, 692] width 324 height 14
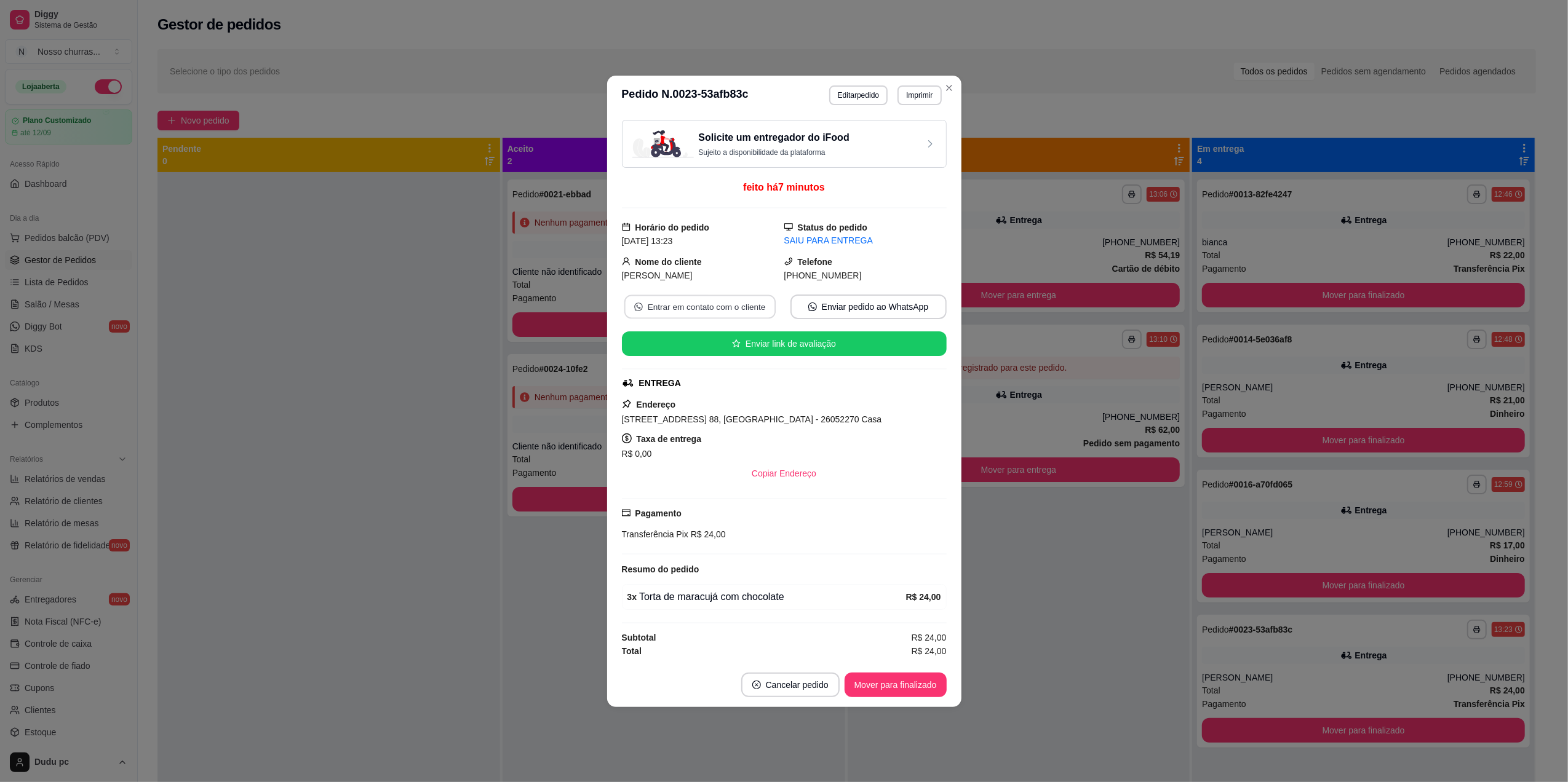
click at [701, 308] on button "Entrar em contato com o cliente" at bounding box center [700, 306] width 152 height 24
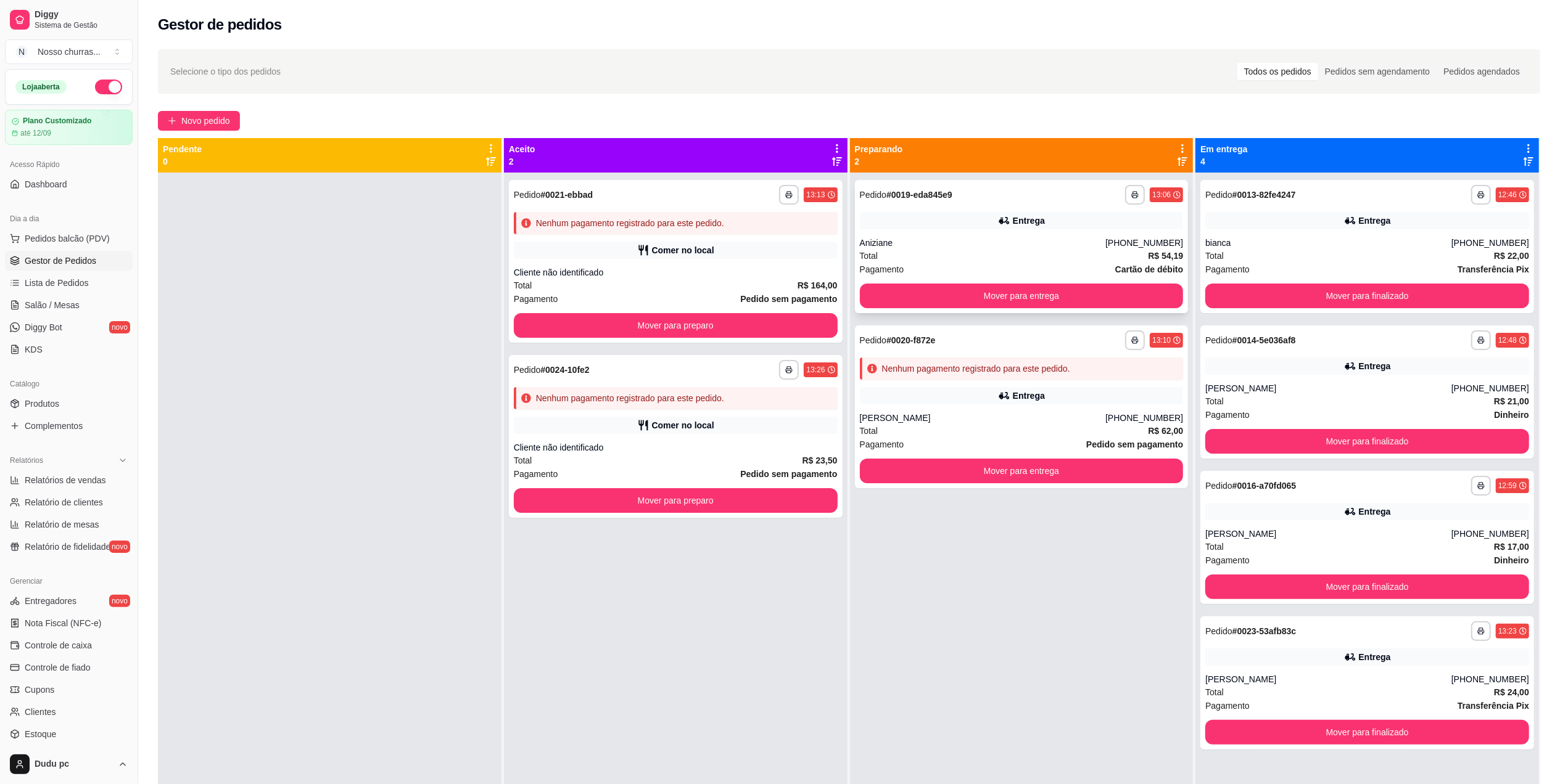
click at [889, 250] on div "Total R$ 54,19" at bounding box center [1021, 256] width 324 height 14
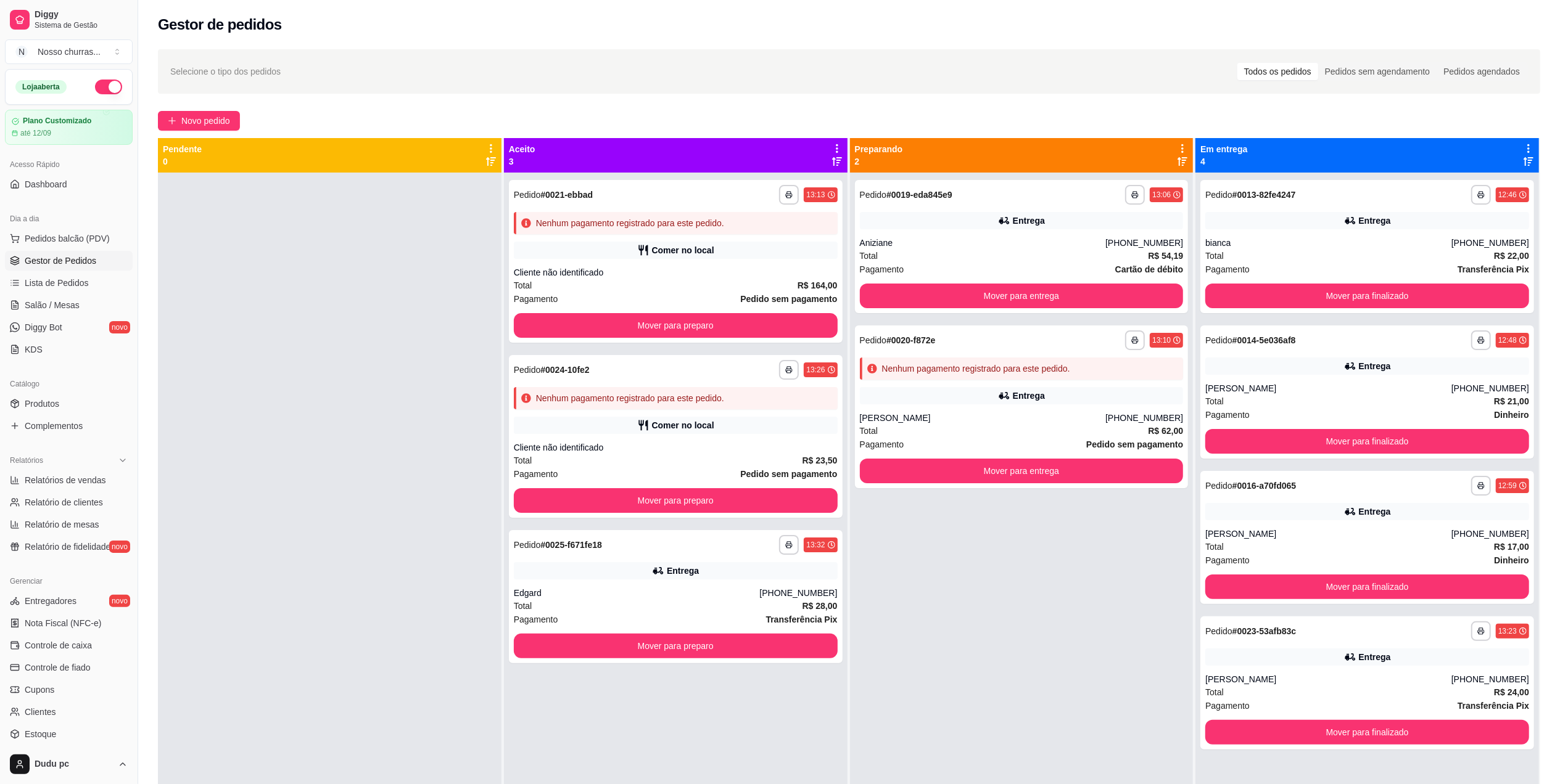
click at [969, 582] on div "**********" at bounding box center [1022, 564] width 344 height 784
click at [734, 642] on button "Mover para preparo" at bounding box center [676, 646] width 314 height 24
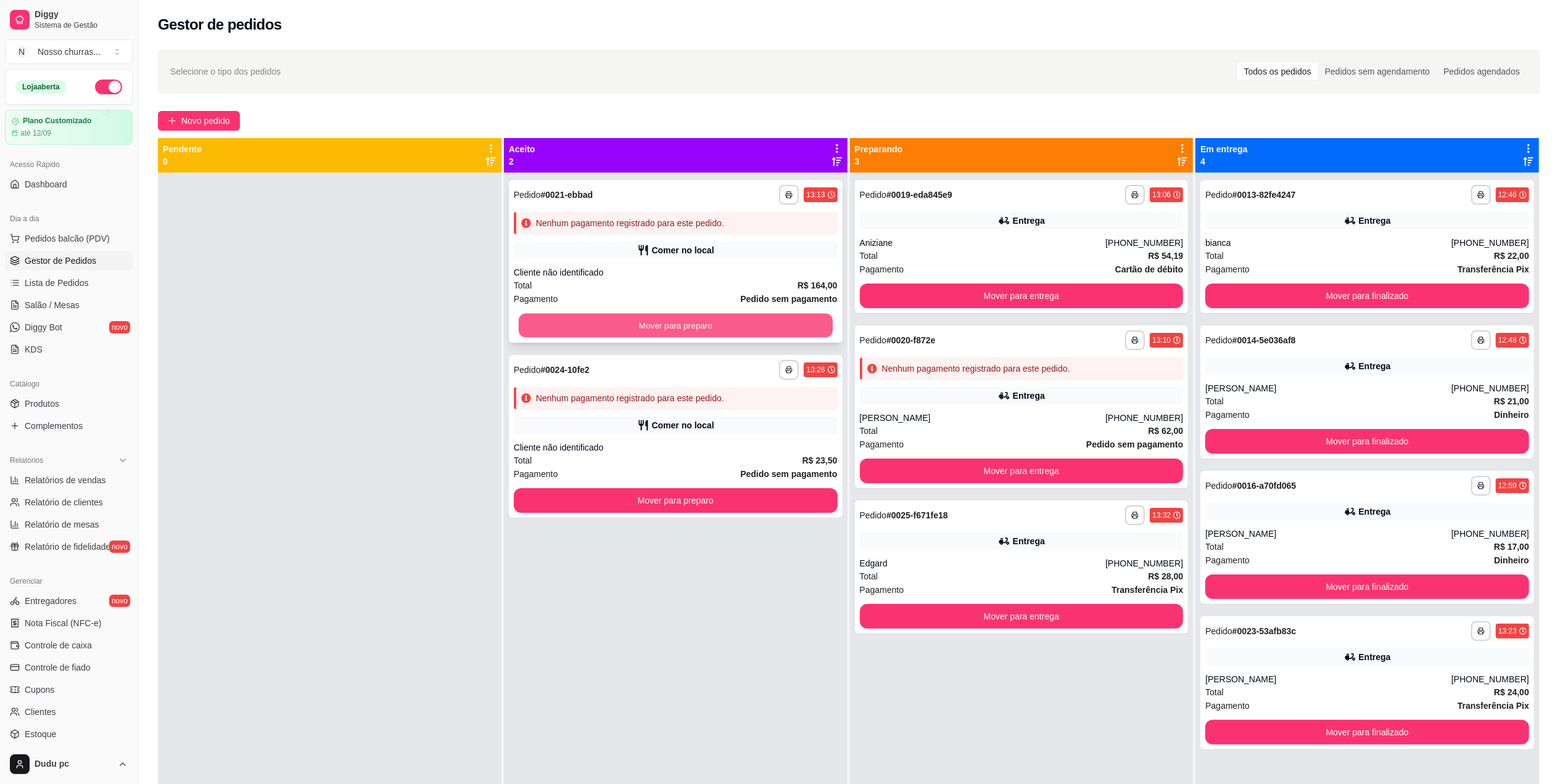
click at [686, 315] on button "Mover para preparo" at bounding box center [676, 326] width 314 height 24
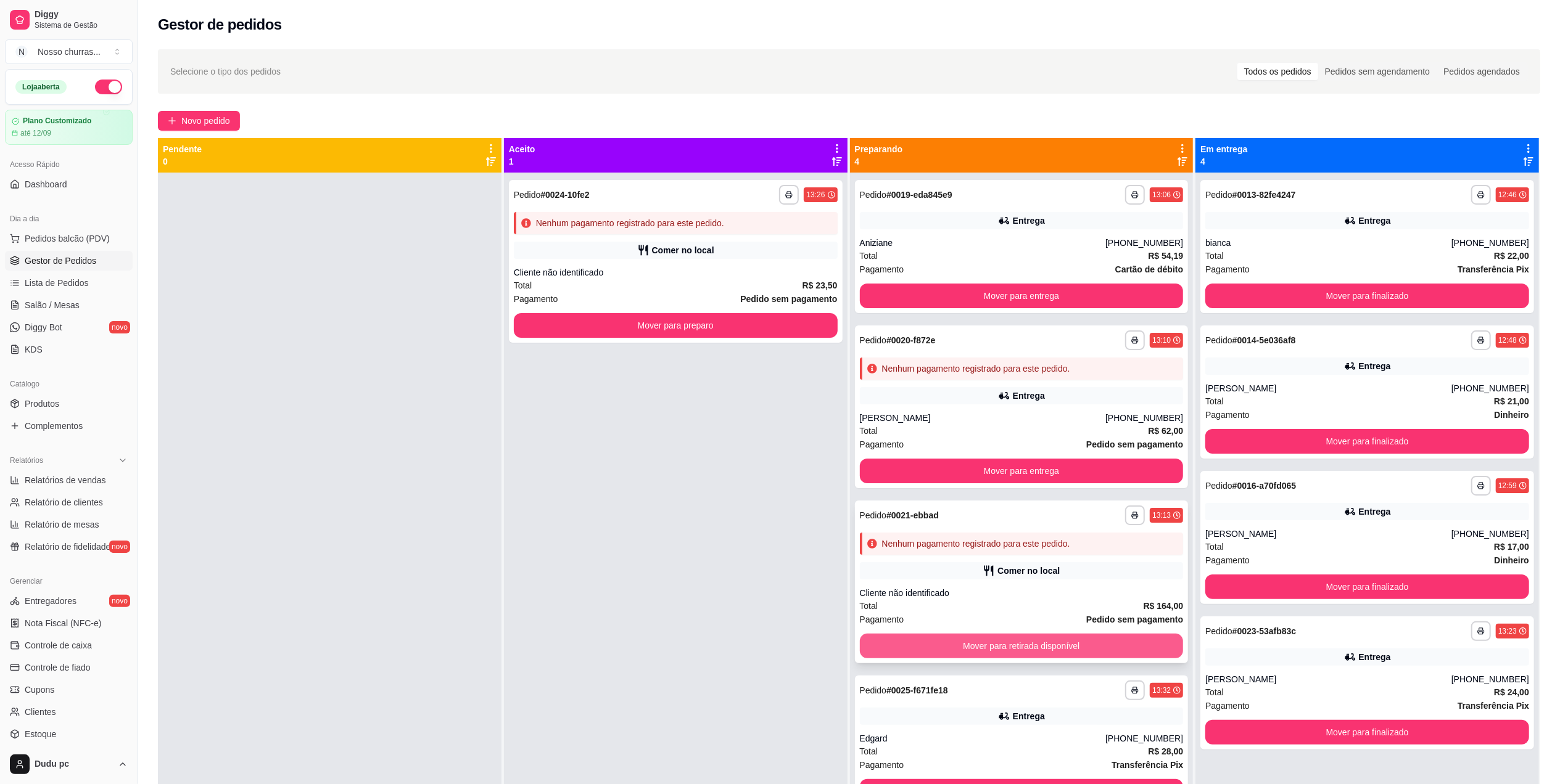
click at [990, 649] on button "Mover para retirada disponível" at bounding box center [1021, 646] width 324 height 25
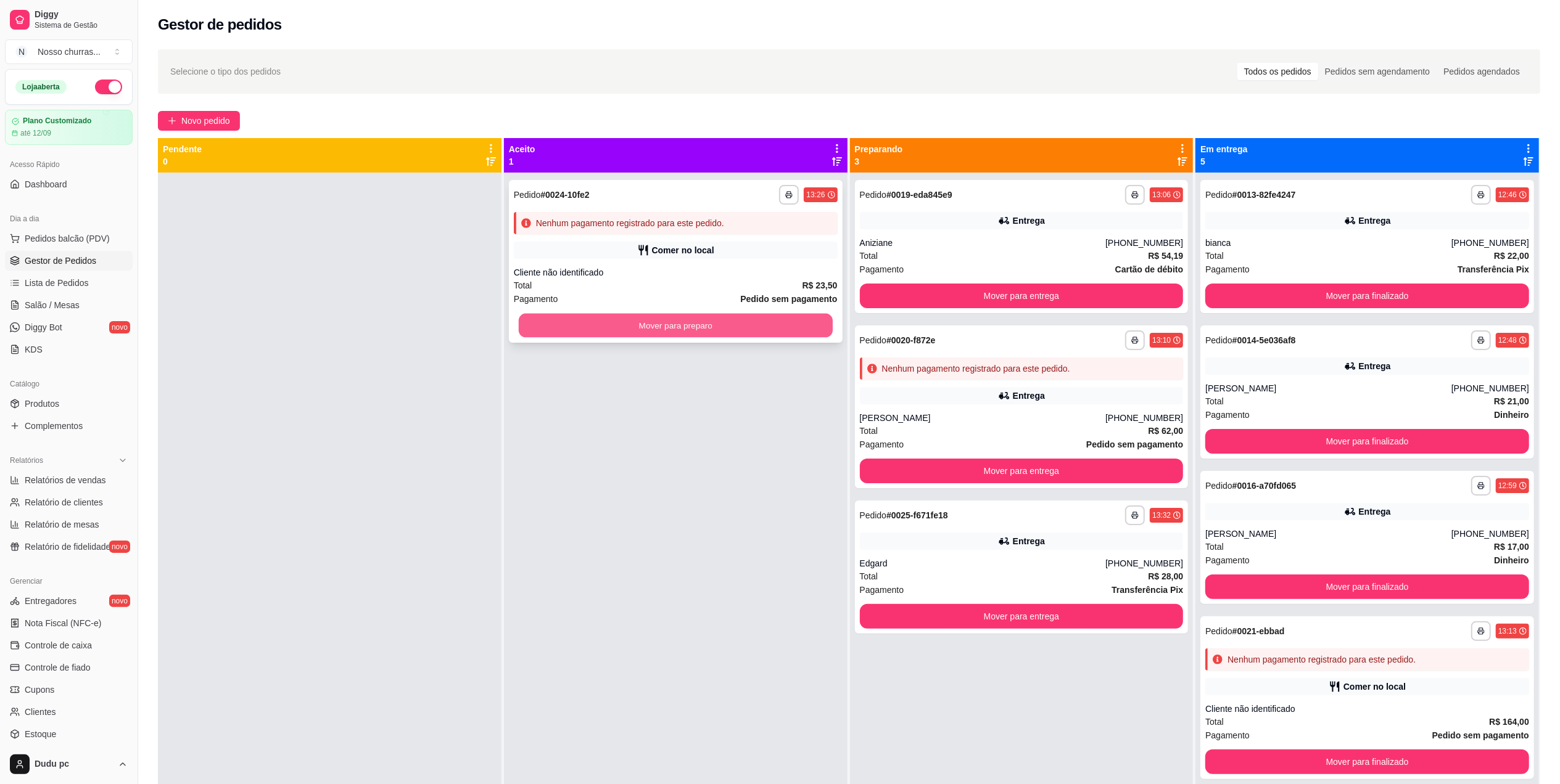
click at [756, 326] on button "Mover para preparo" at bounding box center [676, 326] width 314 height 24
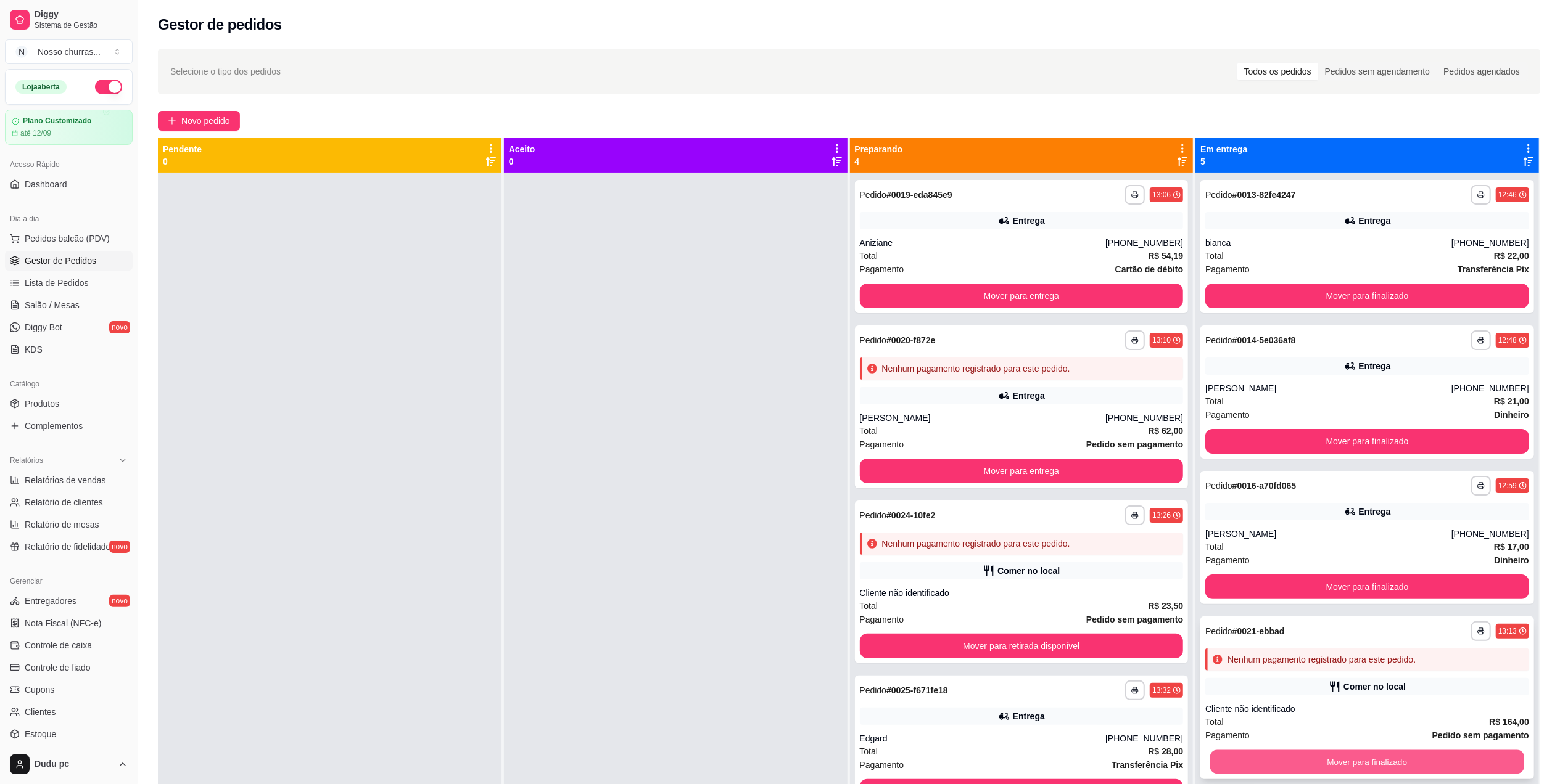
click at [1281, 762] on button "Mover para finalizado" at bounding box center [1367, 762] width 314 height 24
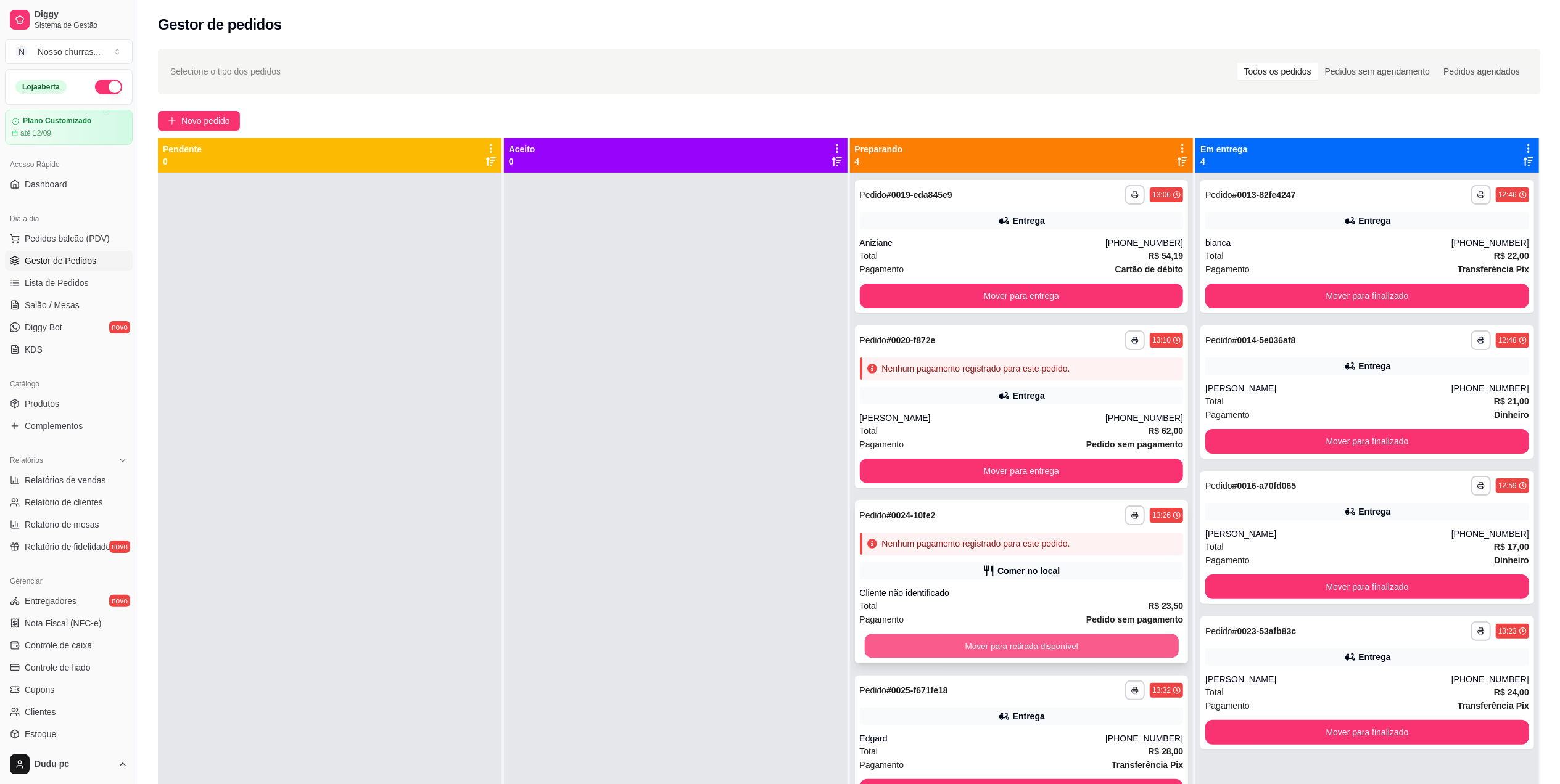
click at [1083, 652] on button "Mover para retirada disponível" at bounding box center [1021, 646] width 314 height 24
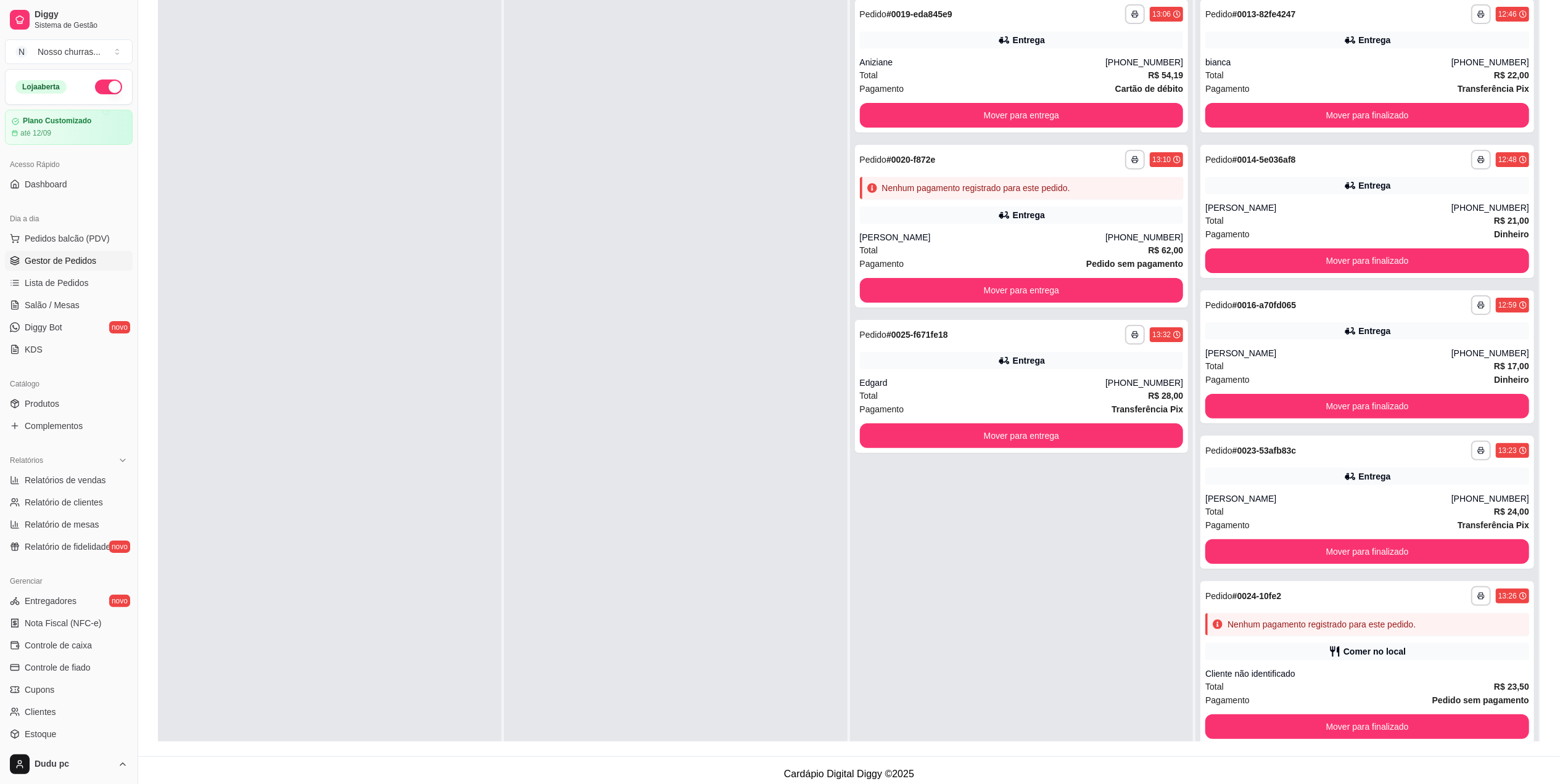
scroll to position [188, 0]
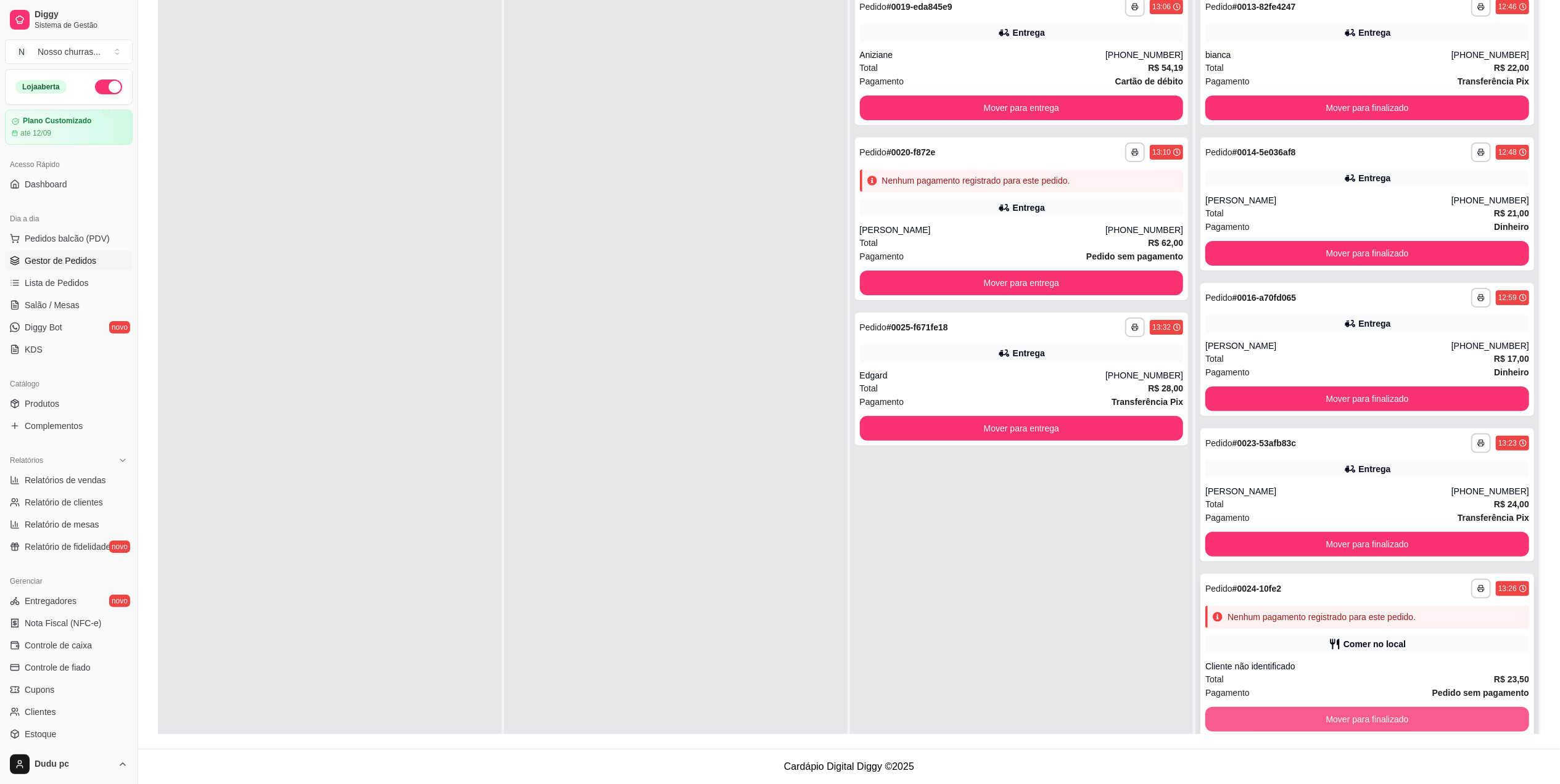
click at [1397, 715] on button "Mover para finalizado" at bounding box center [1367, 720] width 324 height 25
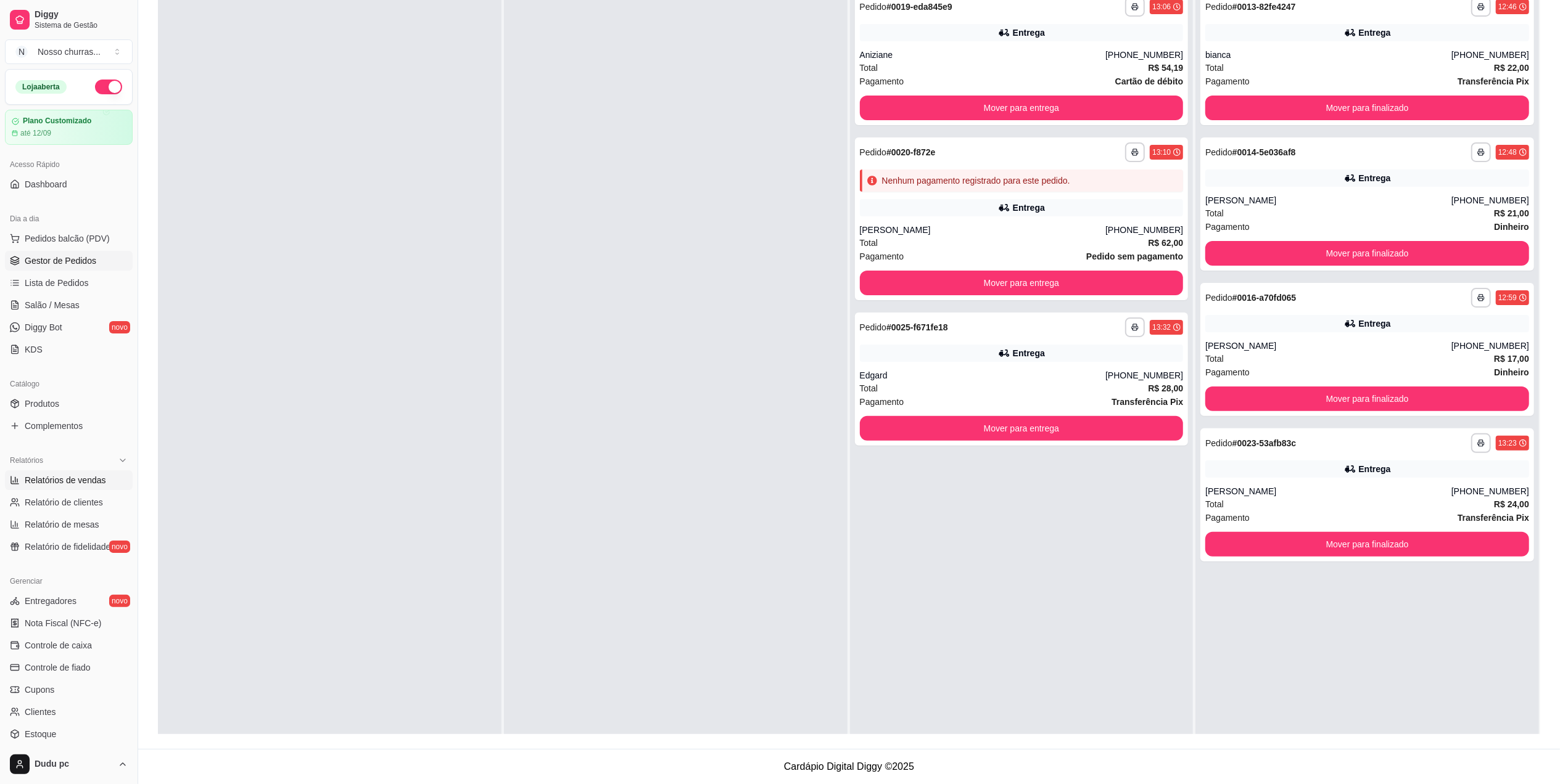
click at [92, 475] on span "Relatórios de vendas" at bounding box center [65, 480] width 81 height 12
select select "ALL"
select select "0"
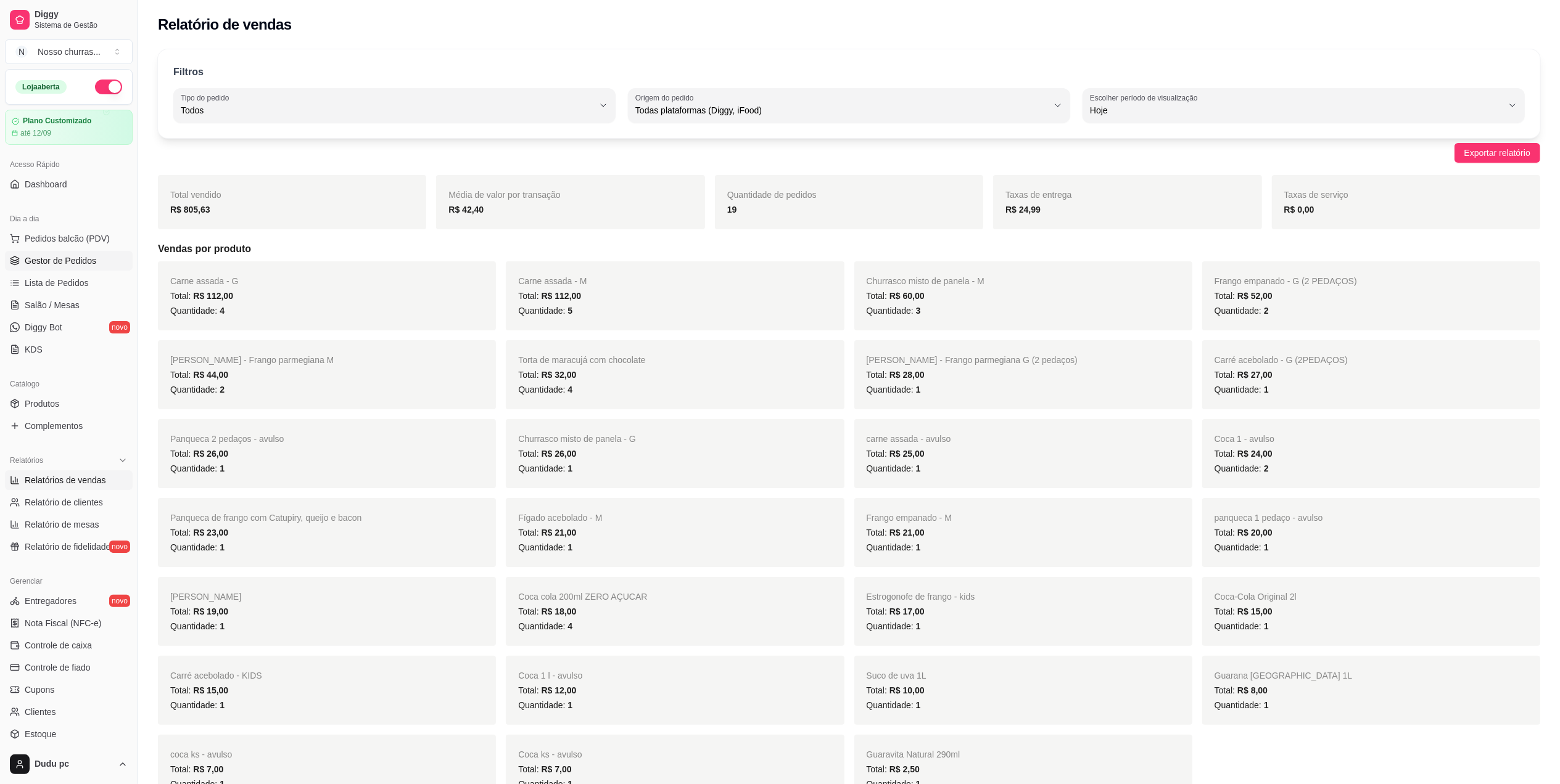
click at [60, 259] on span "Gestor de Pedidos" at bounding box center [60, 261] width 72 height 12
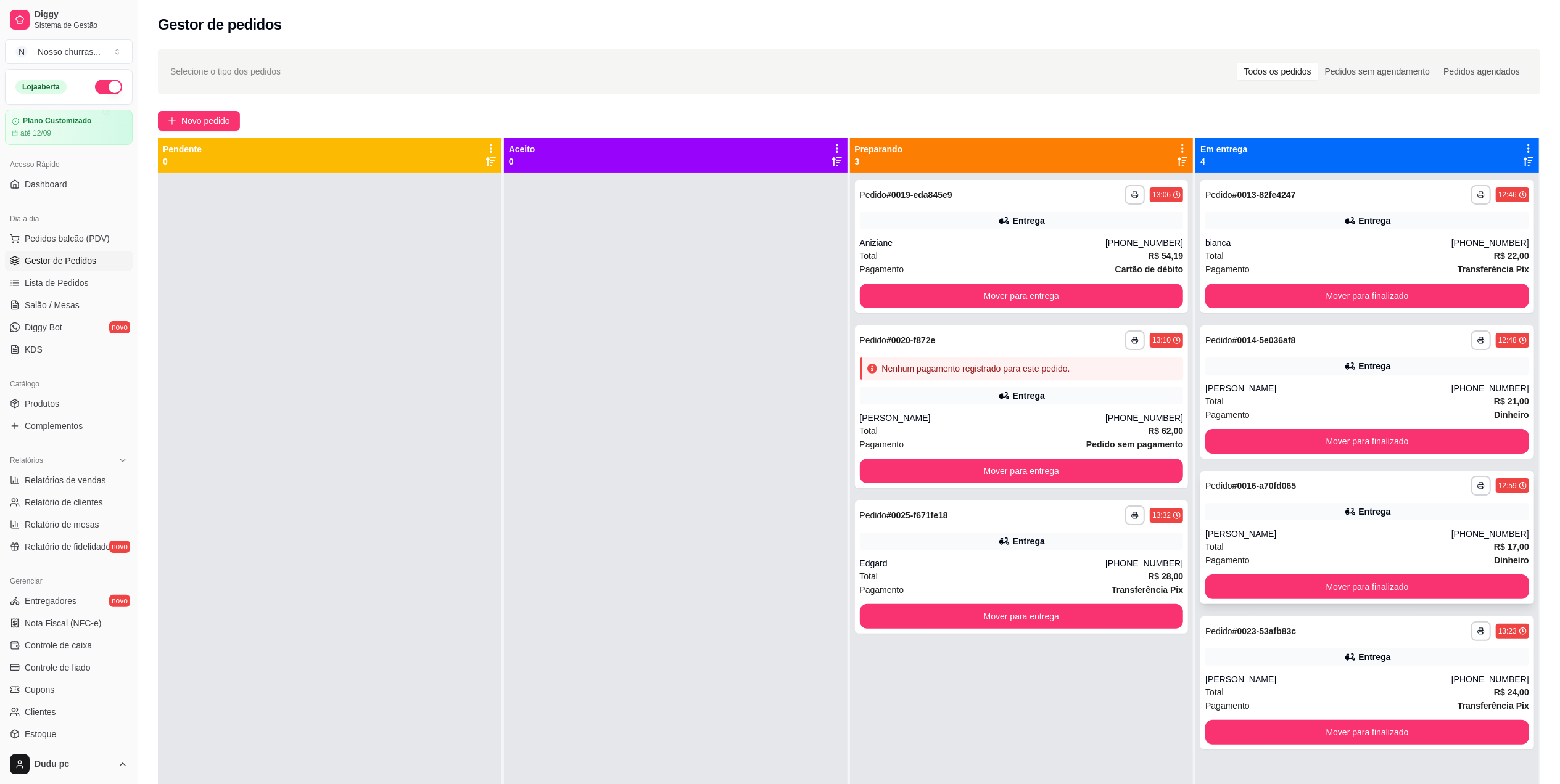
click at [1212, 525] on div "**********" at bounding box center [1368, 538] width 334 height 133
click at [1066, 300] on button "Mover para entrega" at bounding box center [1021, 296] width 324 height 25
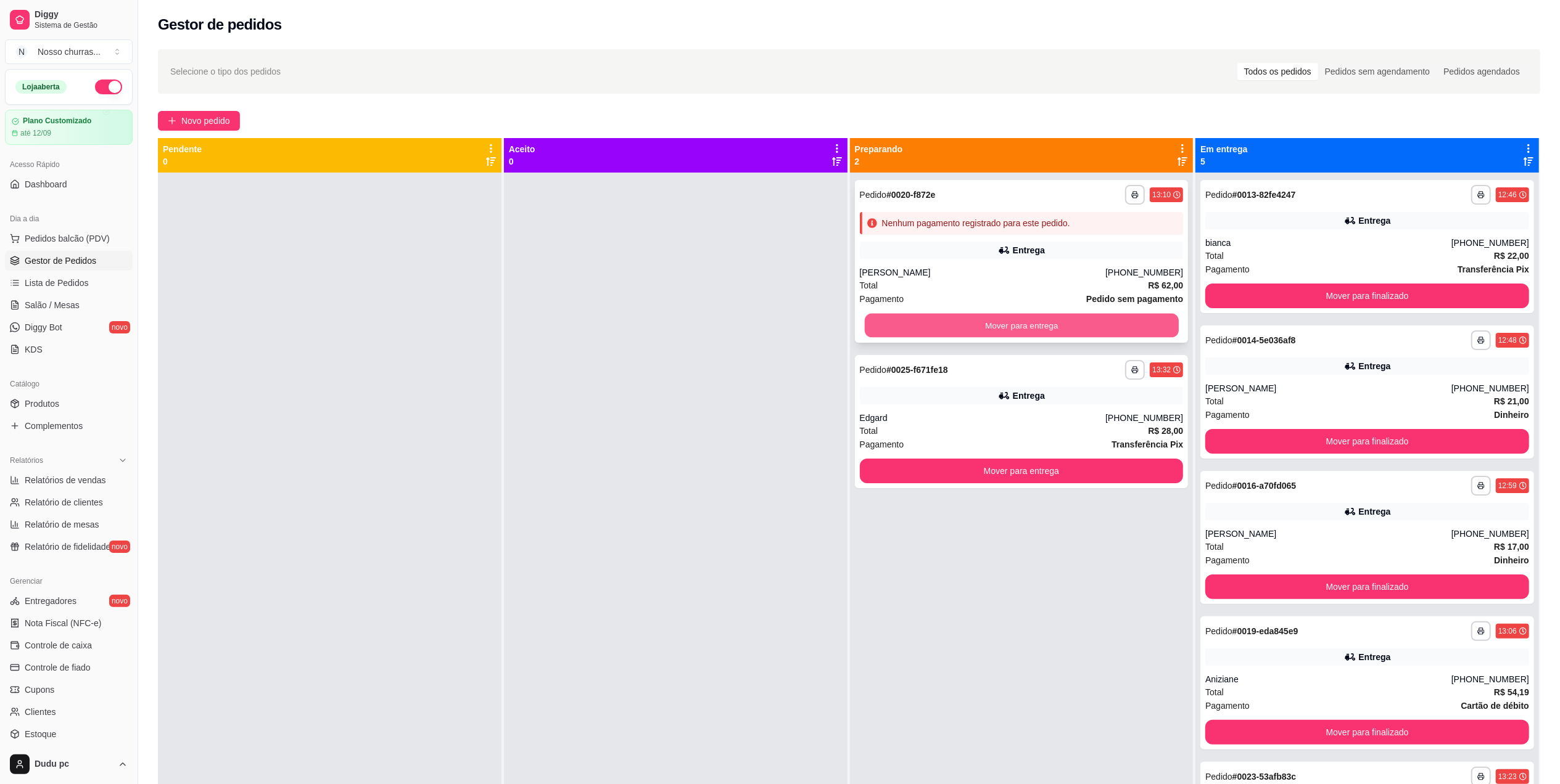
click at [1082, 322] on button "Mover para entrega" at bounding box center [1021, 326] width 314 height 24
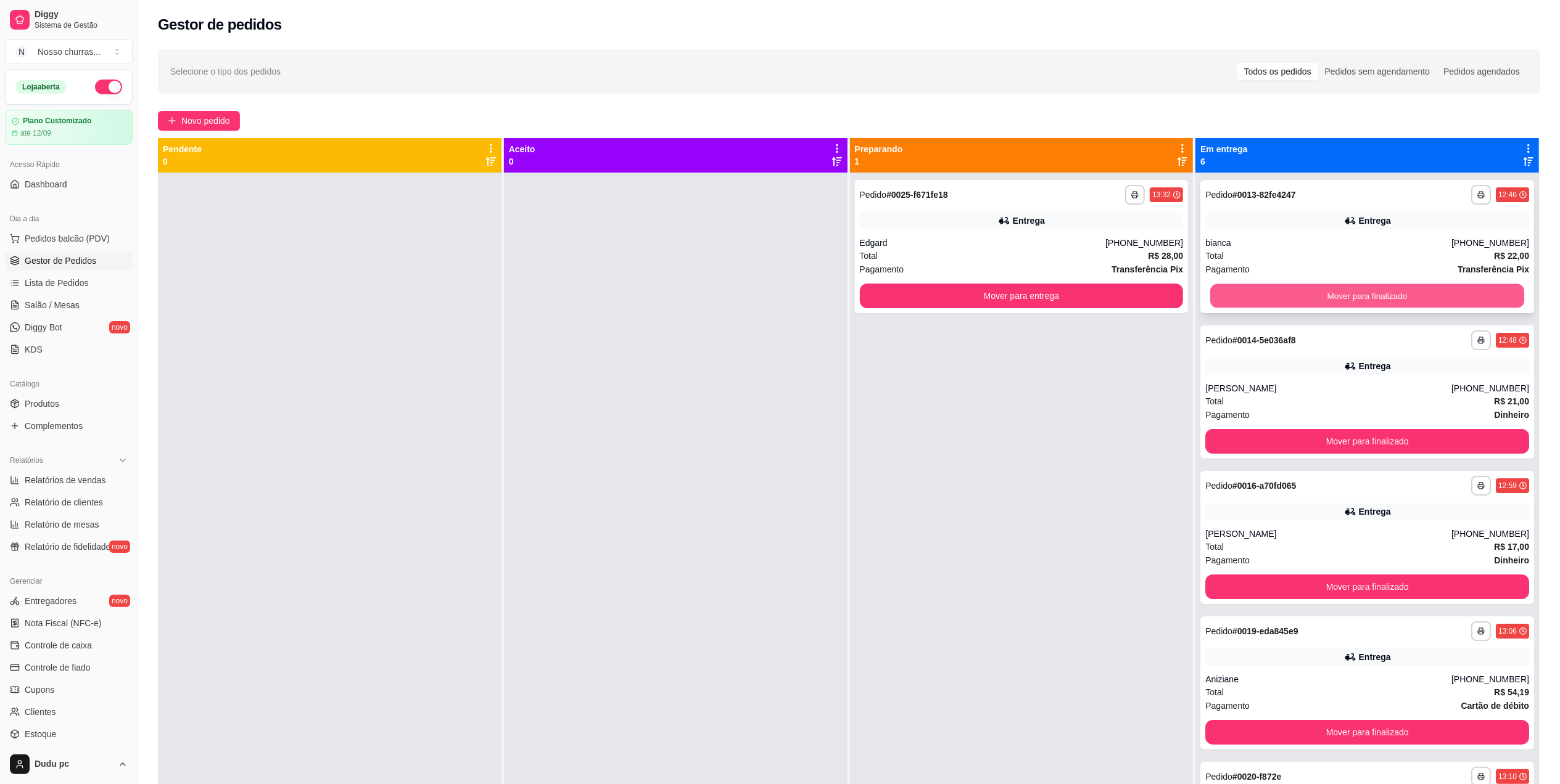
click at [1264, 287] on button "Mover para finalizado" at bounding box center [1367, 296] width 314 height 24
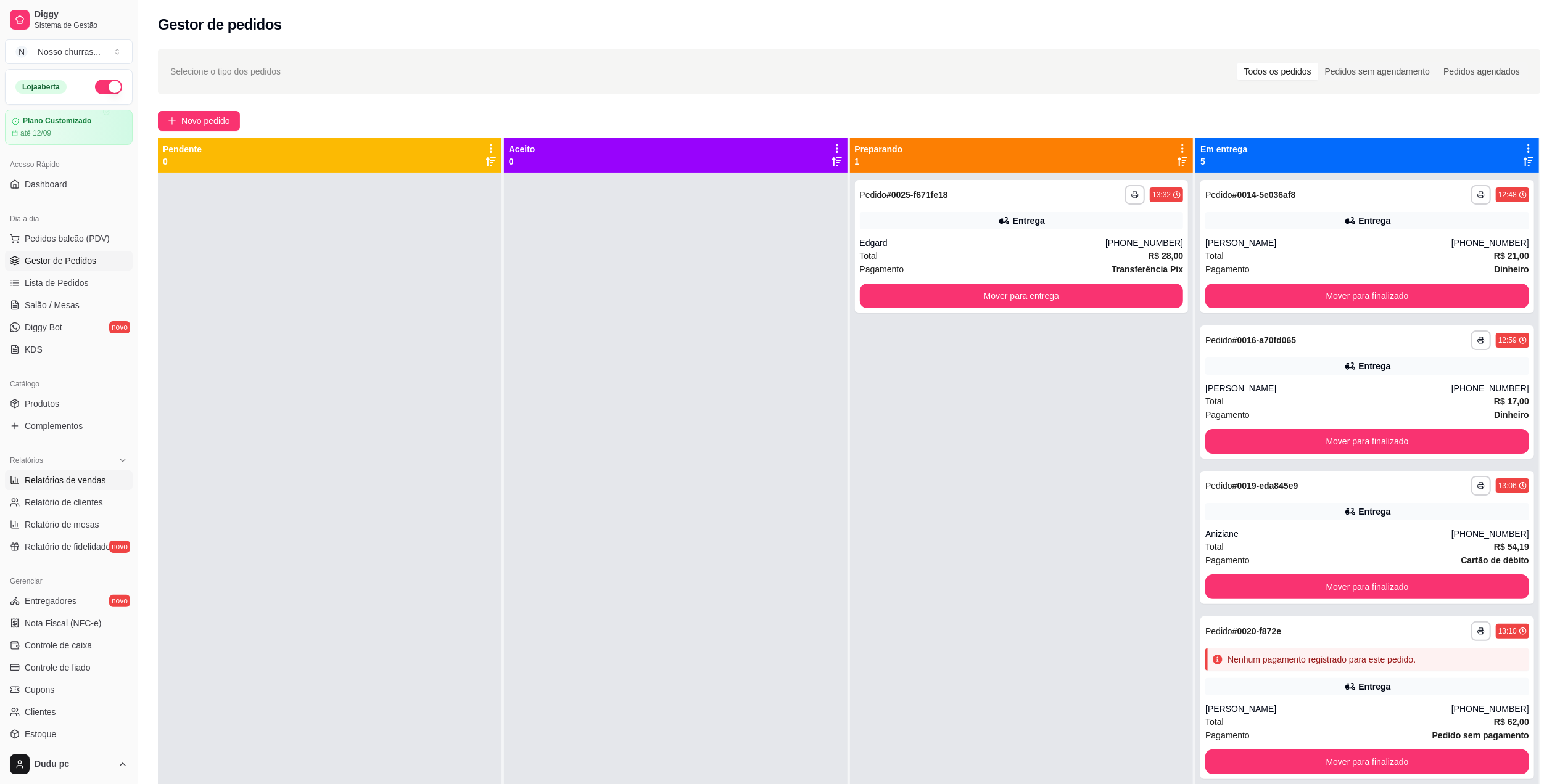
click at [85, 484] on span "Relatórios de vendas" at bounding box center [65, 480] width 81 height 12
select select "ALL"
select select "0"
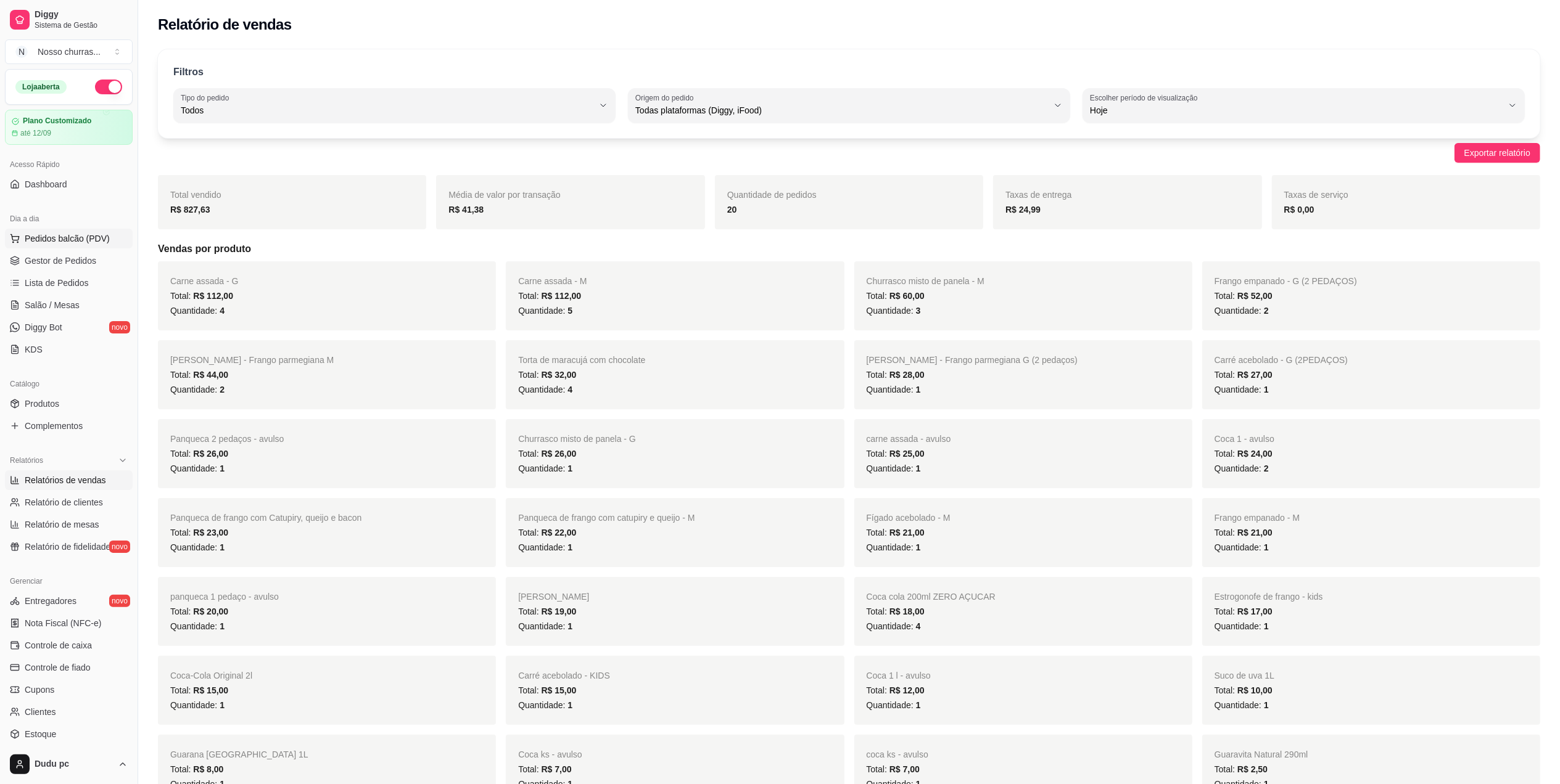
click at [66, 241] on span "Pedidos balcão (PDV)" at bounding box center [67, 239] width 85 height 12
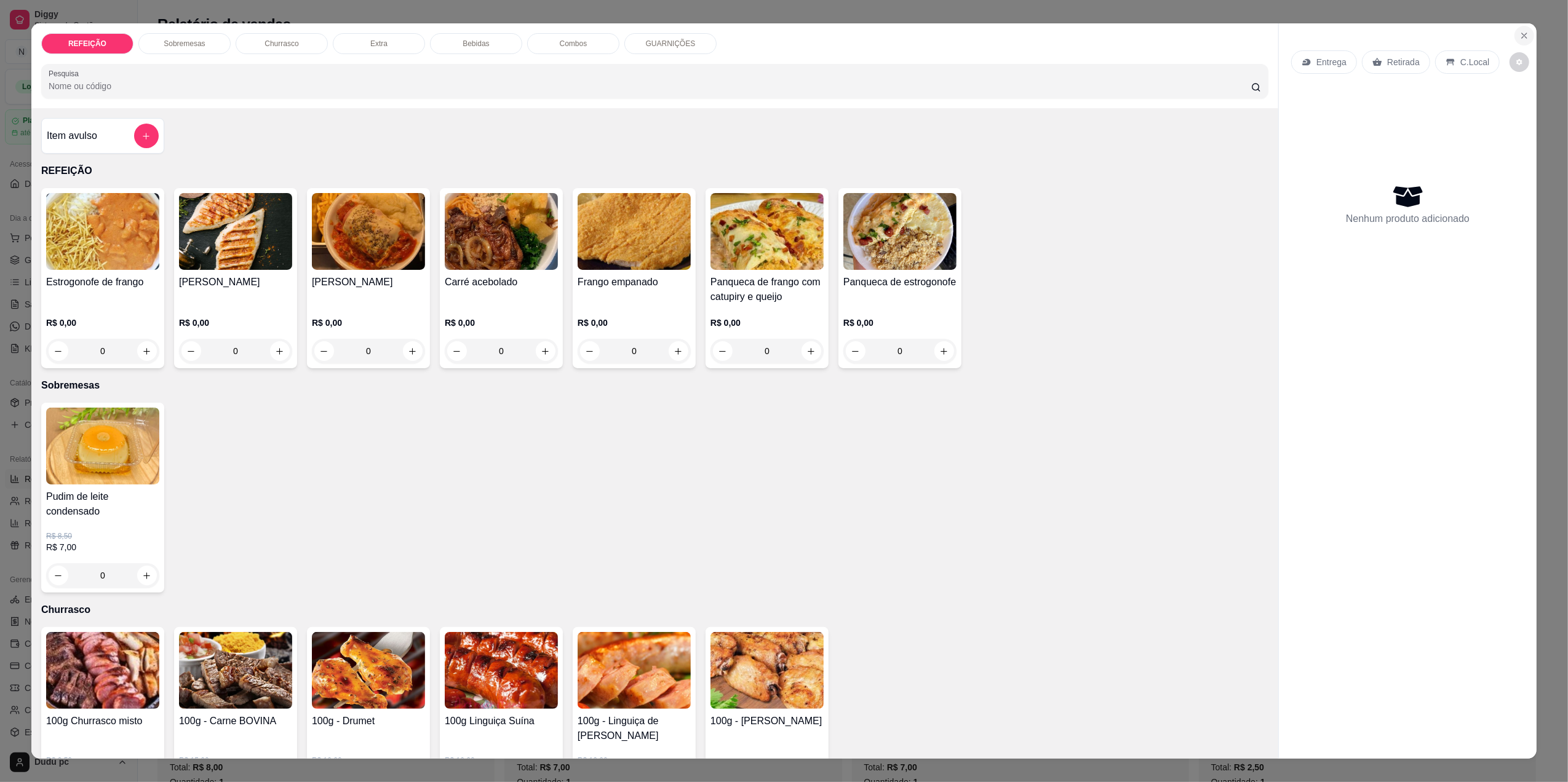
click at [1520, 33] on icon "Close" at bounding box center [1524, 35] width 10 height 10
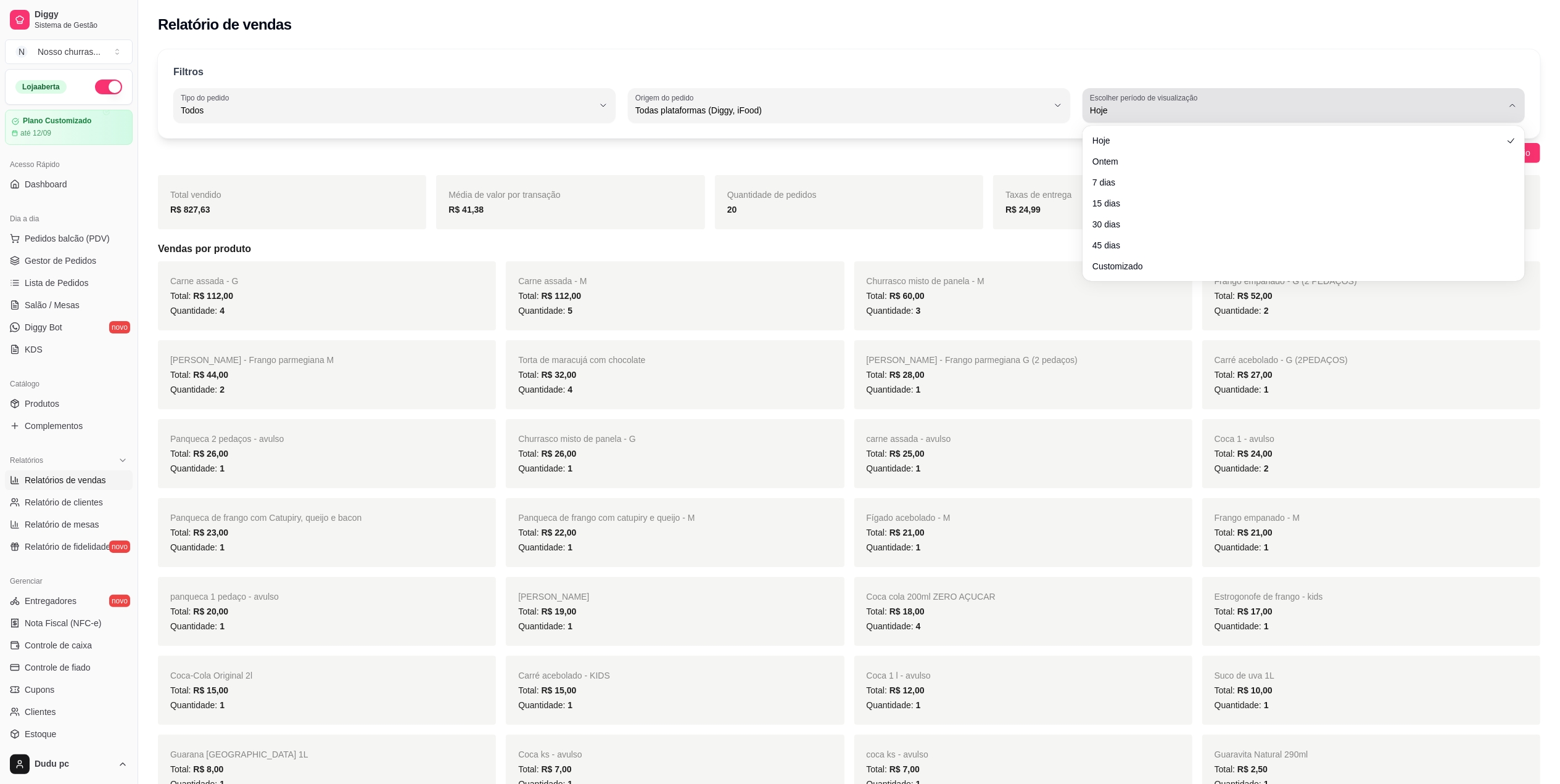
click at [1176, 109] on span "Hoje" at bounding box center [1296, 110] width 413 height 12
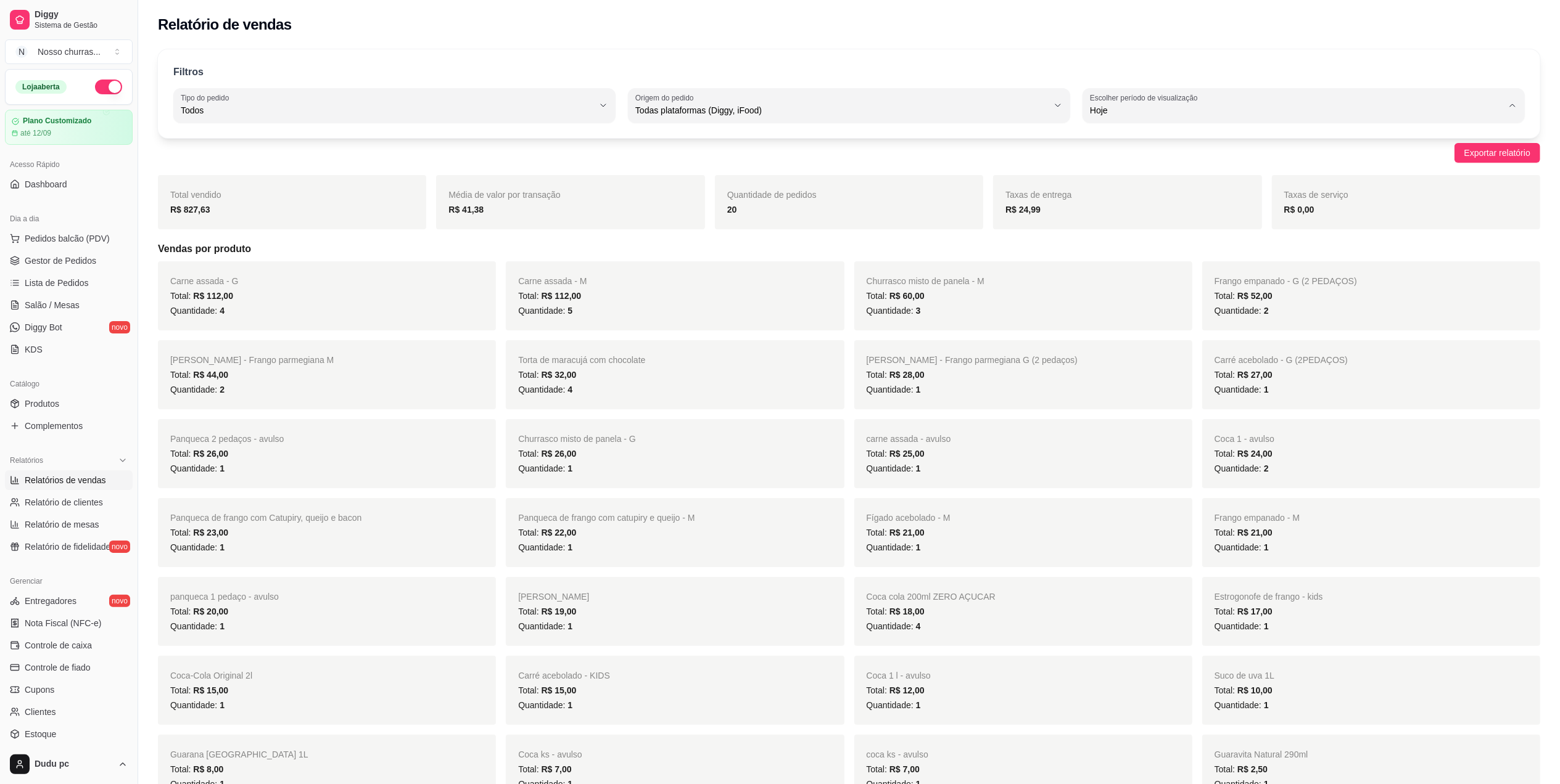
click at [1145, 159] on span "Ontem" at bounding box center [1298, 159] width 394 height 12
type input "1"
select select "1"
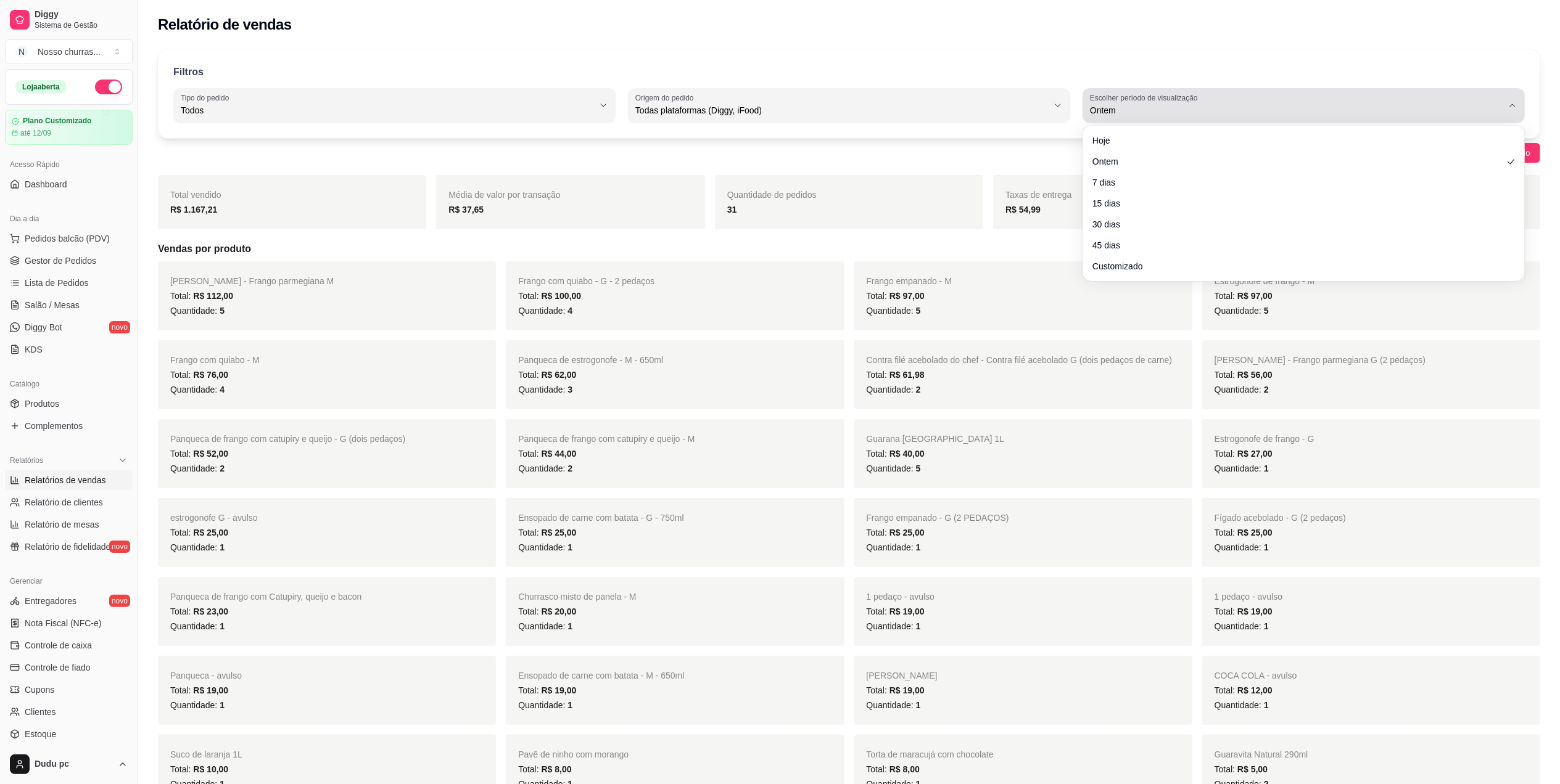
click at [1200, 105] on span "Ontem" at bounding box center [1296, 110] width 413 height 12
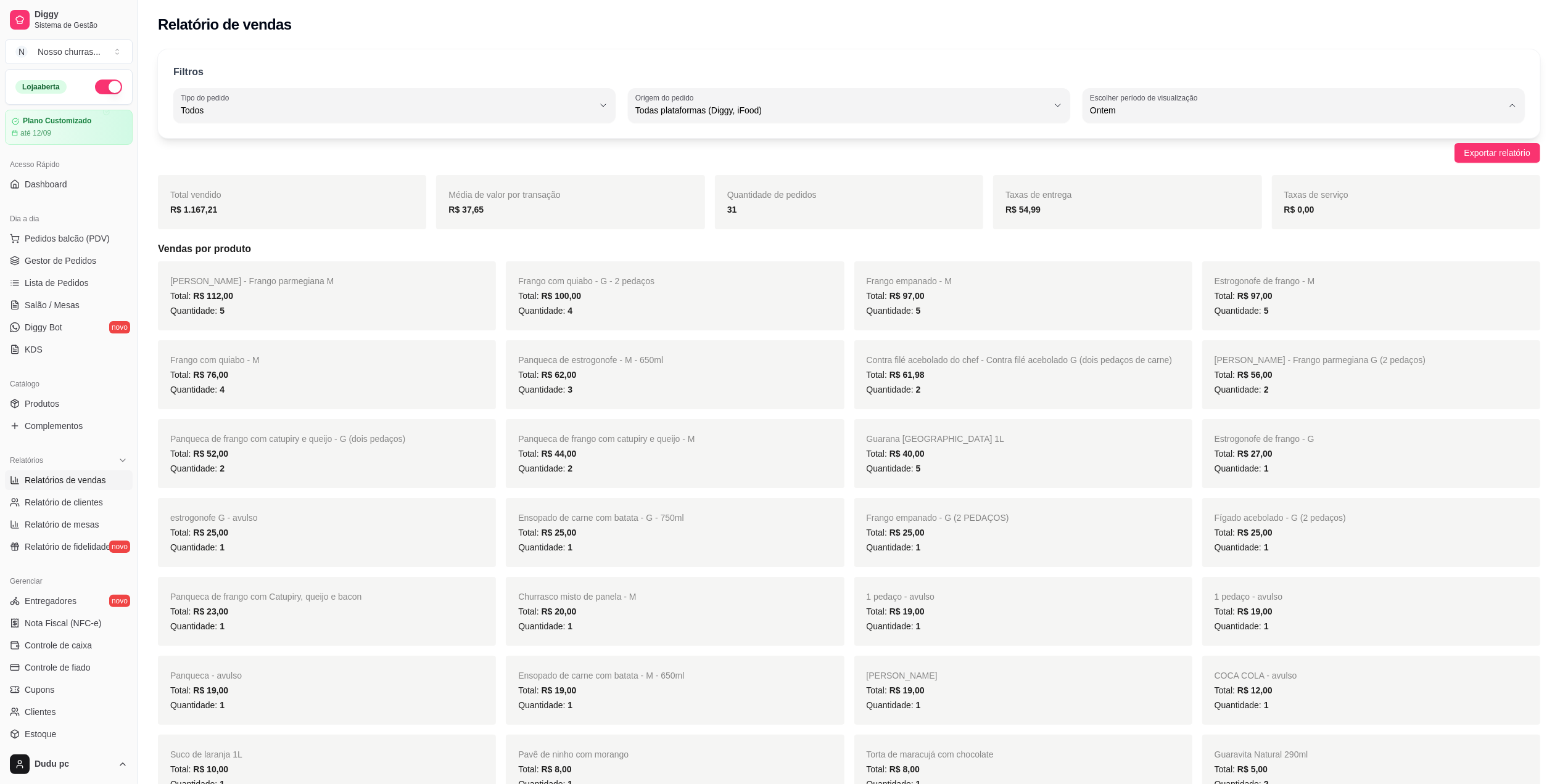
click at [1107, 141] on span "Hoje" at bounding box center [1298, 140] width 394 height 12
type input "0"
select select "0"
click at [53, 270] on link "Gestor de Pedidos" at bounding box center [68, 261] width 128 height 20
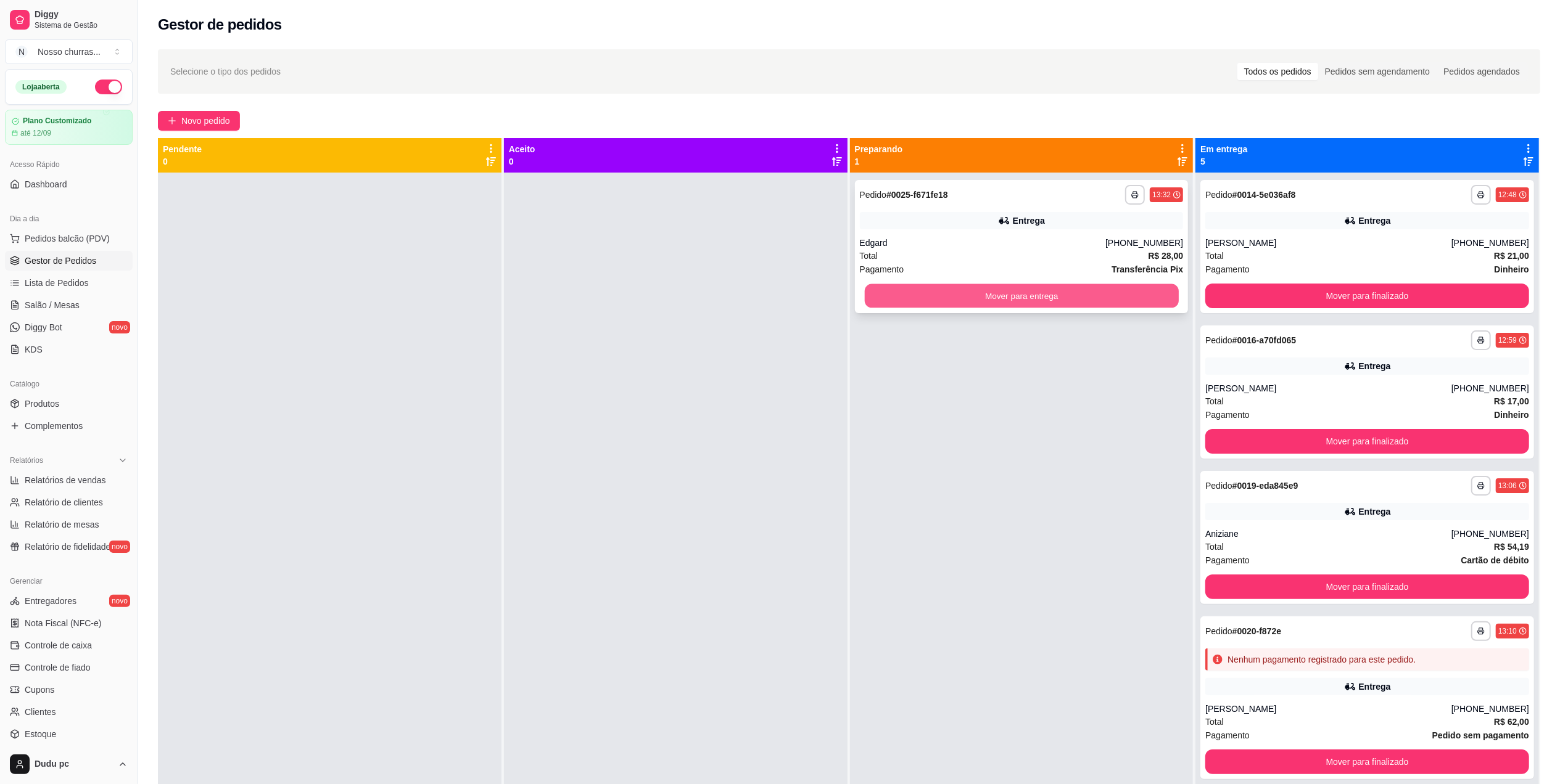
click at [908, 300] on button "Mover para entrega" at bounding box center [1021, 296] width 314 height 24
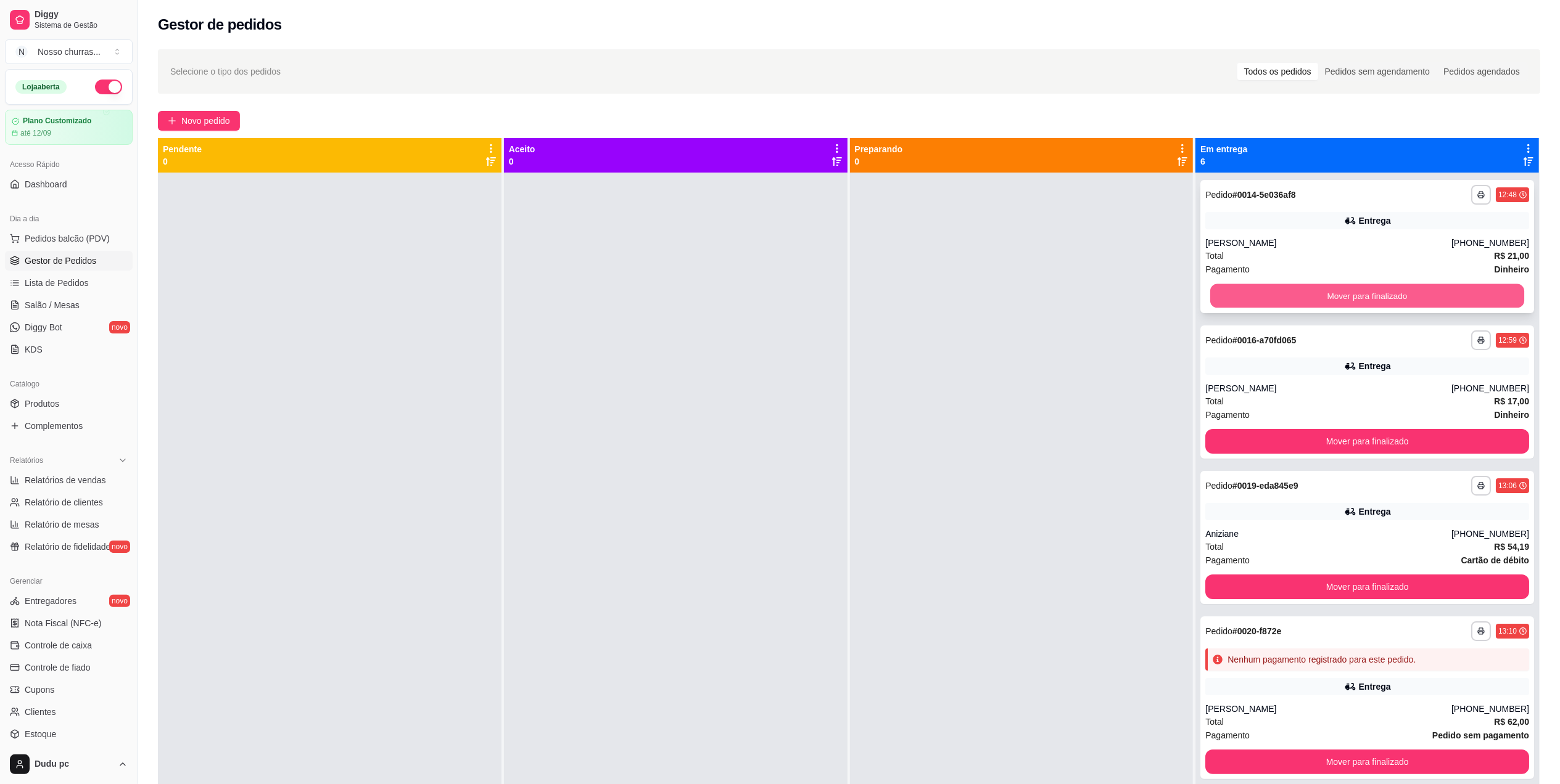
click at [1362, 297] on button "Mover para finalizado" at bounding box center [1367, 296] width 314 height 24
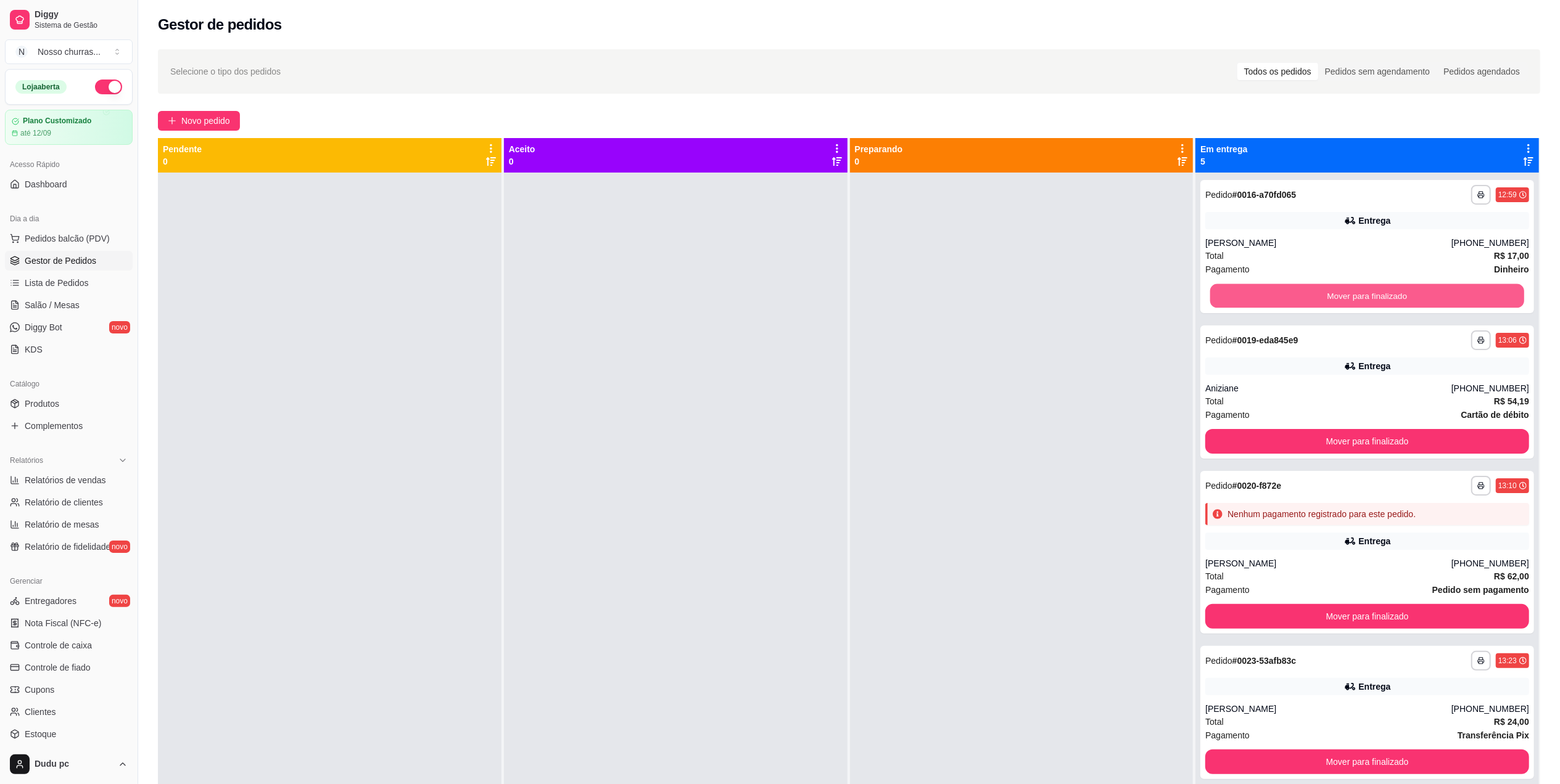
click at [1362, 297] on button "Mover para finalizado" at bounding box center [1367, 296] width 314 height 24
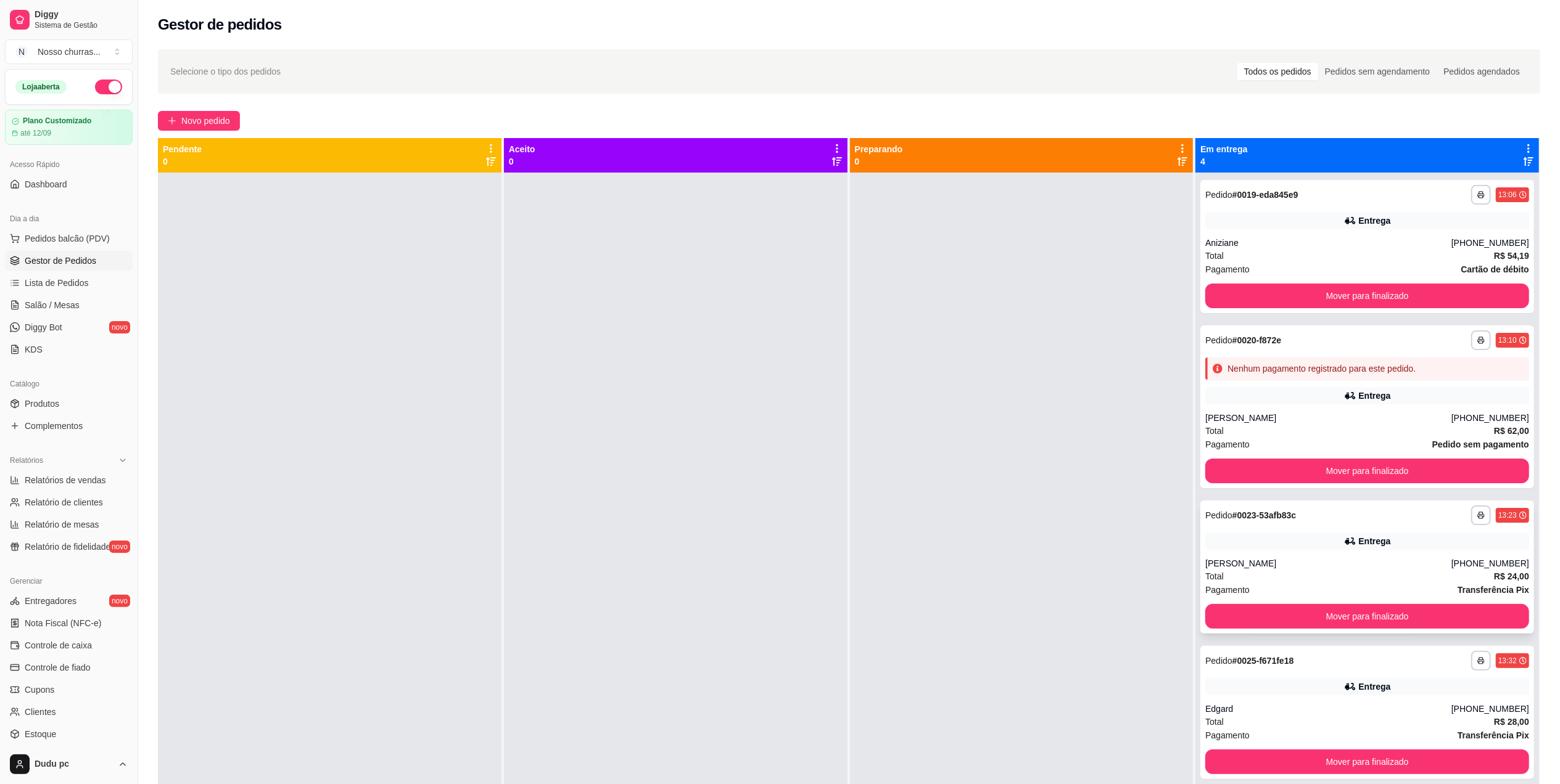
click at [1264, 603] on div "**********" at bounding box center [1368, 567] width 334 height 133
click at [1254, 613] on button "Mover para finalizado" at bounding box center [1367, 616] width 314 height 24
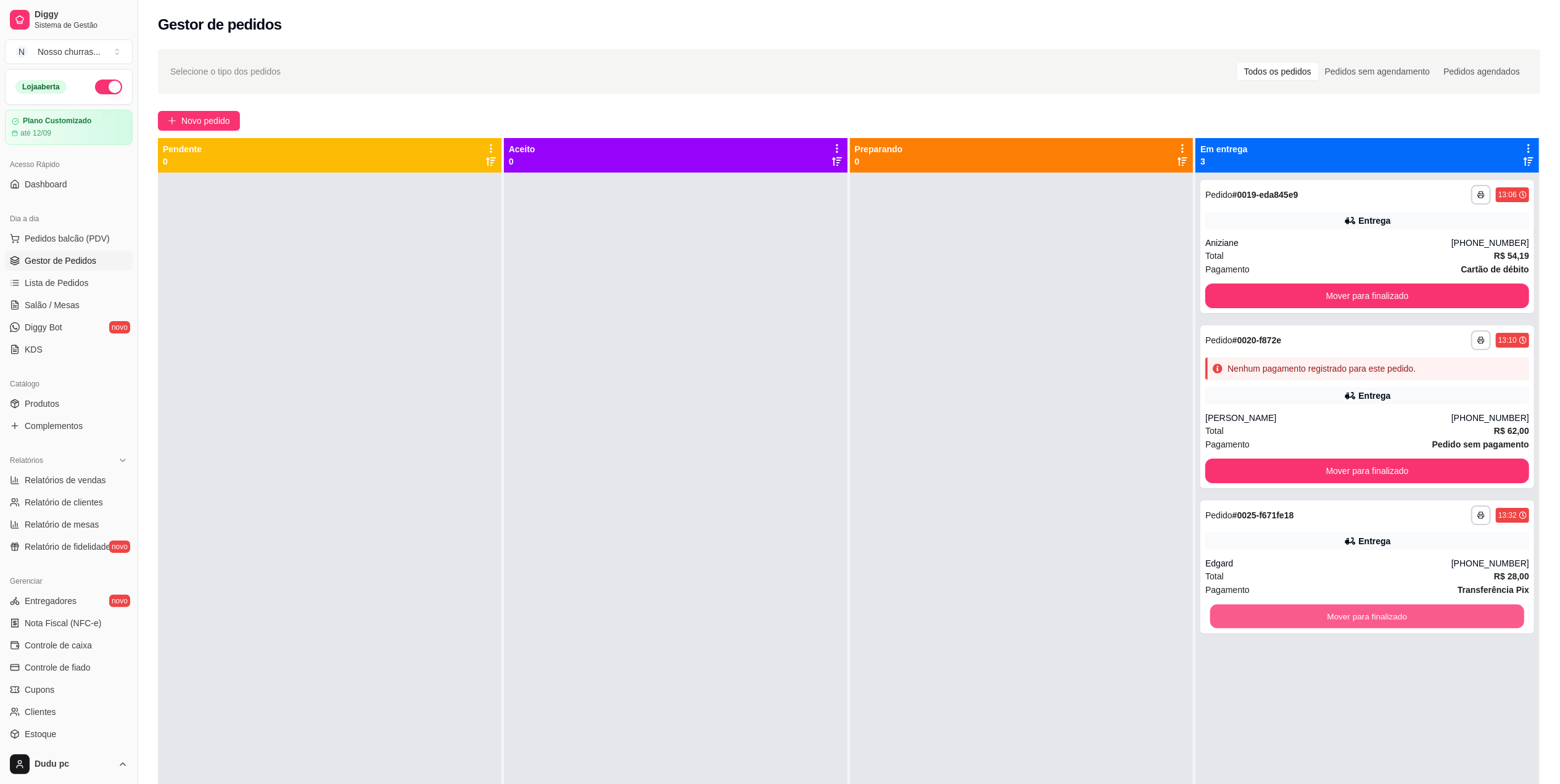
click at [1254, 613] on button "Mover para finalizado" at bounding box center [1367, 616] width 314 height 24
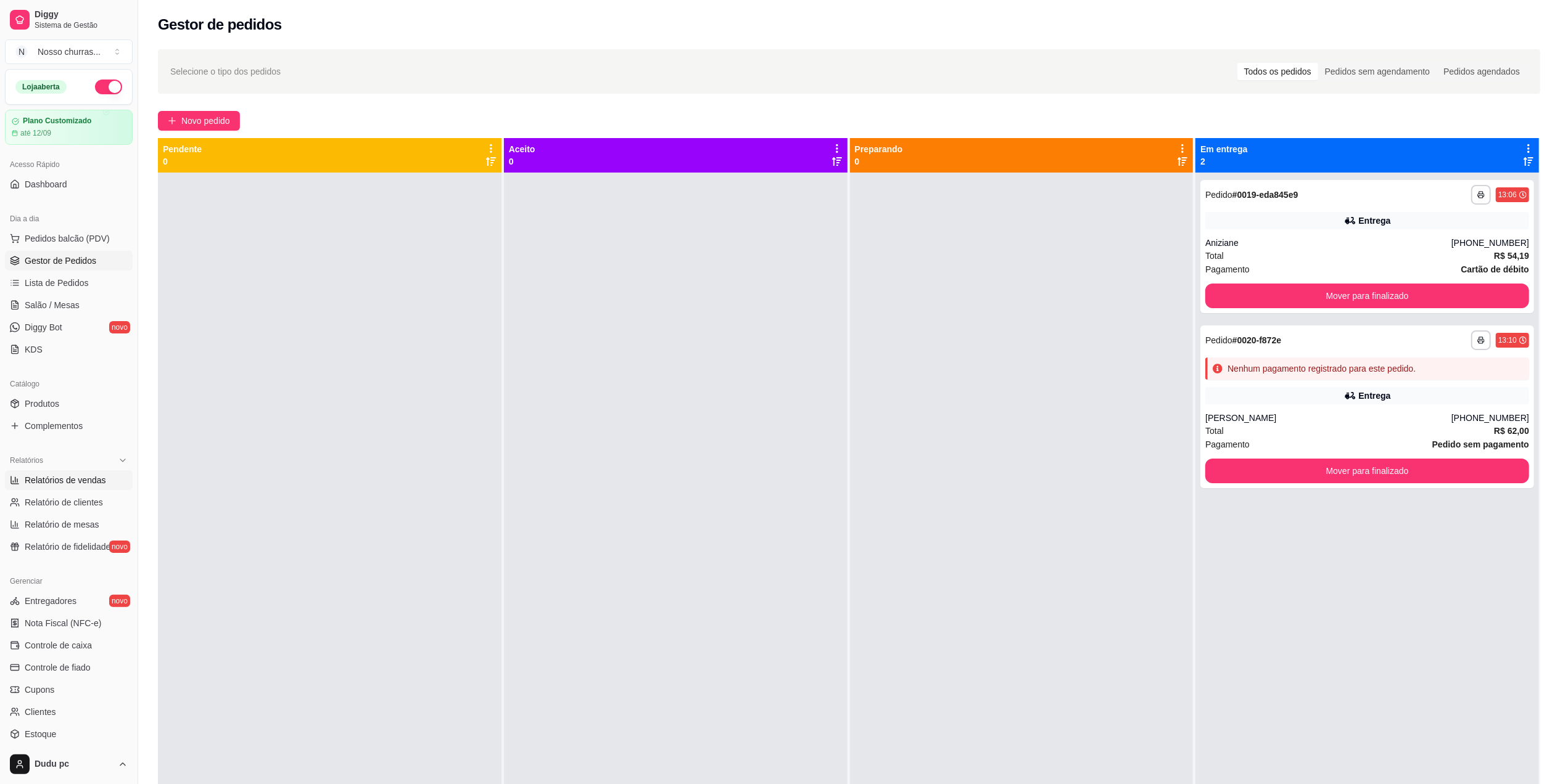
click at [81, 474] on span "Relatórios de vendas" at bounding box center [65, 480] width 81 height 12
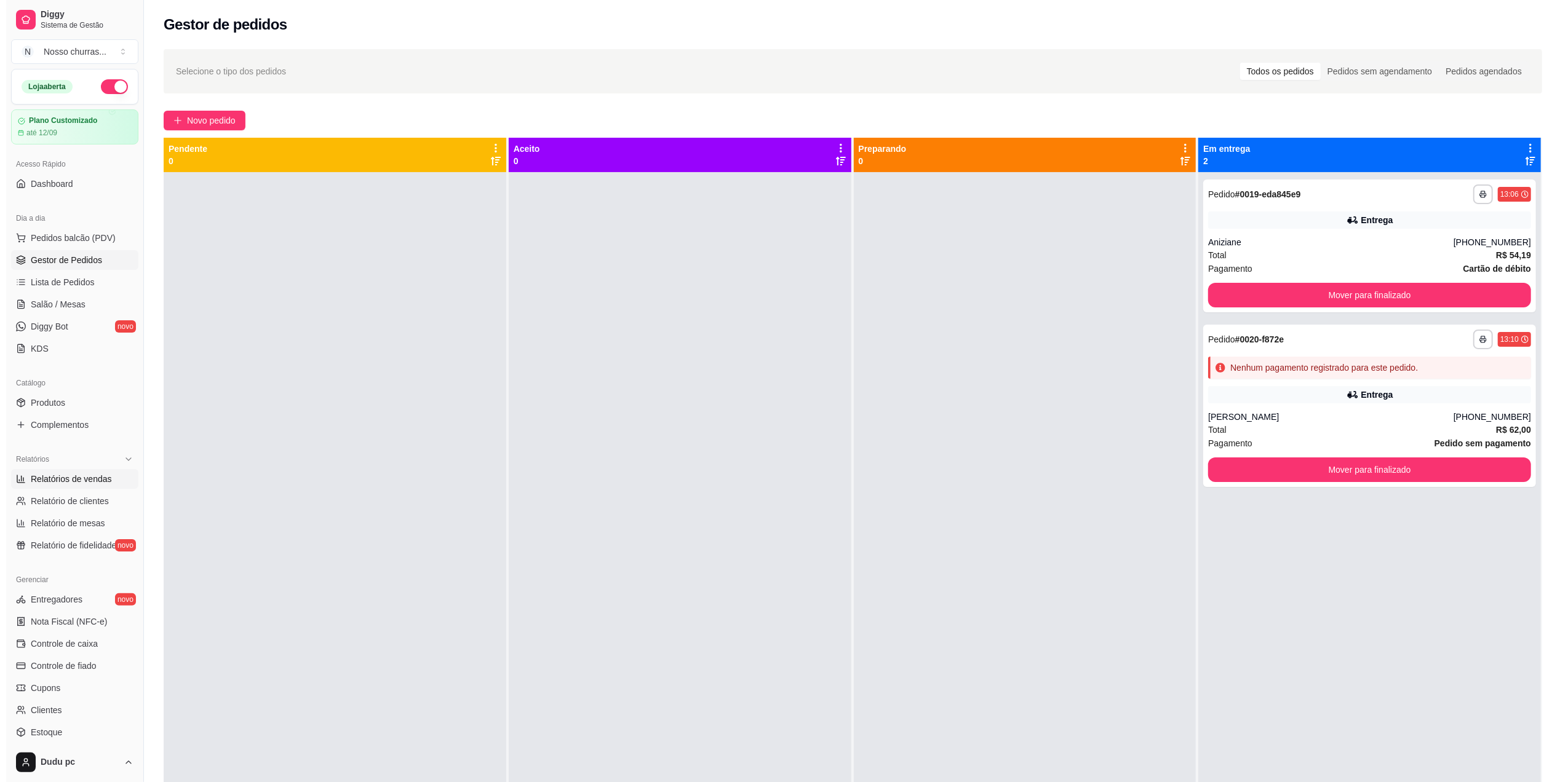
select select "ALL"
select select "0"
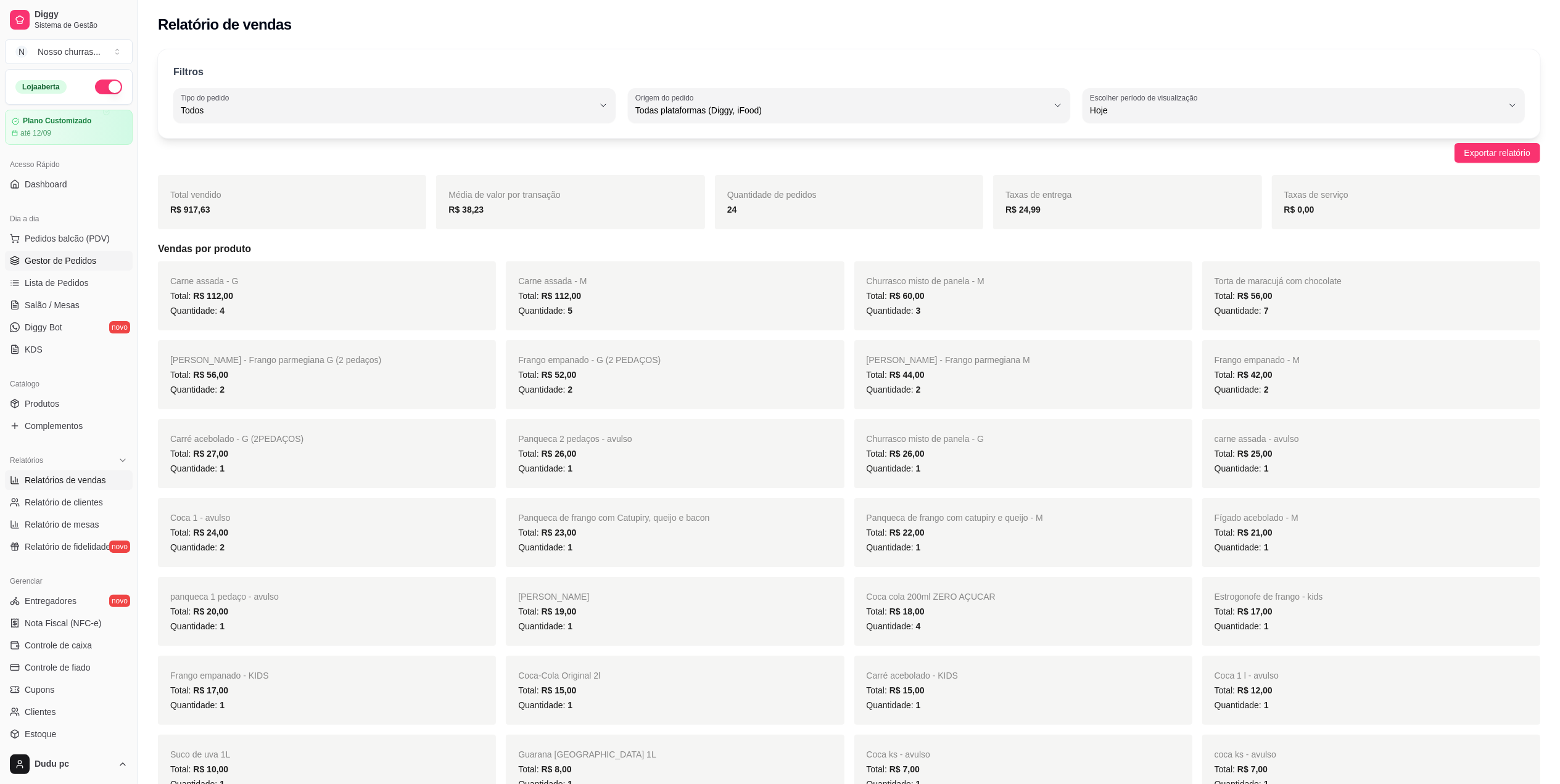
click at [66, 263] on span "Gestor de Pedidos" at bounding box center [60, 261] width 72 height 12
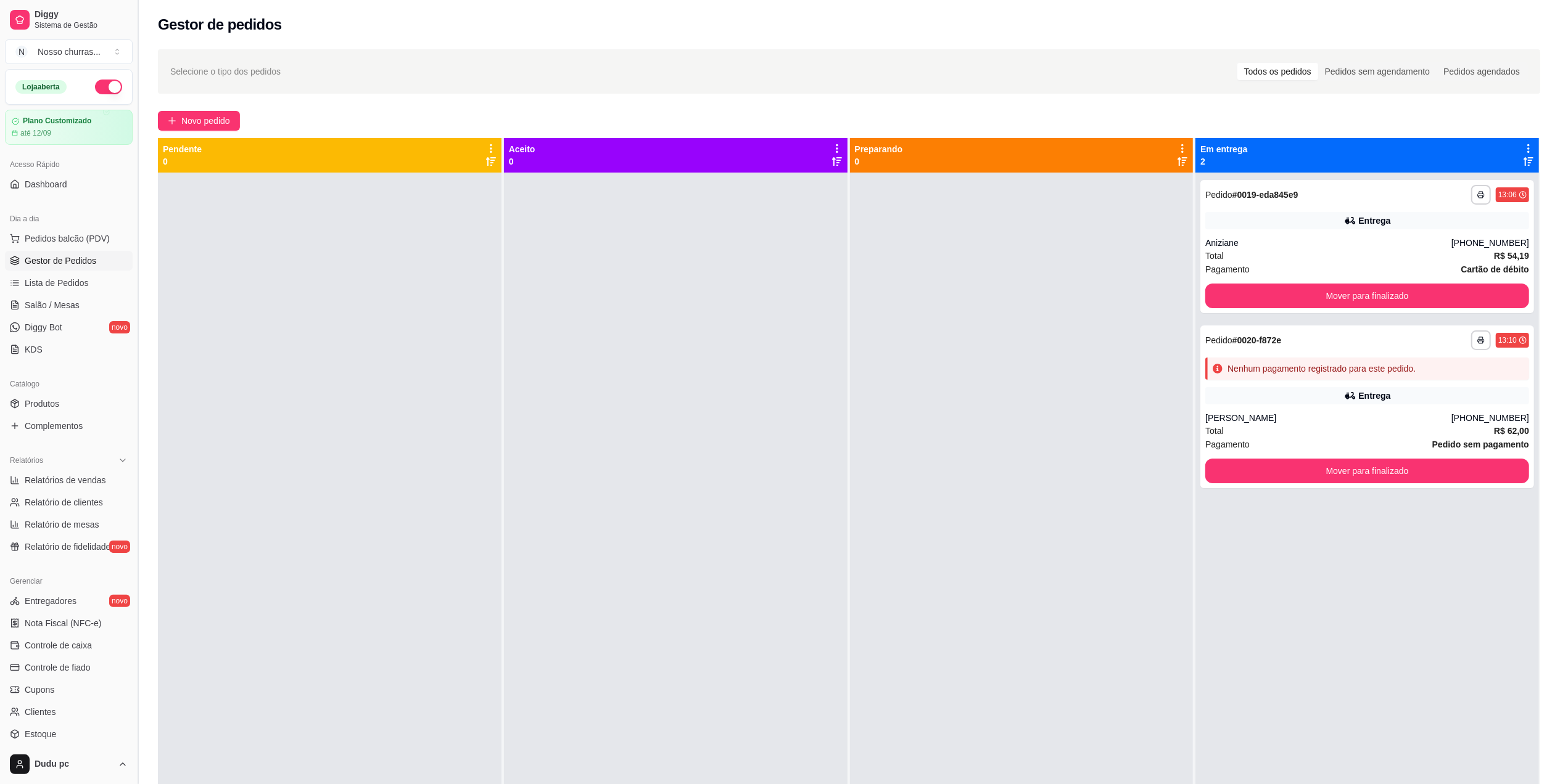
click at [134, 699] on button "Toggle Sidebar" at bounding box center [138, 392] width 10 height 784
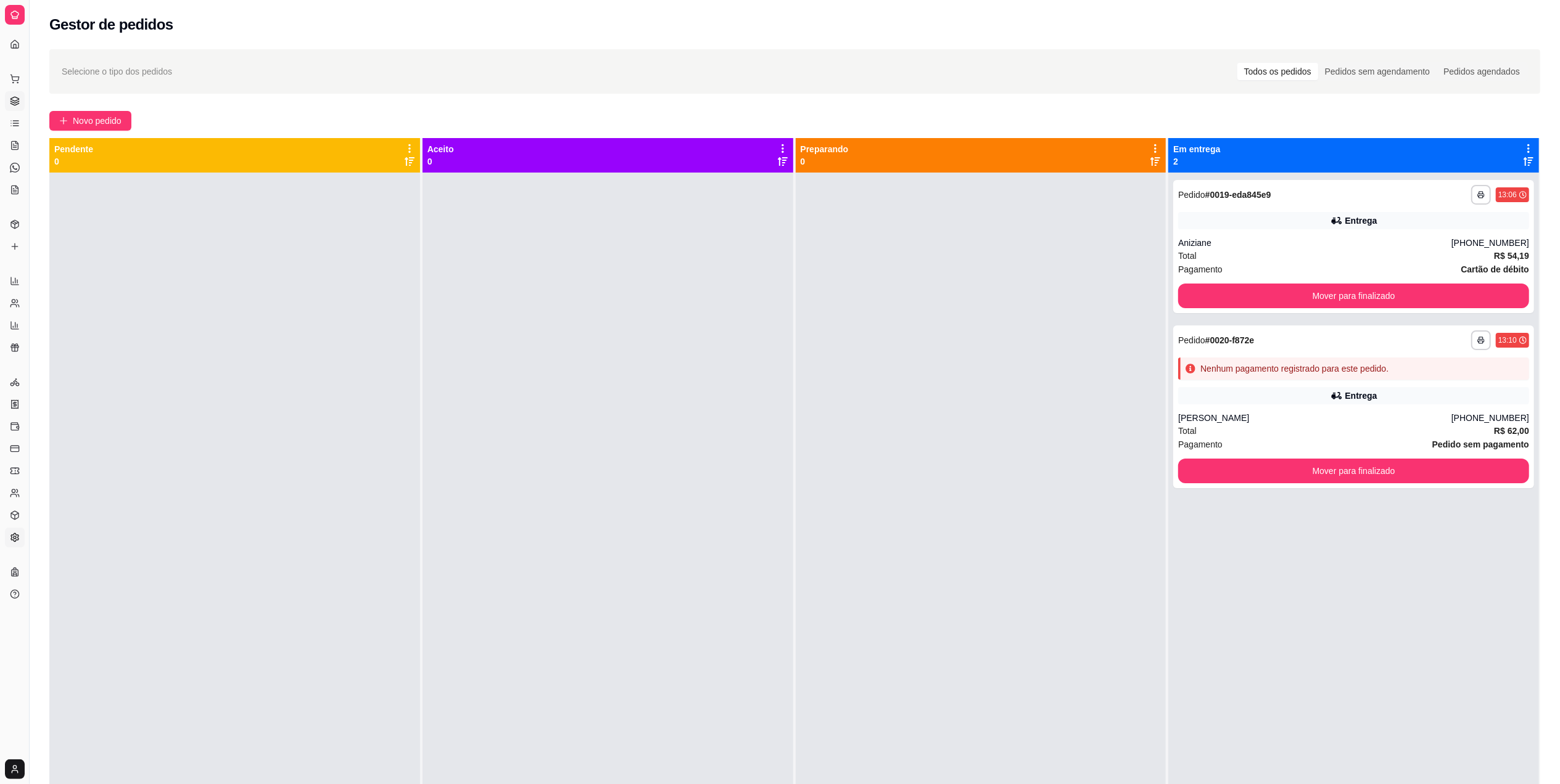
click at [16, 540] on icon at bounding box center [14, 538] width 10 height 10
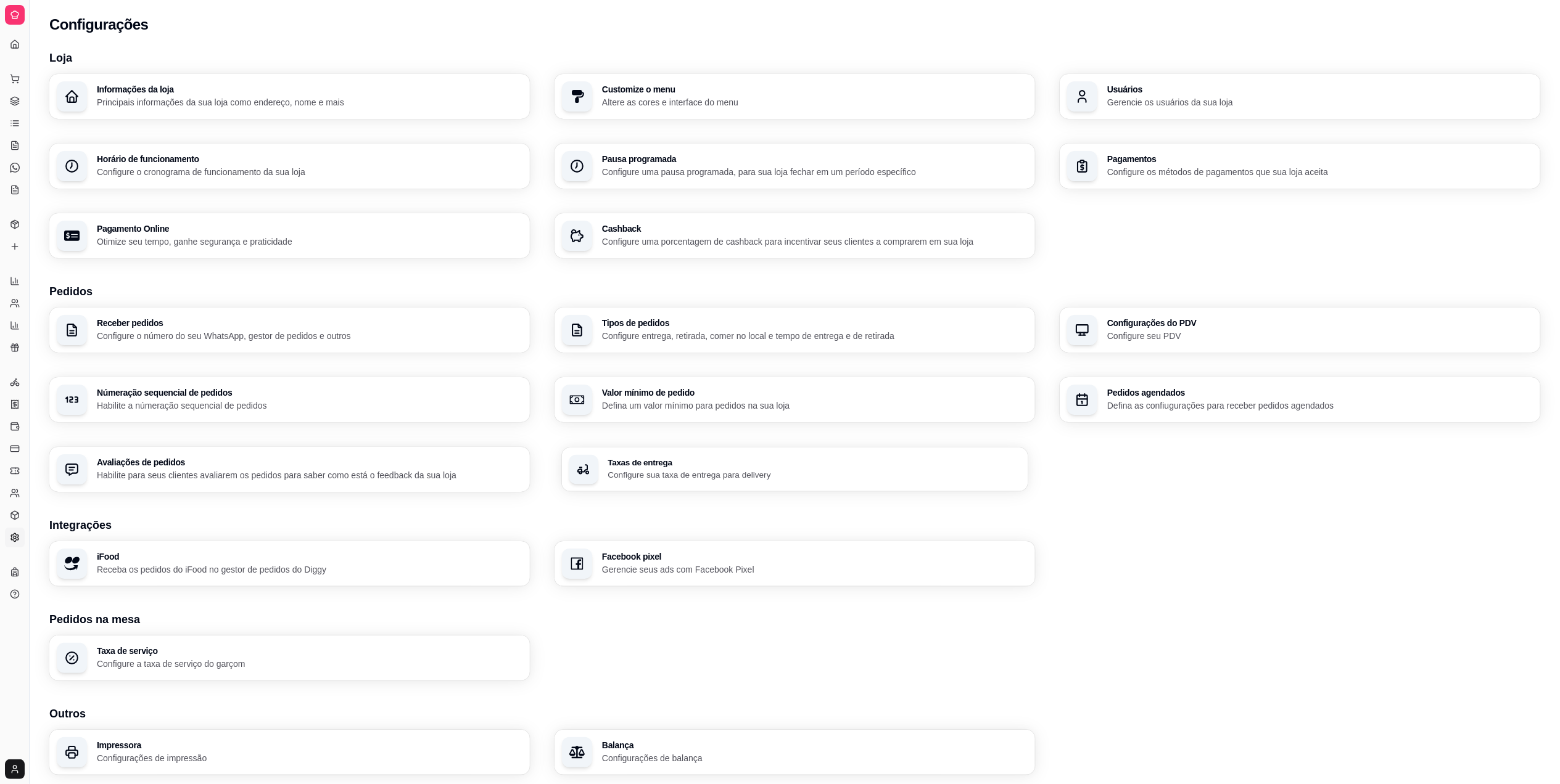
click at [633, 473] on p "Configure sua taxa de entrega para delivery" at bounding box center [814, 475] width 413 height 12
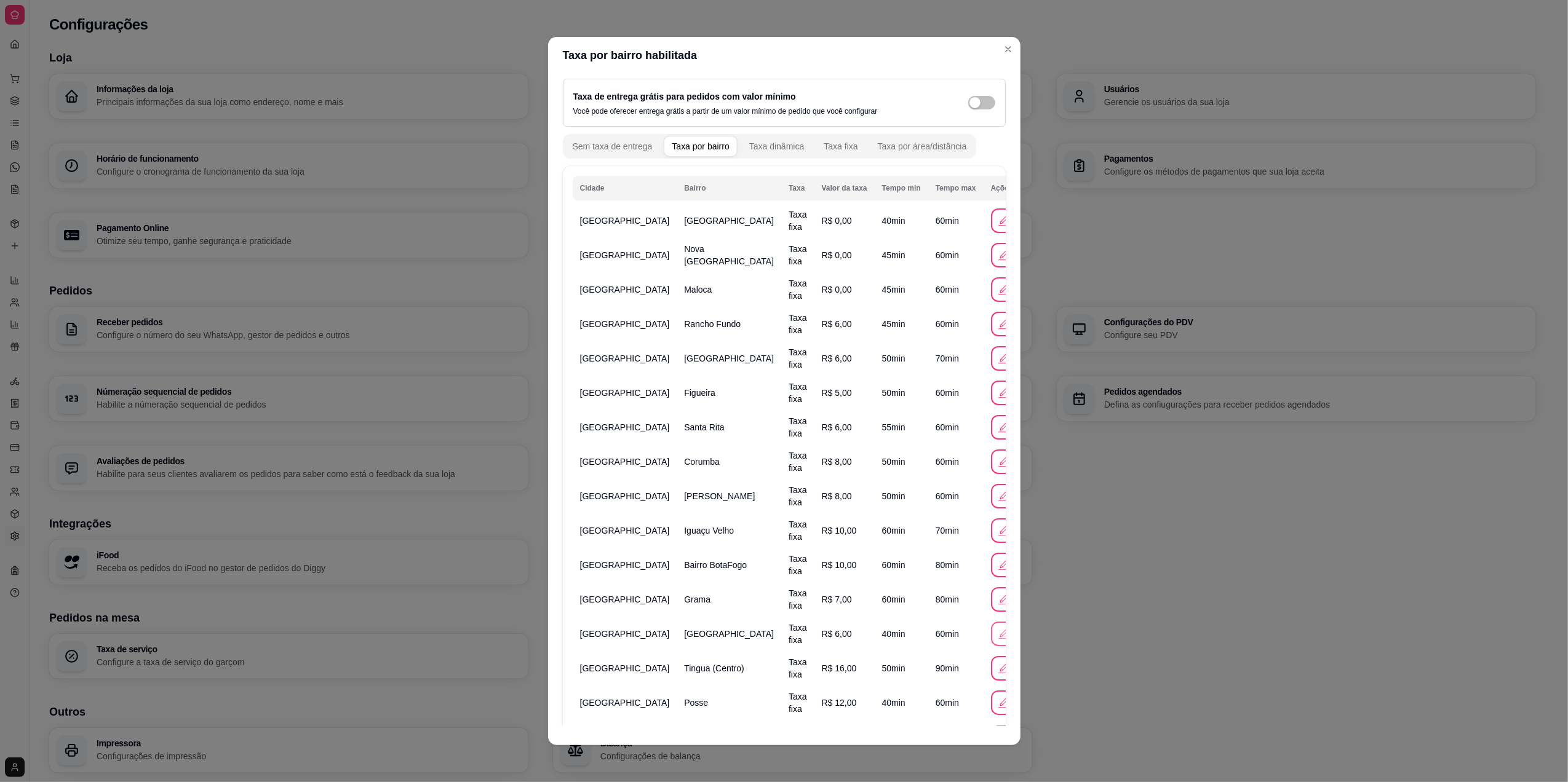
click at [997, 638] on icon "button" at bounding box center [1003, 634] width 14 height 14
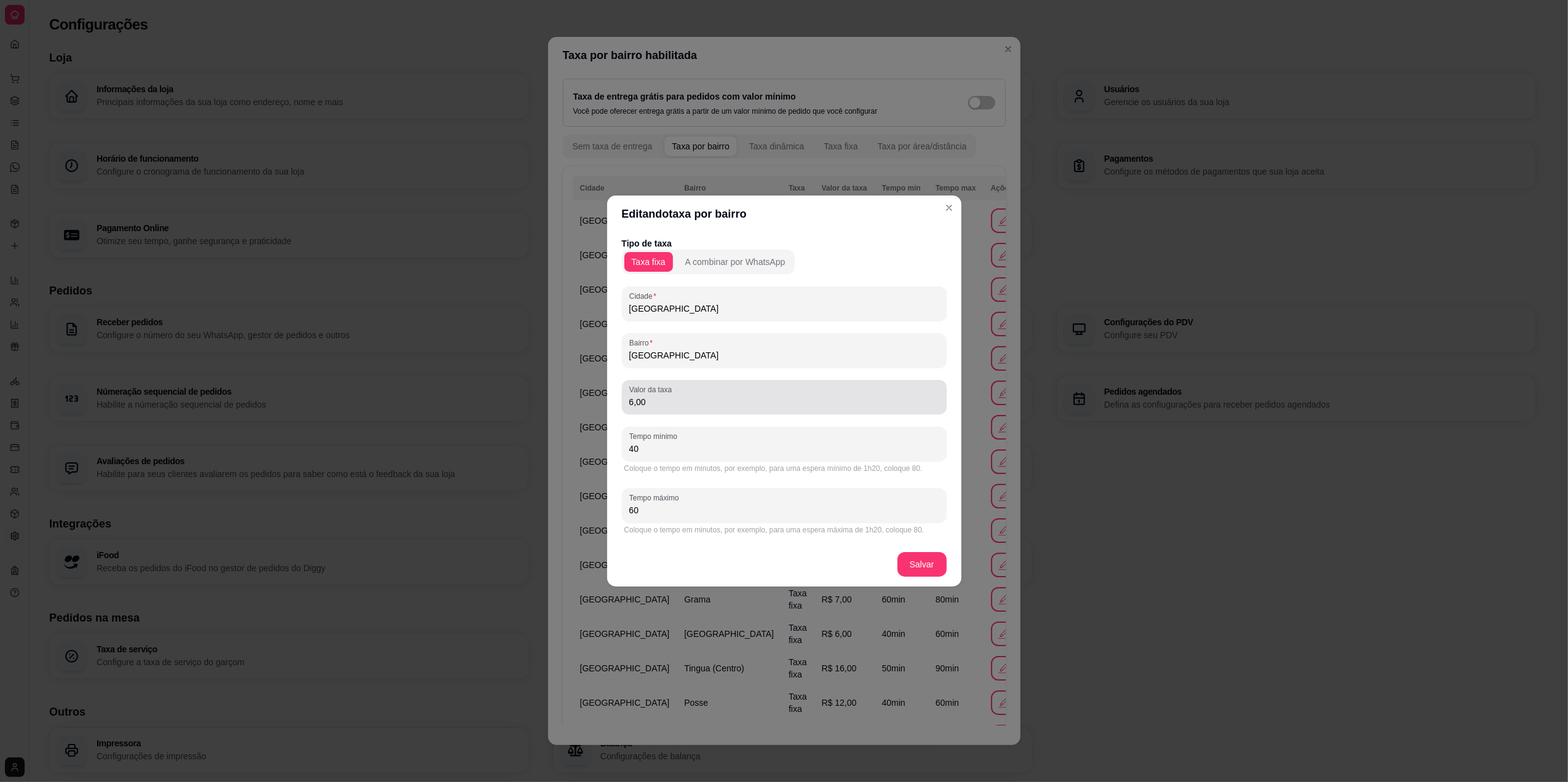
click at [690, 394] on div "6,00" at bounding box center [784, 397] width 310 height 25
type input "5,00"
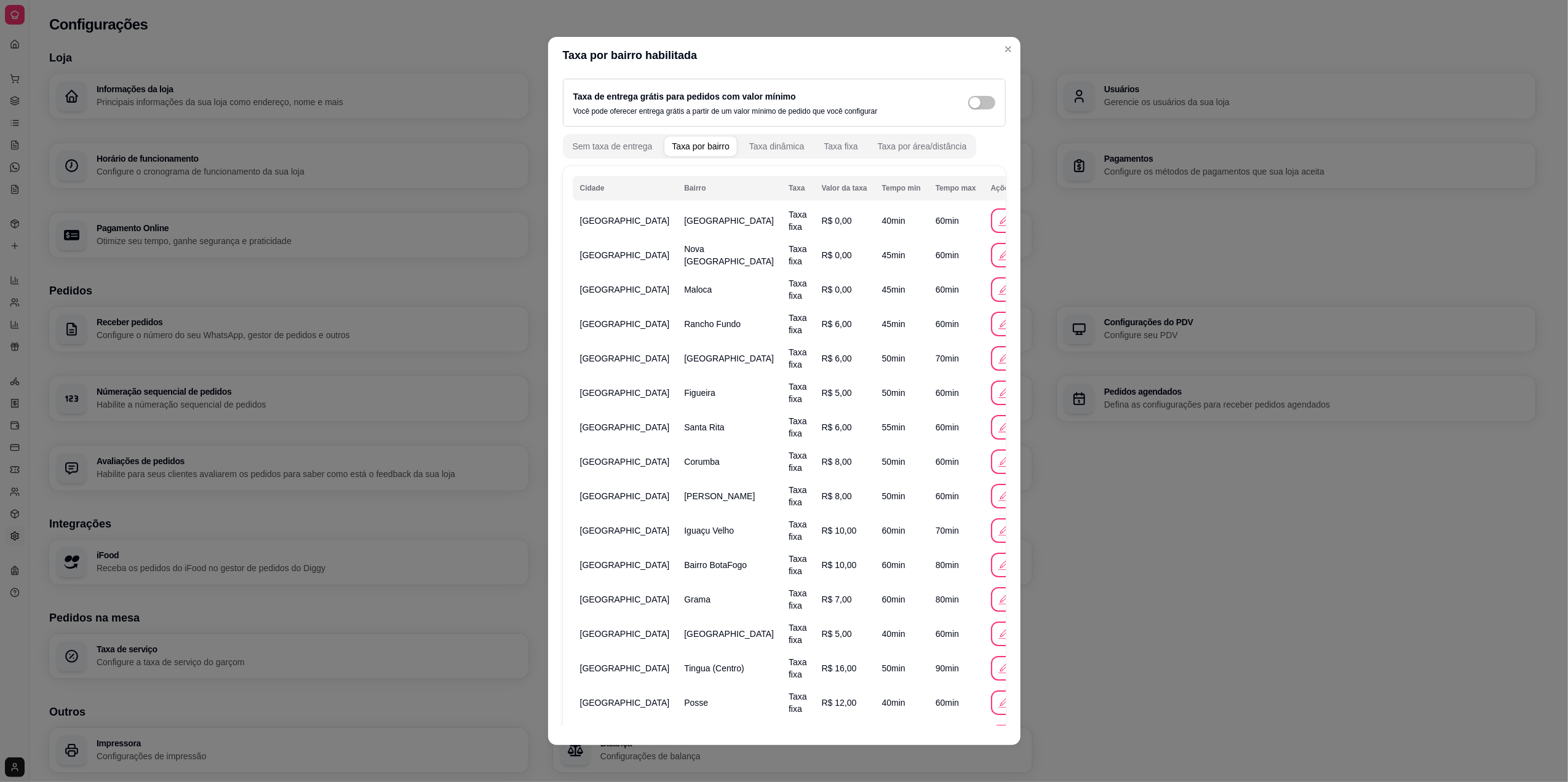
drag, startPoint x: 1006, startPoint y: 478, endPoint x: 1014, endPoint y: 525, distance: 47.7
click at [1014, 525] on div "Taxa de entrega grátis para pedidos com valor mínimo Você pode oferecer entrega…" at bounding box center [784, 399] width 472 height 652
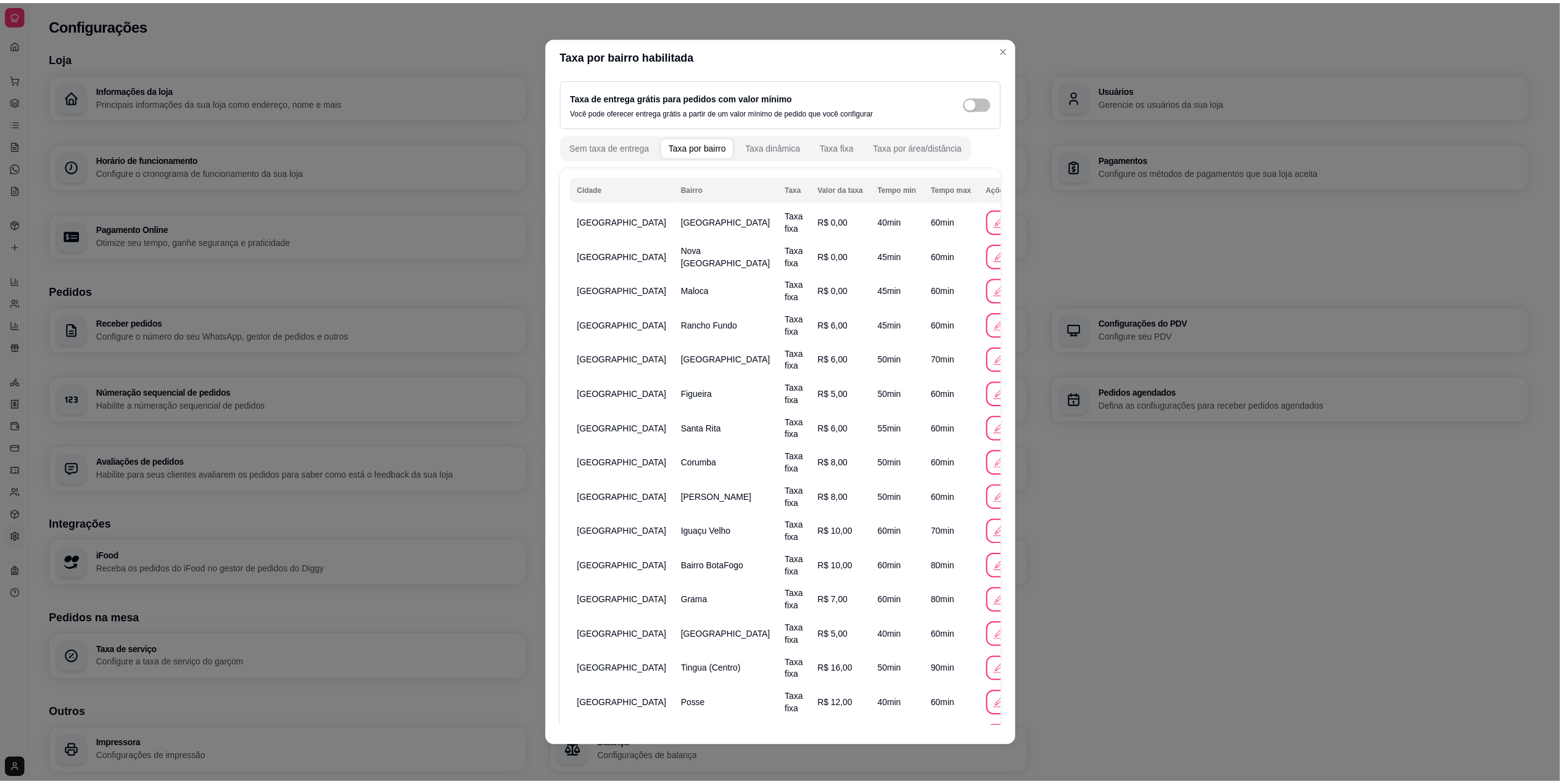
scroll to position [365, 0]
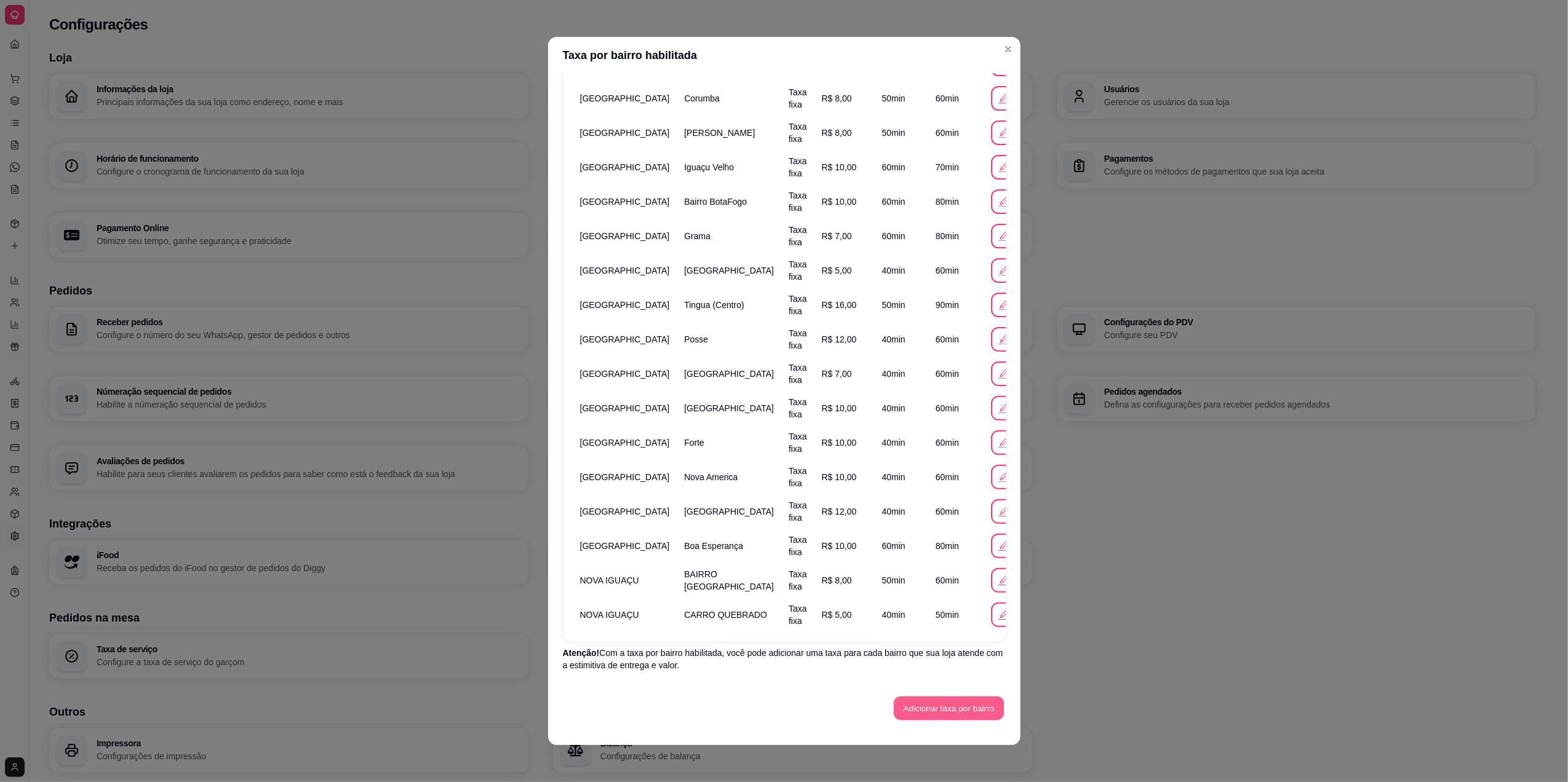
click at [952, 697] on button "Adicionar taxa por bairro" at bounding box center [948, 708] width 110 height 24
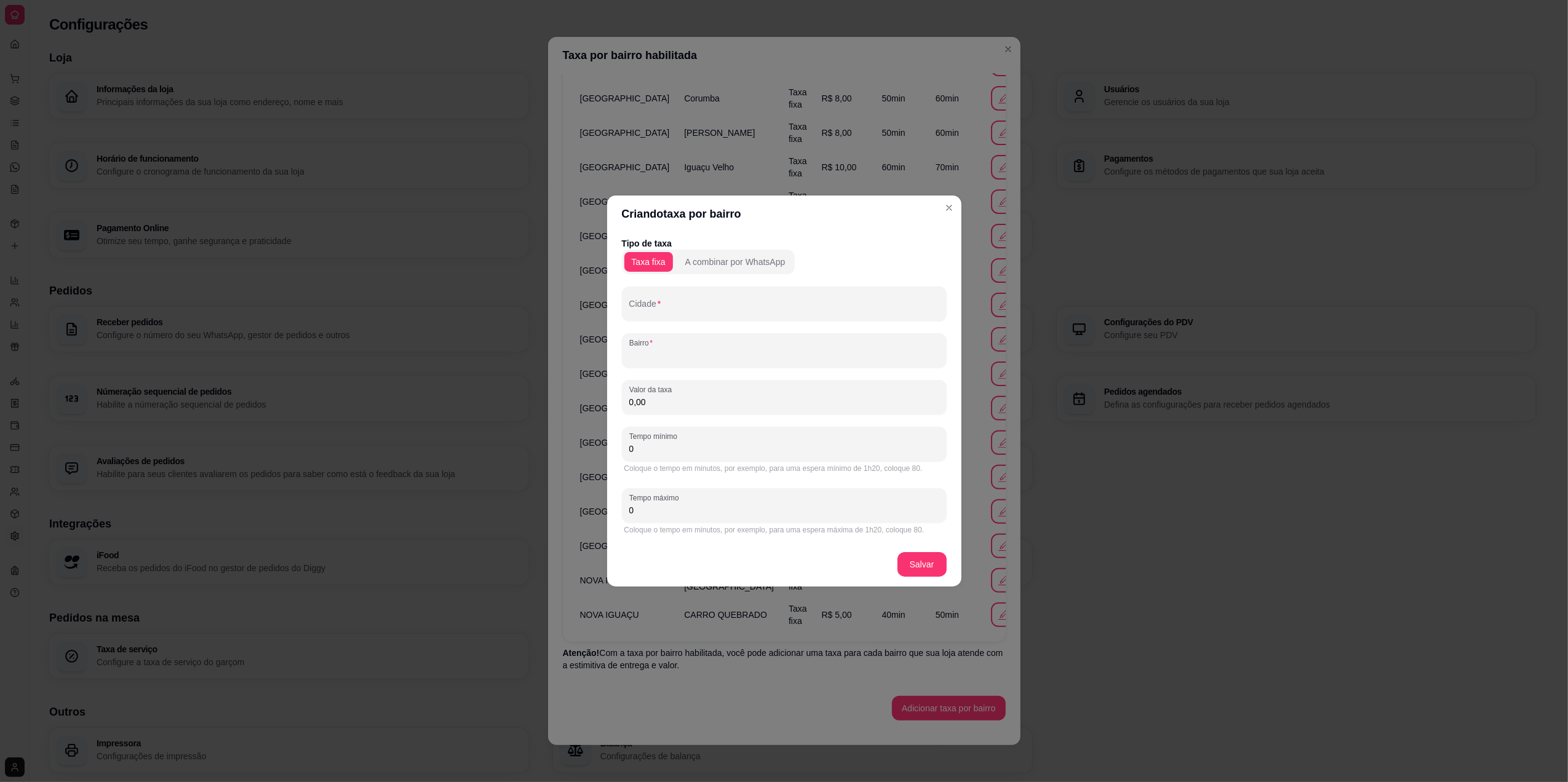
click at [704, 358] on input "Bairro" at bounding box center [784, 356] width 310 height 12
type input "Monte Castelo"
click at [689, 392] on div "0,00" at bounding box center [784, 397] width 310 height 25
type input "6,00"
click at [682, 449] on input "0" at bounding box center [784, 449] width 310 height 12
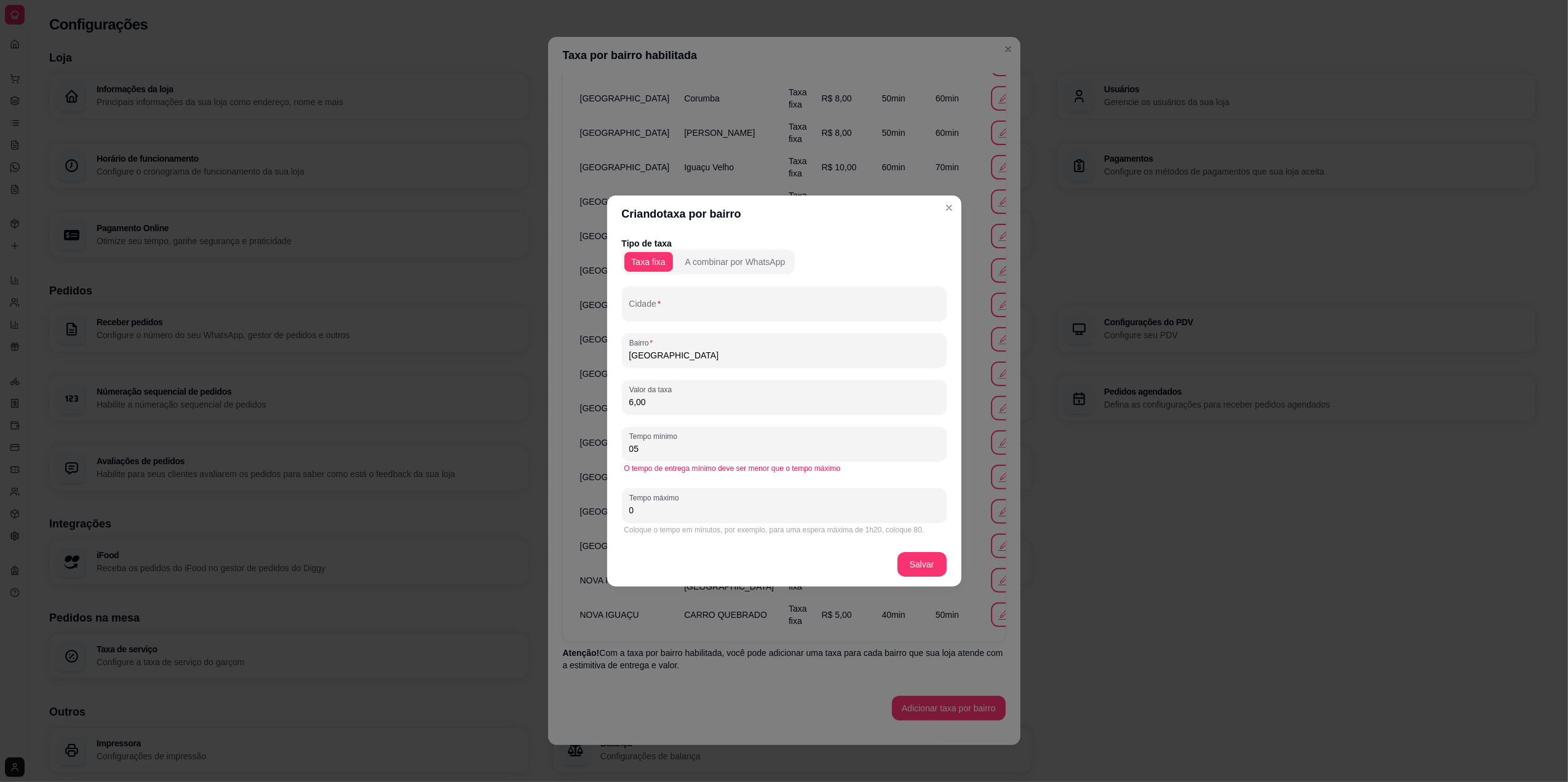
type input "0"
type input "50"
click at [683, 517] on div "0" at bounding box center [784, 506] width 310 height 25
type input "0"
type input "80"
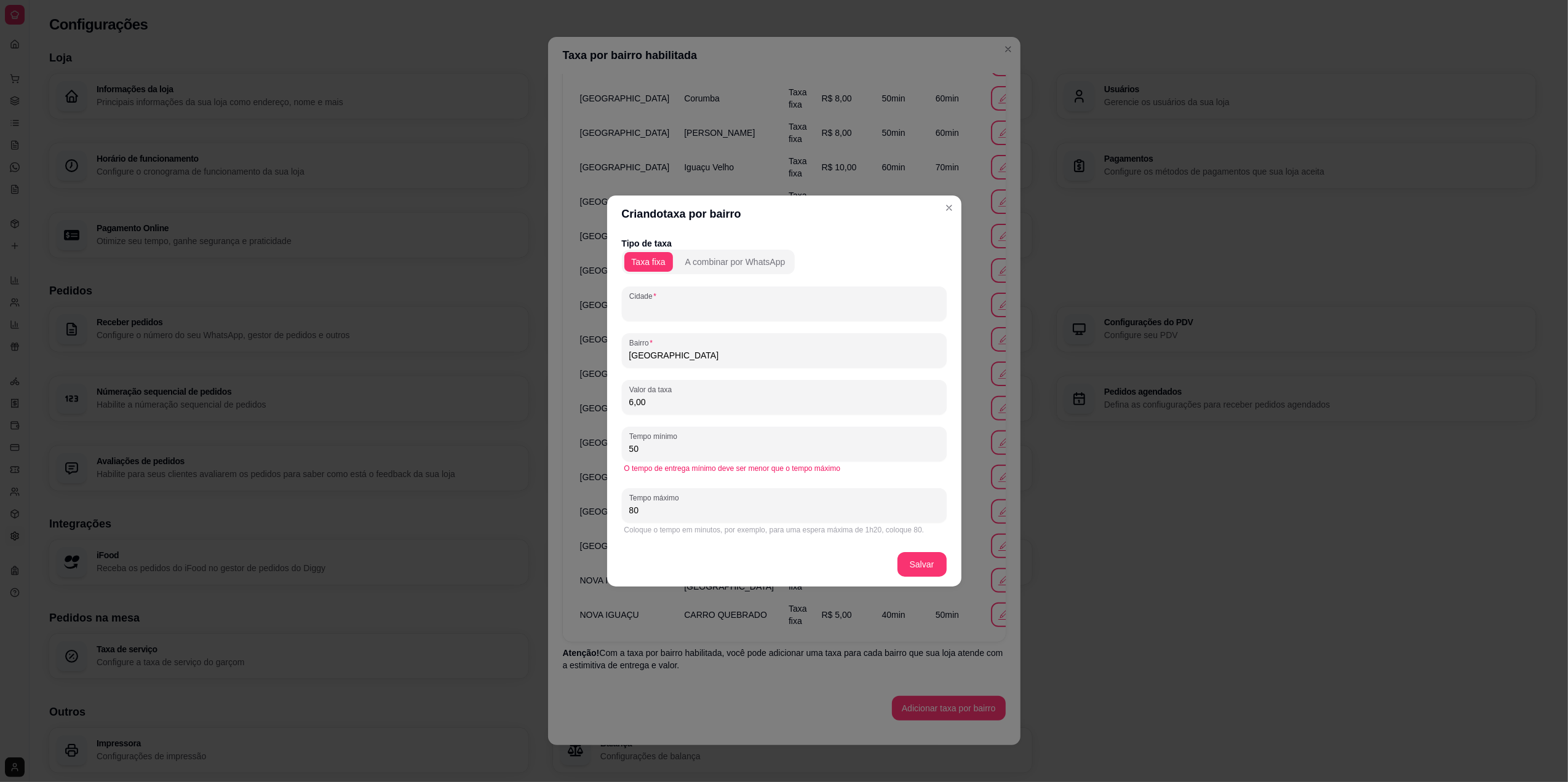
click at [741, 314] on input "Cidade" at bounding box center [784, 308] width 310 height 12
click at [741, 314] on input "nova iguaçj" at bounding box center [784, 308] width 310 height 12
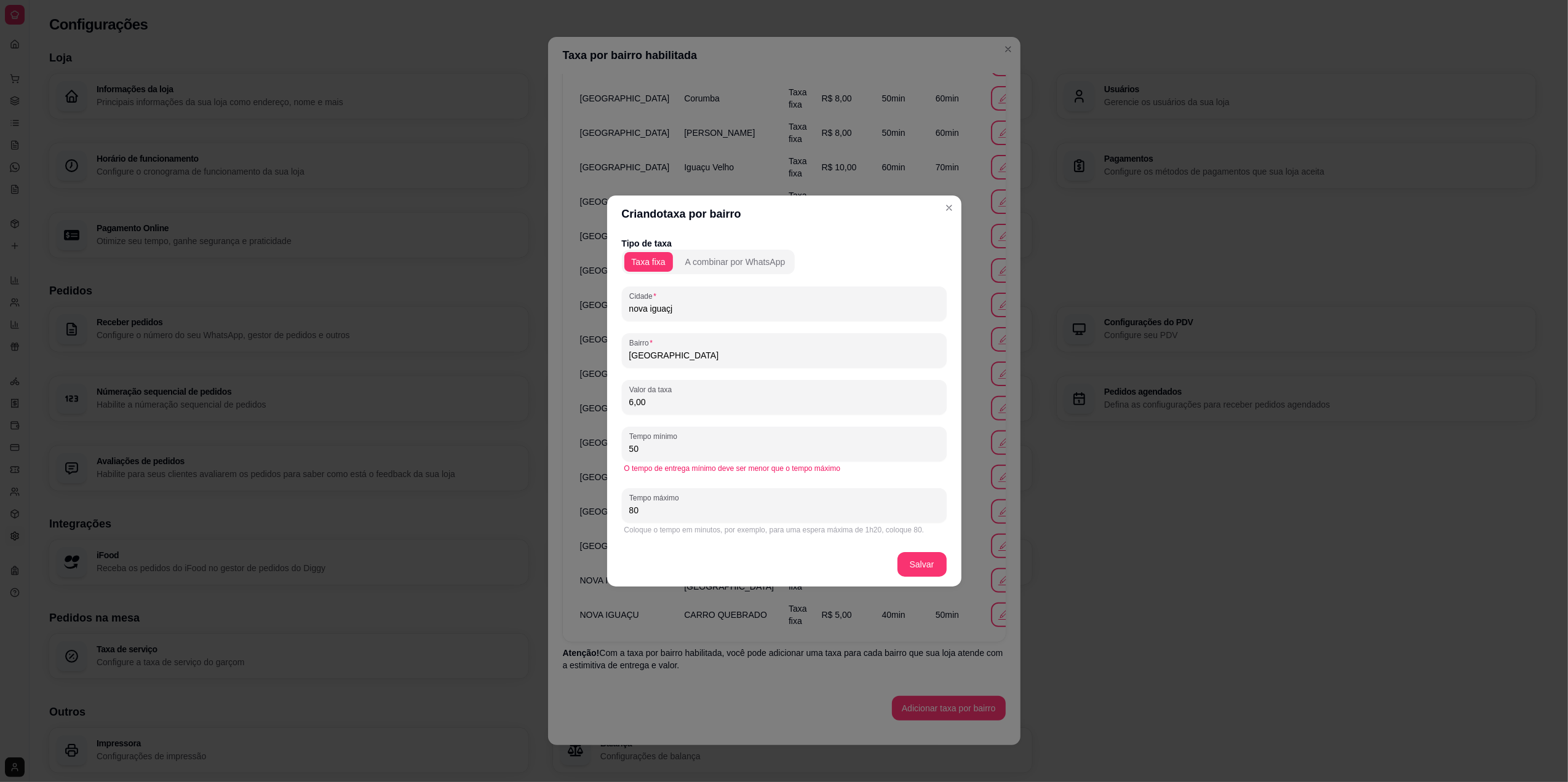
click at [732, 314] on input "nova iguaçj" at bounding box center [784, 308] width 310 height 12
type input "nova iguaçu"
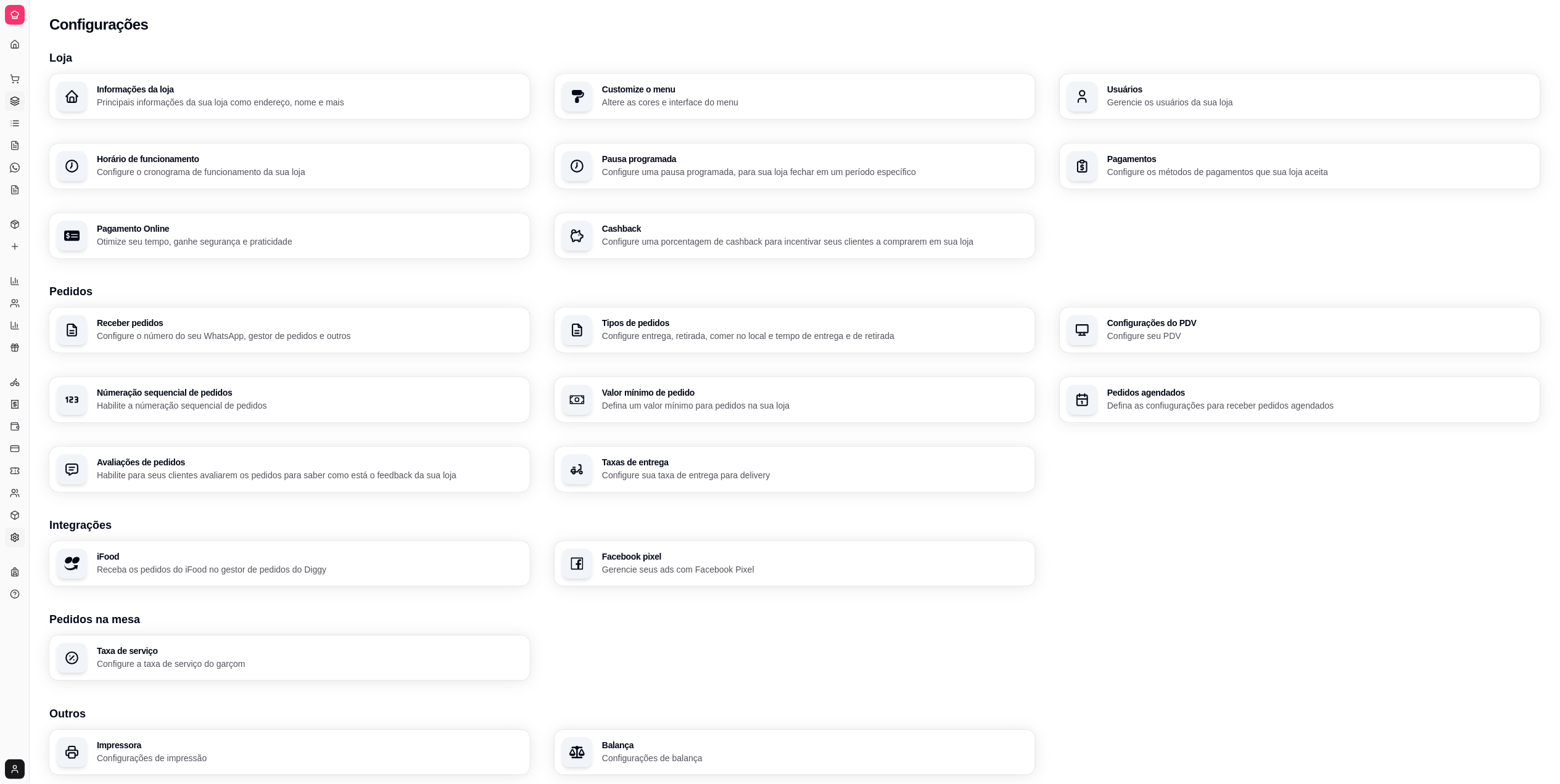
click at [15, 100] on icon at bounding box center [14, 101] width 10 height 10
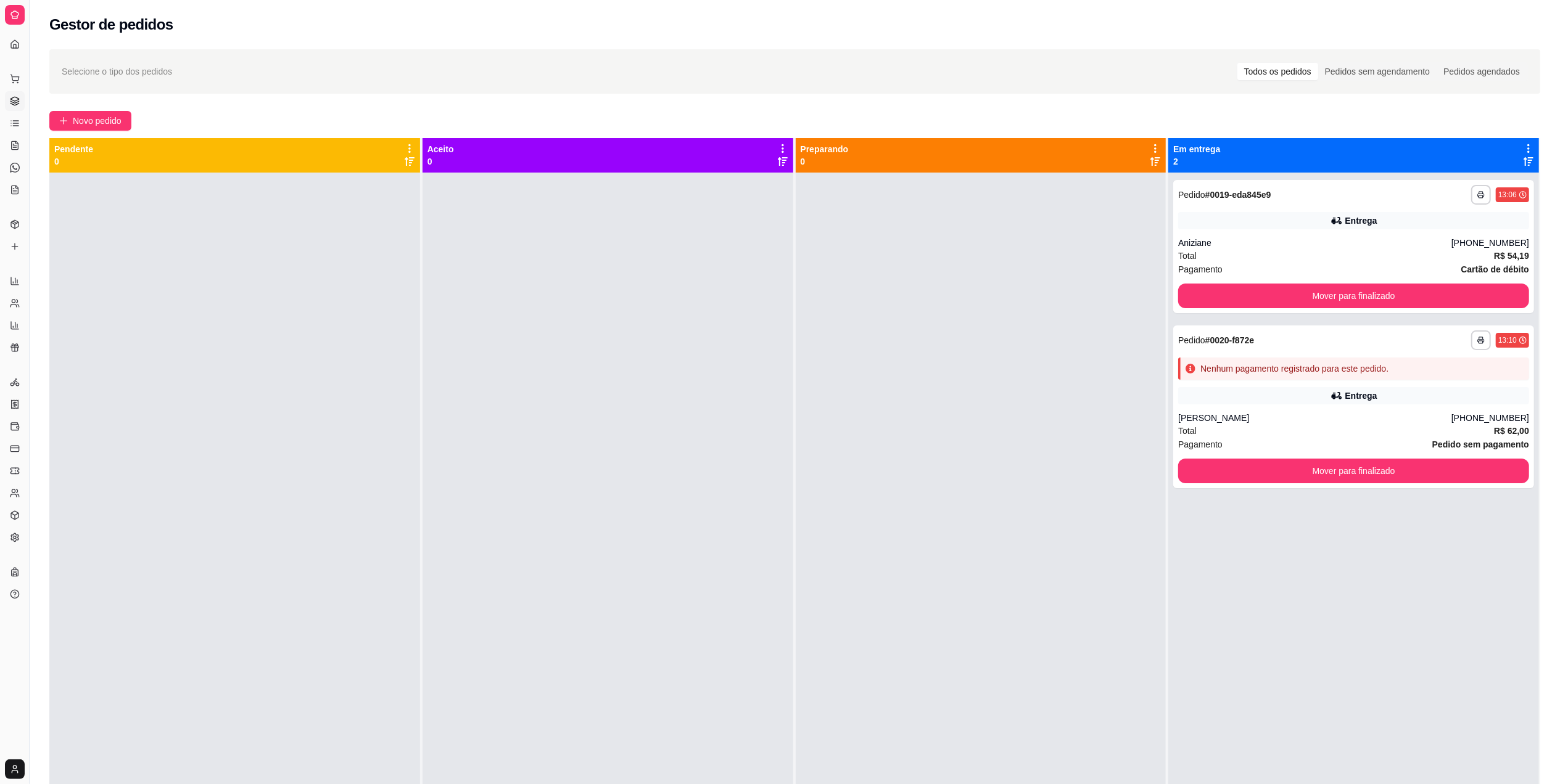
click at [22, 60] on div "Dia a dia" at bounding box center [14, 59] width 19 height 20
click at [32, 65] on button "Toggle Sidebar" at bounding box center [29, 392] width 10 height 784
